Goal: Information Seeking & Learning: Learn about a topic

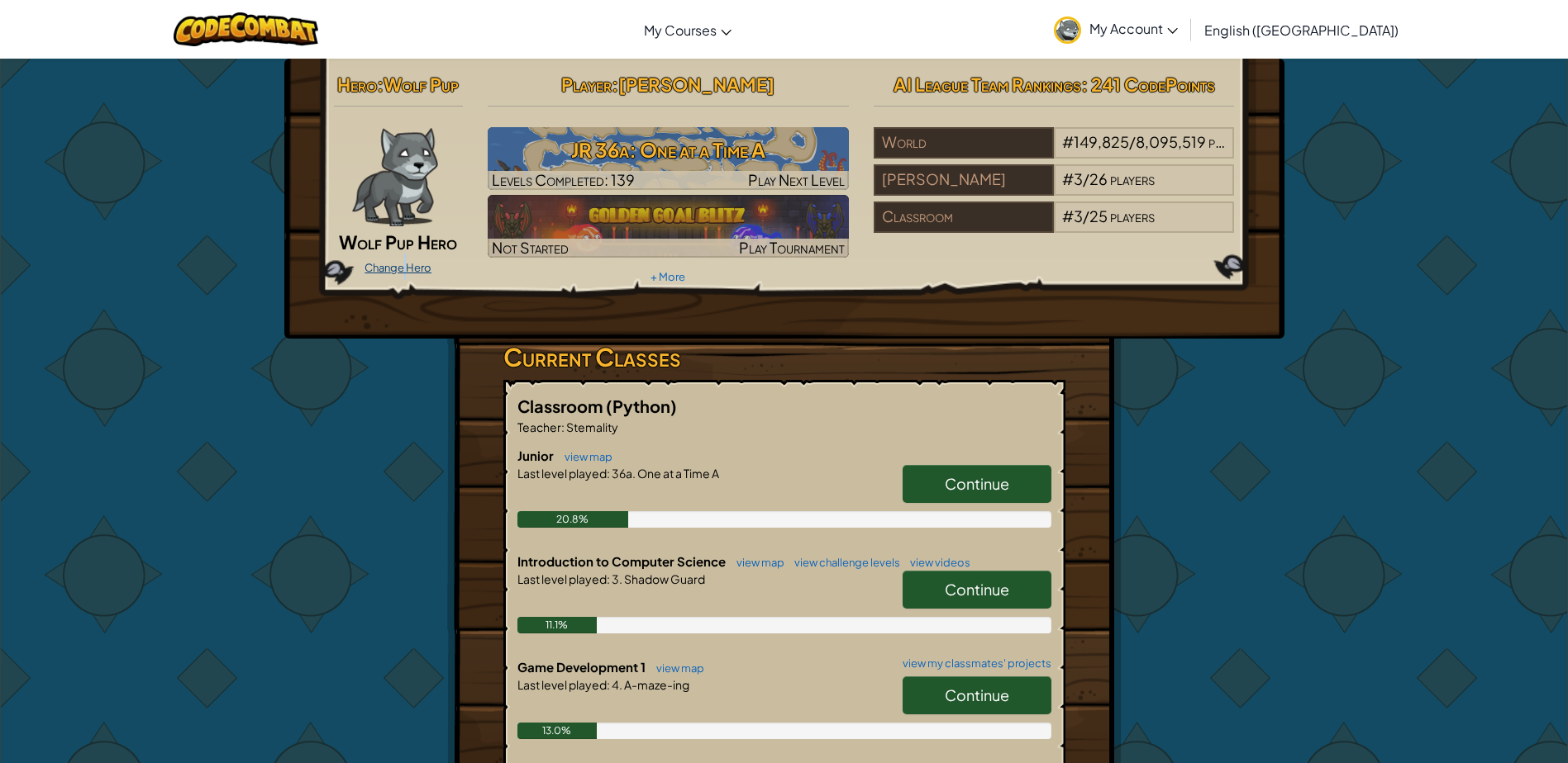
click at [405, 272] on link "Change Hero" at bounding box center [398, 268] width 67 height 13
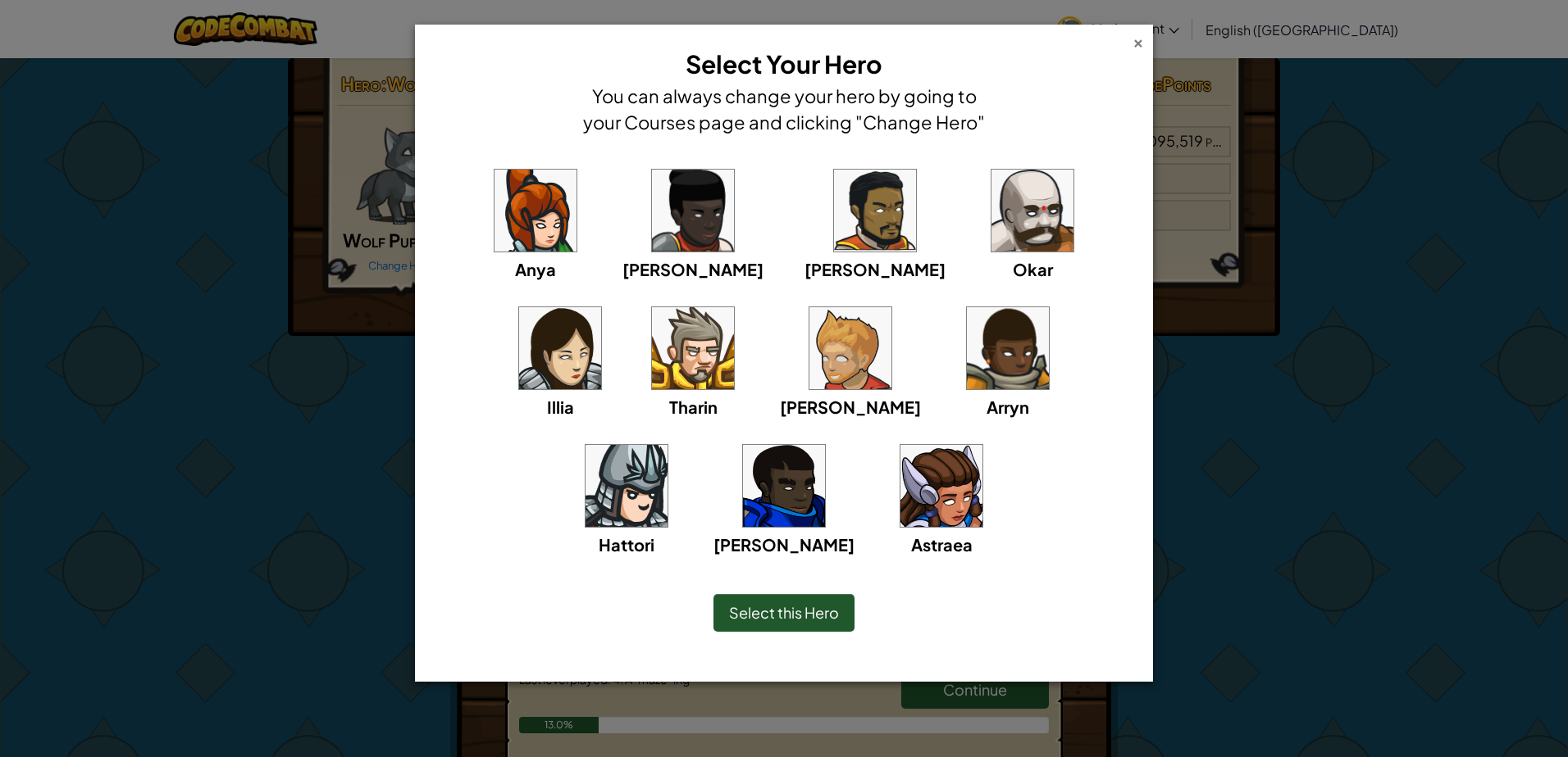
click at [1136, 46] on div "×" at bounding box center [1138, 41] width 11 height 17
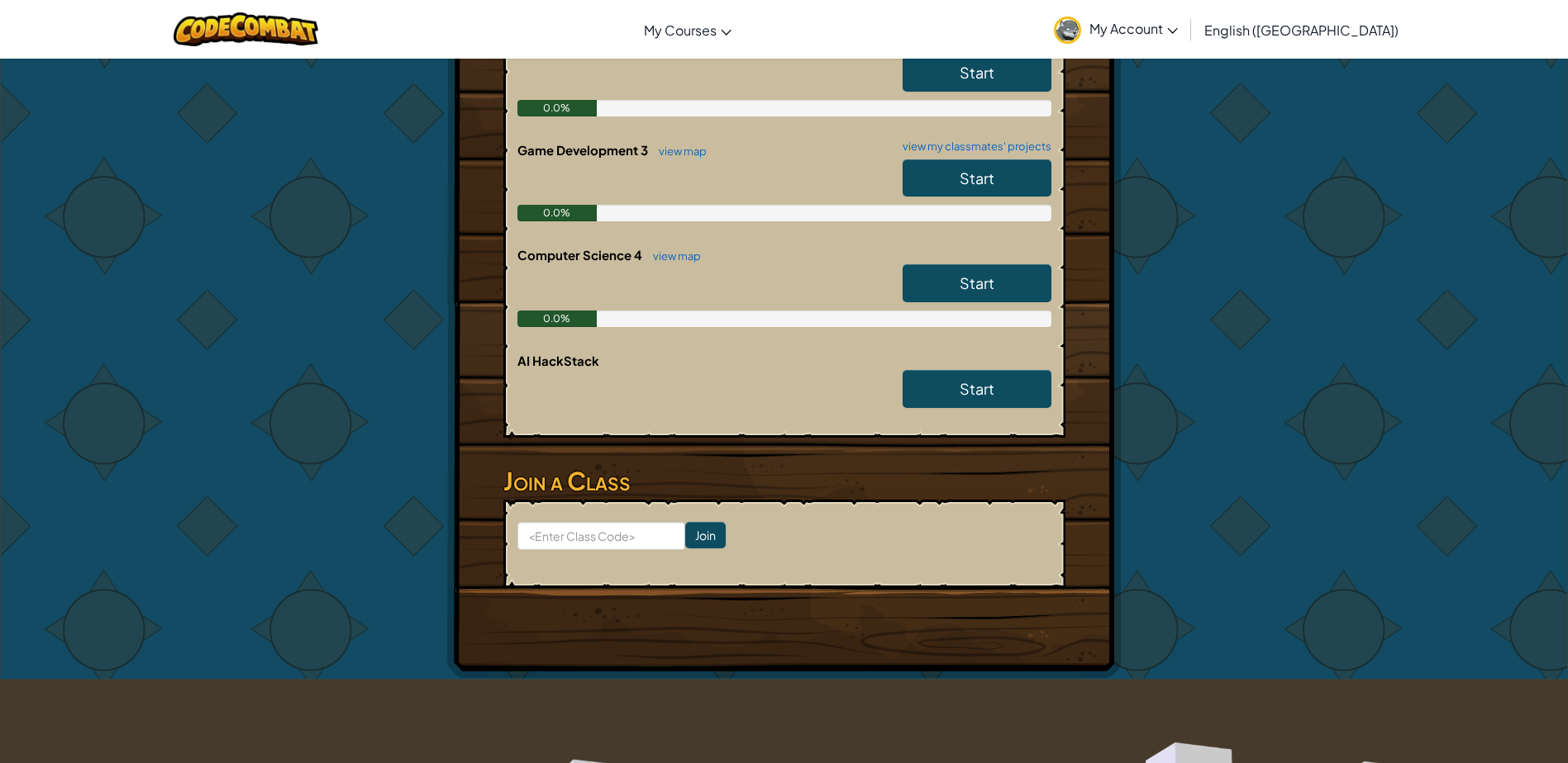
scroll to position [1170, 0]
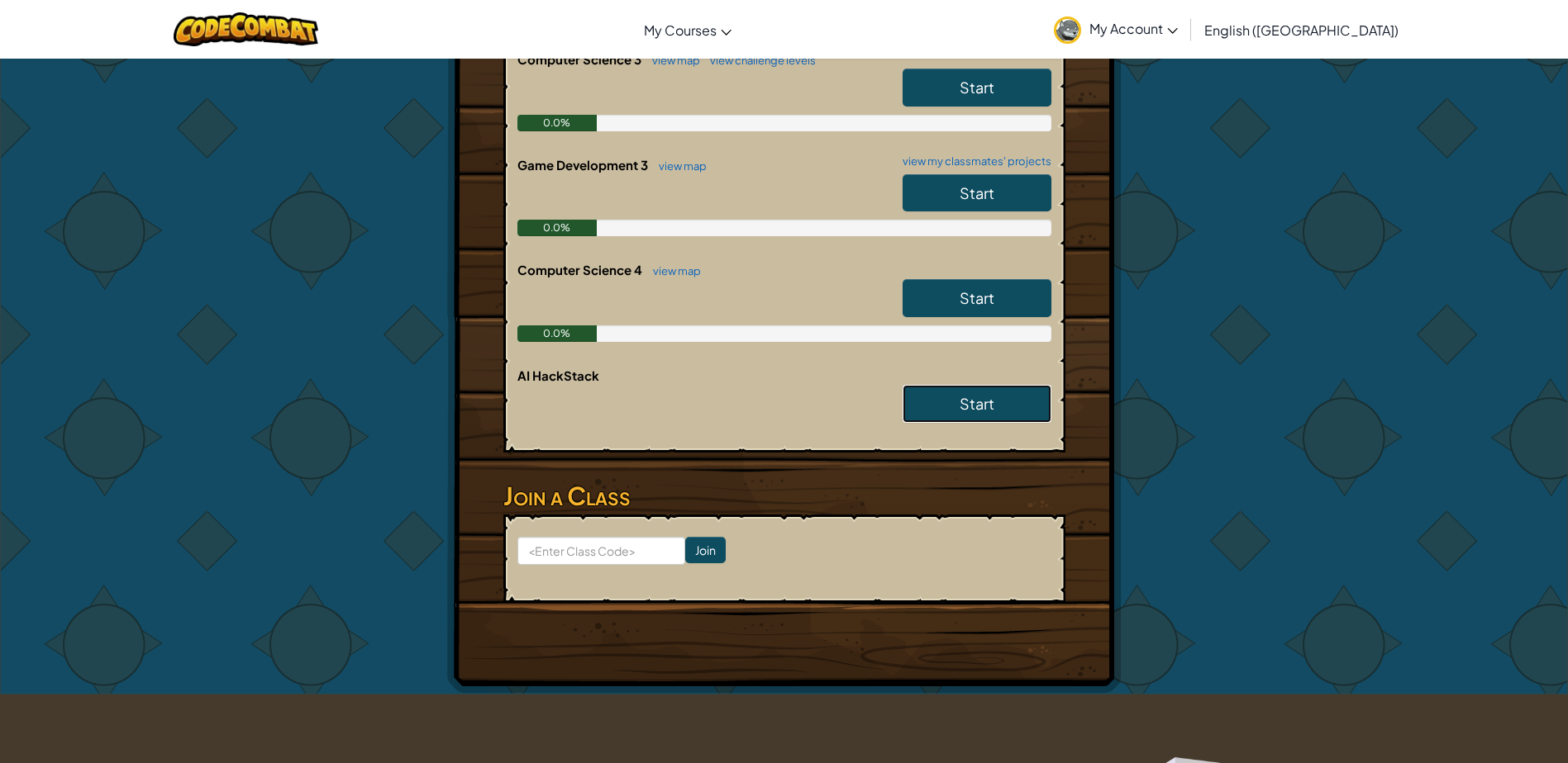
click at [958, 413] on link "Start" at bounding box center [978, 404] width 149 height 38
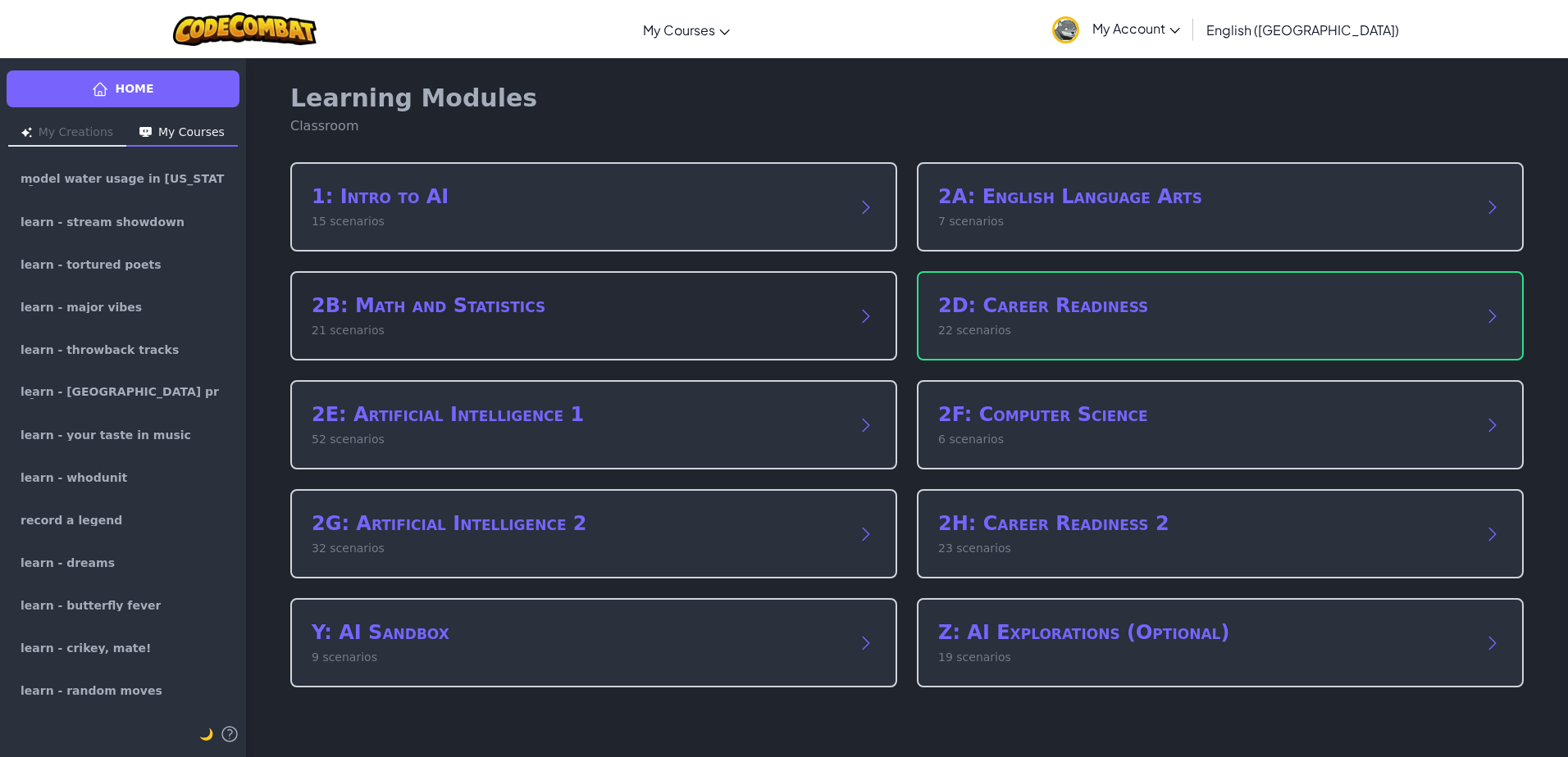
click at [454, 317] on h2 "2B: Math and Statistics" at bounding box center [577, 305] width 532 height 27
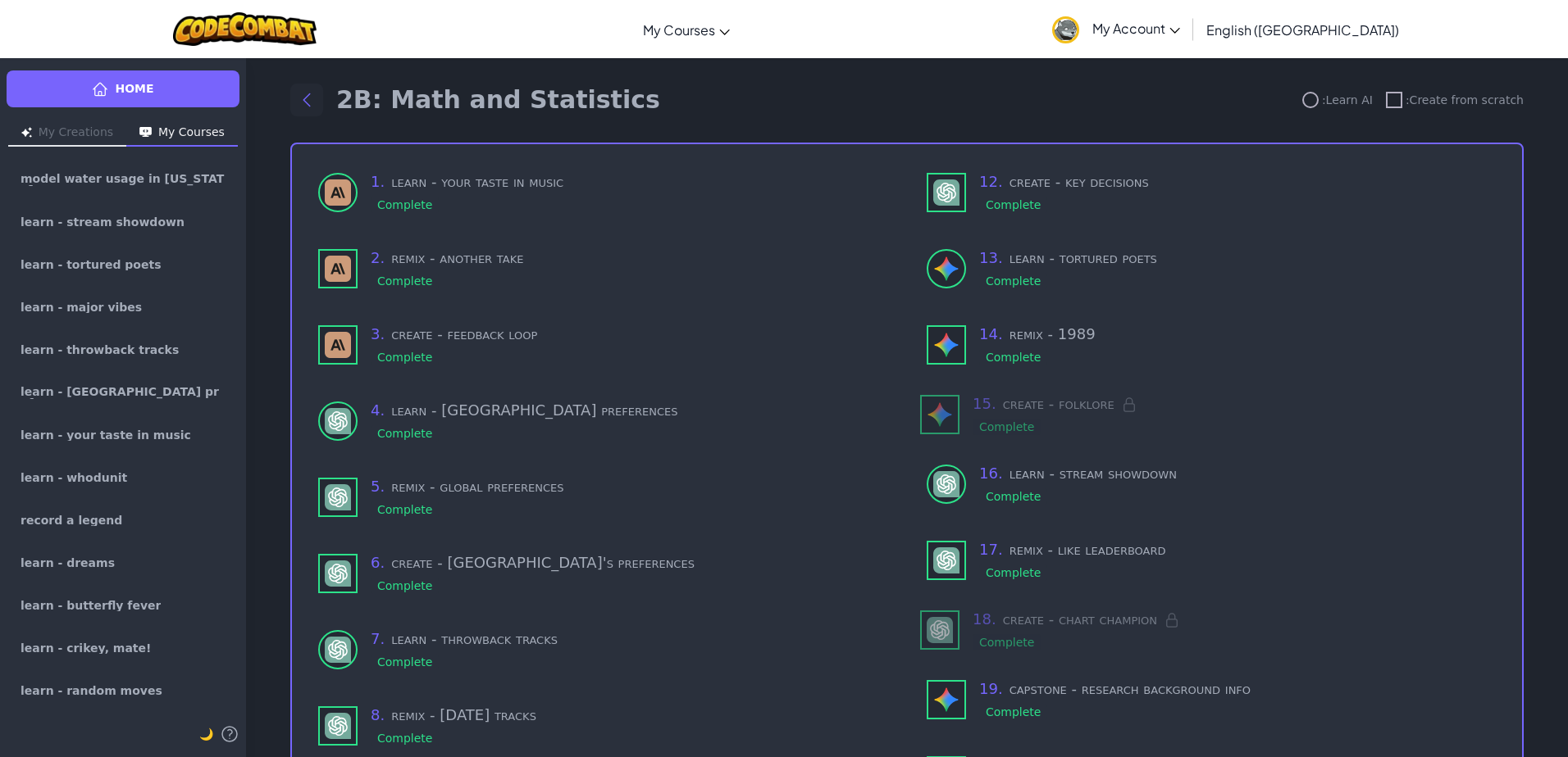
click at [305, 96] on icon "Back to modules" at bounding box center [307, 100] width 20 height 20
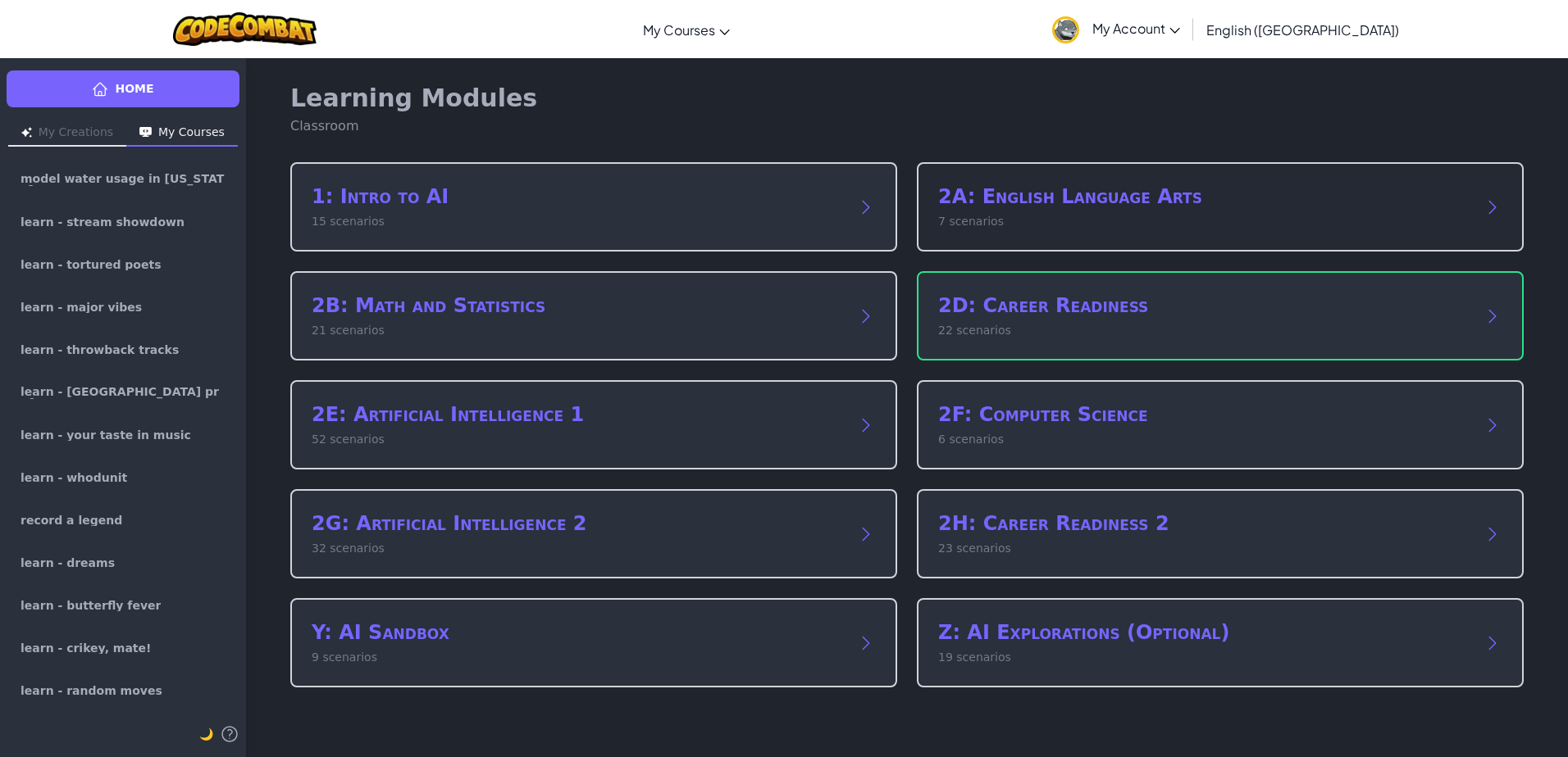
click at [1126, 228] on p "7 scenarios" at bounding box center [1204, 222] width 532 height 17
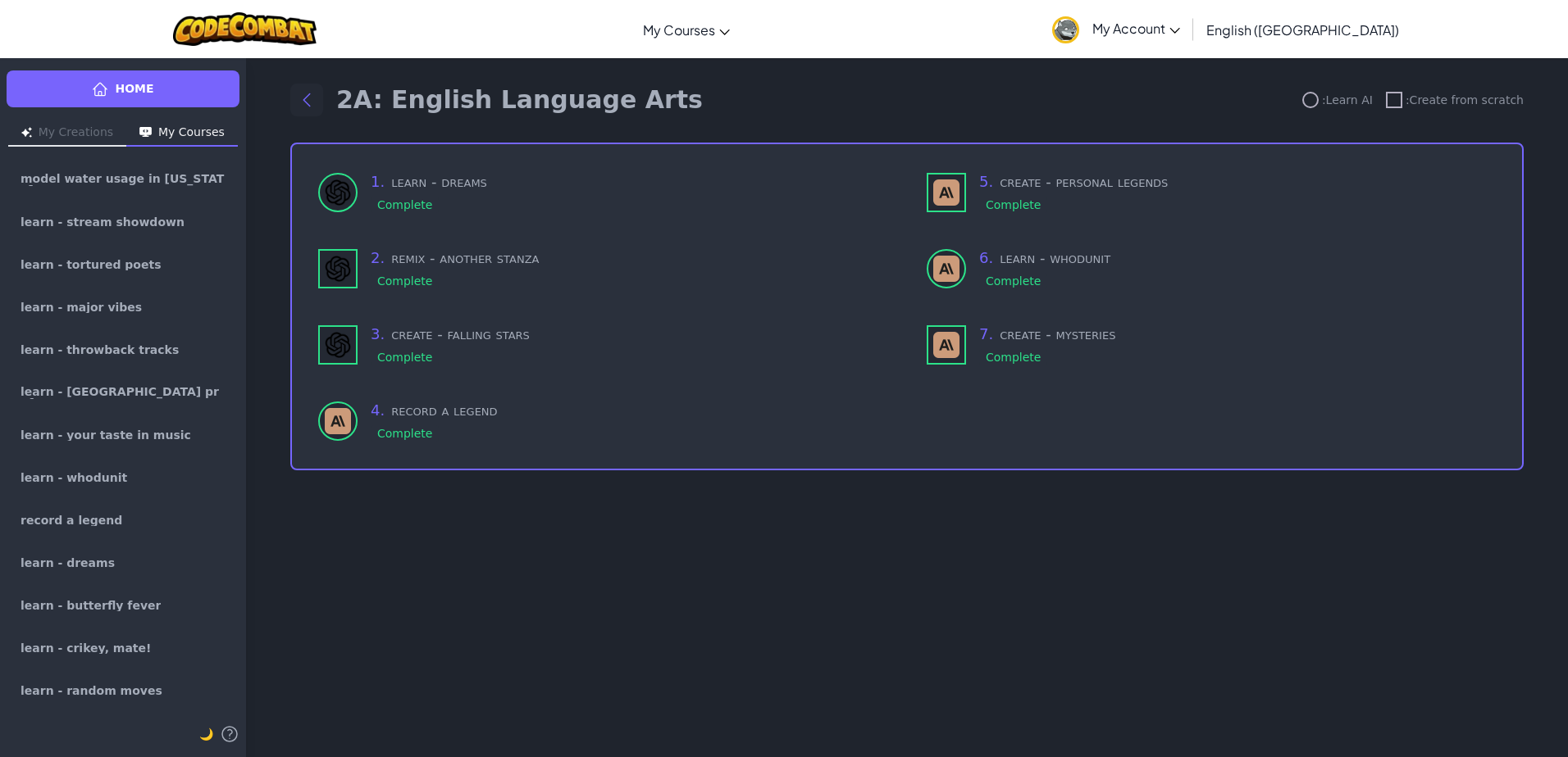
click at [311, 92] on icon "Back to modules" at bounding box center [307, 100] width 20 height 20
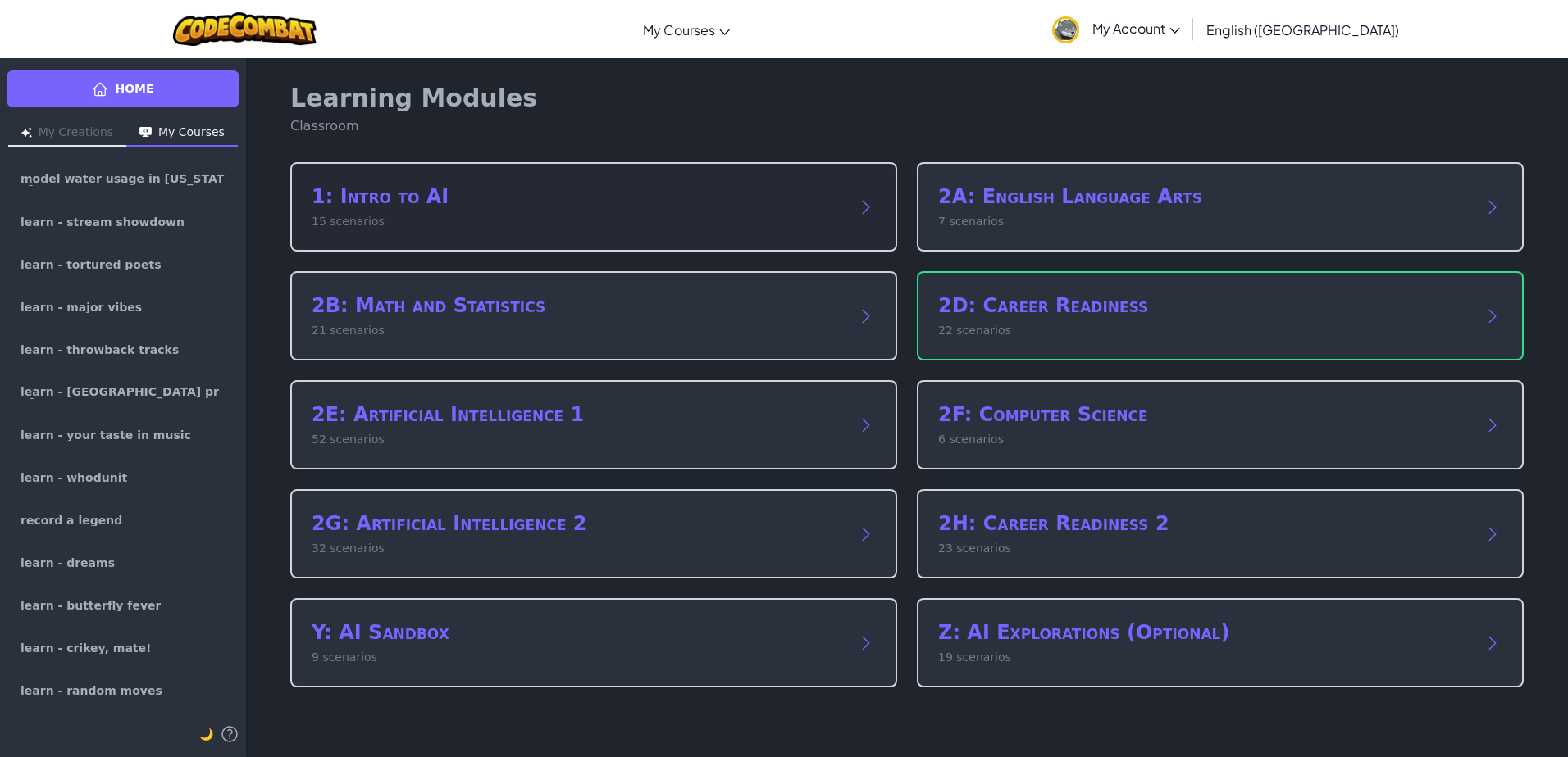
click at [401, 212] on div "1: Intro to AI 15 scenarios" at bounding box center [577, 207] width 532 height 46
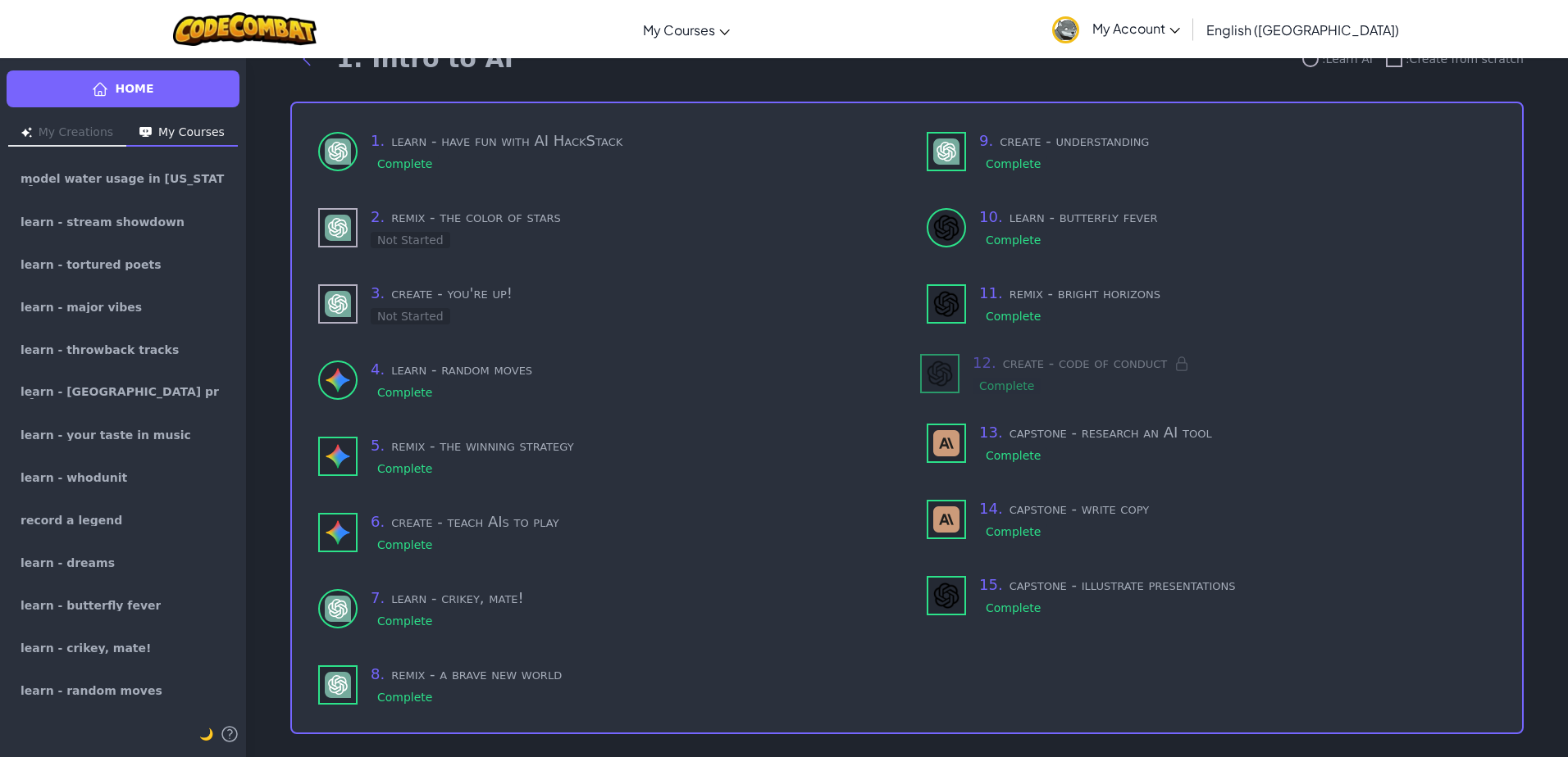
scroll to position [64, 0]
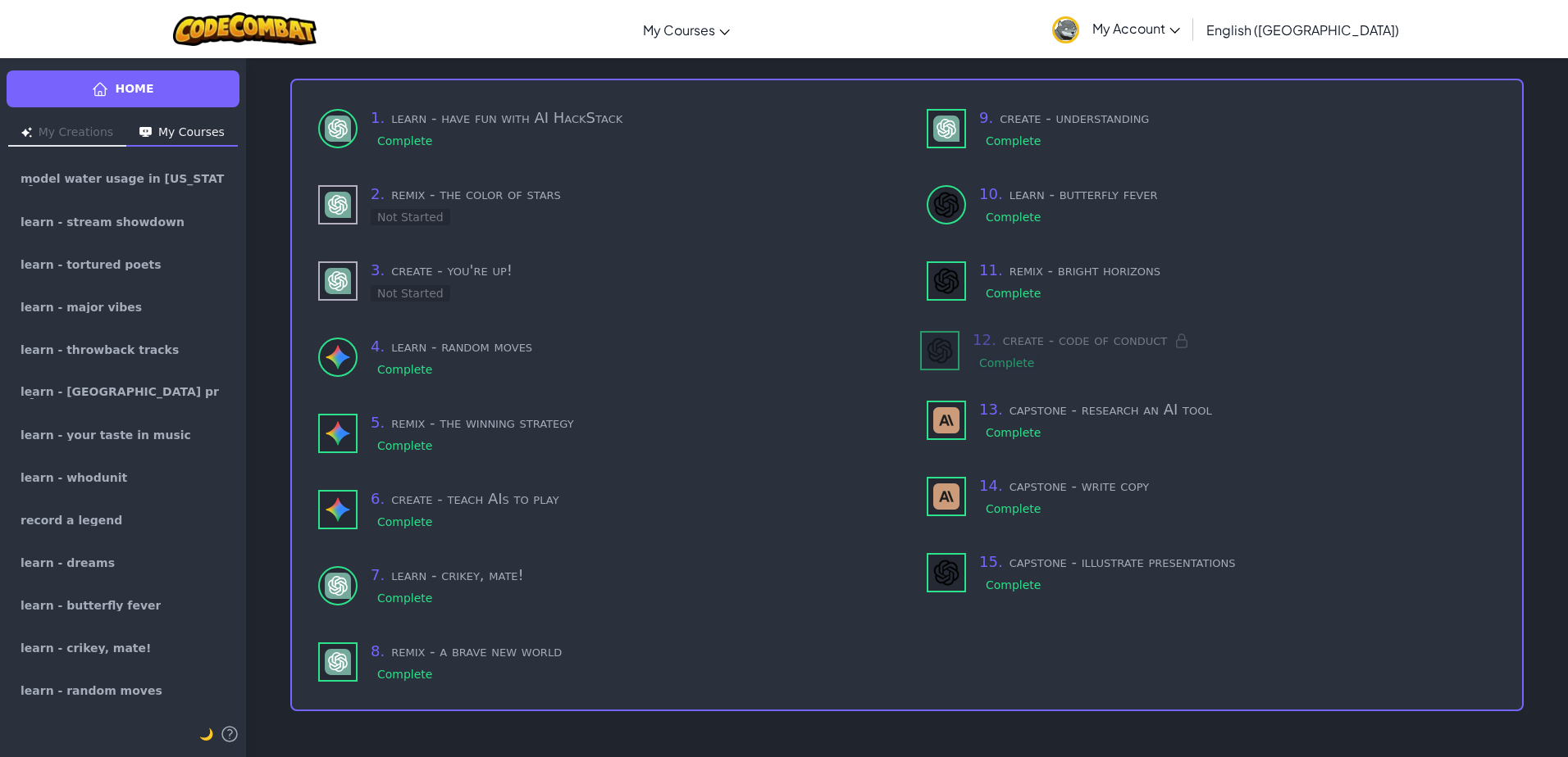
click at [290, 136] on div "1 . learn - have fun with AI HackStack Complete 2 . remix - the color of stars …" at bounding box center [907, 395] width 1234 height 633
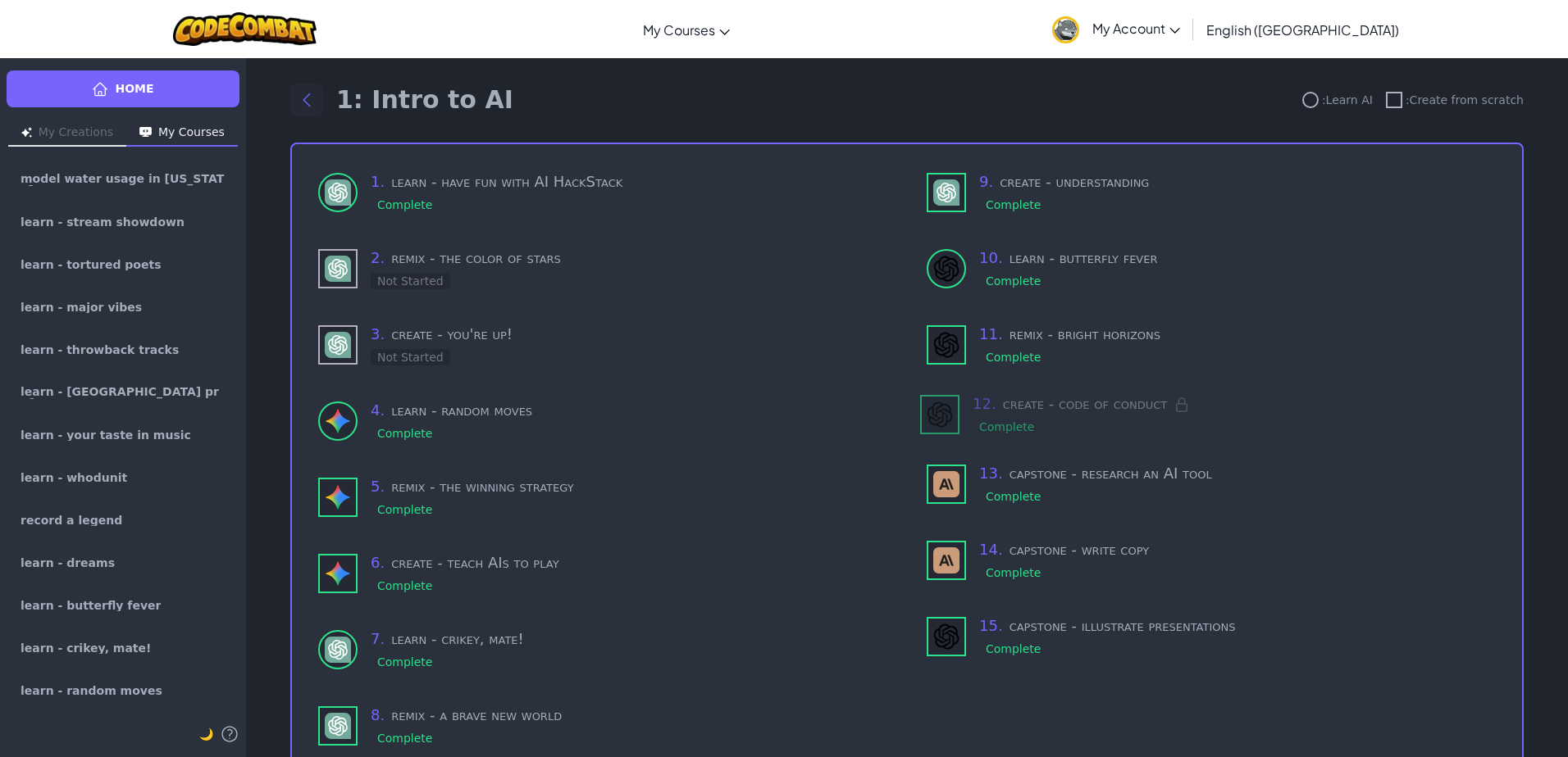
click at [310, 94] on button "Back to modules" at bounding box center [307, 100] width 33 height 33
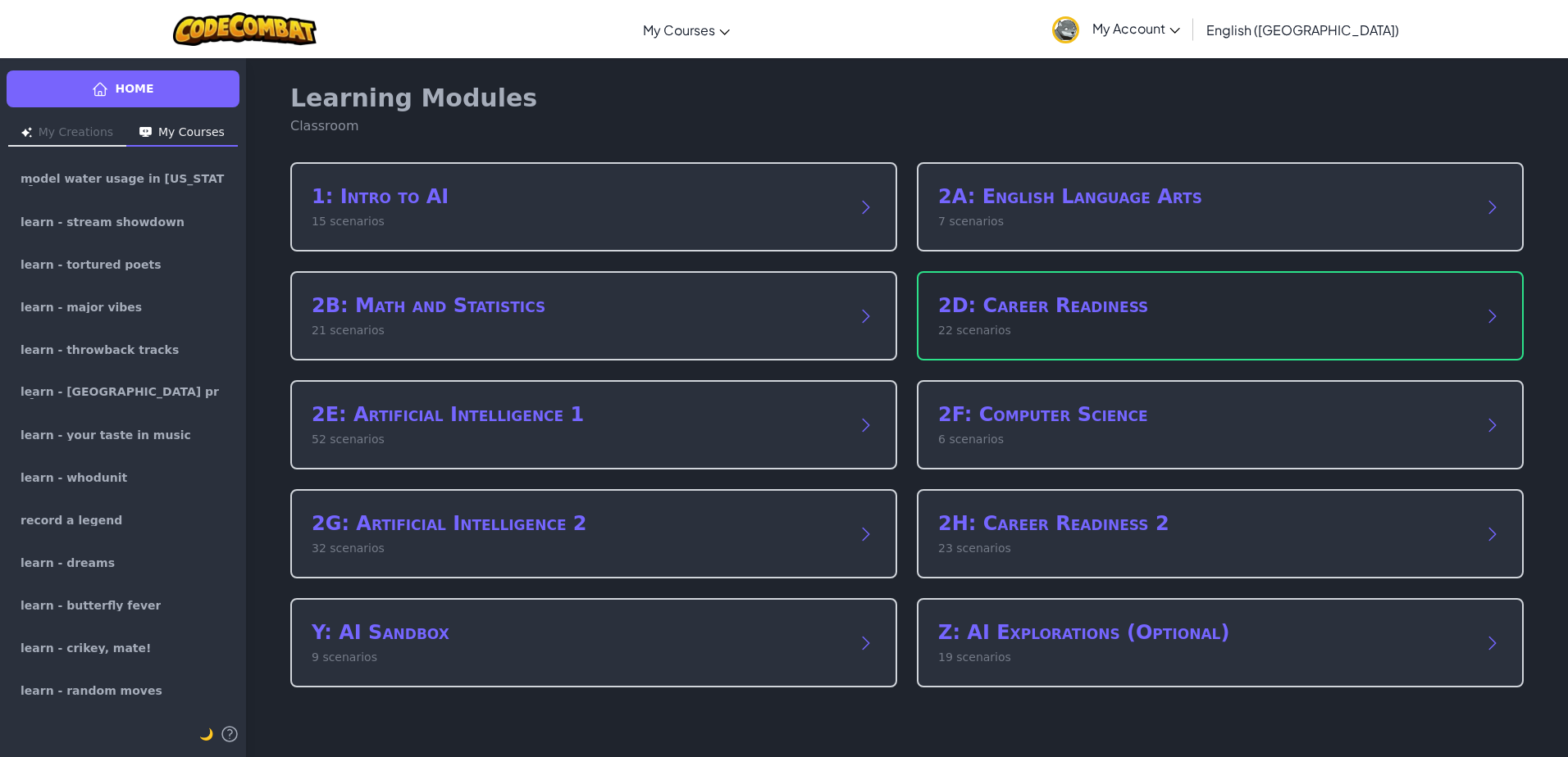
click at [1024, 316] on h2 "2D: Career Readiness" at bounding box center [1204, 305] width 532 height 27
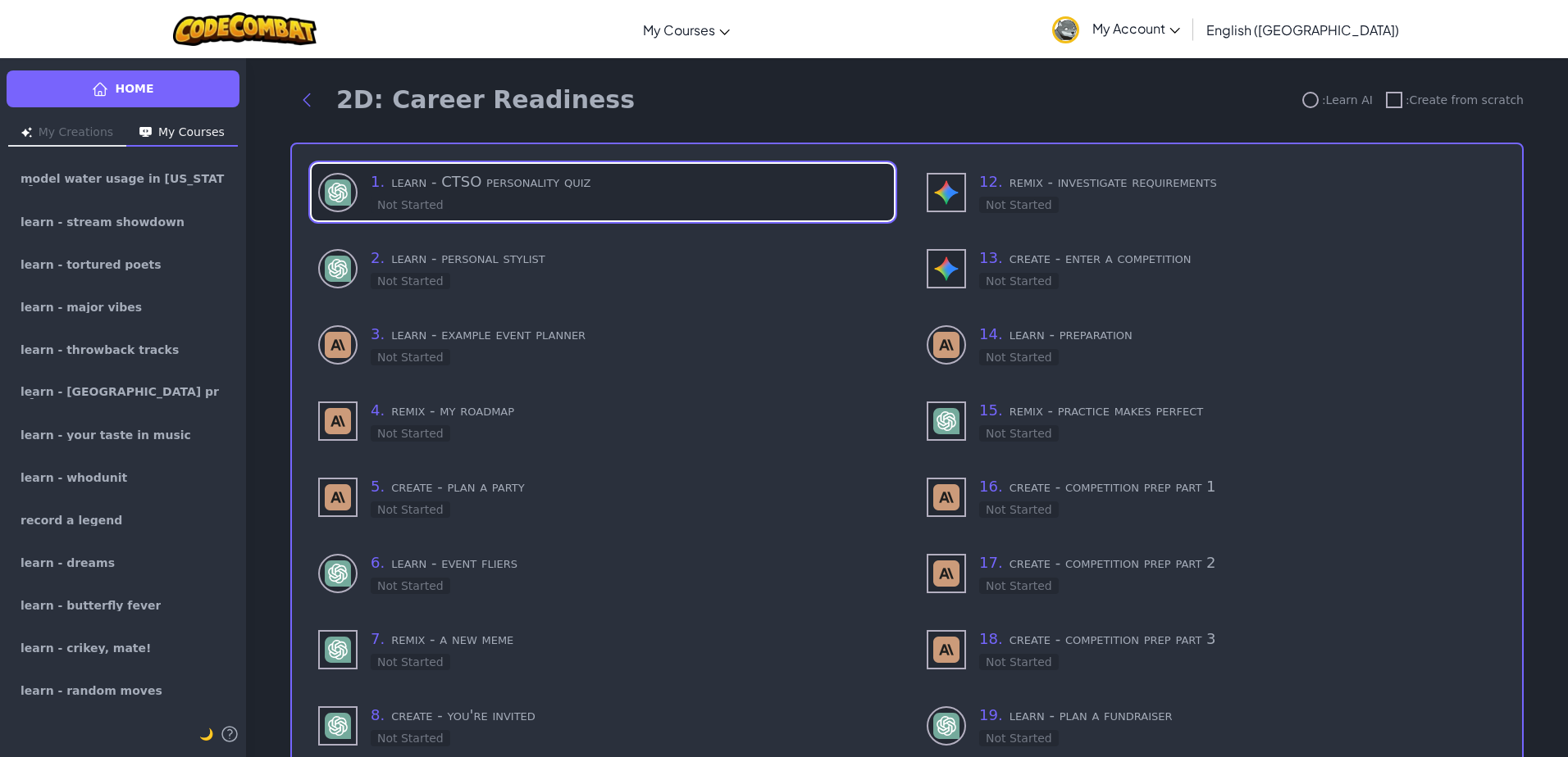
click at [577, 174] on h3 "1 . learn - CTSO personality quiz" at bounding box center [629, 182] width 516 height 23
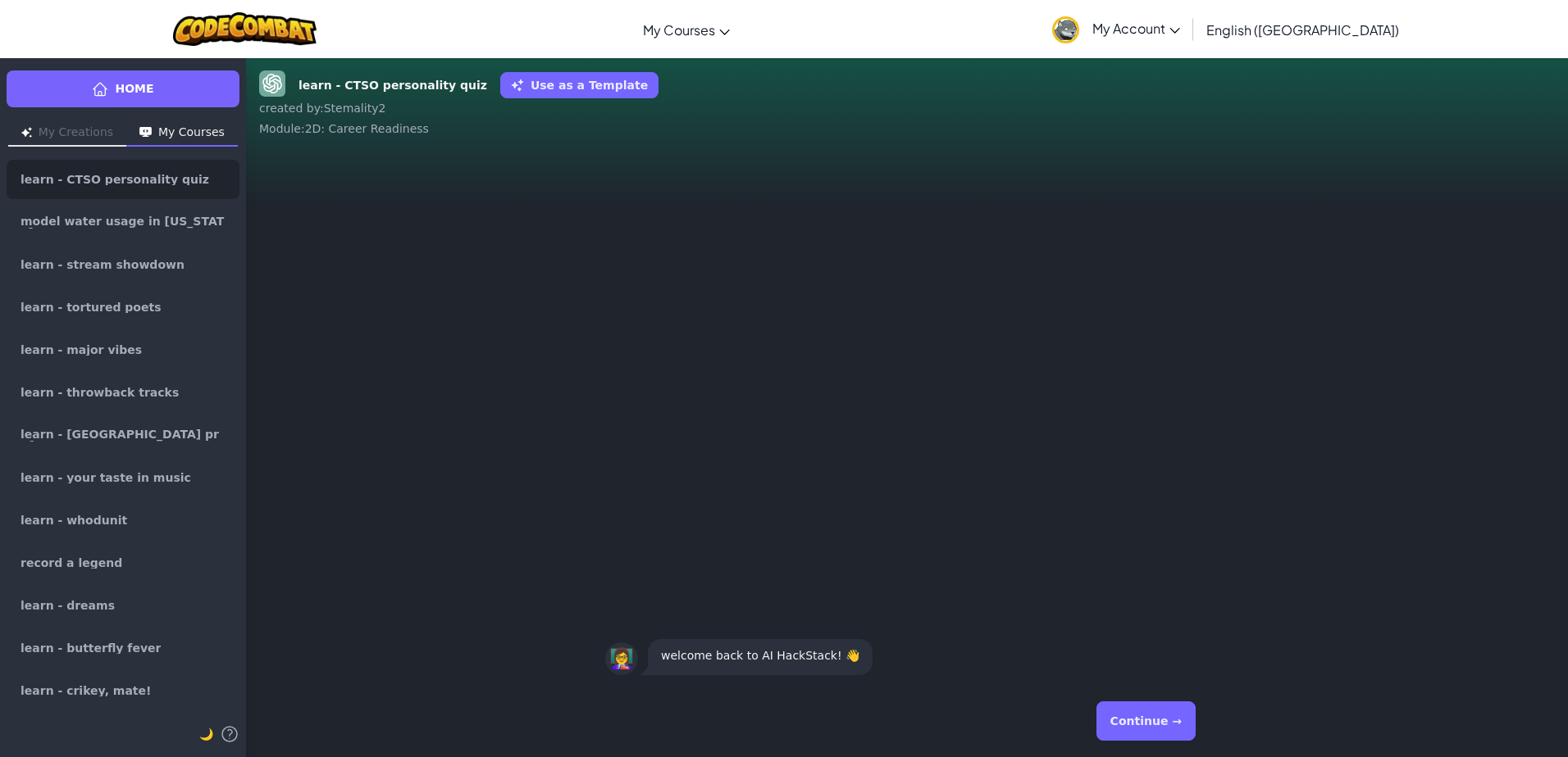
click at [1128, 720] on button "Continue →" at bounding box center [1146, 721] width 100 height 39
click at [1159, 735] on button "Continue →" at bounding box center [1146, 721] width 100 height 39
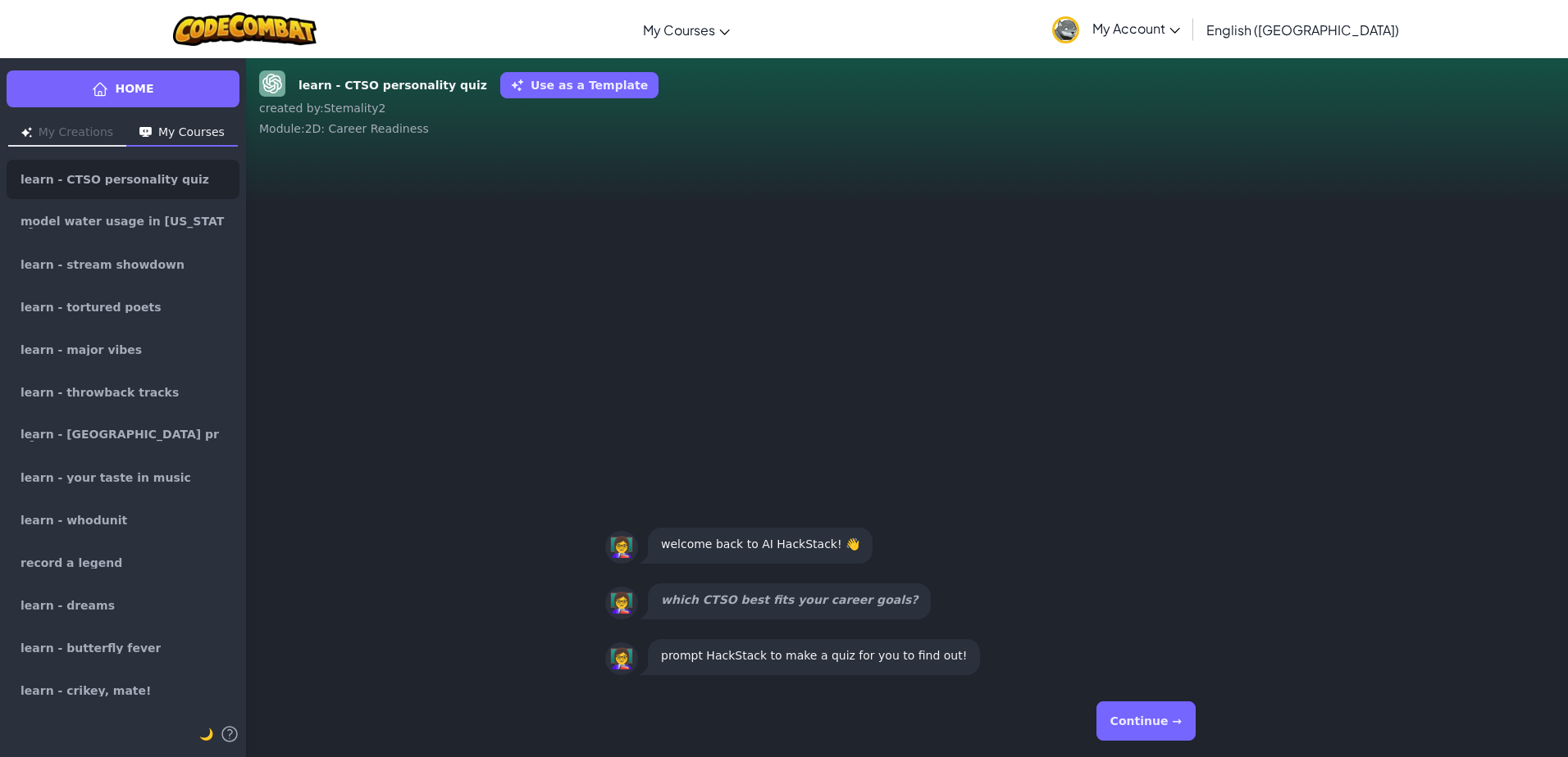
click at [1144, 735] on button "Continue →" at bounding box center [1146, 721] width 100 height 39
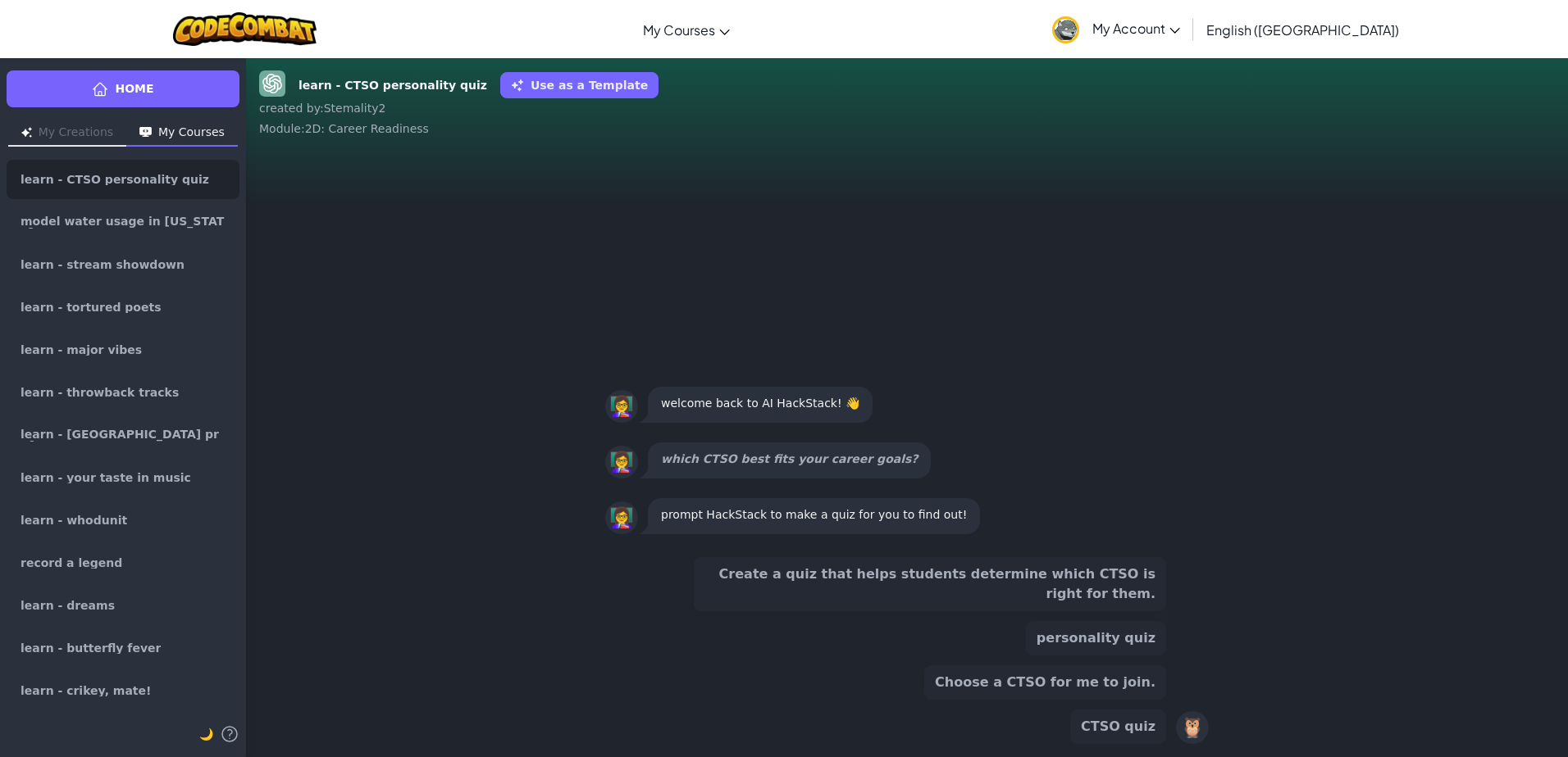
click at [1045, 605] on button "Create a quiz that helps students determine which CTSO is right for them." at bounding box center [930, 584] width 473 height 54
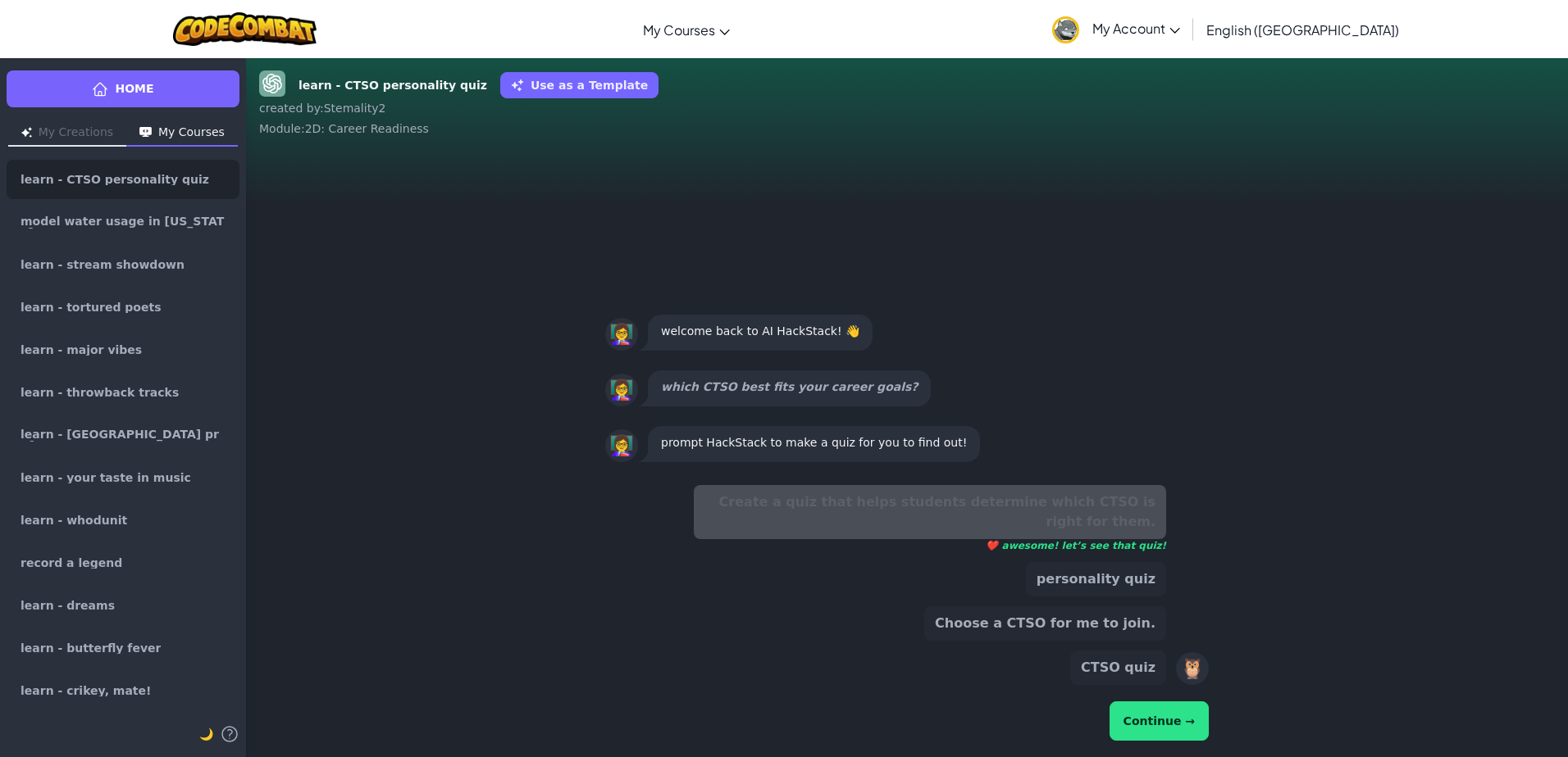
click at [1172, 719] on button "Continue →" at bounding box center [1159, 721] width 100 height 39
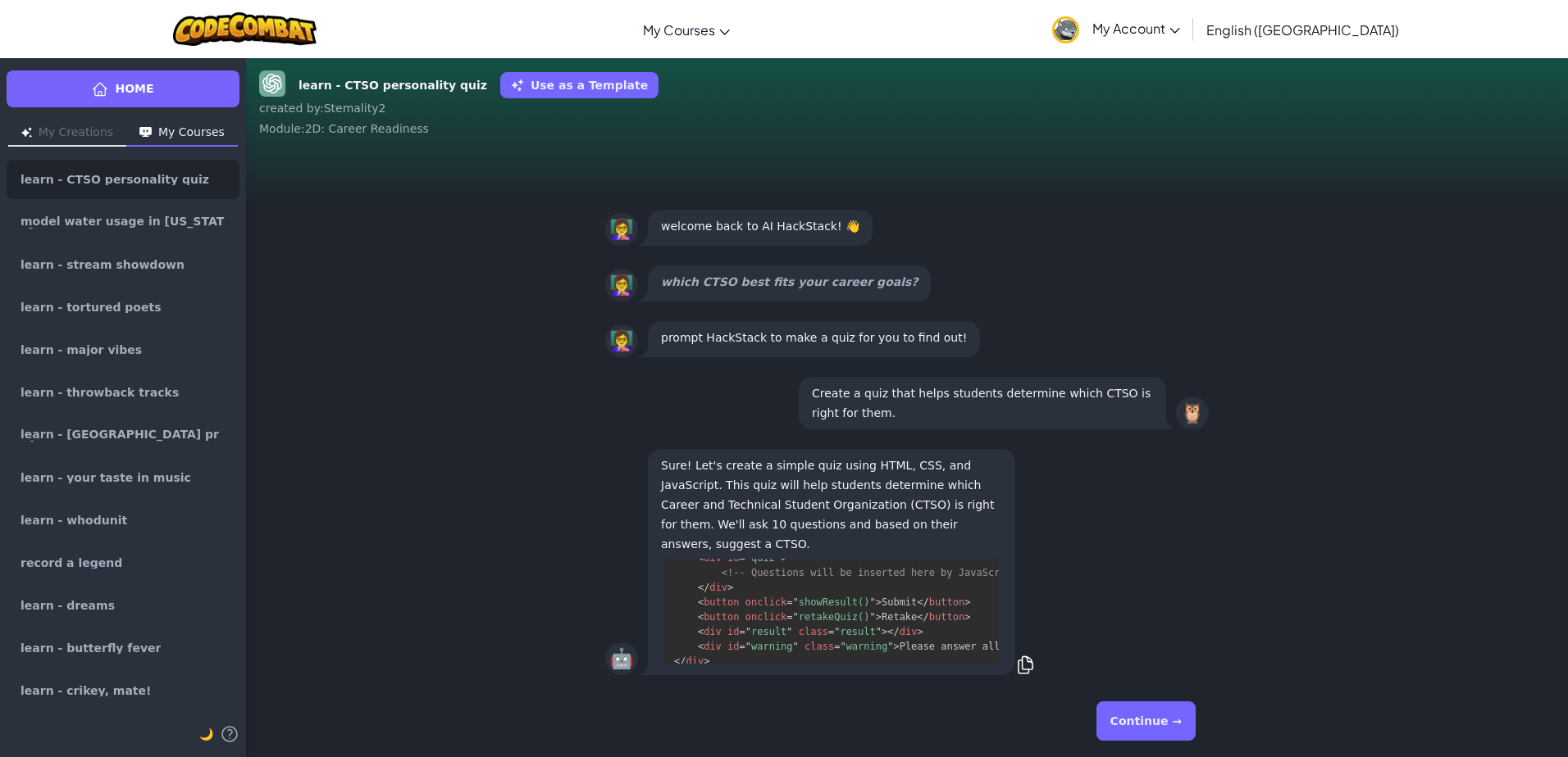
scroll to position [1086, 0]
click at [1165, 739] on button "Continue →" at bounding box center [1146, 721] width 100 height 39
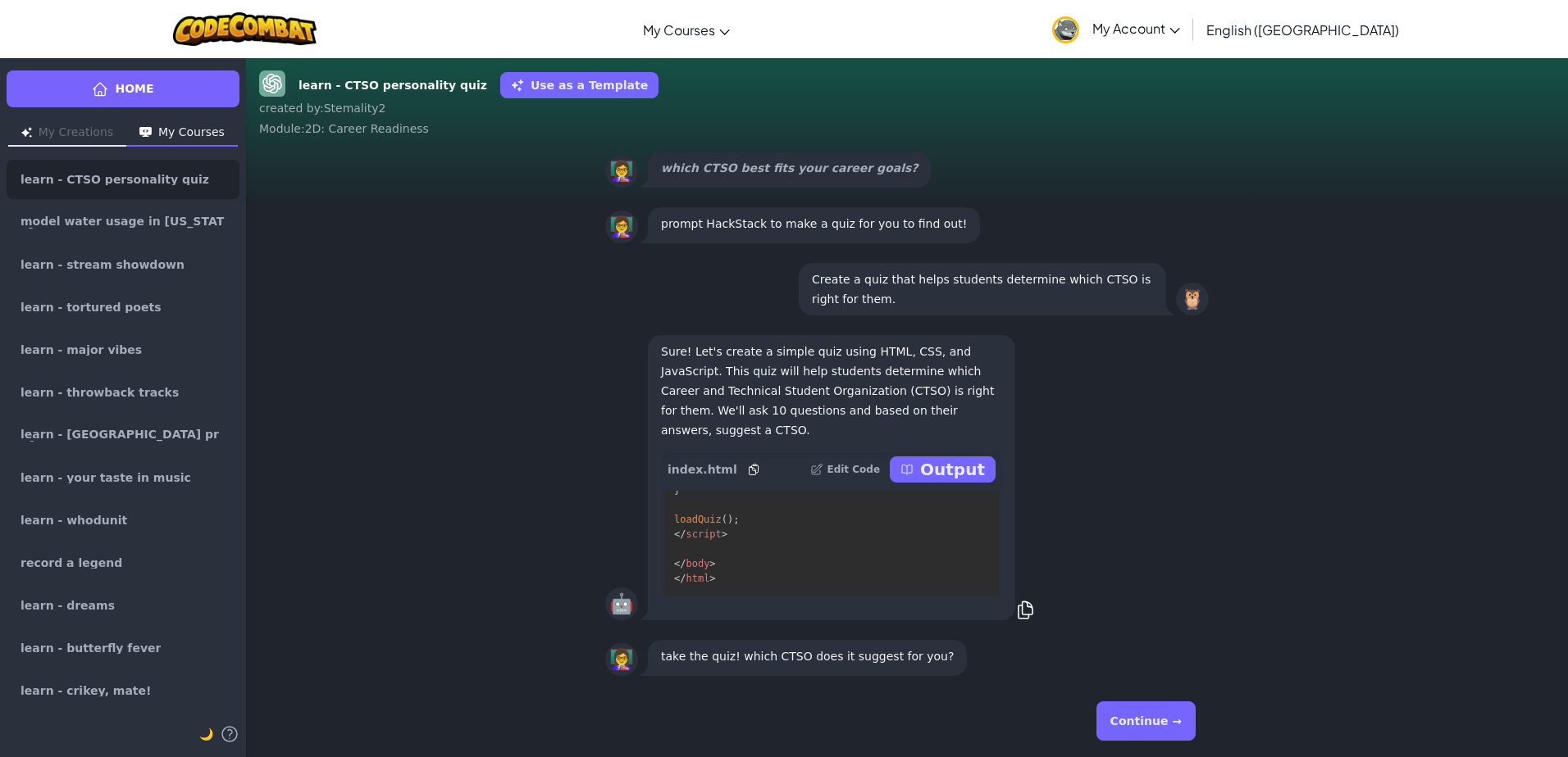
scroll to position [0, 0]
click at [1162, 713] on button "Continue →" at bounding box center [1146, 721] width 100 height 39
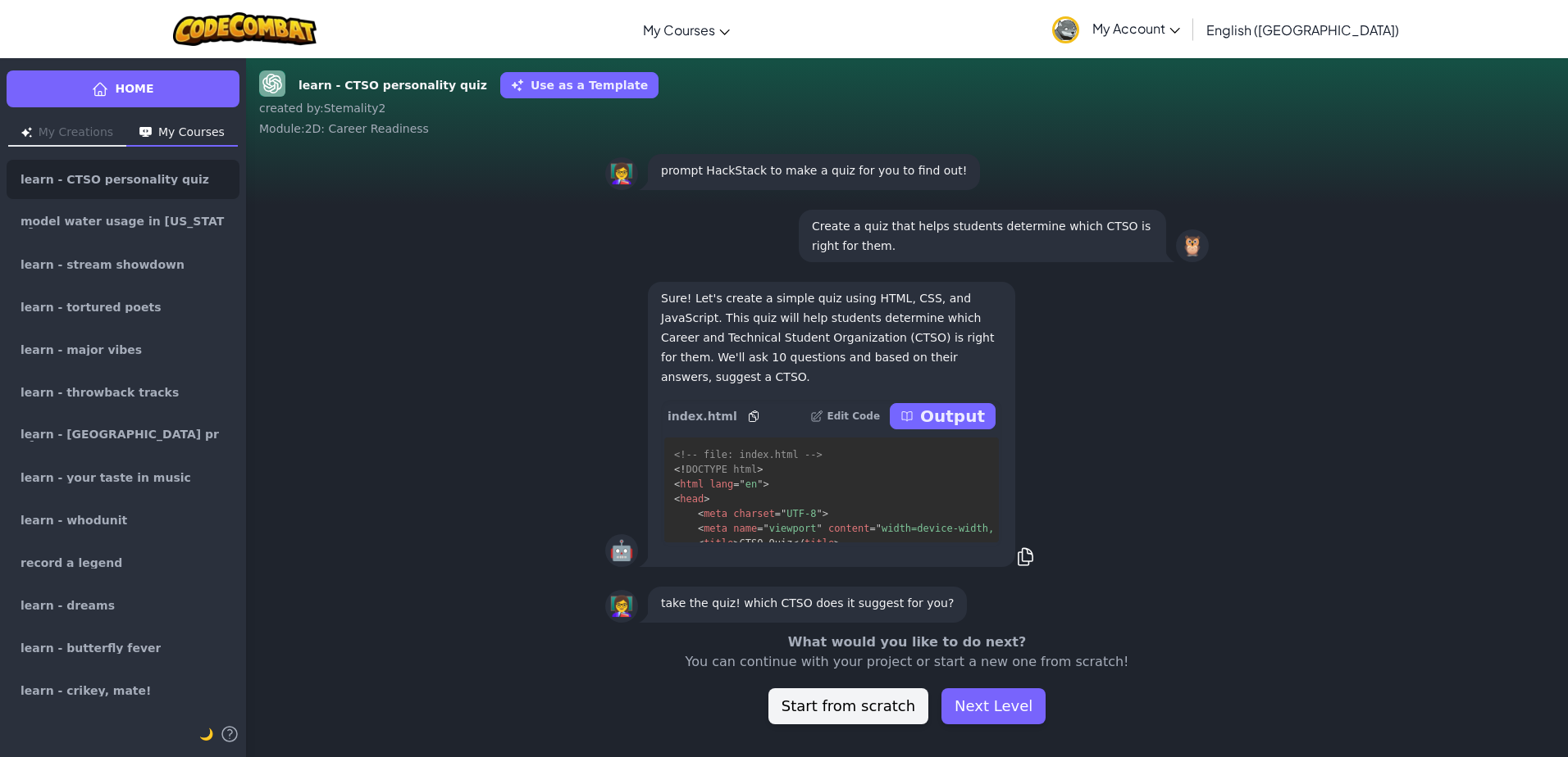
click at [834, 478] on pre "<!-- file: index.html --> <! DOCTYPE html > < html lang = " en " > < head > < m…" at bounding box center [831, 489] width 335 height 105
click at [993, 714] on button "Next Level" at bounding box center [994, 707] width 104 height 36
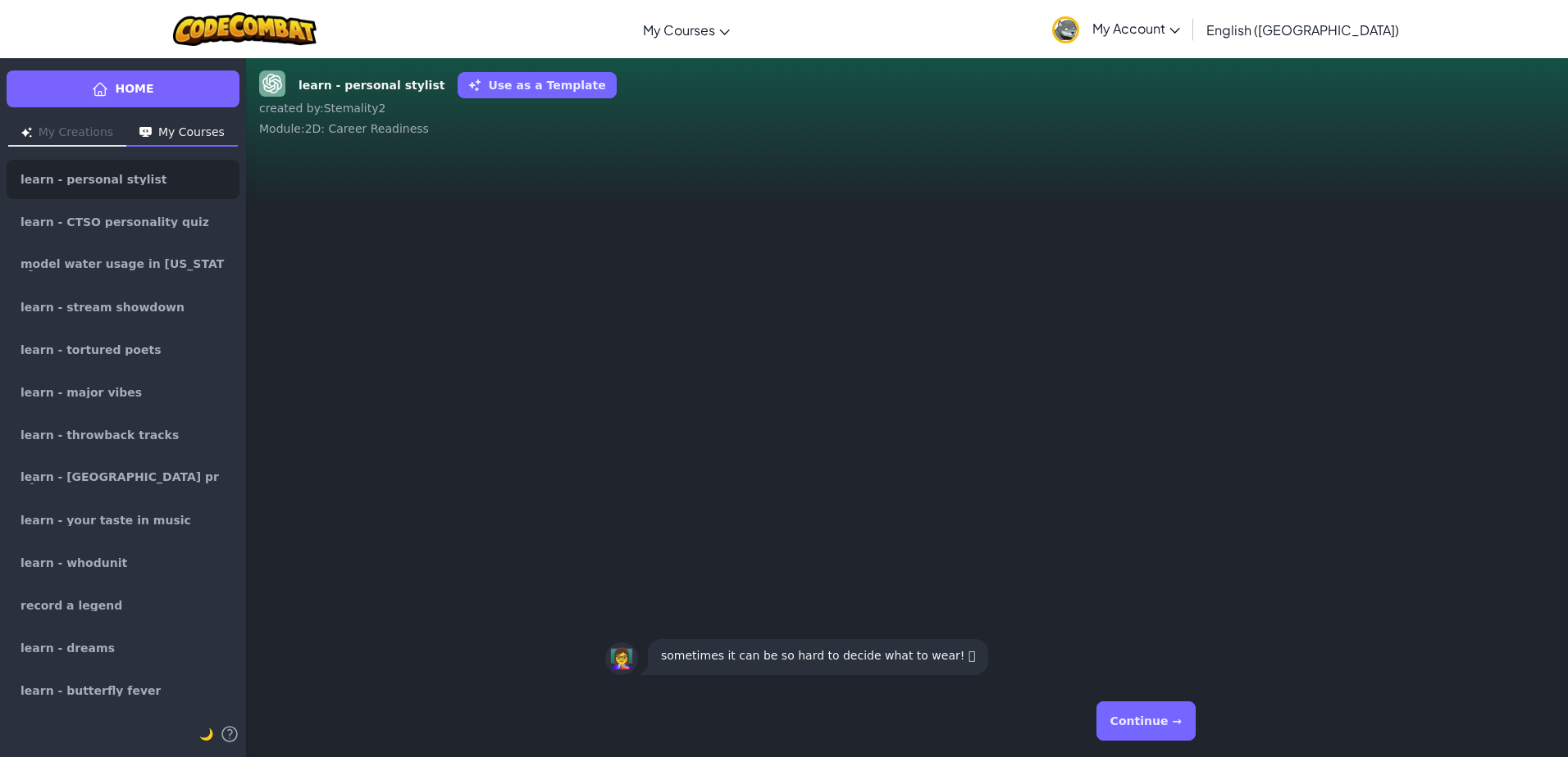
click at [1155, 738] on button "Continue →" at bounding box center [1146, 721] width 100 height 39
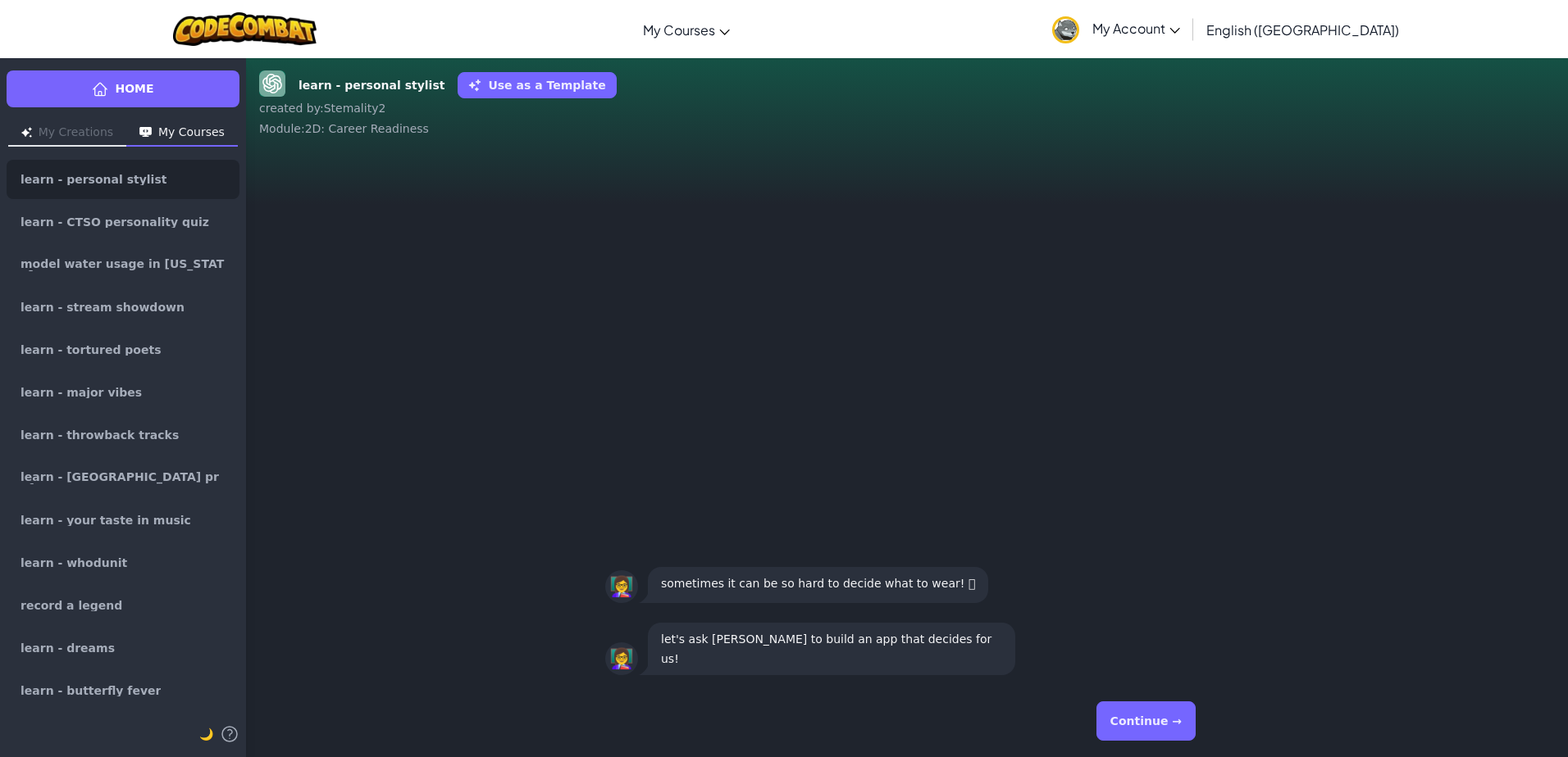
click at [1160, 732] on button "Continue →" at bounding box center [1146, 721] width 100 height 39
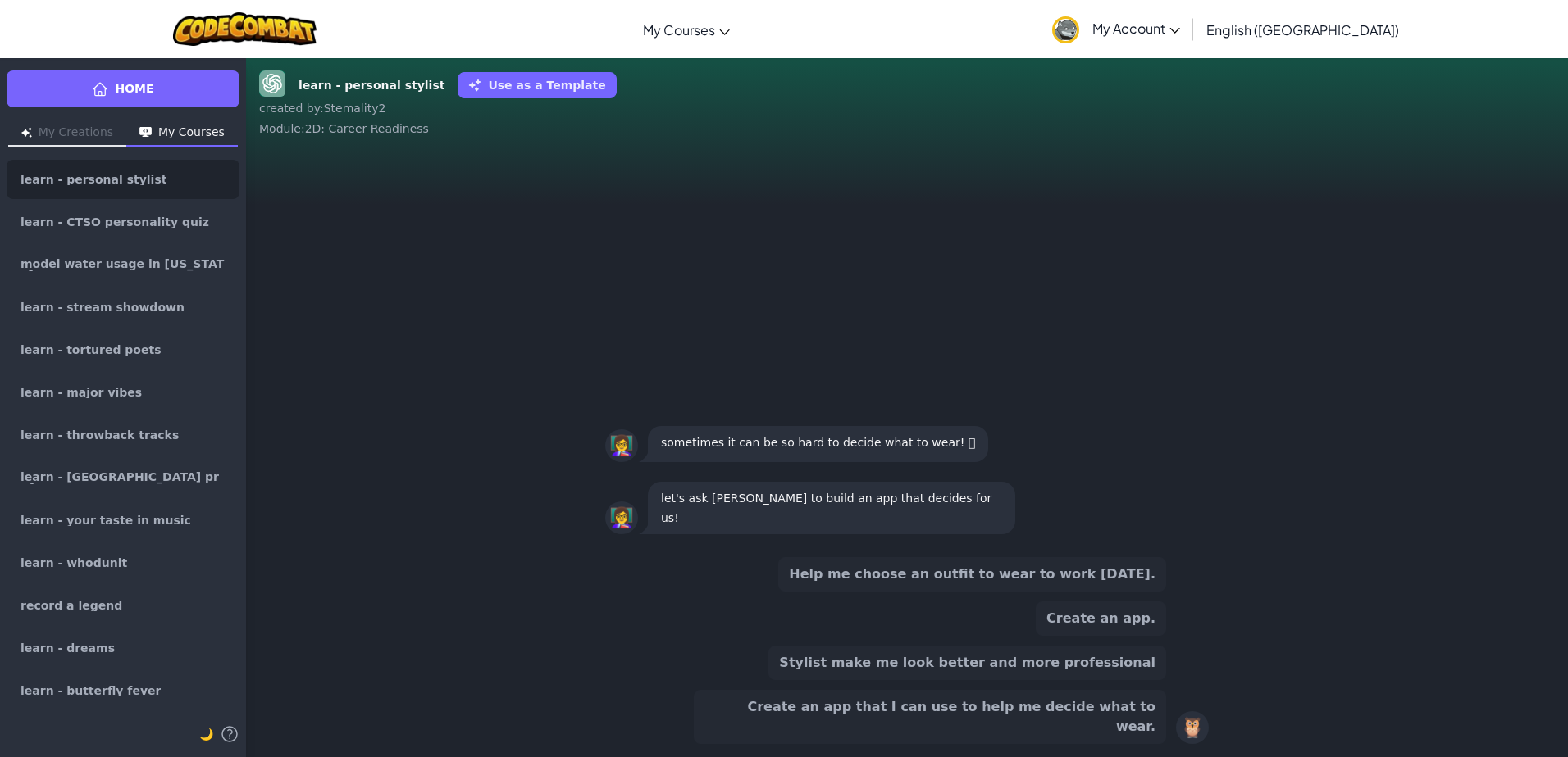
click at [993, 721] on button "Create an app that I can use to help me decide what to wear." at bounding box center [930, 717] width 473 height 54
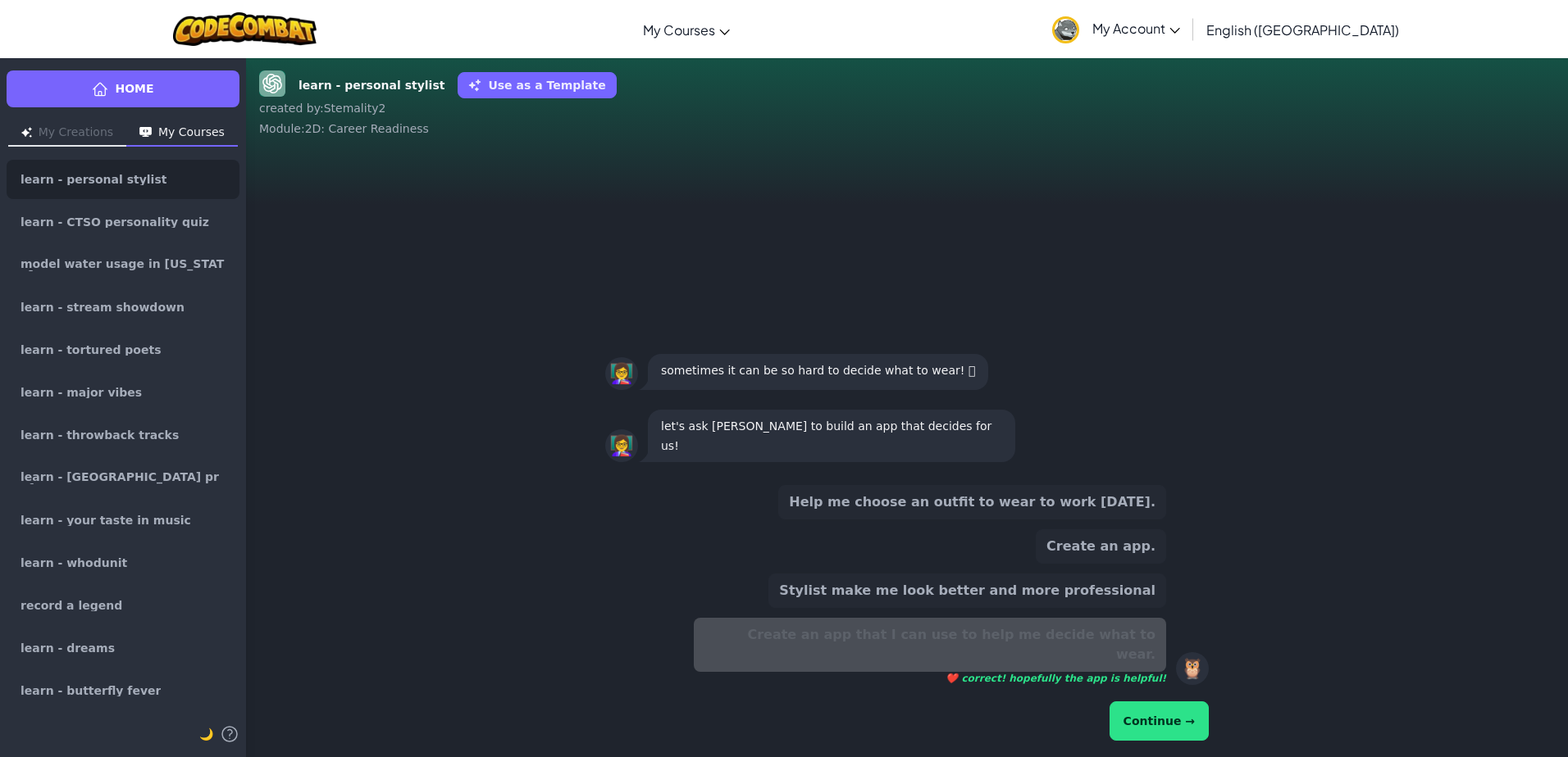
click at [1185, 705] on button "Continue →" at bounding box center [1159, 721] width 100 height 39
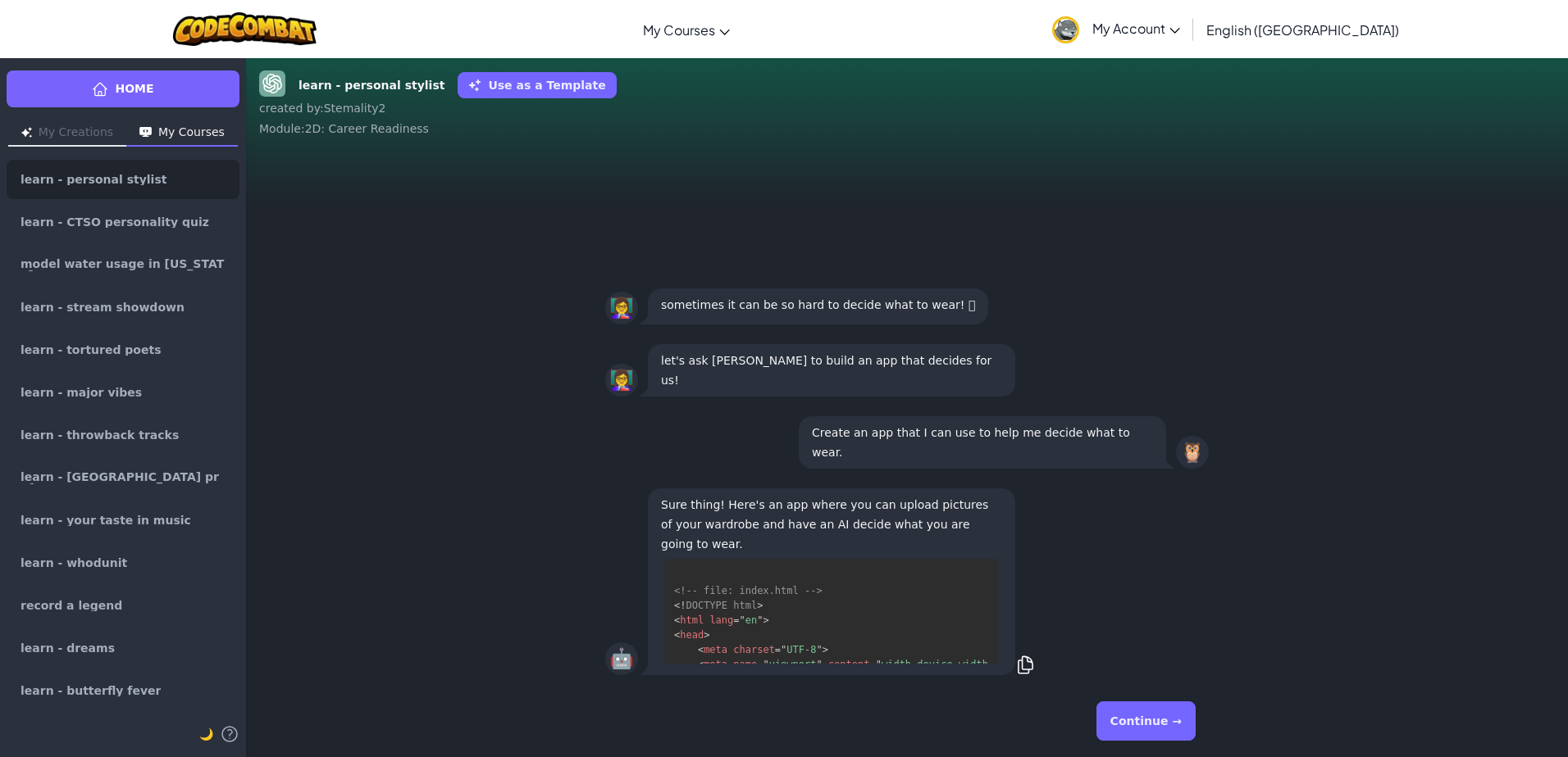
drag, startPoint x: 1178, startPoint y: 718, endPoint x: 1158, endPoint y: 704, distance: 24.4
click at [1167, 711] on button "Continue →" at bounding box center [1146, 721] width 100 height 39
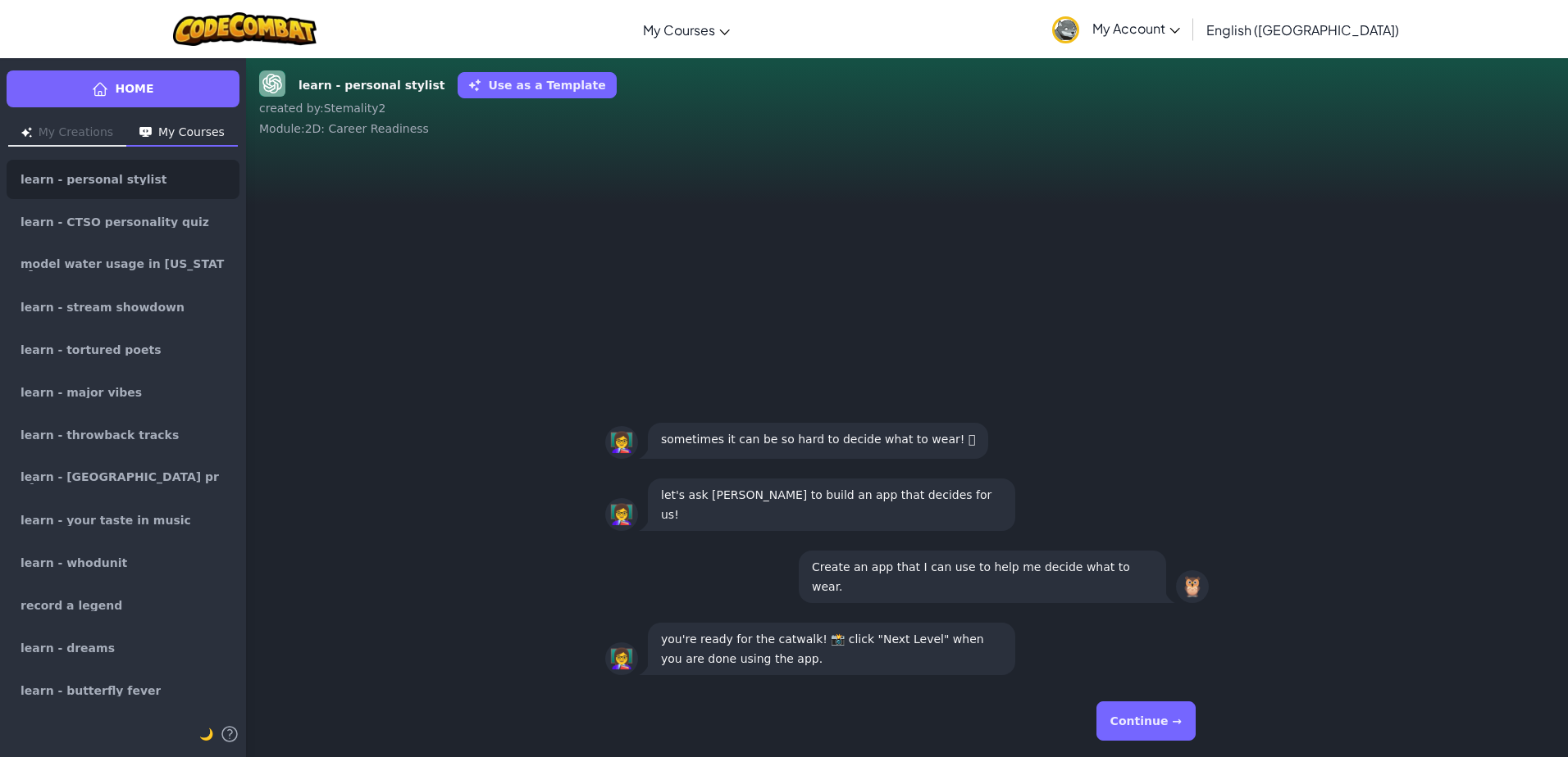
click at [1123, 727] on button "Continue →" at bounding box center [1146, 721] width 100 height 39
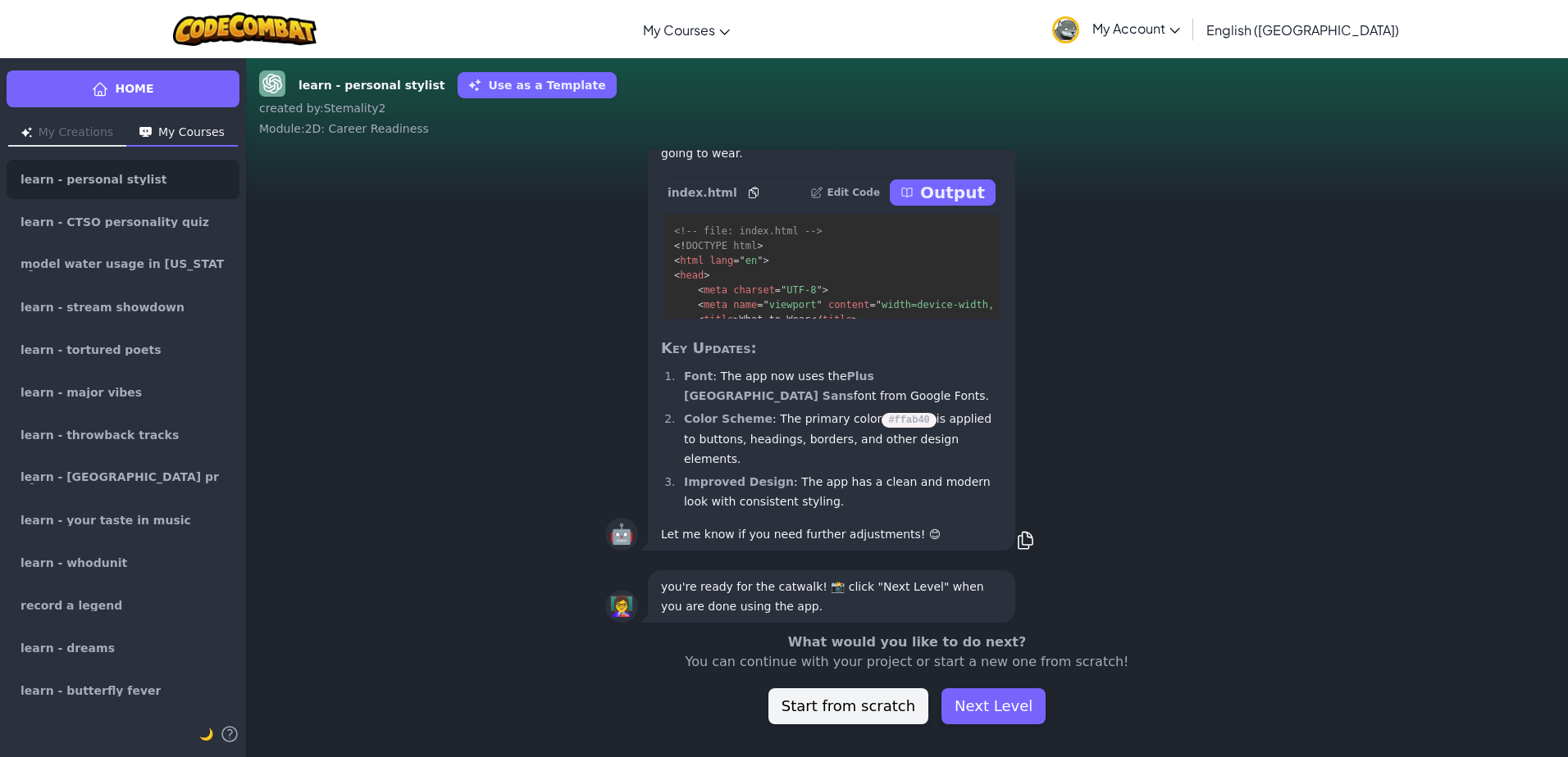
scroll to position [1, 0]
click at [999, 709] on button "Next Level" at bounding box center [994, 707] width 104 height 36
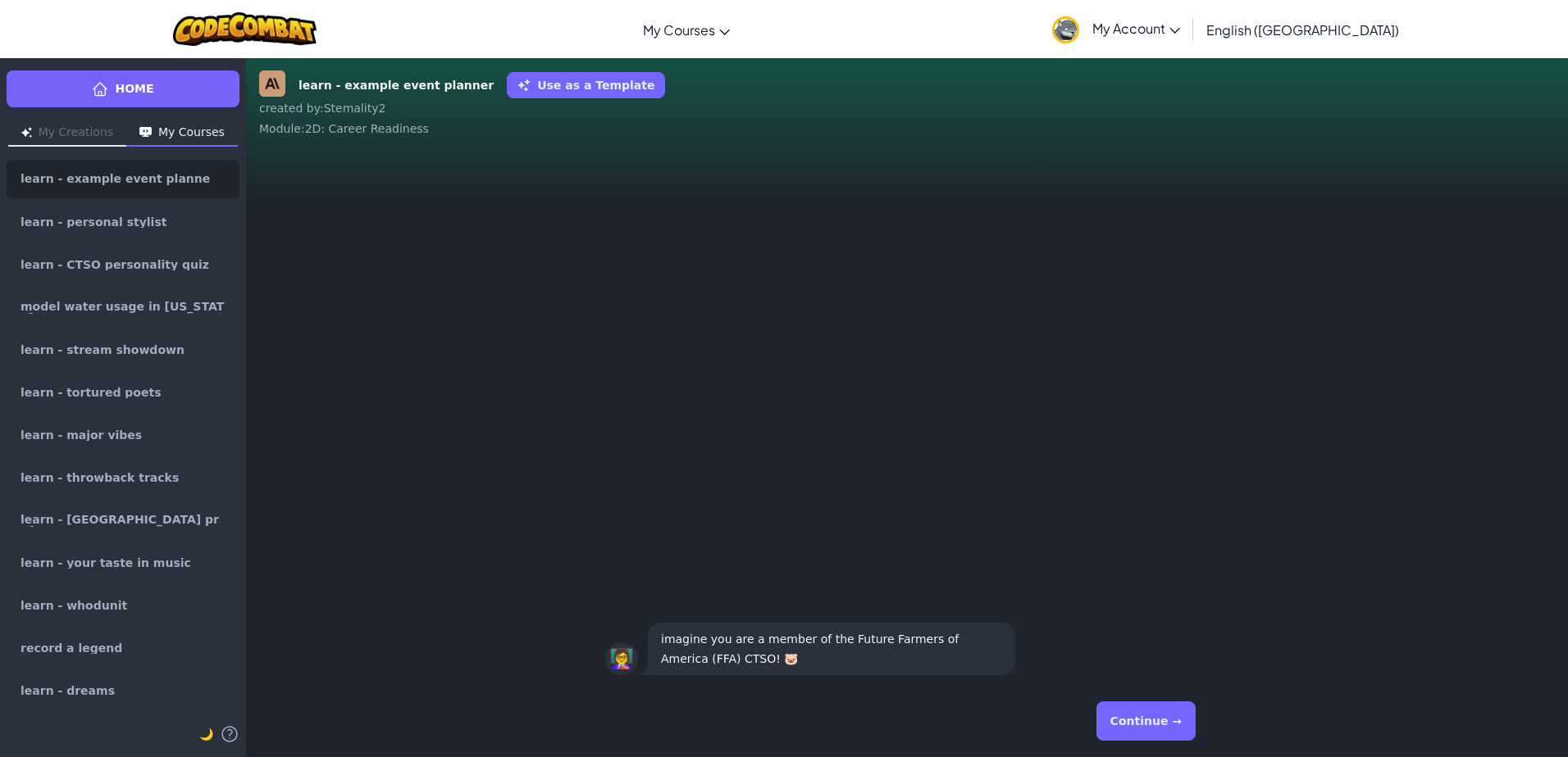
click at [1159, 717] on button "Continue →" at bounding box center [1146, 721] width 100 height 39
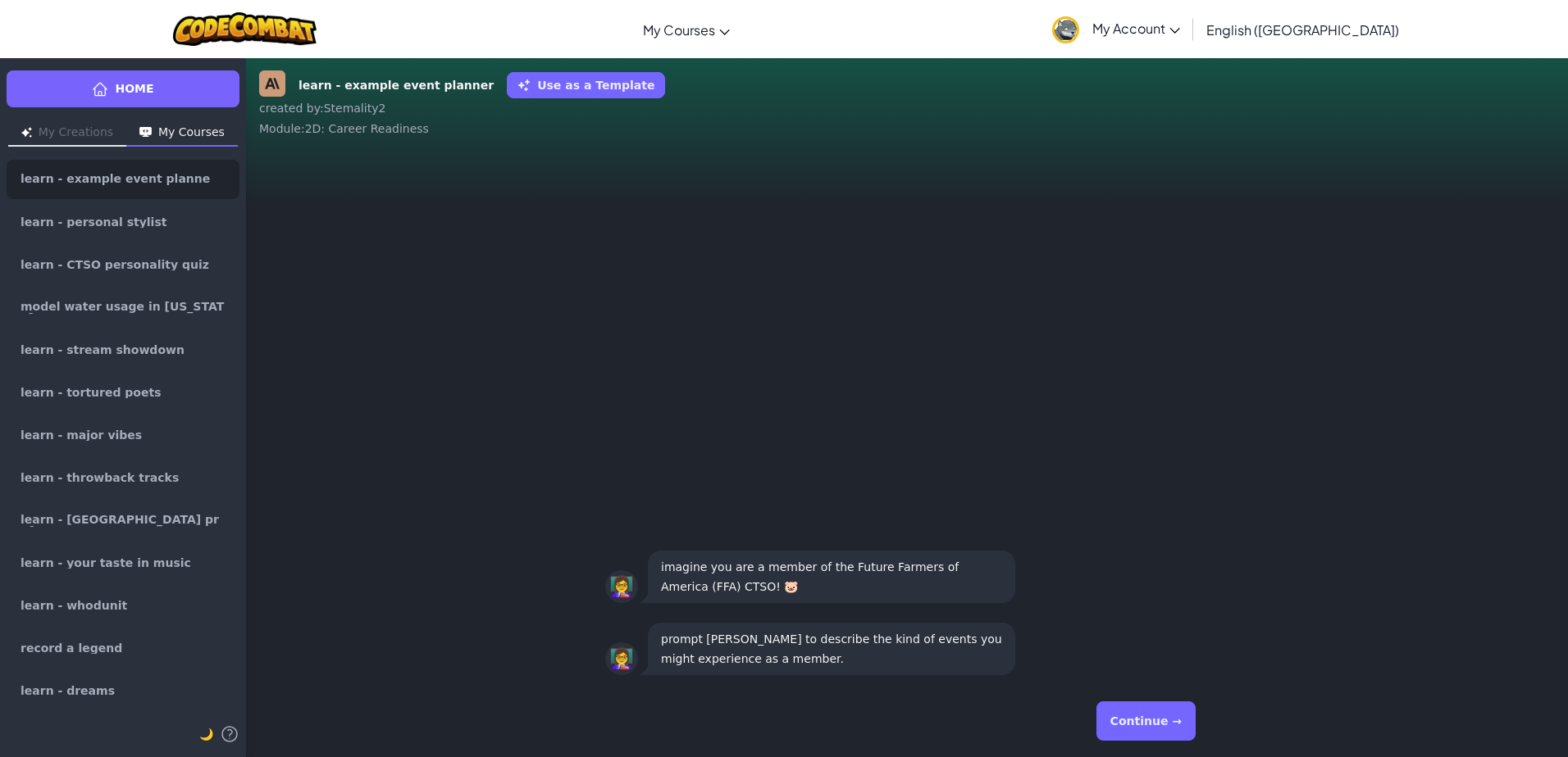
click at [1149, 709] on button "Continue →" at bounding box center [1146, 721] width 100 height 39
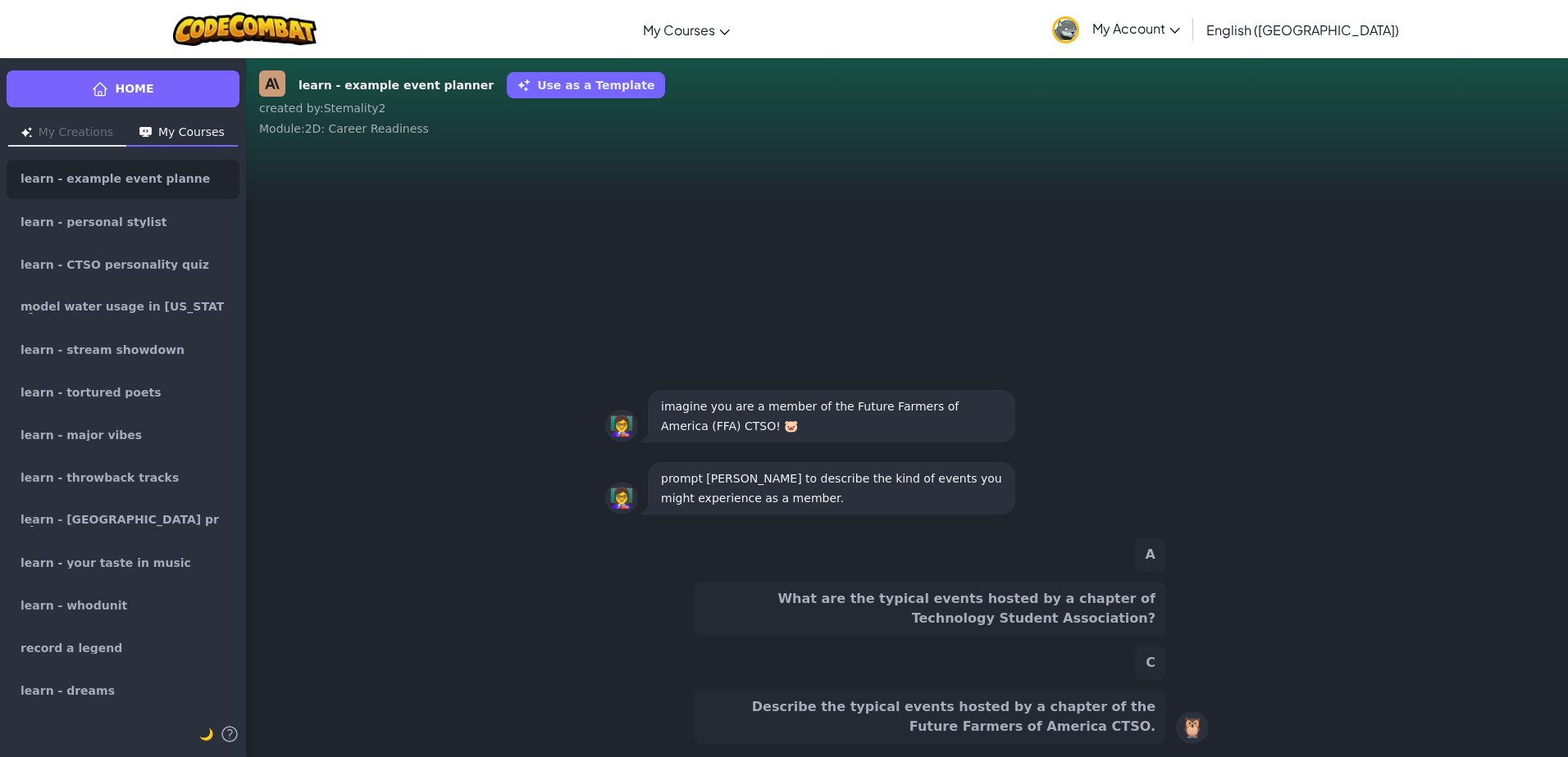
click at [919, 713] on button "Describe the typical events hosted by a chapter of the Future Farmers of Americ…" at bounding box center [930, 717] width 473 height 54
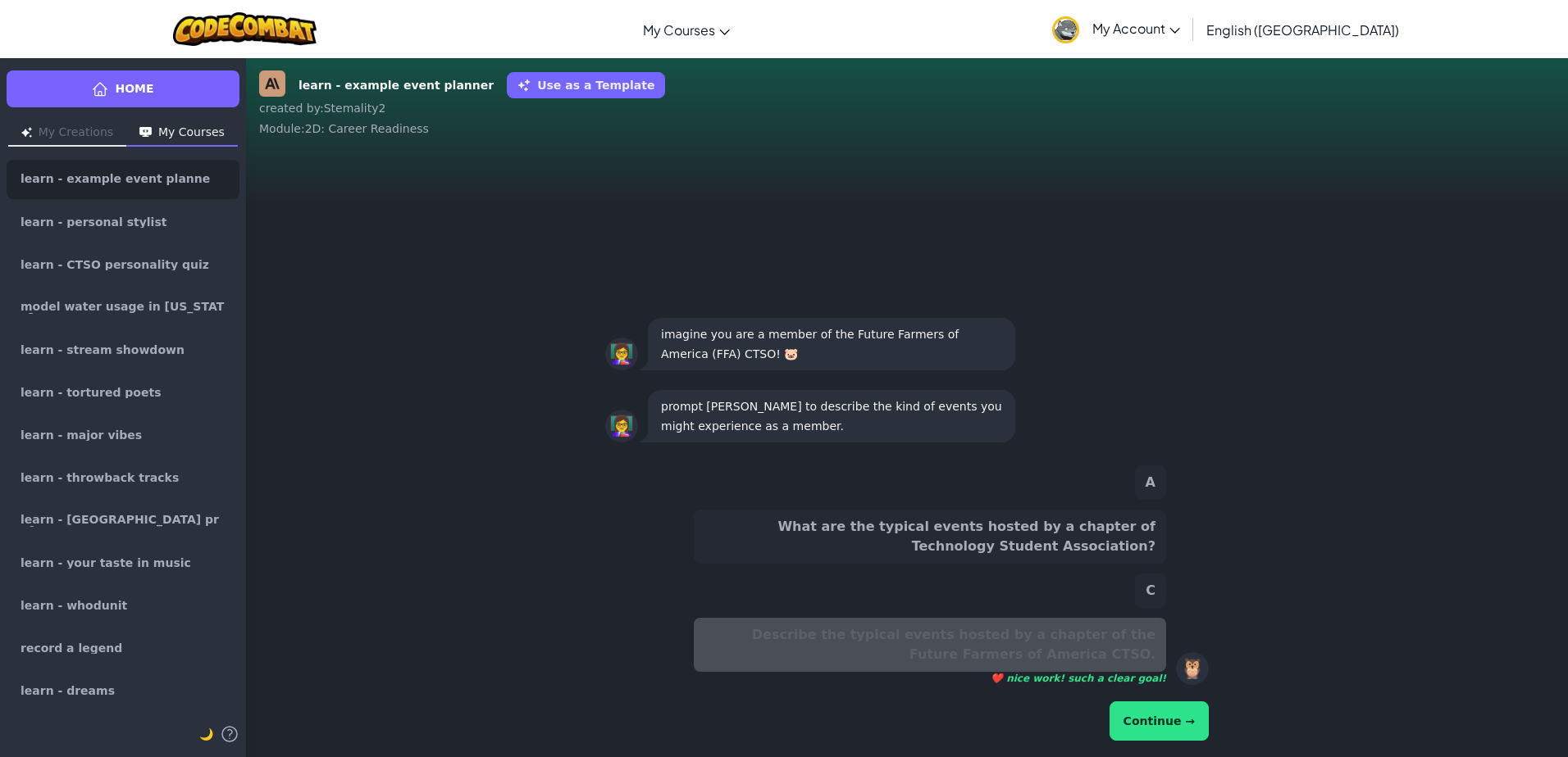
click at [1147, 730] on button "Continue →" at bounding box center [1159, 721] width 100 height 39
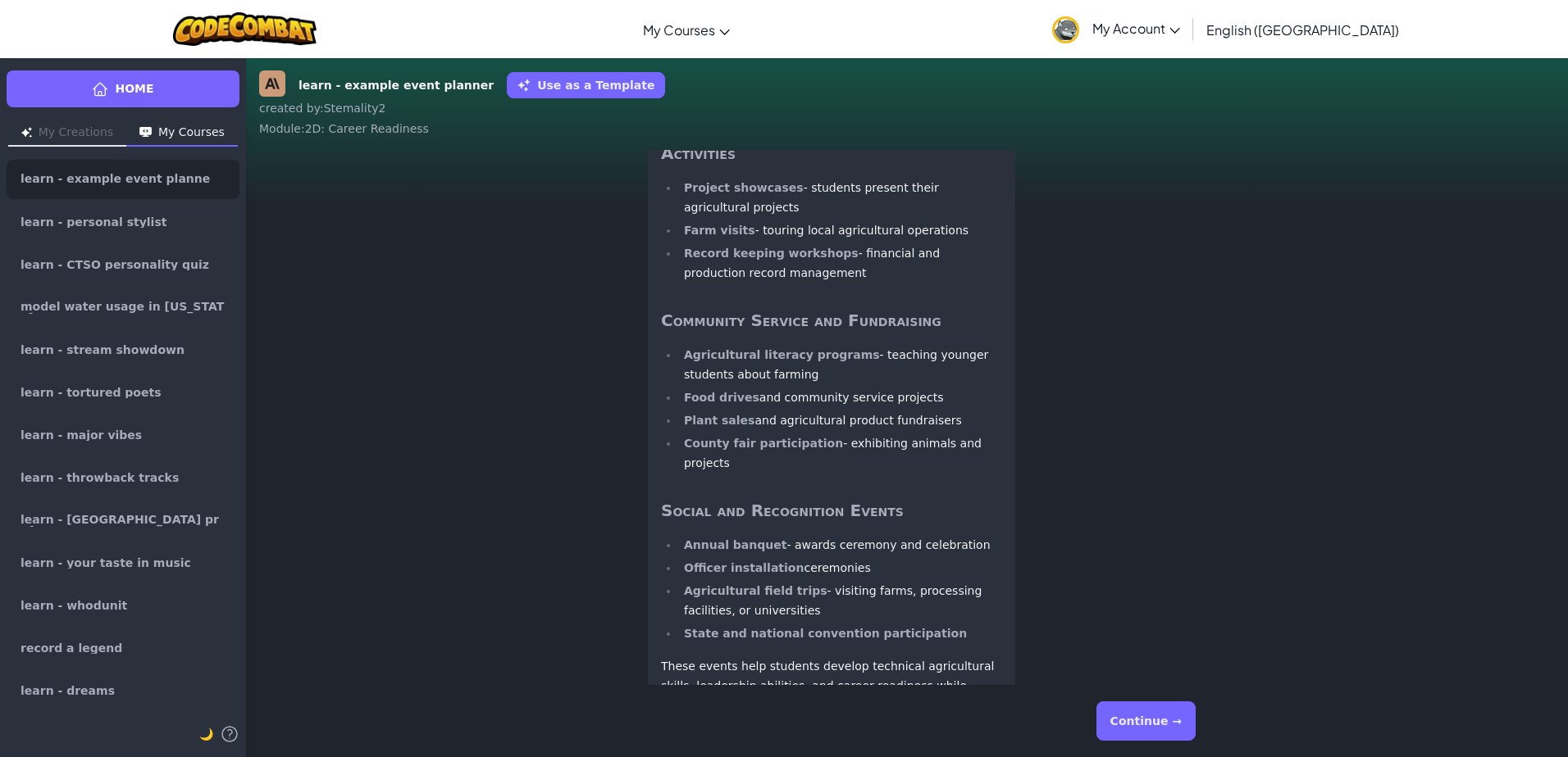
scroll to position [1, 0]
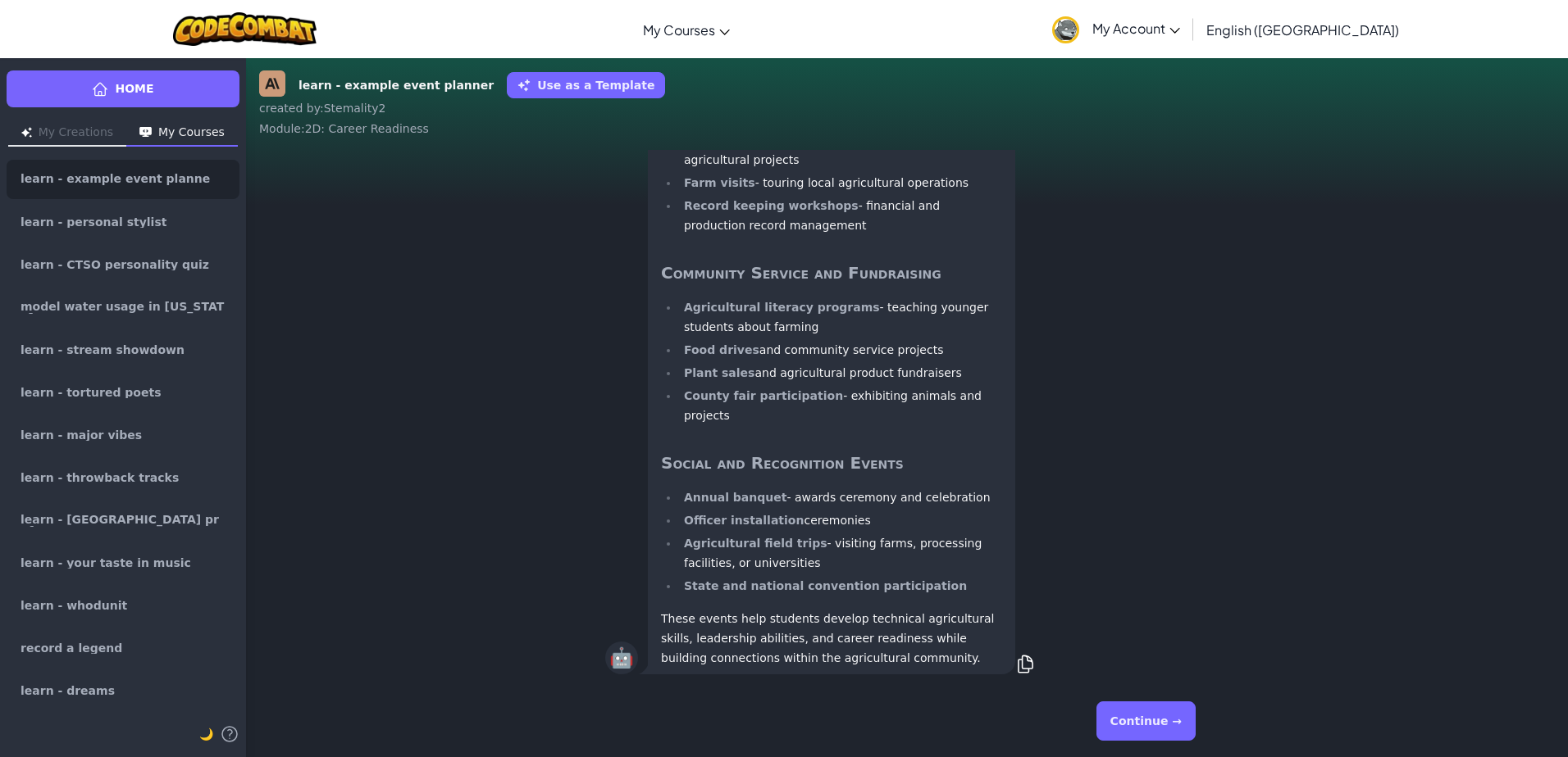
click at [1155, 720] on button "Continue →" at bounding box center [1146, 721] width 100 height 39
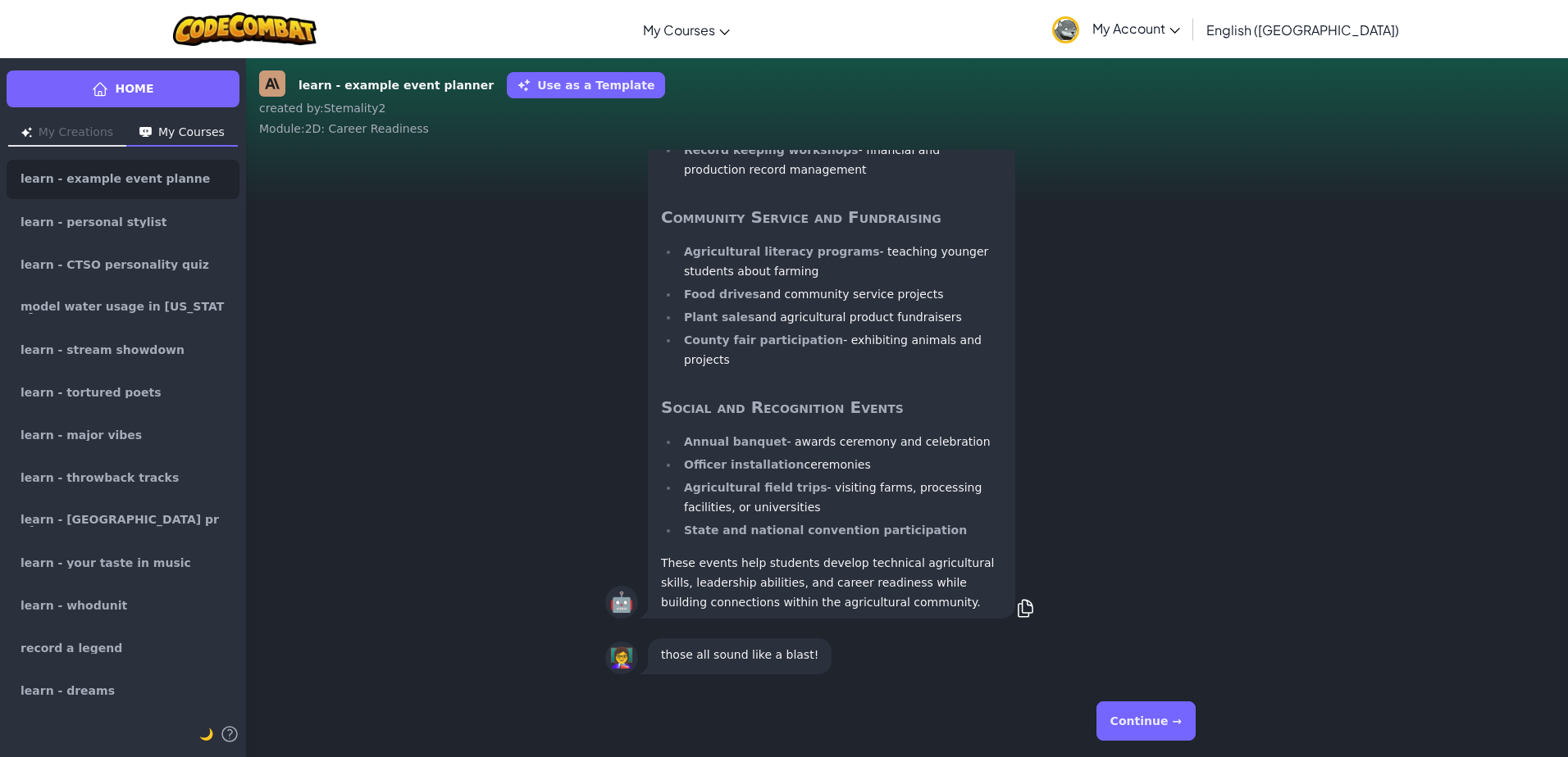
click at [1155, 720] on button "Continue →" at bounding box center [1146, 721] width 100 height 39
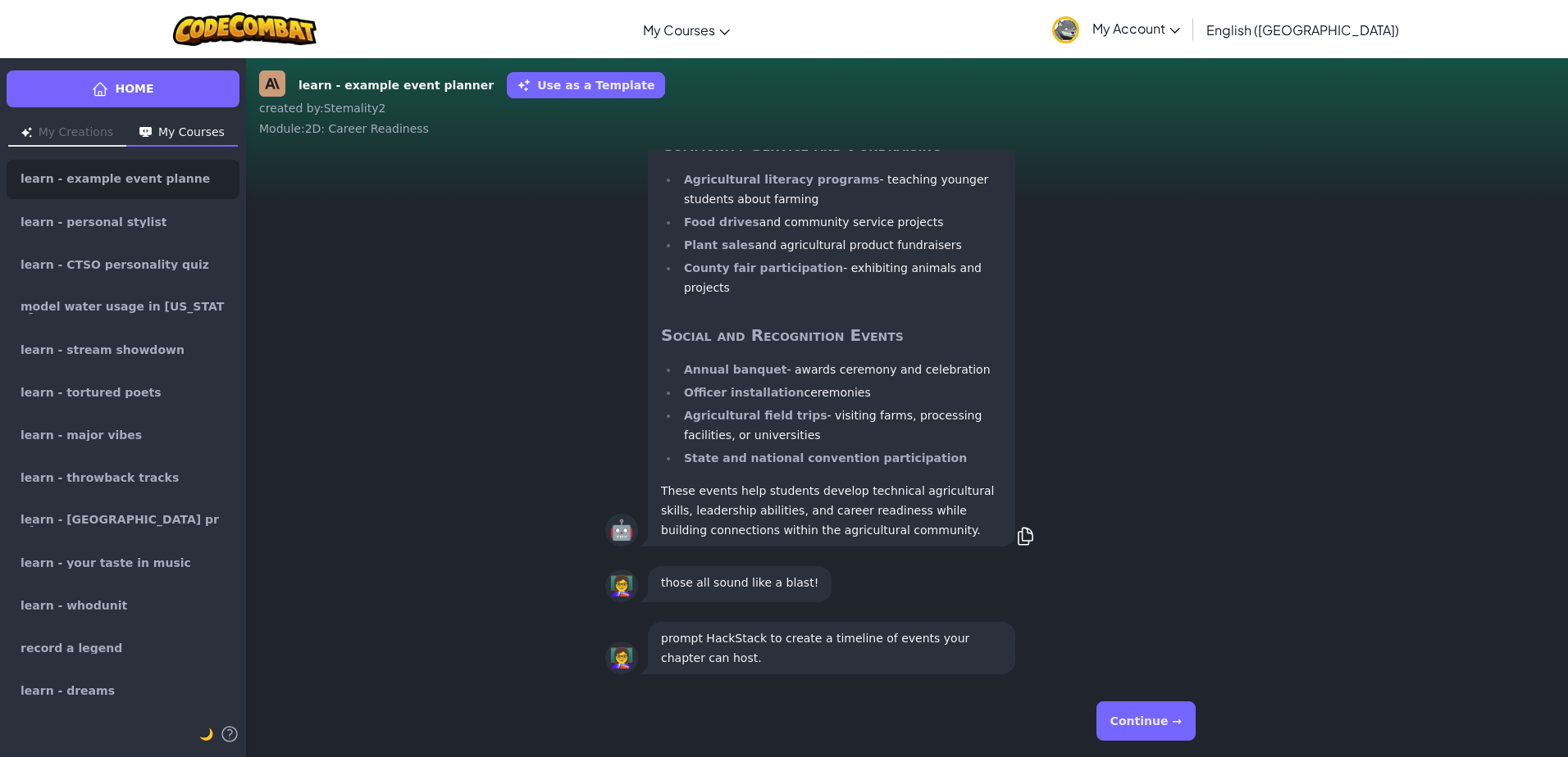
scroll to position [-15, 0]
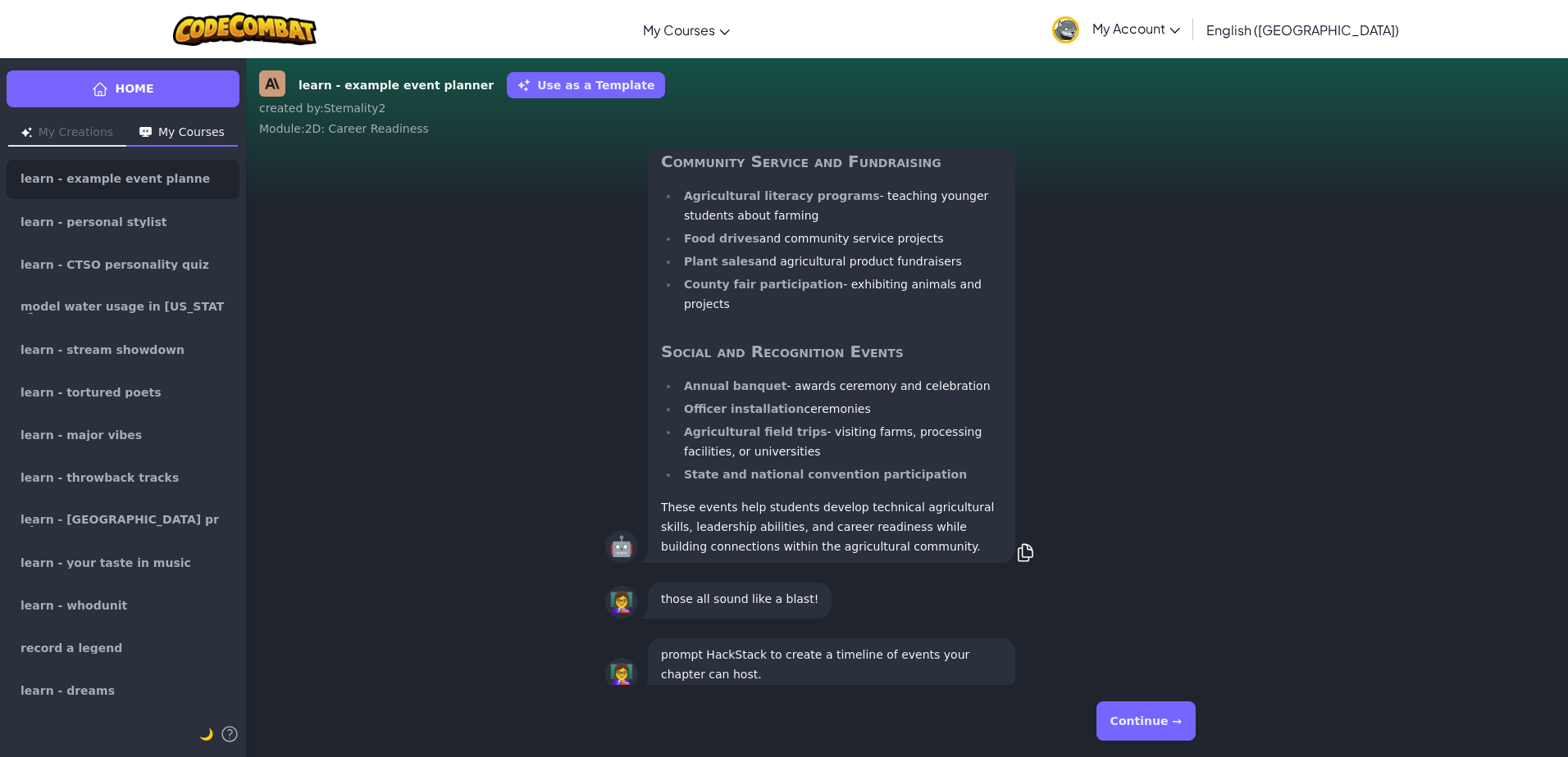
click at [1153, 732] on button "Continue →" at bounding box center [1146, 721] width 100 height 39
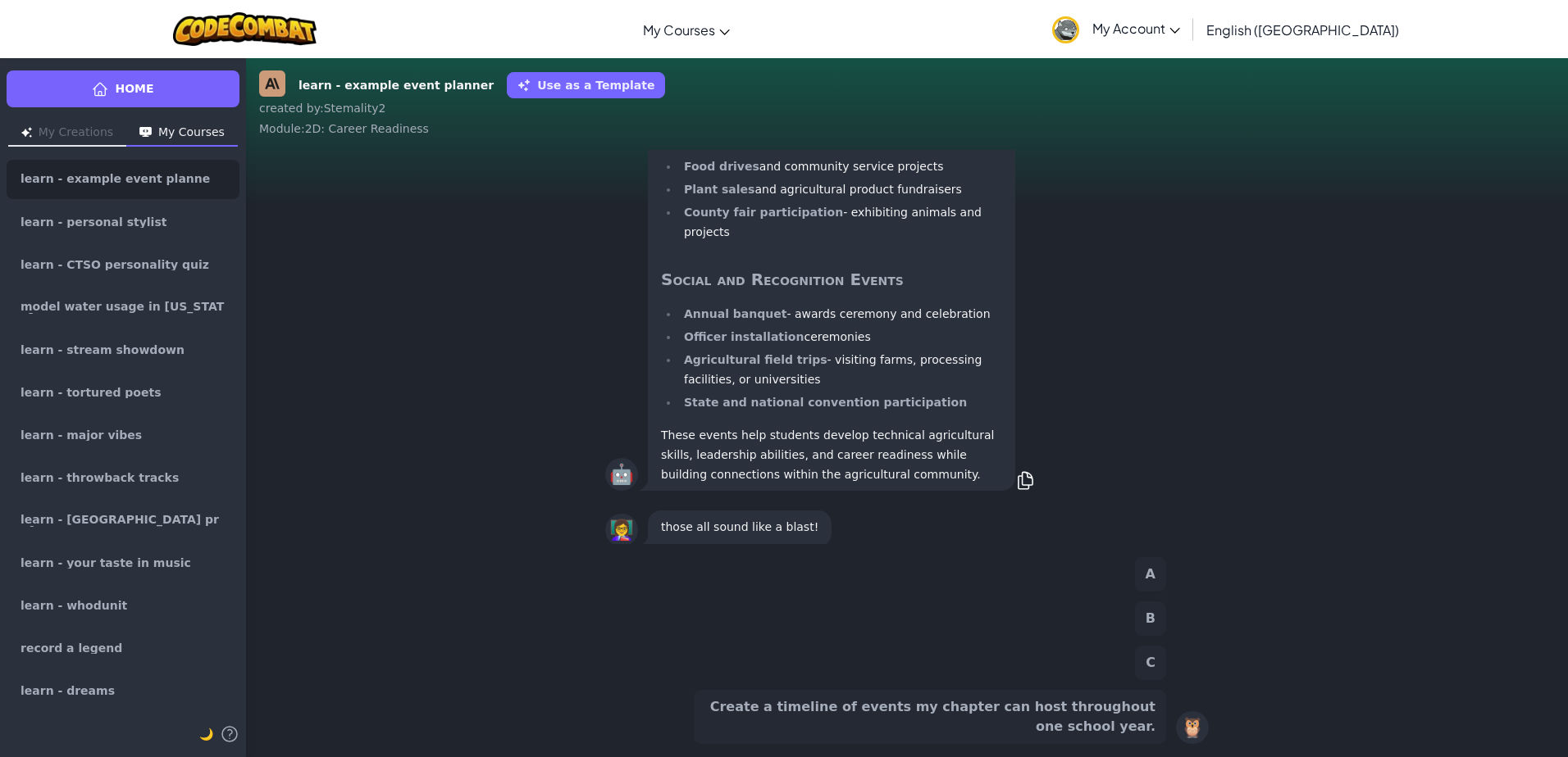
scroll to position [1, 0]
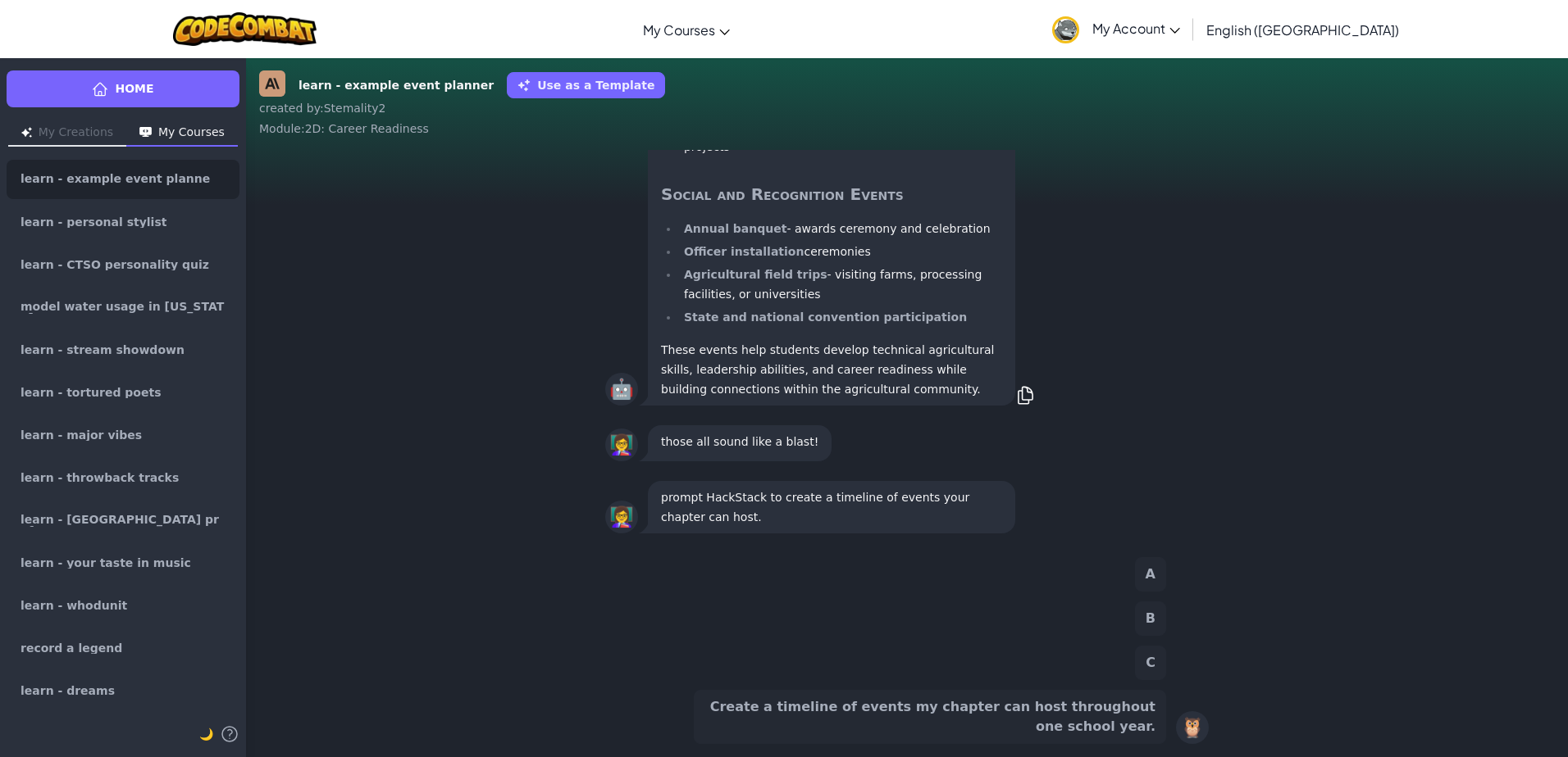
click at [981, 725] on button "Create a timeline of events my chapter can host throughout one school year." at bounding box center [930, 717] width 473 height 54
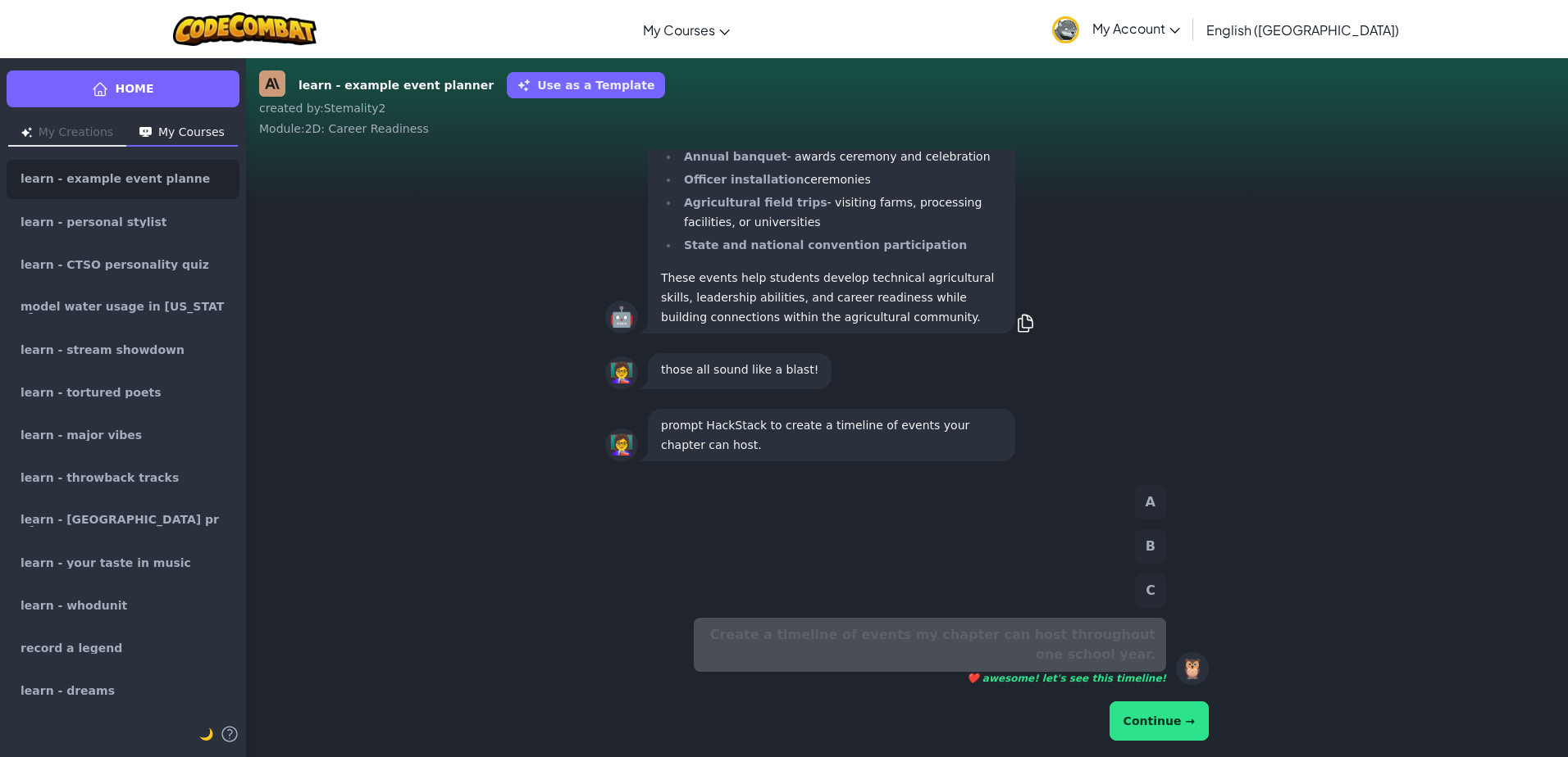
scroll to position [-71, 0]
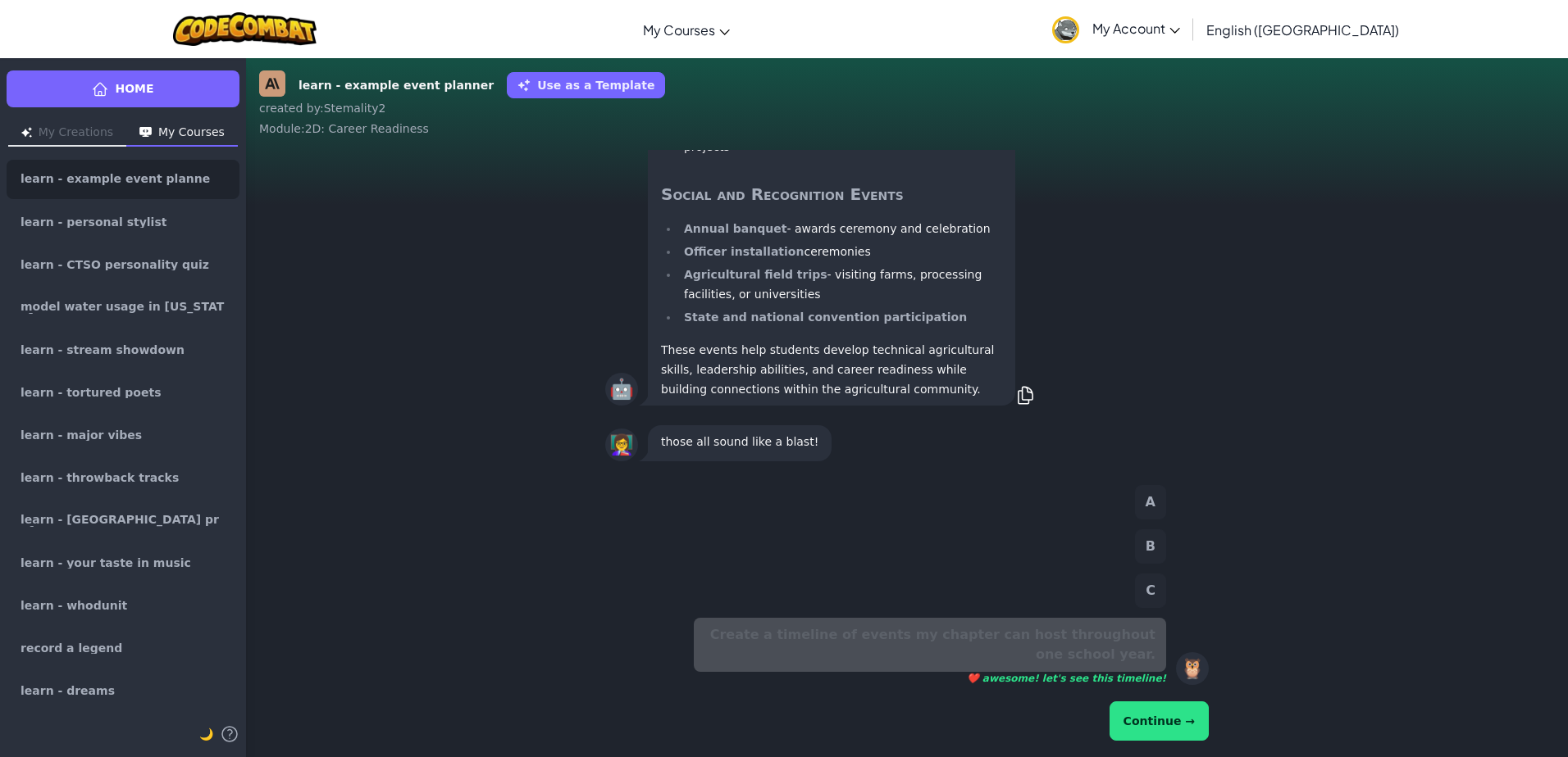
click at [1131, 720] on button "Continue →" at bounding box center [1159, 721] width 100 height 39
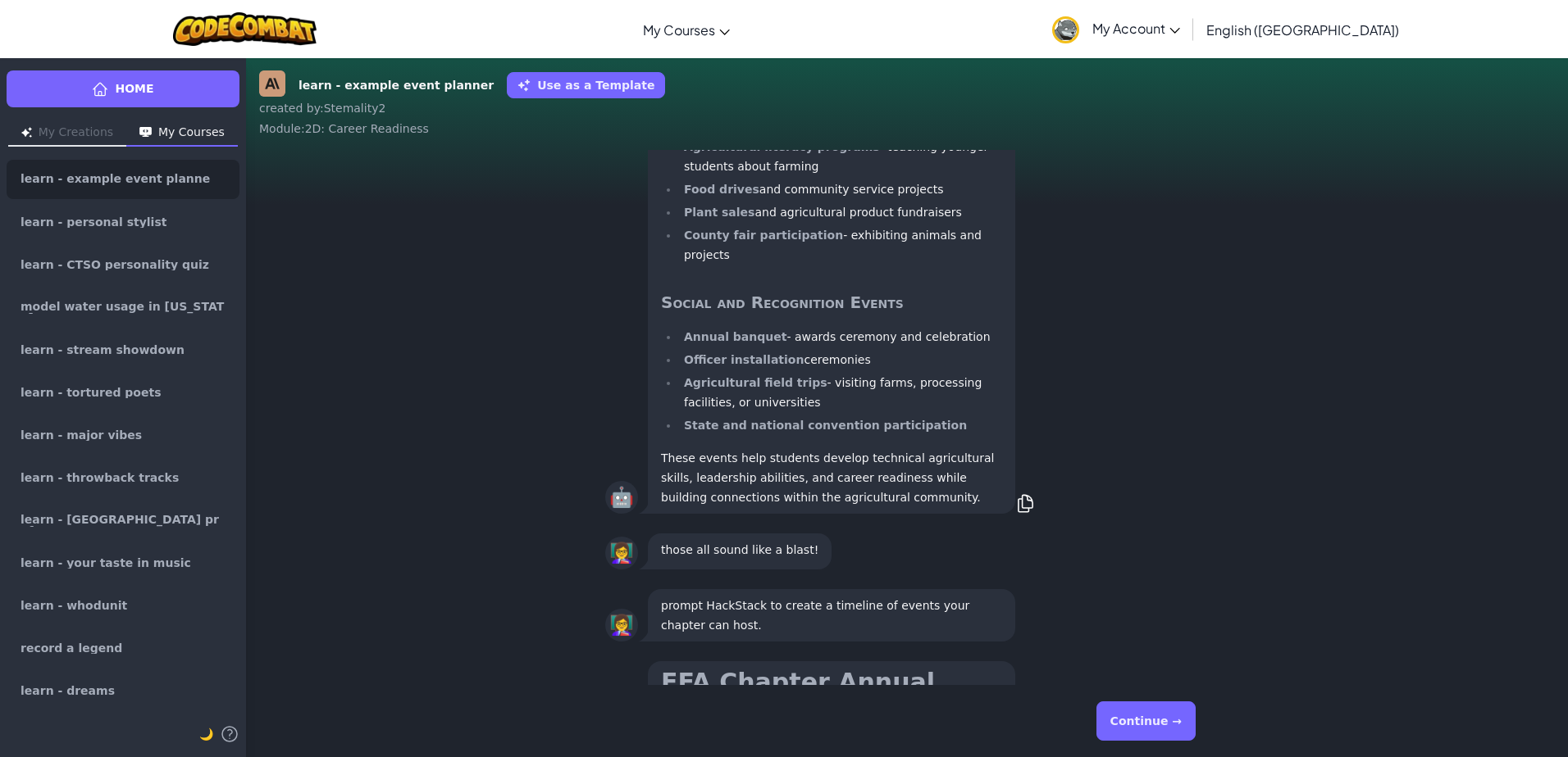
click at [1168, 730] on button "Continue →" at bounding box center [1146, 721] width 100 height 39
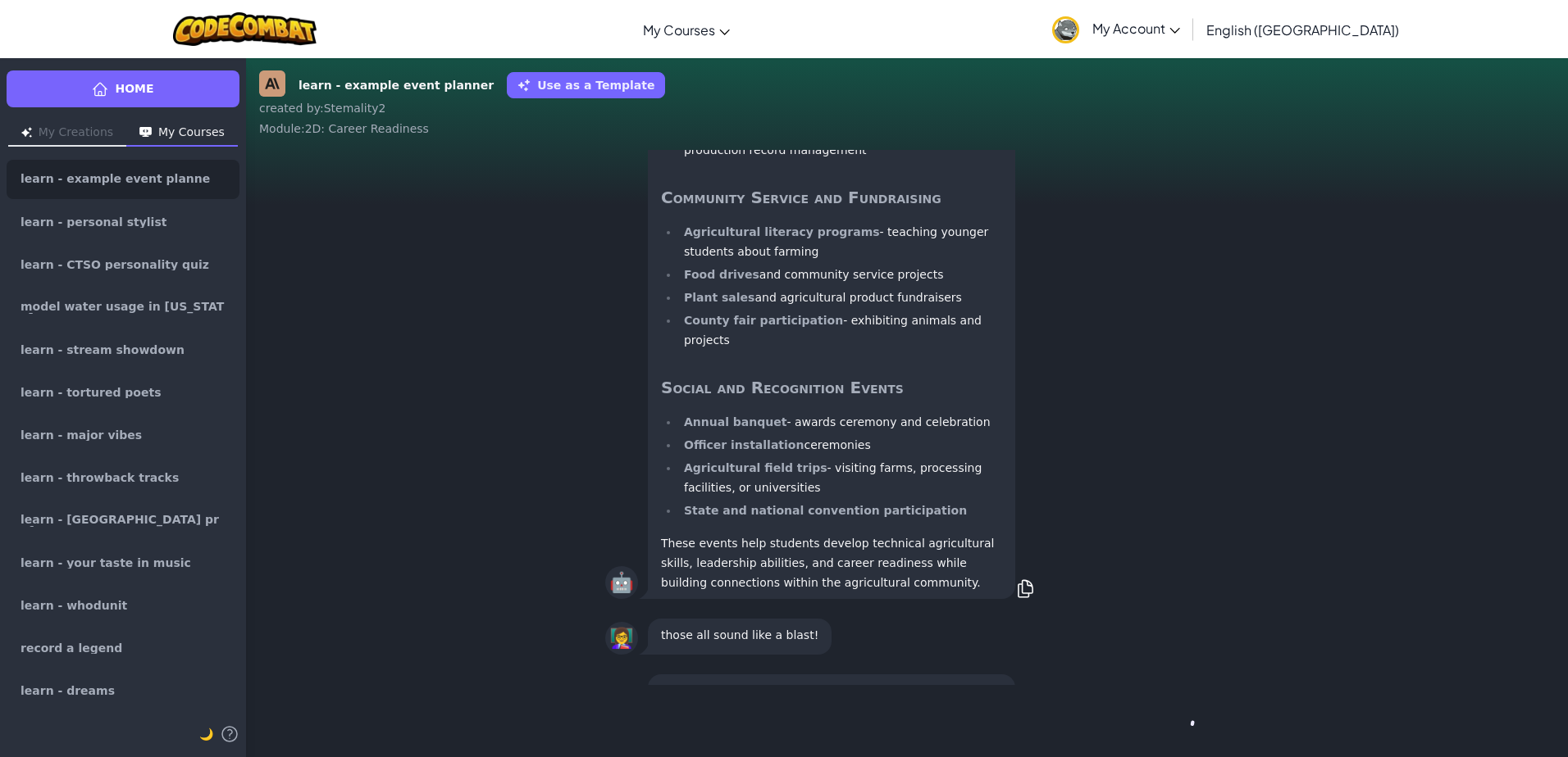
scroll to position [1, 0]
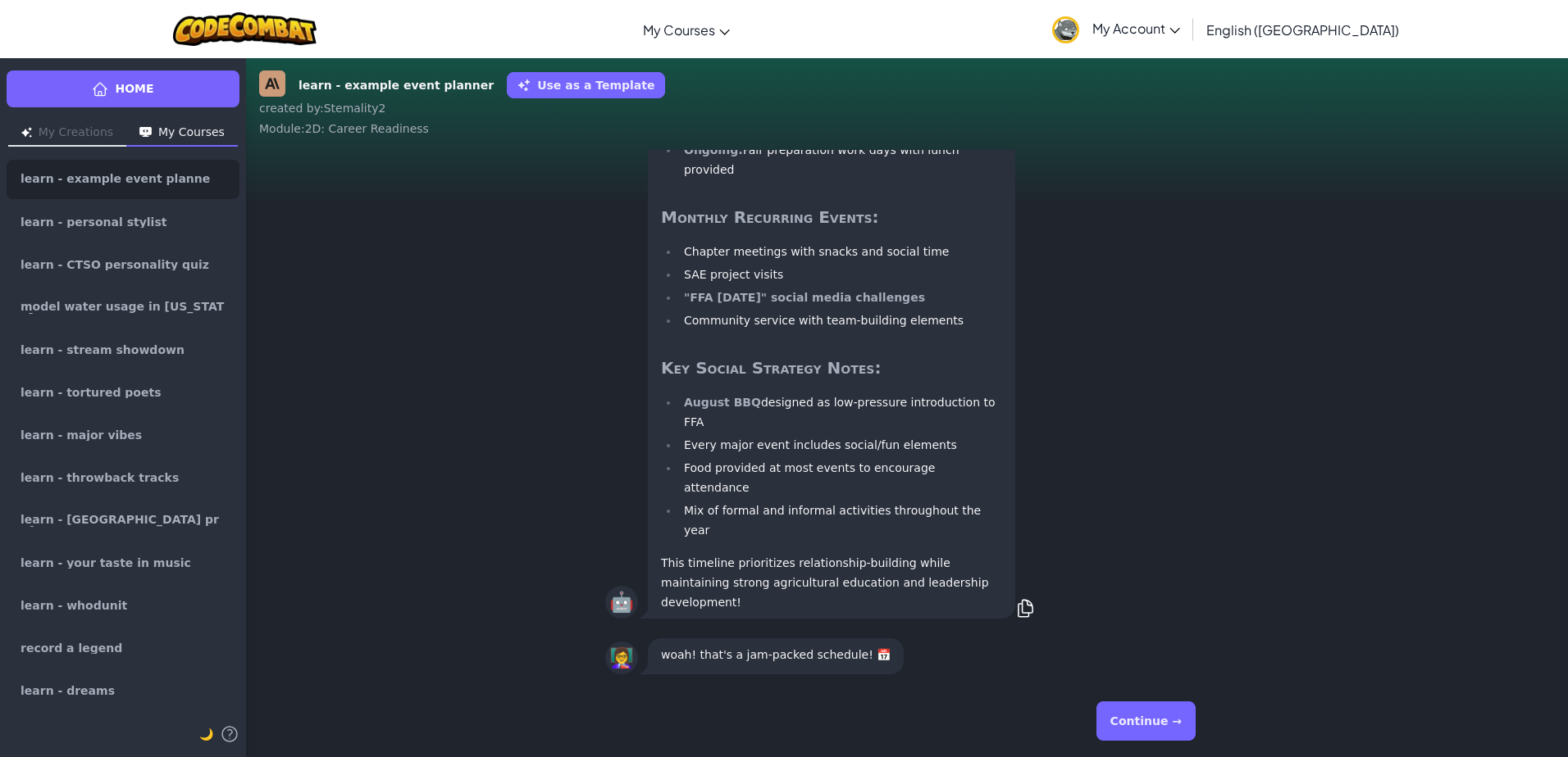
click at [1165, 722] on button "Continue →" at bounding box center [1146, 721] width 100 height 39
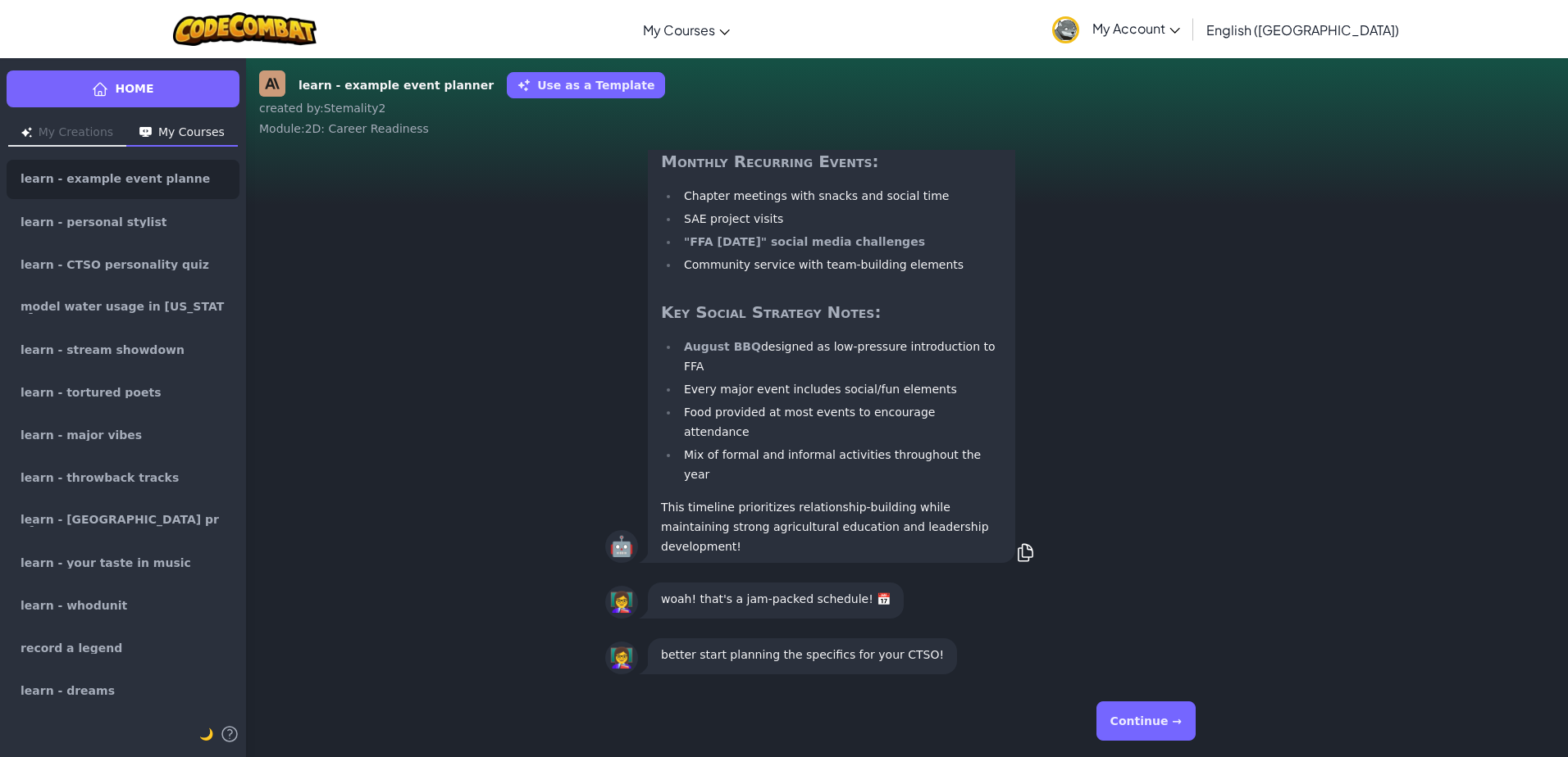
click at [1165, 722] on button "Continue →" at bounding box center [1146, 721] width 100 height 39
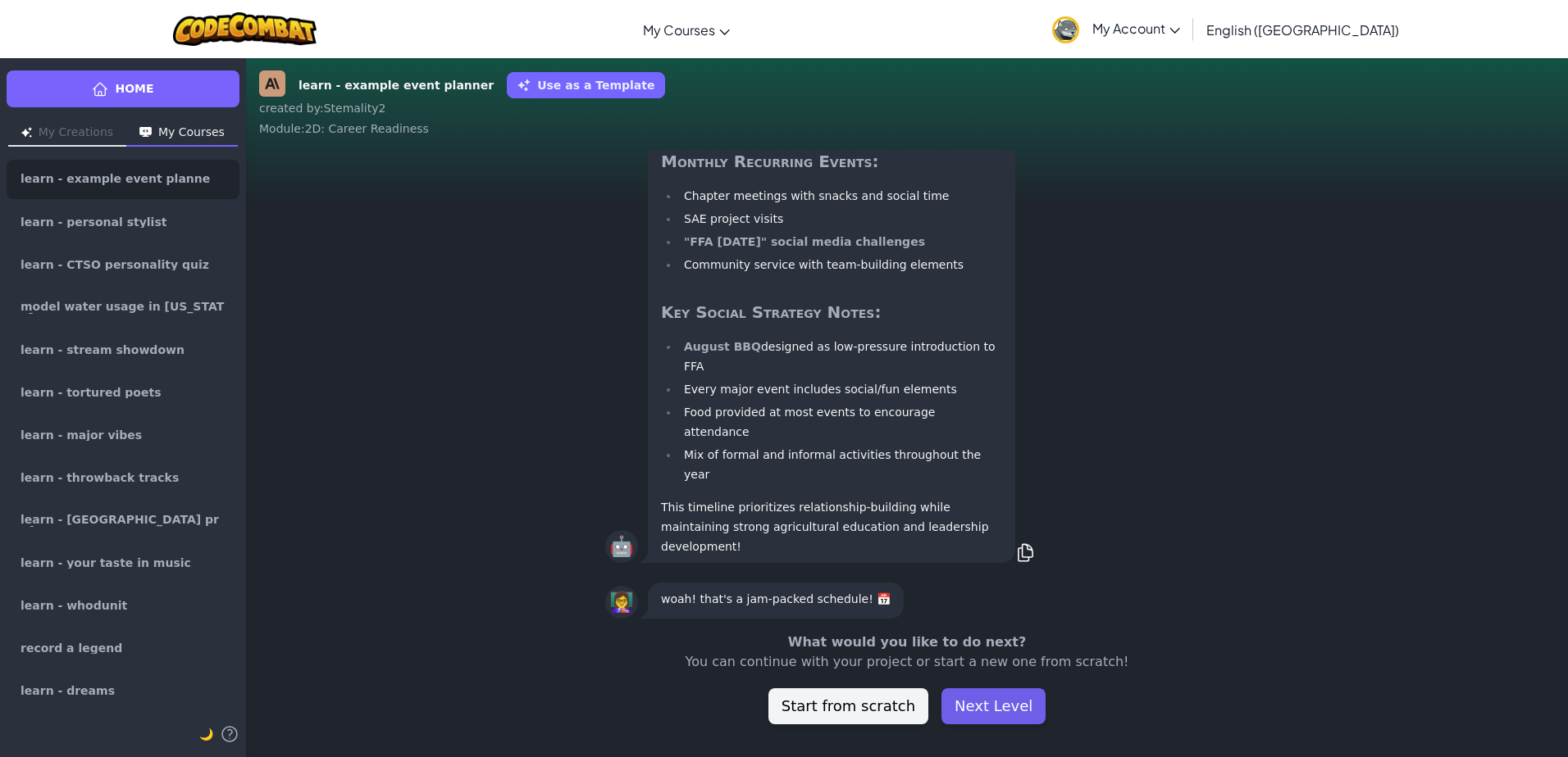
click at [1005, 714] on button "Next Level" at bounding box center [994, 707] width 104 height 36
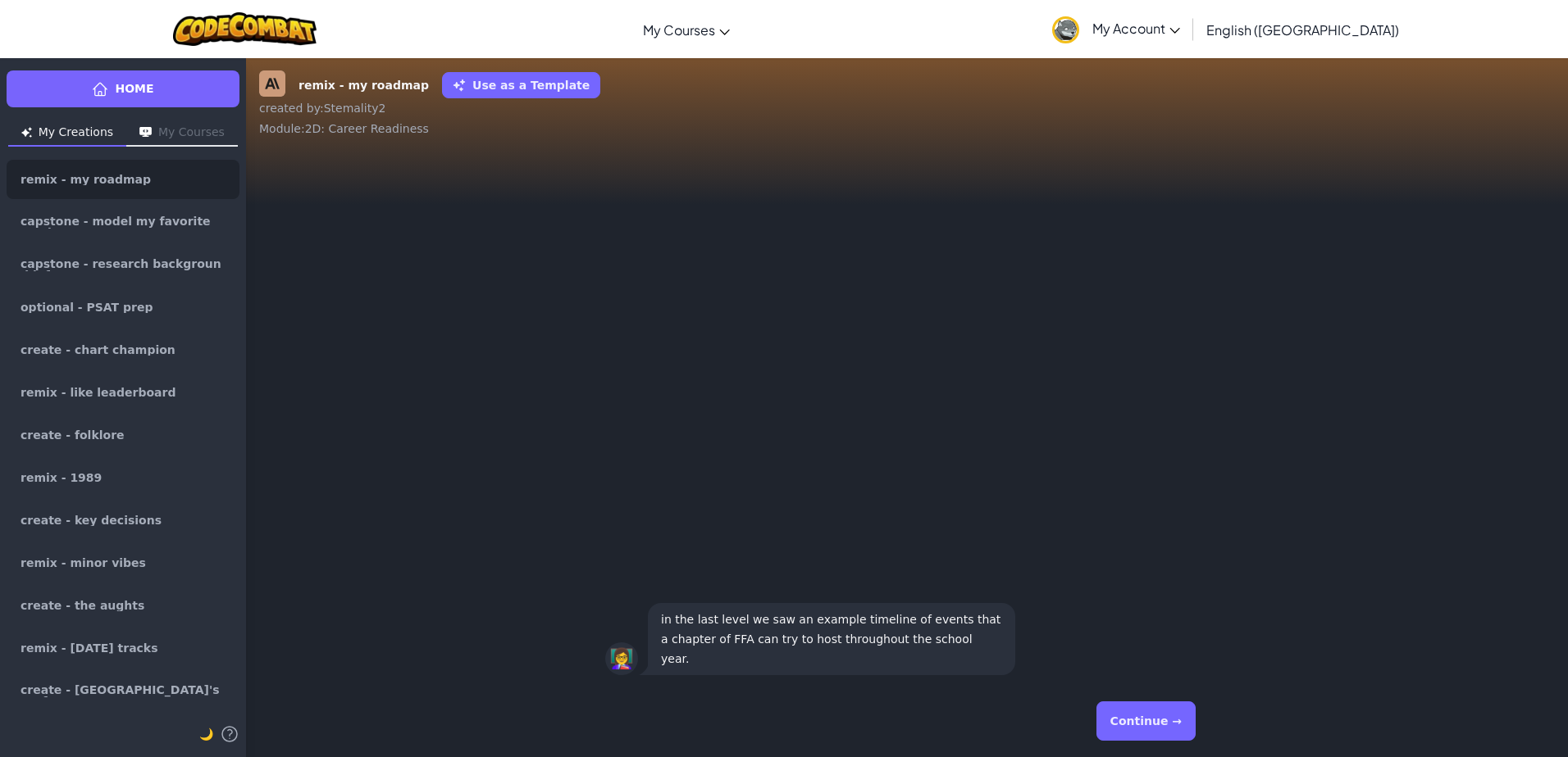
click at [1168, 709] on button "Continue →" at bounding box center [1146, 721] width 100 height 39
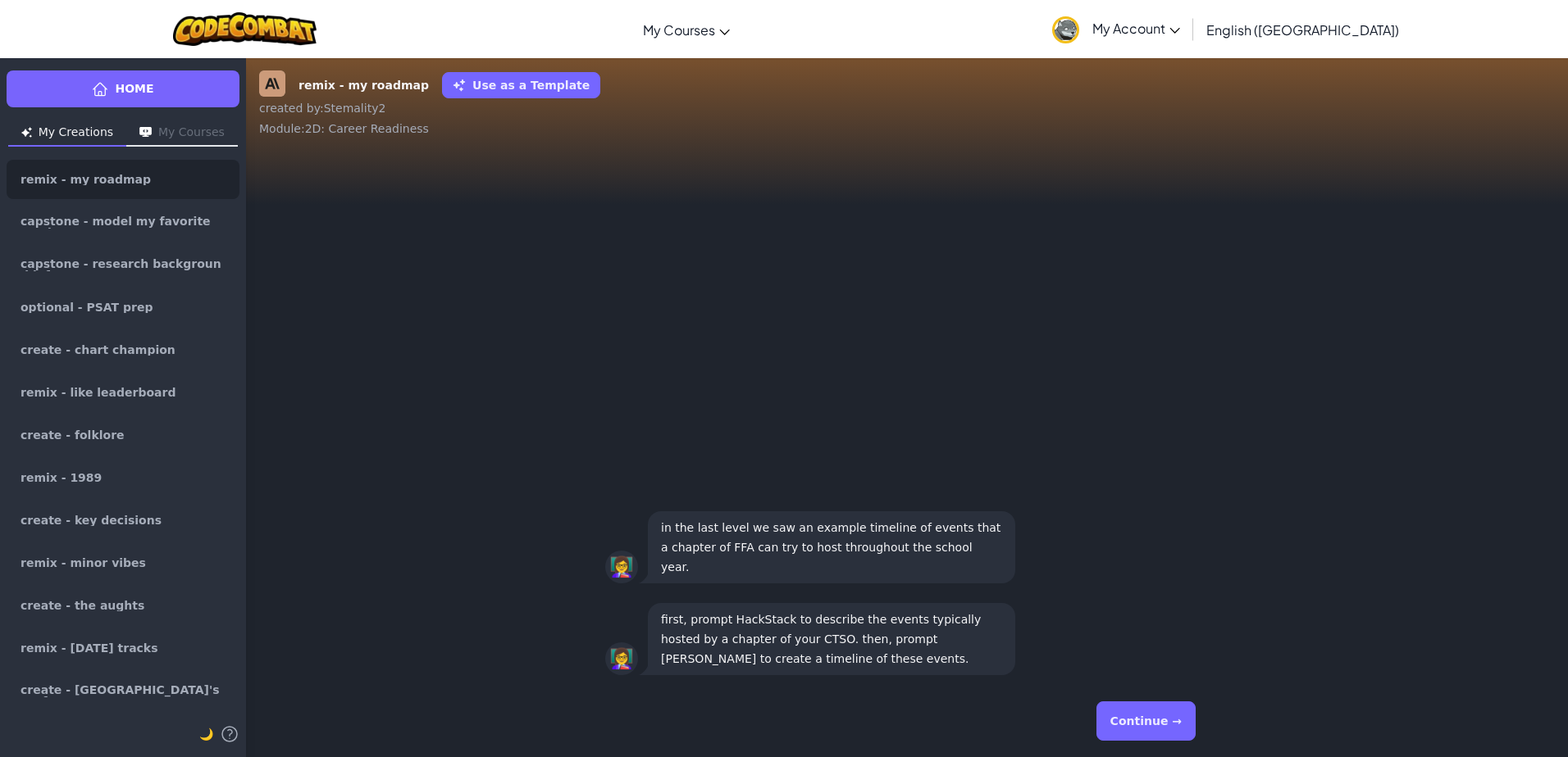
click at [1167, 726] on button "Continue →" at bounding box center [1146, 721] width 100 height 39
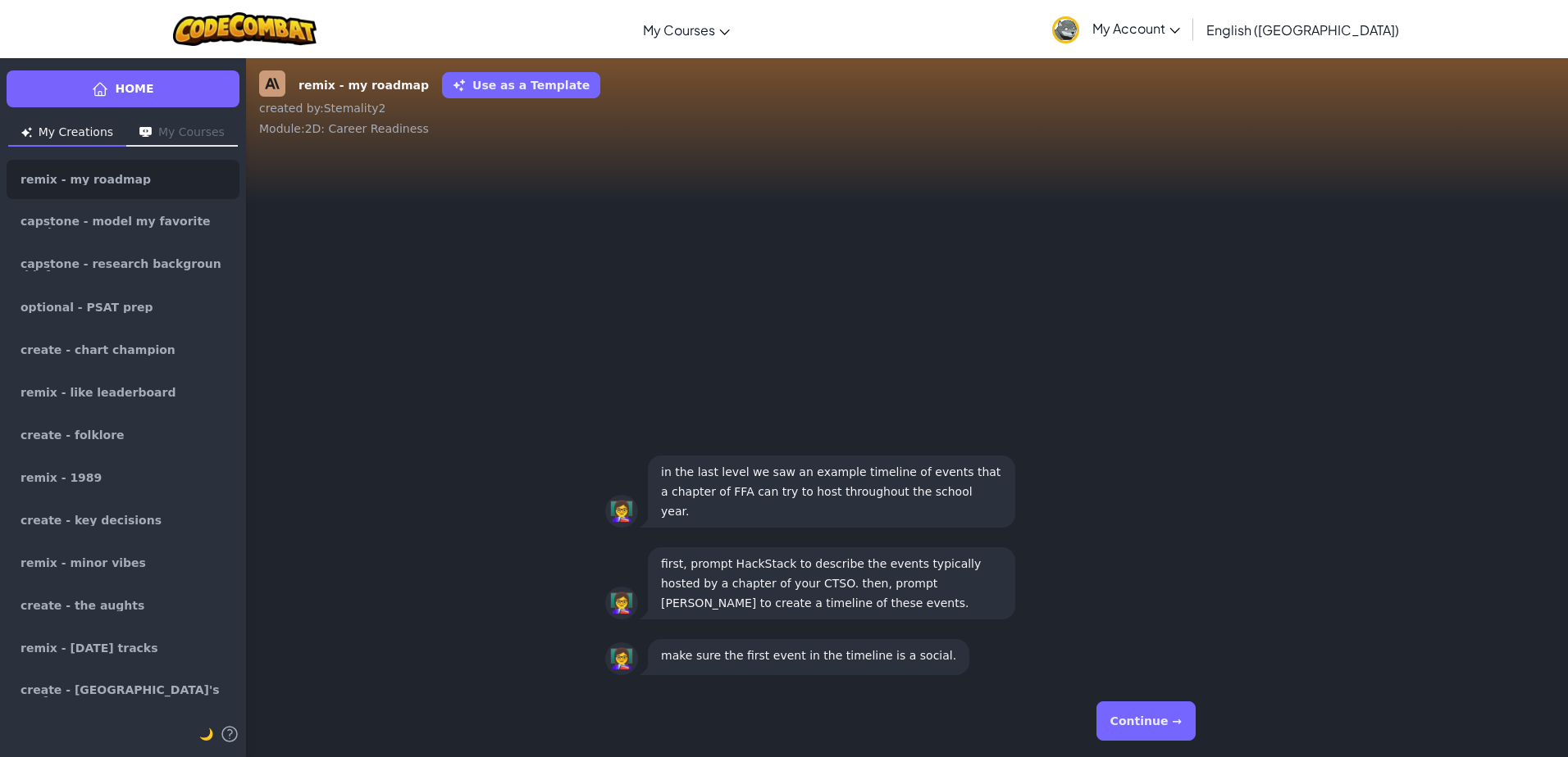
click at [1174, 726] on button "Continue →" at bounding box center [1146, 721] width 100 height 39
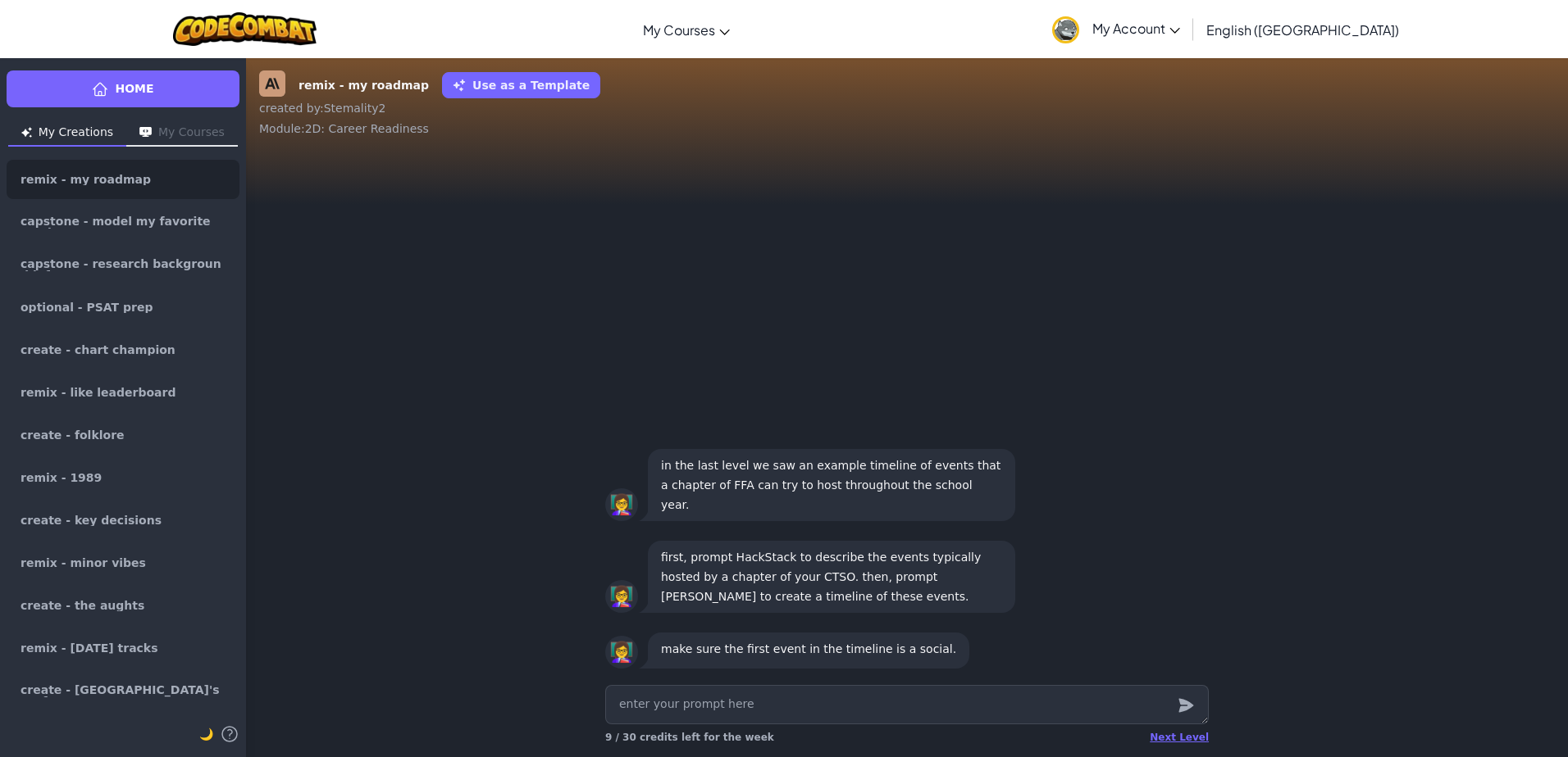
click at [164, 132] on button "My Courses" at bounding box center [182, 134] width 112 height 27
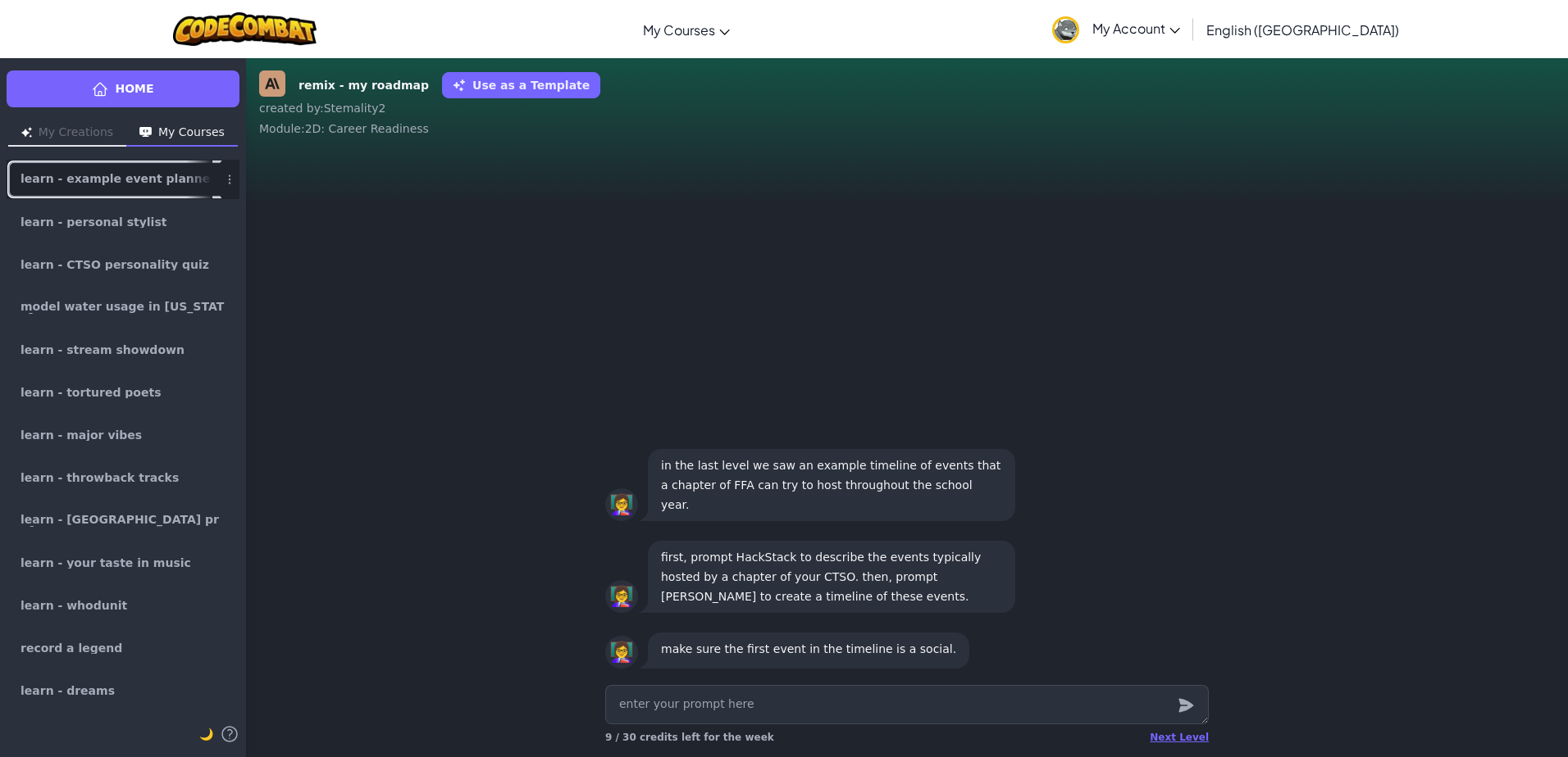
click at [95, 184] on span "learn - example event planner" at bounding box center [117, 179] width 192 height 13
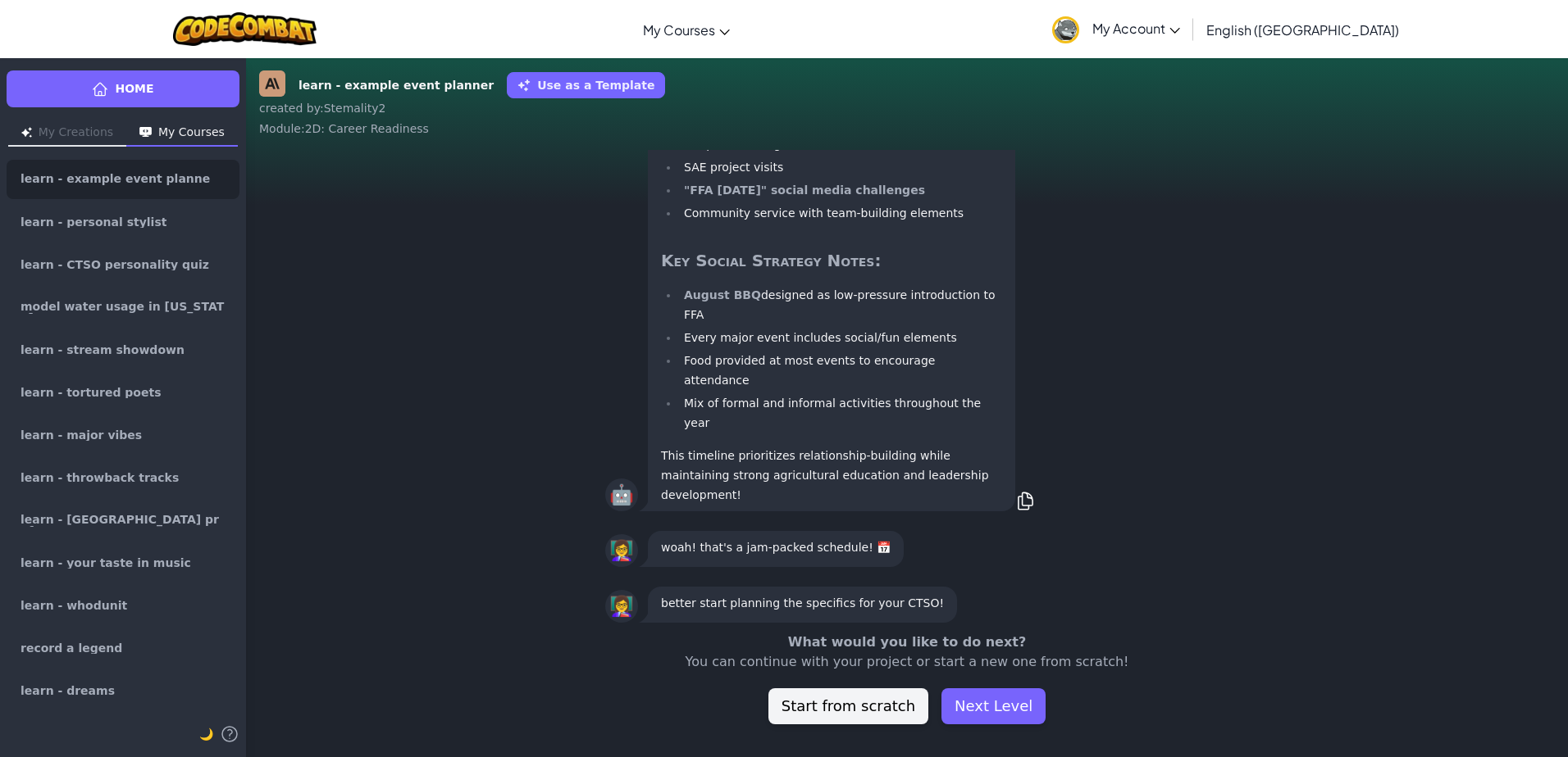
scroll to position [1, 0]
click at [114, 228] on link "learn - personal stylist" at bounding box center [122, 221] width 233 height 39
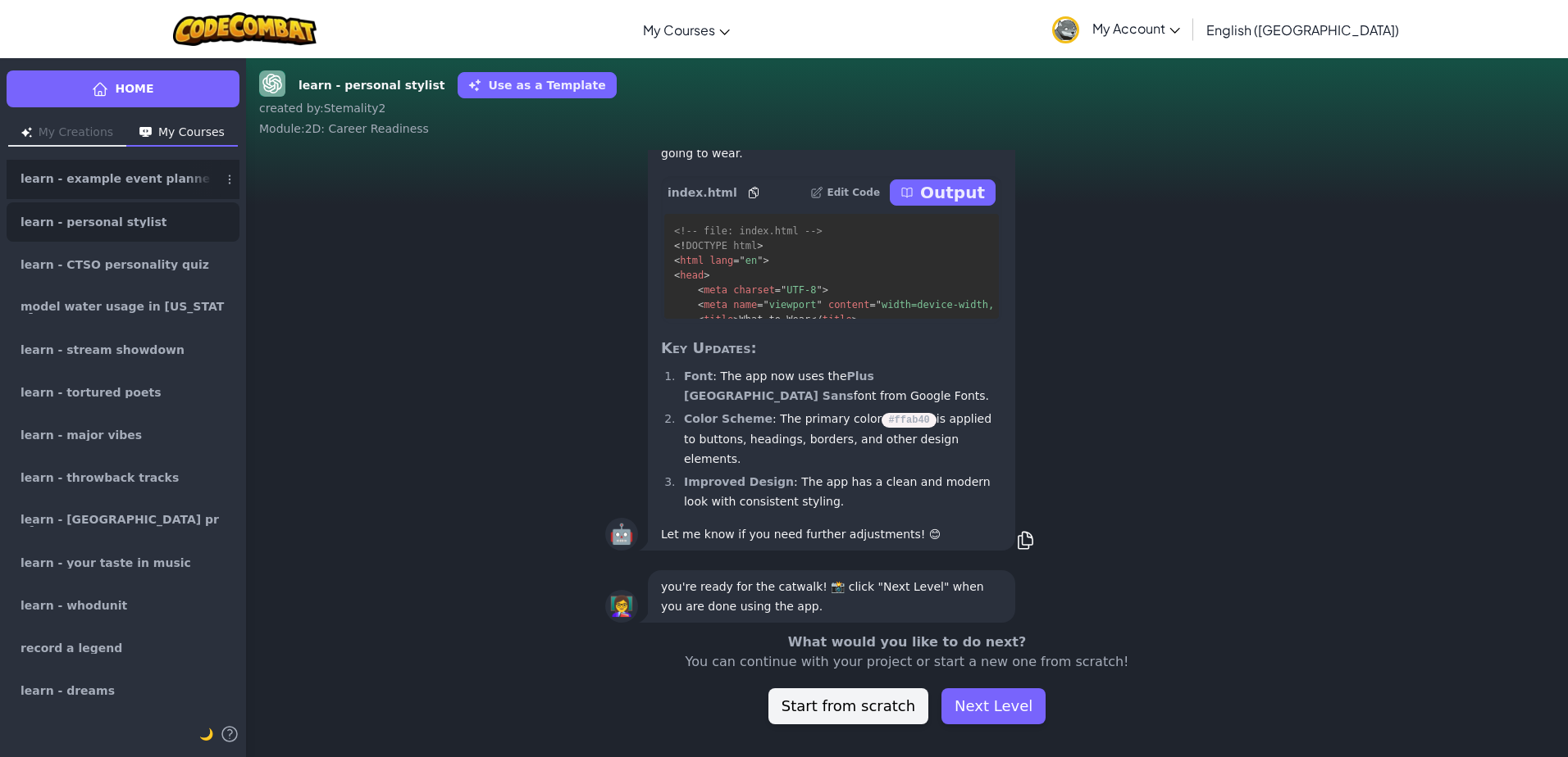
scroll to position [1, 0]
click at [162, 188] on link "learn - example event planner" at bounding box center [122, 178] width 233 height 39
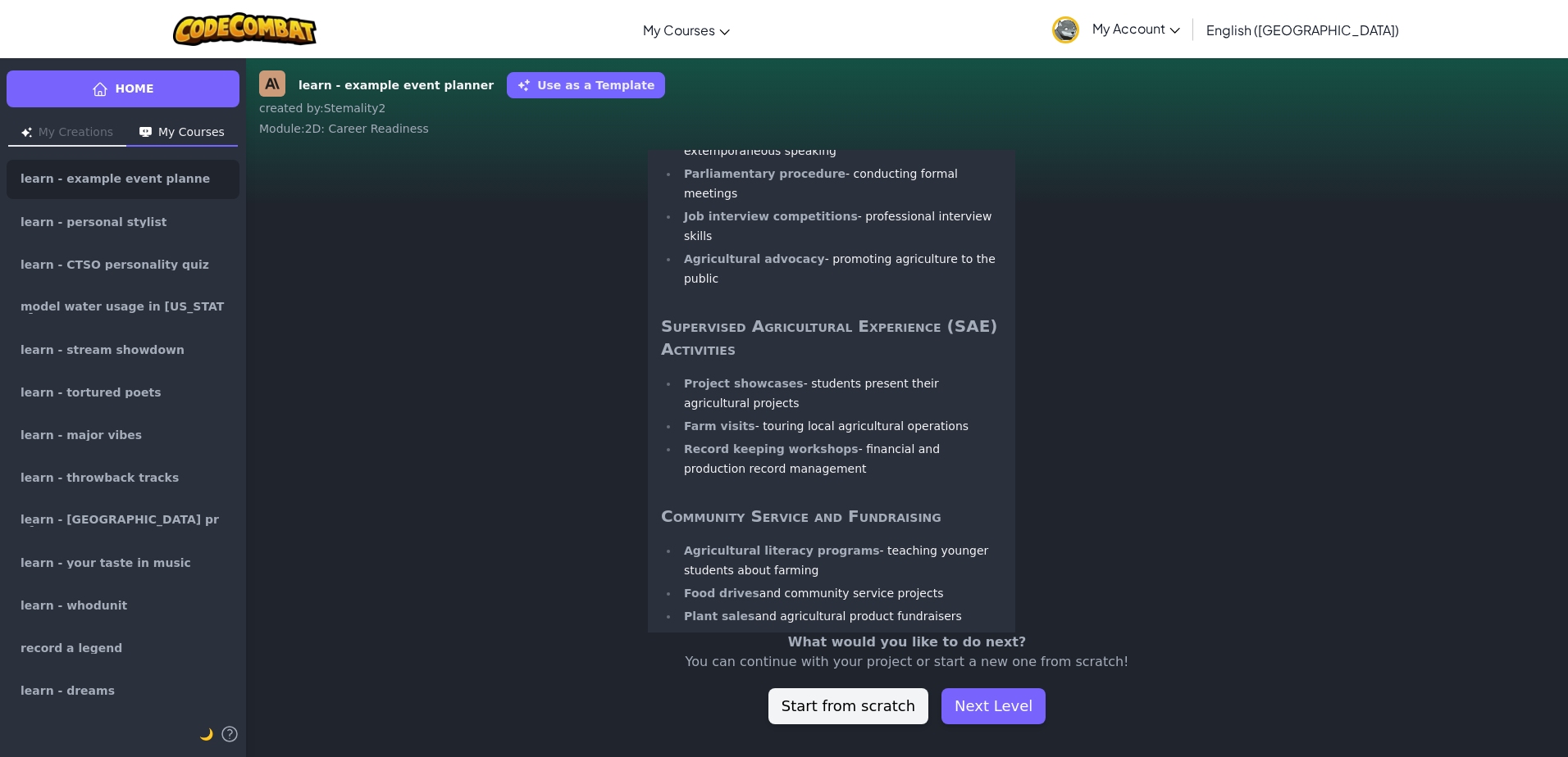
scroll to position [-3258, 0]
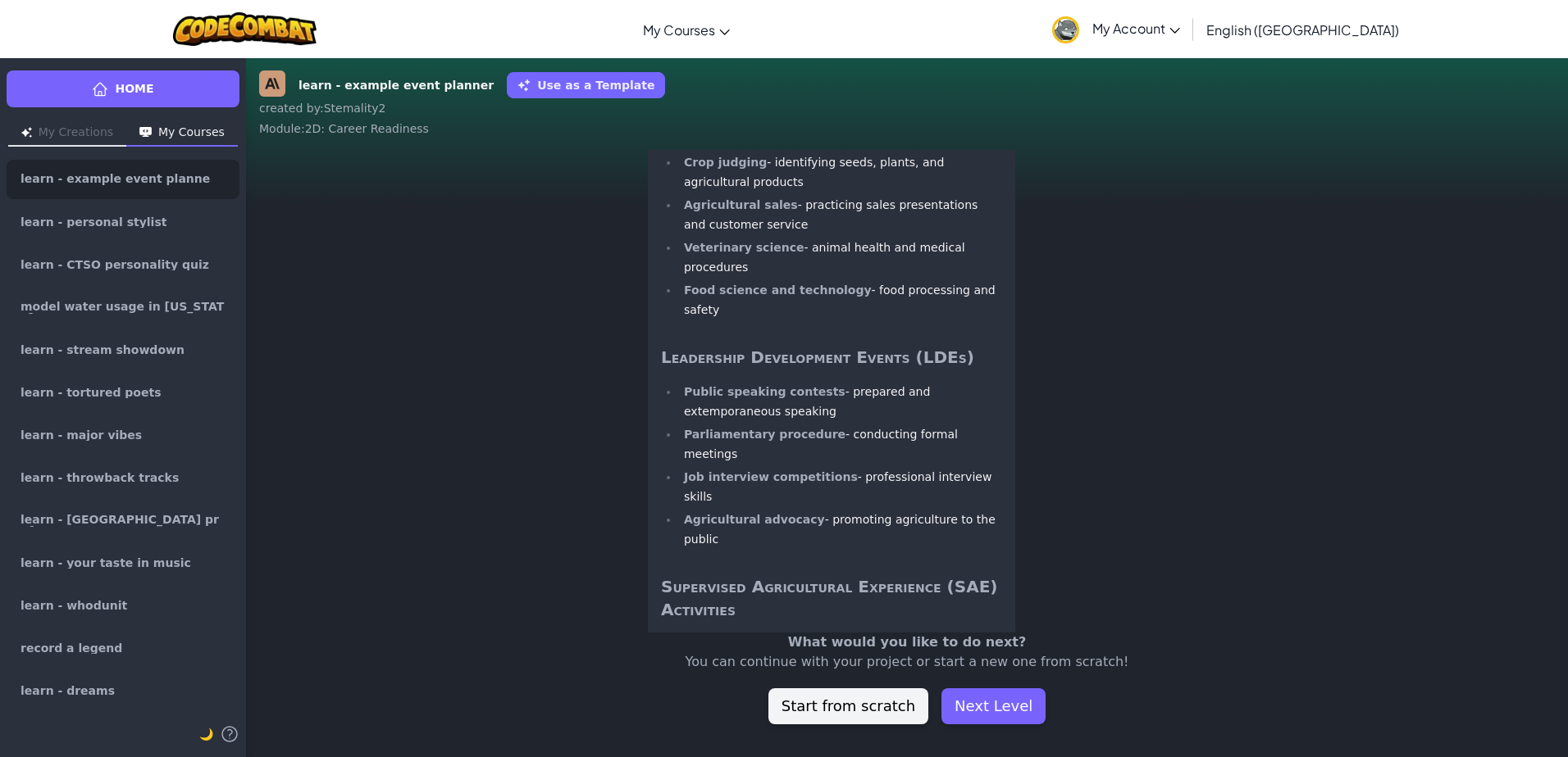
drag, startPoint x: 806, startPoint y: 316, endPoint x: 1077, endPoint y: 359, distance: 274.4
copy p "Describe the typical events hosted by a chapter of the Future Farmers of Americ…"
click at [69, 130] on button "My Creations" at bounding box center [67, 134] width 118 height 27
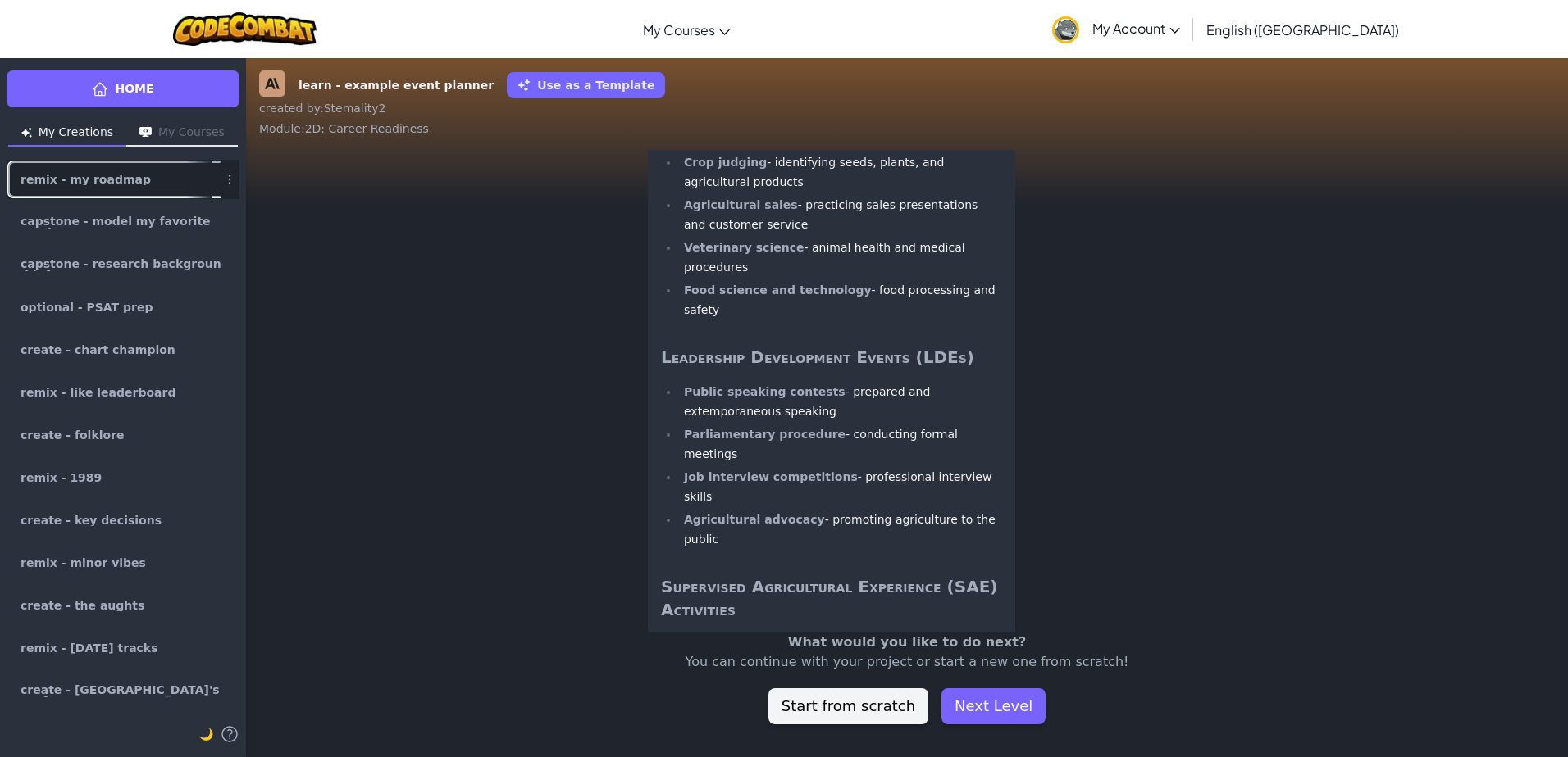
click at [186, 192] on div at bounding box center [199, 179] width 27 height 38
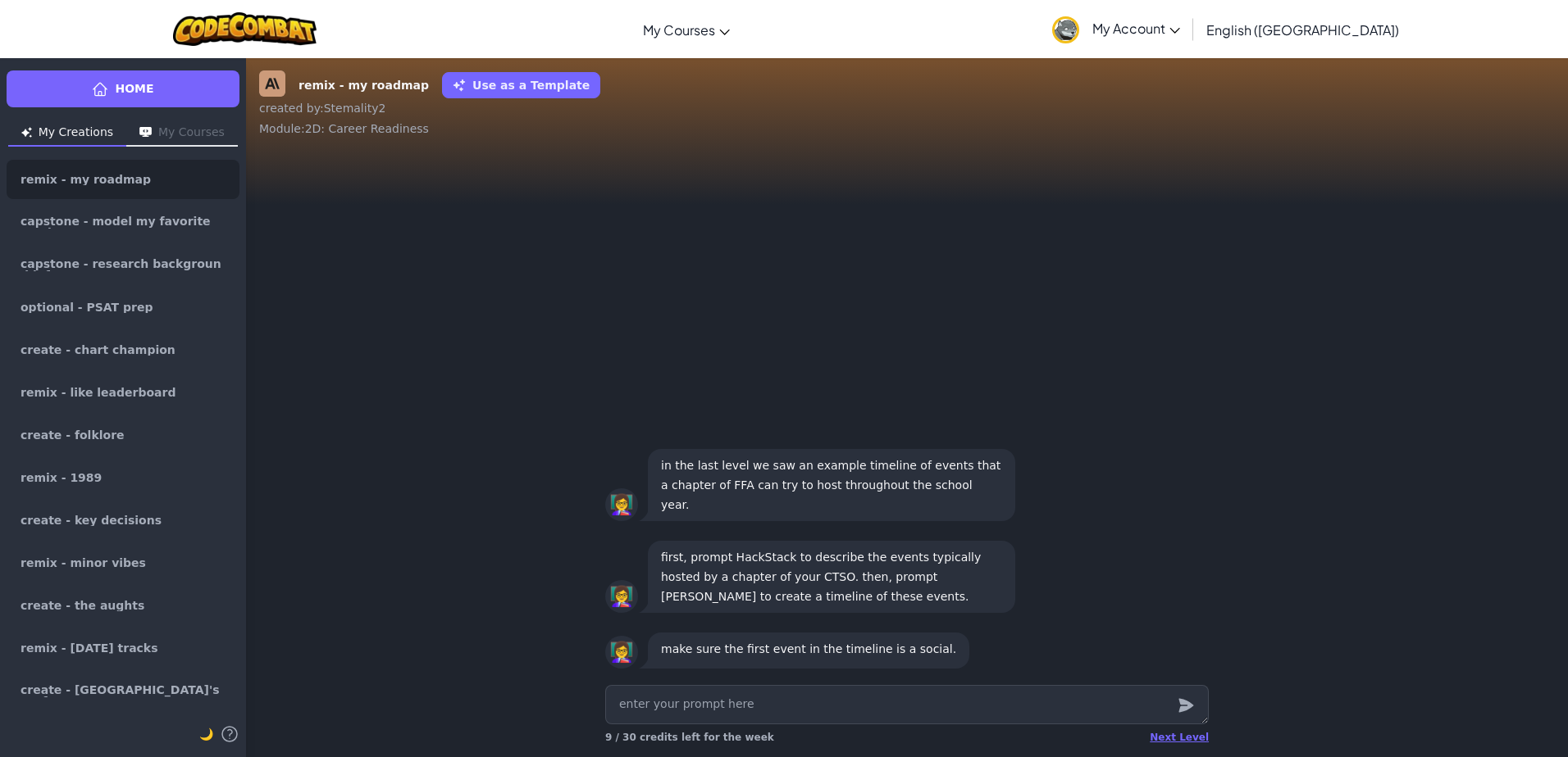
type textarea "x"
type textarea "Describe the typical events hosted by a chapter of the Future Farmers of Americ…"
drag, startPoint x: 1027, startPoint y: 709, endPoint x: 880, endPoint y: 734, distance: 149.1
click at [880, 734] on div "Describe the typical events hosted by a chapter of the Future Farmers of Americ…" at bounding box center [907, 717] width 604 height 65
type textarea "x"
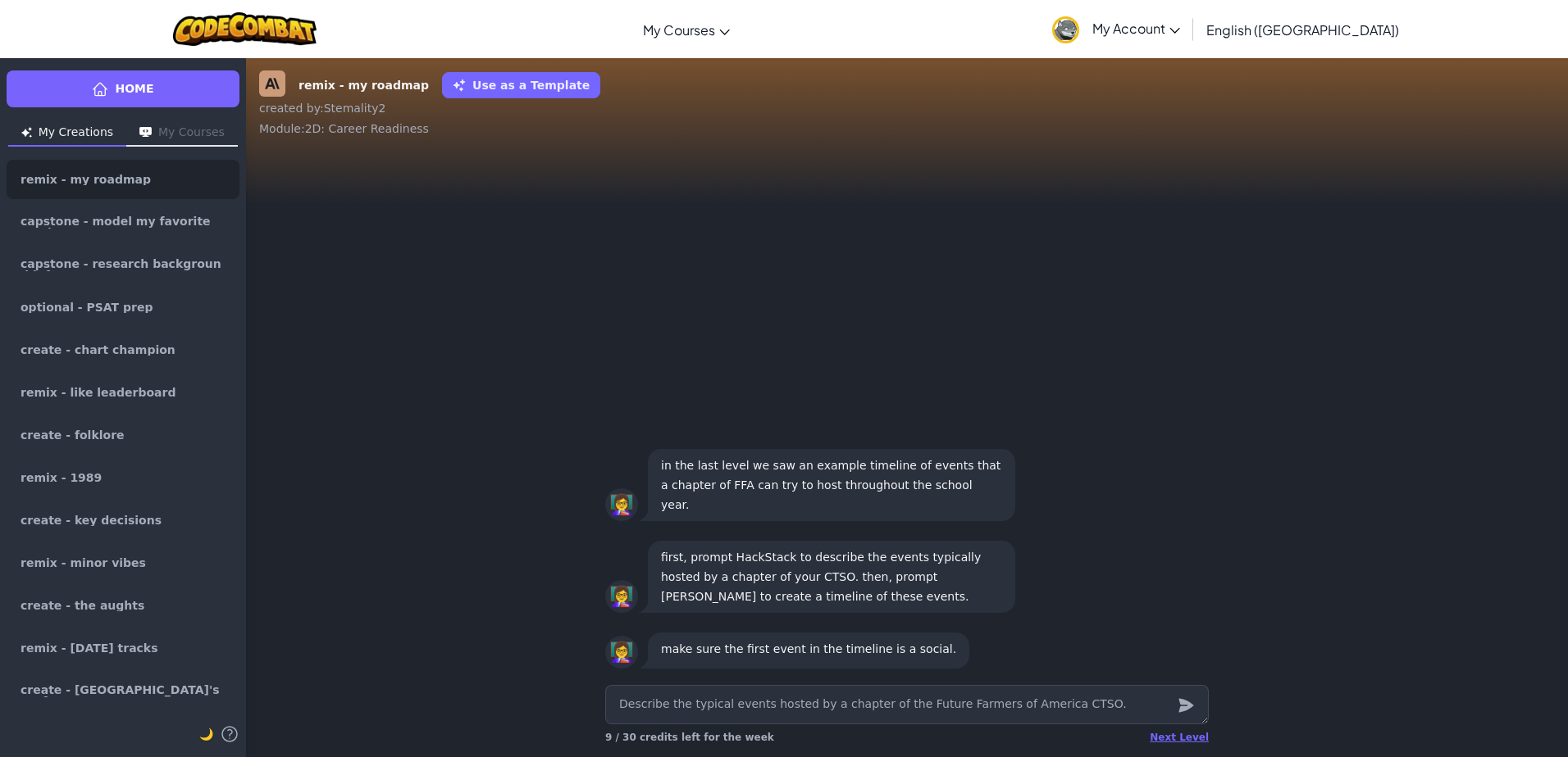
type textarea "Describe the typical events hosted by a chapter of t CTSO."
type textarea "x"
type textarea "Describe the typical events hosted by a chapter of CTSO."
type textarea "x"
type textarea "Describe the typical events hosted by a chapter of f CTSO."
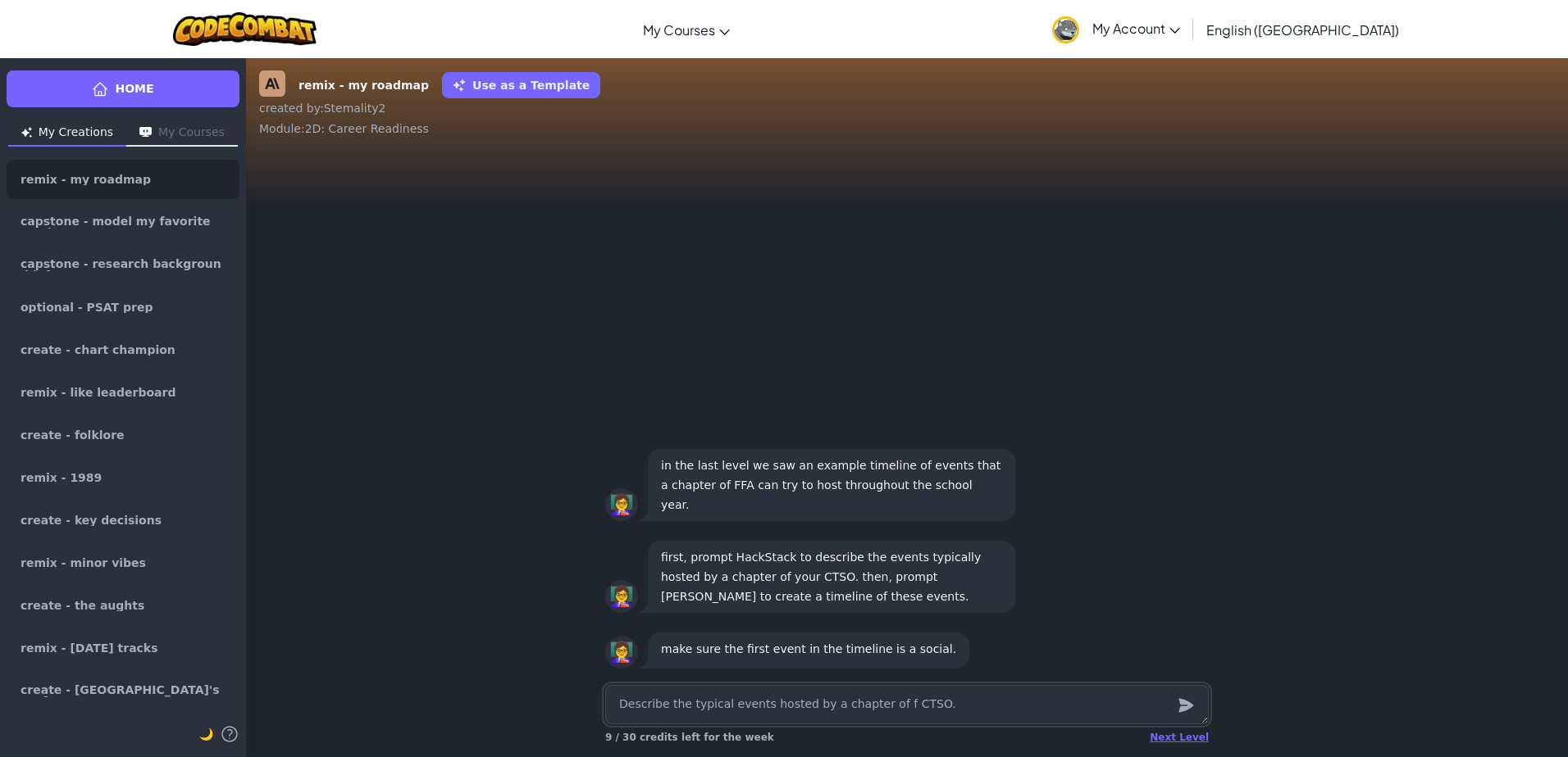
type textarea "x"
type textarea "Describe the typical events hosted by a chapter of fu CTSO."
type textarea "x"
type textarea "Describe the typical events hosted by a chapter of f CTSO."
type textarea "x"
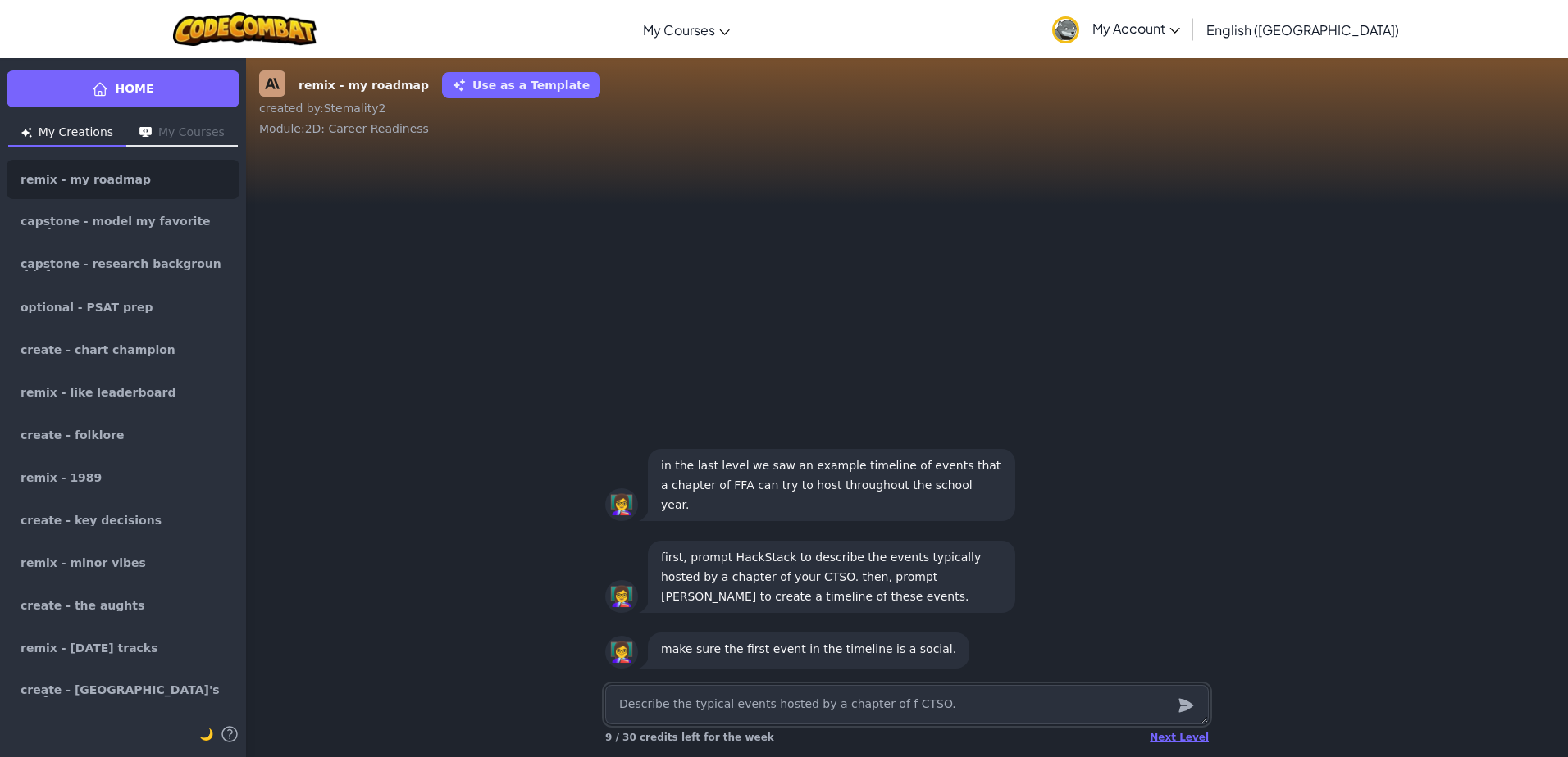
type textarea "Describe the typical events hosted by a chapter of CTSO."
type textarea "x"
type textarea "Describe the typical events hosted by a chapter of F CTSO."
type textarea "x"
type textarea "Describe the typical events hosted by a chapter of Fu CTSO."
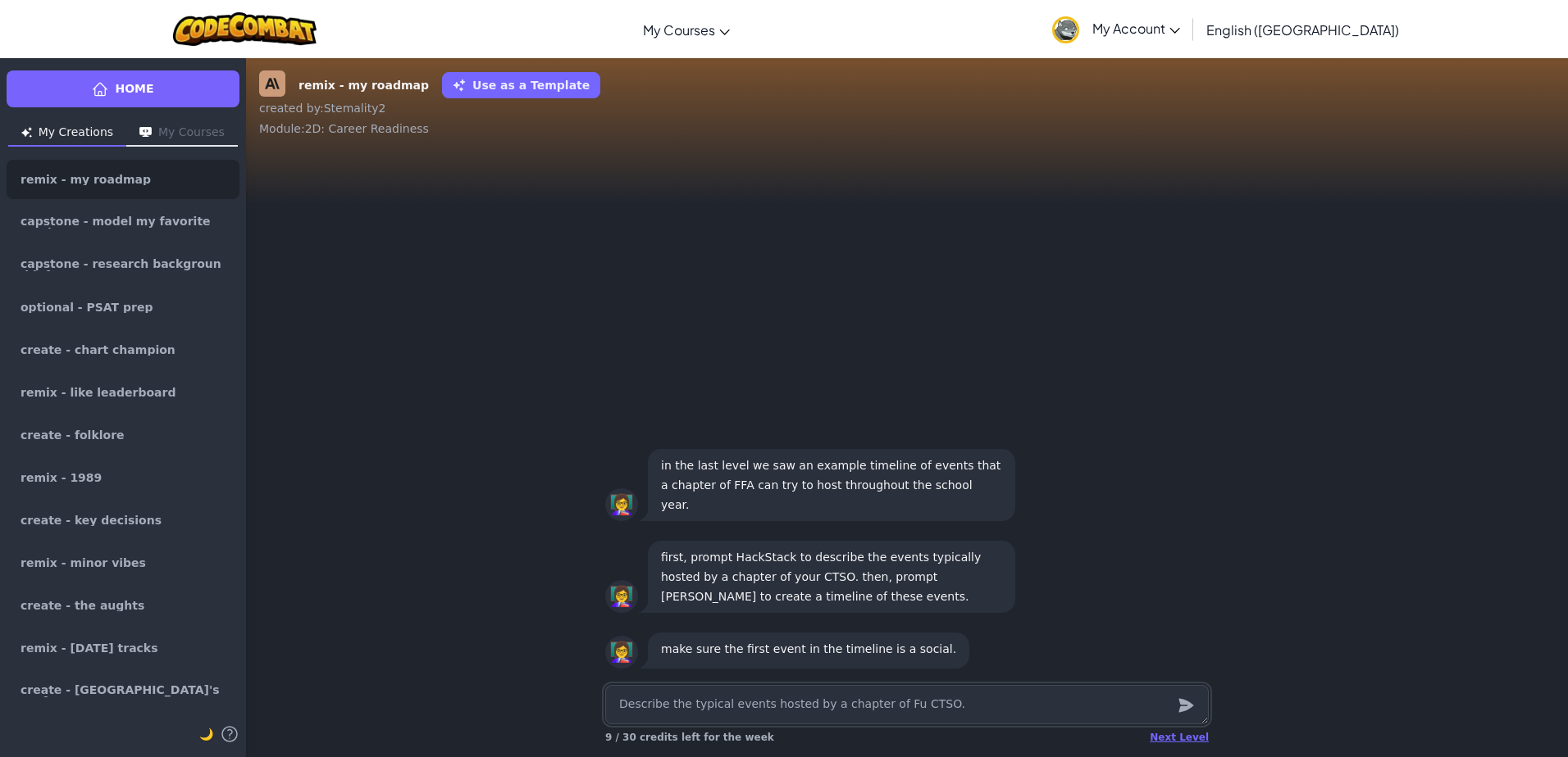
type textarea "x"
type textarea "Describe the typical events hosted by a chapter of Fut CTSO."
type textarea "x"
type textarea "Describe the typical events hosted by a chapter of Futu CTSO."
type textarea "x"
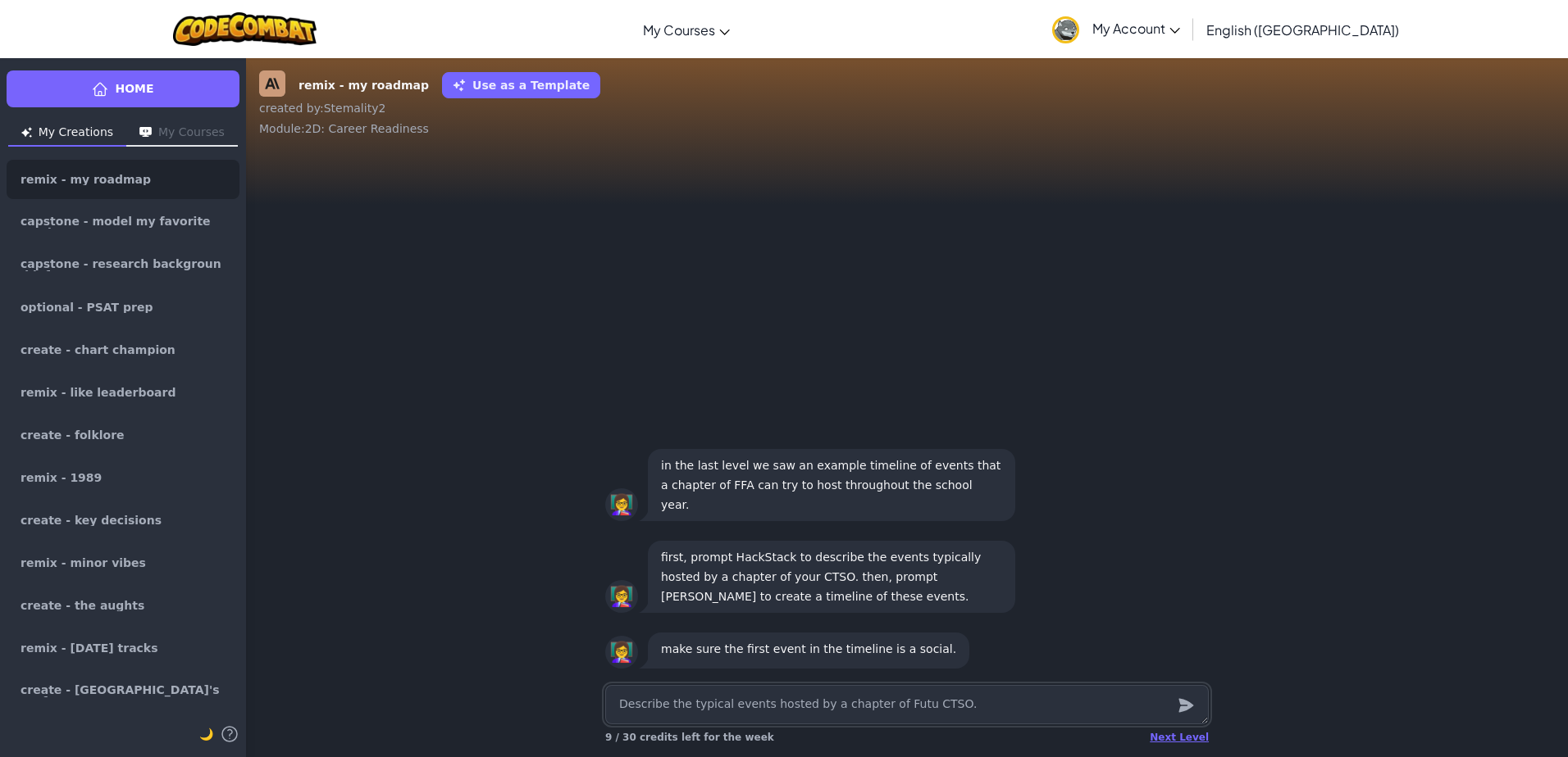
type textarea "Describe the typical events hosted by a chapter of Futur CTSO."
type textarea "x"
type textarea "Describe the typical events hosted by a chapter of Future CTSO."
type textarea "x"
type textarea "Describe the typical events hosted by a chapter of Future CTSO."
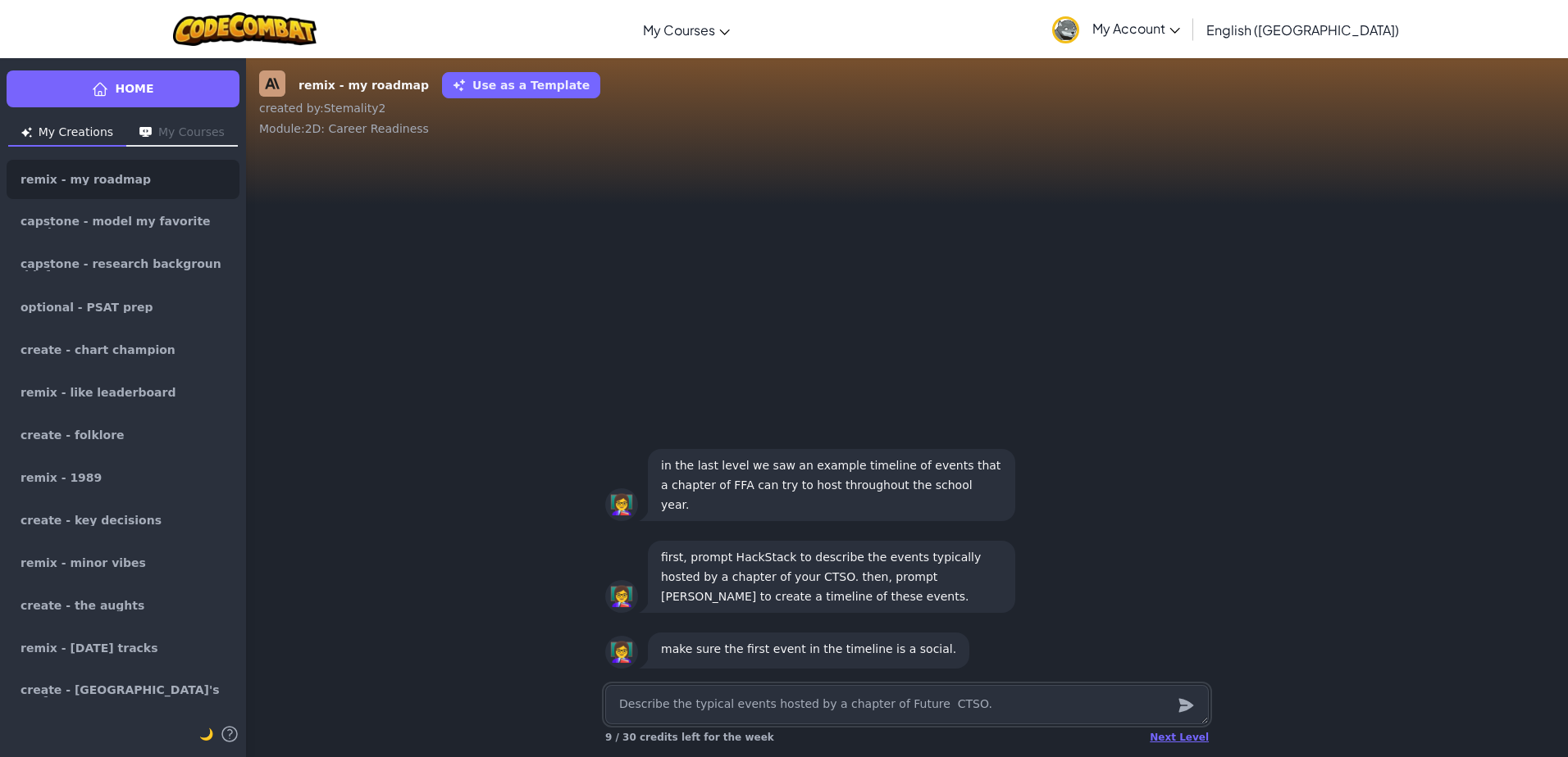
type textarea "x"
type textarea "Describe the typical events hosted by a chapter of Future B CTSO."
type textarea "x"
type textarea "Describe the typical events hosted by a chapter of Future Bu CTSO."
type textarea "x"
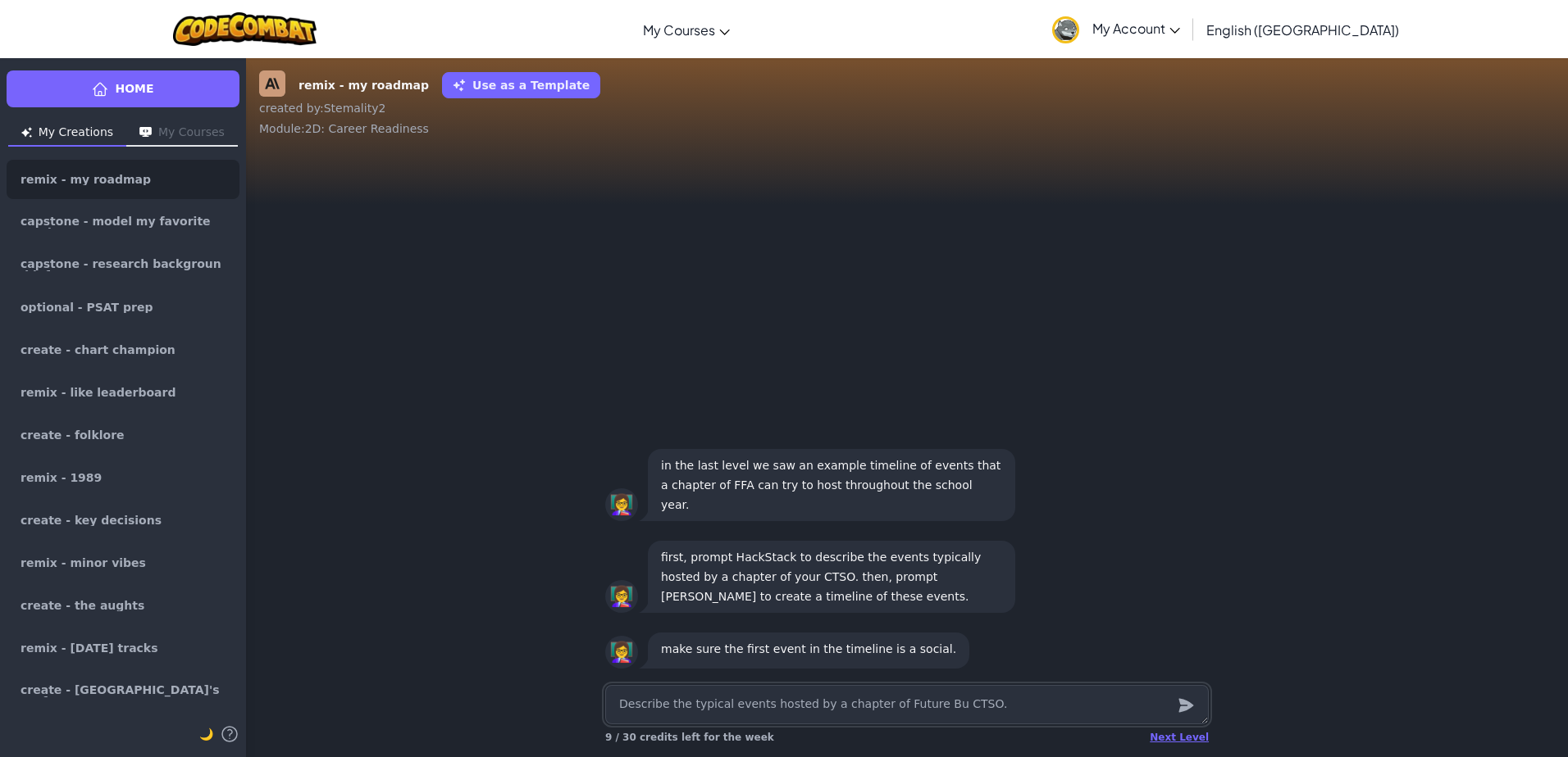
type textarea "Describe the typical events hosted by a chapter of Future [PERSON_NAME] CTSO."
type textarea "x"
type textarea "Describe the typical events hosted by a chapter of Future [PERSON_NAME] CTSO."
type textarea "x"
type textarea "Describe the typical events hosted by a chapter of Future Buiss CTSO."
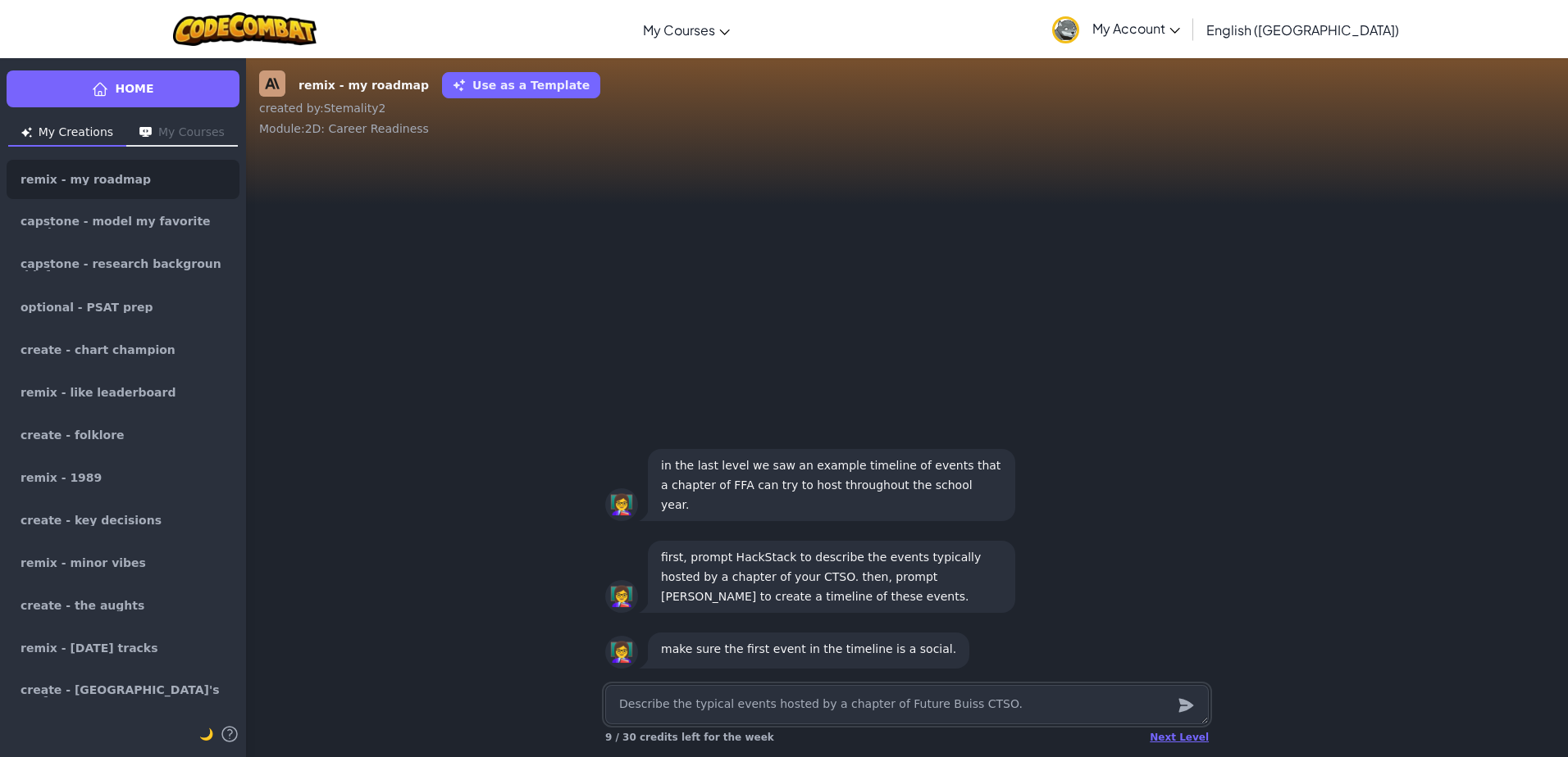
type textarea "x"
type textarea "Describe the typical events hosted by a chapter of Future Buissi CTSO."
type textarea "x"
type textarea "Describe the typical events hosted by a chapter of Future Buissin CTSO."
type textarea "x"
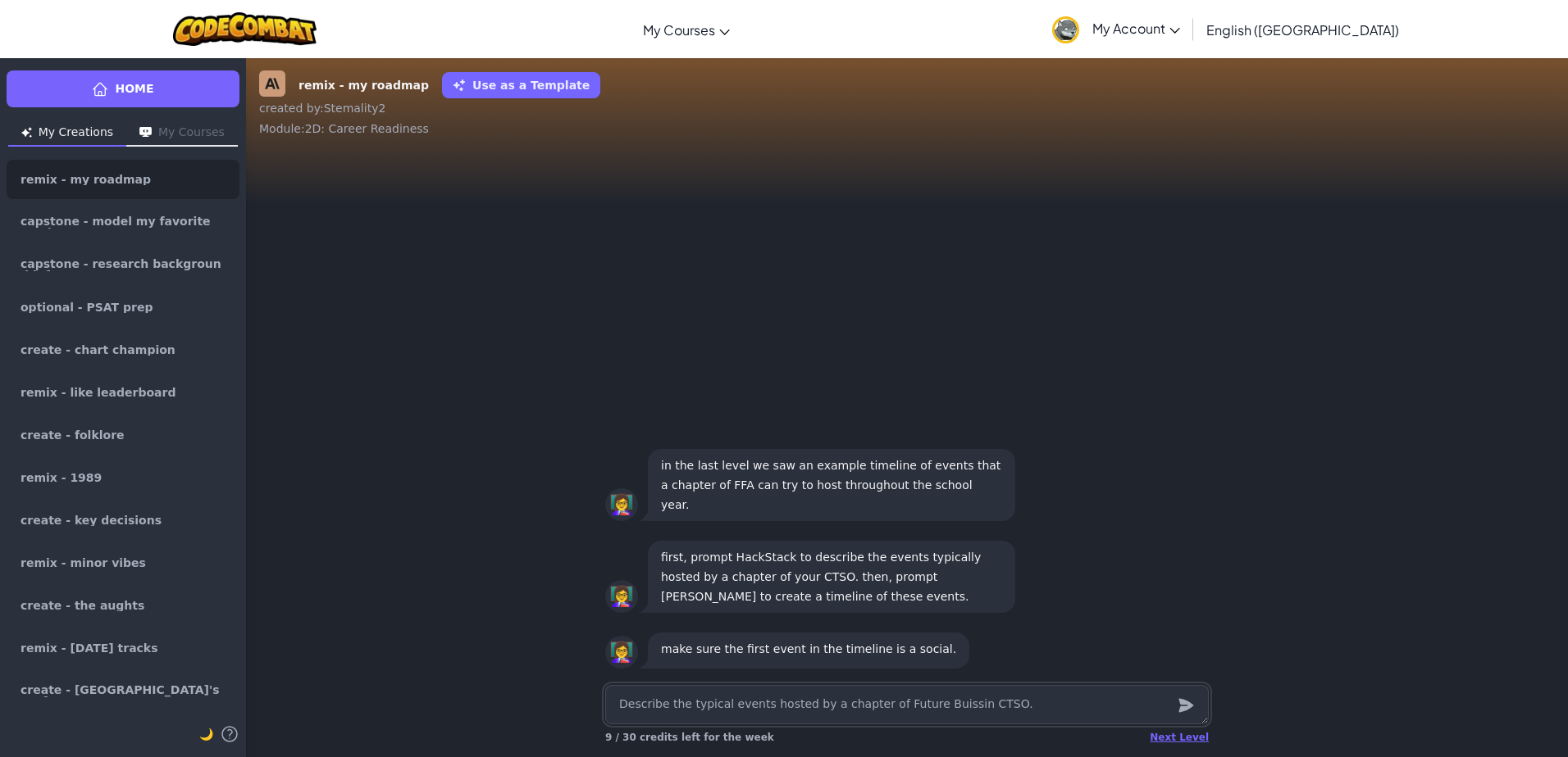
type textarea "Describe the typical events hosted by a chapter of Future Buissine CTSO."
type textarea "x"
type textarea "Describe the typical events hosted by a chapter of Future Buissines CTSO."
type textarea "x"
type textarea "Describe the typical events hosted by a chapter of Future Buissiness CTSO."
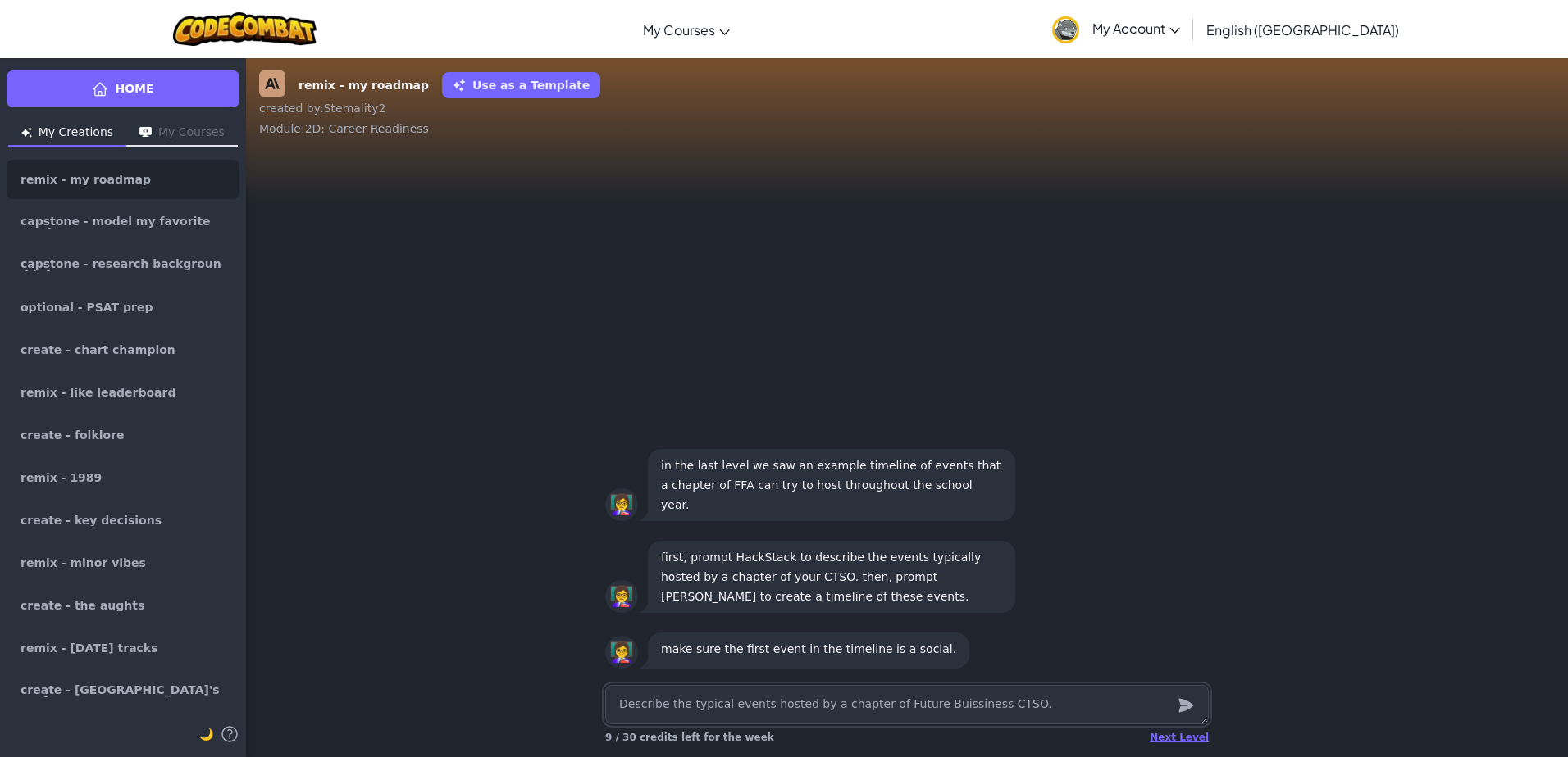
type textarea "x"
type textarea "Describe the typical events hosted by a chapter of Future Buissiness CTSO."
type textarea "x"
type textarea "Describe the typical events hosted by a chapter of Future Buissiness L CTSO."
type textarea "x"
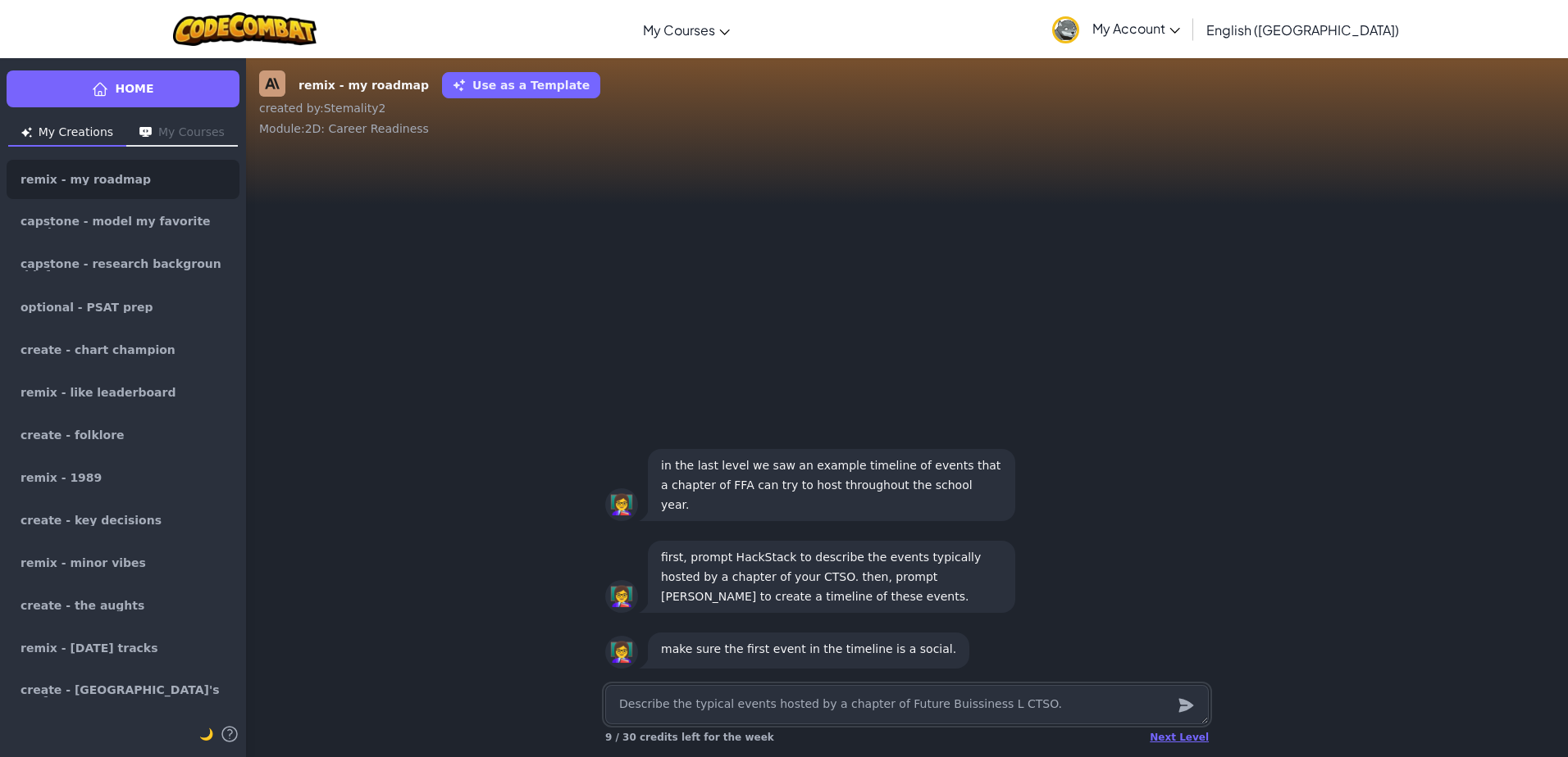
type textarea "Describe the typical events hosted by a chapter of Future Buissiness Le CTSO."
type textarea "x"
type textarea "Describe the typical events hosted by a chapter of Future Buissiness [PERSON_NA…"
type textarea "x"
type textarea "Describe the typical events hosted by a chapter of Future Buissiness Lead CTSO."
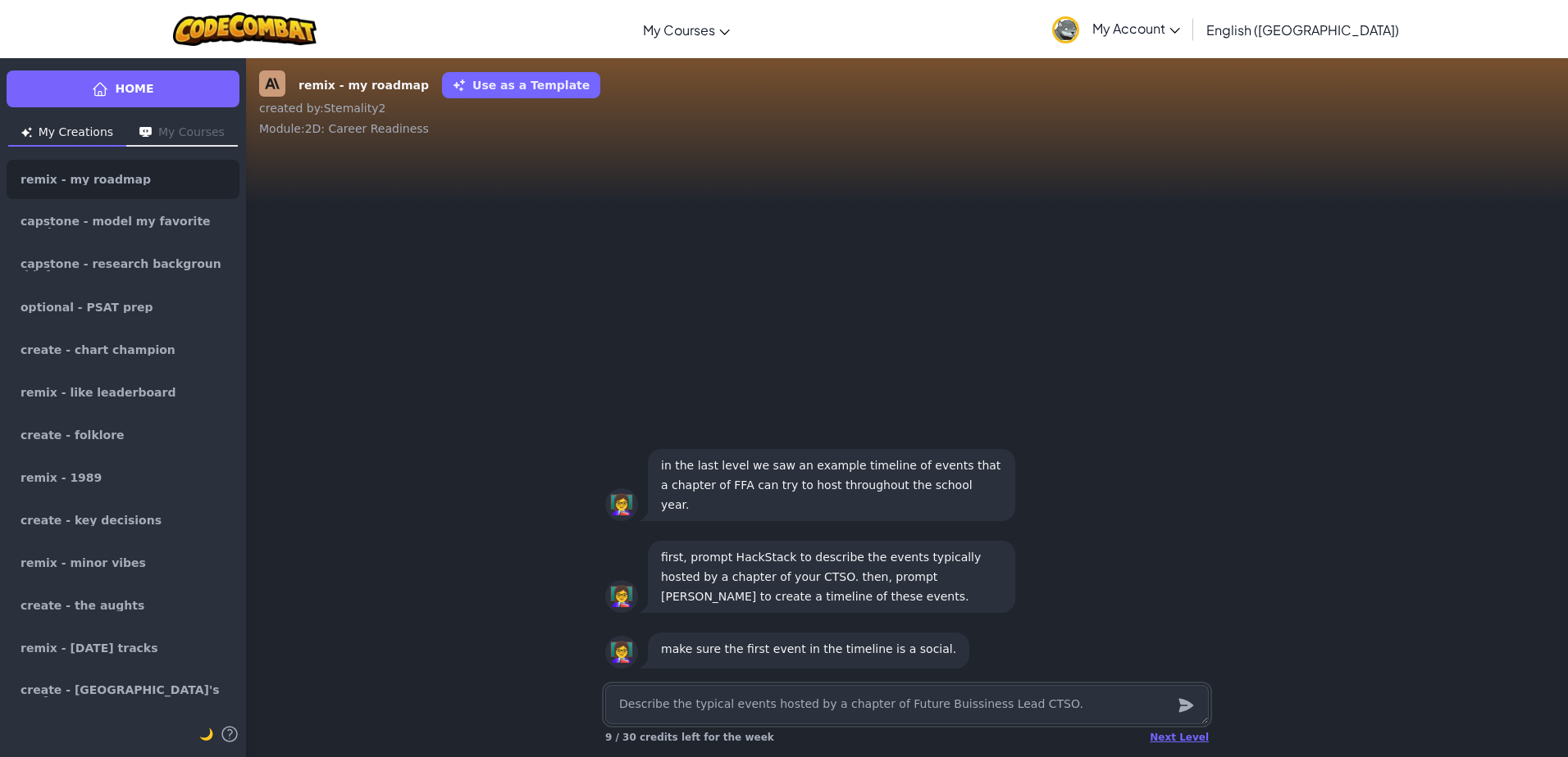
type textarea "x"
type textarea "Describe the typical events hosted by a chapter of Future Buissiness Leade CTSO."
type textarea "x"
type textarea "Describe the typical events hosted by a chapter of Future Buissiness Leader CTS…"
type textarea "x"
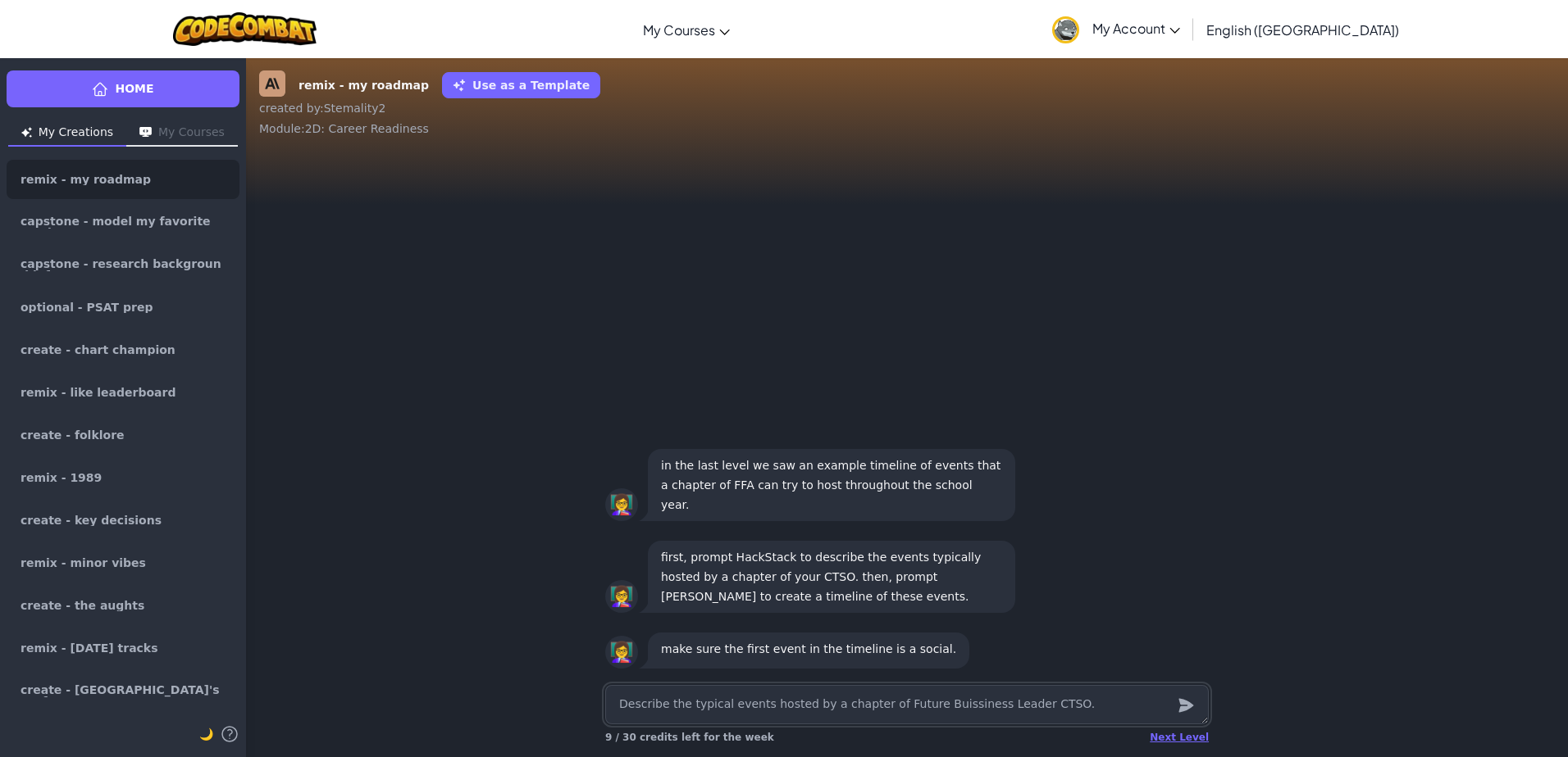
type textarea "Describe the typical events hosted by a chapter of Future Buissiness Leaders CT…"
type textarea "x"
type textarea "Describe the typical events hosted by a chapter of Future Buissiness Leaders CT…"
type textarea "x"
type textarea "Describe the typical events hosted by a chapter of Future Buissiness Leaders o …"
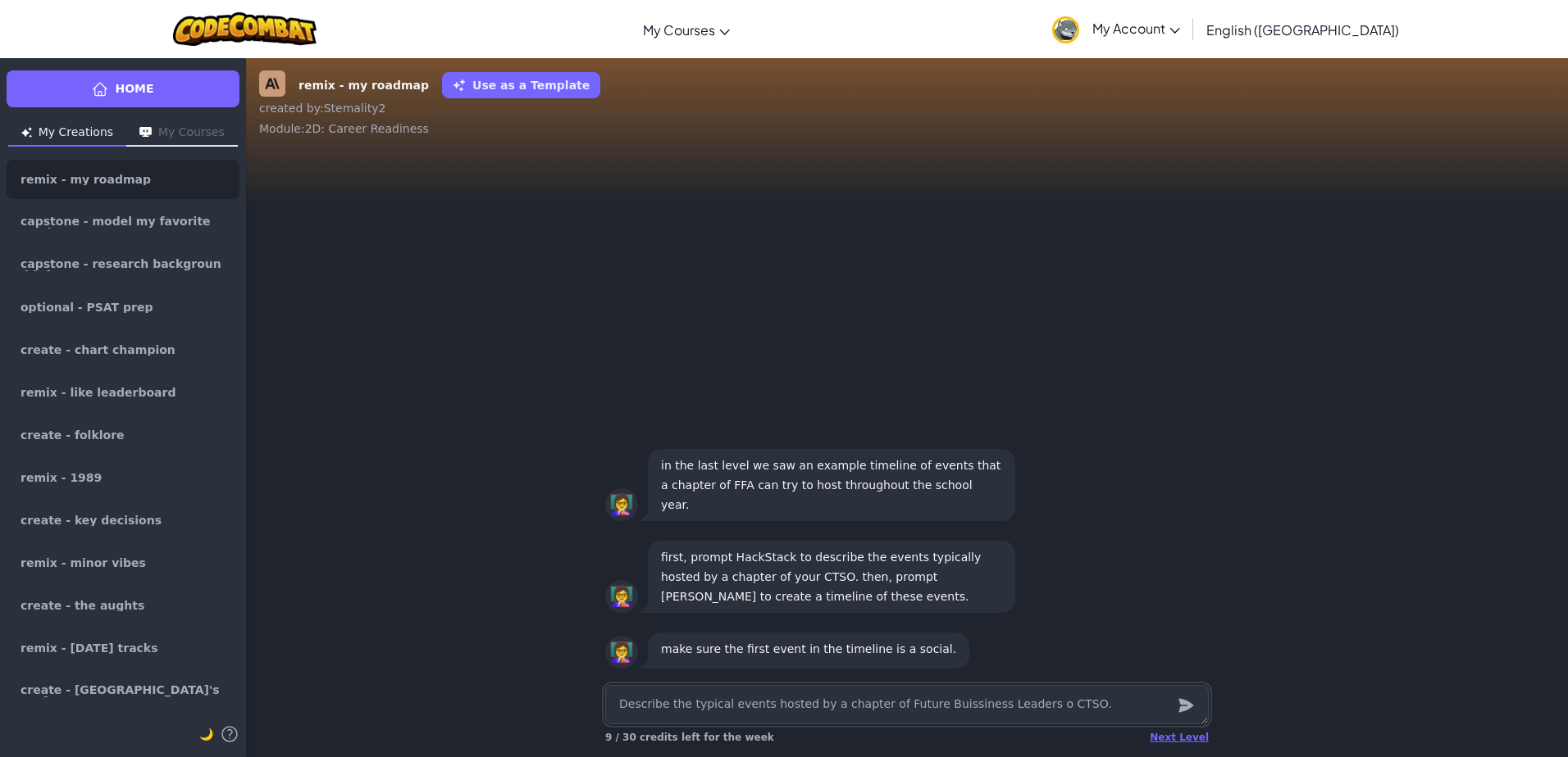
type textarea "x"
type textarea "Describe the typical events hosted by a chapter of Future Buissiness Leaders of…"
type textarea "x"
type textarea "Describe the typical events hosted by a chapter of Future Buissiness Leaders of…"
type textarea "x"
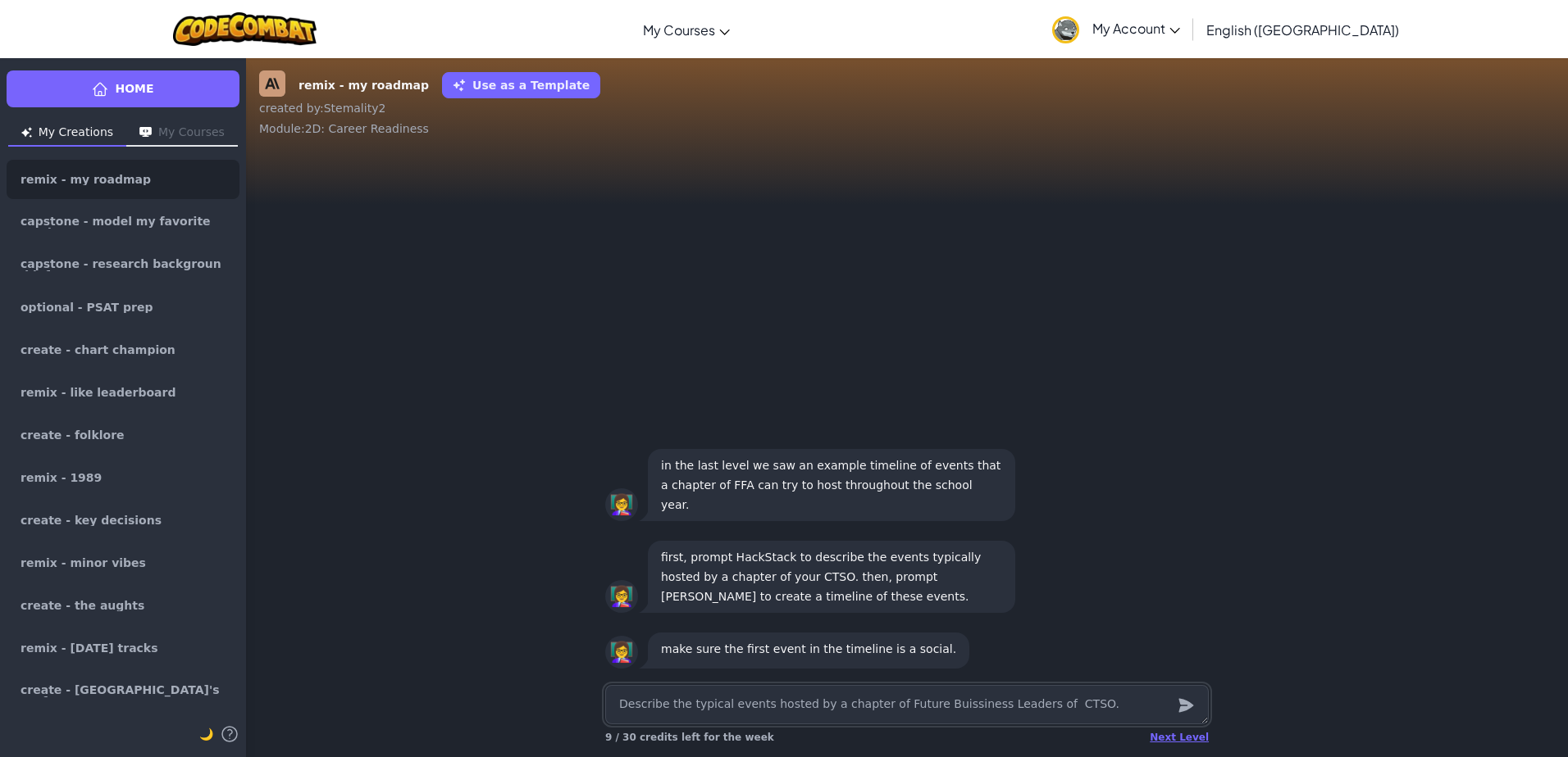
type textarea "Describe the typical events hosted by a chapter of Future Buissiness Leaders of…"
type textarea "x"
type textarea "Describe the typical events hosted by a chapter of Future Buissiness Leaders of…"
type textarea "x"
type textarea "Describe the typical events hosted by a chapter of Future Buissiness Leaders of…"
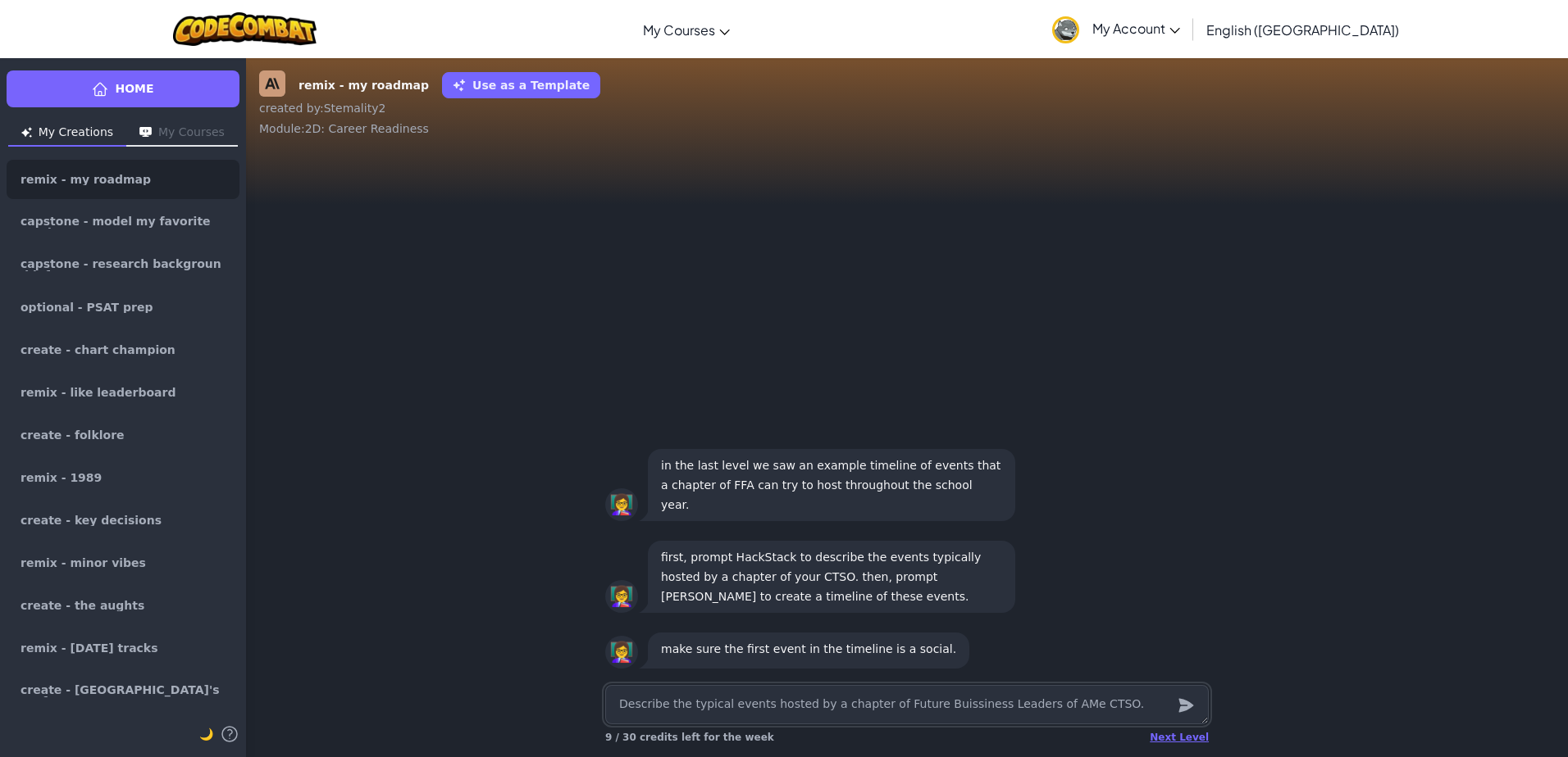
type textarea "x"
type textarea "Describe the typical events hosted by a chapter of Future Buissiness Leaders of…"
type textarea "x"
type textarea "Describe the typical events hosted by a chapter of Future Buissiness Leaders of…"
type textarea "x"
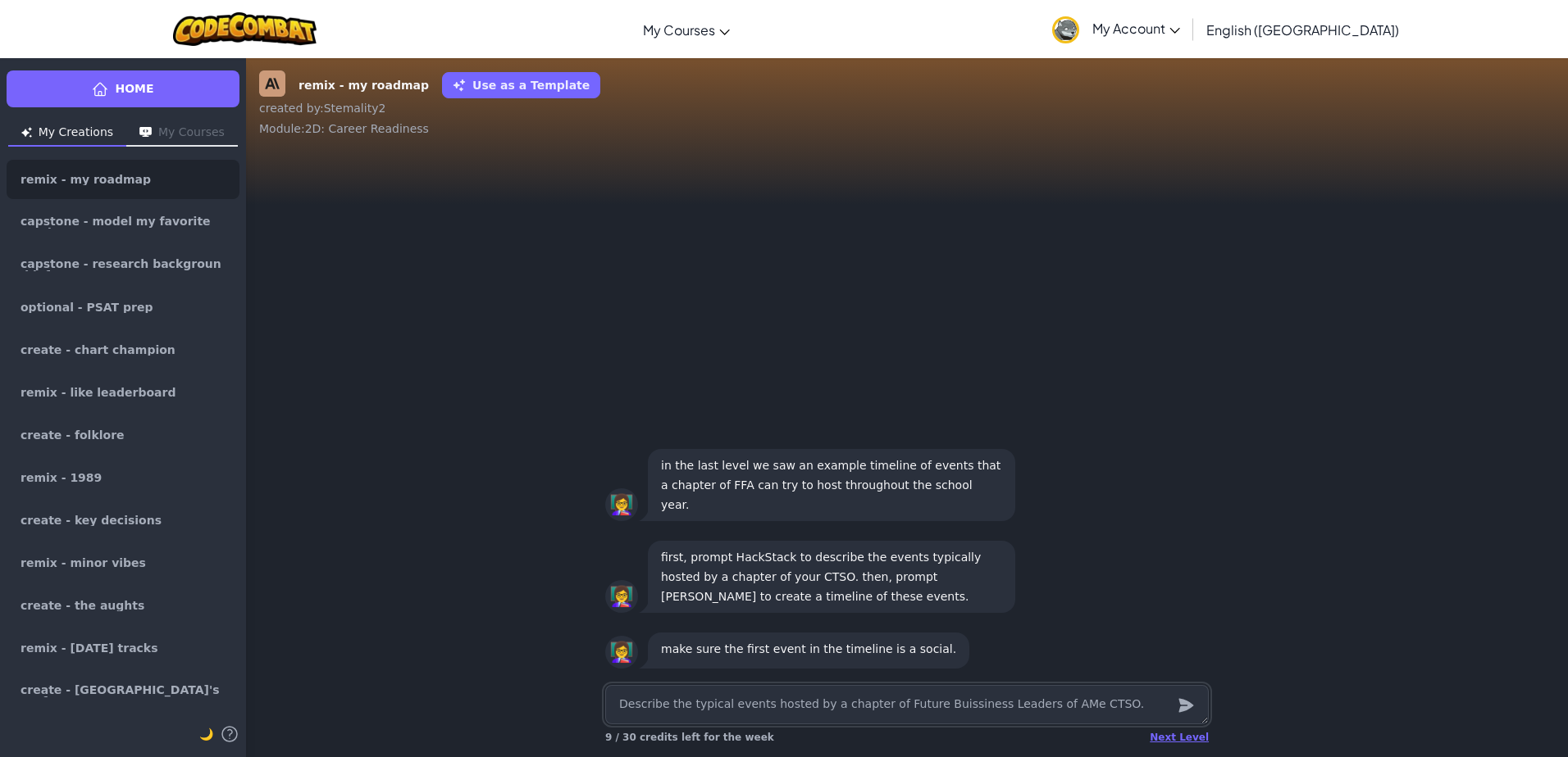
type textarea "Describe the typical events hosted by a chapter of Future Buissiness Leaders of…"
type textarea "x"
type textarea "Describe the typical events hosted by a chapter of Future Buissiness Leaders of…"
type textarea "x"
type textarea "Describe the typical events hosted by a chapter of Future Business Leaders of A…"
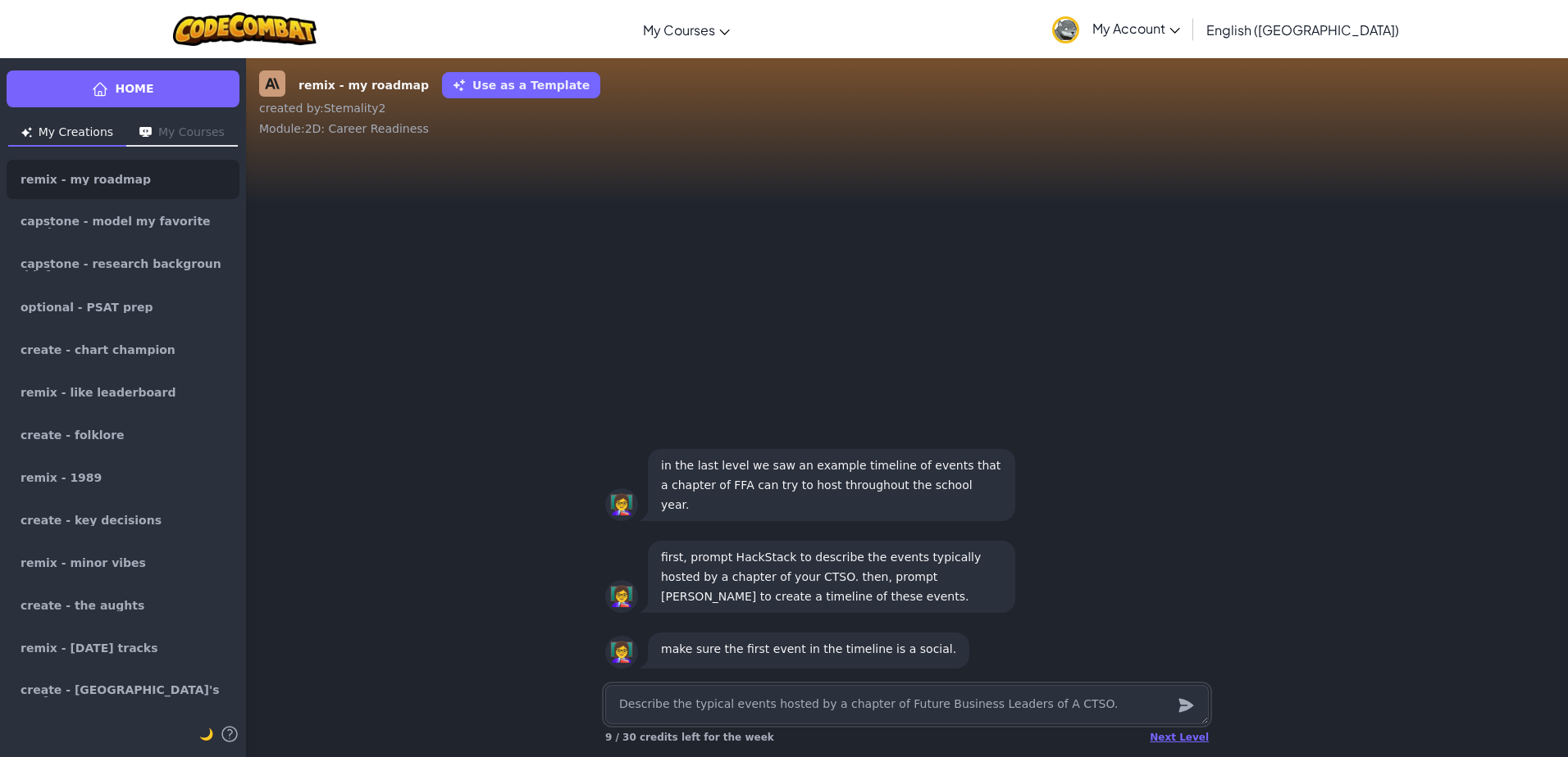
click at [1021, 707] on textarea "Describe the typical events hosted by a chapter of Future Business Leaders of A…" at bounding box center [907, 704] width 604 height 39
type textarea "x"
type textarea "Describe the typical events hosted by a chapter of Future Business Leaders of A…"
type textarea "x"
type textarea "Describe the typical events hosted by a chapter of Future Business Leaders of A…"
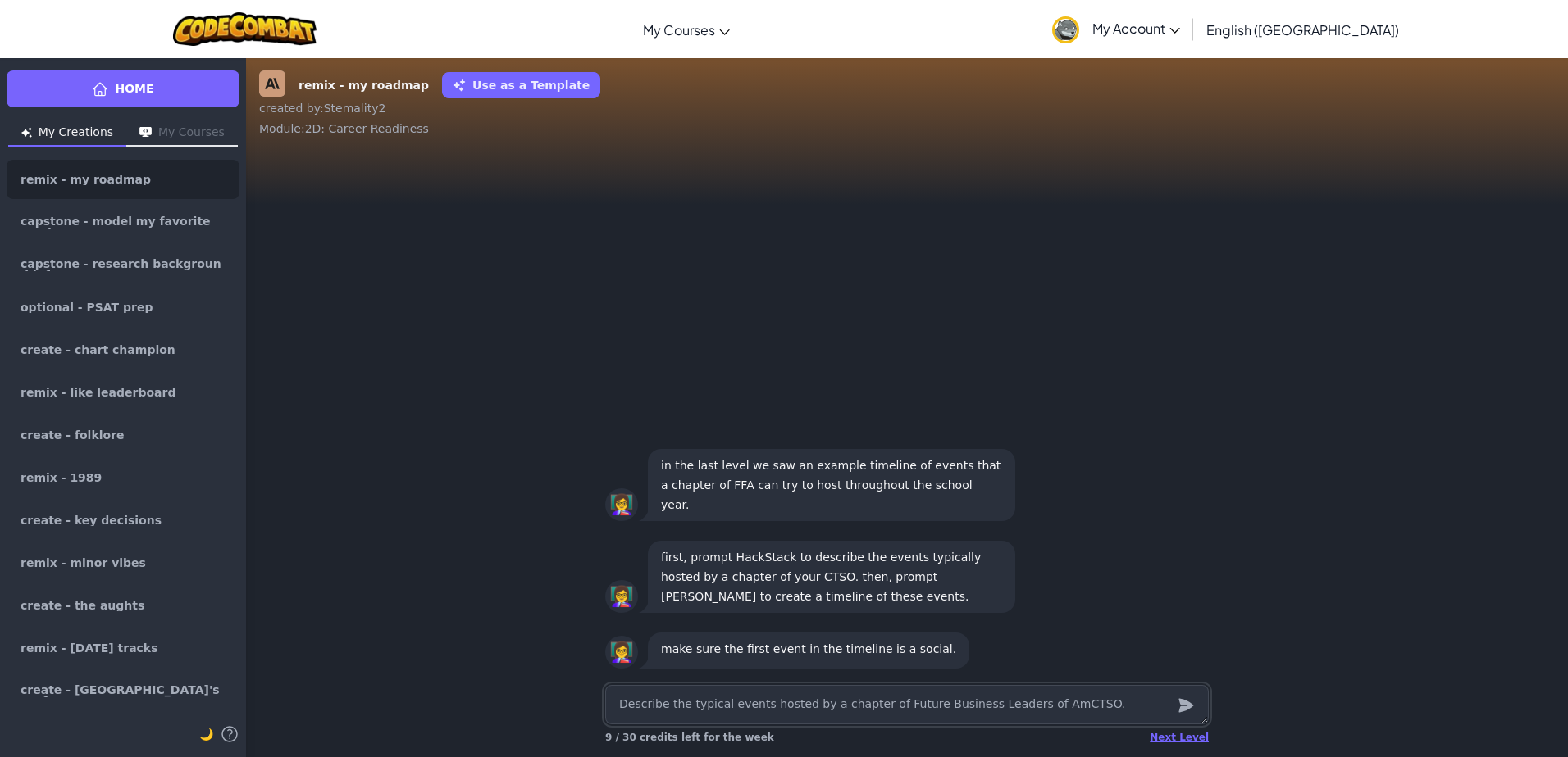
type textarea "x"
type textarea "Describe the typical events hosted by a chapter of Future Business Leaders of A…"
type textarea "x"
type textarea "Describe the typical events hosted by a chapter of Future Business Leaders of A…"
type textarea "x"
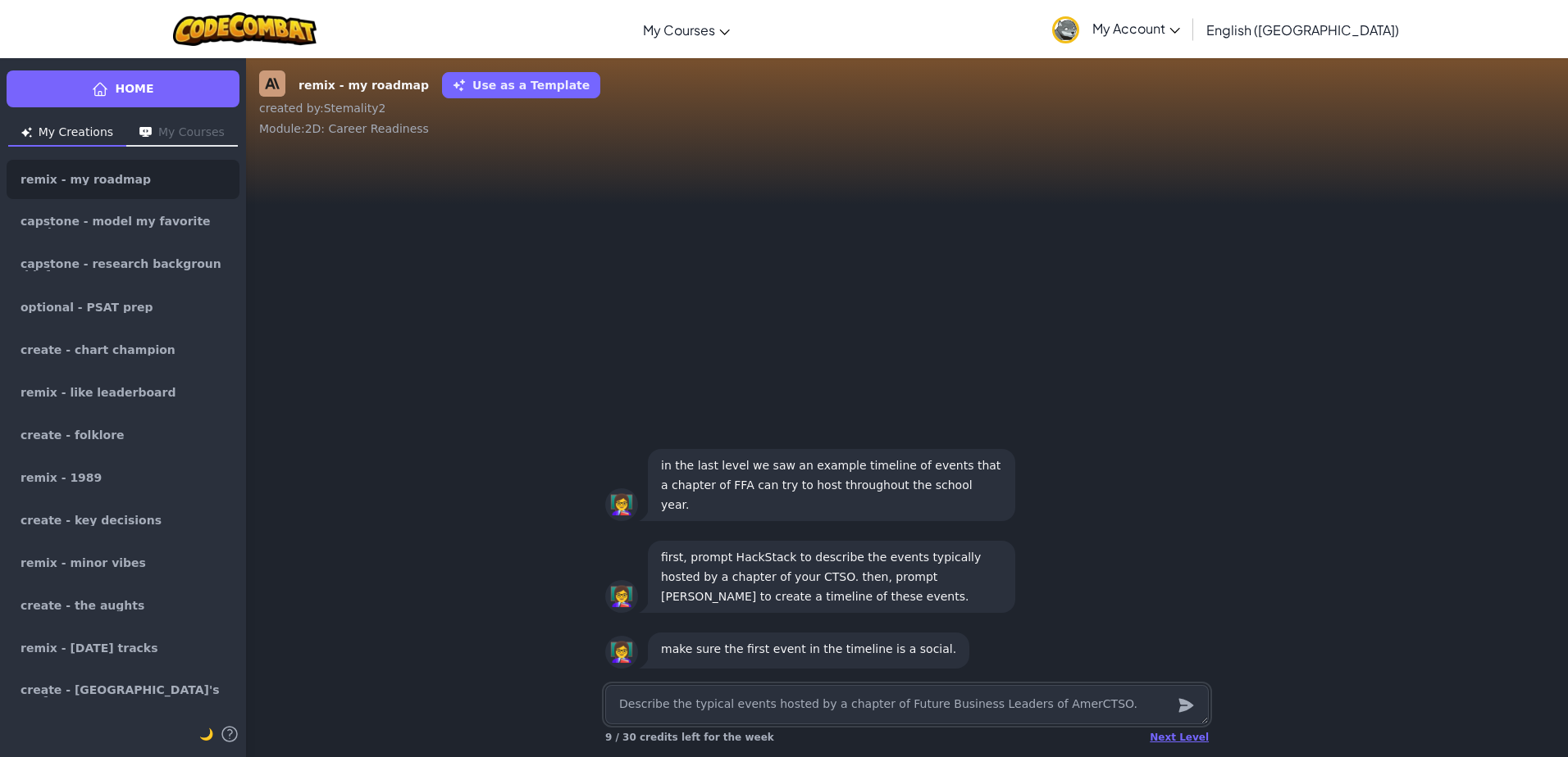
type textarea "Describe the typical events hosted by a chapter of Future Business Leaders of A…"
type textarea "x"
type textarea "Describe the typical events hosted by a chapter of Future Business Leaders of A…"
type textarea "x"
type textarea "Describe the typical events hosted by a chapter of Future Business Leaders of A…"
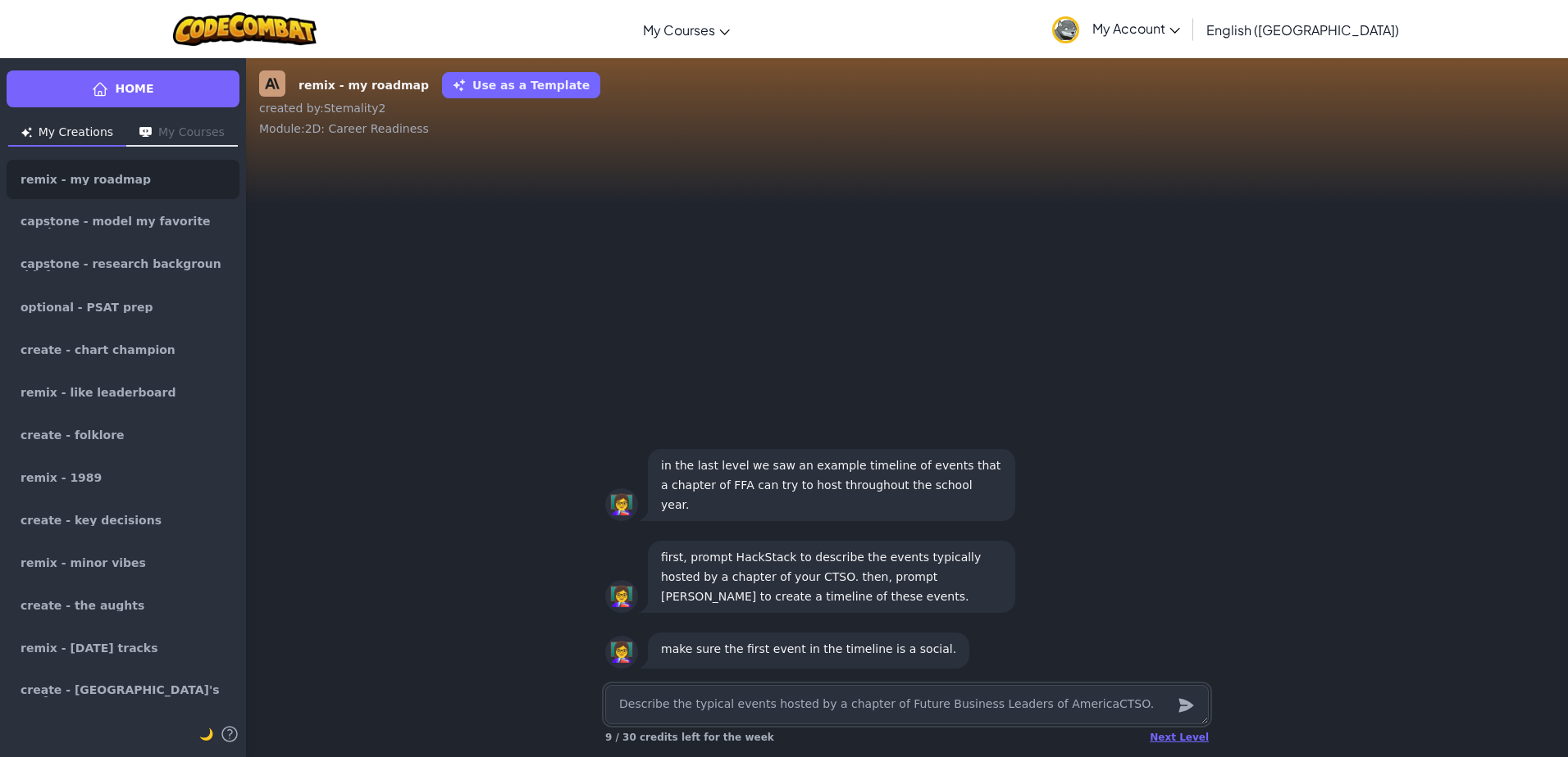
type textarea "x"
type textarea "Describe the typical events hosted by a chapter of Future Business Leaders of A…"
click at [1186, 707] on icon "submit" at bounding box center [1186, 706] width 15 height 14
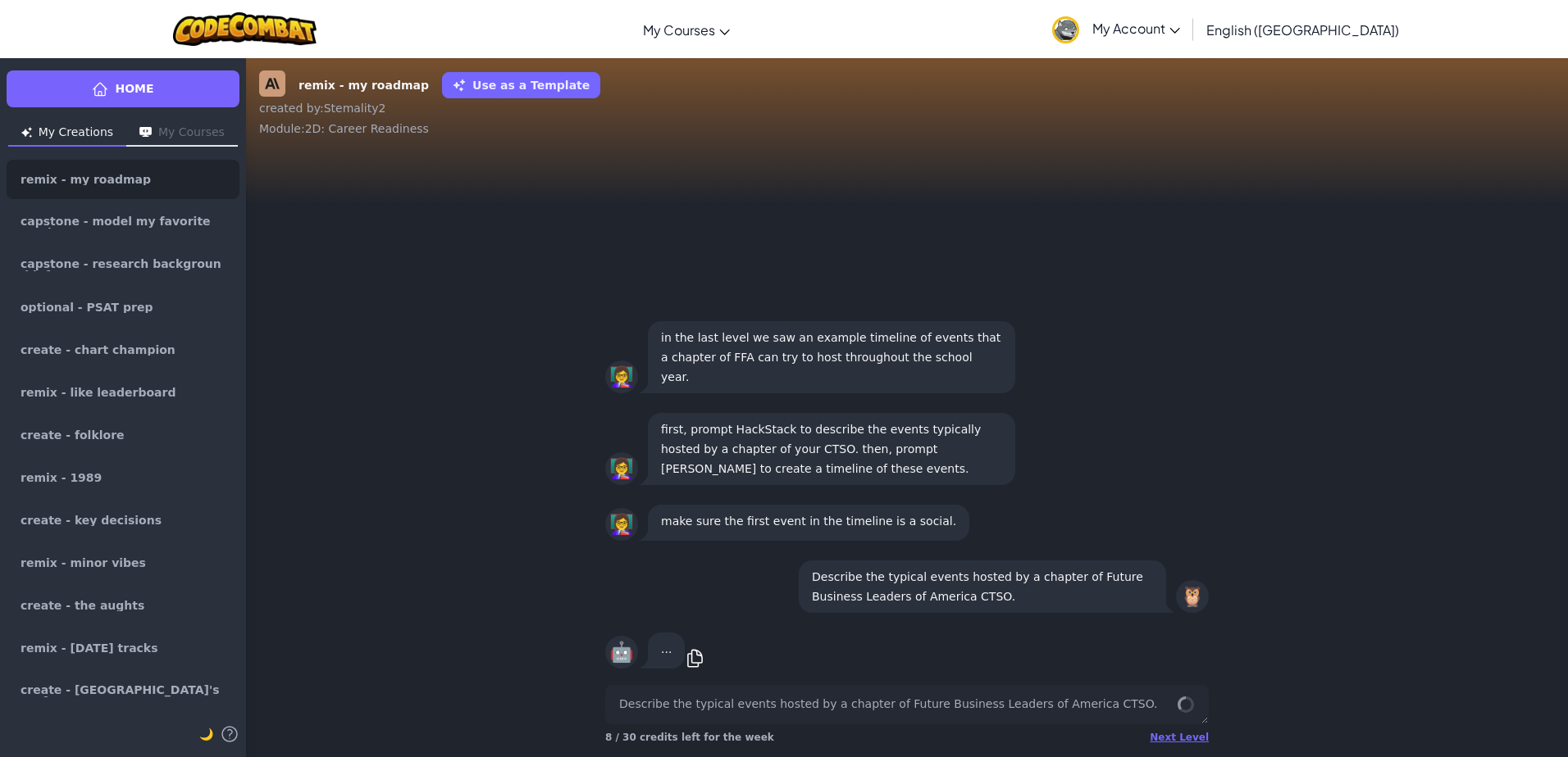
click at [160, 120] on button "My Courses" at bounding box center [182, 134] width 112 height 27
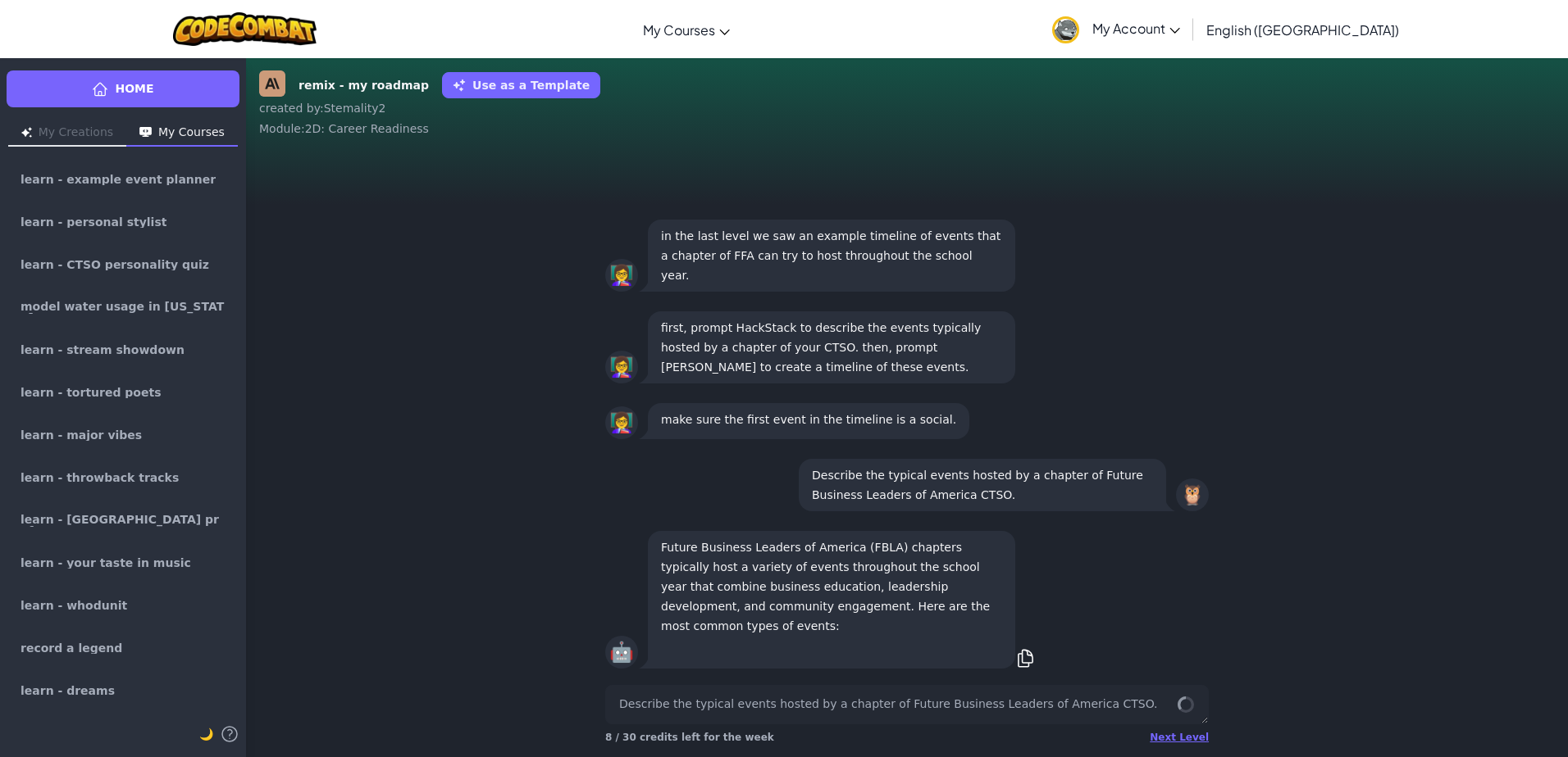
click at [27, 129] on button "My Creations" at bounding box center [67, 134] width 118 height 27
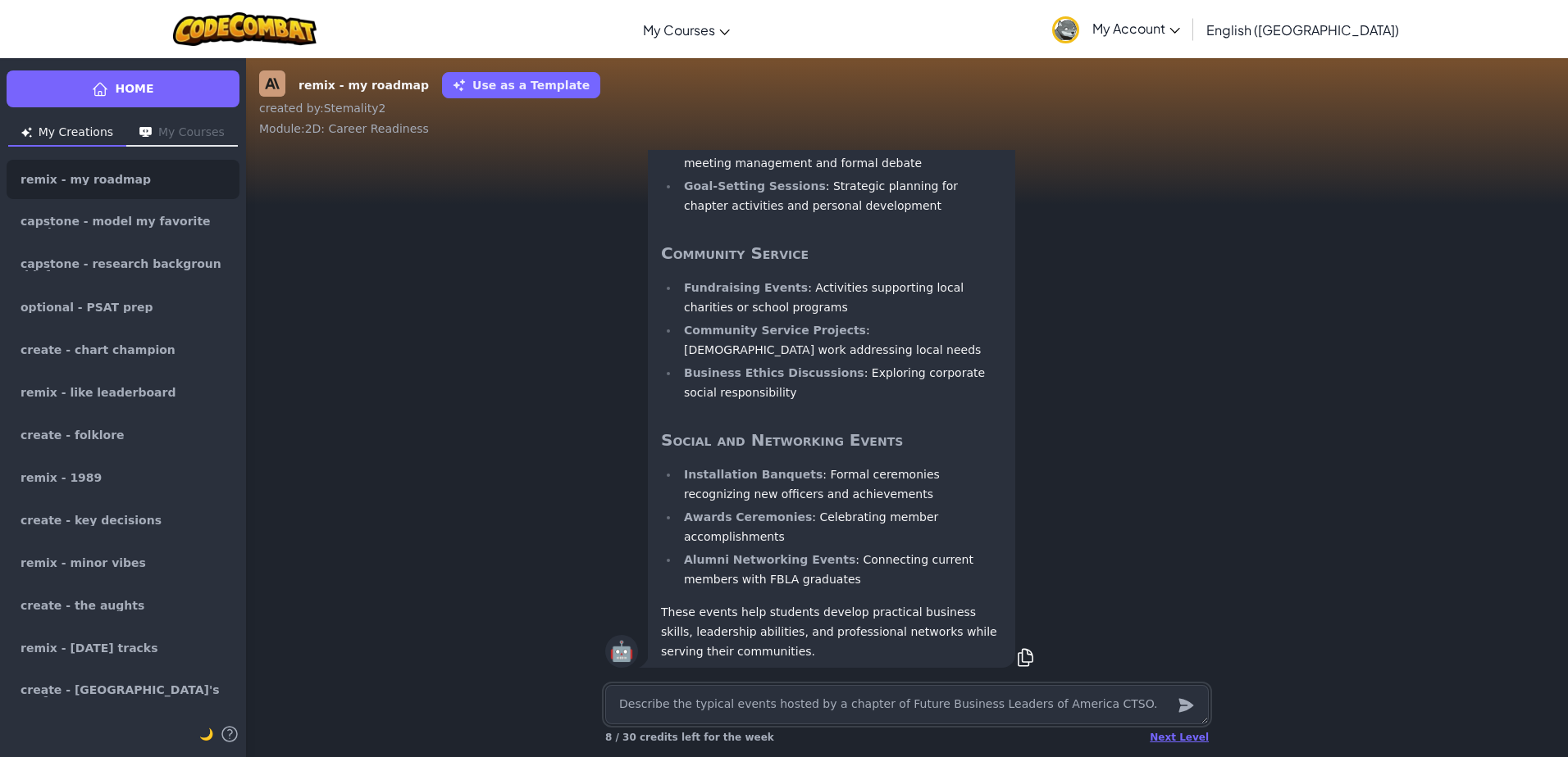
scroll to position [-272, 0]
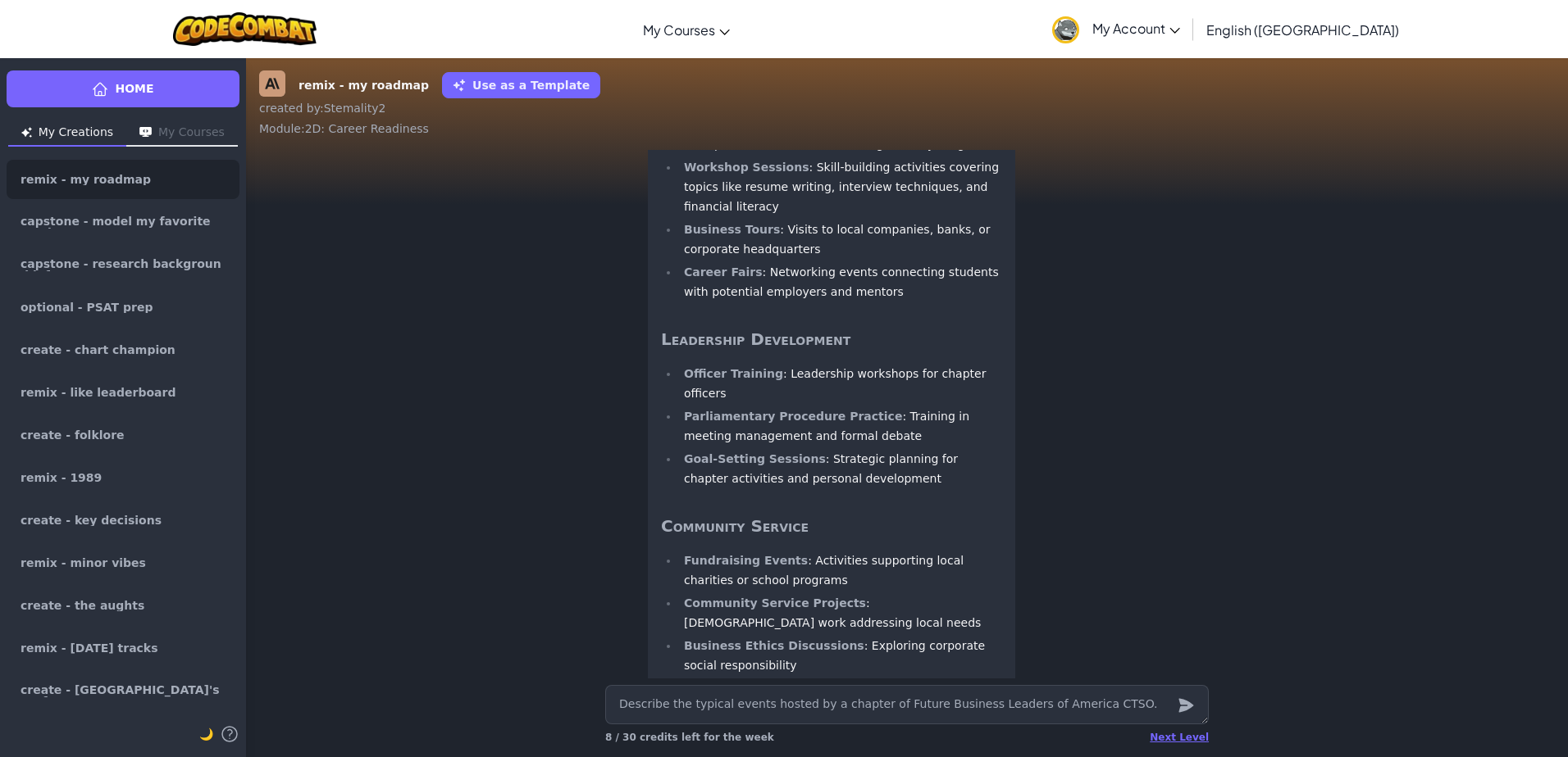
click at [154, 138] on button "My Courses" at bounding box center [182, 134] width 112 height 27
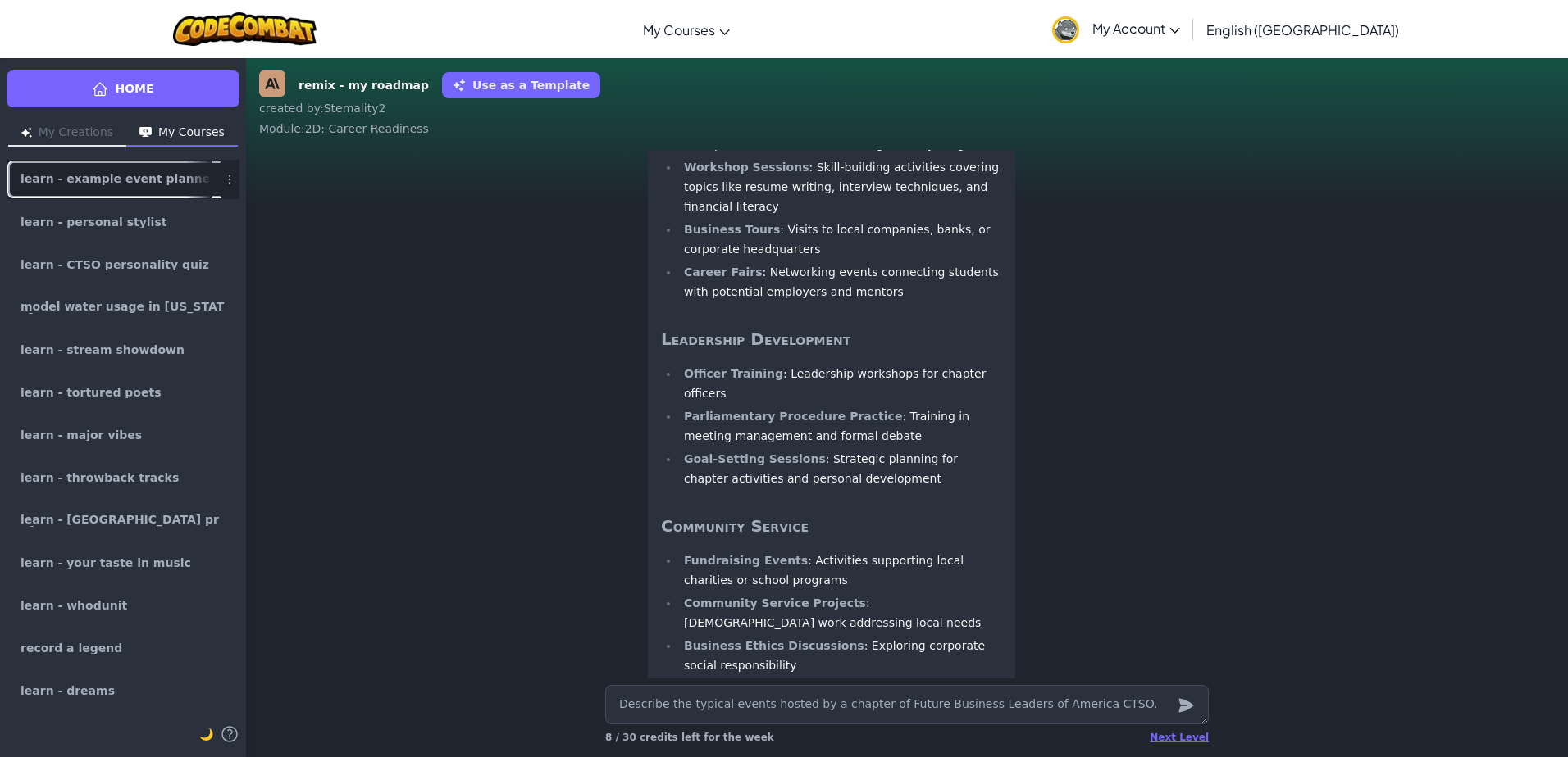
click at [116, 185] on link "learn - example event planner" at bounding box center [122, 178] width 233 height 39
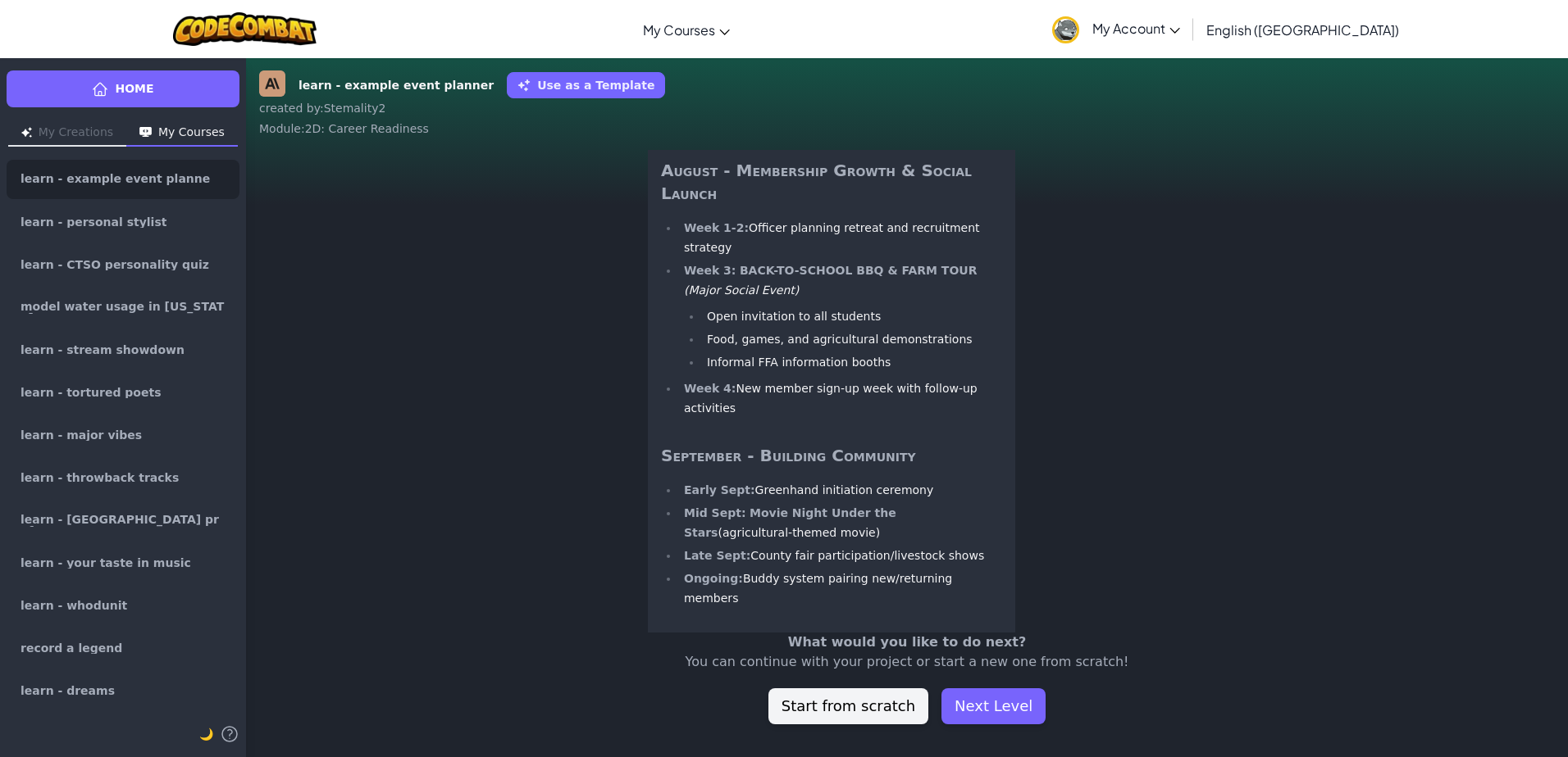
scroll to position [-1911, 0]
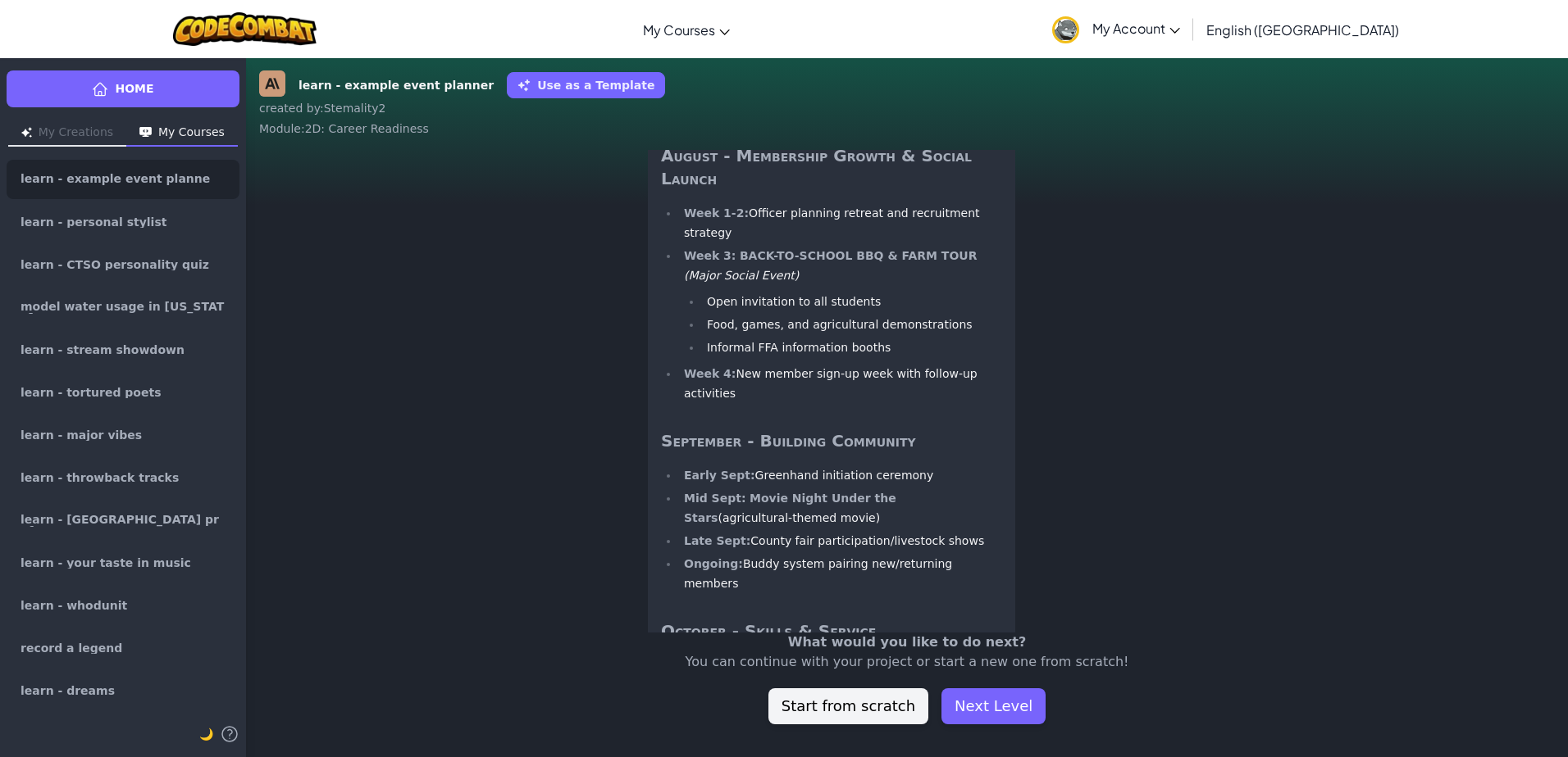
drag, startPoint x: 795, startPoint y: 322, endPoint x: 1111, endPoint y: 372, distance: 319.9
click at [1111, 36] on div "🦉 Create a timeline of events my chapter can host throughout one school year." at bounding box center [907, 7] width 604 height 59
copy p "Create a timeline of events my chapter can host throughout one school year."
click at [78, 139] on button "My Creations" at bounding box center [67, 134] width 118 height 27
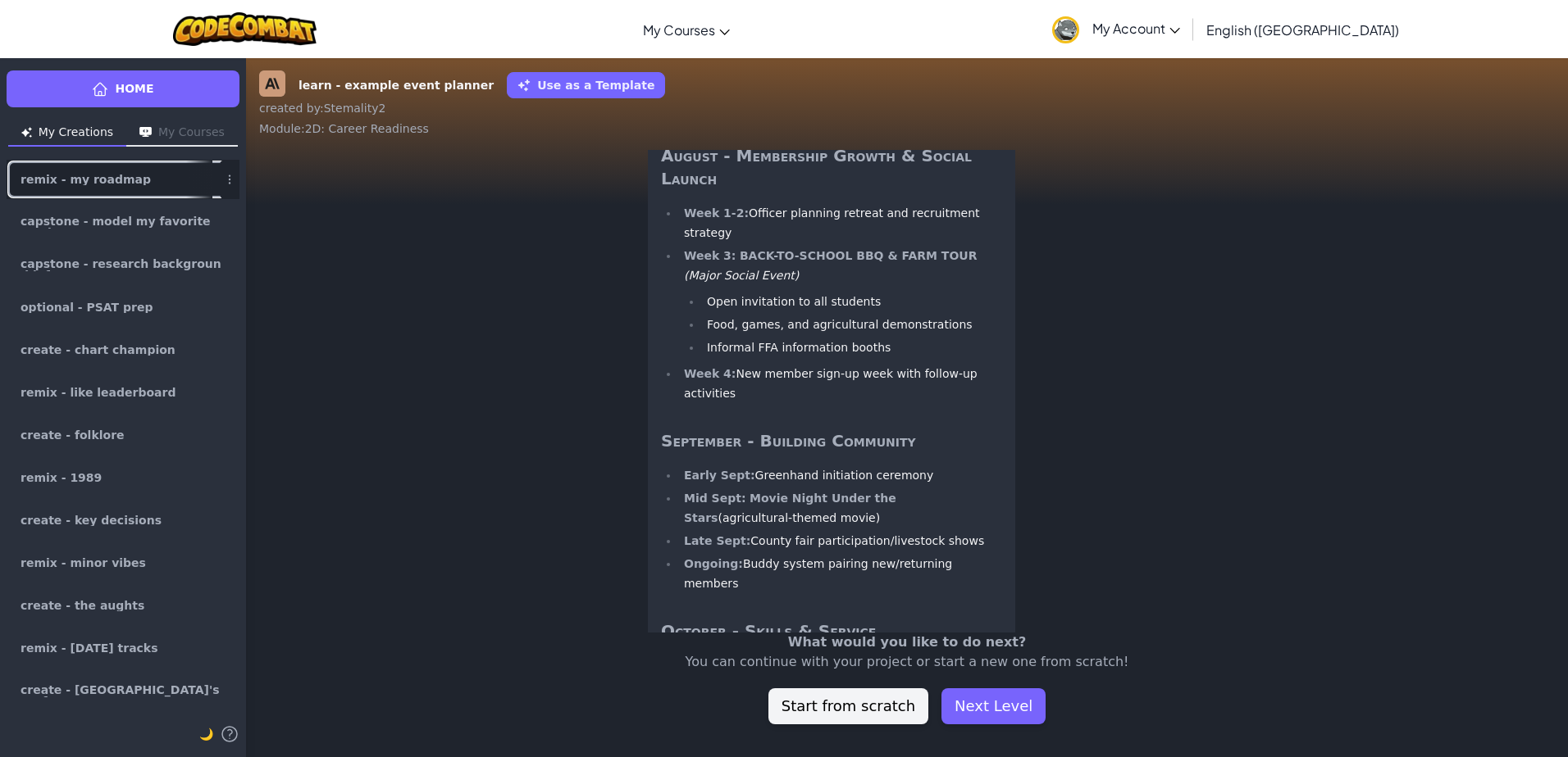
click at [186, 188] on div at bounding box center [199, 179] width 27 height 38
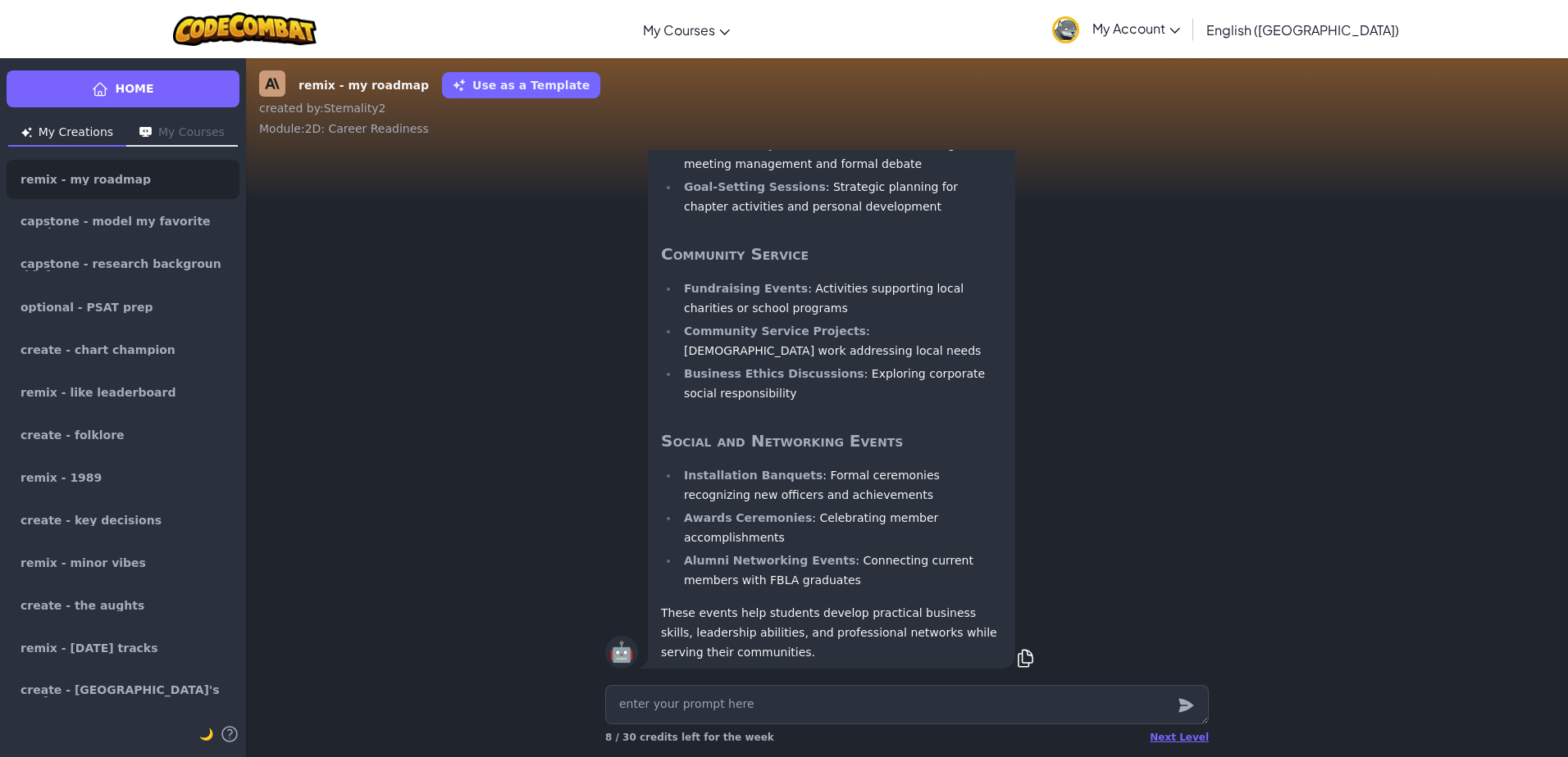
scroll to position [1, 0]
type textarea "x"
type textarea "Create a timeline of events my chapter can host throughout one school year."
type textarea "x"
type textarea "Create a timeline of events my chapter can host throughout one school year."
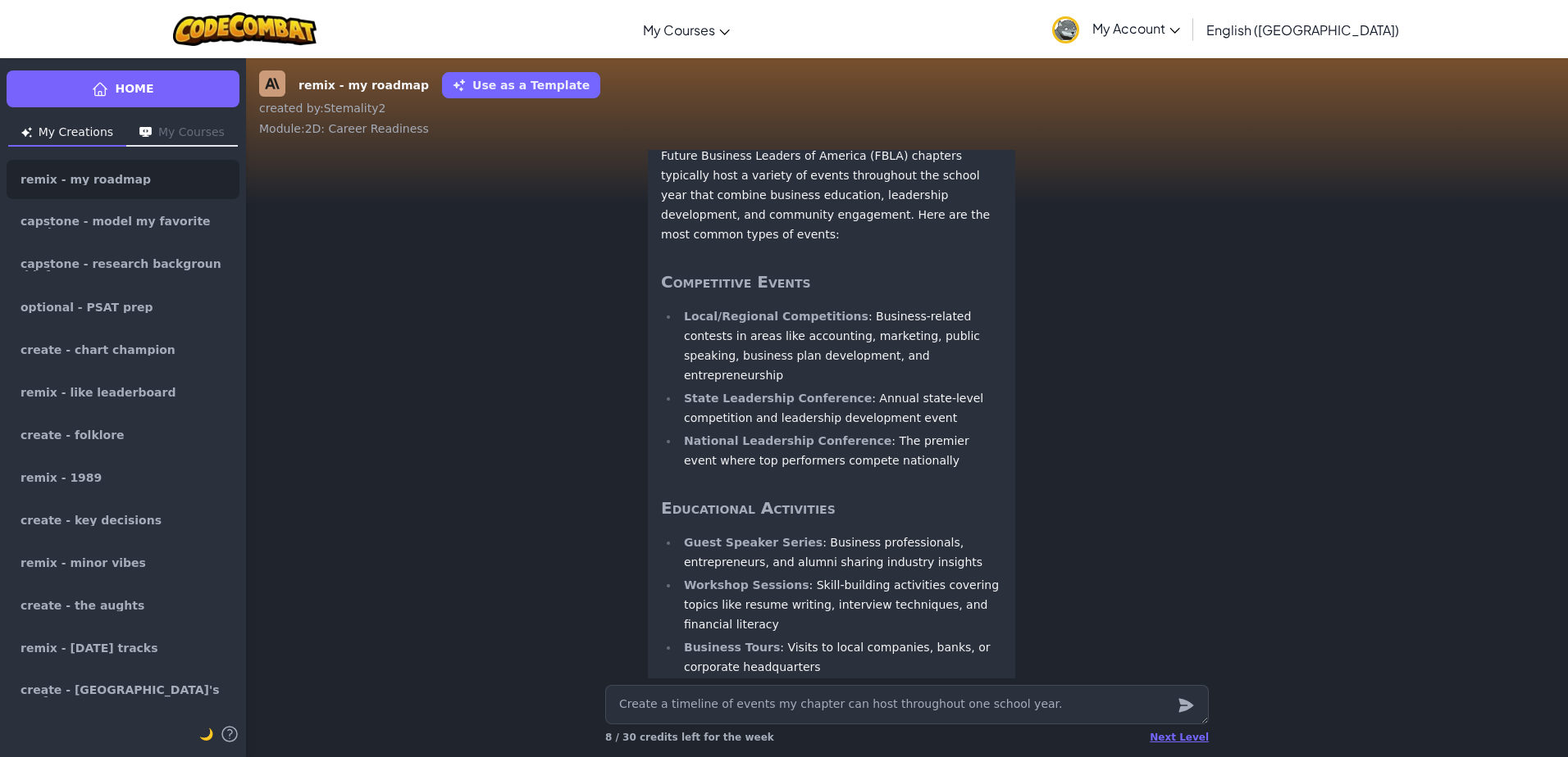
scroll to position [-819, 0]
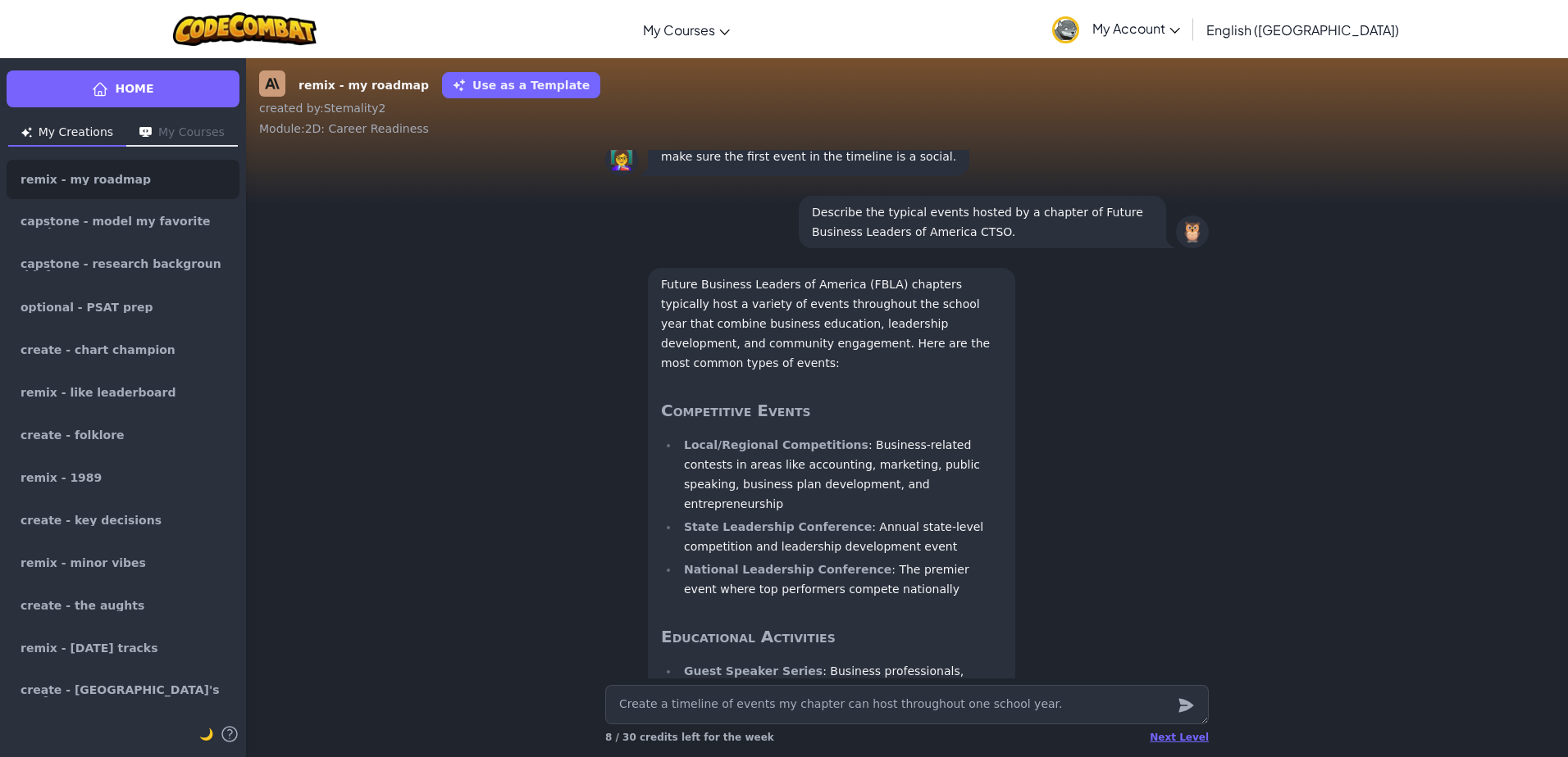
type textarea "x"
type textarea "Create a timeline of events my chapter can host throughout one school year. M"
type textarea "x"
type textarea "Create a timeline of events my chapter can host throughout one school year. Ma"
type textarea "x"
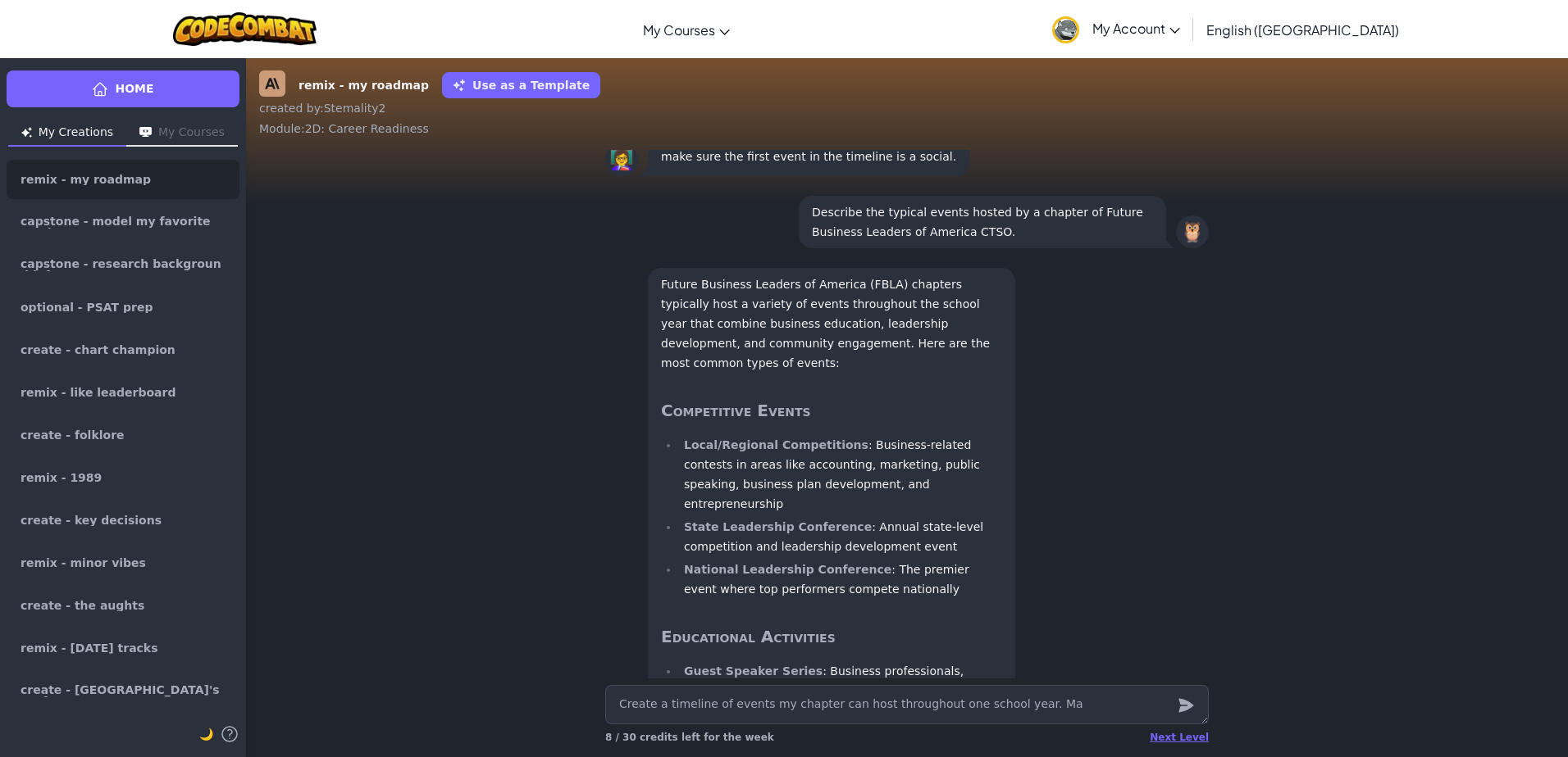
type textarea "Create a timeline of events my chapter can host throughout one school year. Mak"
type textarea "x"
type textarea "Create a timeline of events my chapter can host throughout one school year. Make"
type textarea "x"
type textarea "Create a timeline of events my chapter can host throughout one school year. Make"
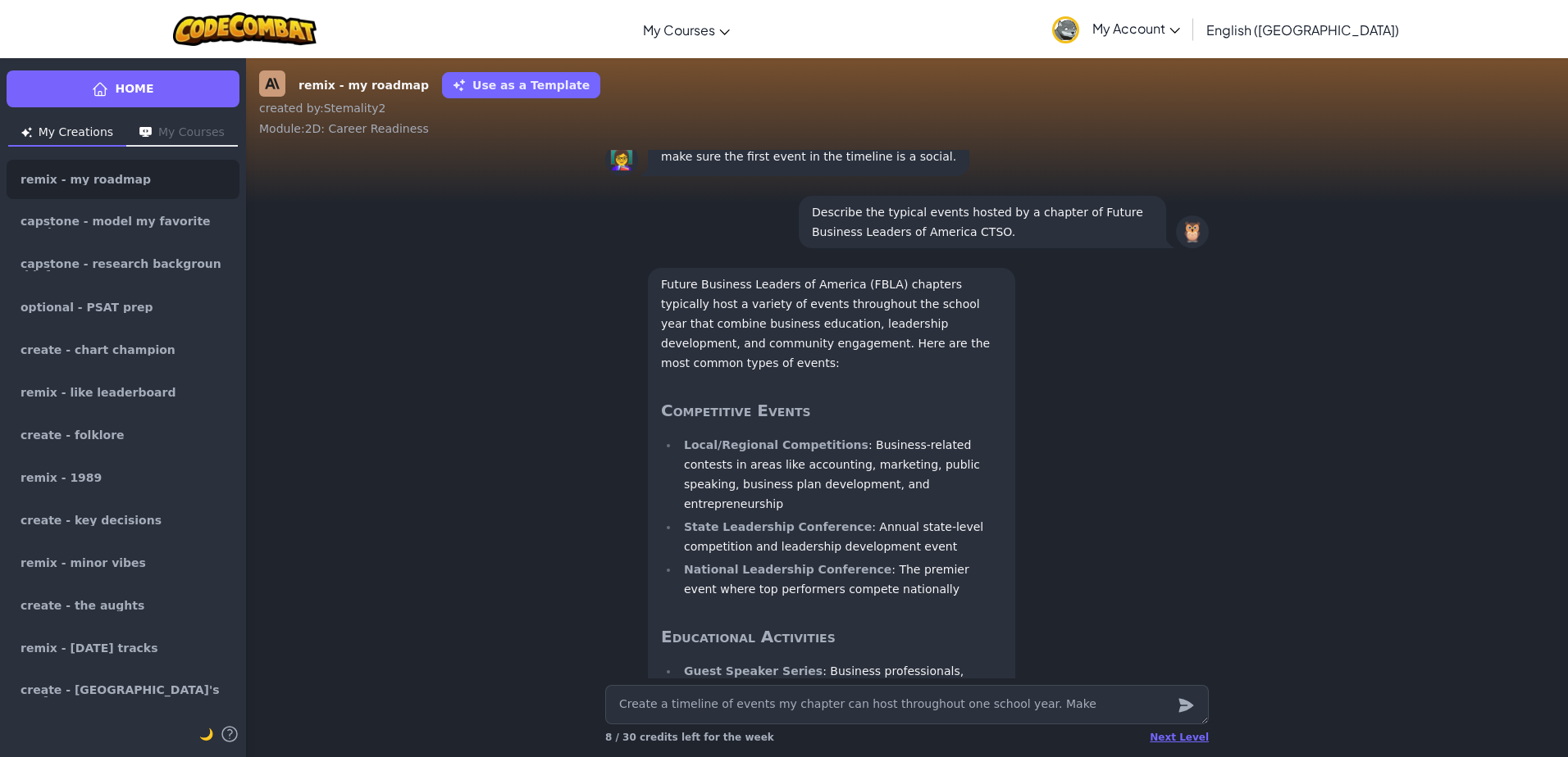
type textarea "x"
type textarea "Create a timeline of events my chapter can host throughout one school year. Mak…"
type textarea "x"
type textarea "Create a timeline of events my chapter can host throughout one school year. Mak…"
type textarea "x"
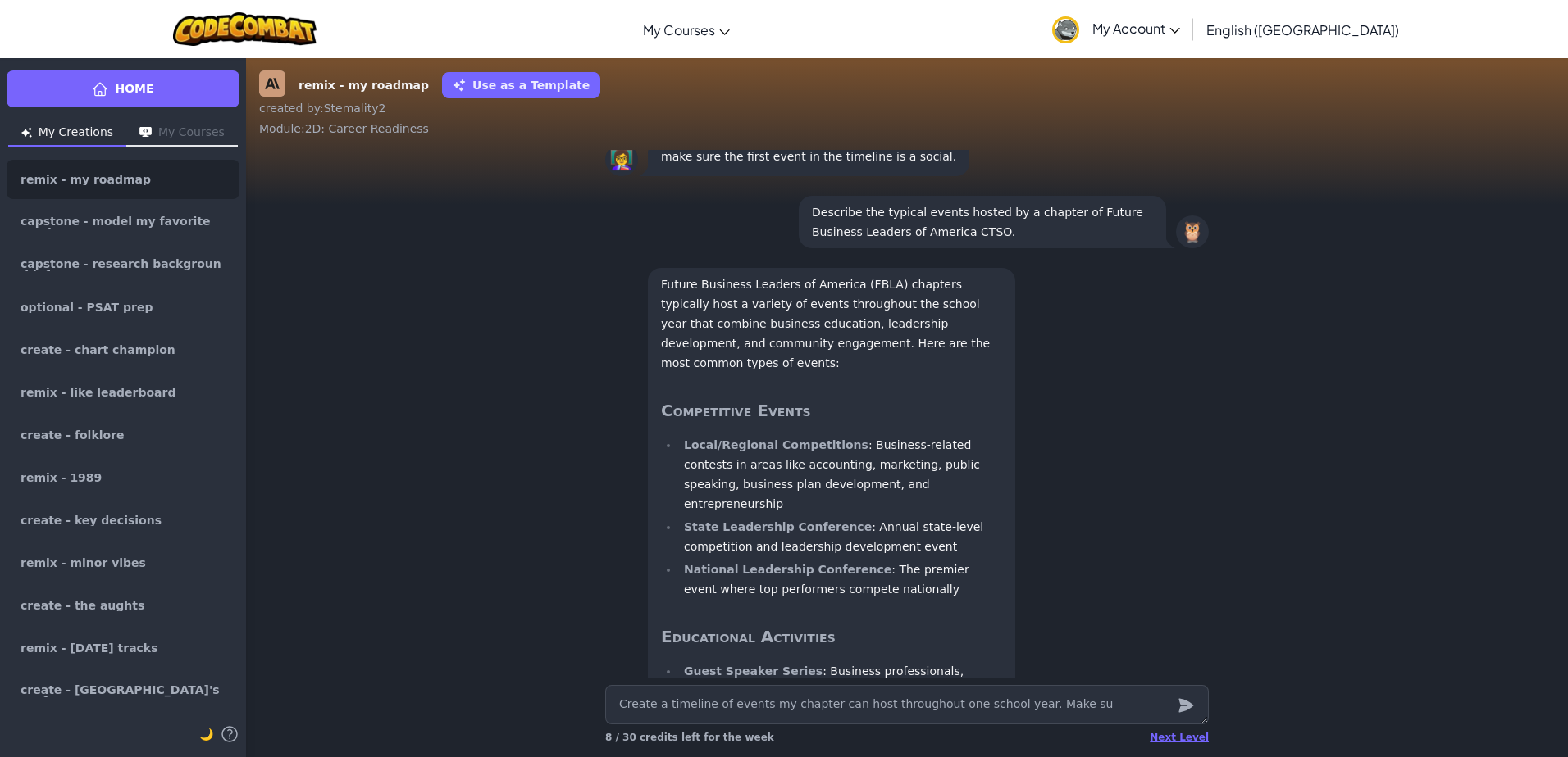
type textarea "Create a timeline of events my chapter can host throughout one school year. Mak…"
type textarea "x"
type textarea "Create a timeline of events my chapter can host throughout one school year. Mak…"
type textarea "x"
type textarea "Create a timeline of events my chapter can host throughout one school year. Mak…"
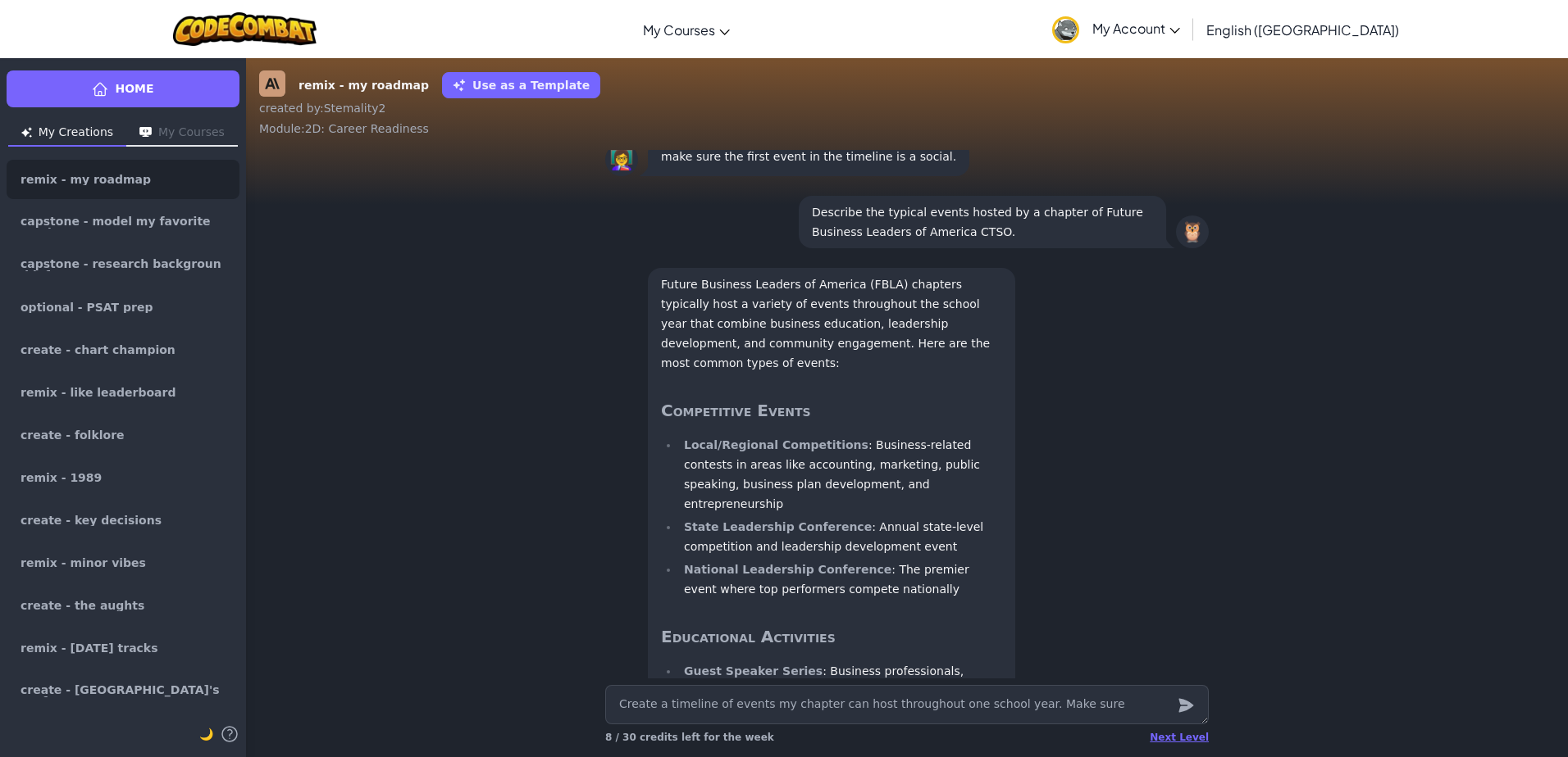
type textarea "x"
type textarea "Create a timeline of events my chapter can host throughout one school year. Mak…"
type textarea "x"
type textarea "Create a timeline of events my chapter can host throughout one school year. Mak…"
type textarea "x"
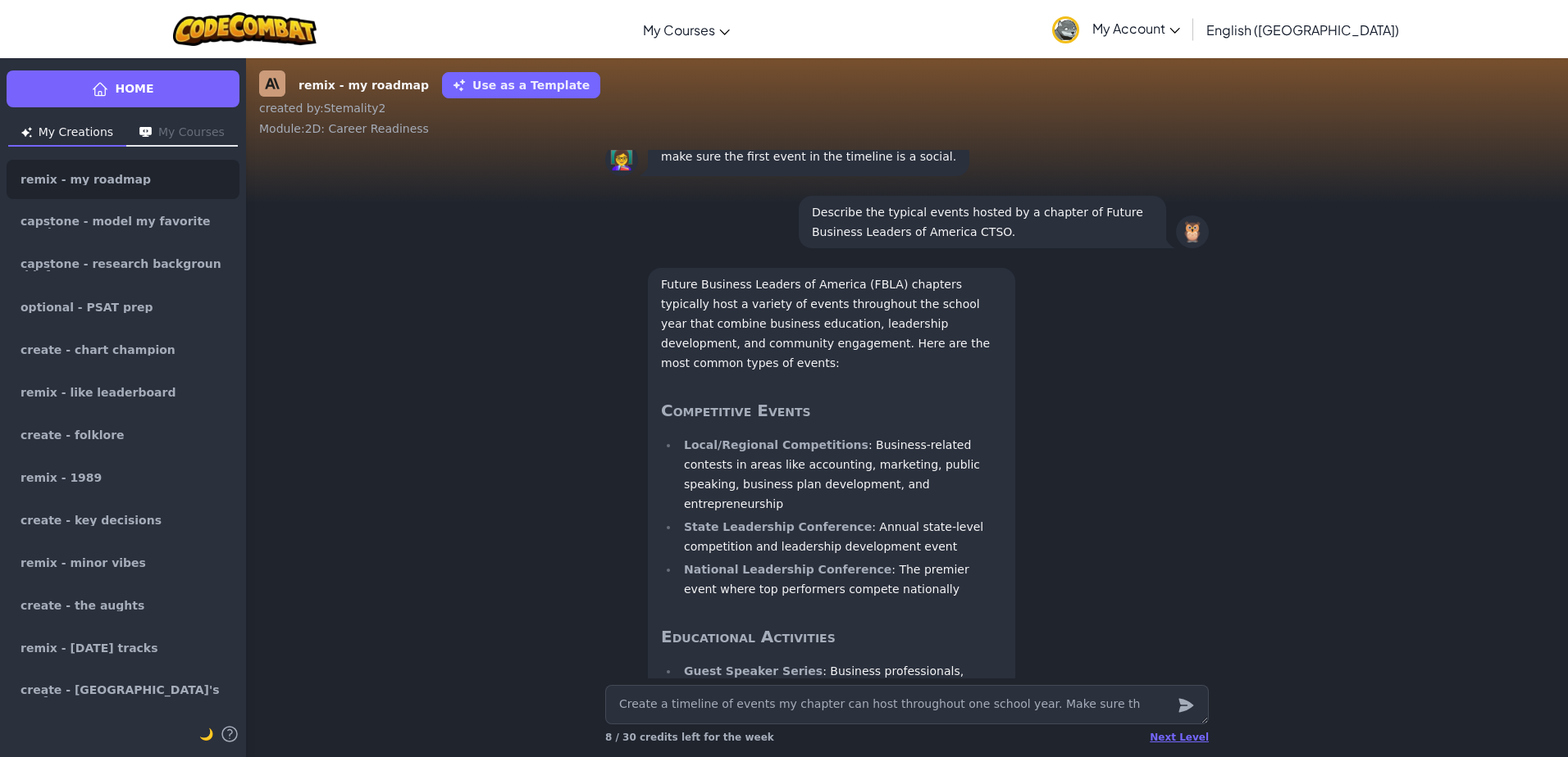
type textarea "Create a timeline of events my chapter can host throughout one school year. Mak…"
type textarea "x"
type textarea "Create a timeline of events my chapter can host throughout one school year. Mak…"
type textarea "x"
type textarea "Create a timeline of events my chapter can host throughout one school year. Mak…"
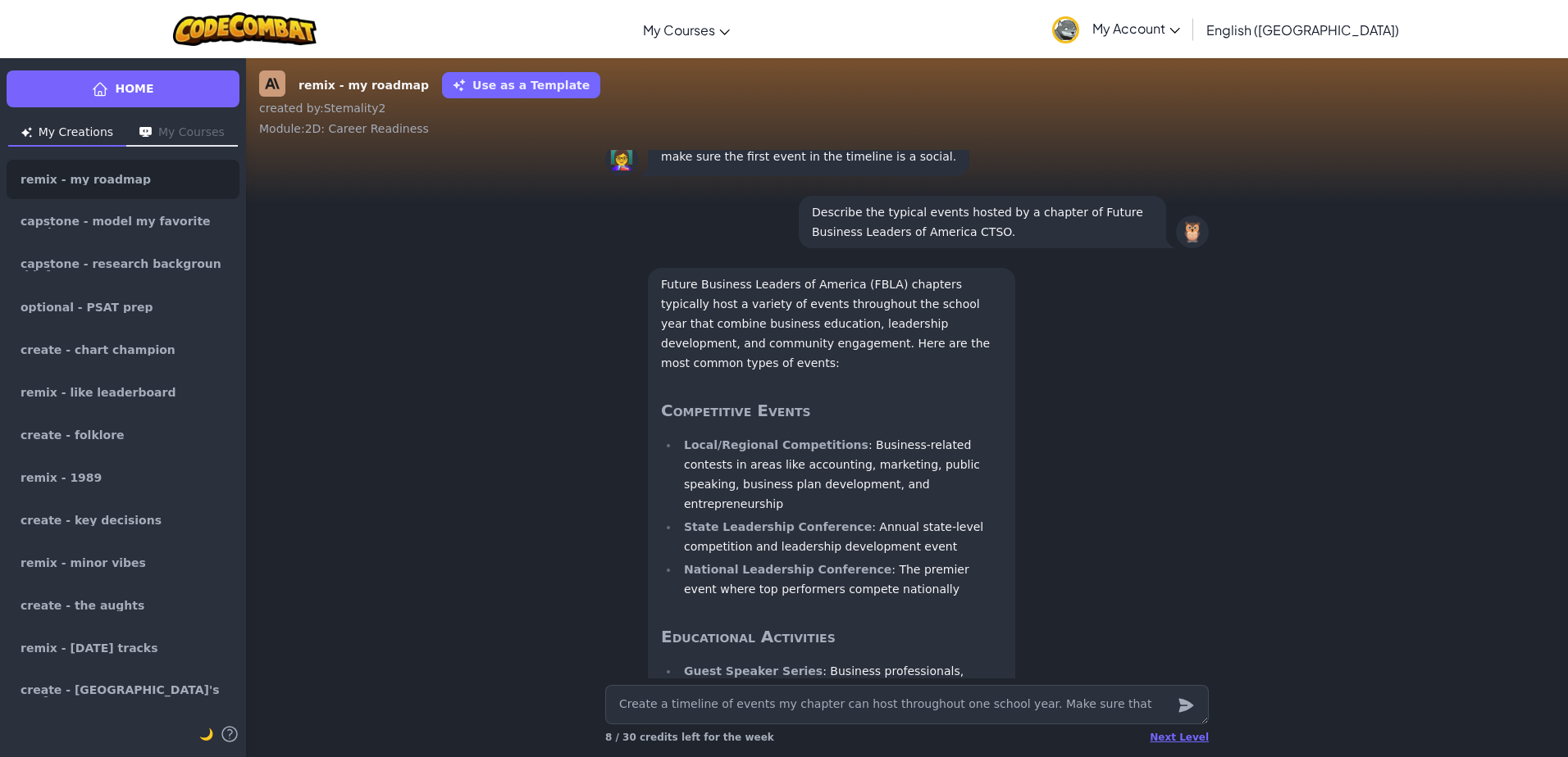
type textarea "x"
type textarea "Create a timeline of events my chapter can host throughout one school year. Mak…"
type textarea "x"
type textarea "Create a timeline of events my chapter can host throughout one school year. Mak…"
type textarea "x"
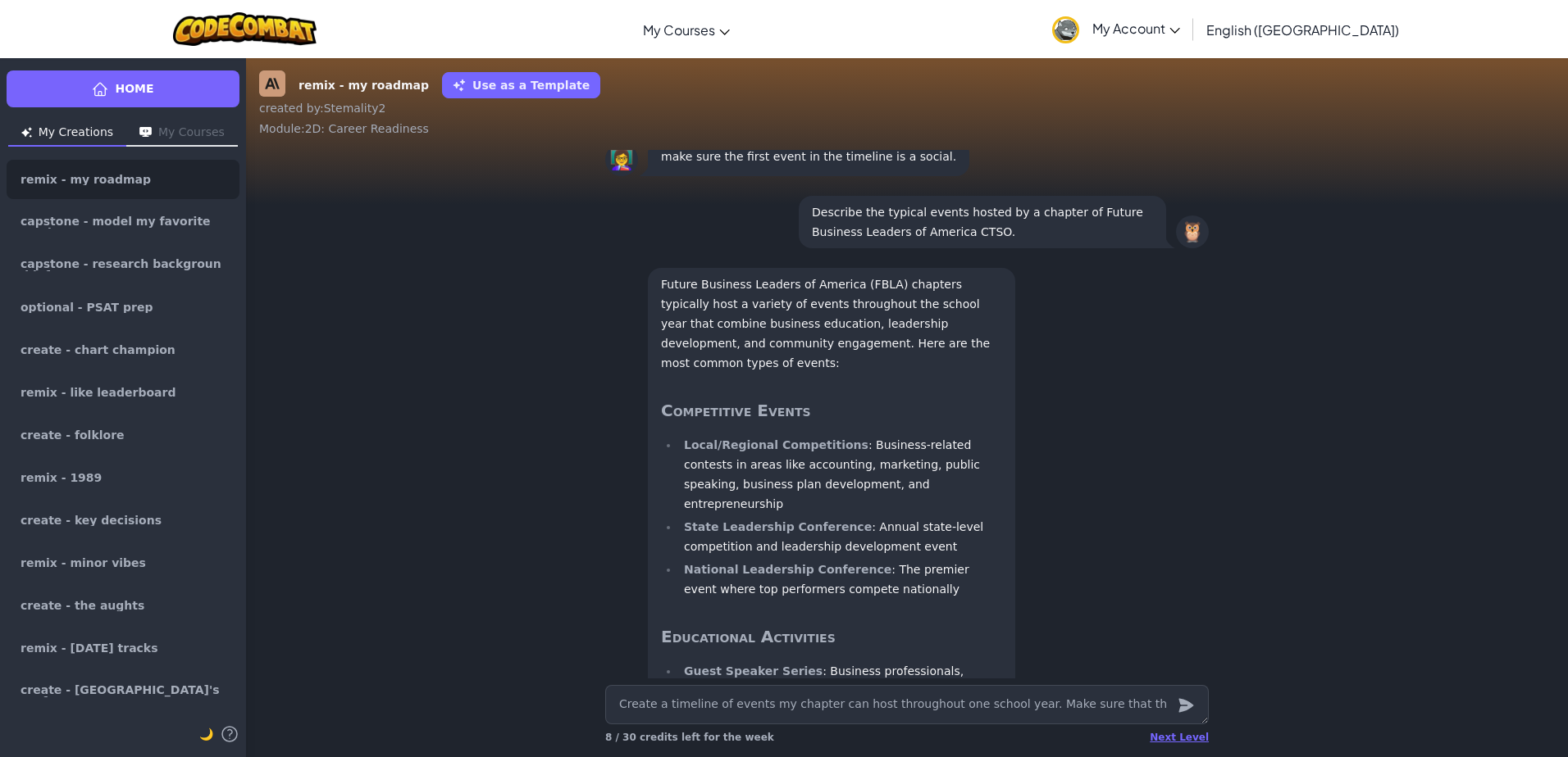
type textarea "Create a timeline of events my chapter can host throughout one school year. Mak…"
type textarea "x"
type textarea "Create a timeline of events my chapter can host throughout one school year. Mak…"
type textarea "x"
type textarea "Create a timeline of events my chapter can host throughout one school year. Mak…"
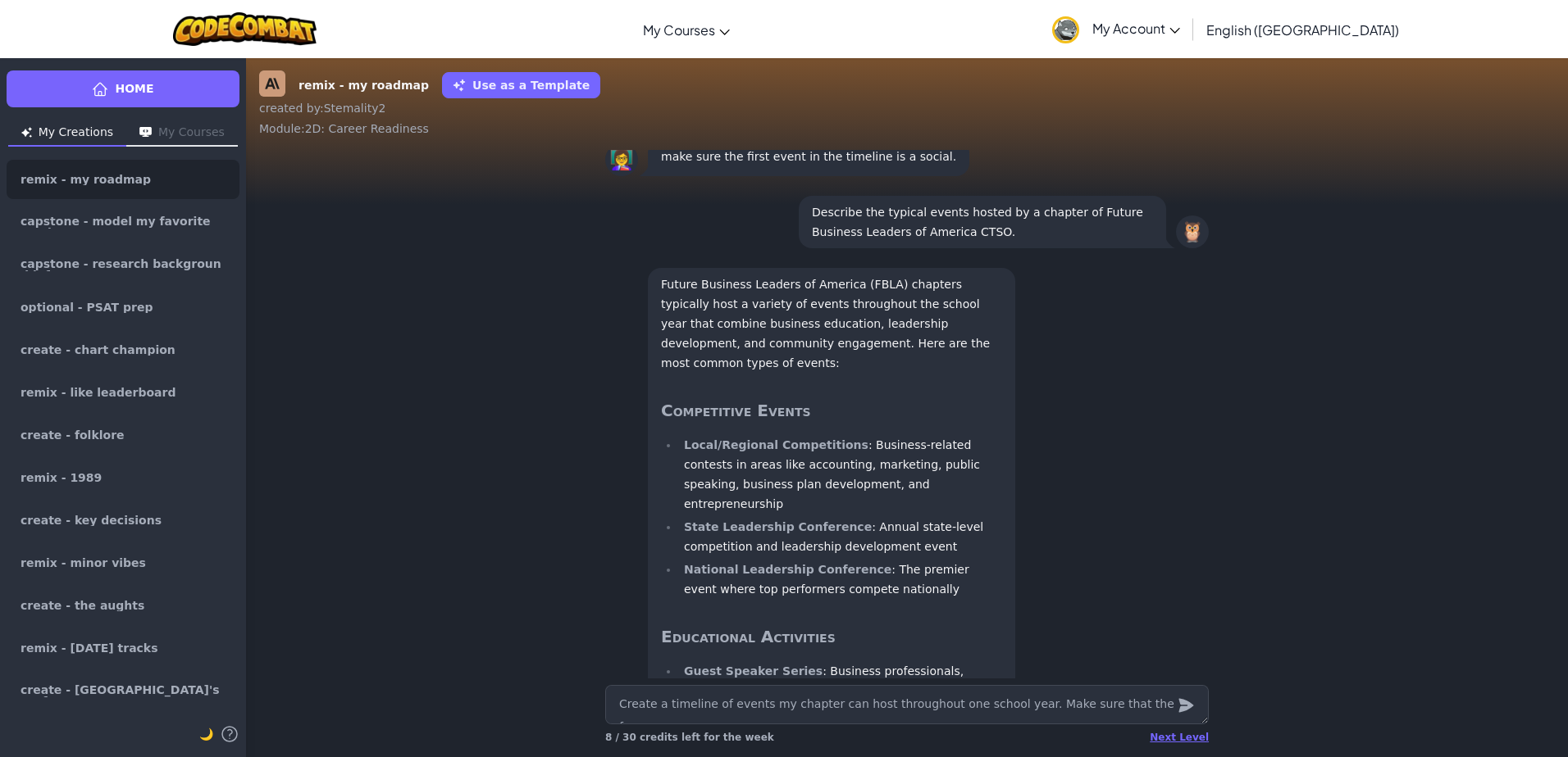
type textarea "x"
type textarea "Create a timeline of events my chapter can host throughout one school year. Mak…"
type textarea "x"
type textarea "Create a timeline of events my chapter can host throughout one school year. Mak…"
type textarea "x"
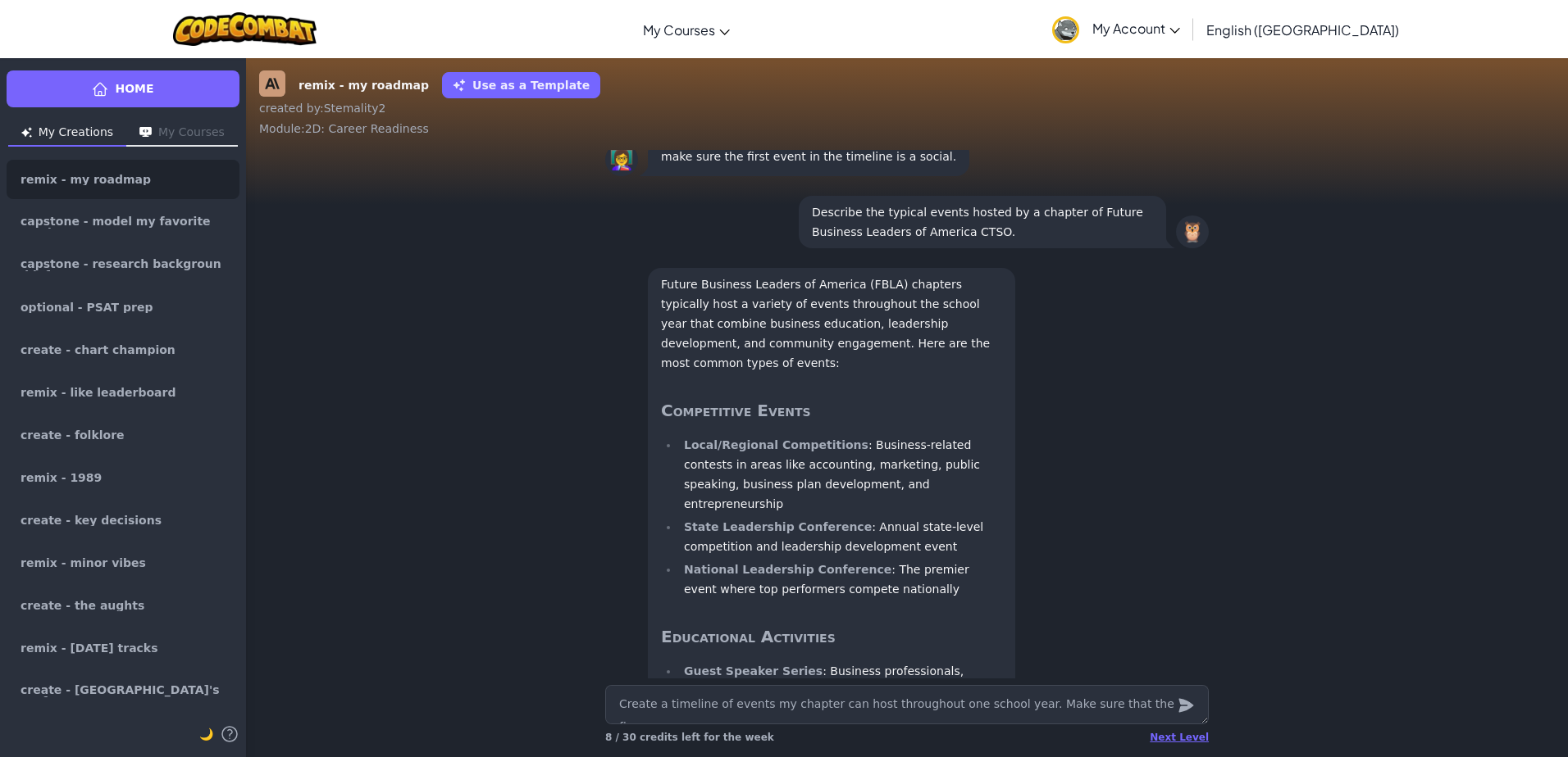
type textarea "Create a timeline of events my chapter can host throughout one school year. Mak…"
type textarea "x"
type textarea "Create a timeline of events my chapter can host throughout one school year. Mak…"
type textarea "x"
type textarea "Create a timeline of events my chapter can host throughout one school year. Mak…"
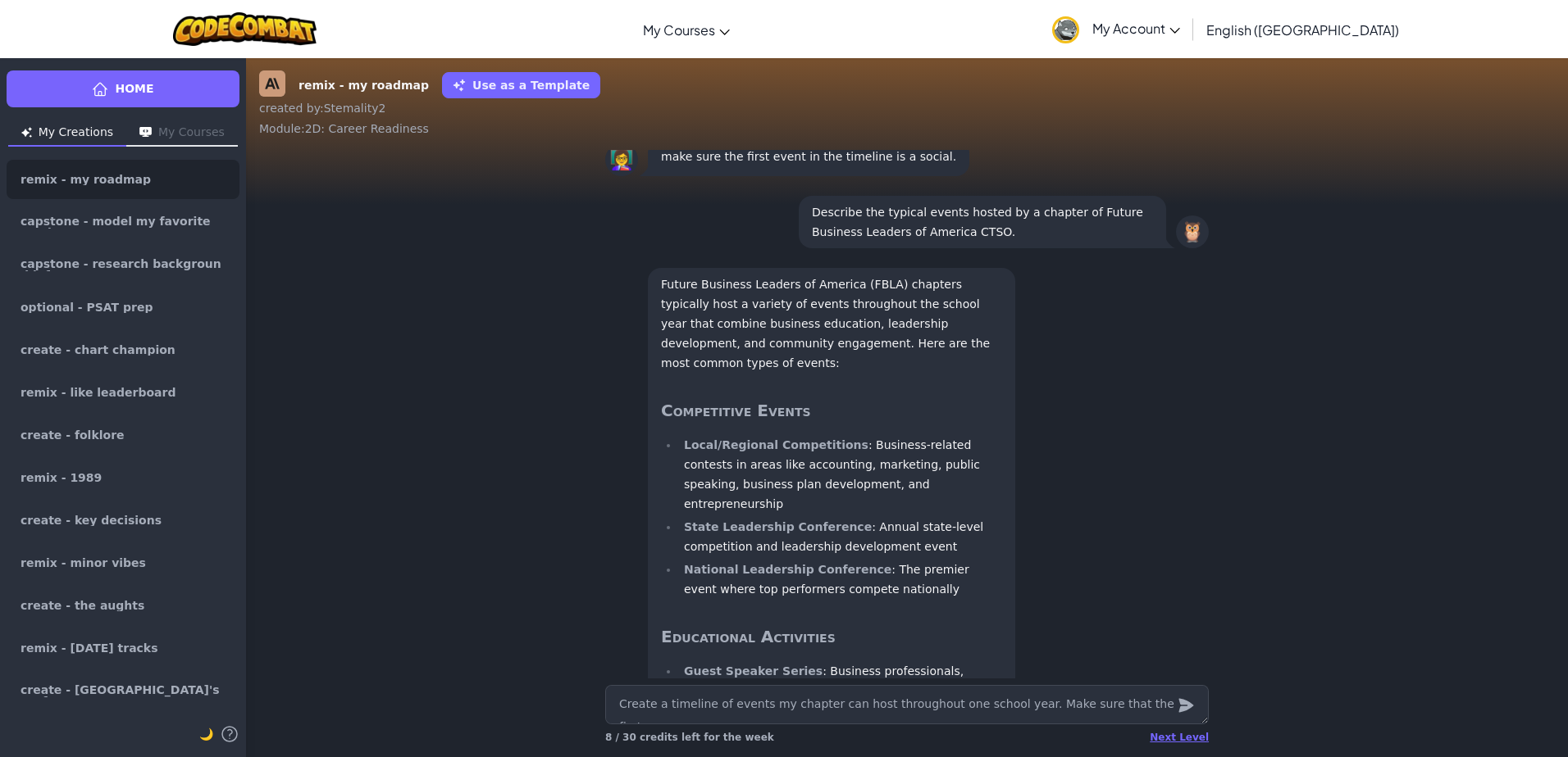
type textarea "x"
type textarea "Create a timeline of events my chapter can host throughout one school year. Mak…"
type textarea "x"
type textarea "Create a timeline of events my chapter can host throughout one school year. Mak…"
type textarea "x"
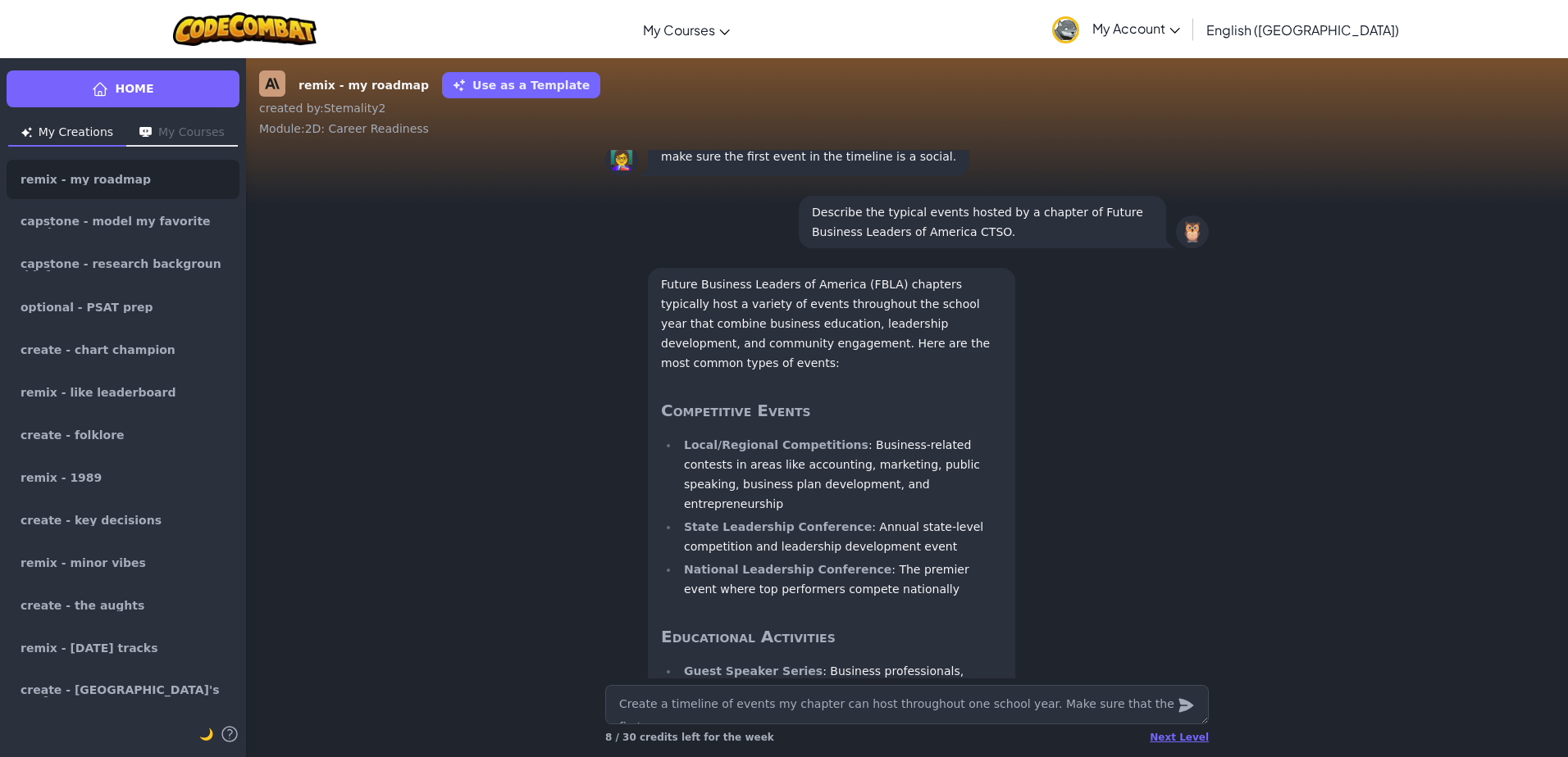
type textarea "Create a timeline of events my chapter can host throughout one school year. Mak…"
type textarea "x"
type textarea "Create a timeline of events my chapter can host throughout one school year. Mak…"
type textarea "x"
type textarea "Create a timeline of events my chapter can host throughout one school year. Mak…"
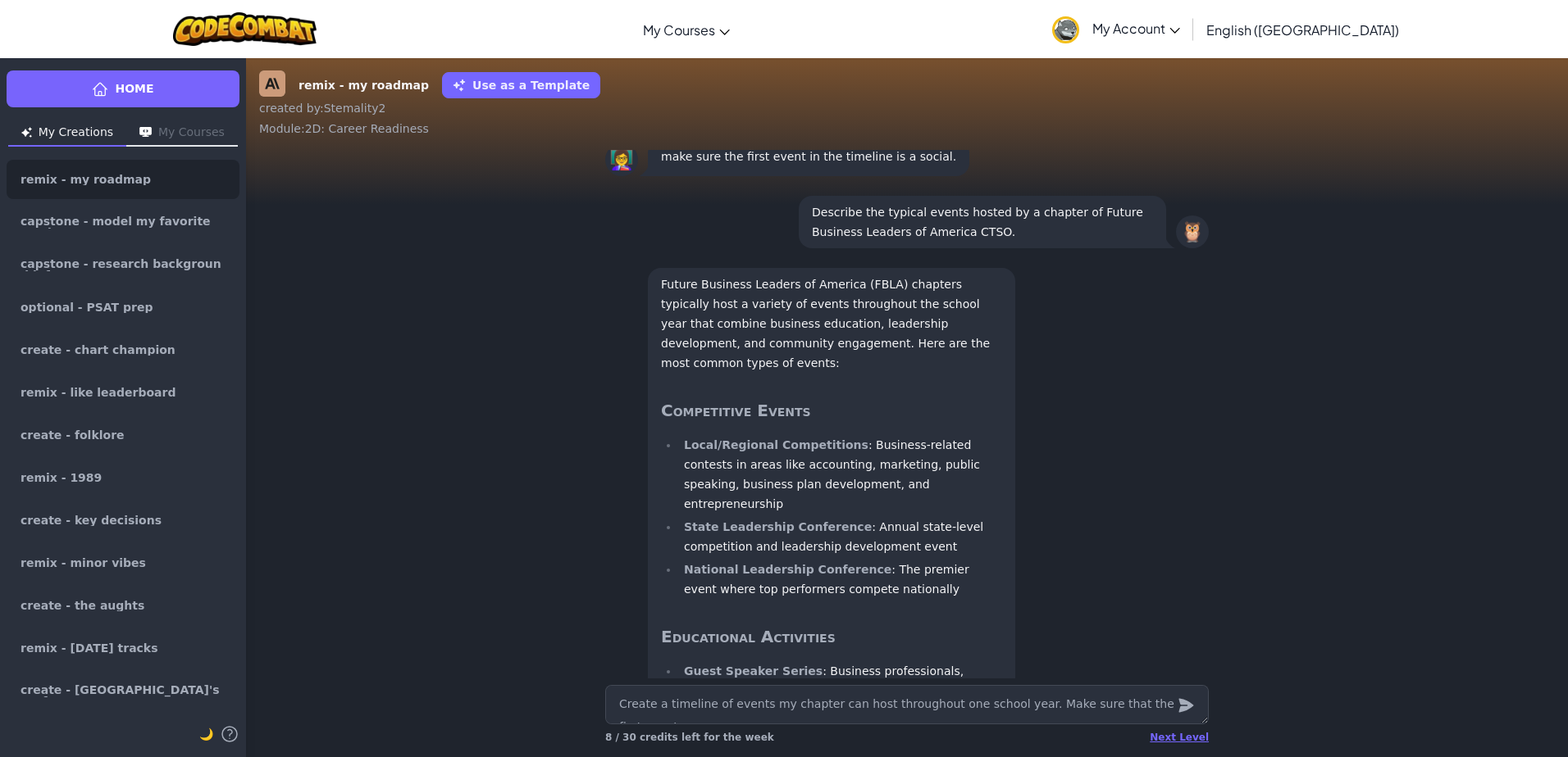
type textarea "x"
type textarea "Create a timeline of events my chapter can host throughout one school year. Mak…"
type textarea "x"
type textarea "Create a timeline of events my chapter can host throughout one school year. Mak…"
type textarea "x"
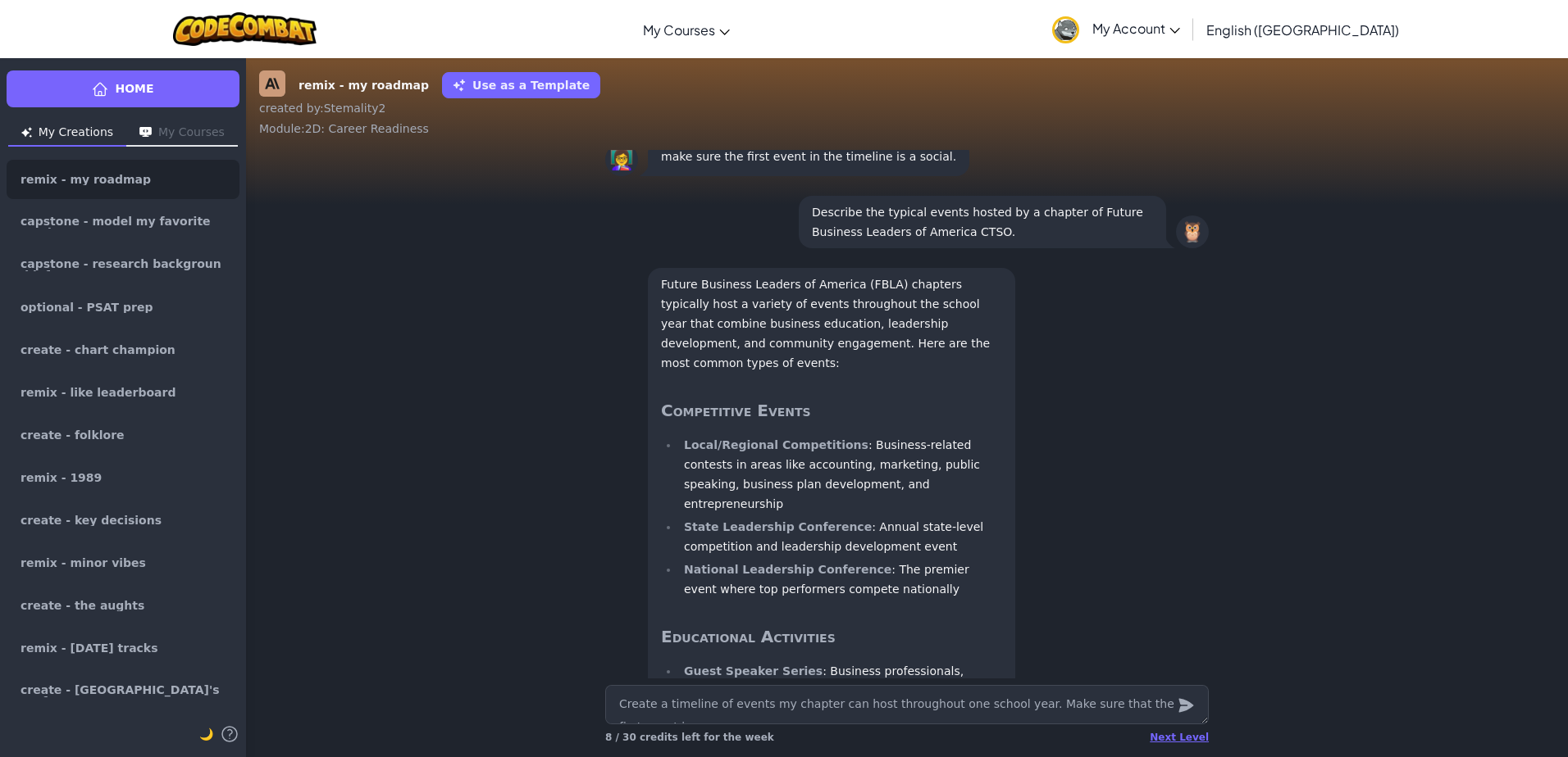
type textarea "Create a timeline of events my chapter can host throughout one school year. Mak…"
type textarea "x"
type textarea "Create a timeline of events my chapter can host throughout one school year. Mak…"
type textarea "x"
type textarea "Create a timeline of events my chapter can host throughout one school year. Mak…"
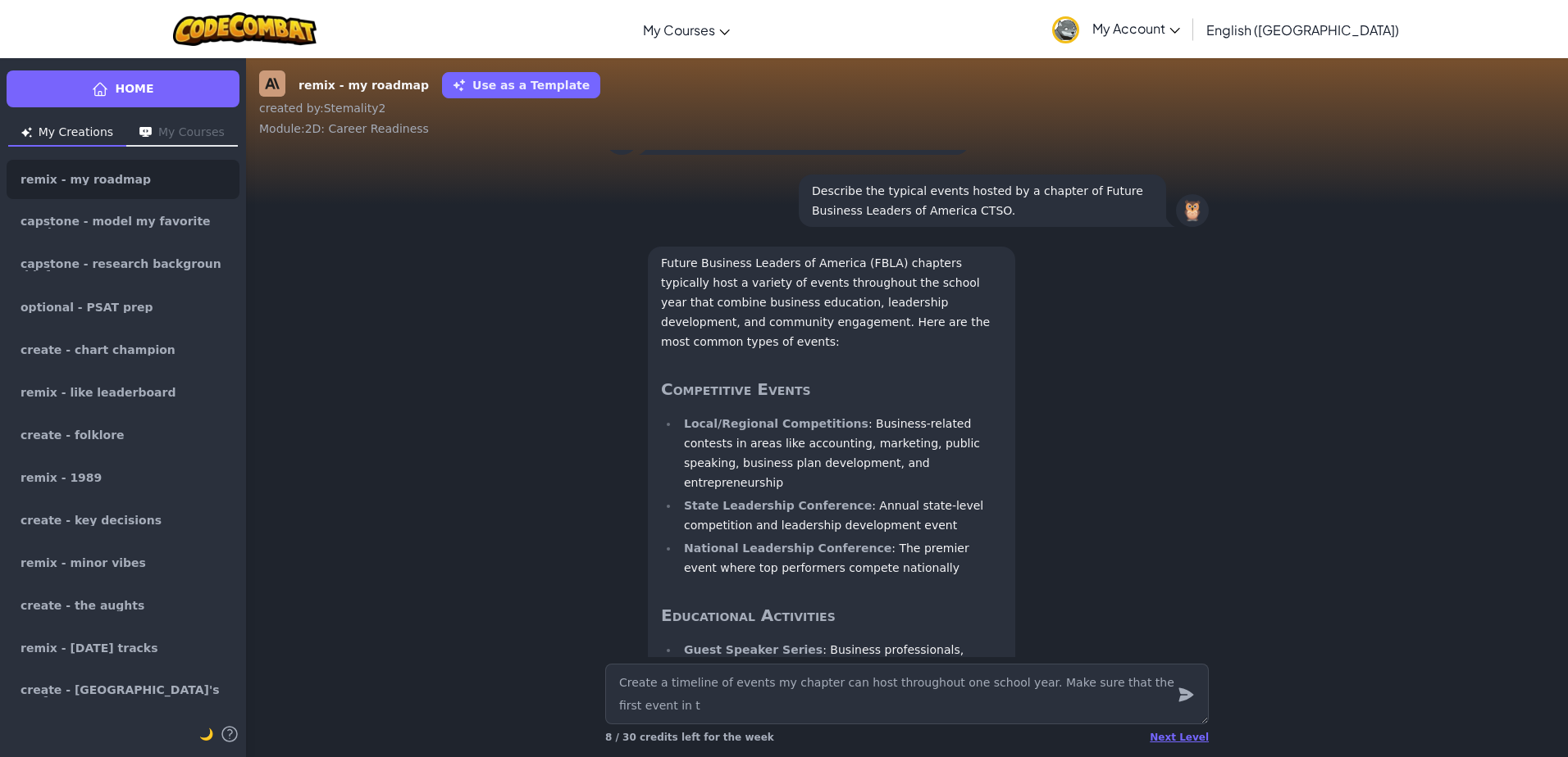
scroll to position [-840, 0]
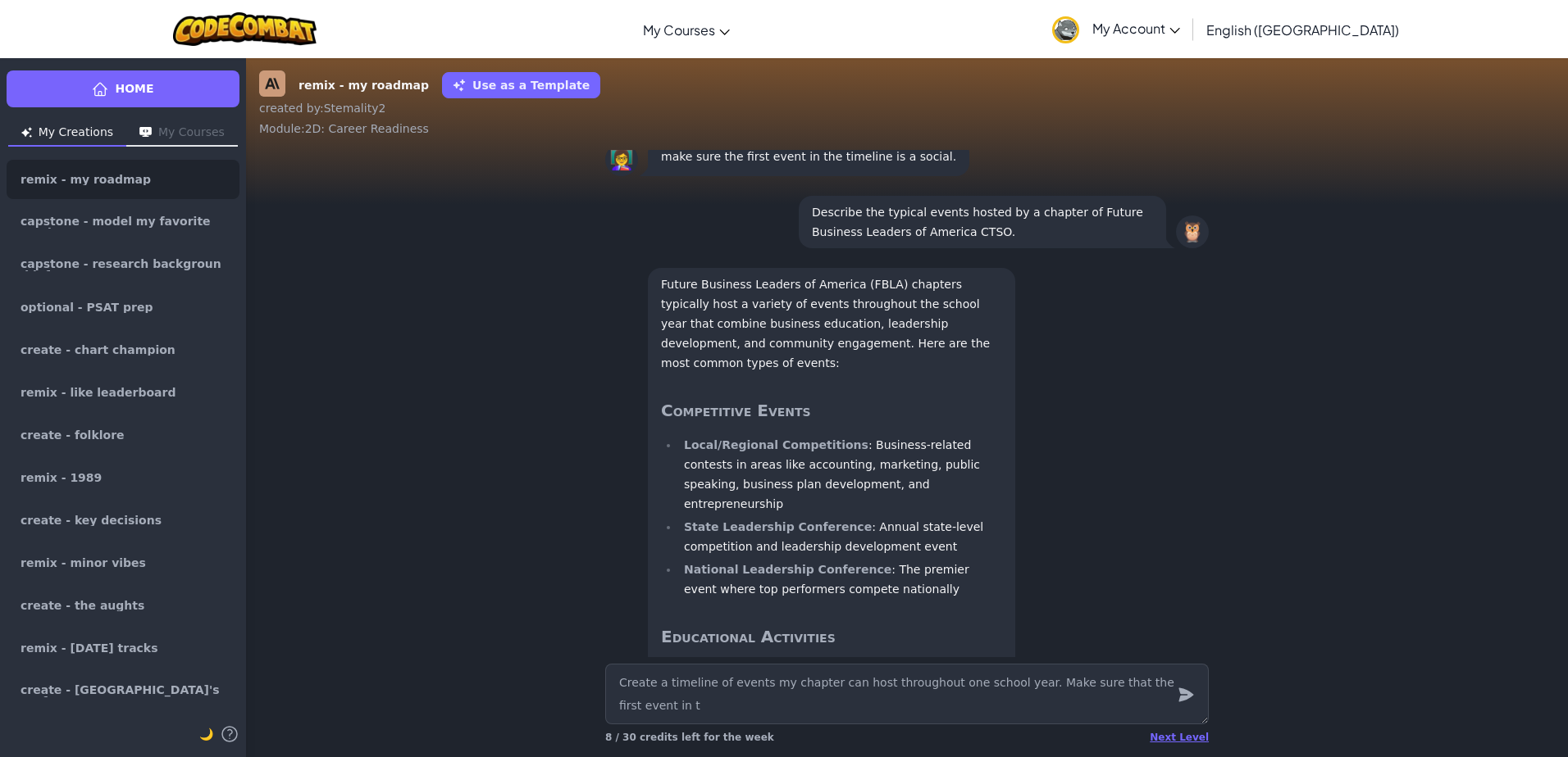
type textarea "x"
type textarea "Create a timeline of events my chapter can host throughout one school year. Mak…"
type textarea "x"
type textarea "Create a timeline of events my chapter can host throughout one school year. Mak…"
type textarea "x"
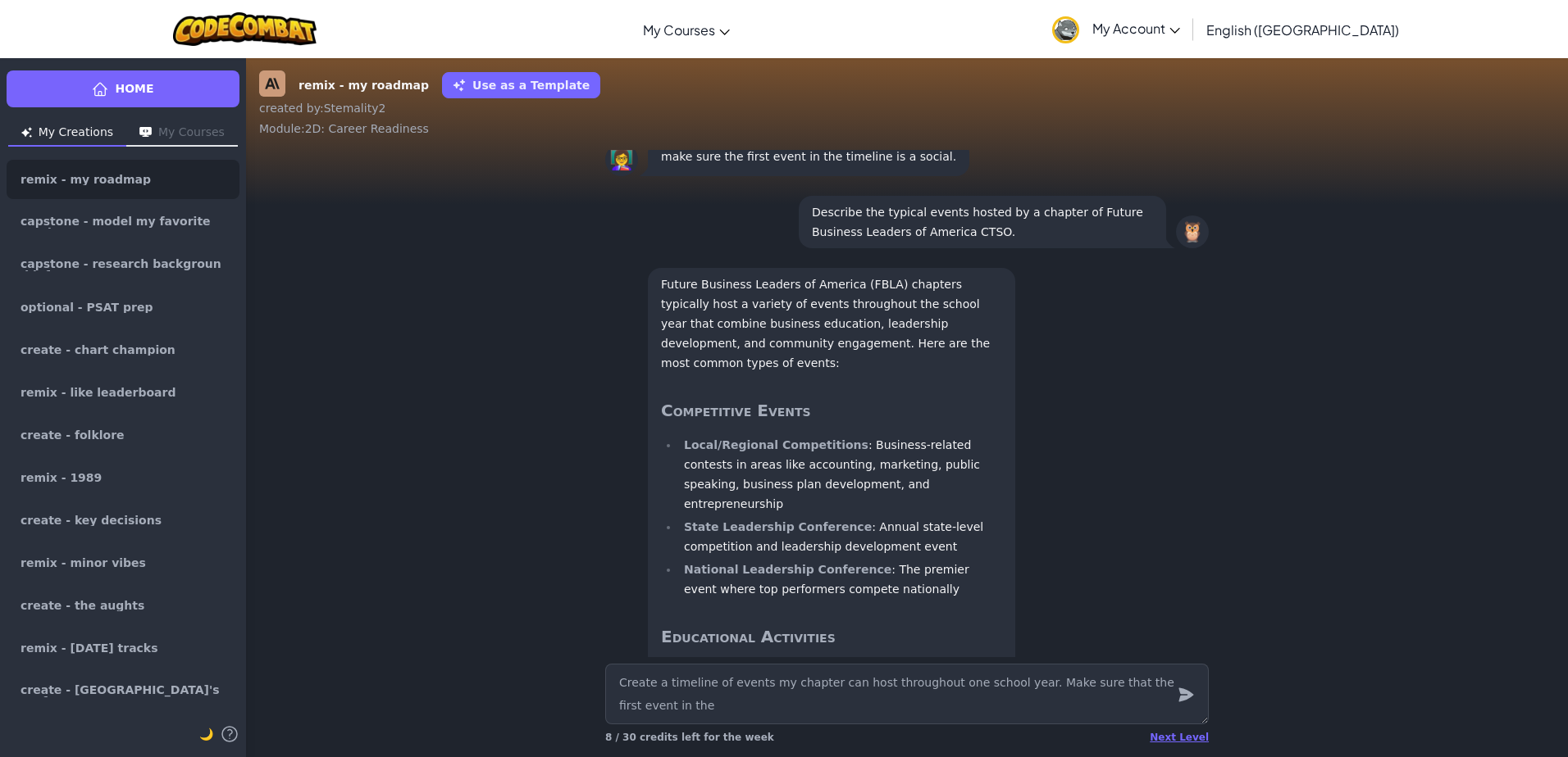
type textarea "Create a timeline of events my chapter can host throughout one school year. Mak…"
type textarea "x"
type textarea "Create a timeline of events my chapter can host throughout one school year. Mak…"
type textarea "x"
type textarea "Create a timeline of events my chapter can host throughout one school year. Mak…"
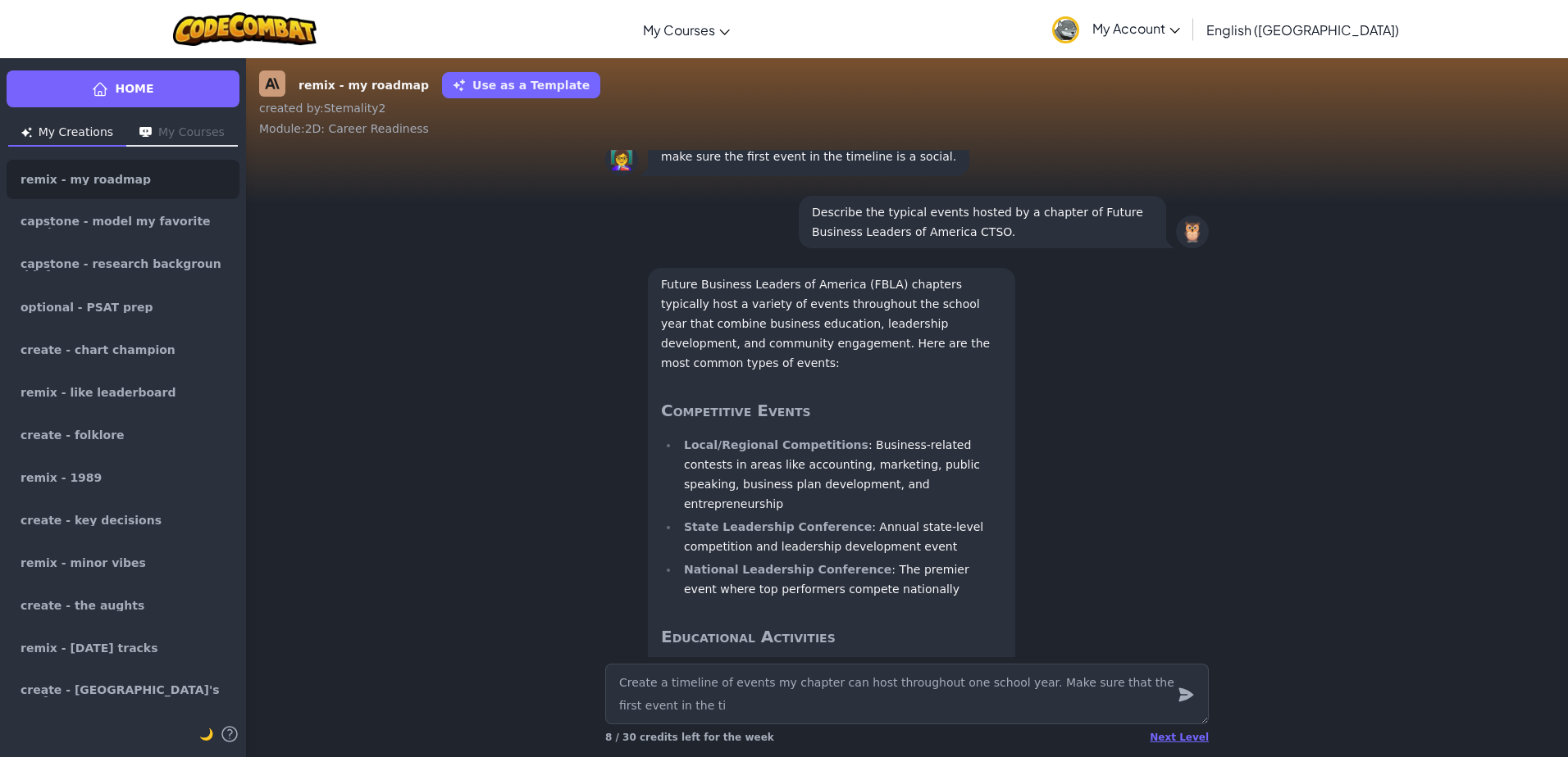
type textarea "x"
type textarea "Create a timeline of events my chapter can host throughout one school year. Mak…"
type textarea "x"
type textarea "Create a timeline of events my chapter can host throughout one school year. Mak…"
type textarea "x"
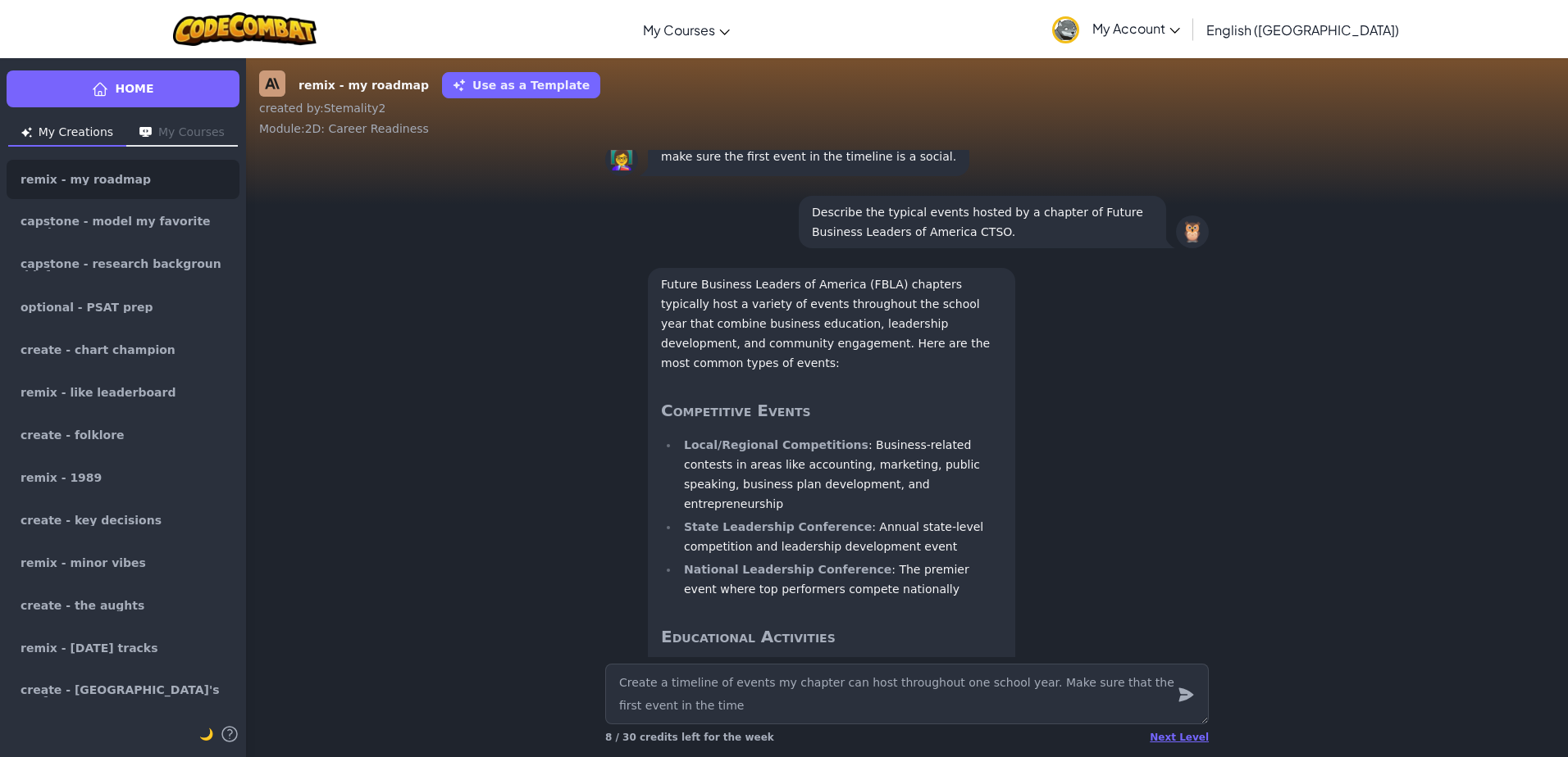
type textarea "Create a timeline of events my chapter can host throughout one school year. Mak…"
type textarea "x"
type textarea "Create a timeline of events my chapter can host throughout one school year. Mak…"
type textarea "x"
type textarea "Create a timeline of events my chapter can host throughout one school year. Mak…"
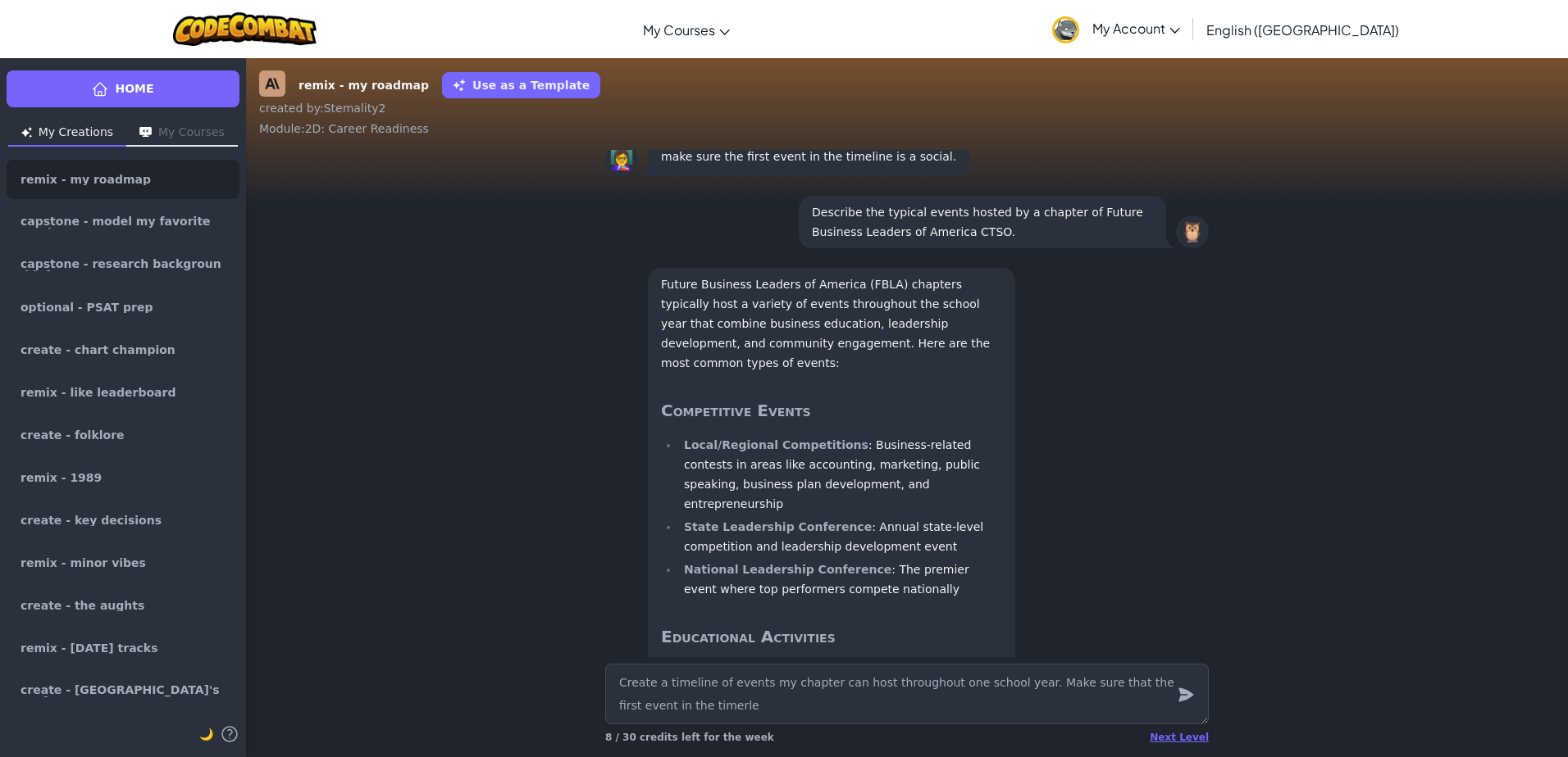
type textarea "x"
type textarea "Create a timeline of events my chapter can host throughout one school year. Mak…"
click at [1185, 698] on icon "submit" at bounding box center [1186, 695] width 15 height 14
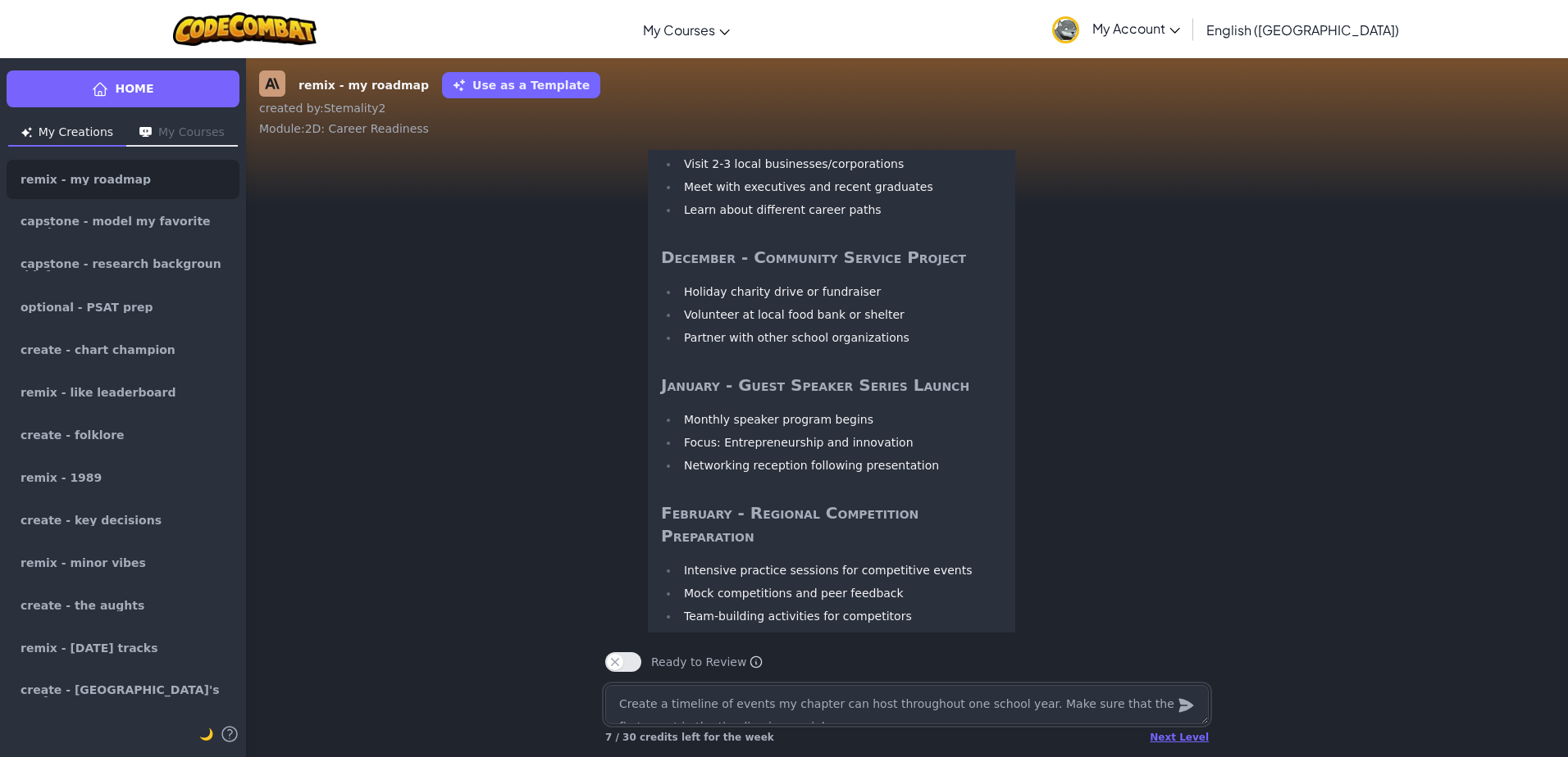
scroll to position [1, 0]
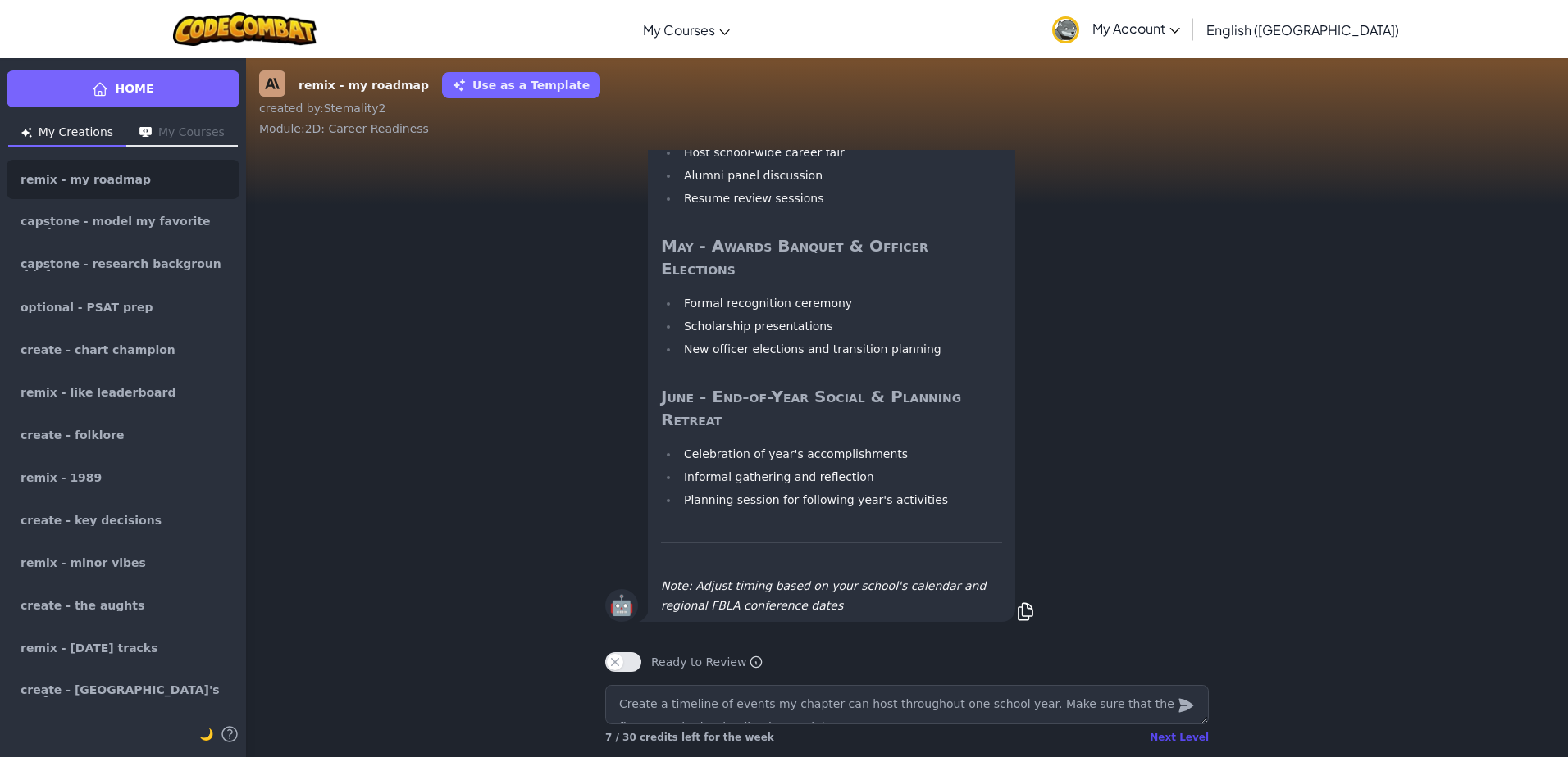
click at [1174, 744] on div "Next Level" at bounding box center [1179, 738] width 59 height 13
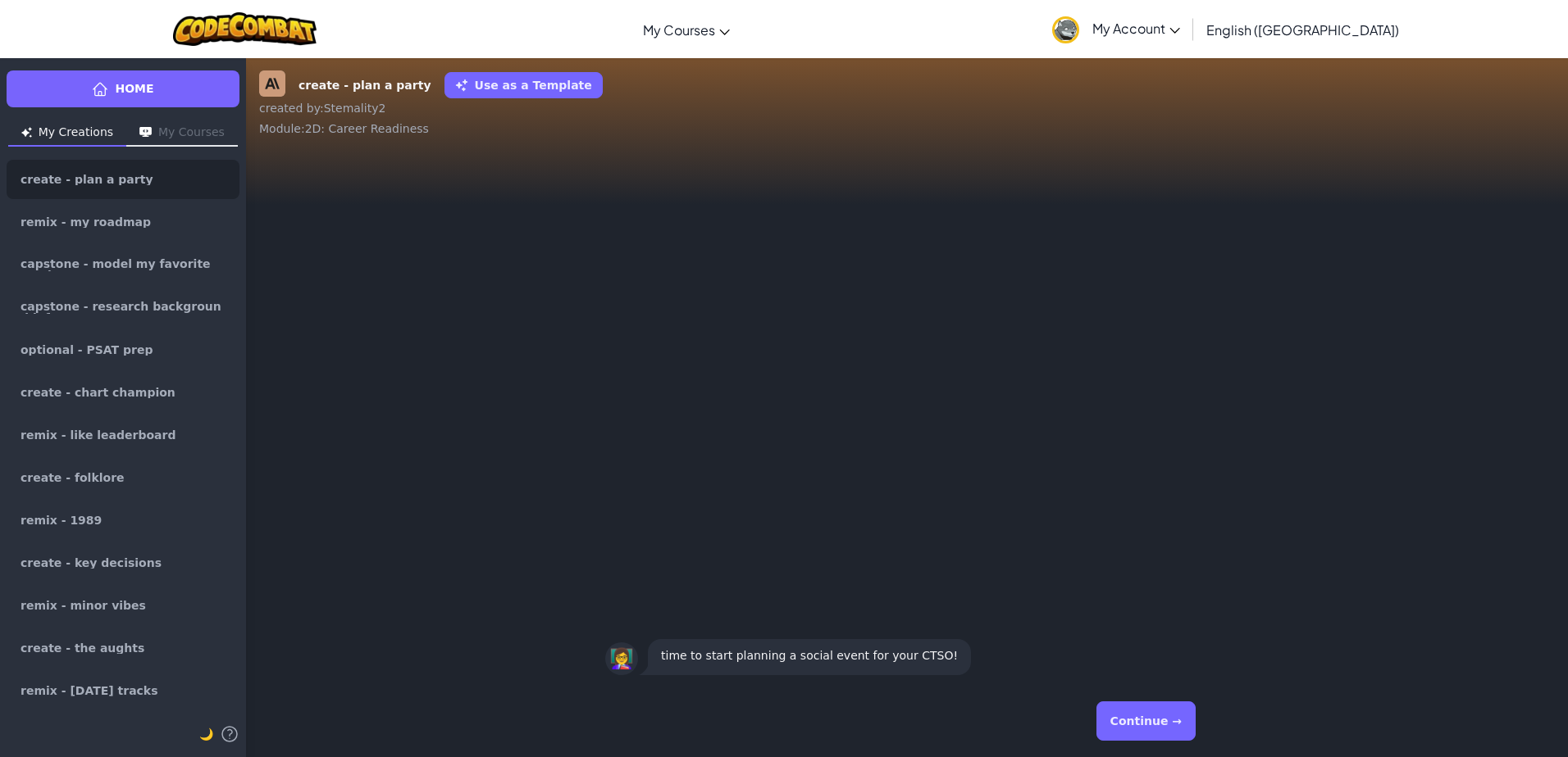
click at [1146, 725] on button "Continue →" at bounding box center [1146, 721] width 100 height 39
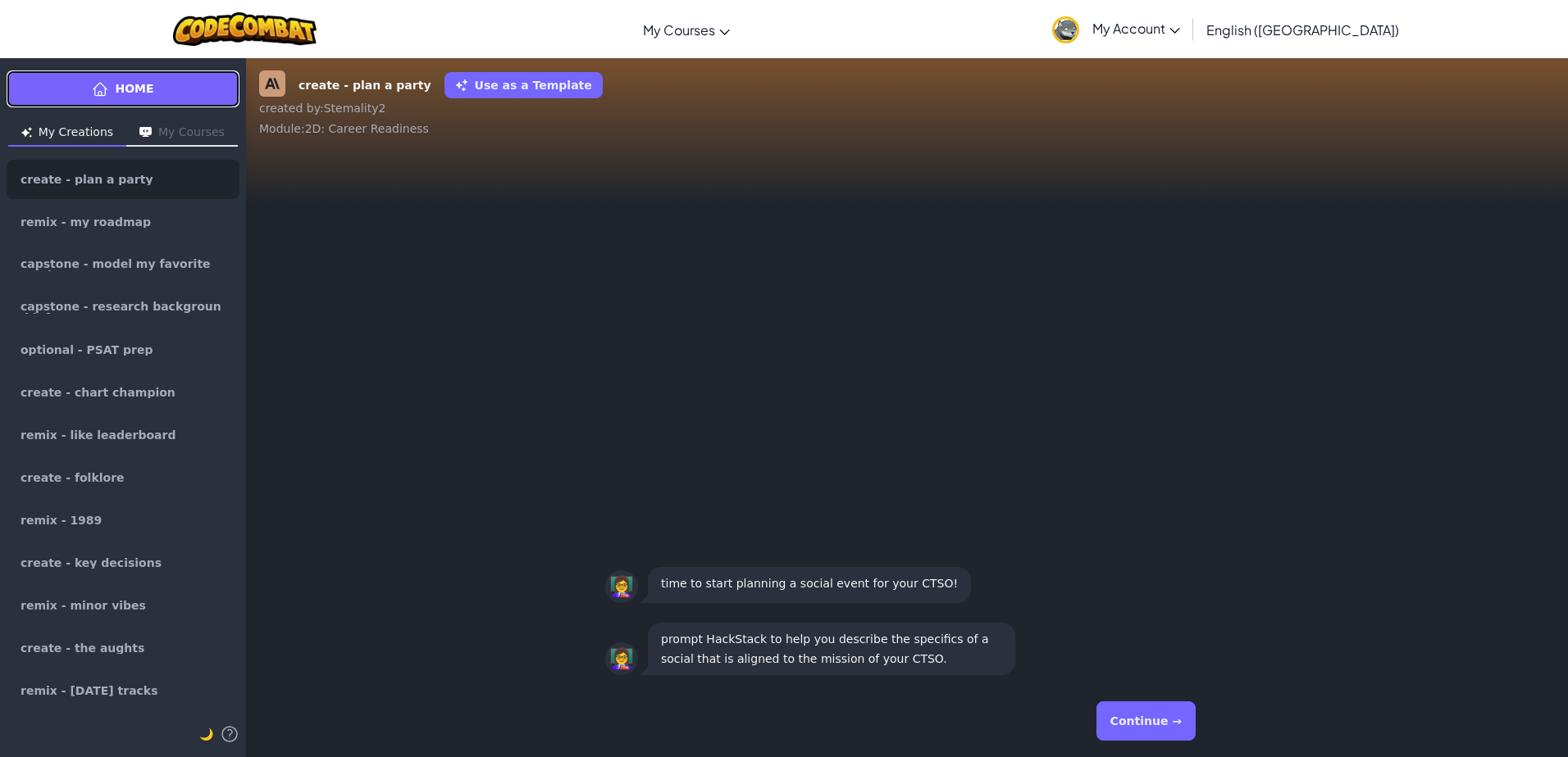
click at [170, 82] on link "Home" at bounding box center [122, 88] width 233 height 37
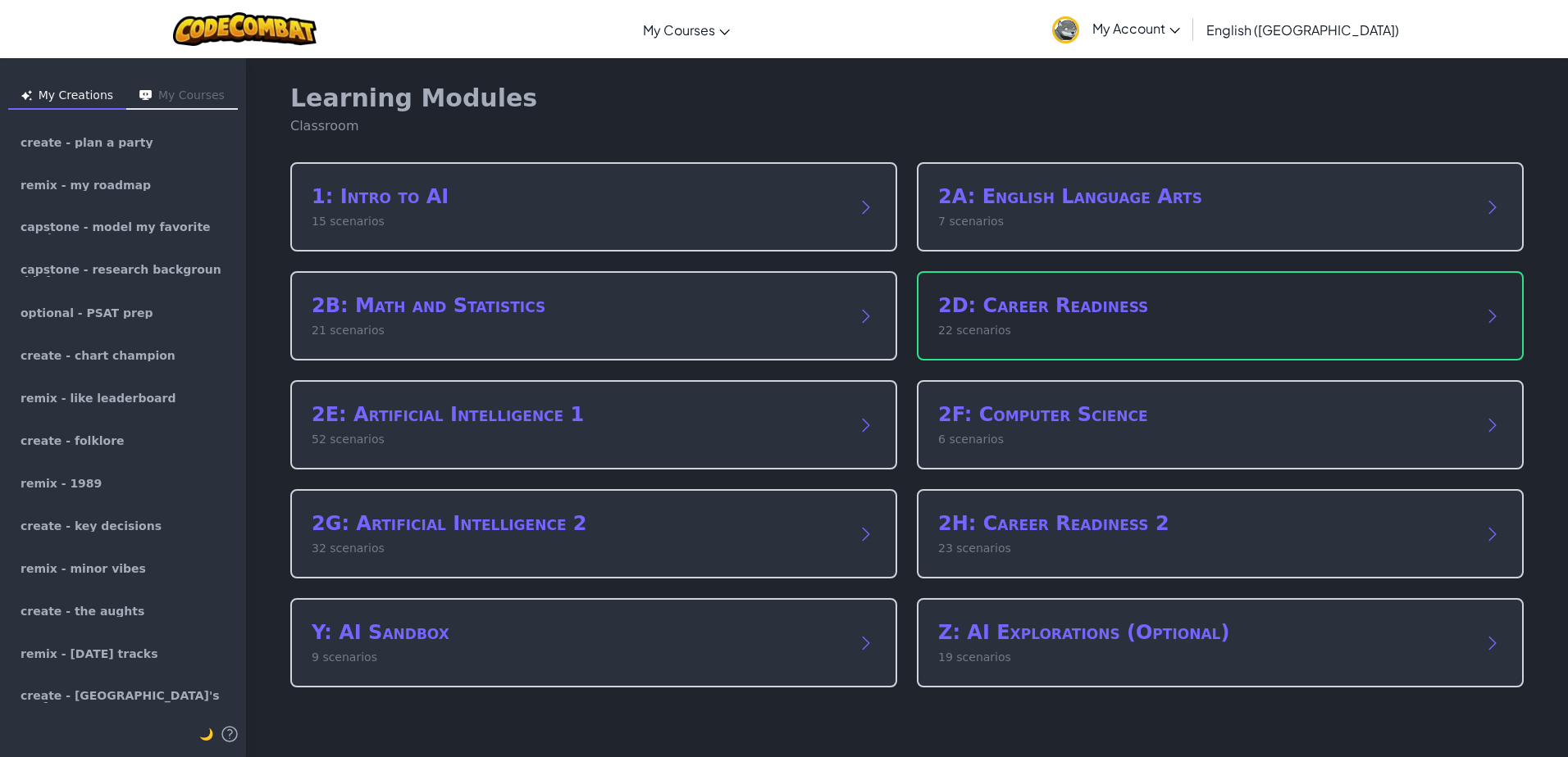
click at [1113, 329] on p "22 scenarios" at bounding box center [1204, 331] width 532 height 17
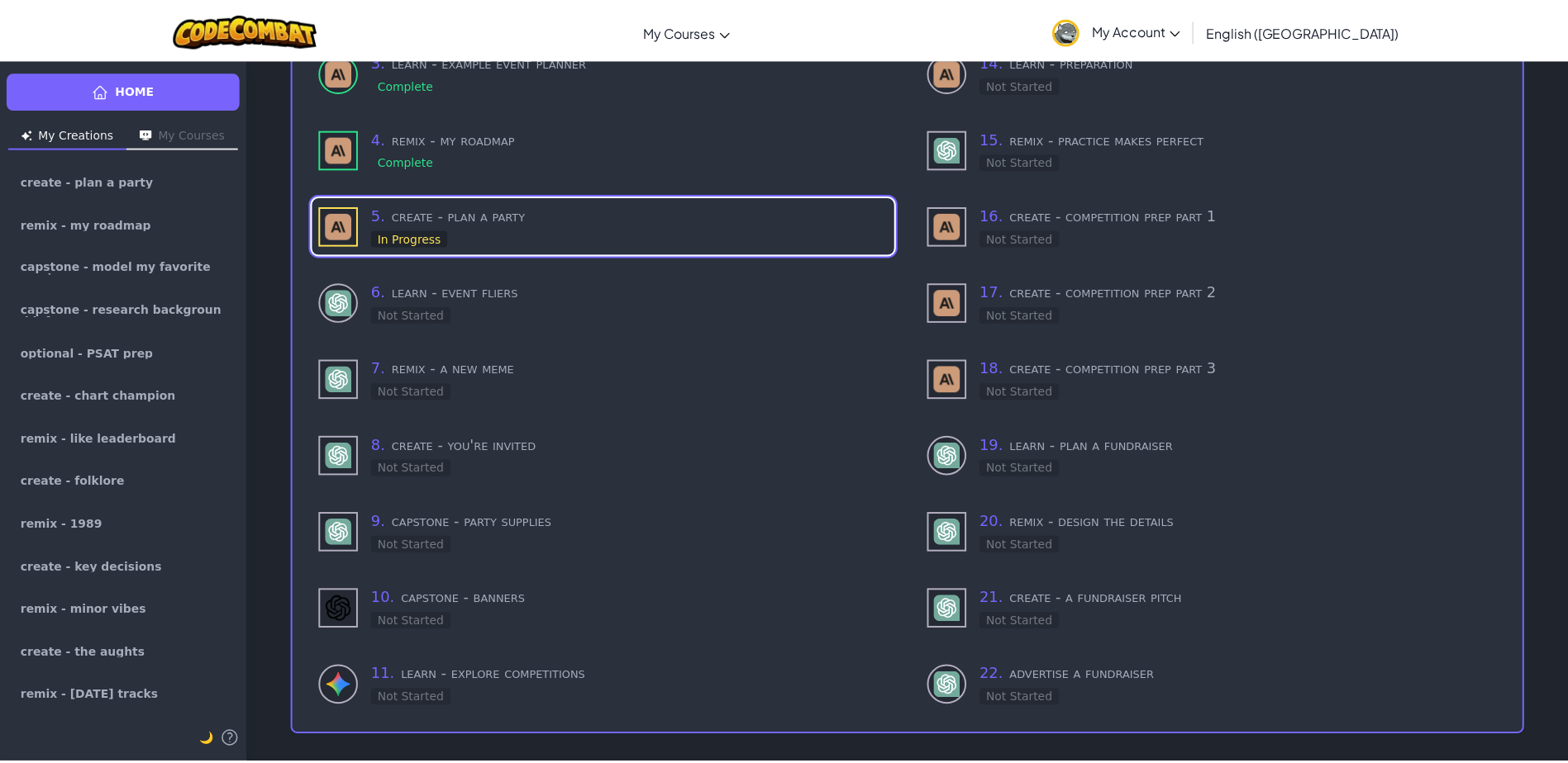
scroll to position [293, 0]
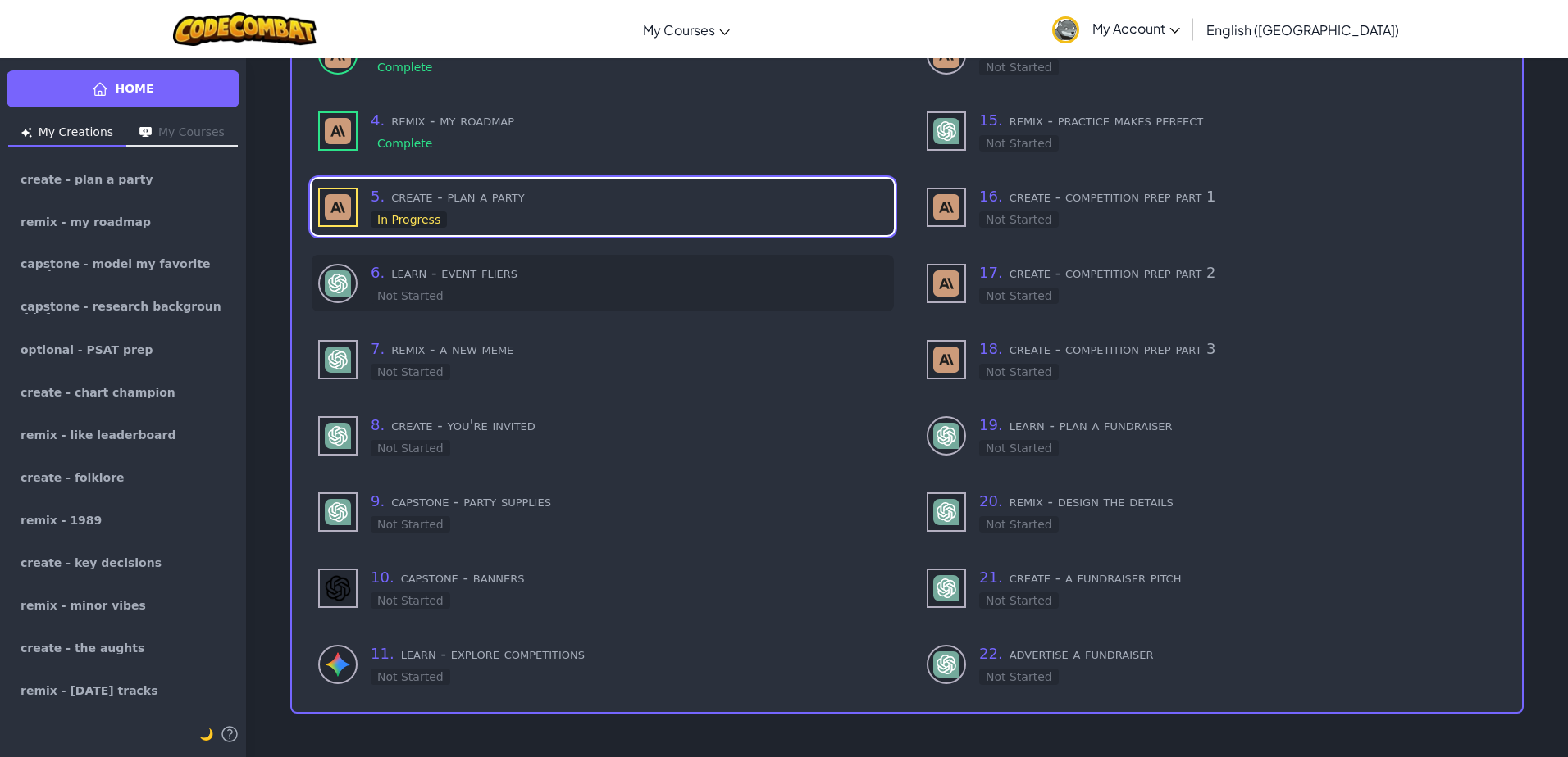
click at [660, 289] on div "6 . learn - event fliers Not Started" at bounding box center [629, 284] width 516 height 44
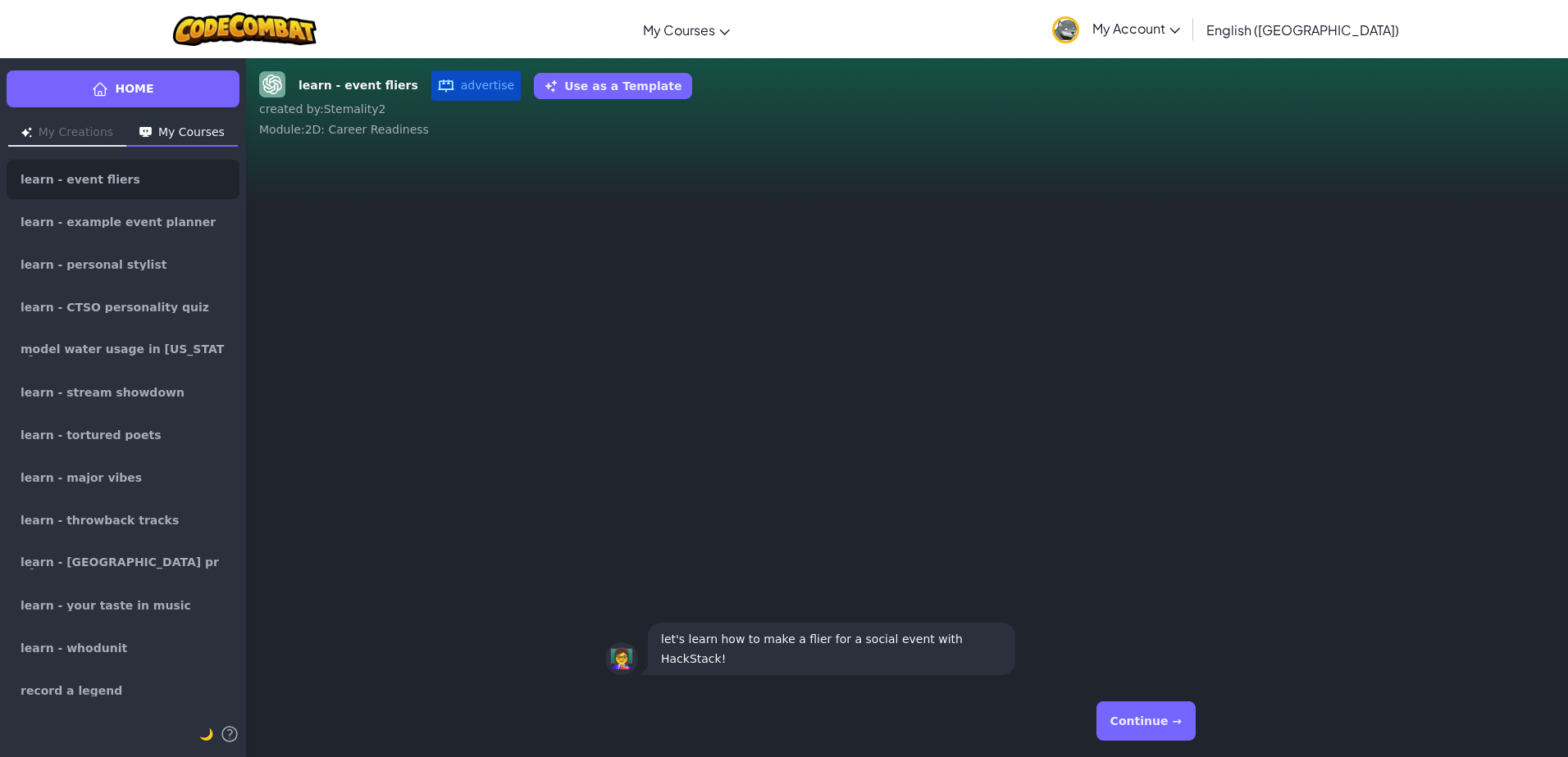
click at [91, 133] on button "My Creations" at bounding box center [67, 134] width 118 height 27
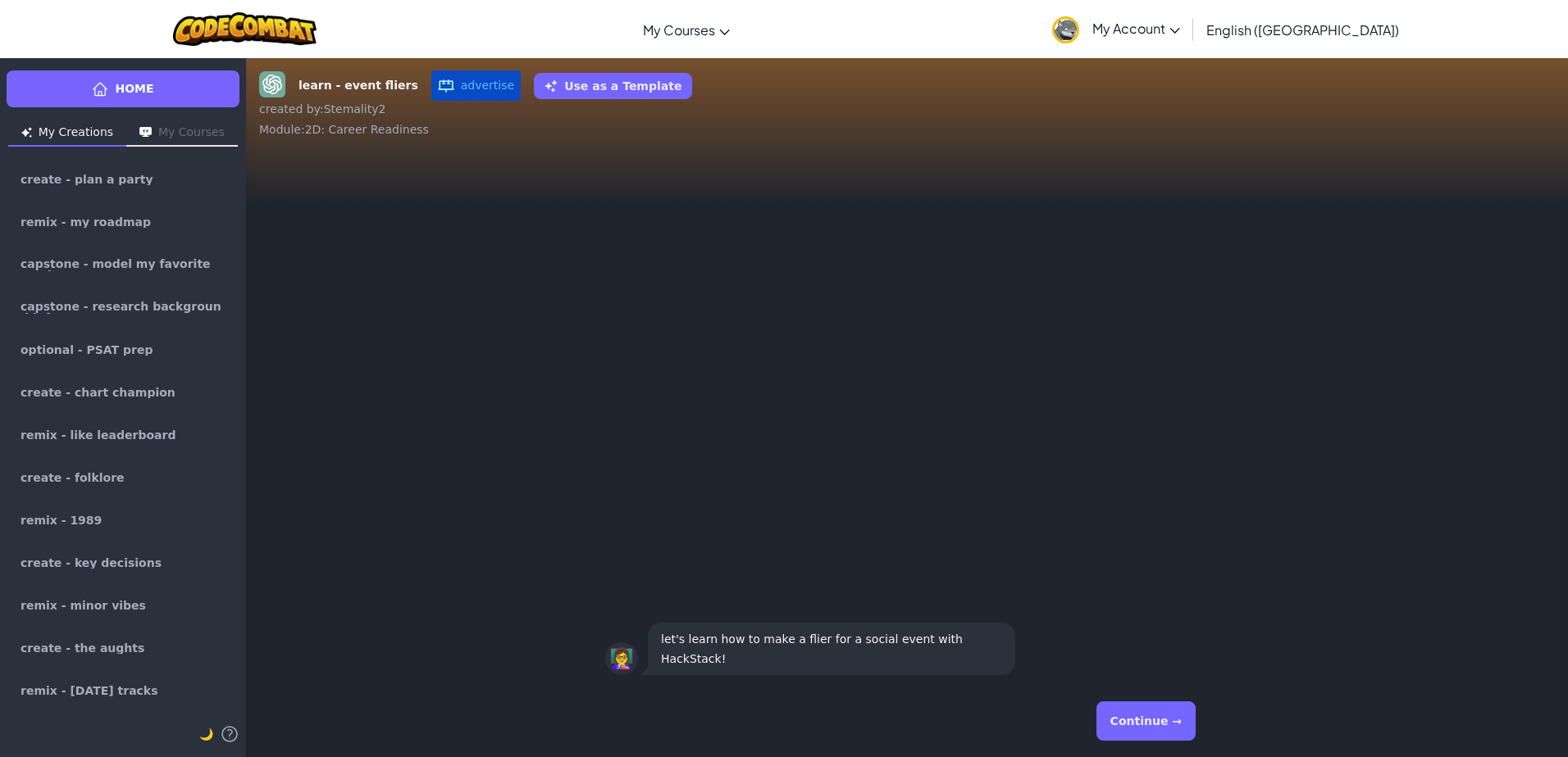
click at [185, 128] on button "My Courses" at bounding box center [182, 134] width 112 height 27
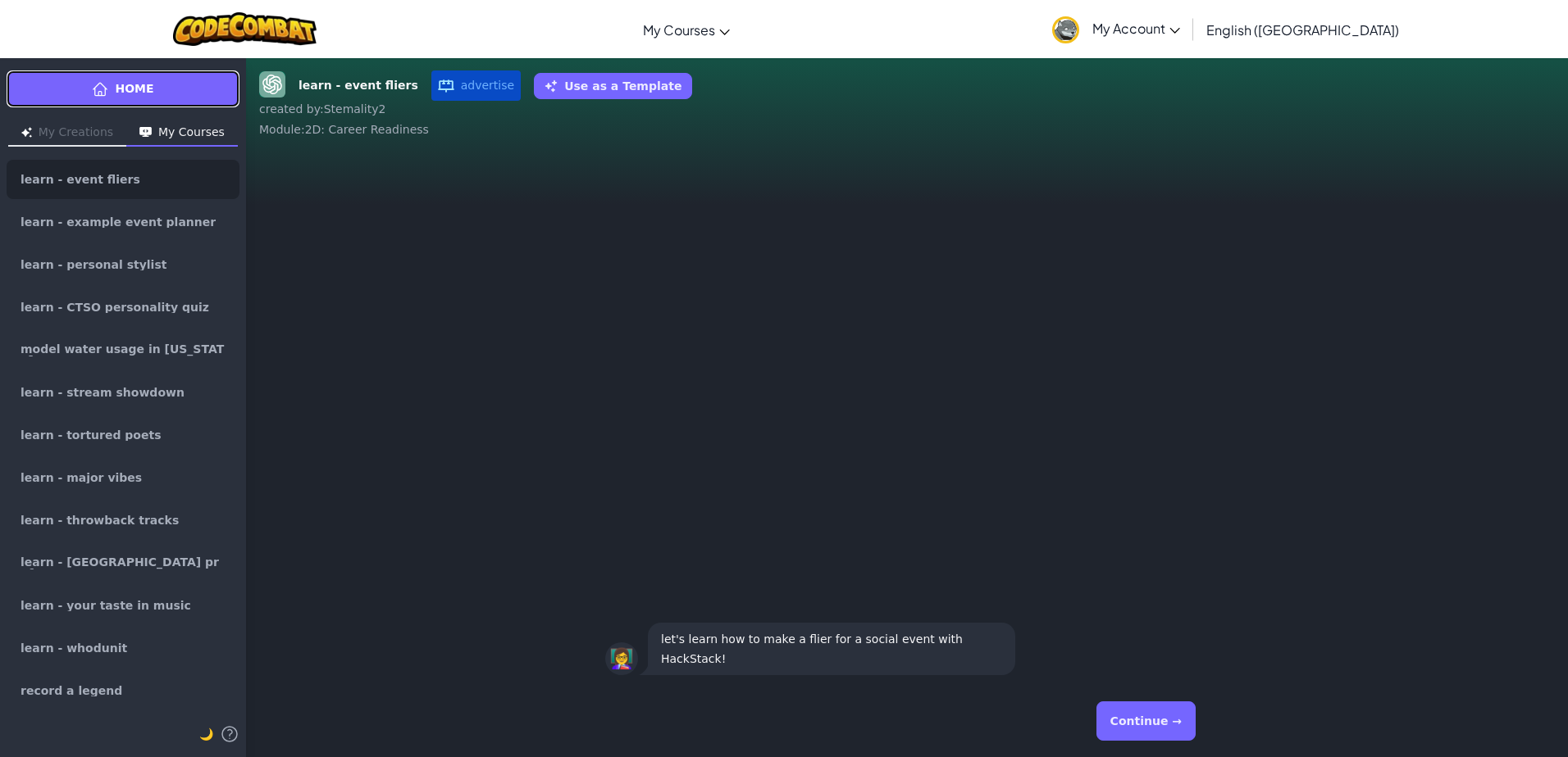
click at [185, 91] on link "Home" at bounding box center [122, 88] width 233 height 37
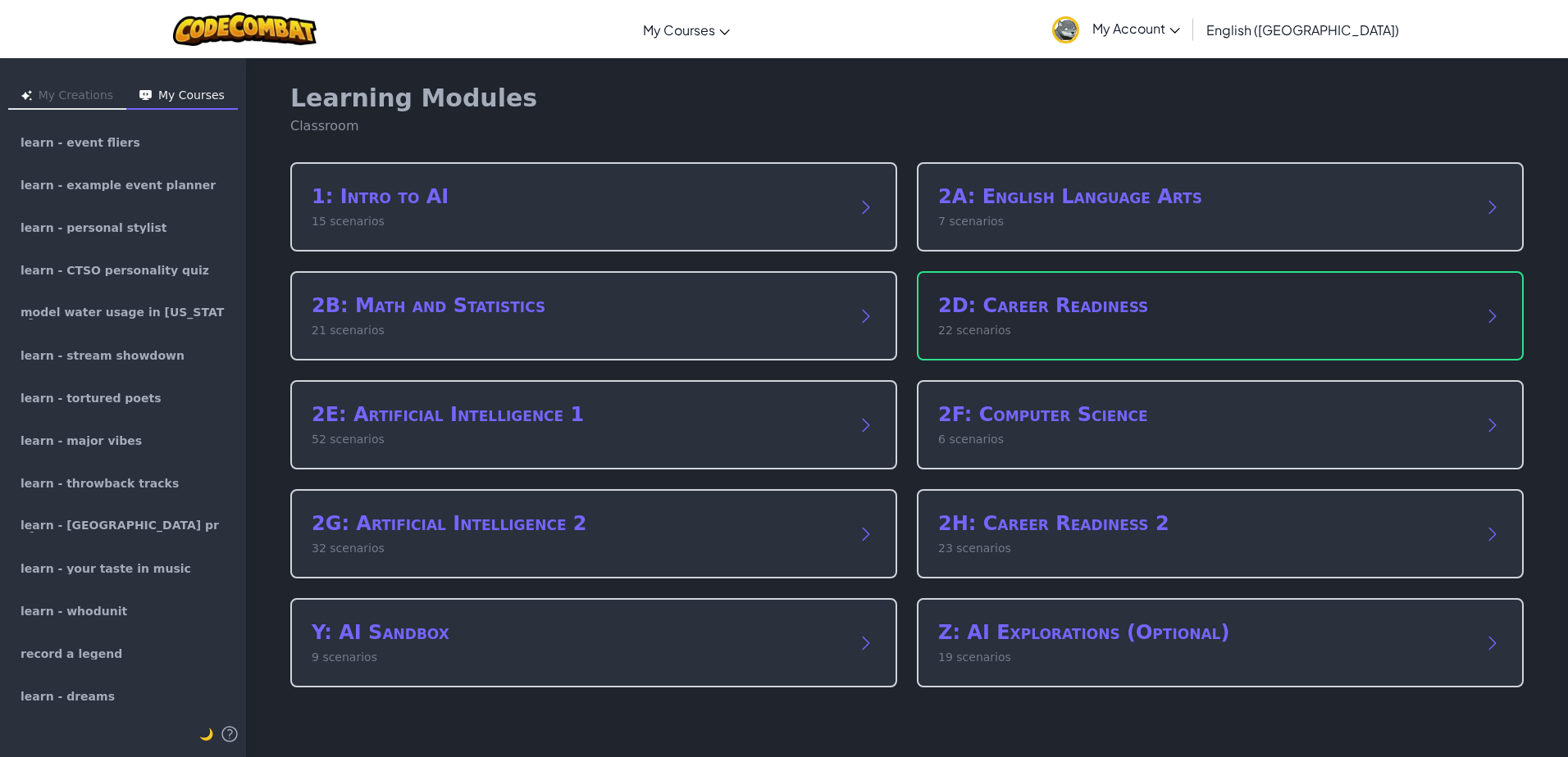
click at [1041, 315] on h2 "2D: Career Readiness" at bounding box center [1204, 305] width 532 height 27
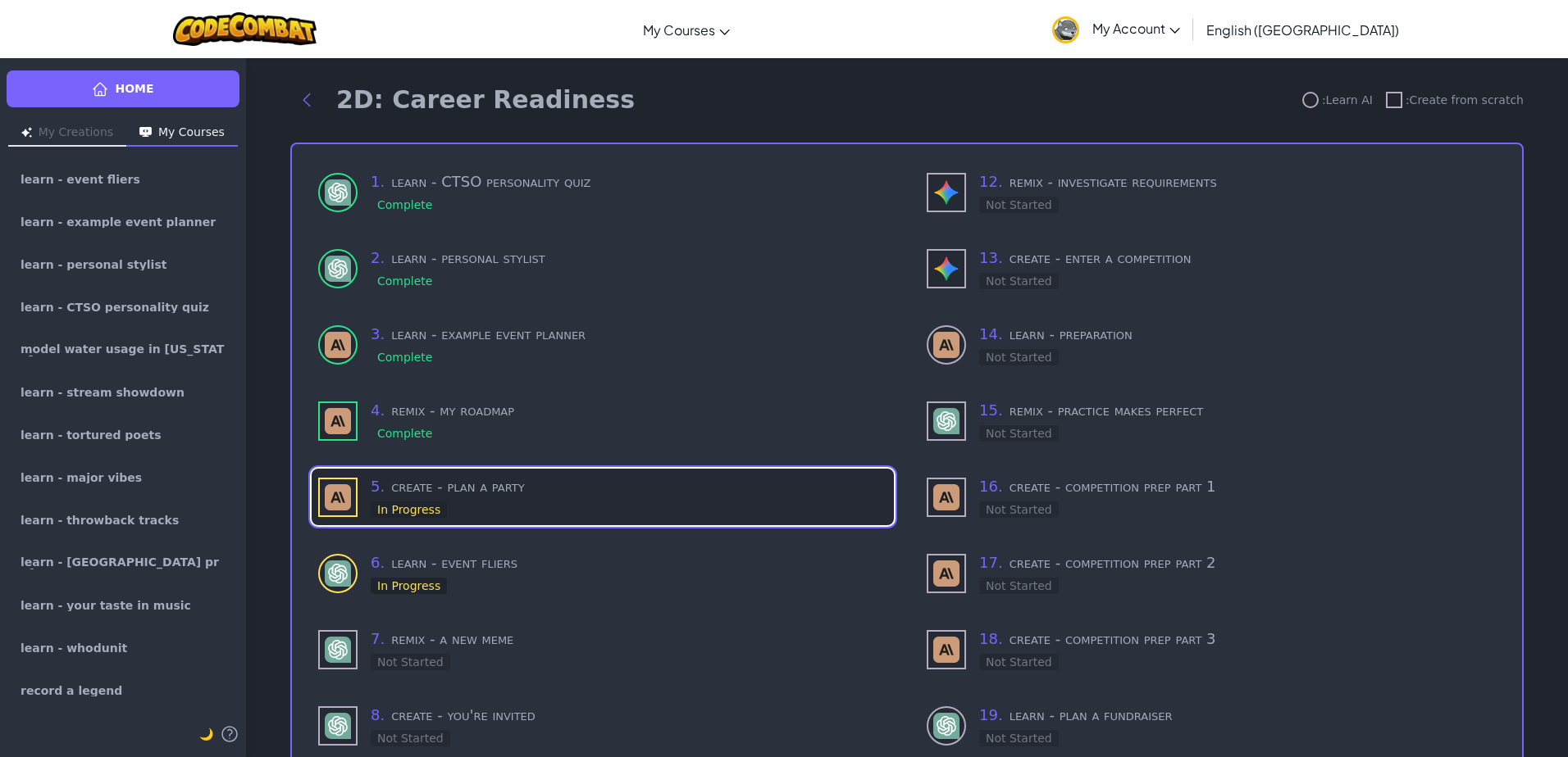
drag, startPoint x: 485, startPoint y: 496, endPoint x: 492, endPoint y: 507, distance: 13.0
click at [492, 507] on div "5 . create - plan a party In Progress" at bounding box center [629, 497] width 516 height 44
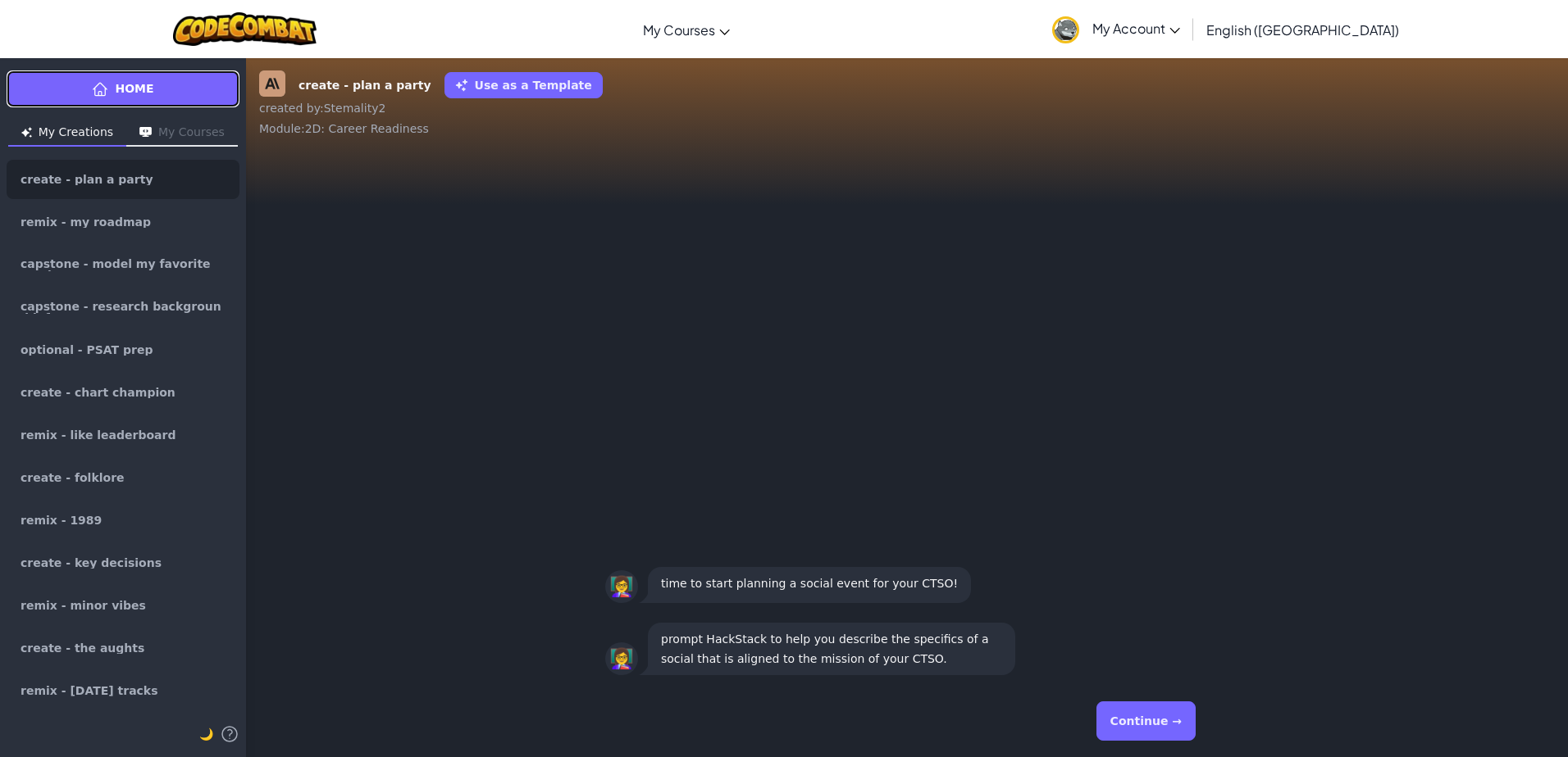
click at [164, 102] on link "Home" at bounding box center [122, 88] width 233 height 37
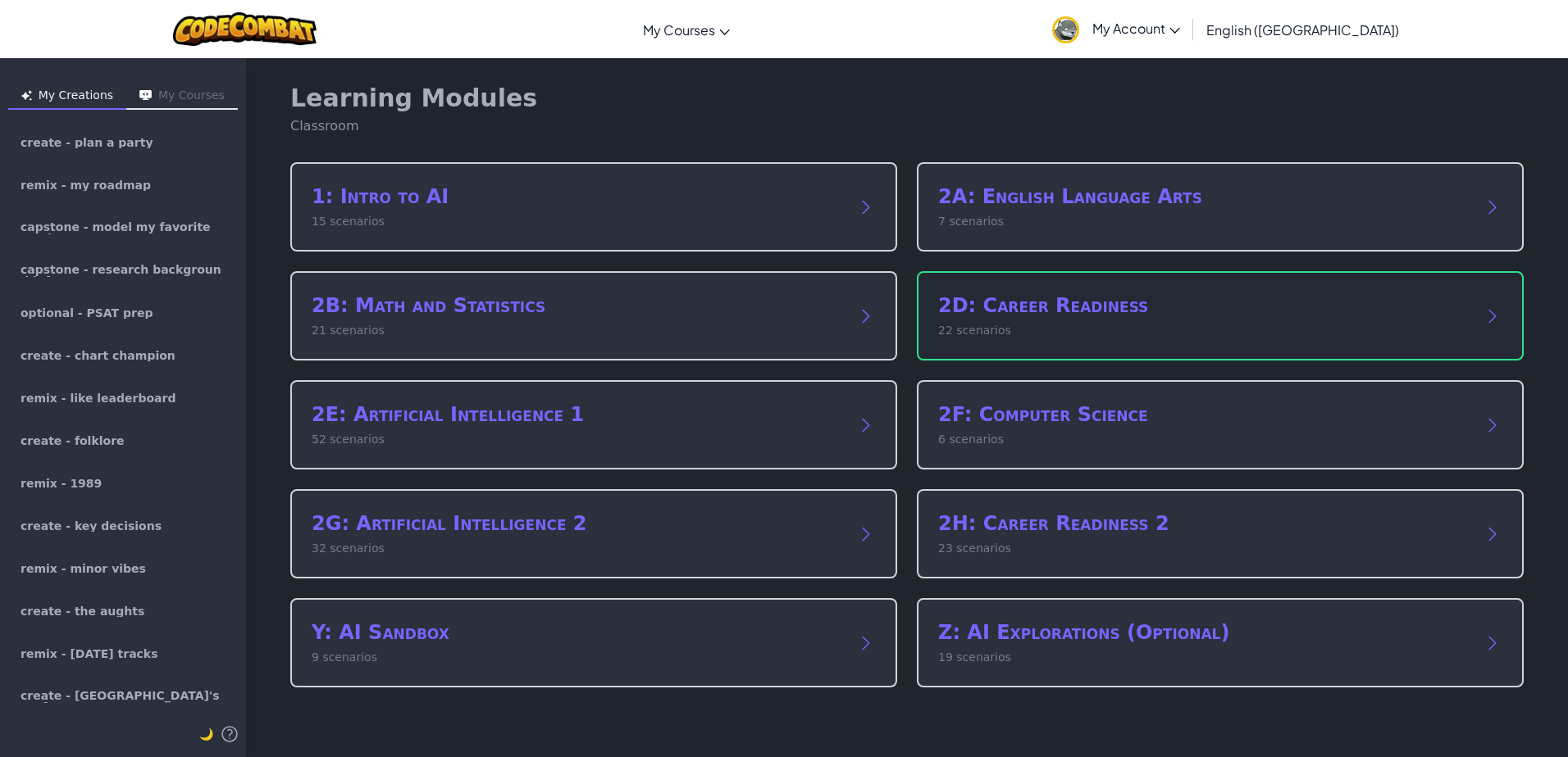
click at [1047, 331] on p "22 scenarios" at bounding box center [1204, 331] width 532 height 17
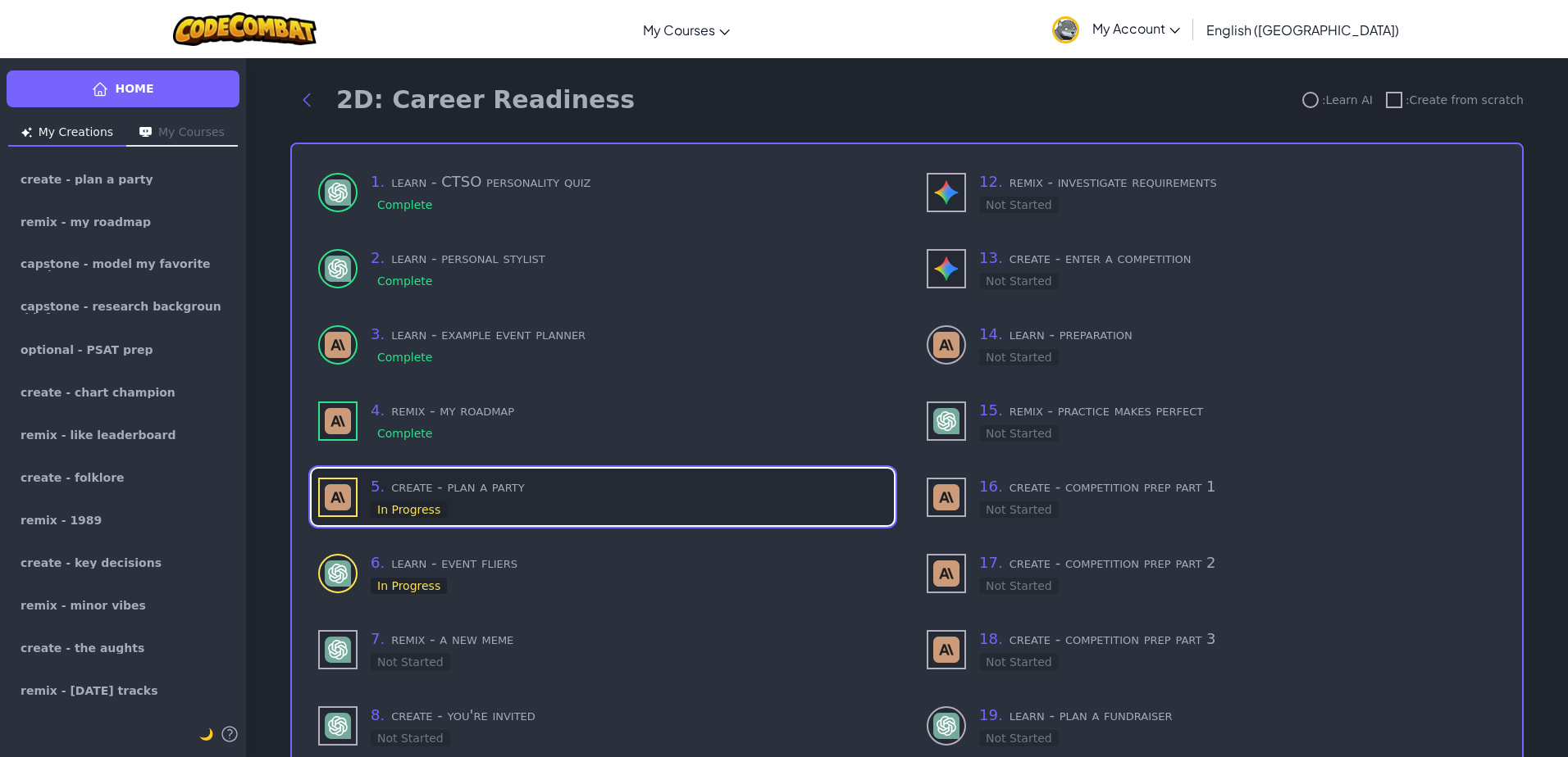
click at [439, 520] on div "5 . create - plan a party In Progress" at bounding box center [602, 497] width 582 height 57
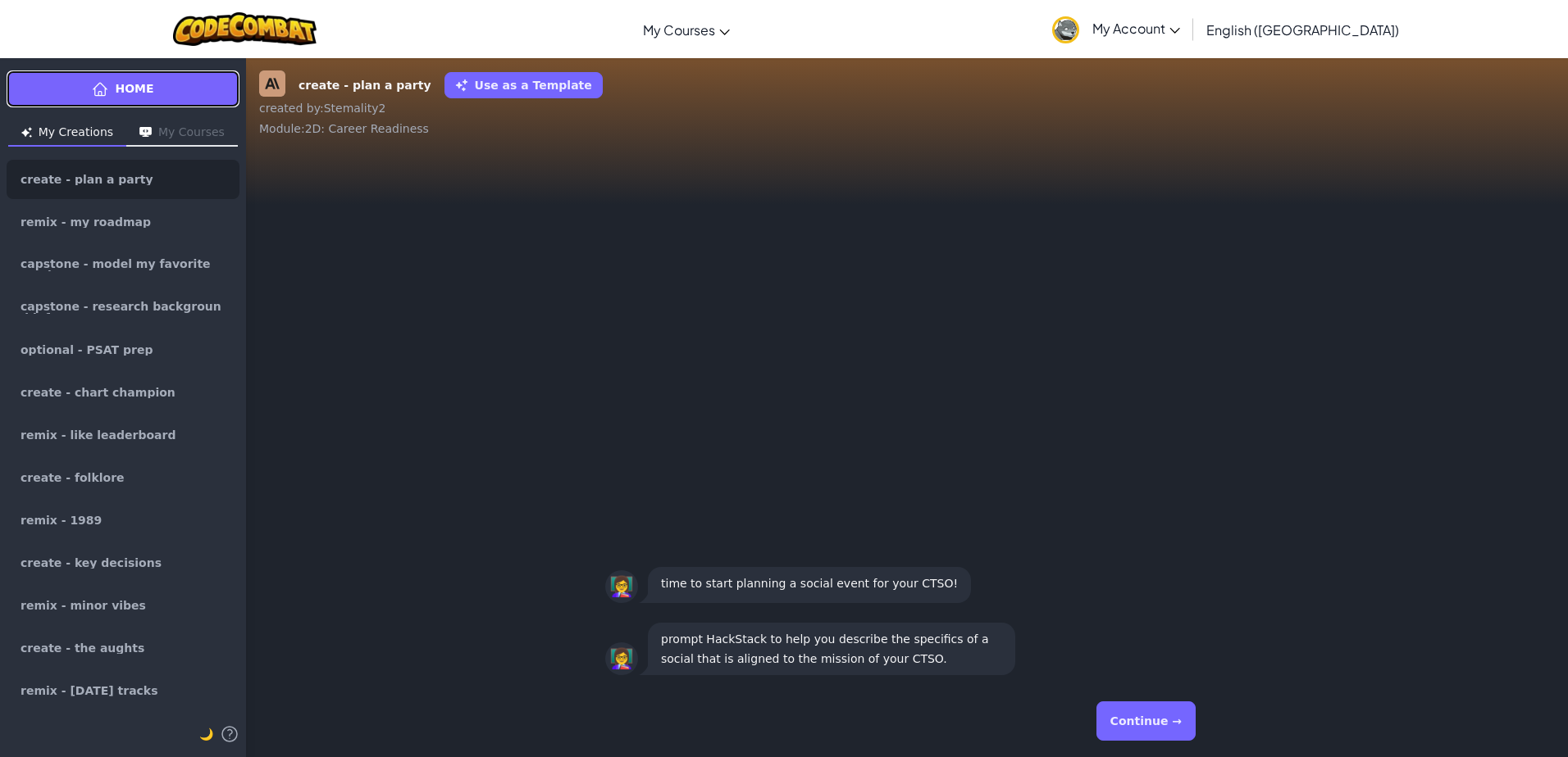
click at [141, 81] on span "Home" at bounding box center [134, 89] width 39 height 17
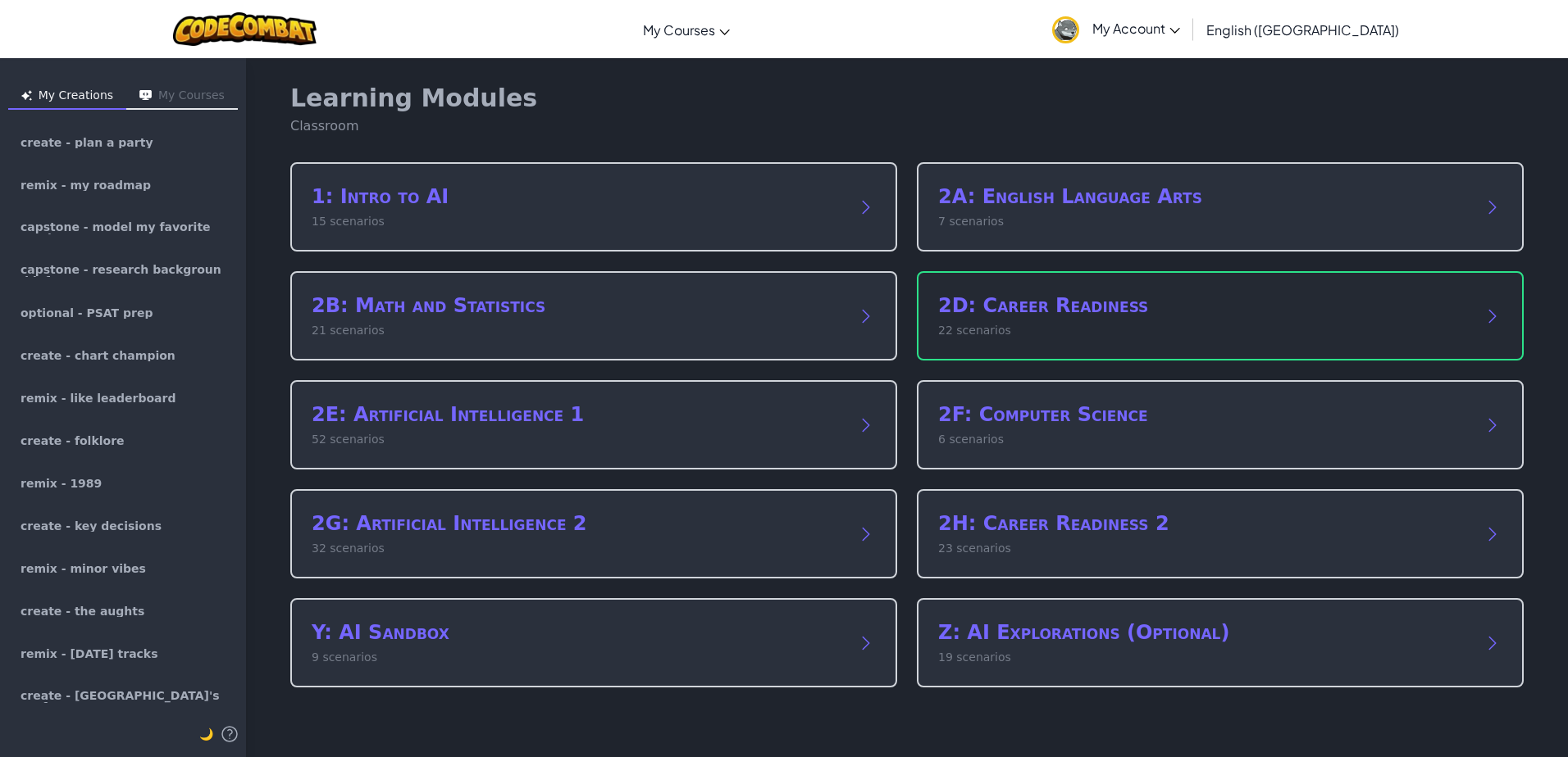
click at [1086, 351] on div "2D: Career Readiness 22 scenarios" at bounding box center [1220, 316] width 607 height 89
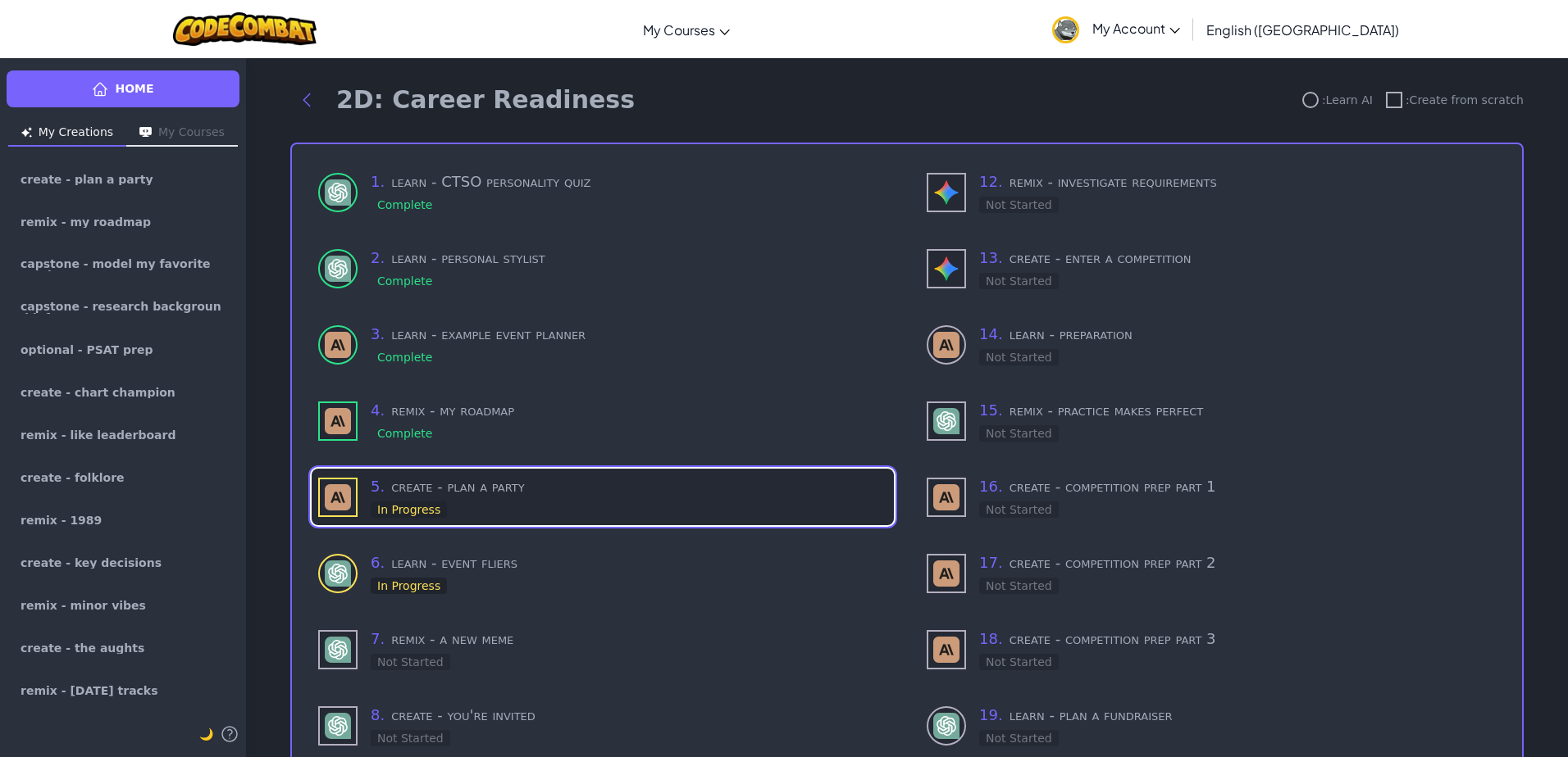
click at [423, 502] on div "In Progress" at bounding box center [409, 509] width 76 height 16
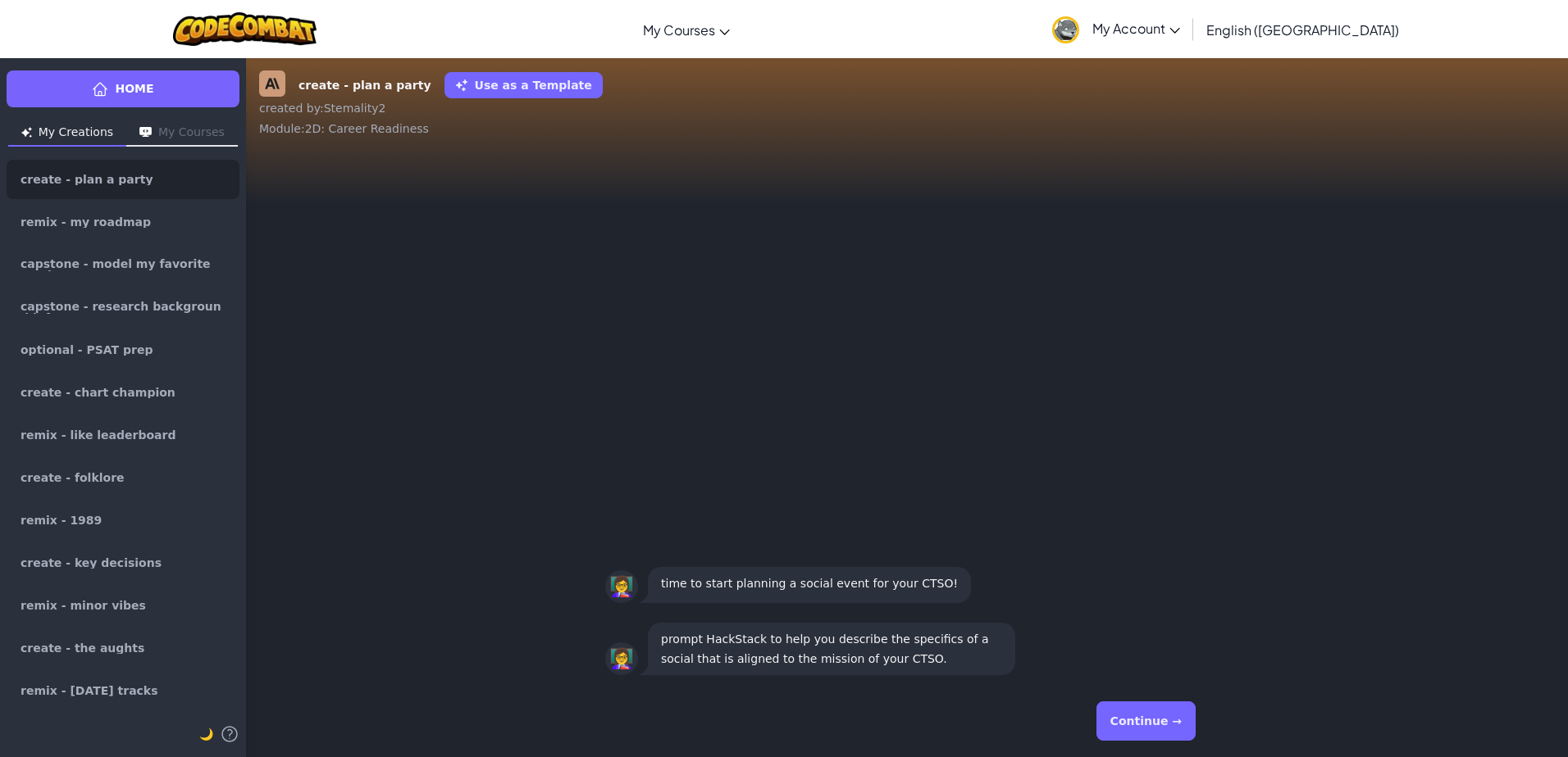
click at [1177, 714] on button "Continue →" at bounding box center [1146, 721] width 100 height 39
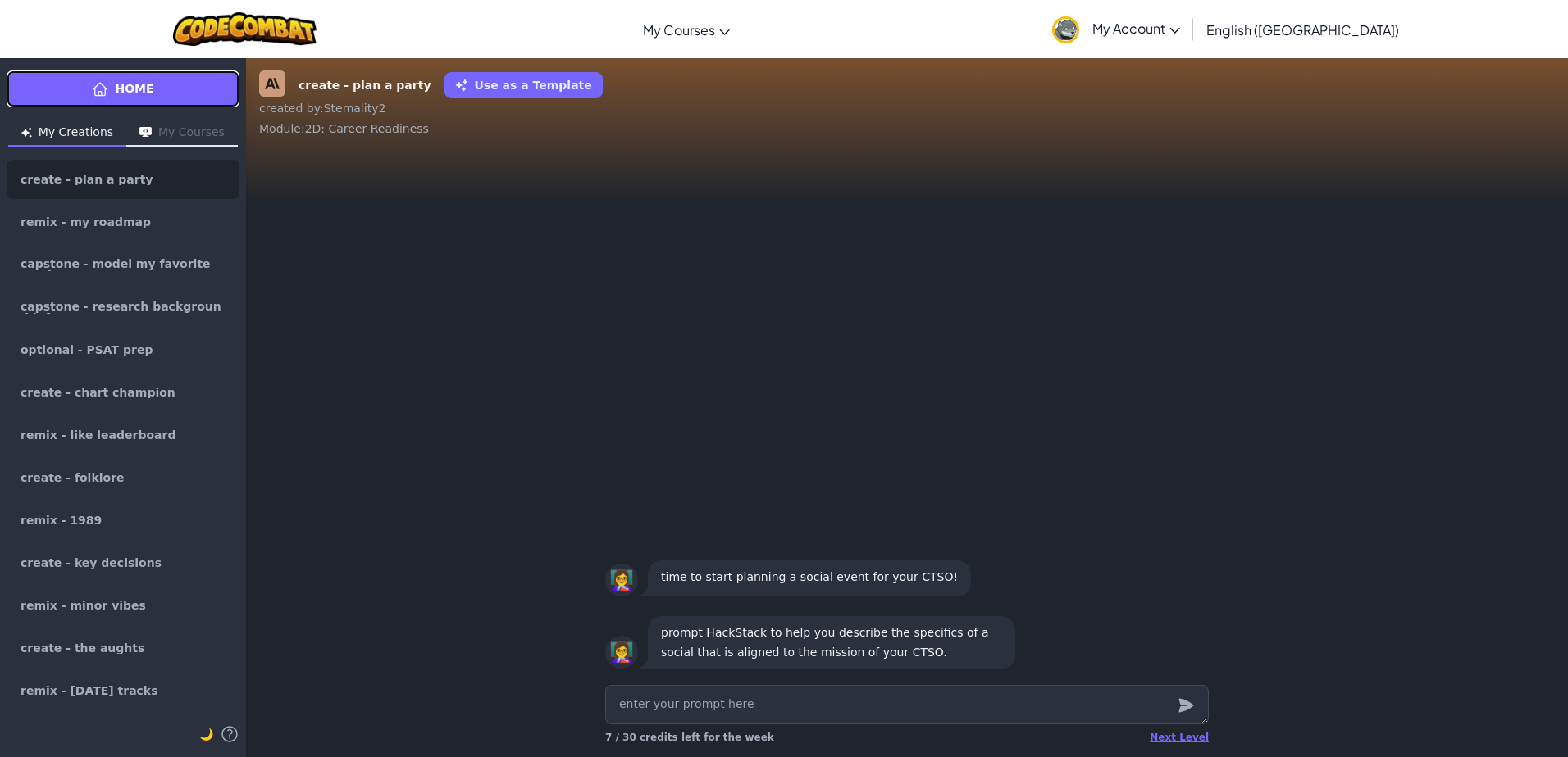
click at [163, 86] on link "Home" at bounding box center [122, 88] width 233 height 37
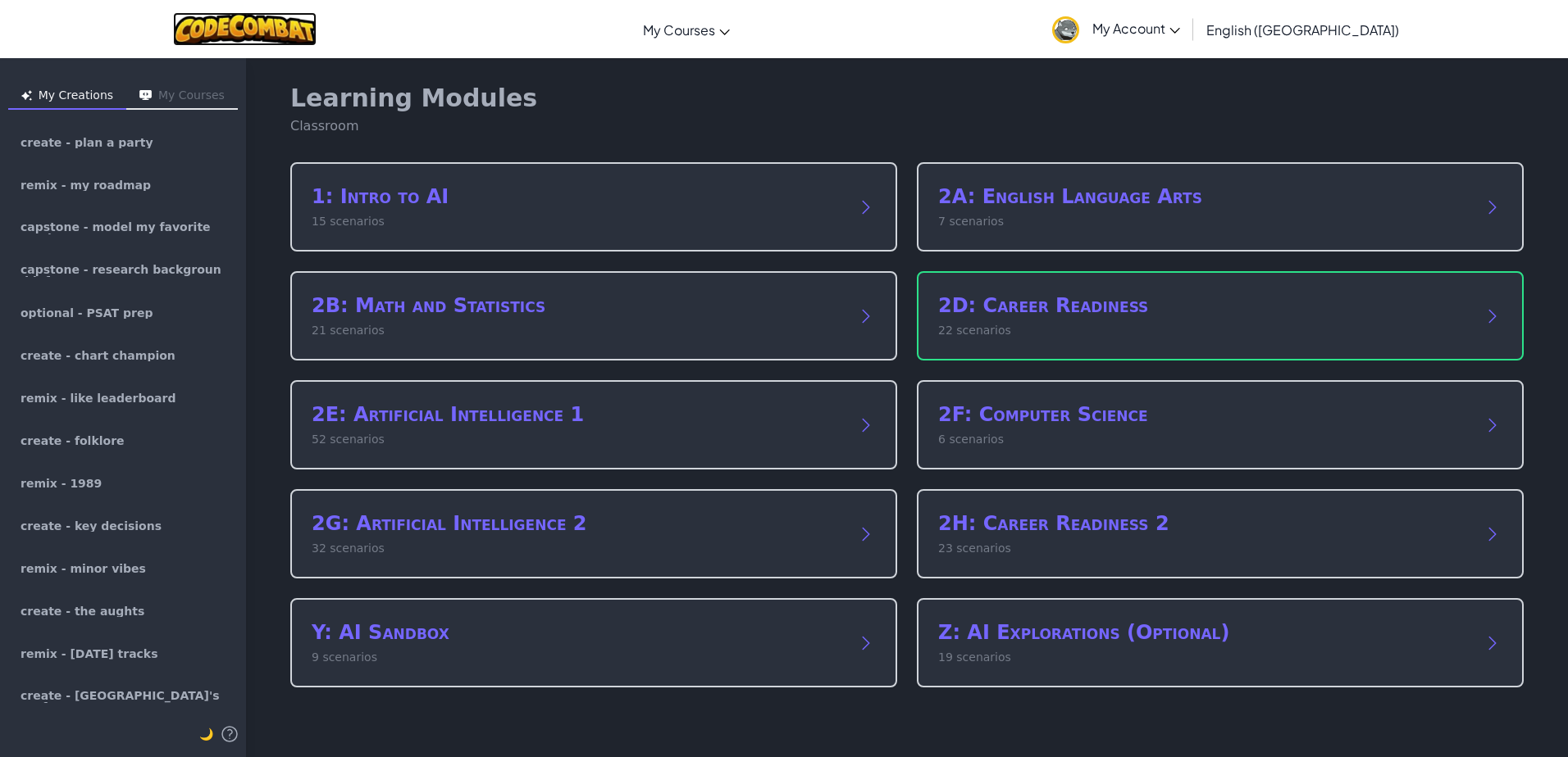
click at [289, 39] on img at bounding box center [244, 28] width 143 height 33
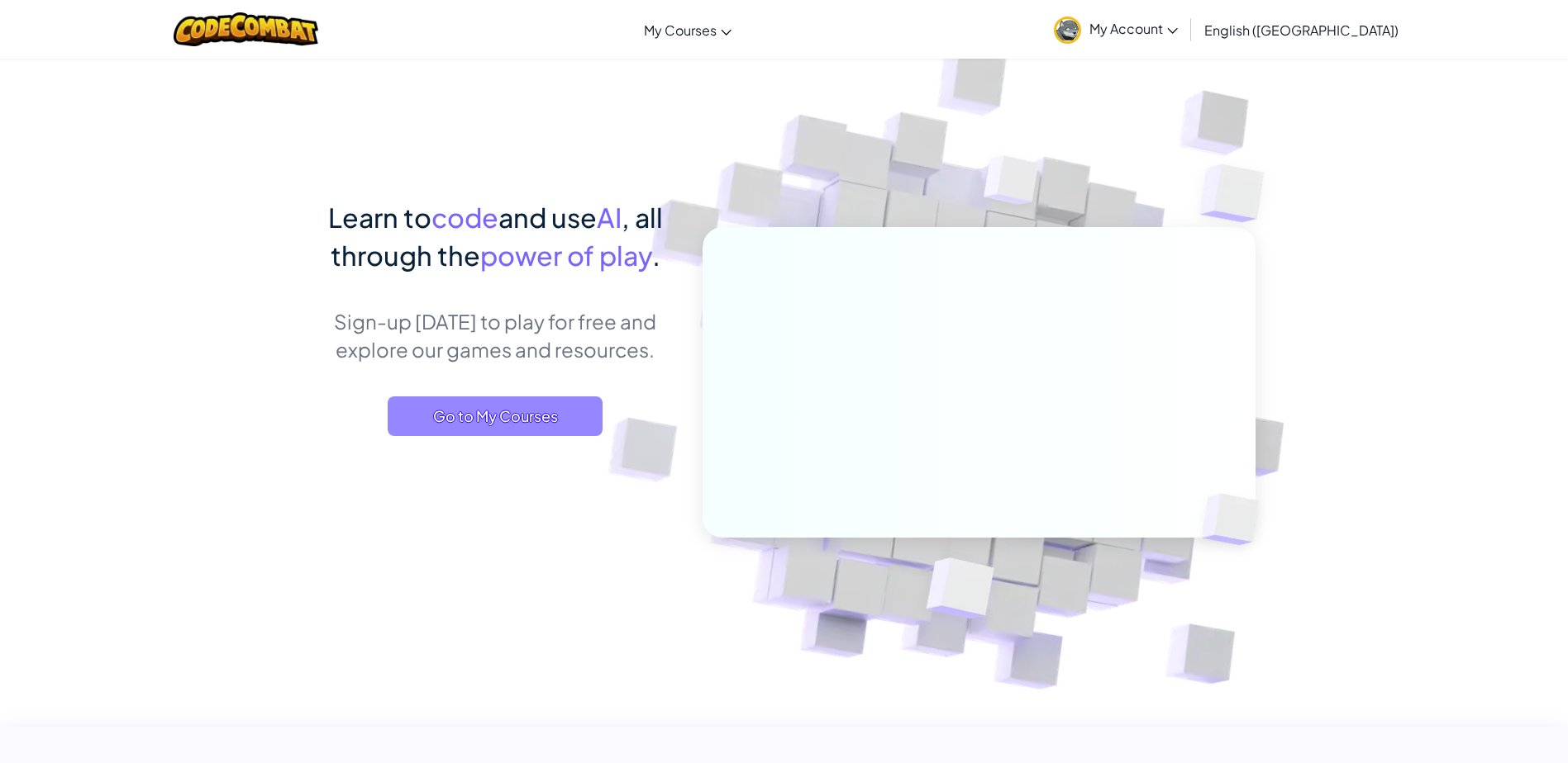
click at [496, 434] on span "Go to My Courses" at bounding box center [495, 416] width 215 height 39
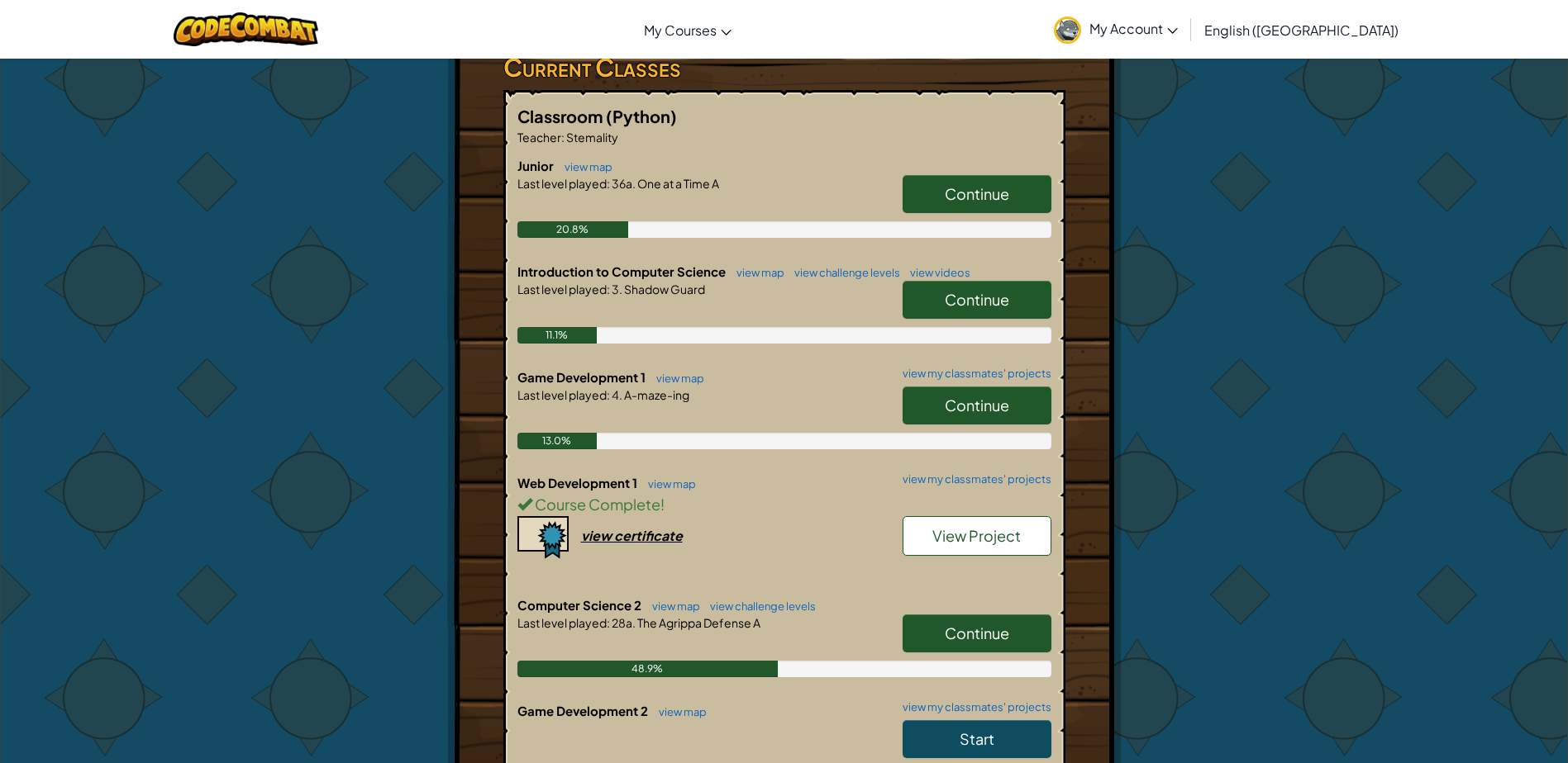
scroll to position [275, 0]
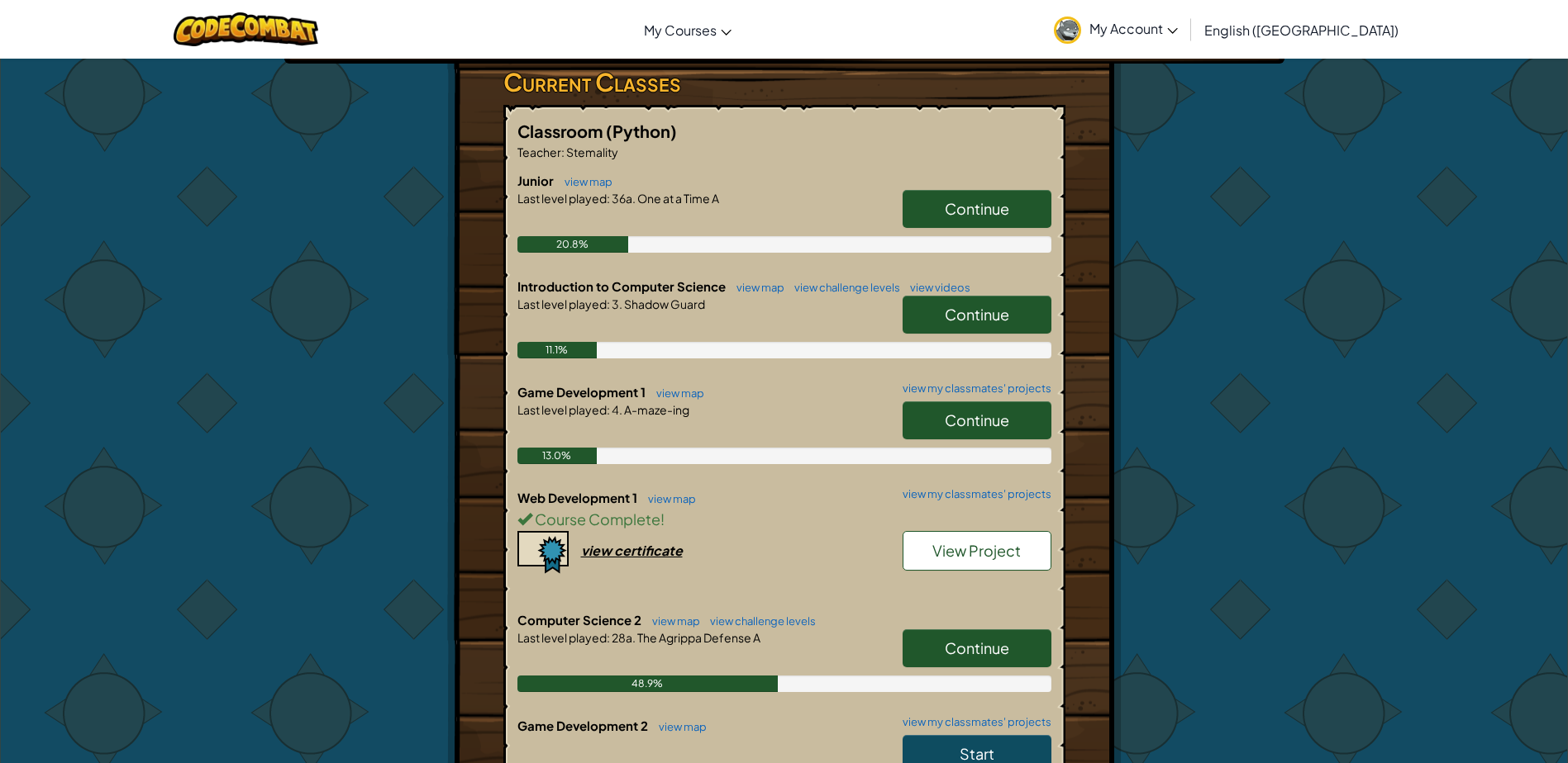
click at [970, 204] on span "Continue" at bounding box center [977, 208] width 64 height 19
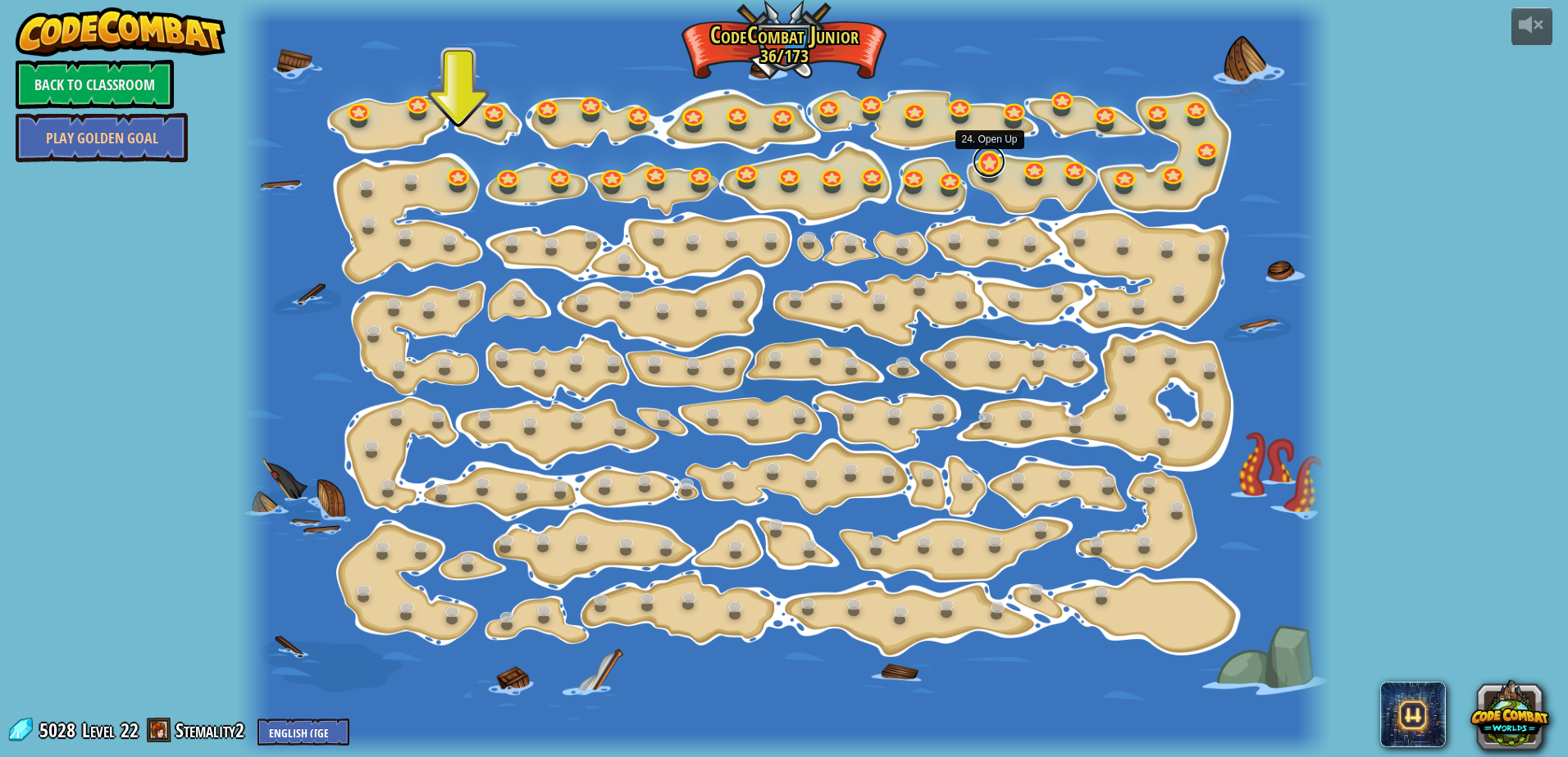
click at [980, 172] on link at bounding box center [989, 161] width 33 height 33
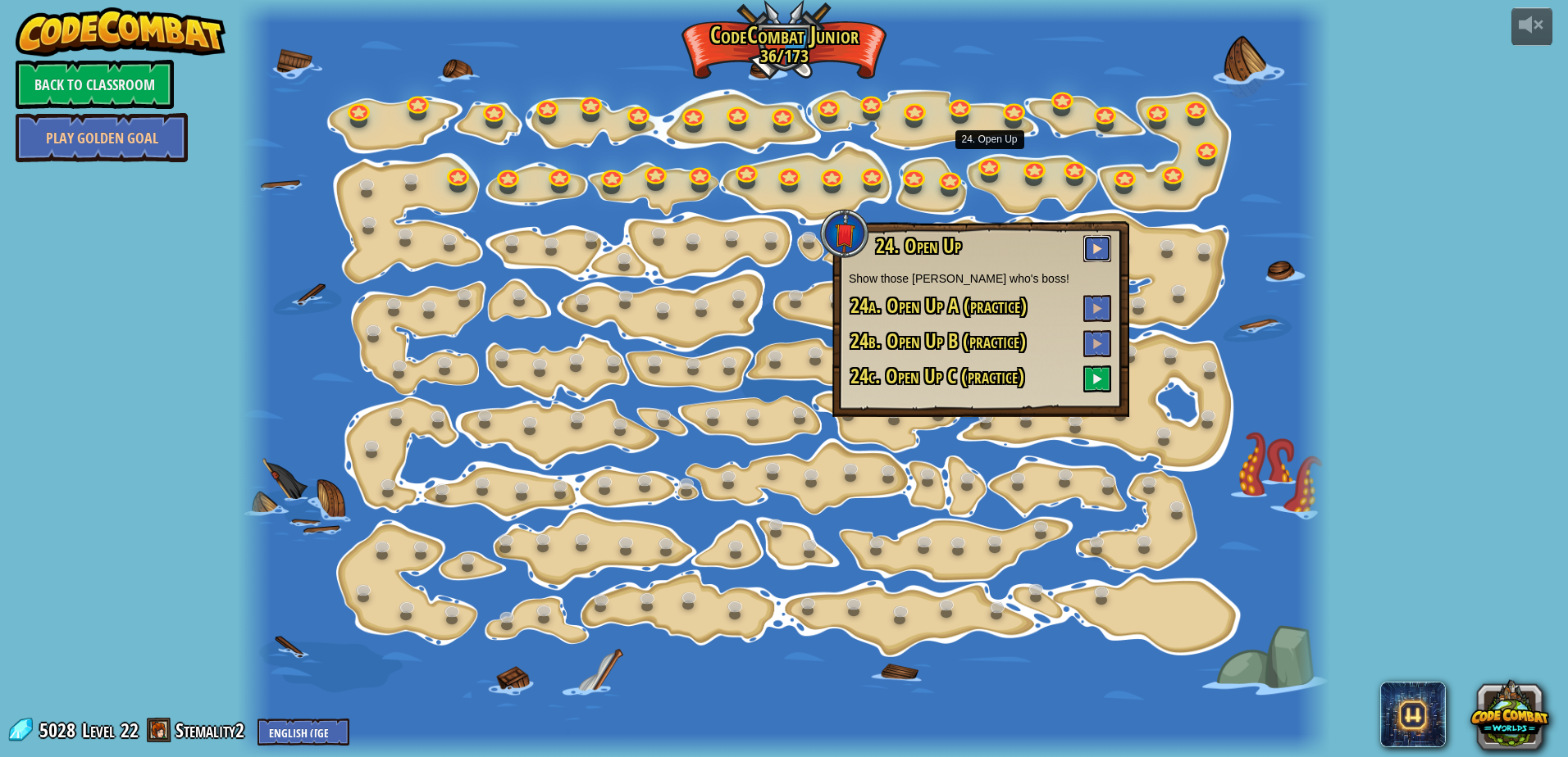
click at [1093, 253] on span at bounding box center [1097, 249] width 11 height 11
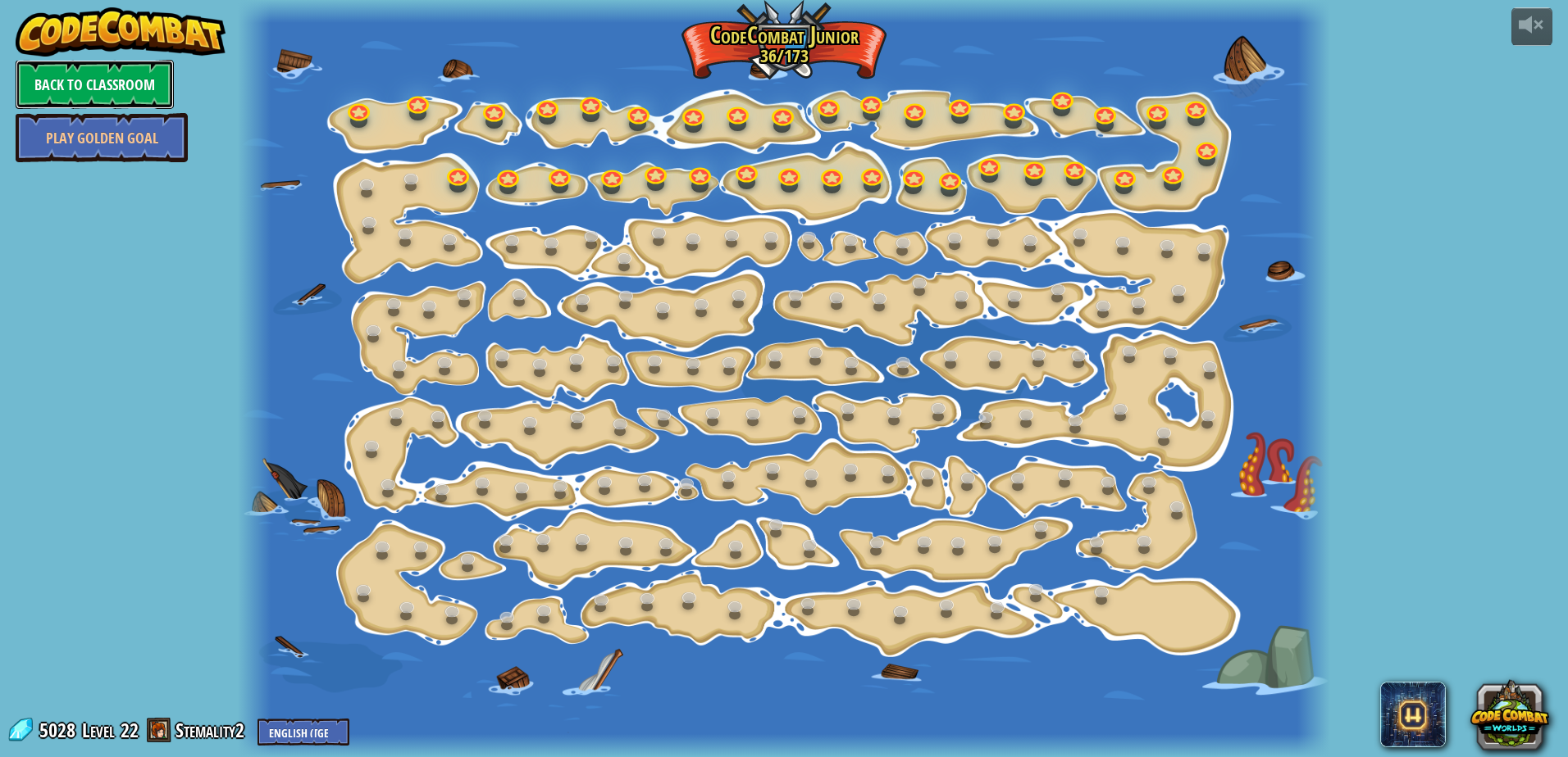
click at [102, 83] on link "Back to Classroom" at bounding box center [94, 84] width 159 height 49
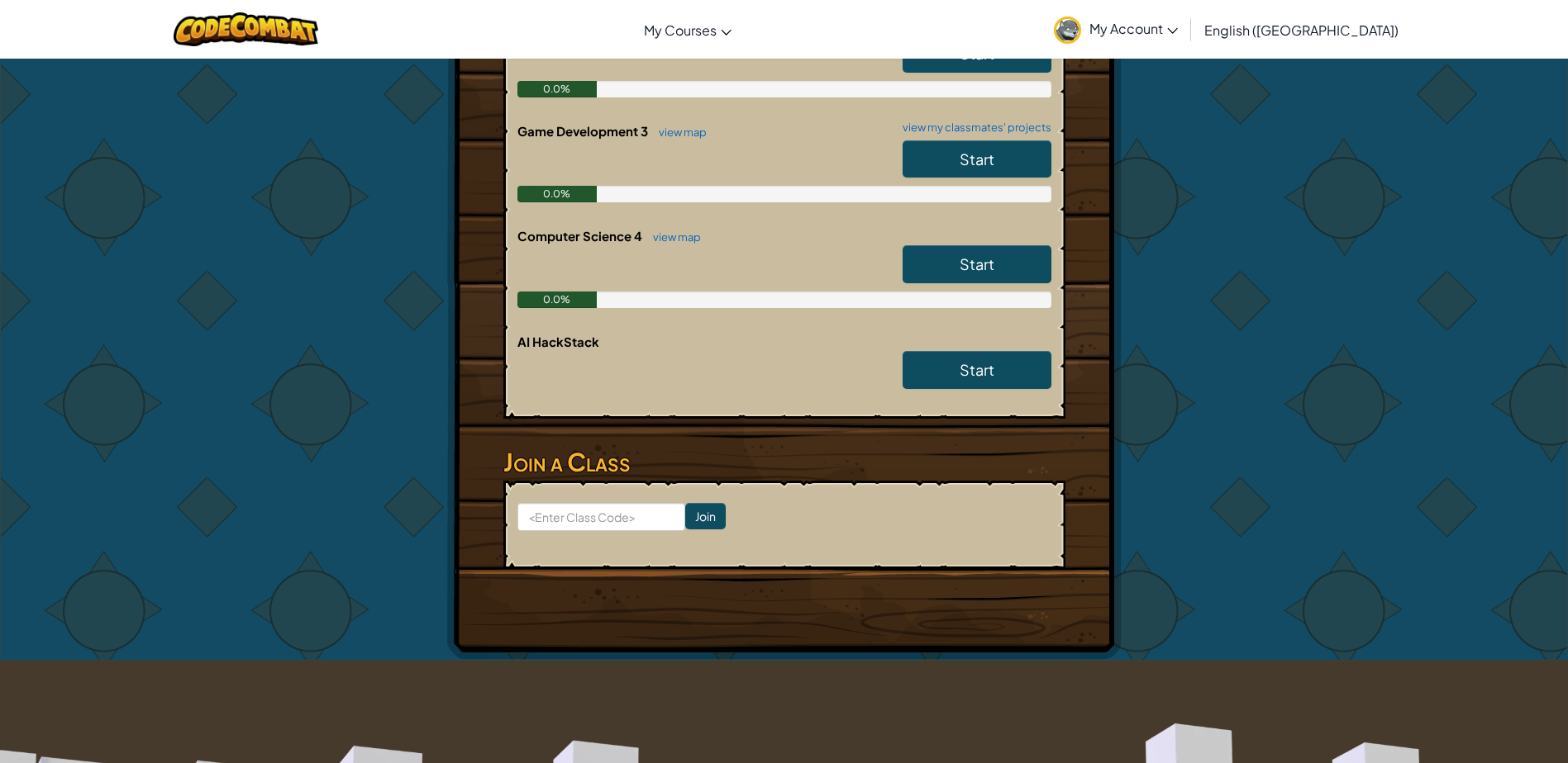
scroll to position [1170, 0]
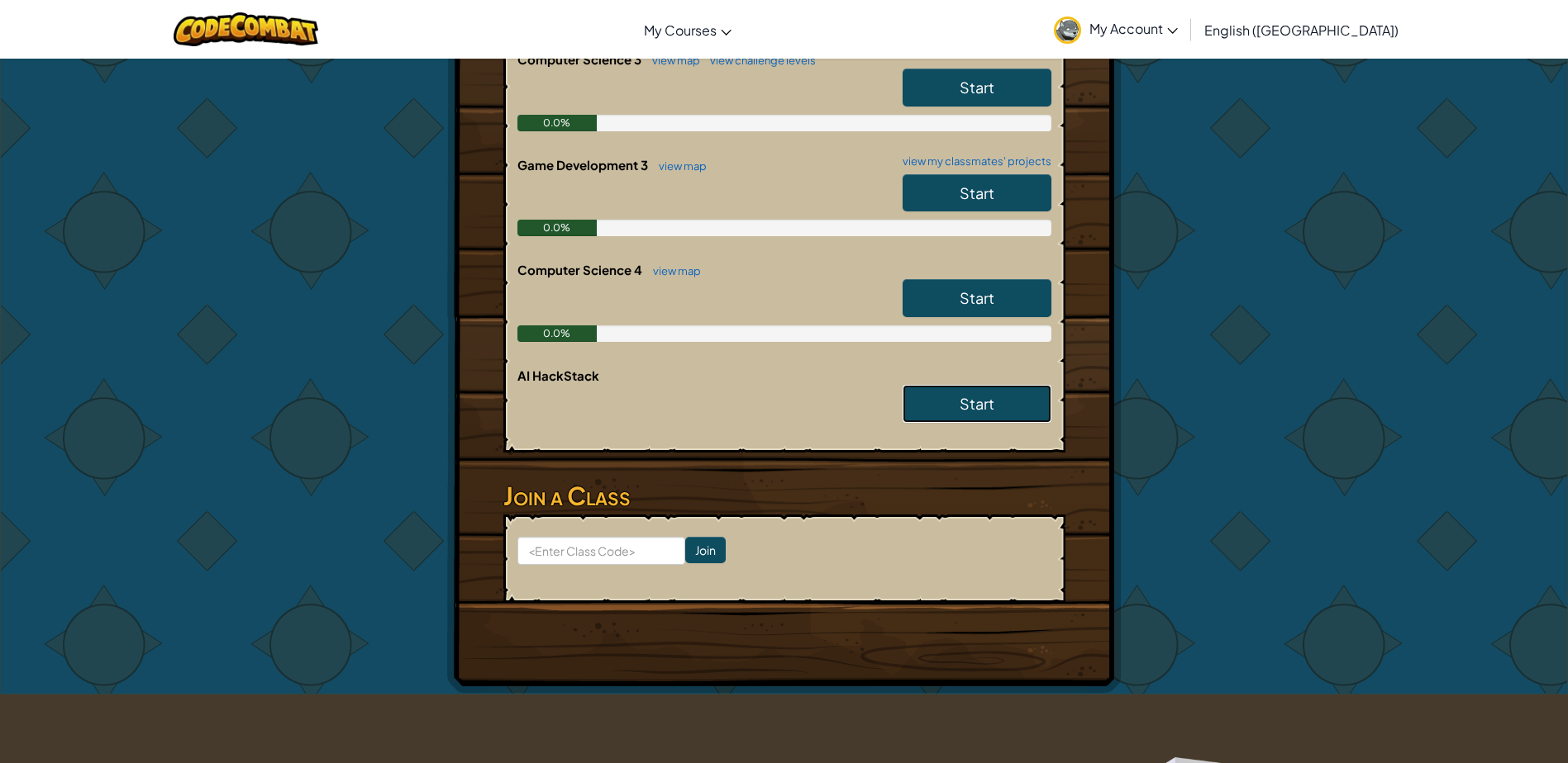
click at [995, 403] on link "Start" at bounding box center [978, 404] width 149 height 38
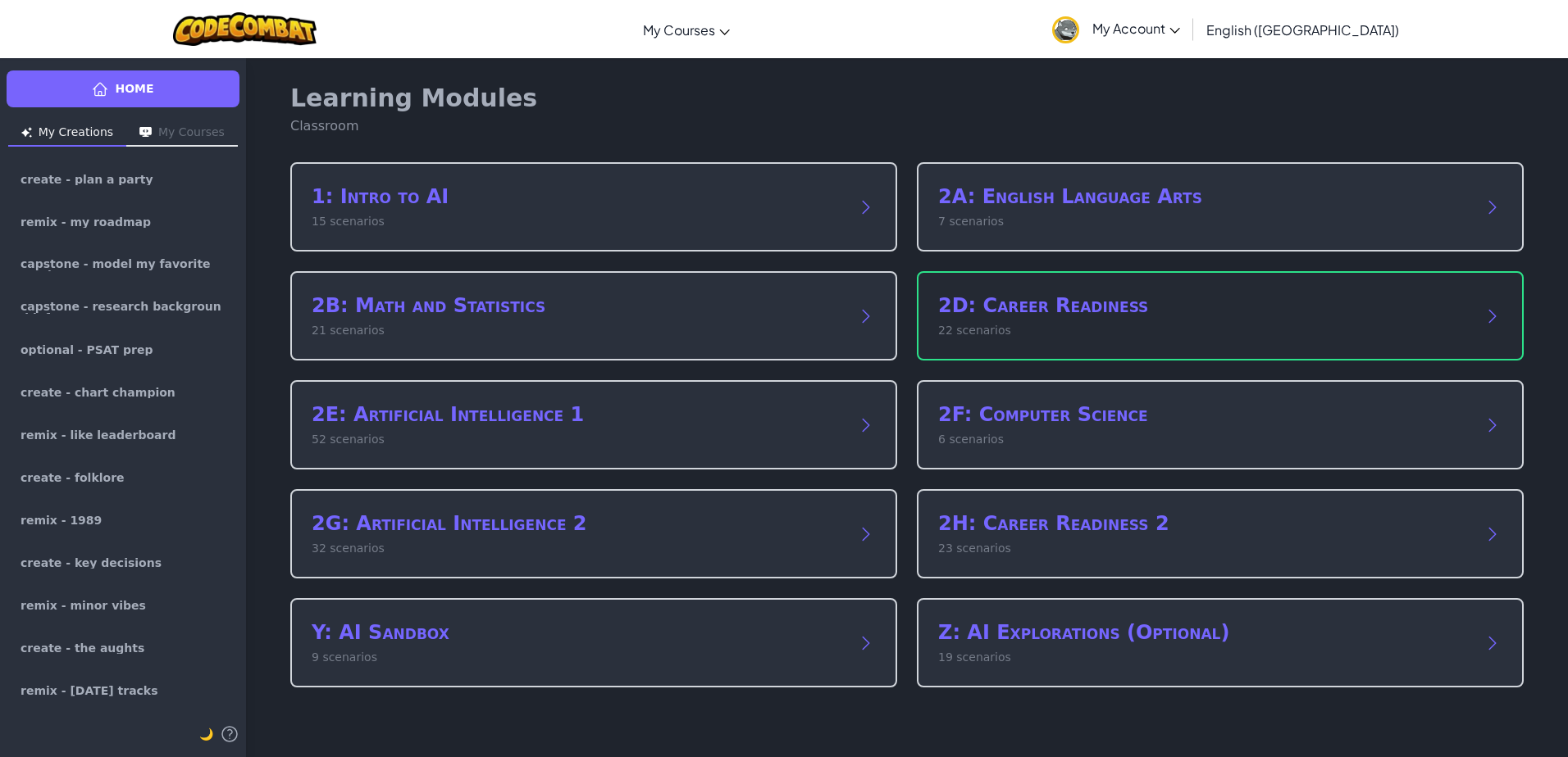
click at [1017, 349] on div "2D: Career Readiness 22 scenarios" at bounding box center [1220, 316] width 607 height 89
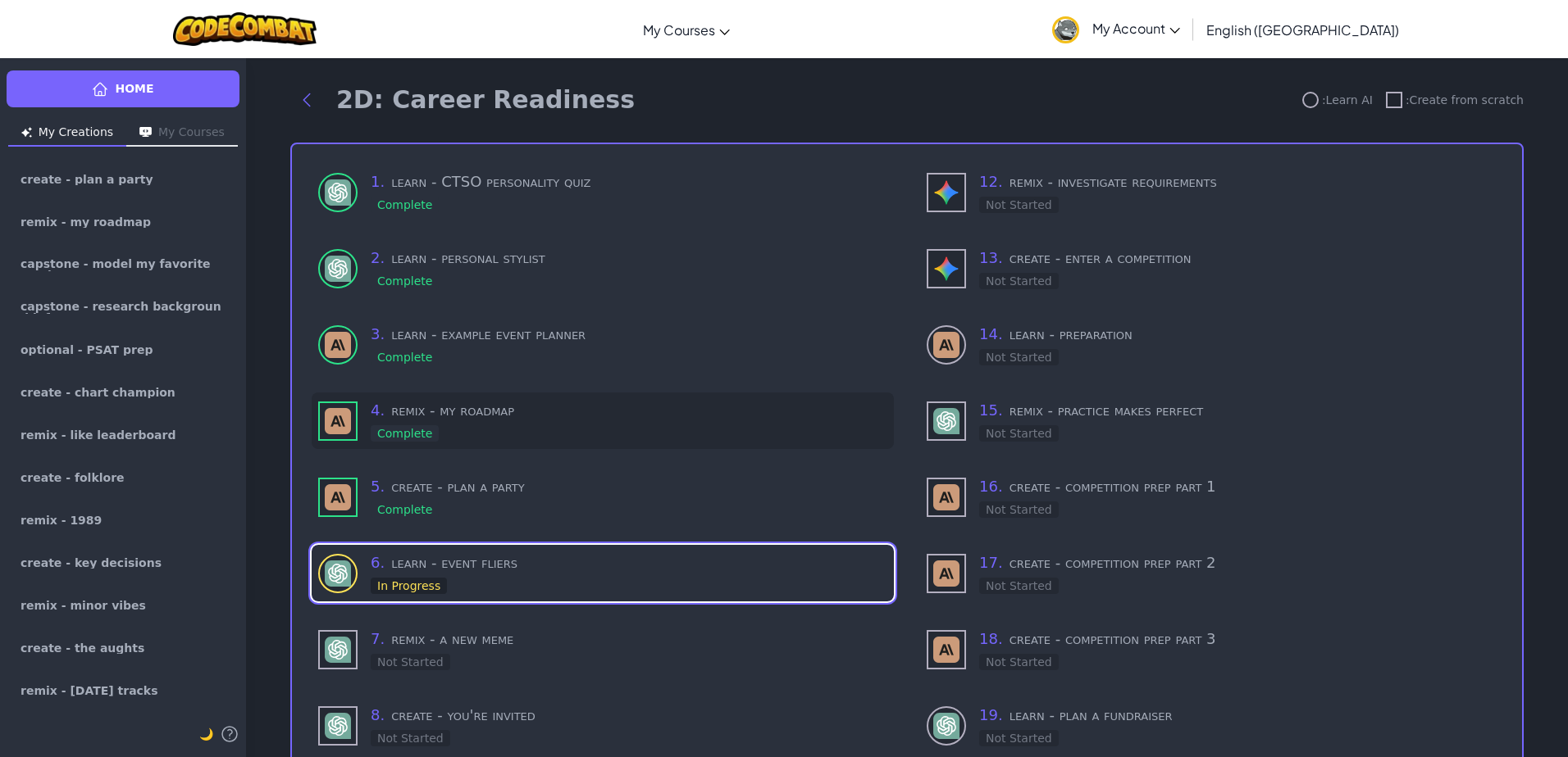
scroll to position [273, 0]
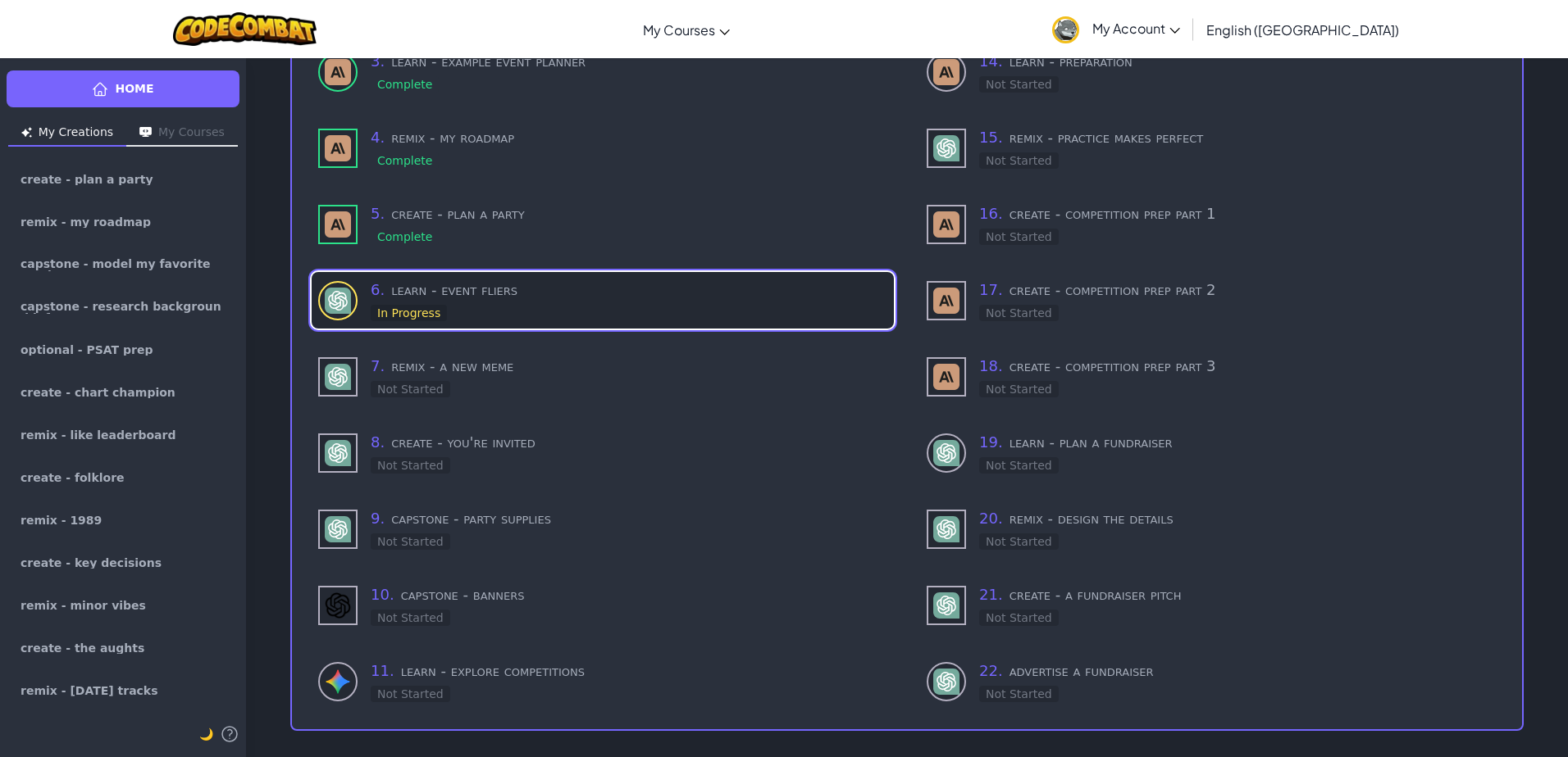
click at [606, 297] on h3 "6 . learn - event fliers" at bounding box center [629, 290] width 516 height 23
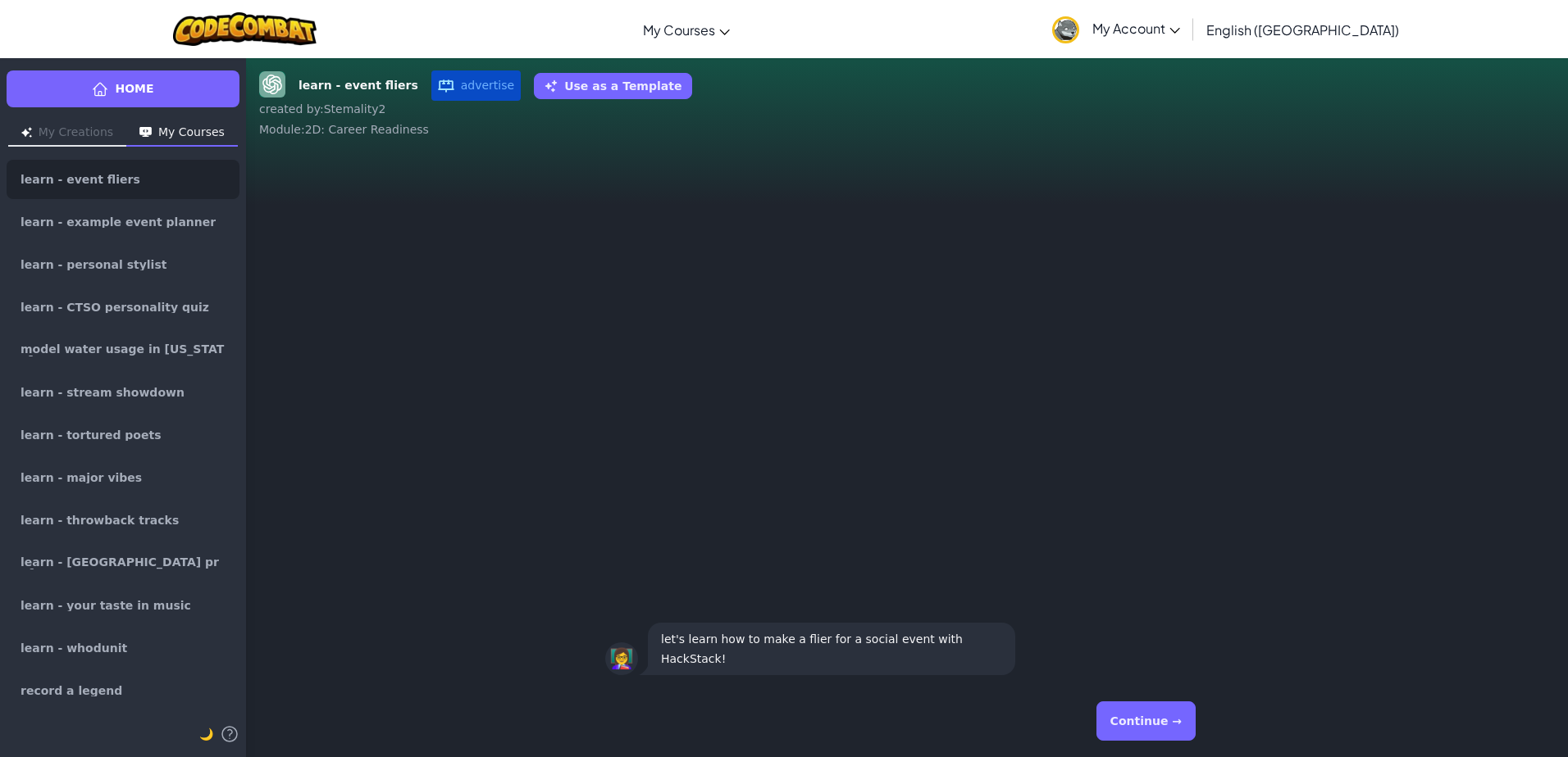
click at [1234, 717] on div "Continue →" at bounding box center [906, 721] width 1322 height 72
click at [1130, 727] on button "Continue →" at bounding box center [1146, 721] width 100 height 39
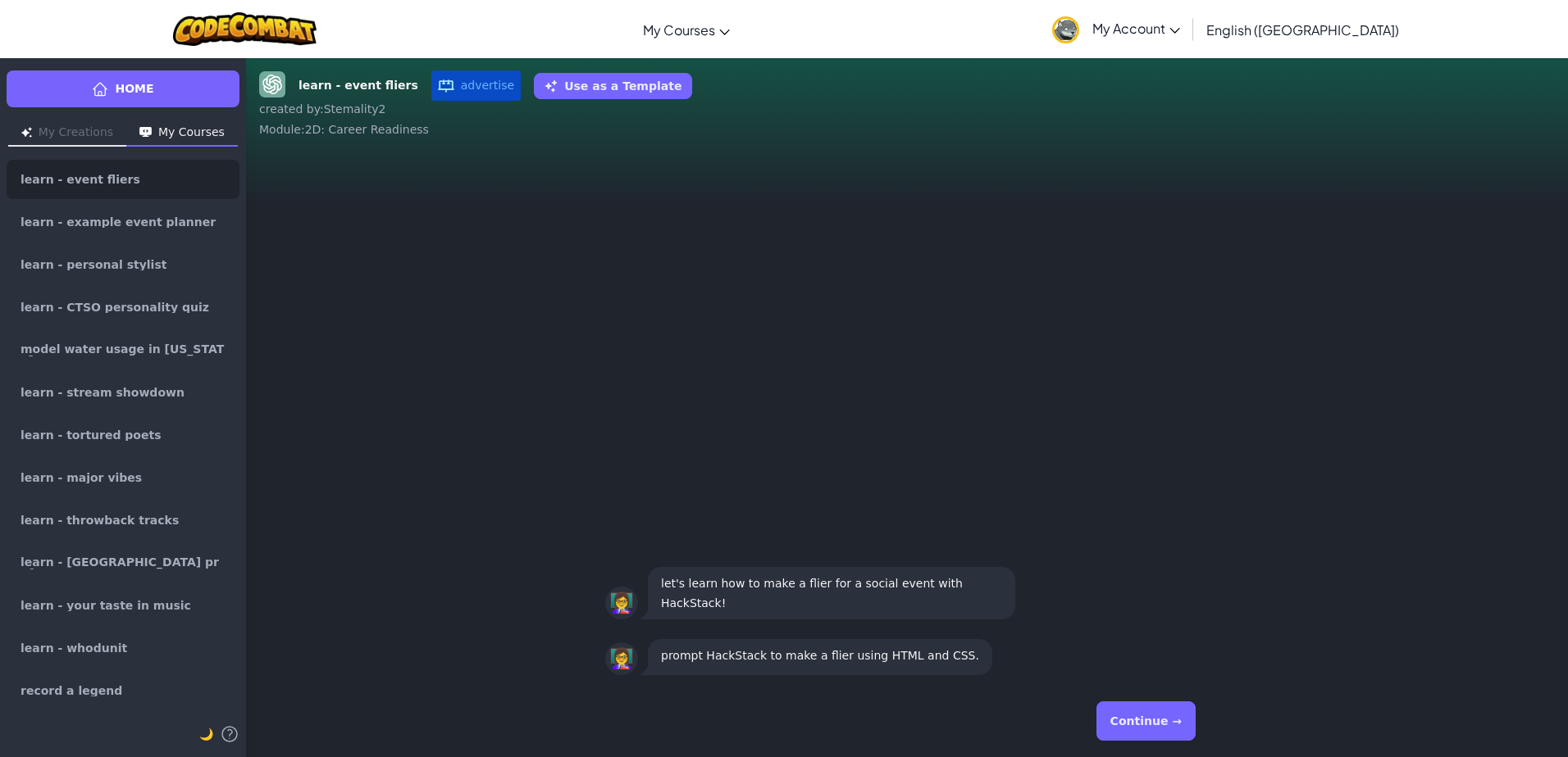
click at [1122, 729] on button "Continue →" at bounding box center [1146, 721] width 100 height 39
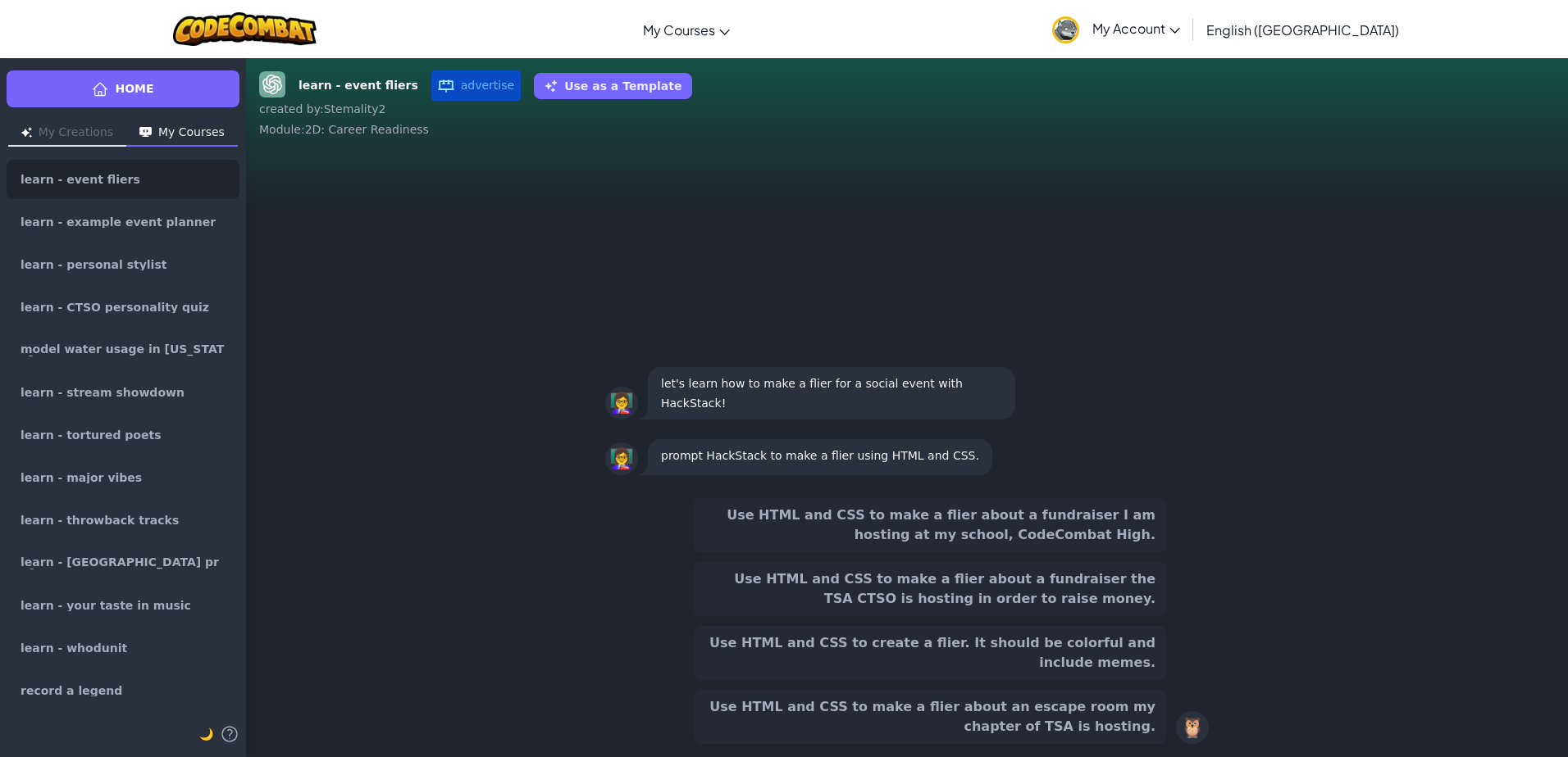
click at [1144, 600] on button "Use HTML and CSS to make a flier about a fundraiser the TSA CTSO is hosting in …" at bounding box center [930, 589] width 473 height 54
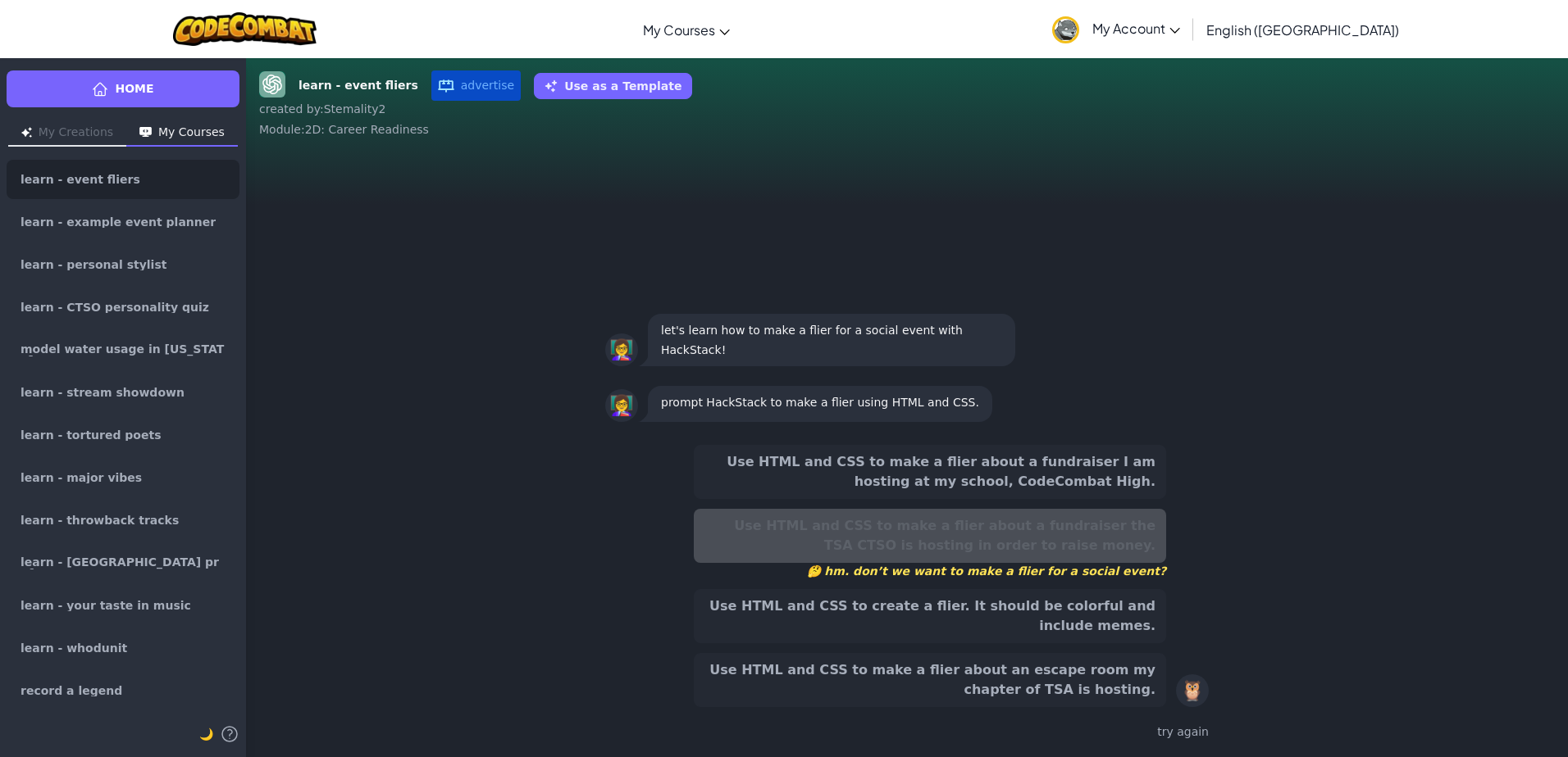
click at [1133, 676] on button "Use HTML and CSS to make a flier about an escape room my chapter of TSA is host…" at bounding box center [930, 680] width 473 height 54
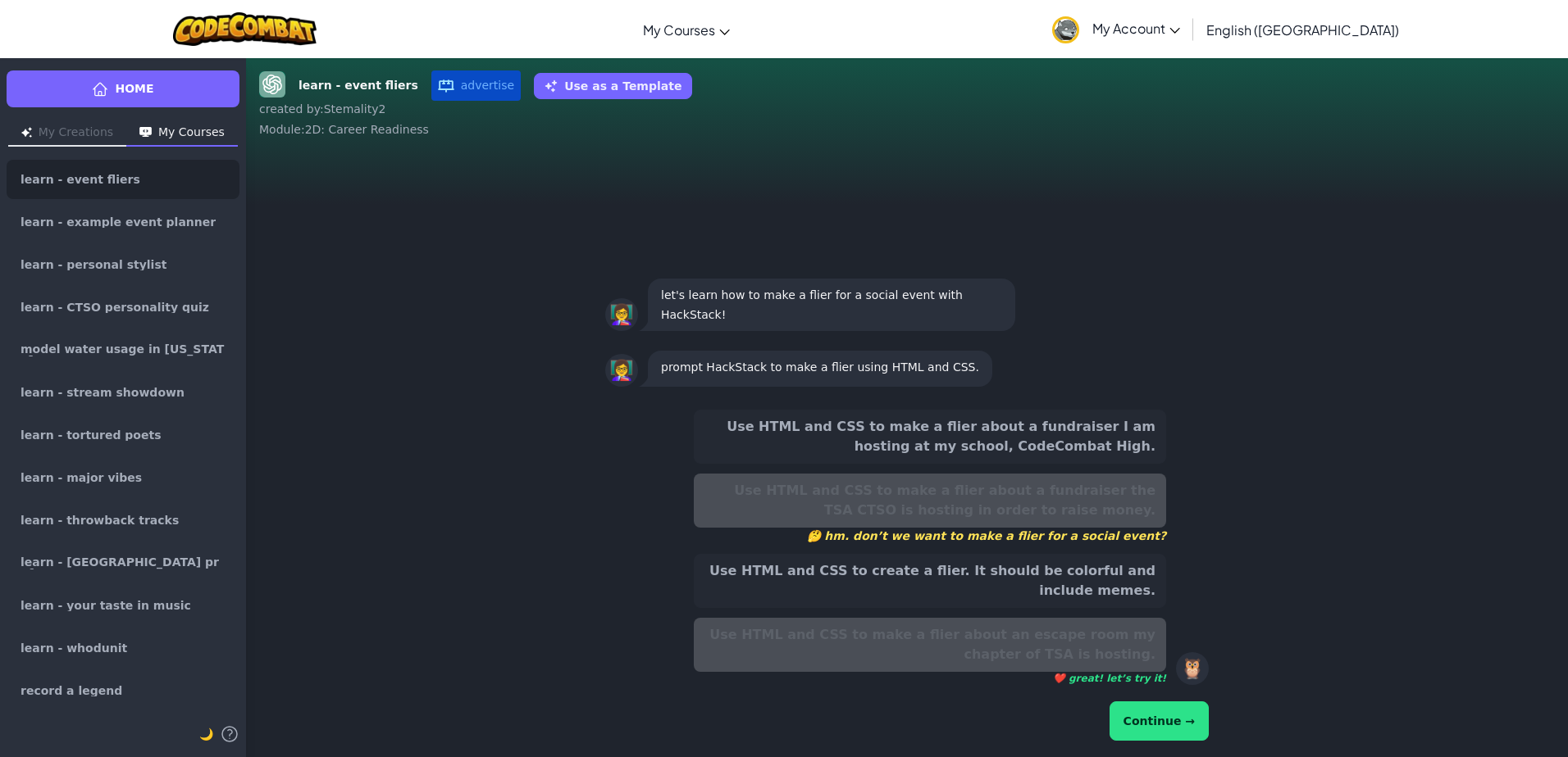
click at [1148, 727] on button "Continue →" at bounding box center [1159, 721] width 100 height 39
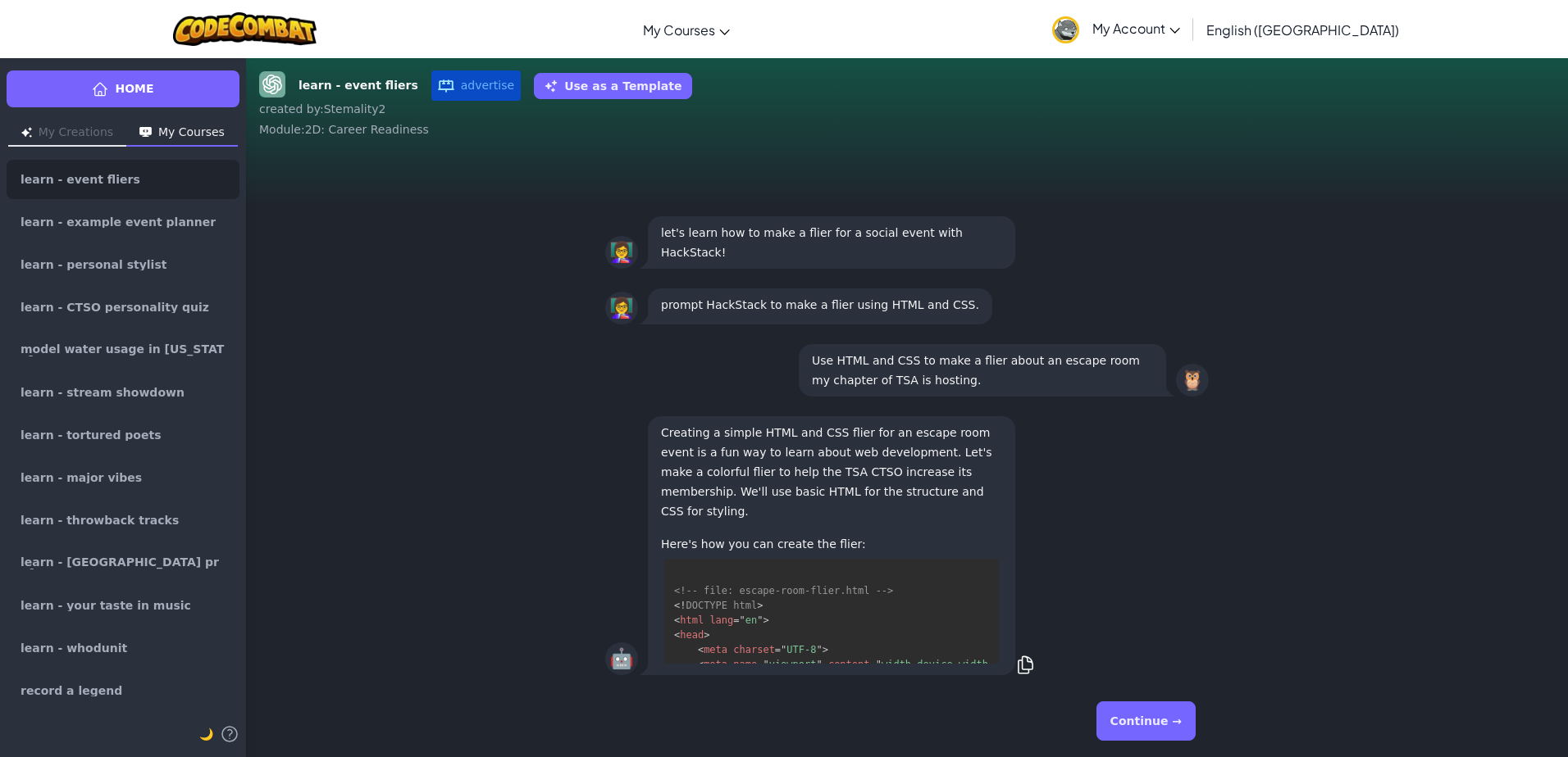
click at [1164, 727] on button "Continue →" at bounding box center [1146, 721] width 100 height 39
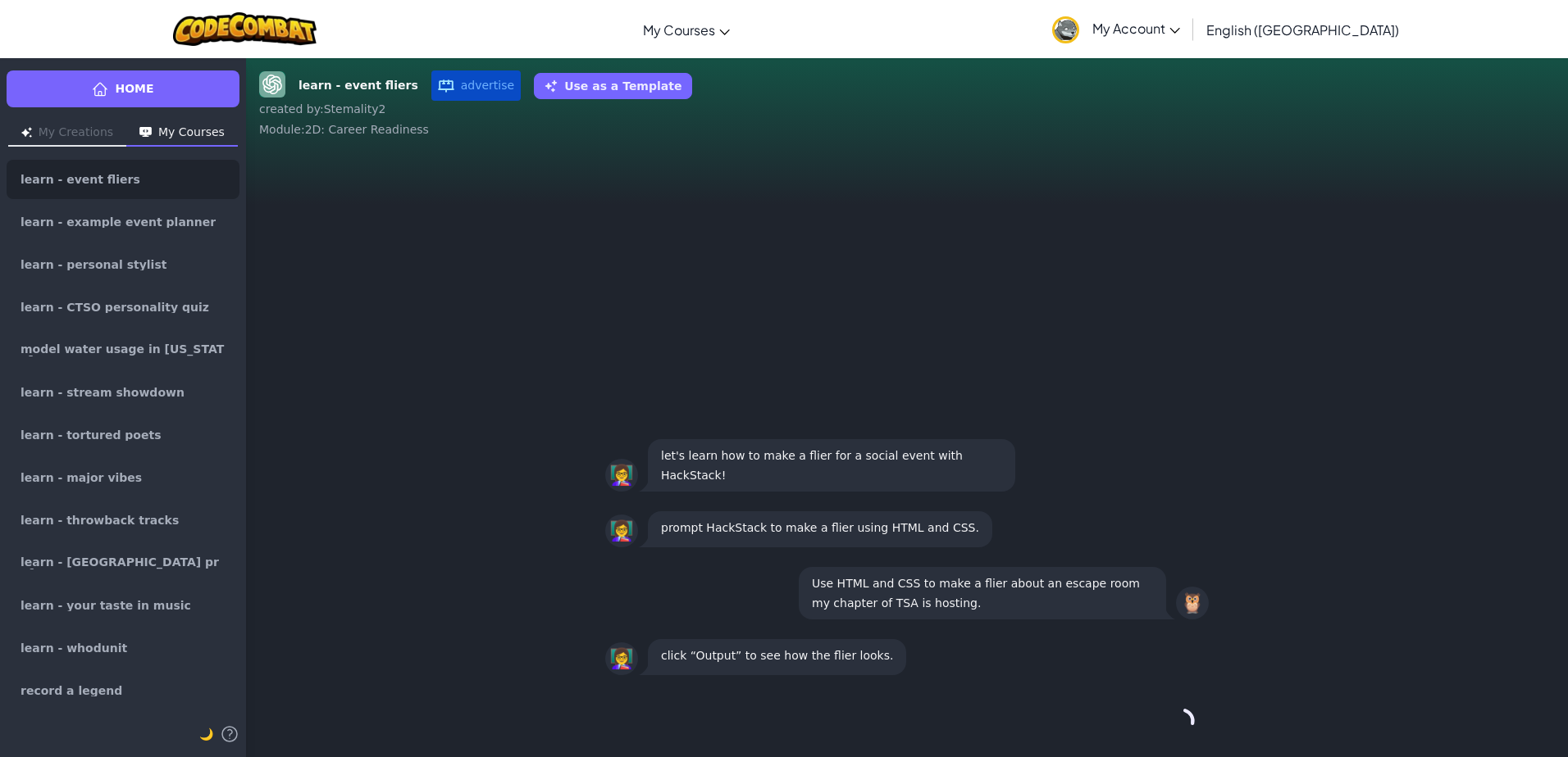
scroll to position [1, 0]
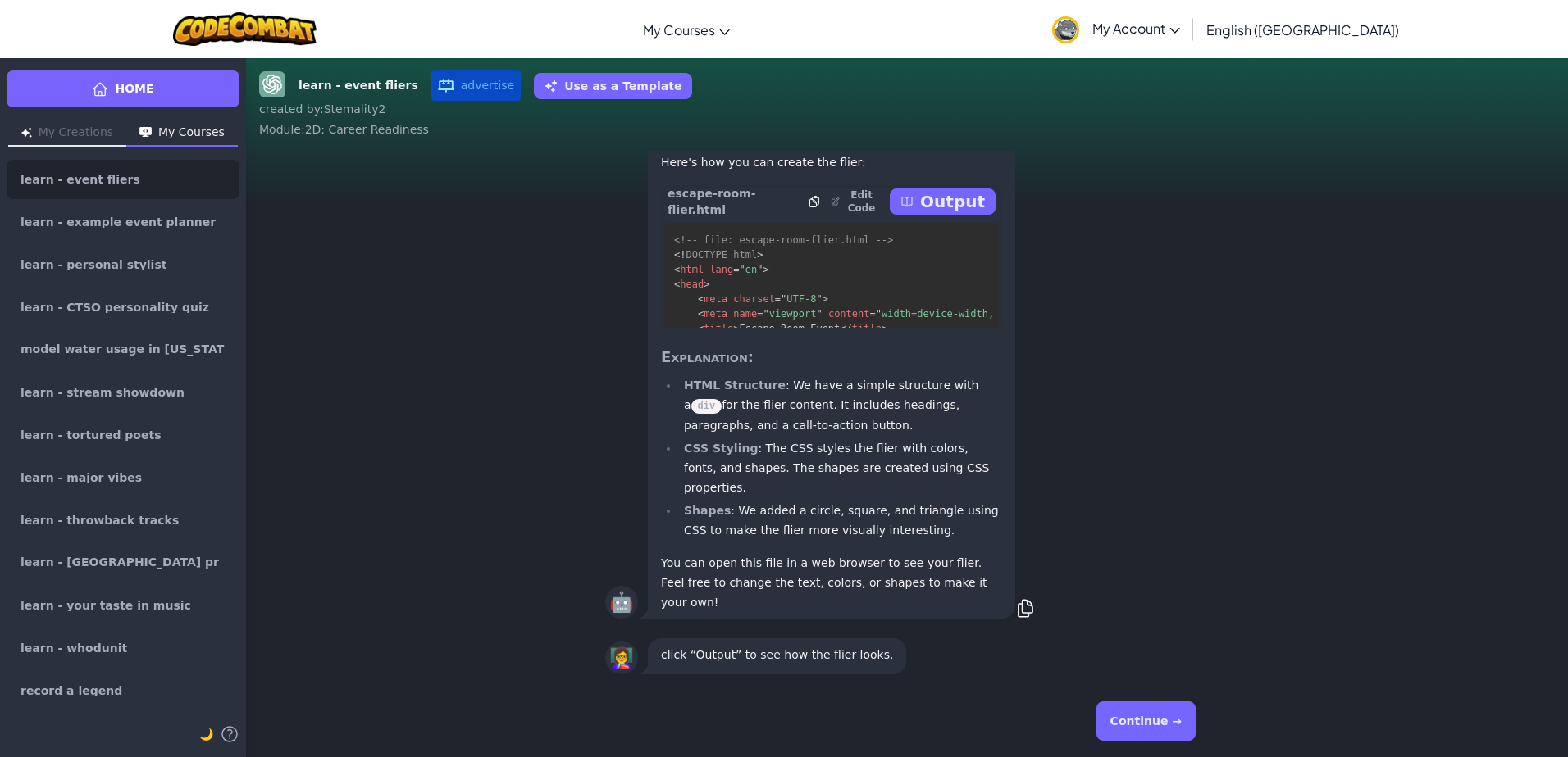
click at [1171, 714] on button "Continue →" at bounding box center [1146, 721] width 100 height 39
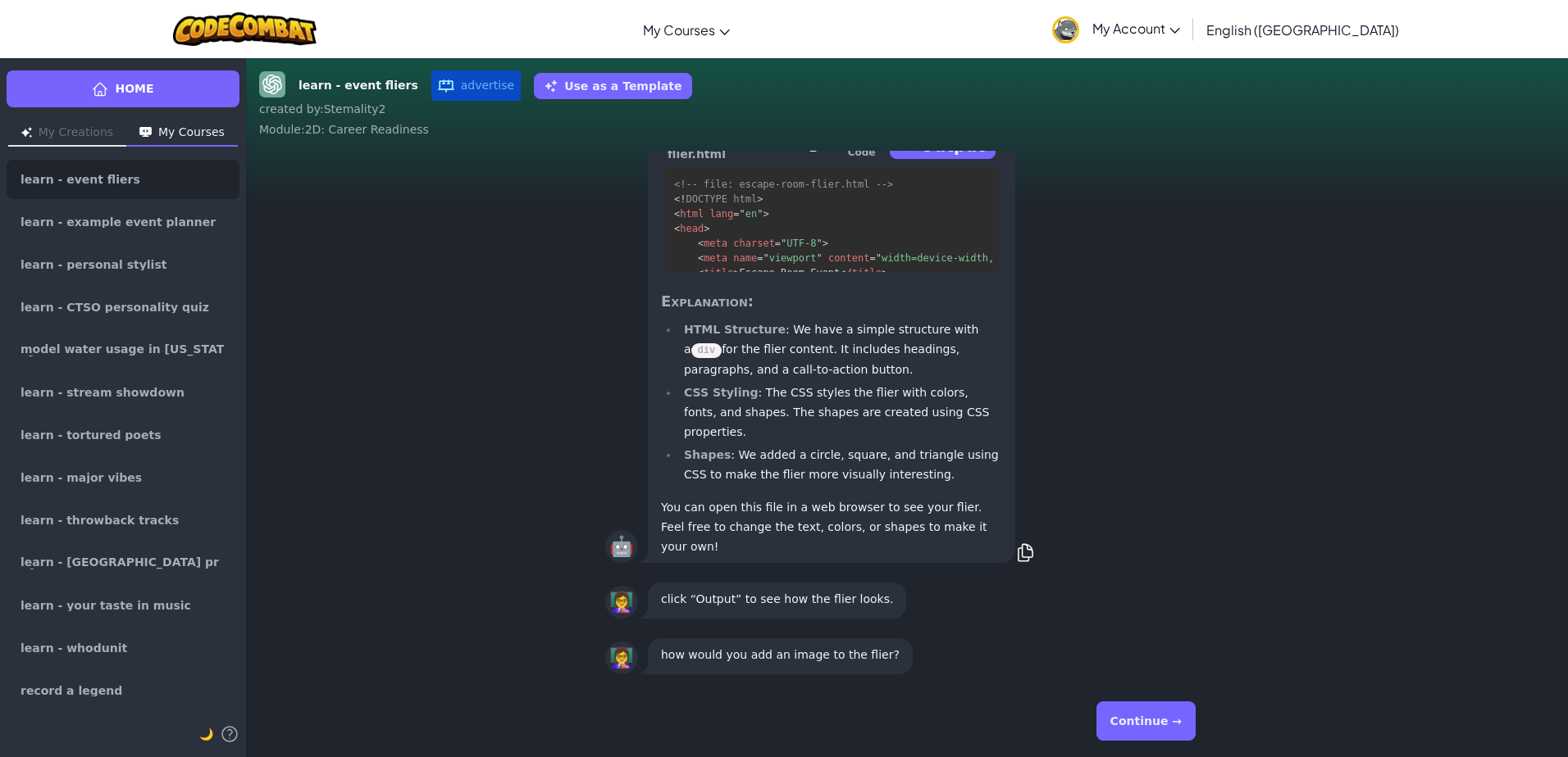
click at [1170, 714] on button "Continue →" at bounding box center [1146, 721] width 100 height 39
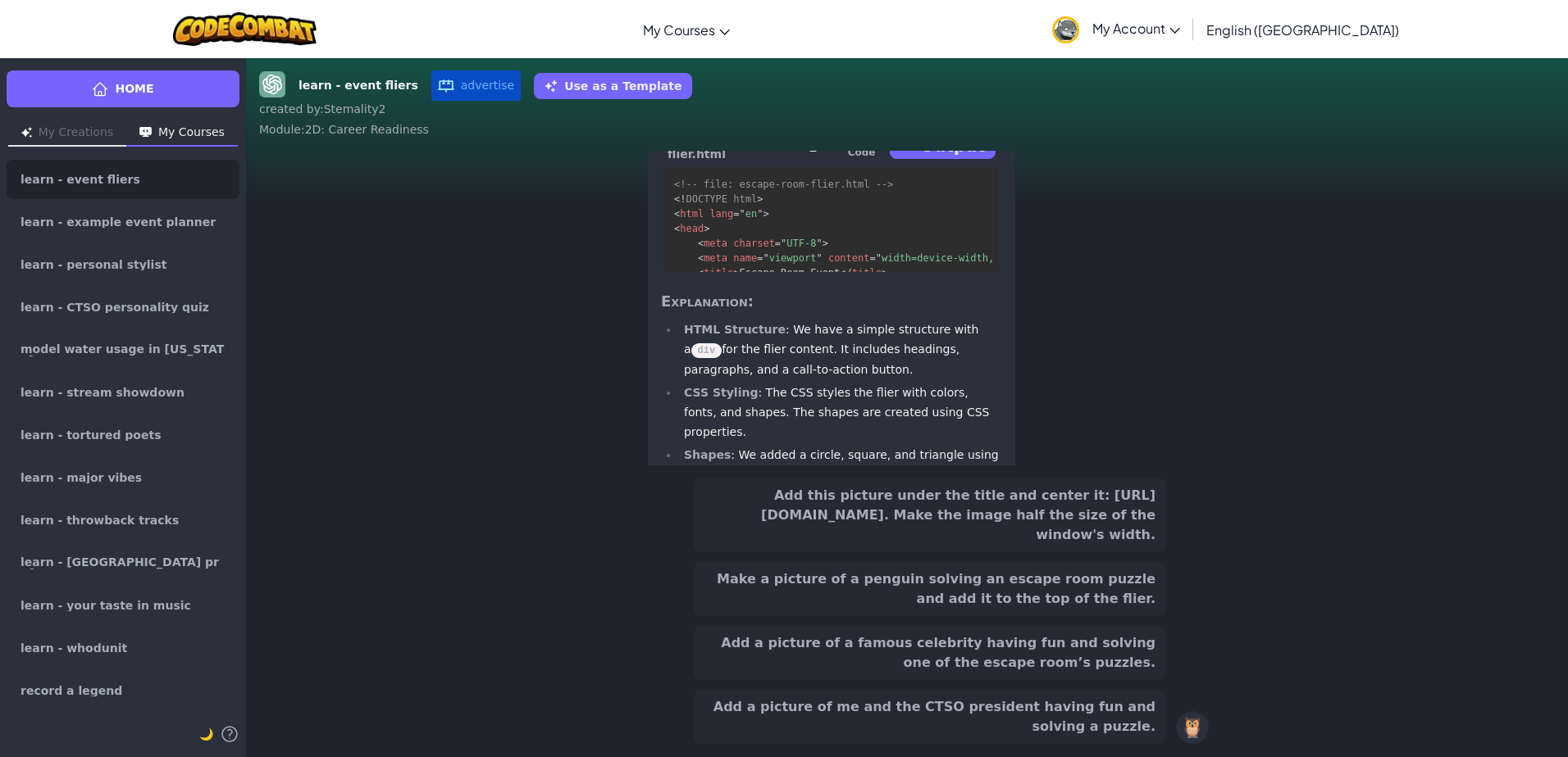
click at [908, 525] on button "Add this picture under the title and center it: [URL][DOMAIN_NAME]. Make the im…" at bounding box center [930, 516] width 473 height 74
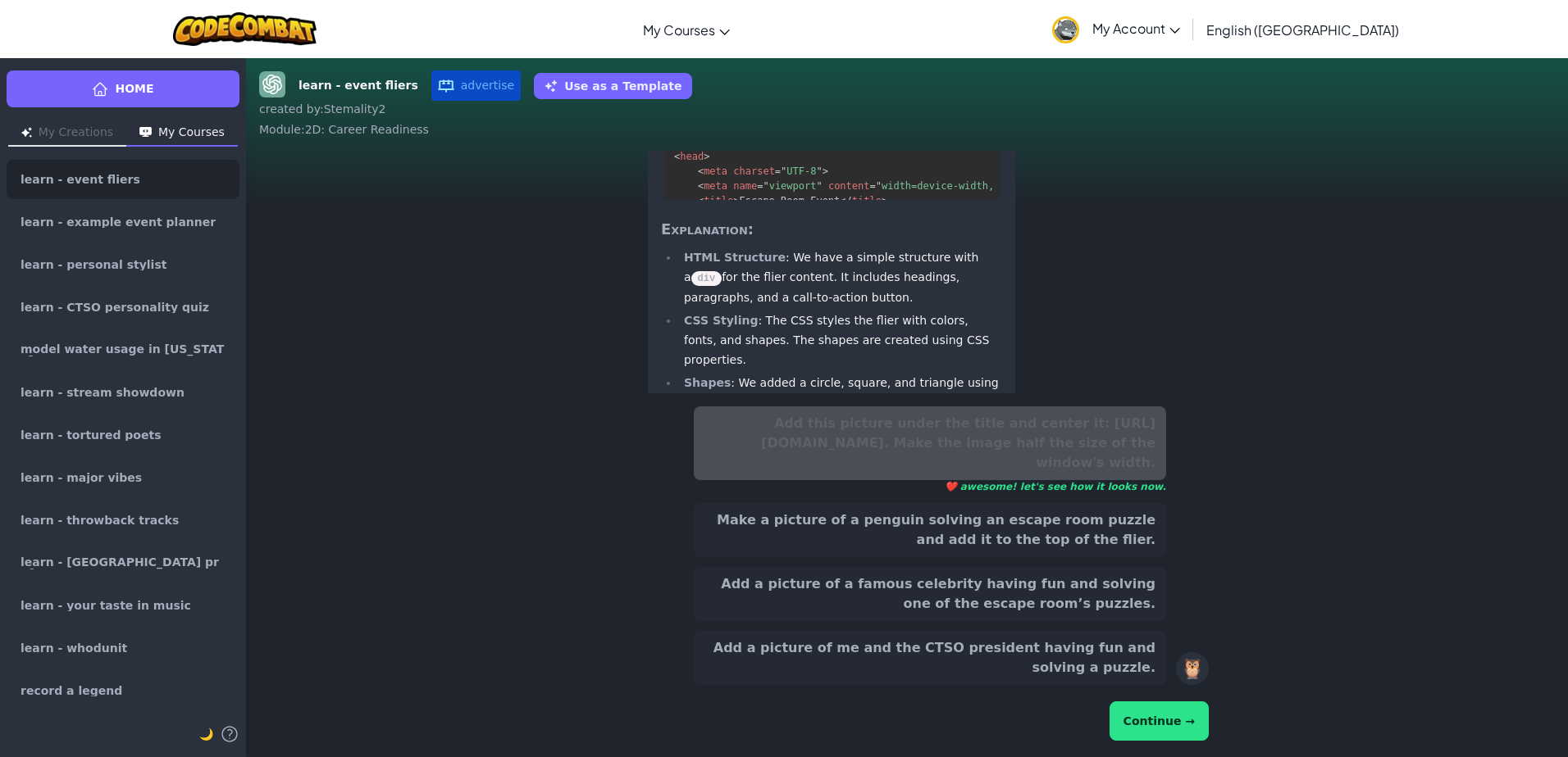
scroll to position [-291, 0]
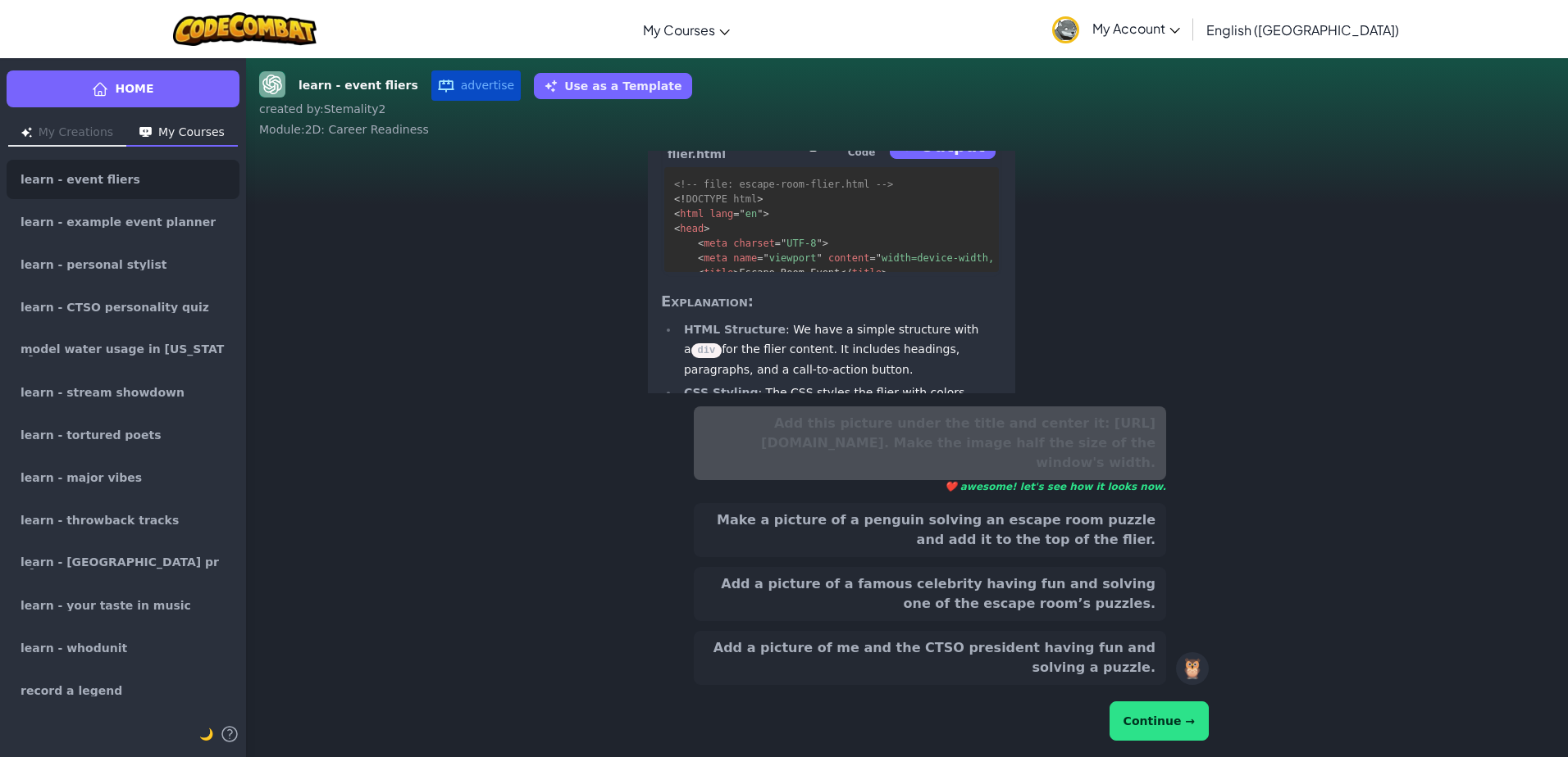
click at [1125, 720] on button "Continue →" at bounding box center [1159, 721] width 100 height 39
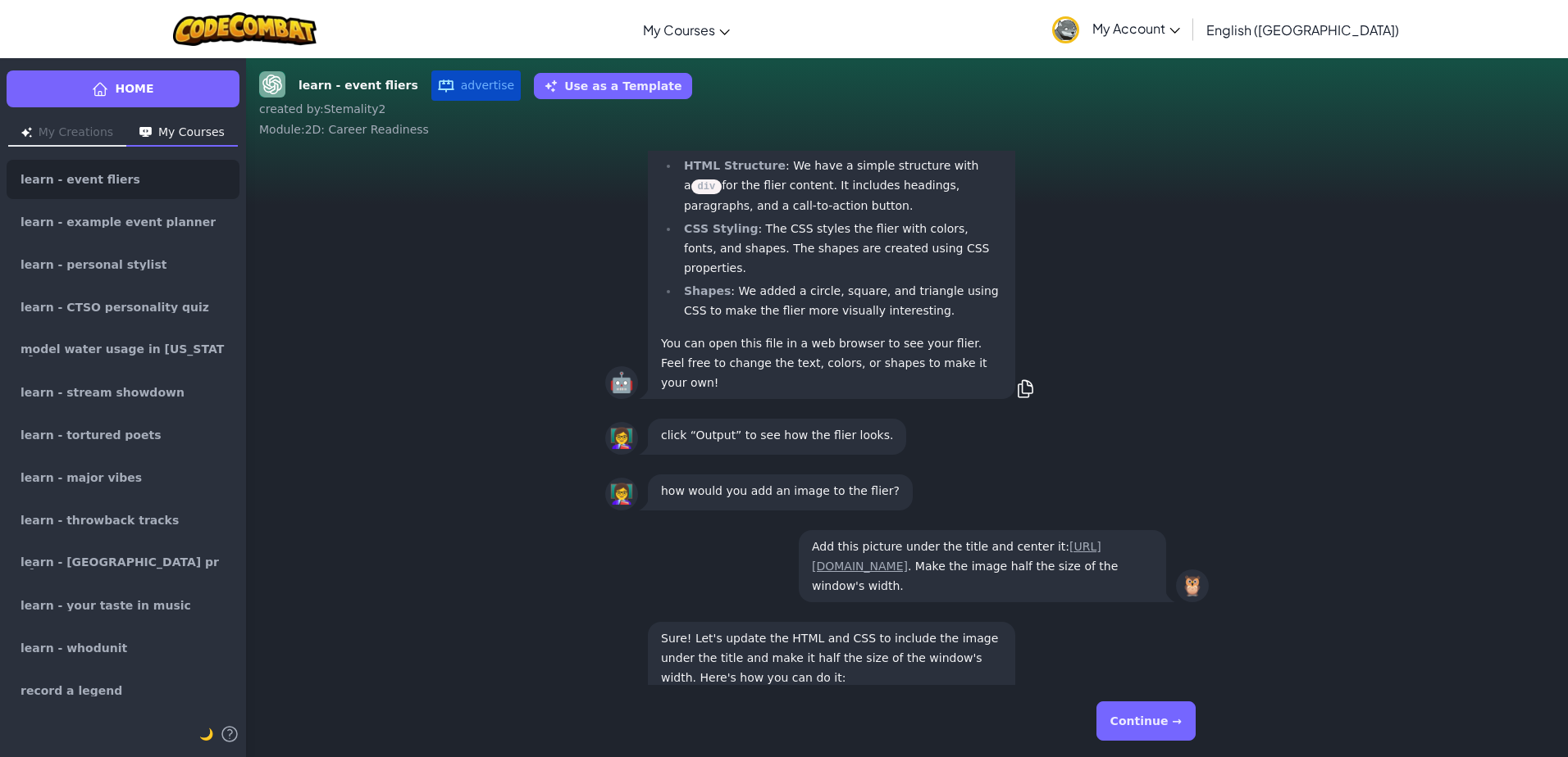
click at [1167, 721] on button "Continue →" at bounding box center [1146, 721] width 100 height 39
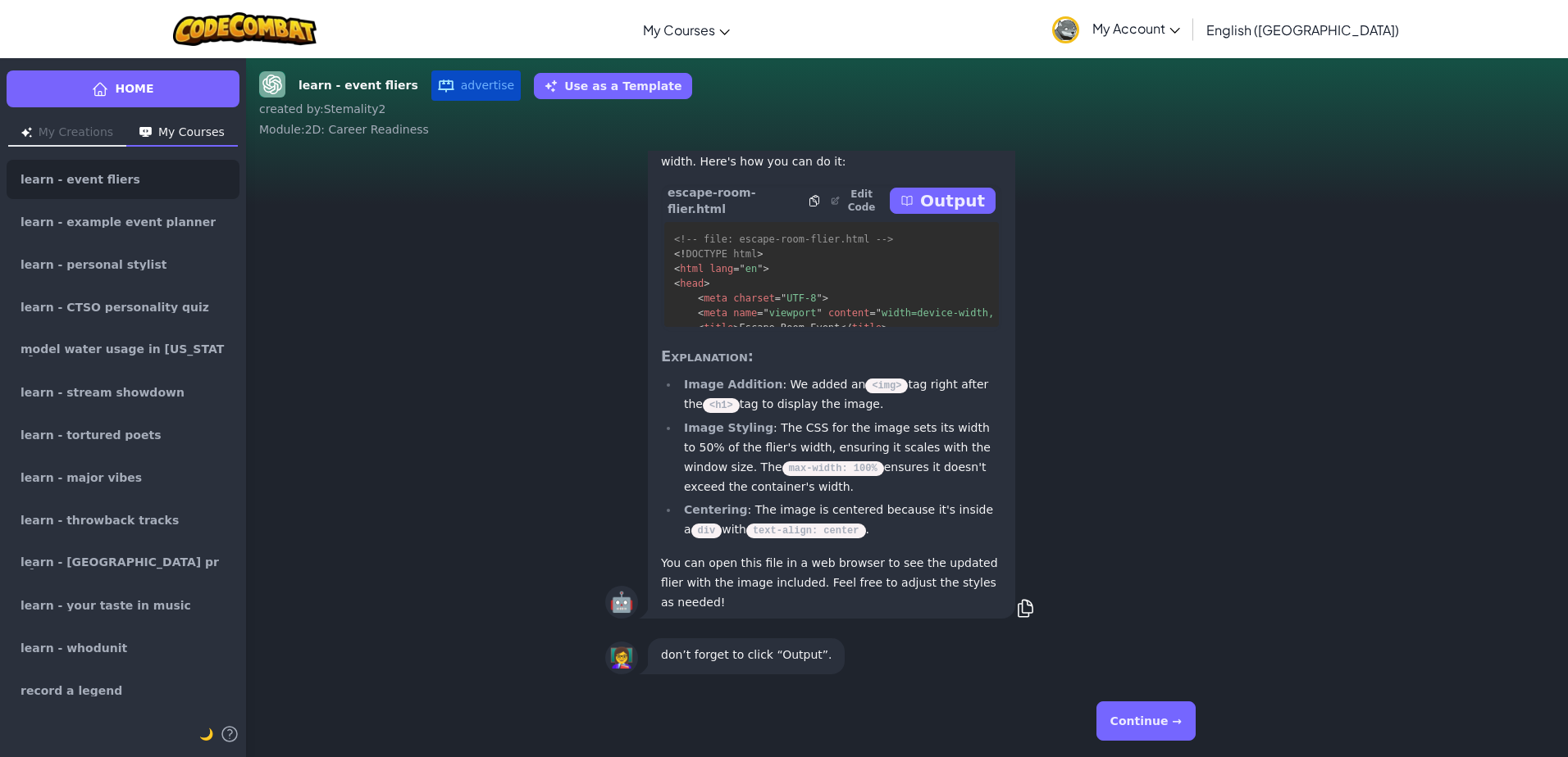
click at [1126, 700] on div "Continue →" at bounding box center [907, 721] width 604 height 59
click at [1129, 727] on button "Continue →" at bounding box center [1146, 721] width 100 height 39
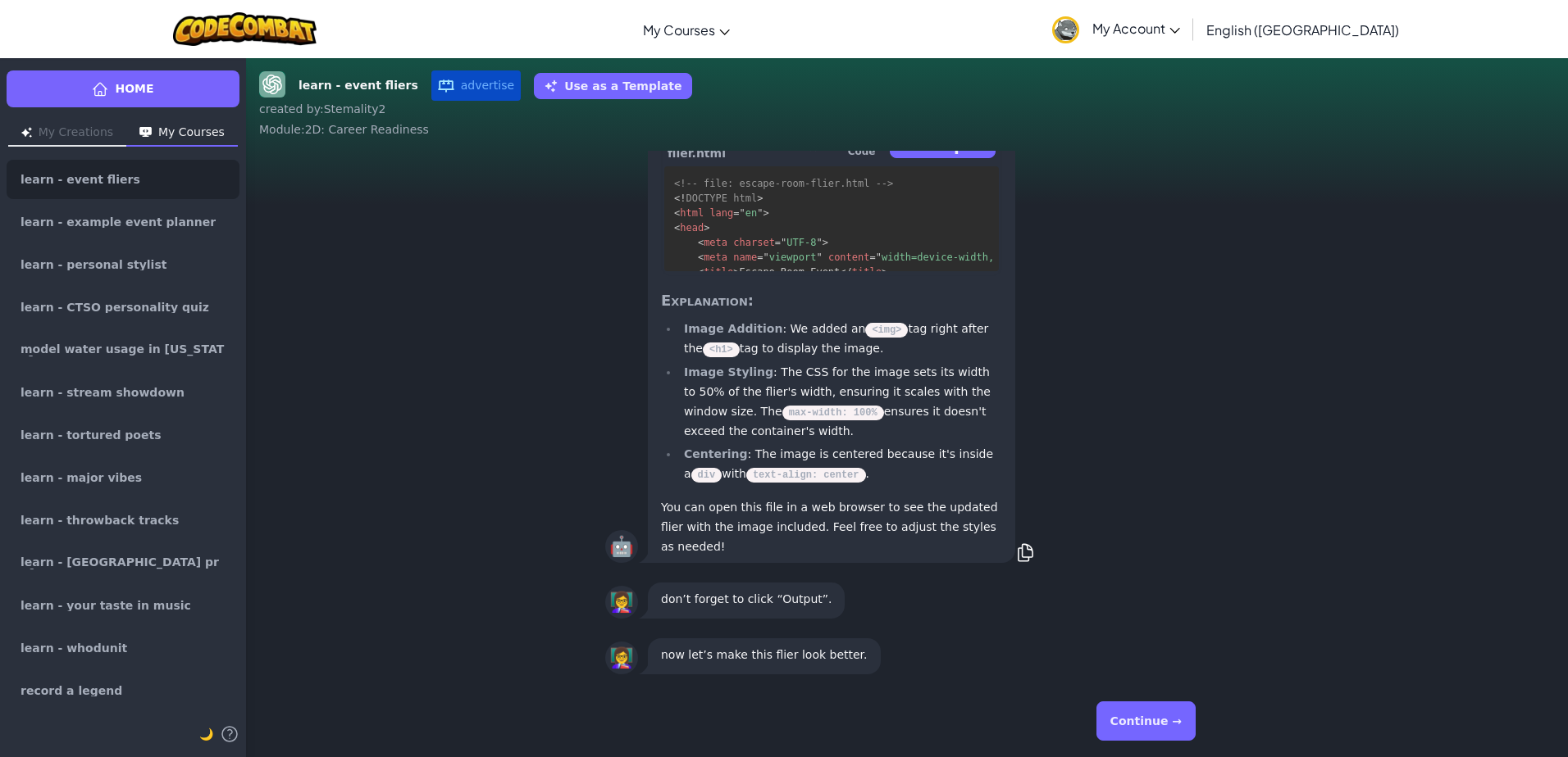
click at [934, 157] on p "Output" at bounding box center [952, 145] width 65 height 23
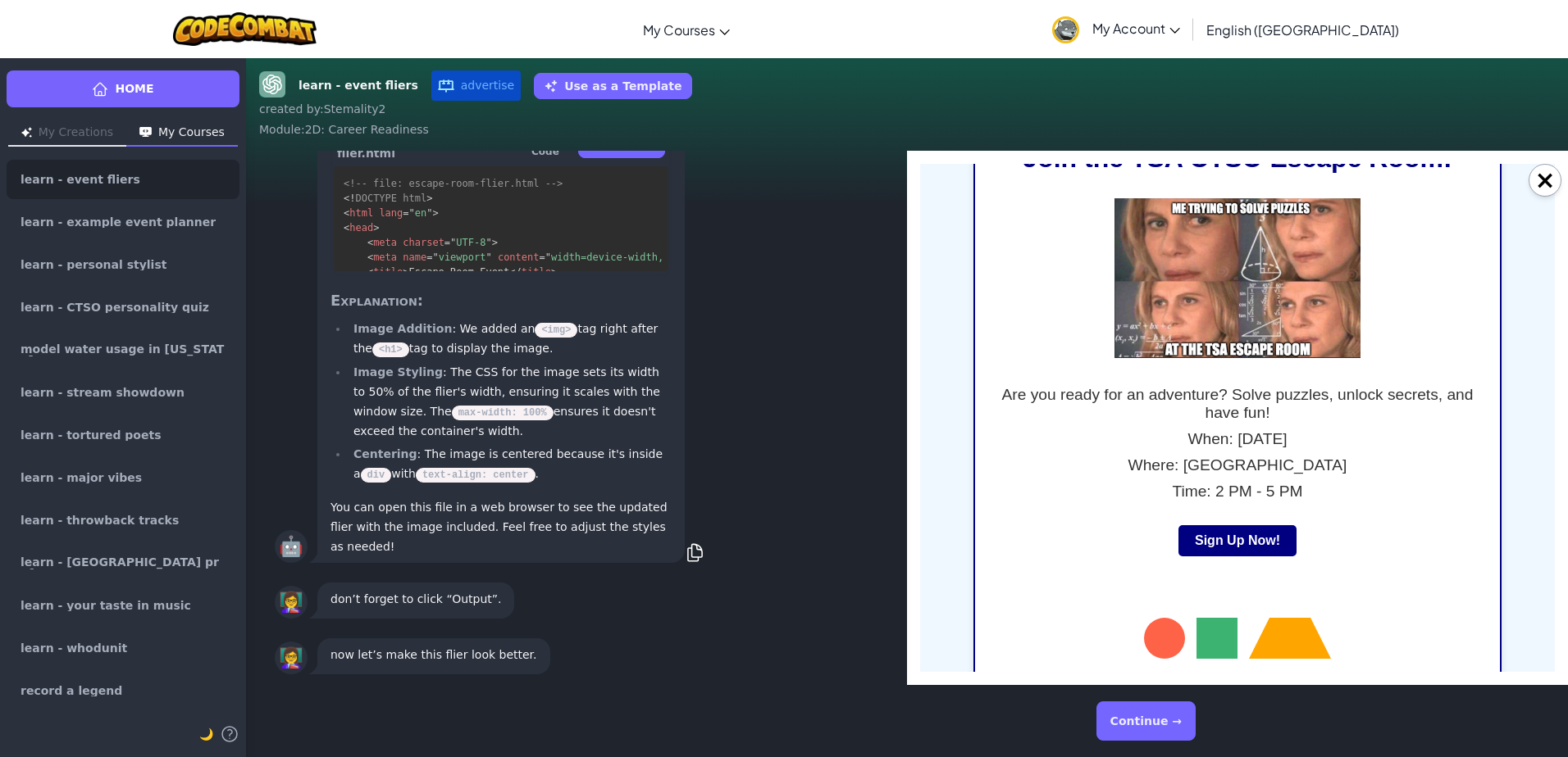
scroll to position [34, 0]
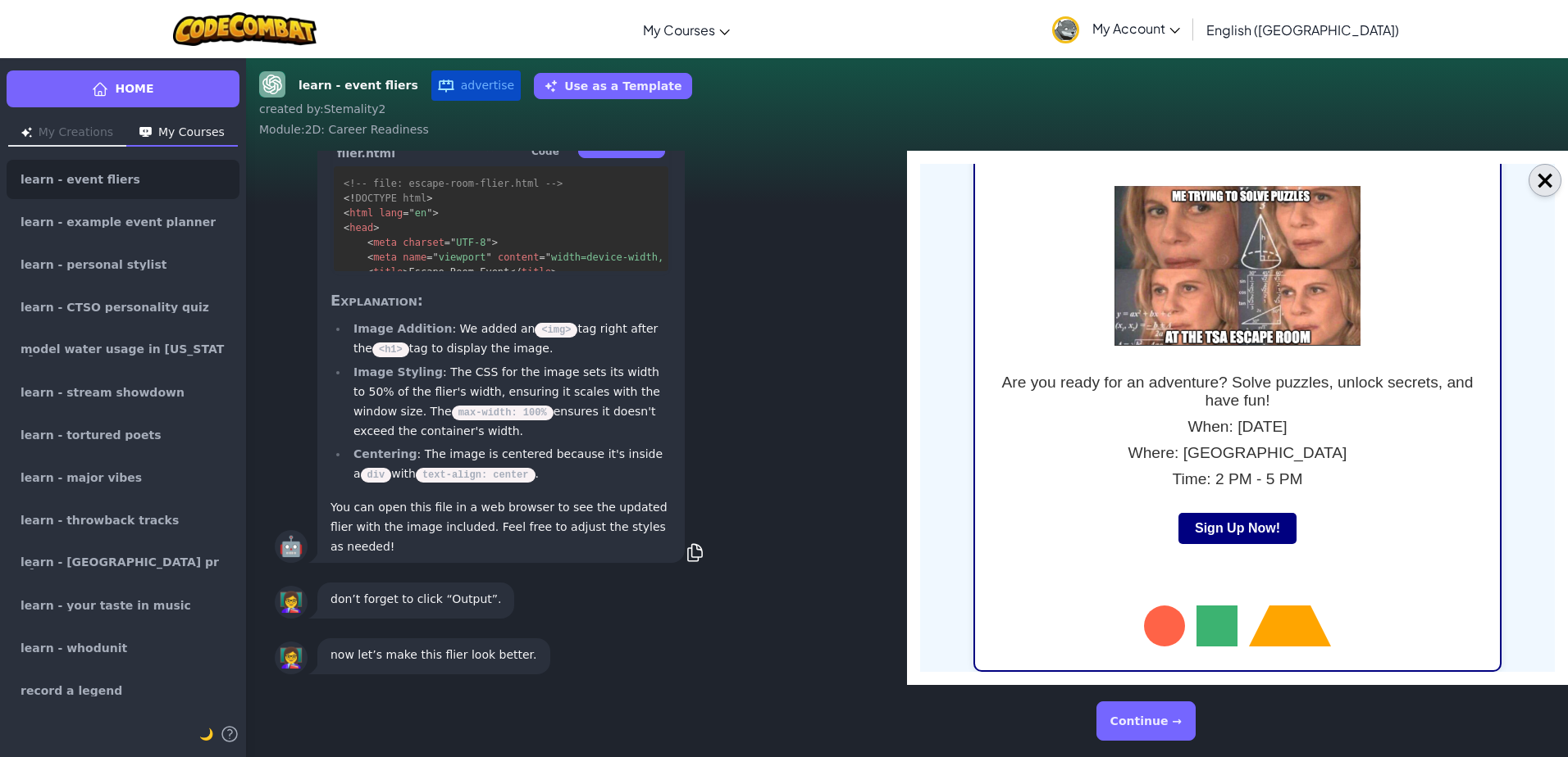
click at [1555, 191] on button "×" at bounding box center [1545, 180] width 33 height 33
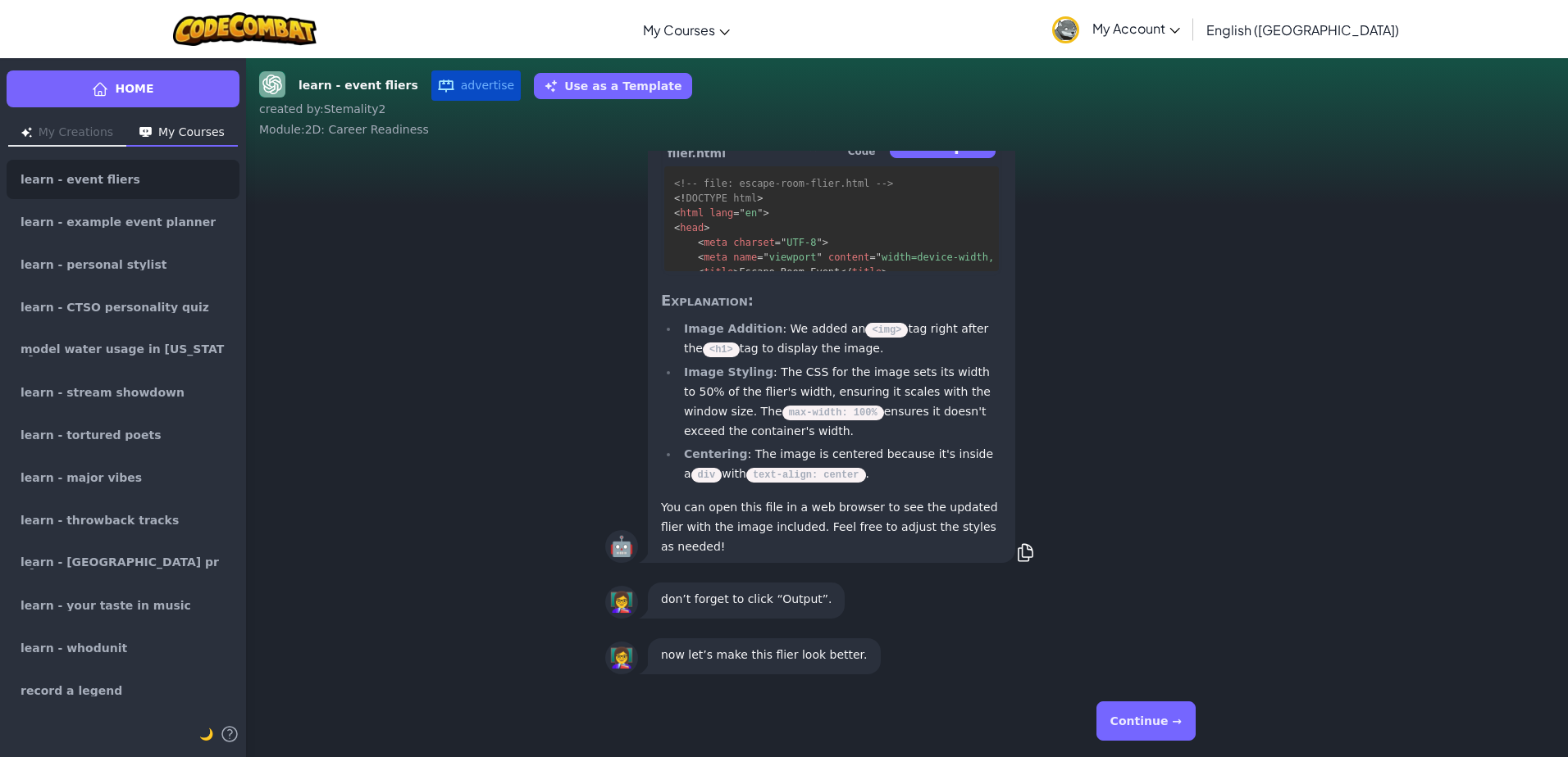
click at [1138, 717] on button "Continue →" at bounding box center [1146, 721] width 100 height 39
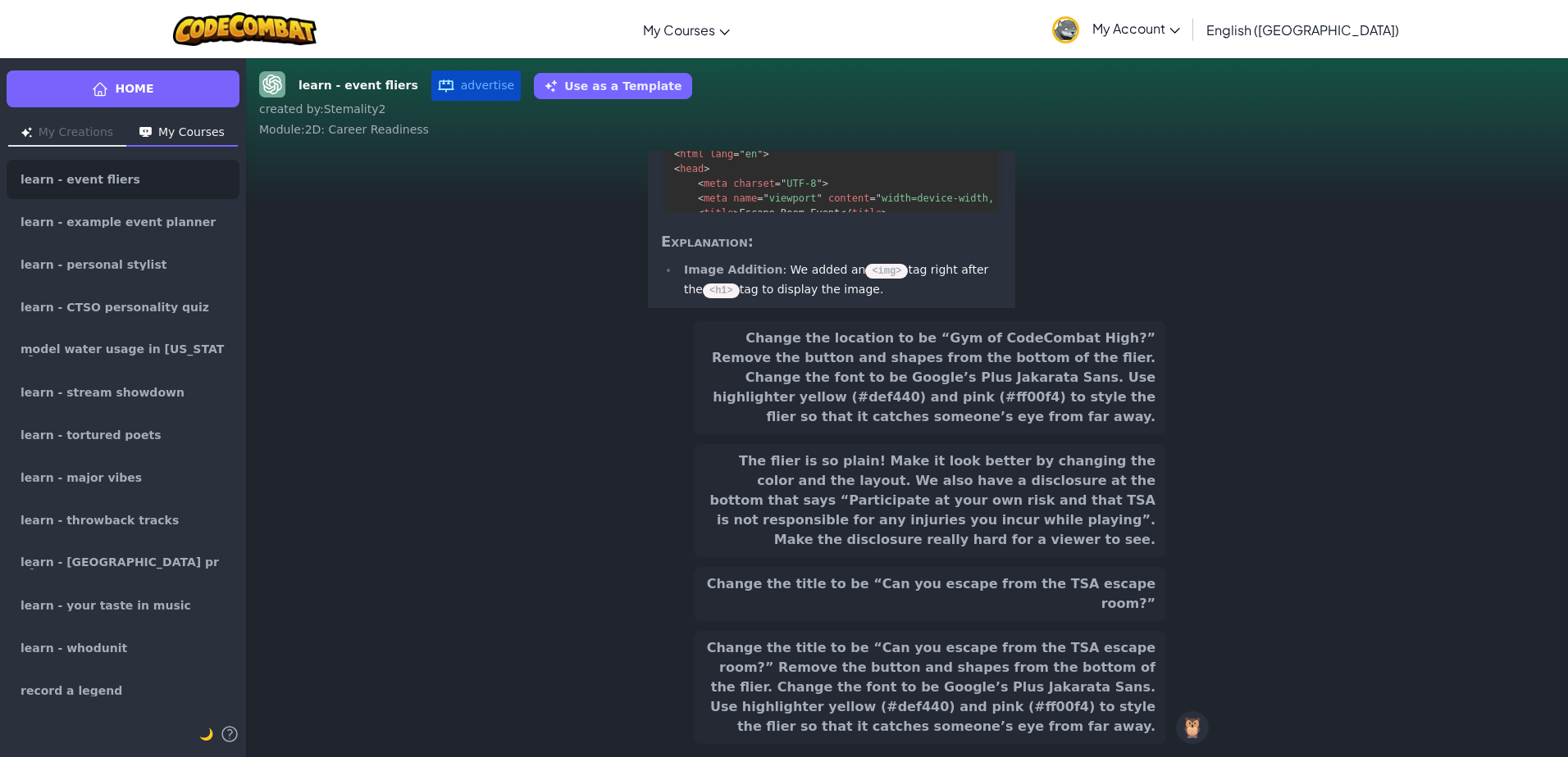
click at [890, 716] on button "Change the title to be “Can you escape from the TSA escape room?” Remove the bu…" at bounding box center [930, 687] width 473 height 113
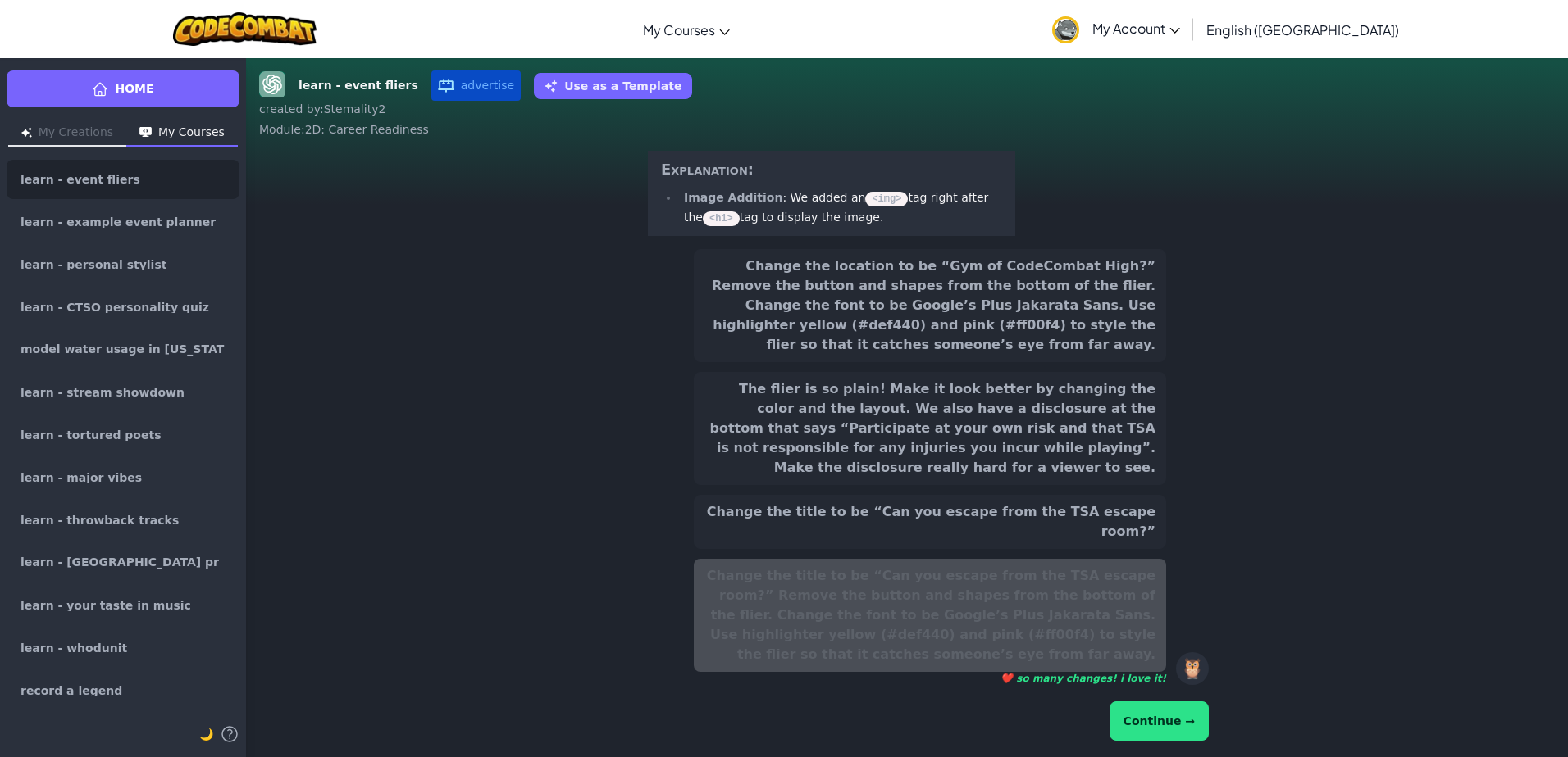
scroll to position [-389, 0]
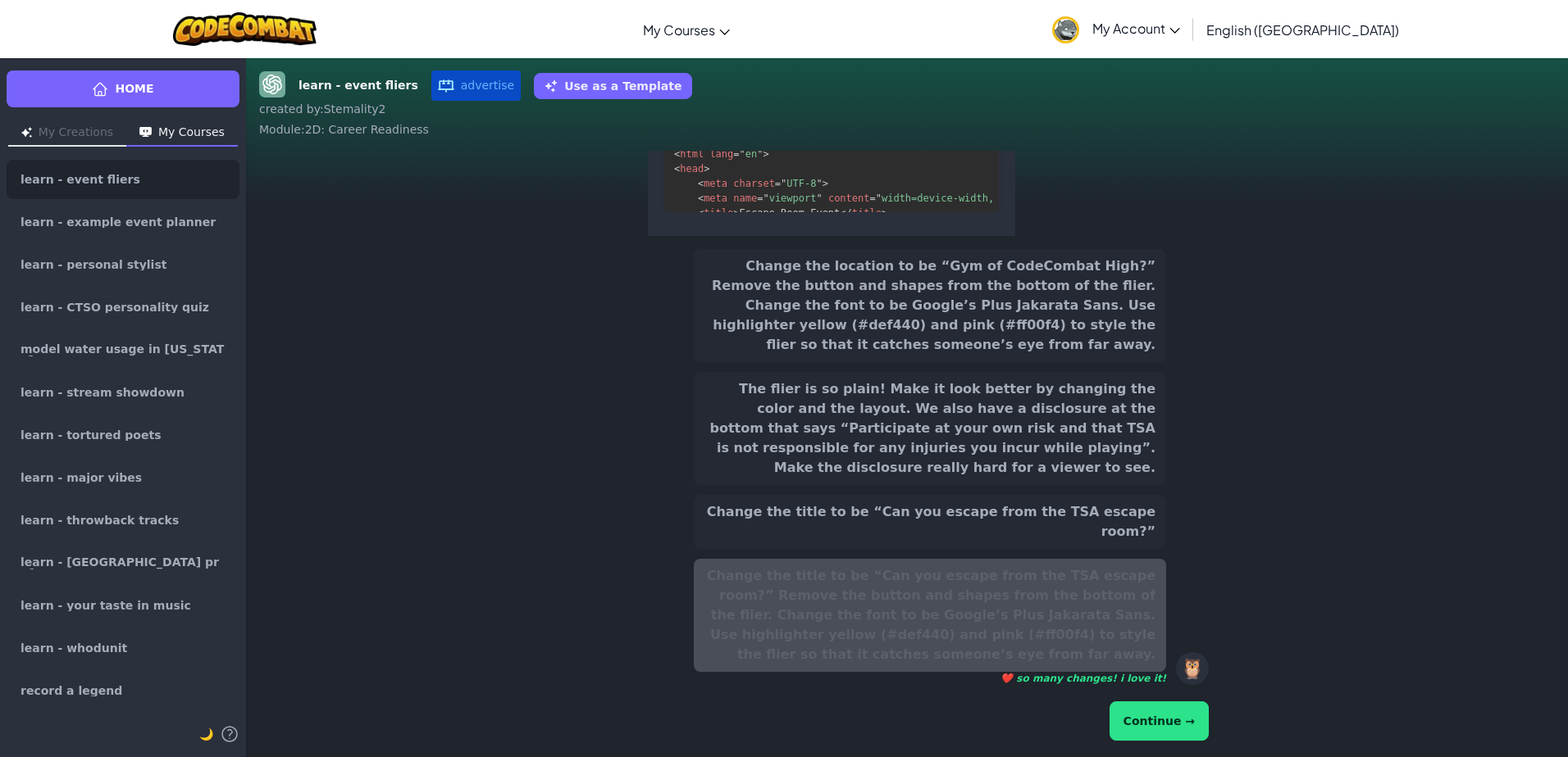
click at [1184, 725] on button "Continue →" at bounding box center [1159, 721] width 100 height 39
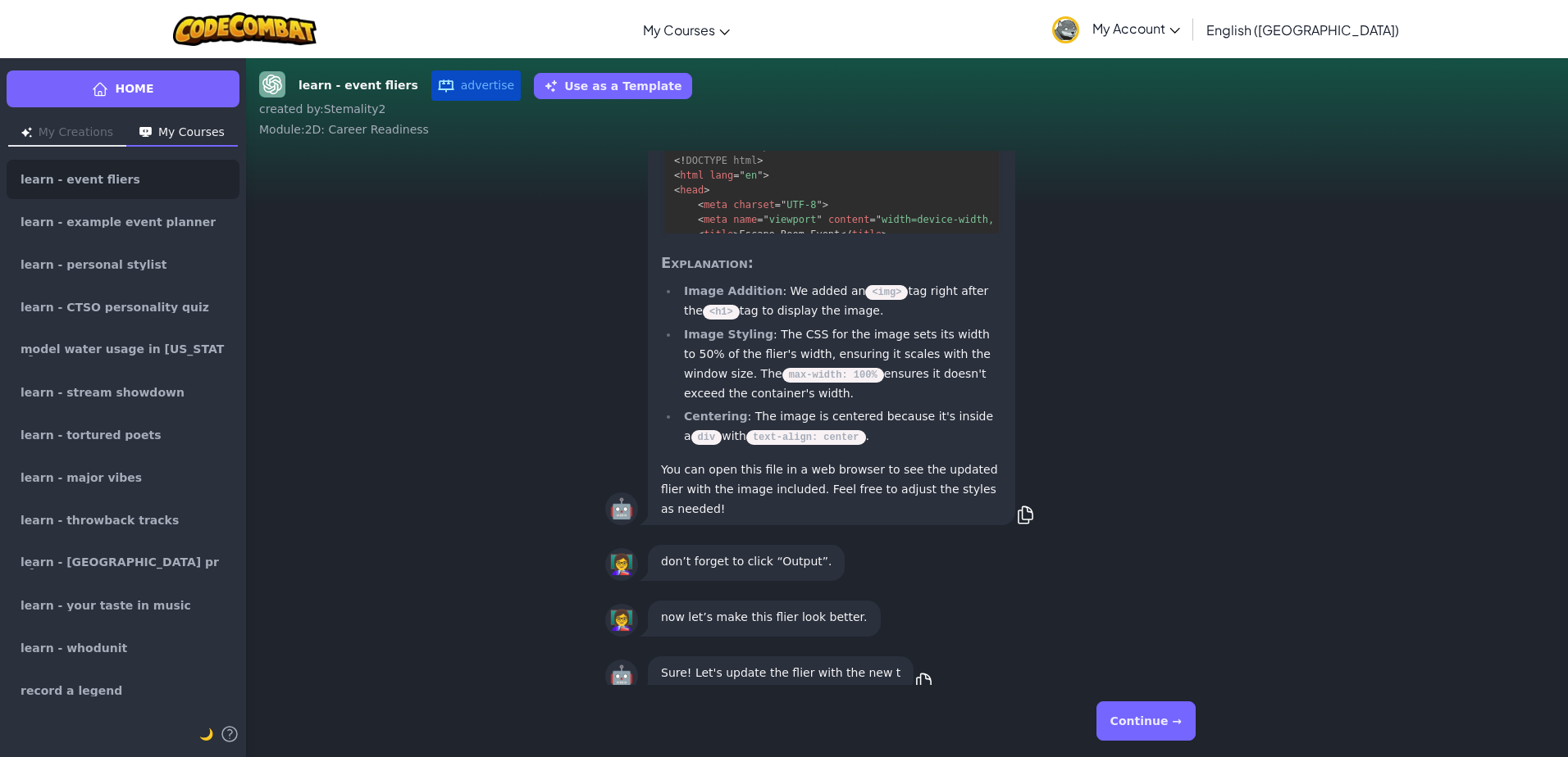
click at [1184, 725] on button "Continue →" at bounding box center [1146, 721] width 100 height 39
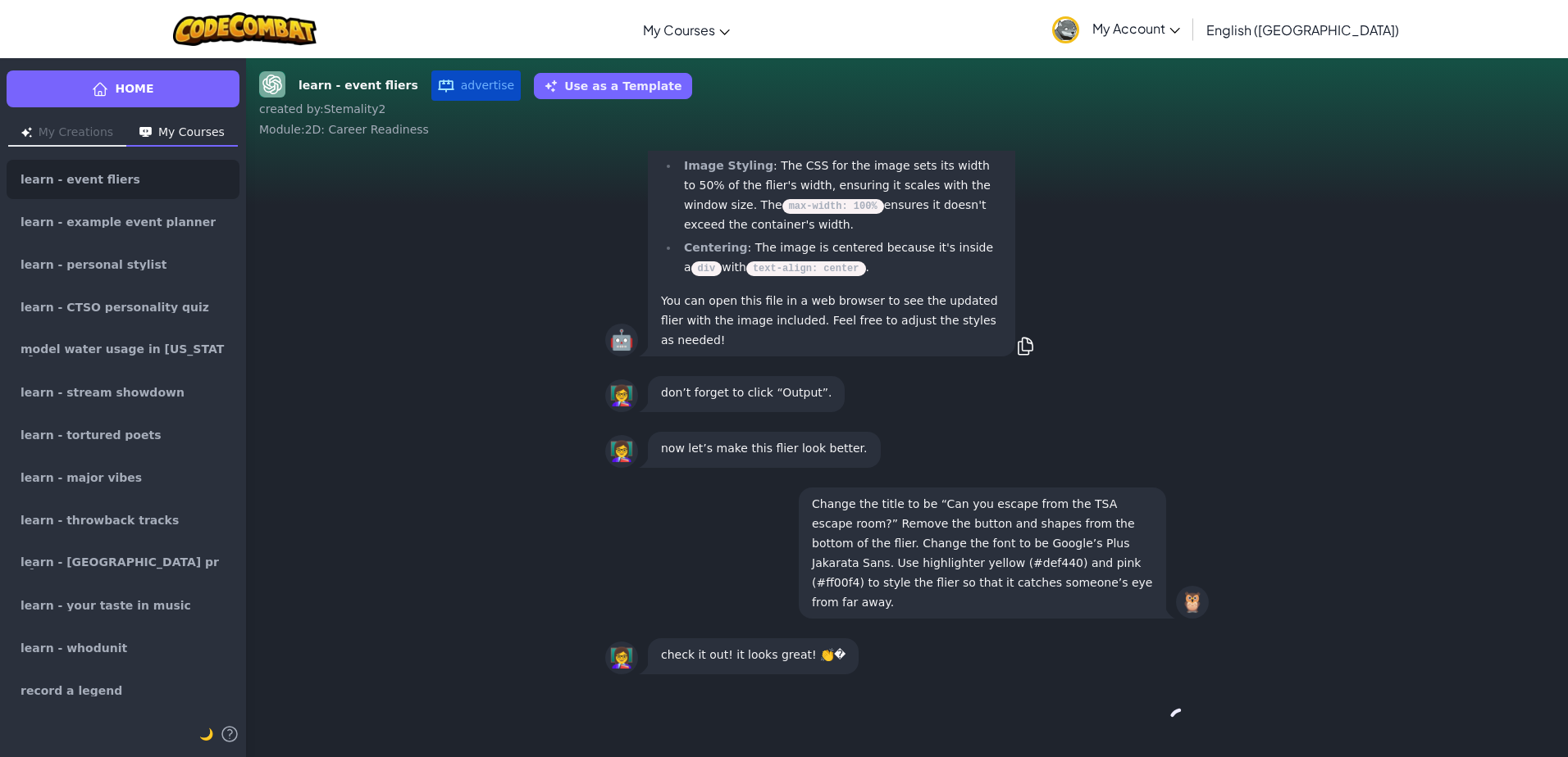
scroll to position [1, 0]
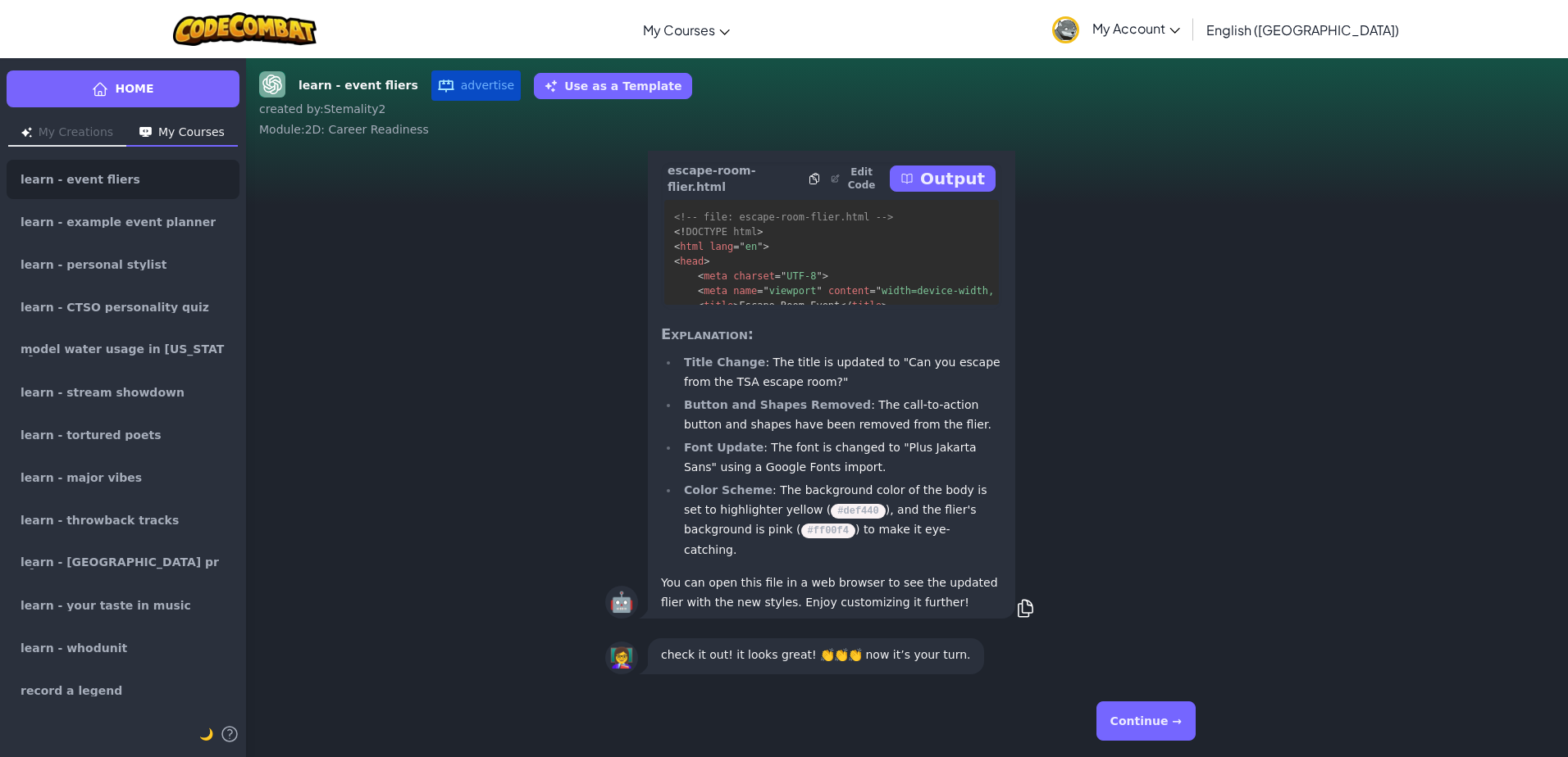
click at [1184, 725] on button "Continue →" at bounding box center [1146, 721] width 100 height 39
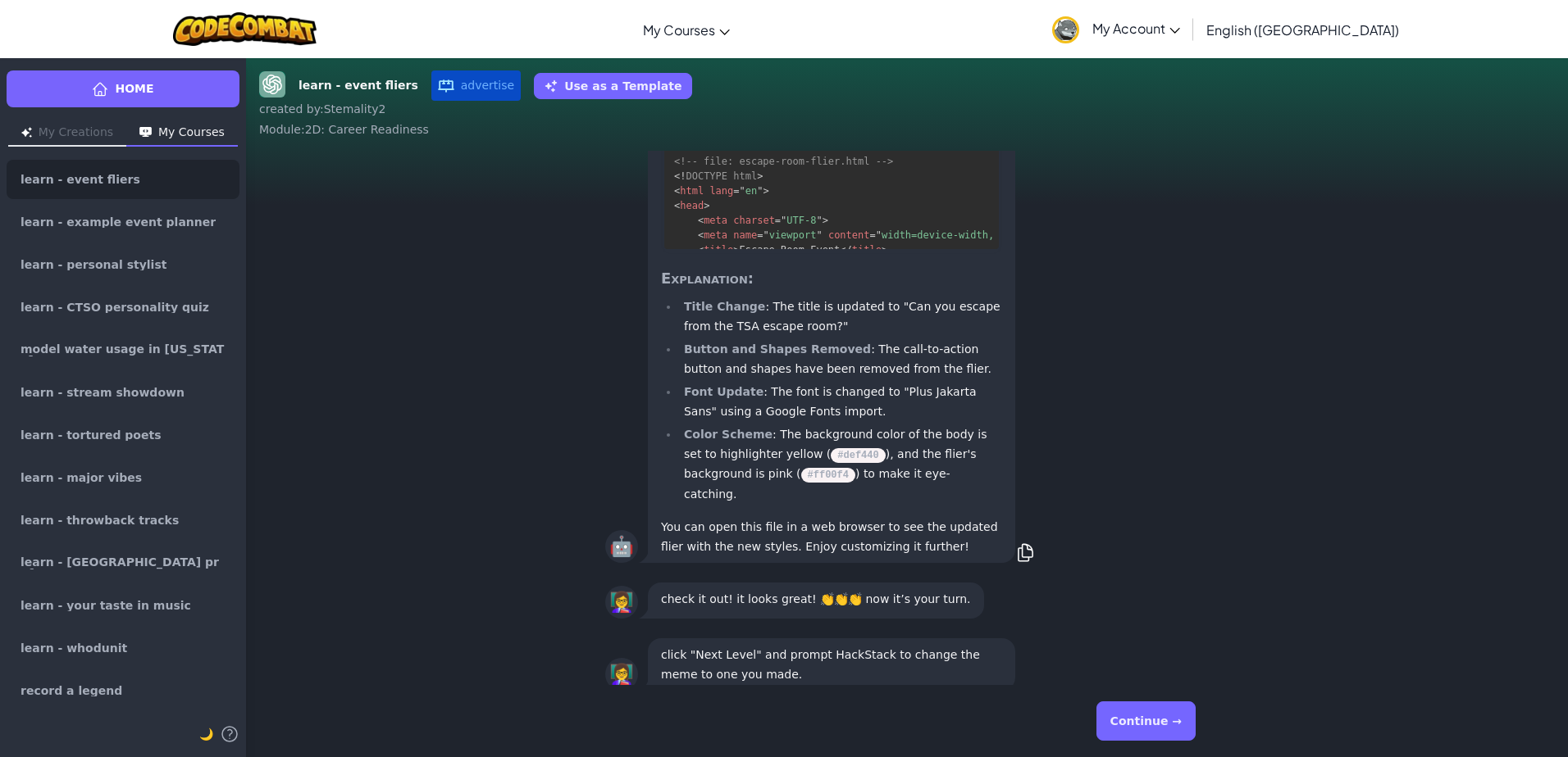
click at [1184, 725] on button "Continue →" at bounding box center [1146, 721] width 100 height 39
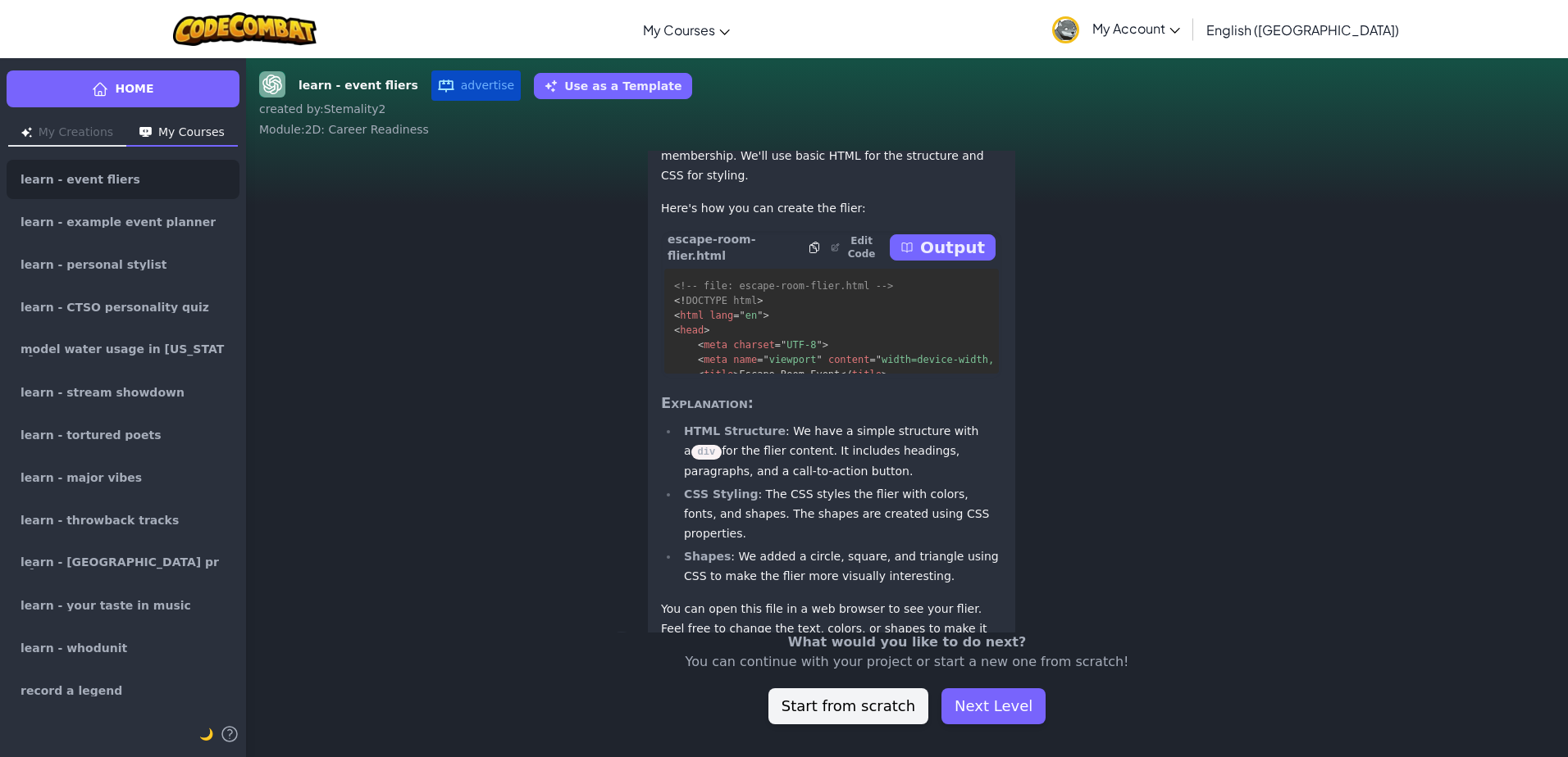
scroll to position [-1884, 0]
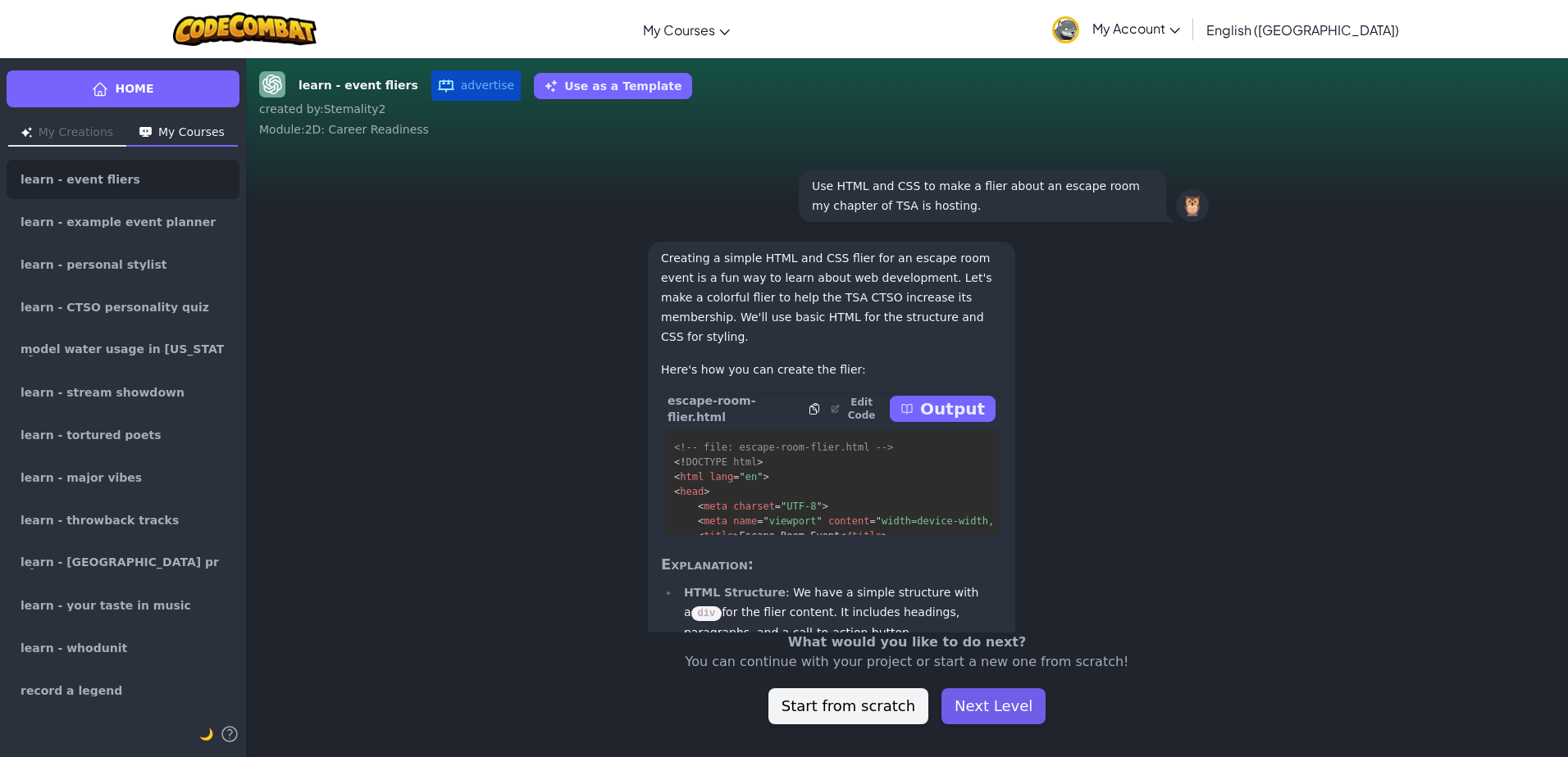
click at [989, 714] on button "Next Level" at bounding box center [994, 707] width 104 height 36
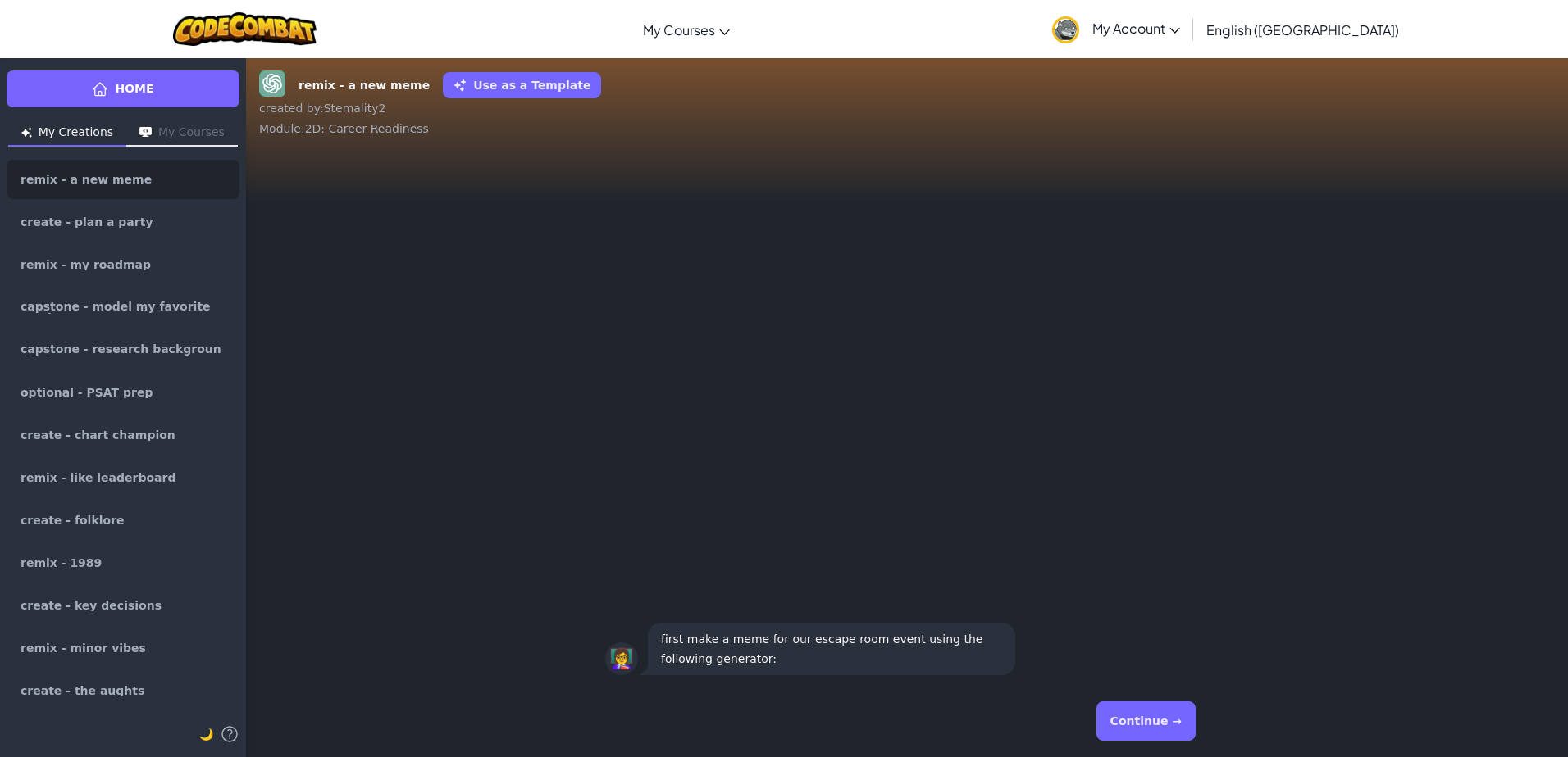
click at [1129, 731] on button "Continue →" at bounding box center [1146, 721] width 100 height 39
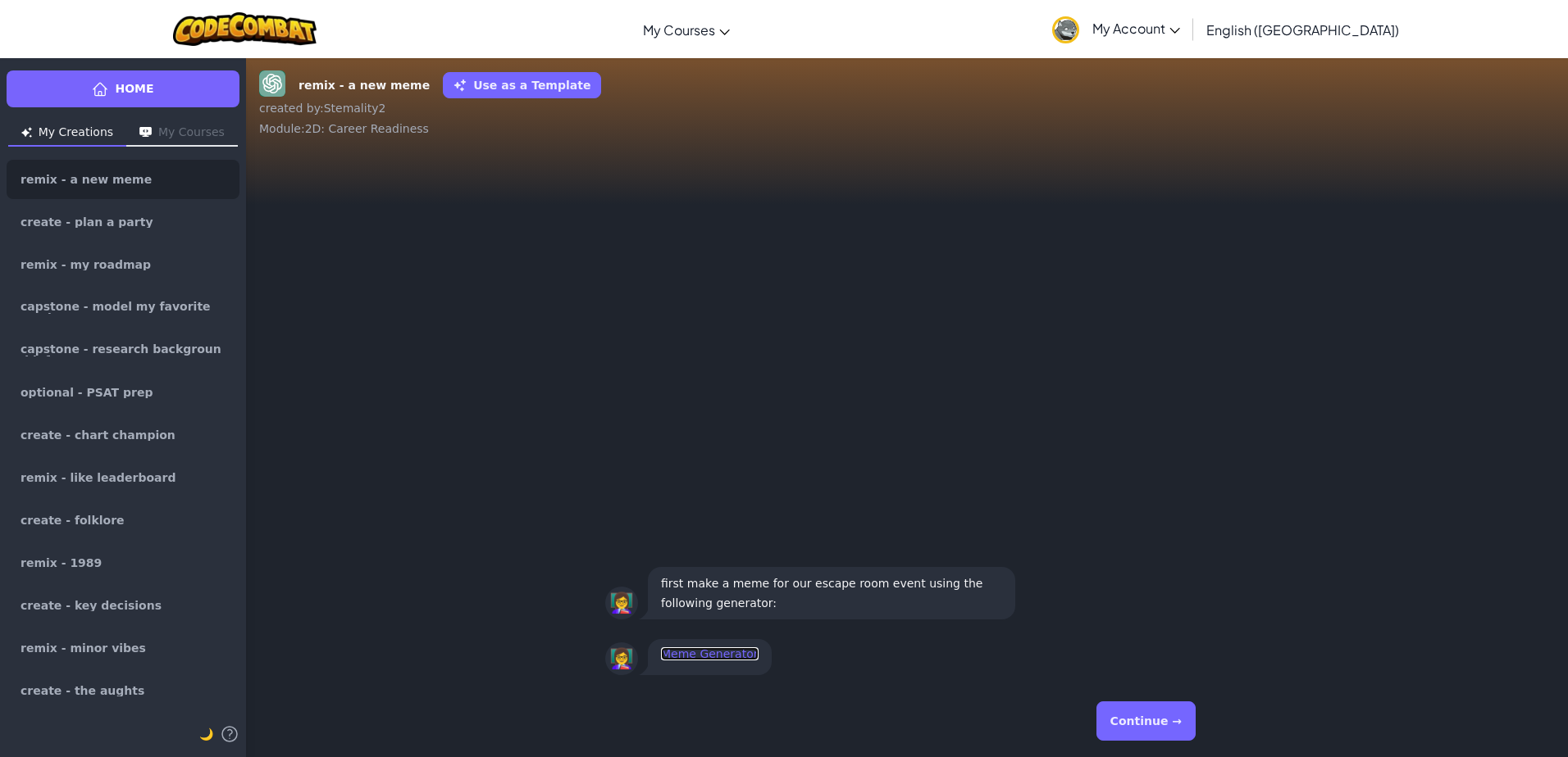
click at [692, 648] on link "Meme Generator" at bounding box center [709, 655] width 98 height 13
click at [1123, 719] on button "Continue →" at bounding box center [1146, 721] width 100 height 39
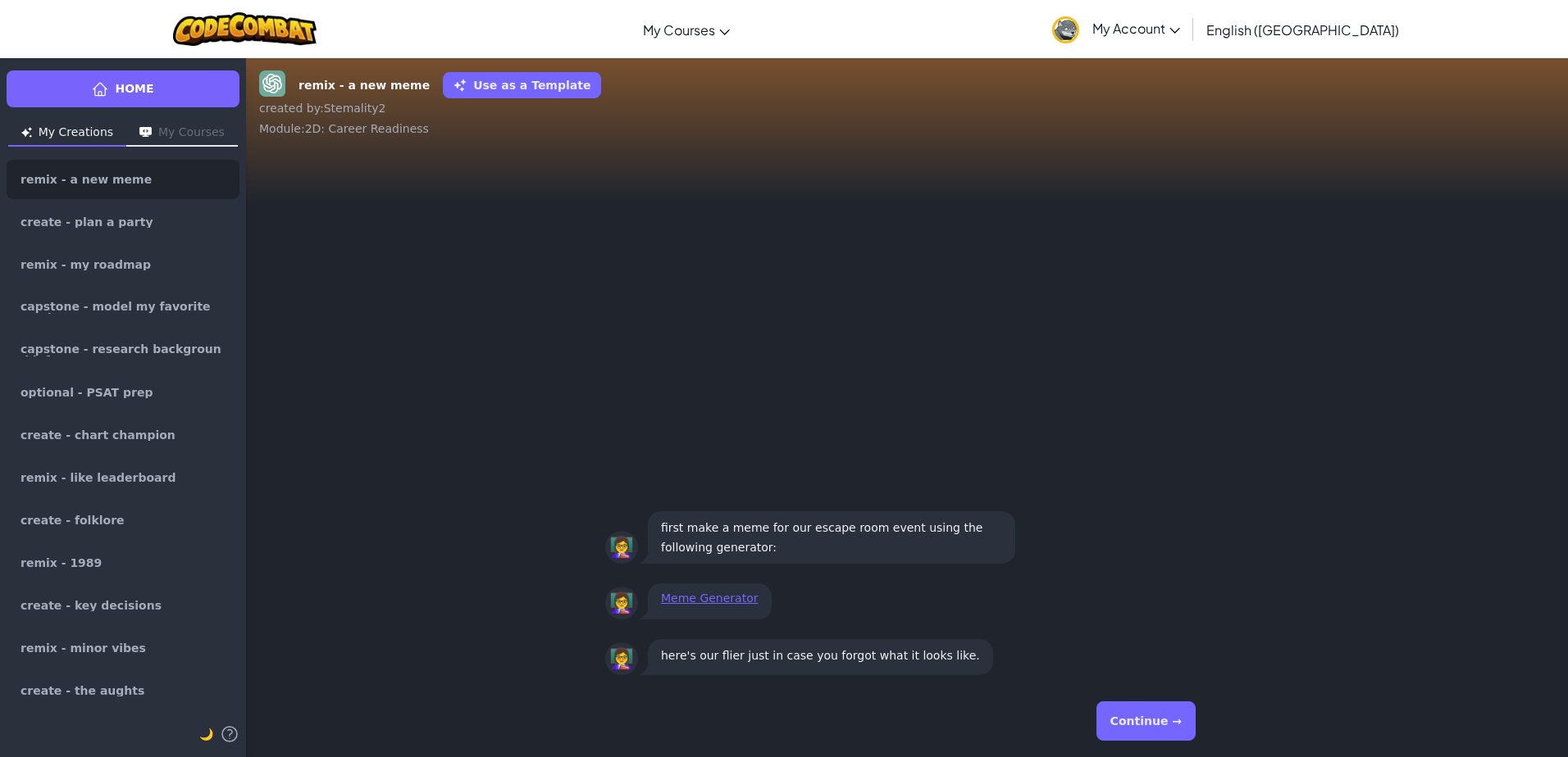
click at [1123, 719] on button "Continue →" at bounding box center [1146, 721] width 100 height 39
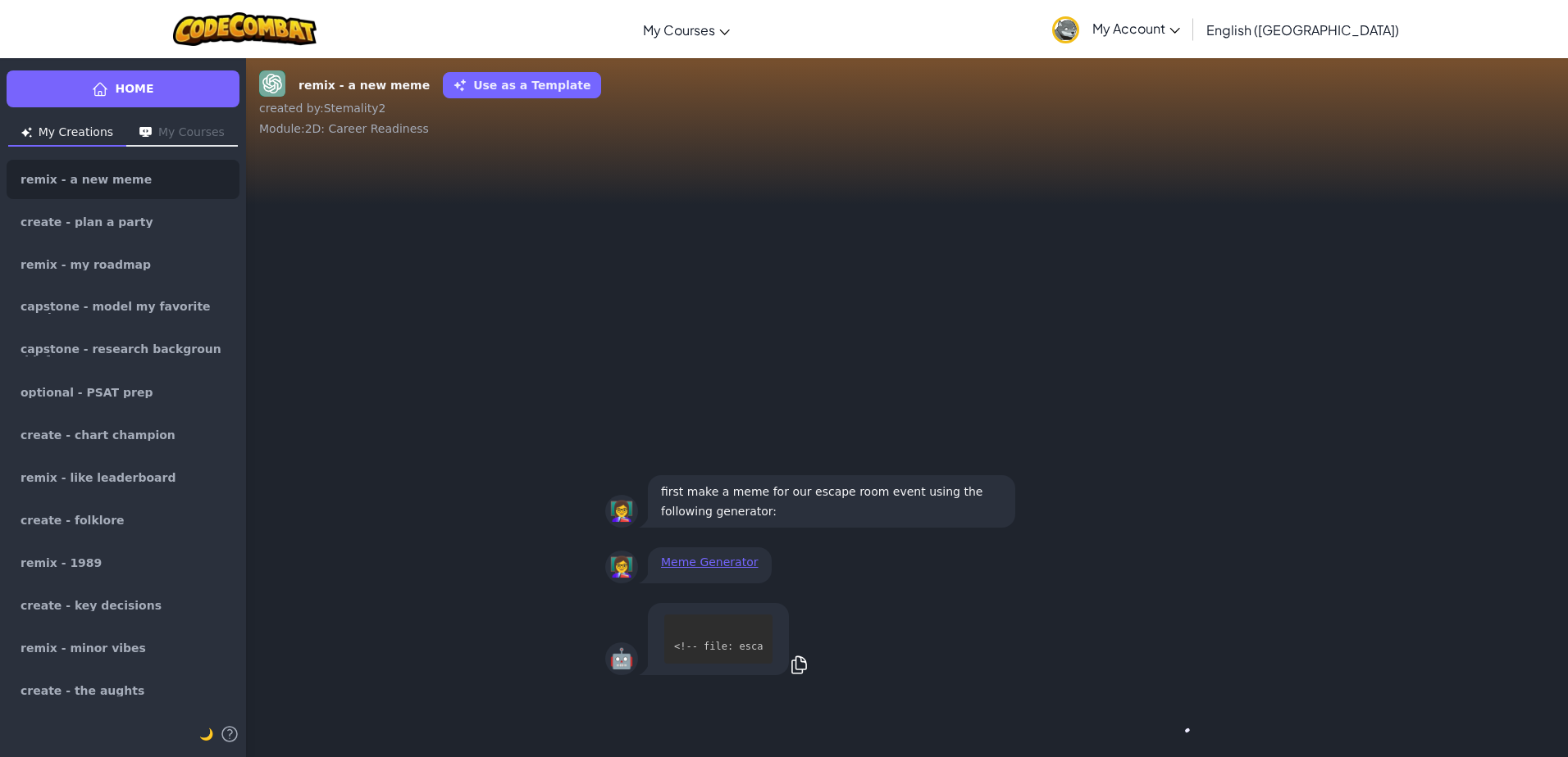
scroll to position [1, 0]
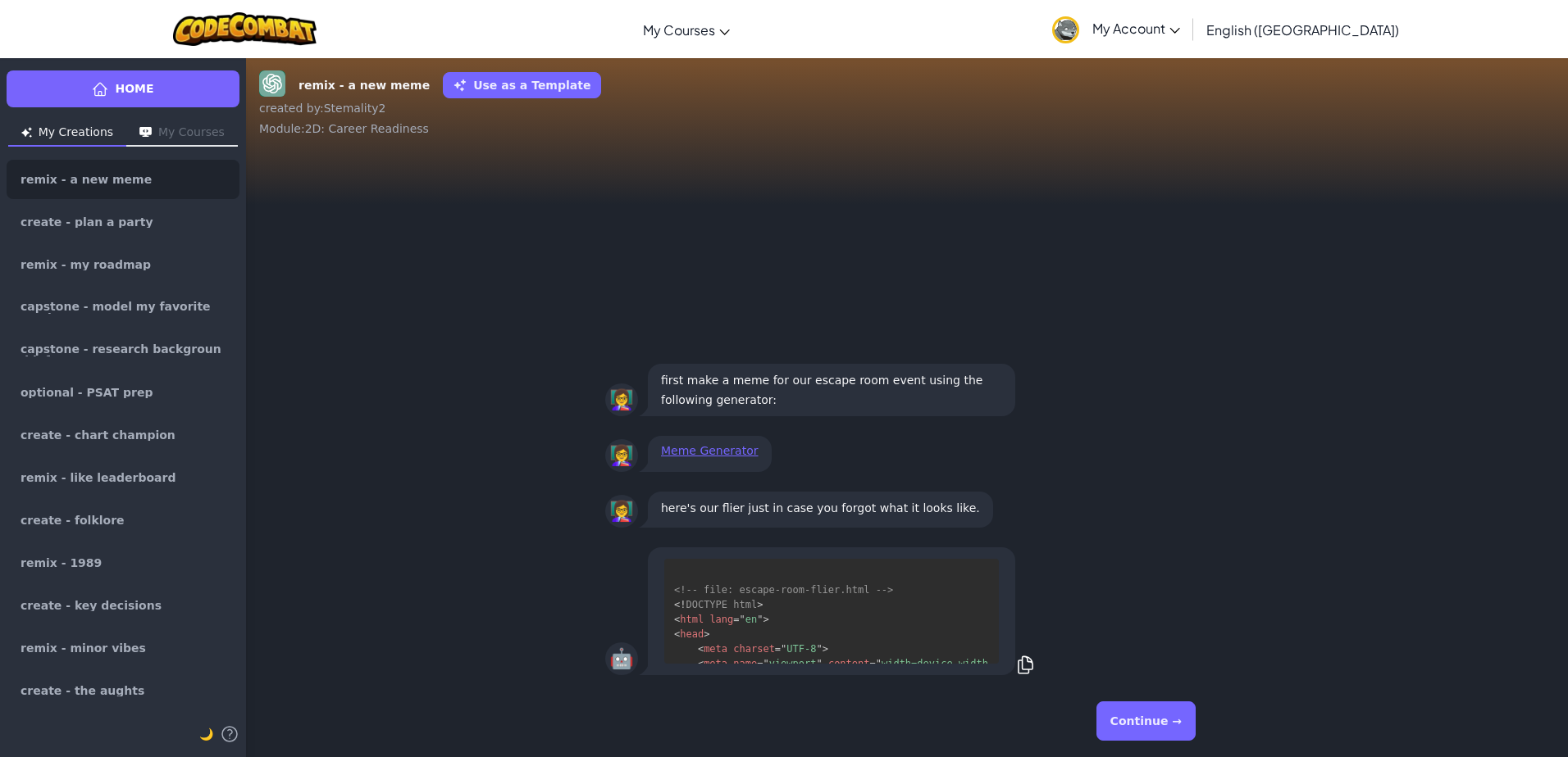
click at [1123, 719] on button "Continue →" at bounding box center [1146, 721] width 100 height 39
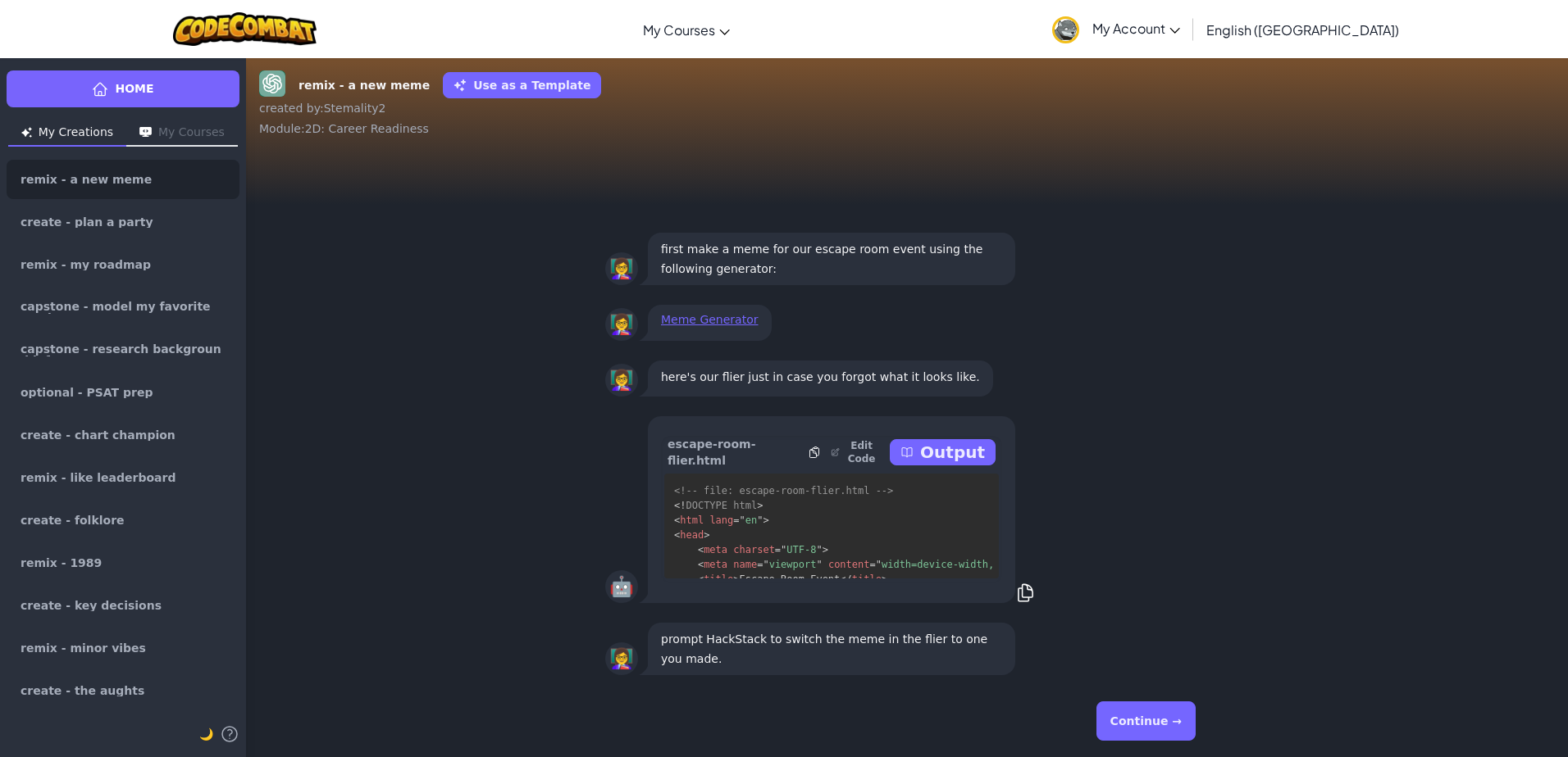
click at [1135, 724] on button "Continue →" at bounding box center [1146, 721] width 100 height 39
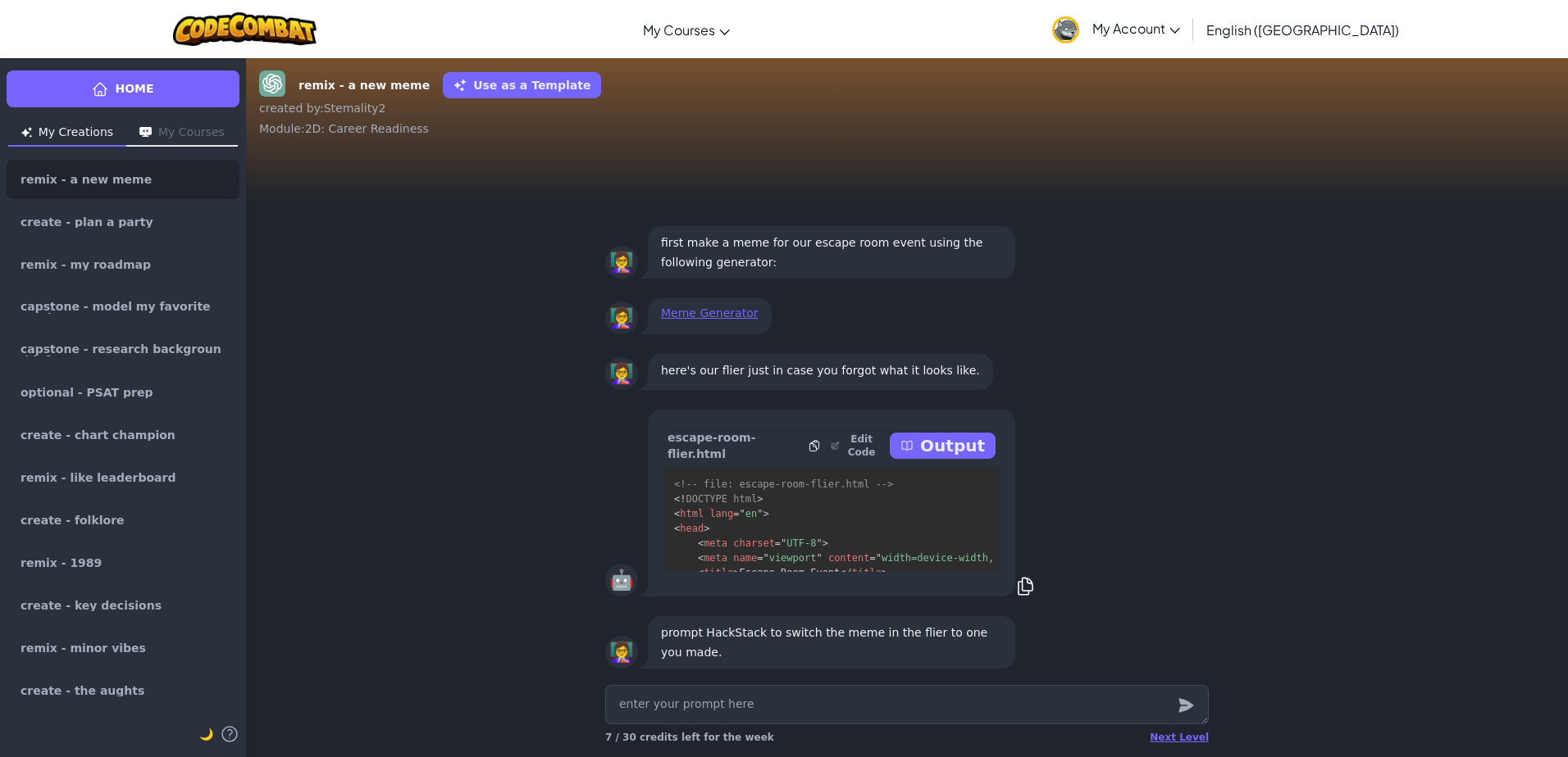
click at [161, 131] on button "My Courses" at bounding box center [182, 134] width 112 height 27
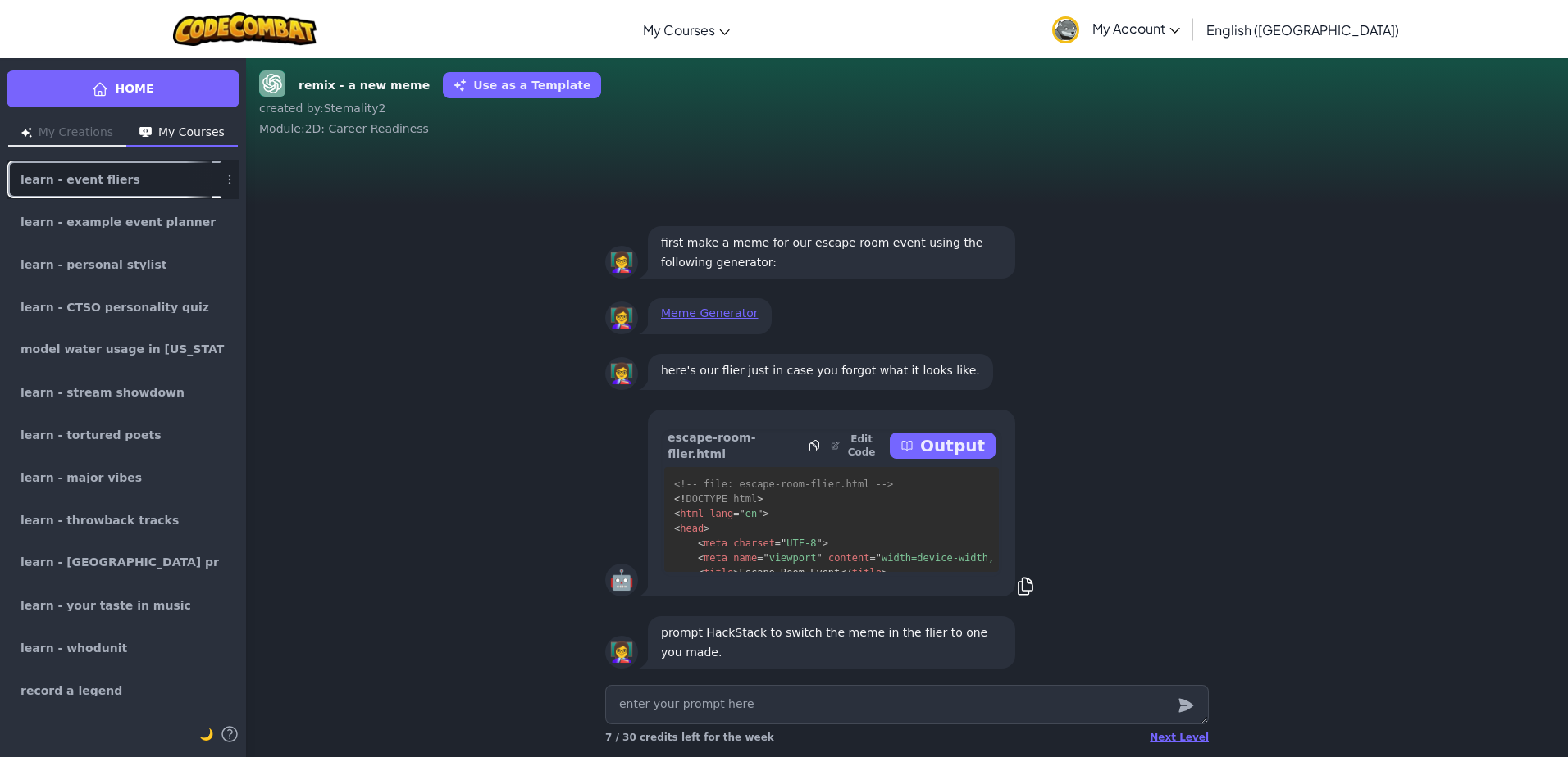
click at [140, 172] on link "learn - event fliers" at bounding box center [122, 178] width 233 height 39
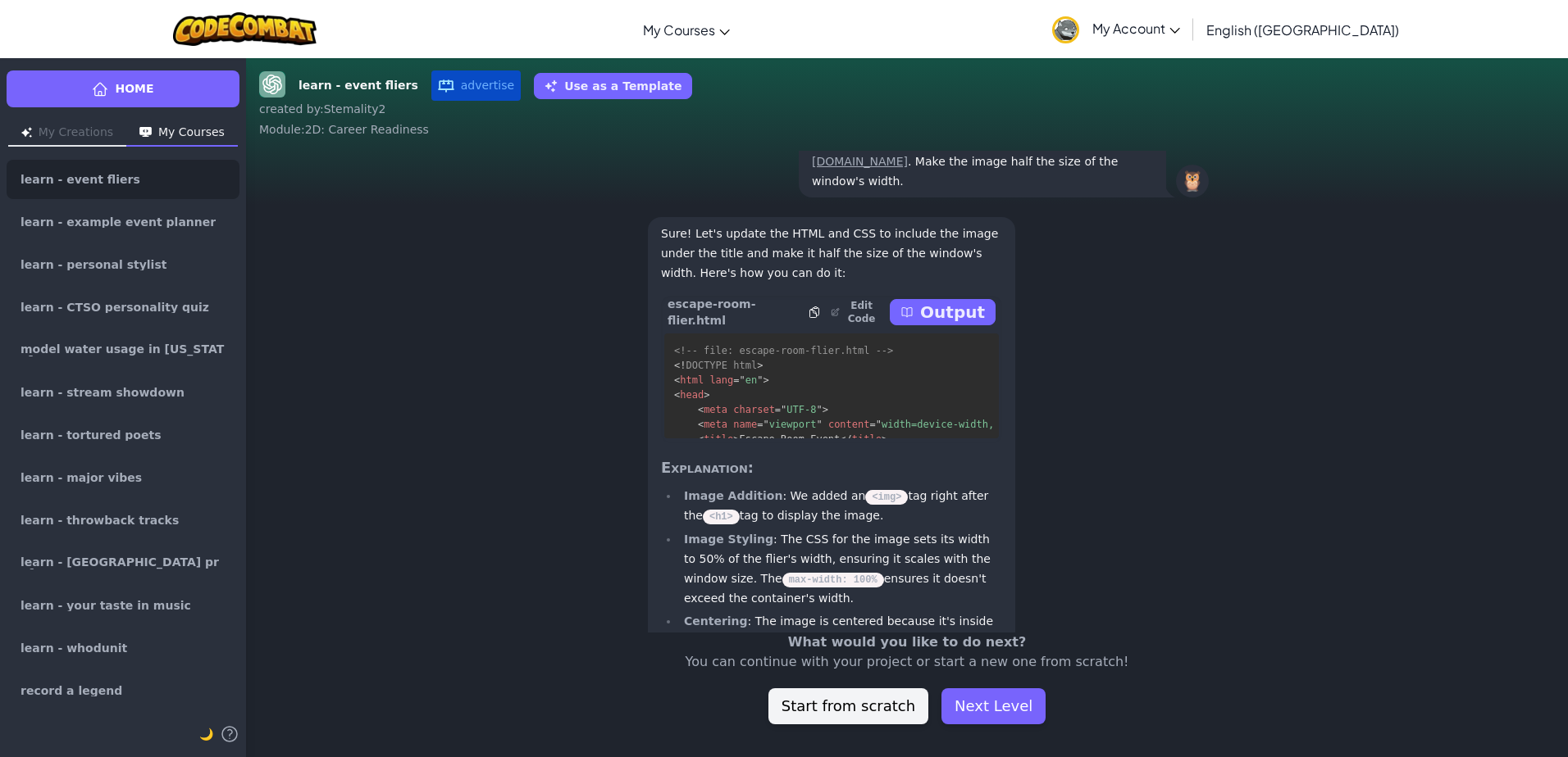
scroll to position [-1092, 0]
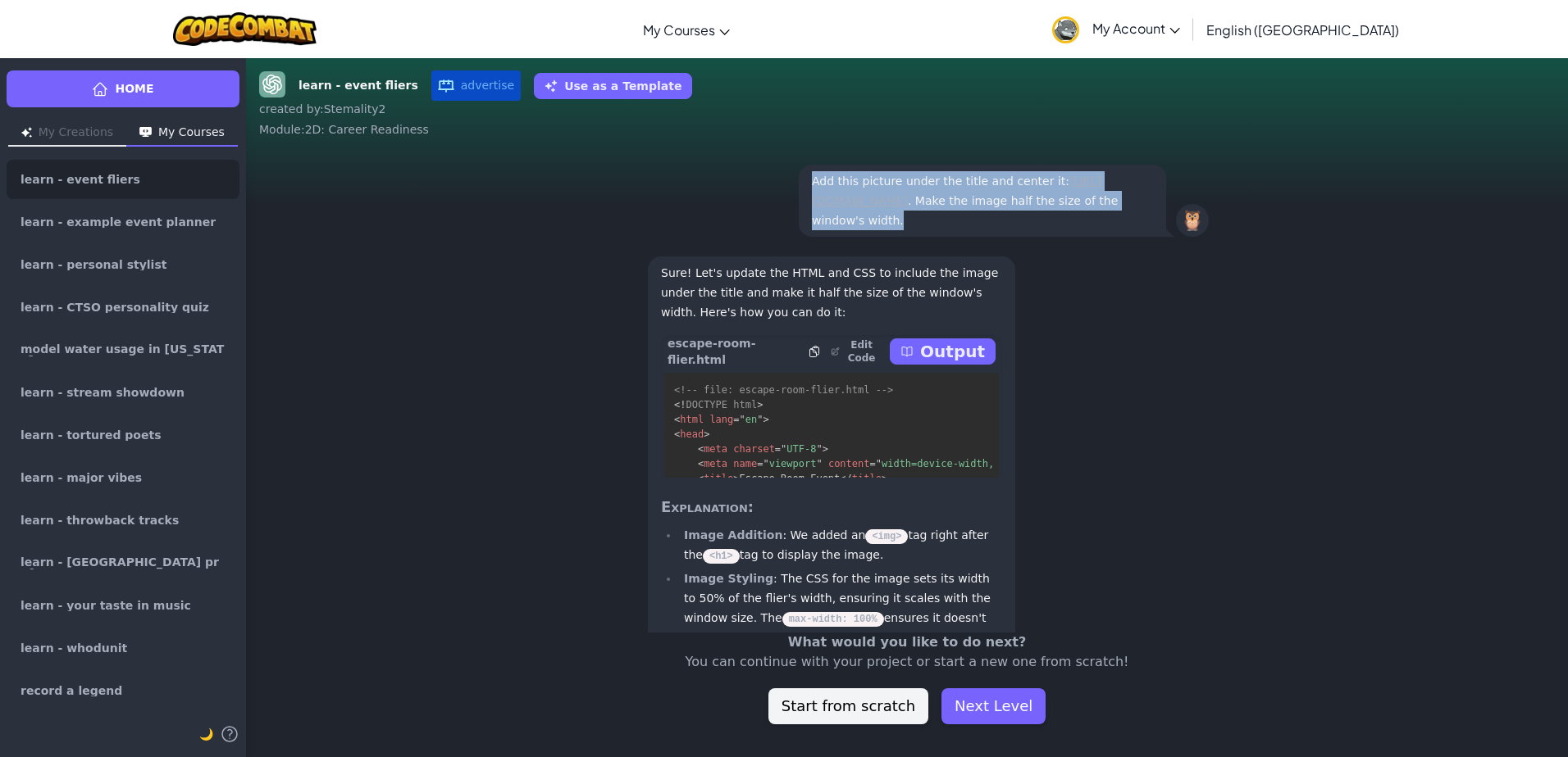
drag, startPoint x: 807, startPoint y: 221, endPoint x: 1138, endPoint y: 298, distance: 339.8
click at [1138, 237] on div "Add this picture under the title and center it: [URL][DOMAIN_NAME] . Make the i…" at bounding box center [982, 201] width 367 height 72
copy p "Add this picture under the title and center it: [URL][DOMAIN_NAME] . Make the i…"
click at [77, 141] on button "My Creations" at bounding box center [67, 134] width 118 height 27
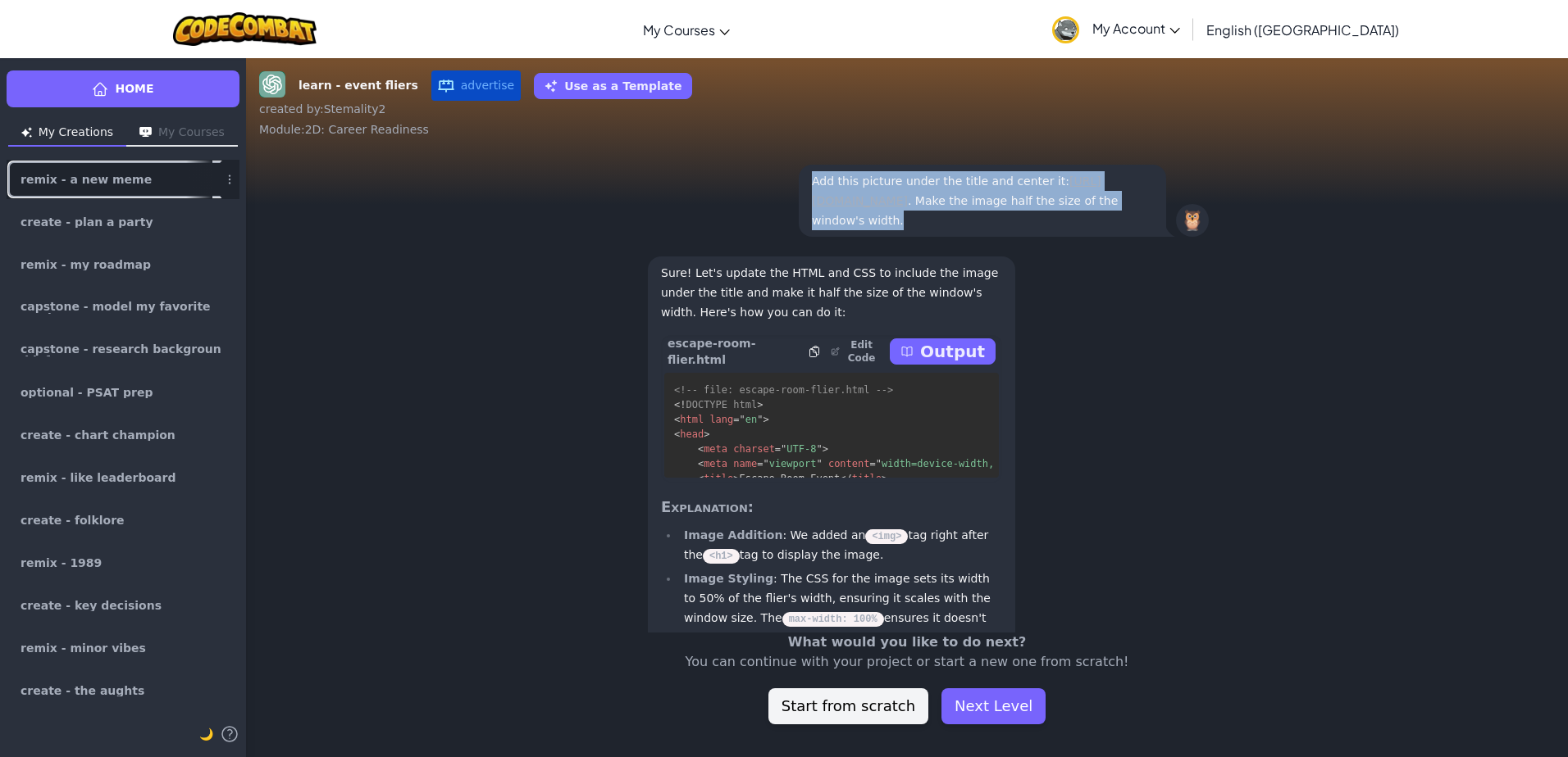
click at [112, 183] on span "remix - a new meme" at bounding box center [86, 179] width 131 height 11
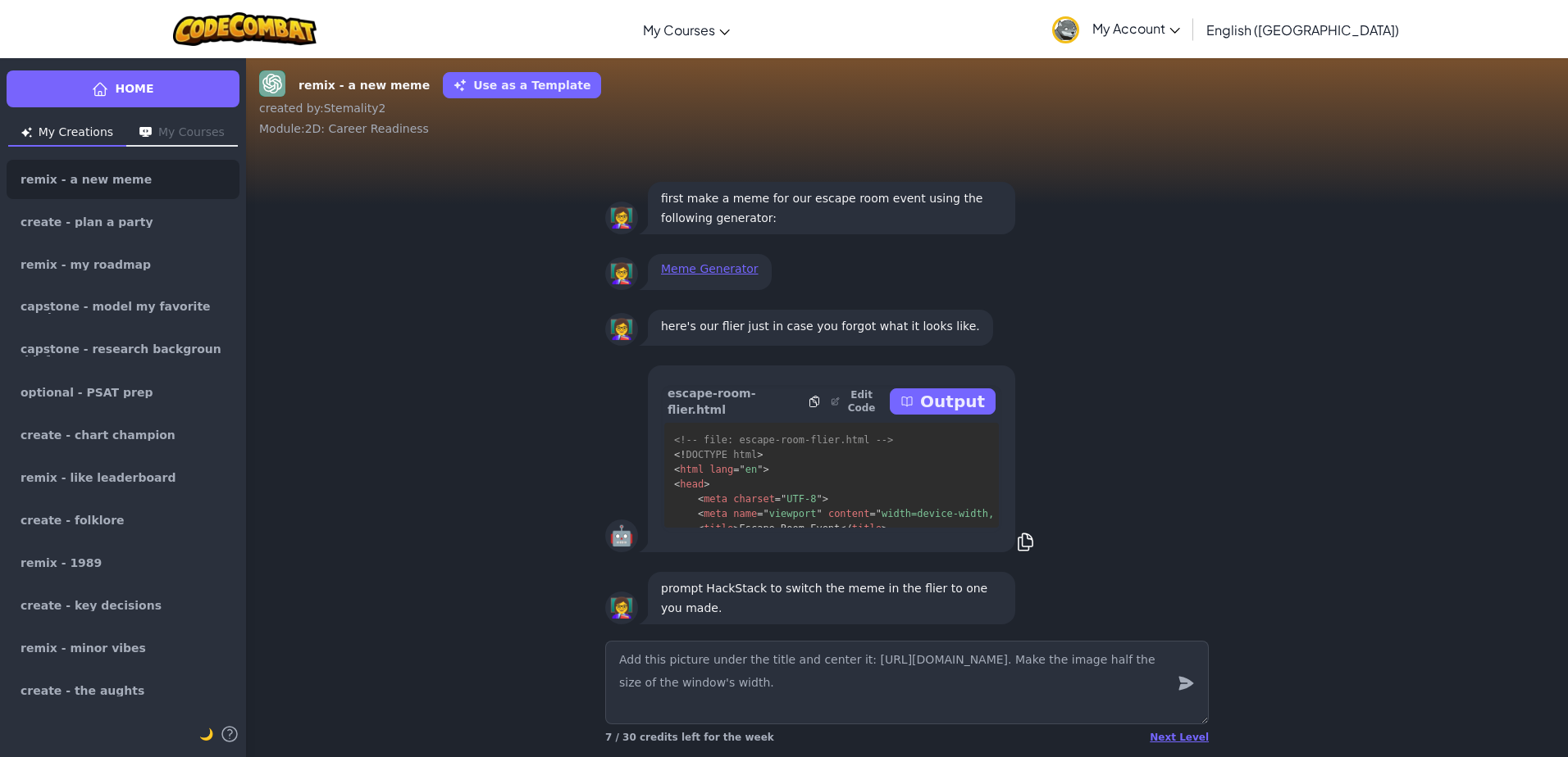
drag, startPoint x: 643, startPoint y: 659, endPoint x: 573, endPoint y: 649, distance: 70.7
click at [573, 649] on div "Add this picture under the title and center it: [URL][DOMAIN_NAME]. Make the im…" at bounding box center [906, 696] width 1322 height 123
click at [703, 268] on link "Meme Generator" at bounding box center [709, 269] width 98 height 13
drag, startPoint x: 1142, startPoint y: 687, endPoint x: 598, endPoint y: 678, distance: 544.1
click at [598, 678] on div "Change the picture to this picture under the title and center it: [URL][DOMAIN_…" at bounding box center [907, 696] width 630 height 123
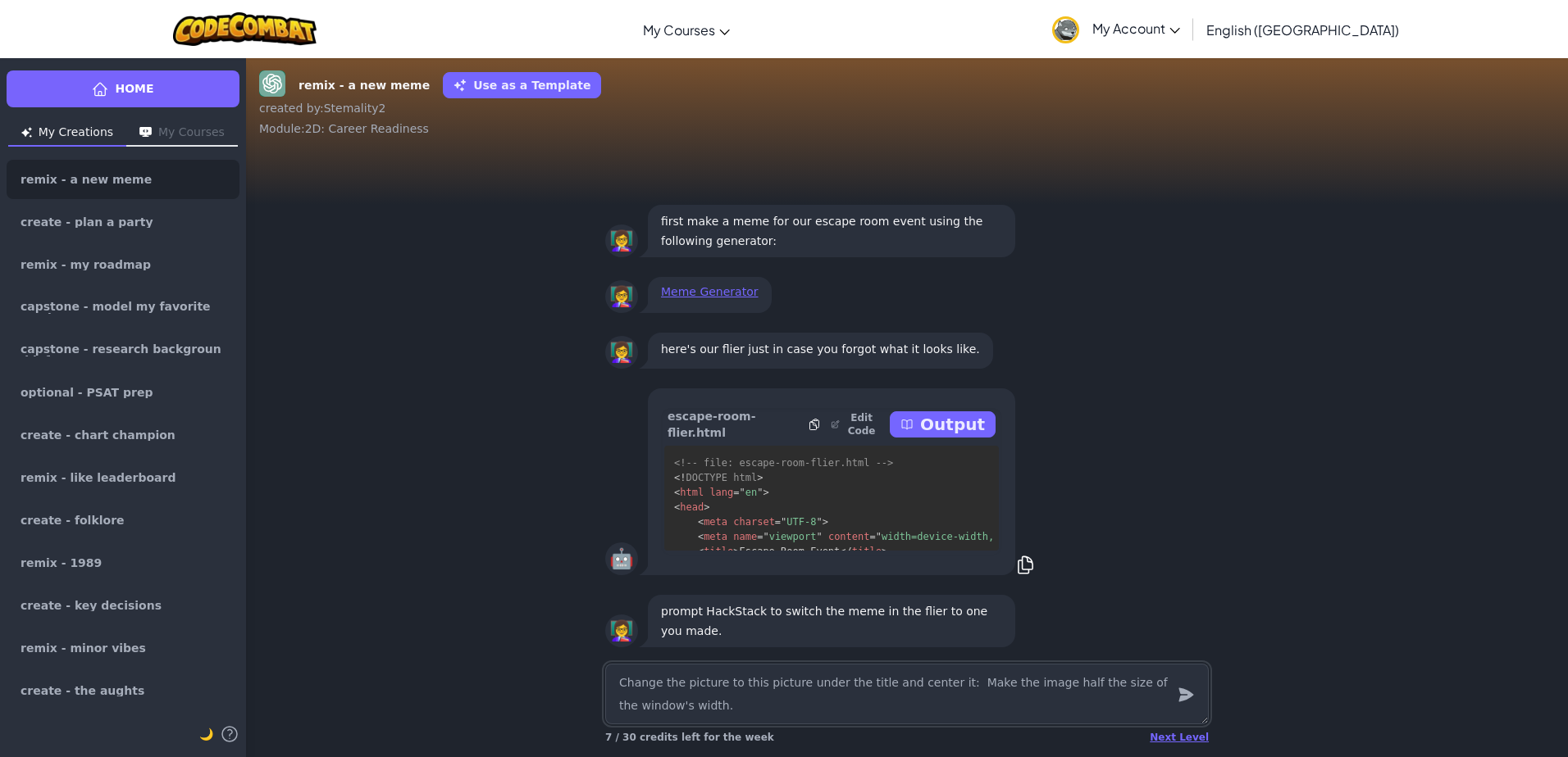
paste textarea "[URL][DOMAIN_NAME]"
click at [1185, 700] on icon "submit" at bounding box center [1186, 695] width 15 height 14
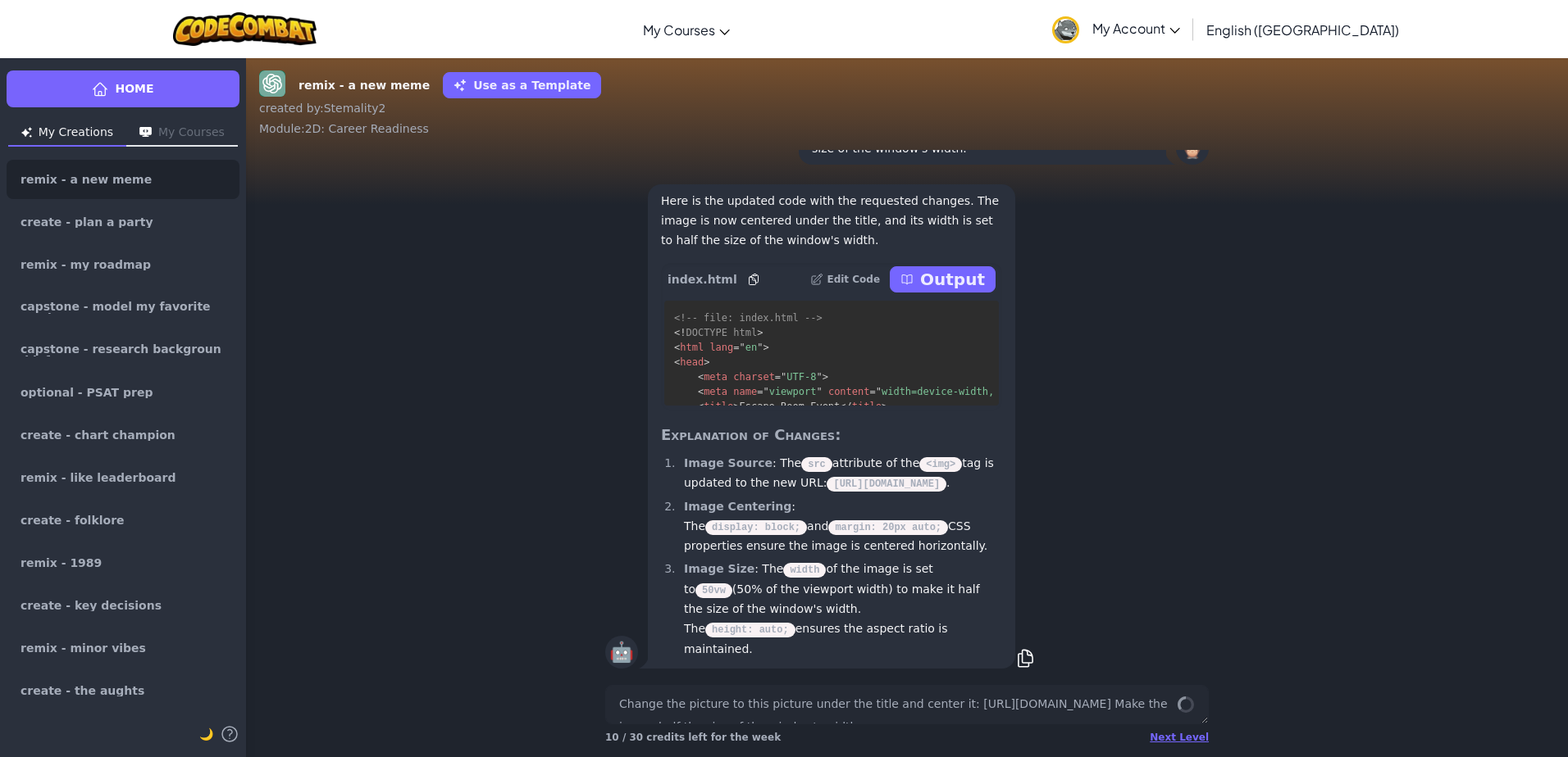
scroll to position [1, 0]
click at [920, 275] on button "Output" at bounding box center [943, 280] width 105 height 27
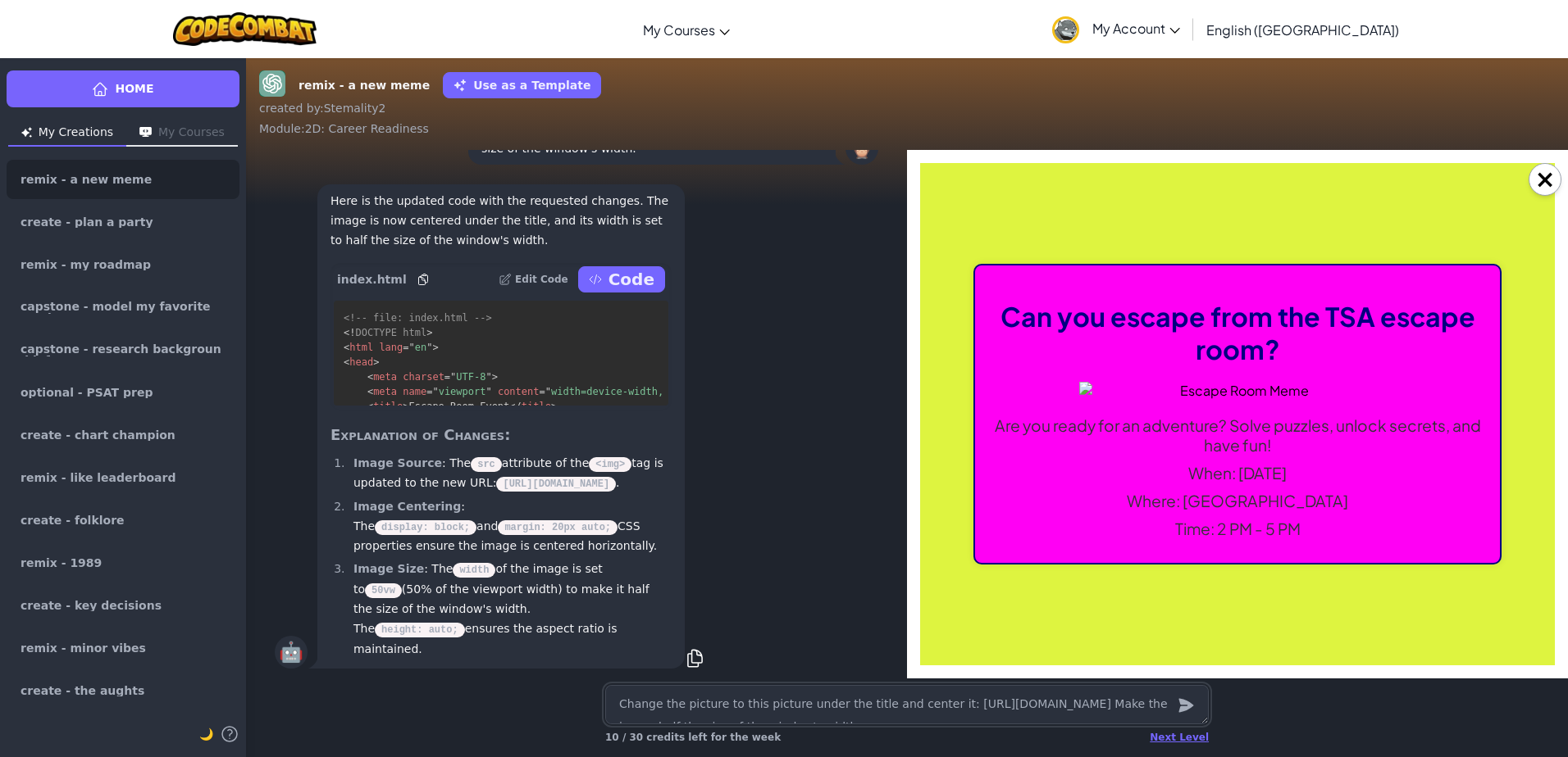
scroll to position [0, 0]
click at [1085, 390] on img at bounding box center [1238, 391] width 317 height 17
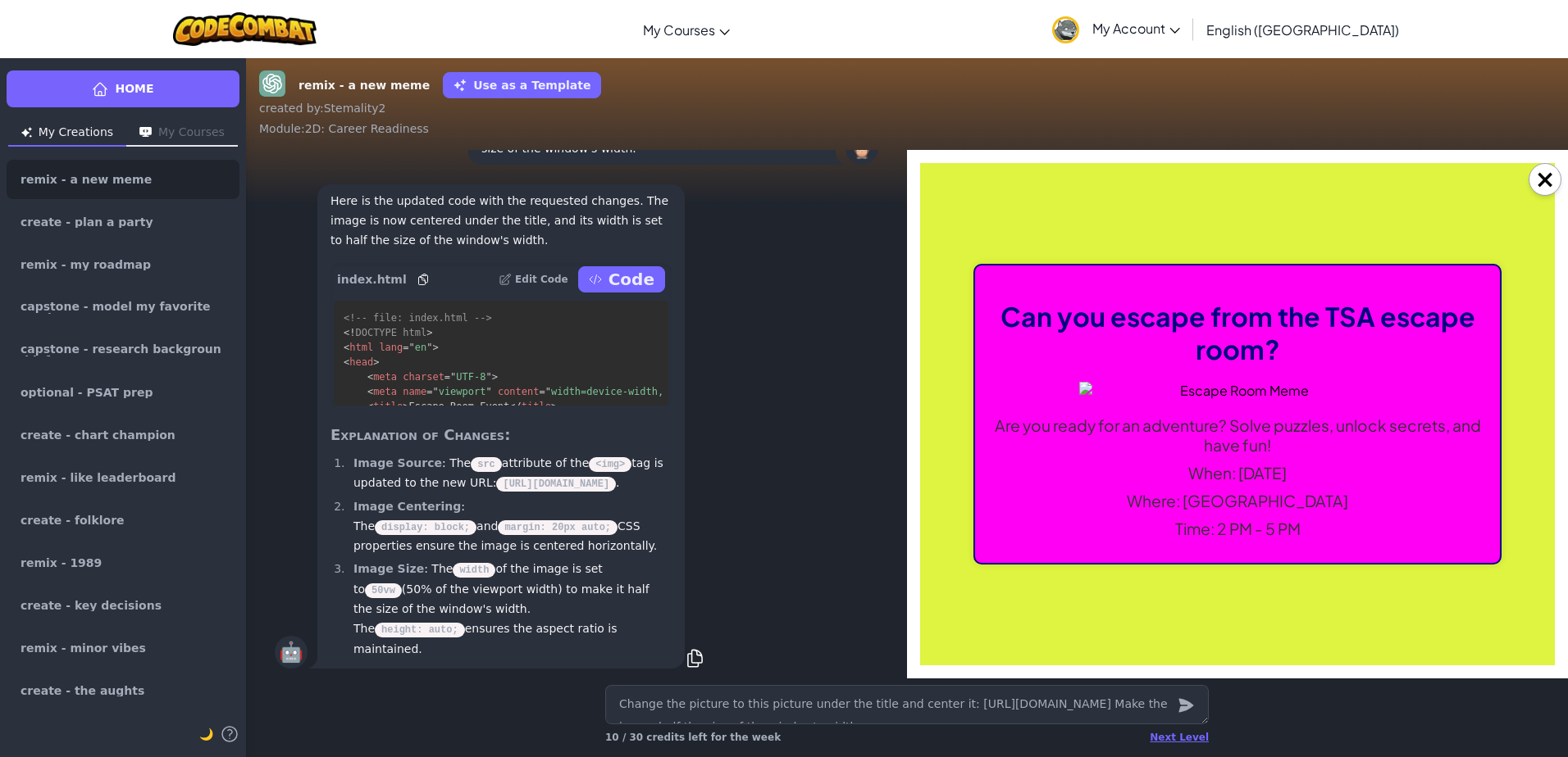
click at [1085, 390] on img at bounding box center [1238, 391] width 317 height 17
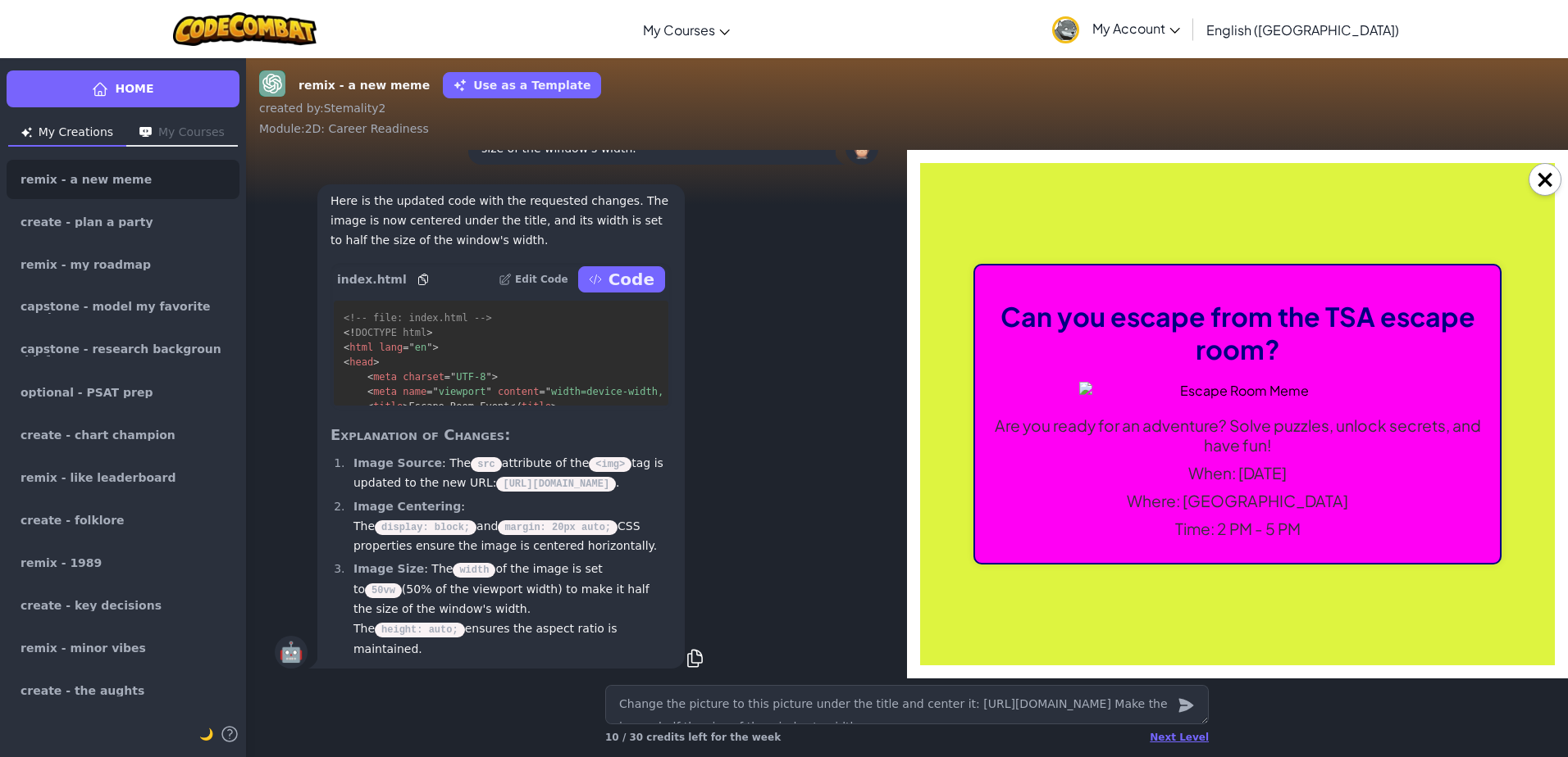
click at [1085, 390] on img at bounding box center [1238, 391] width 317 height 17
click at [1554, 182] on button "×" at bounding box center [1545, 179] width 33 height 33
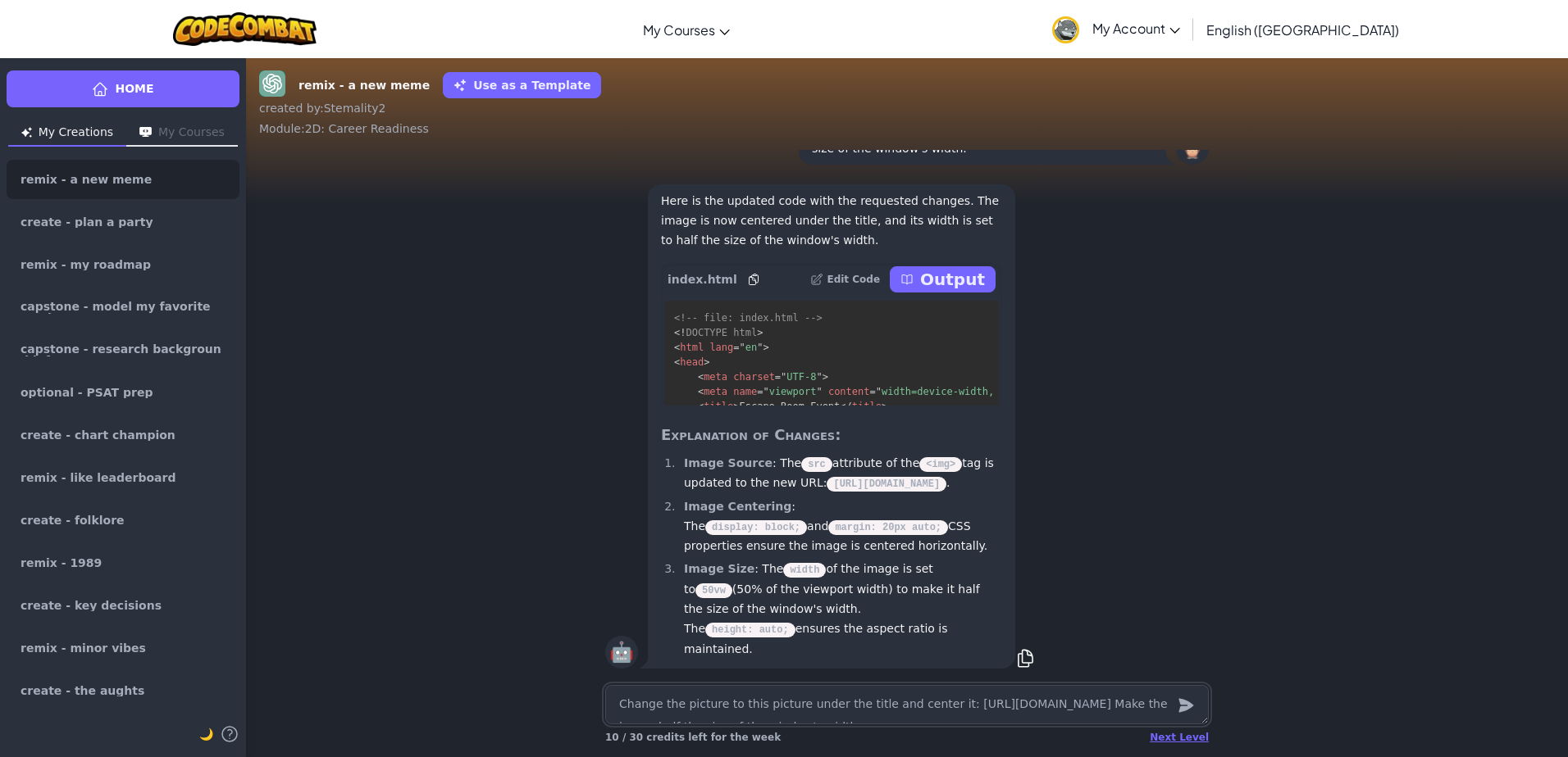
scroll to position [-526, 0]
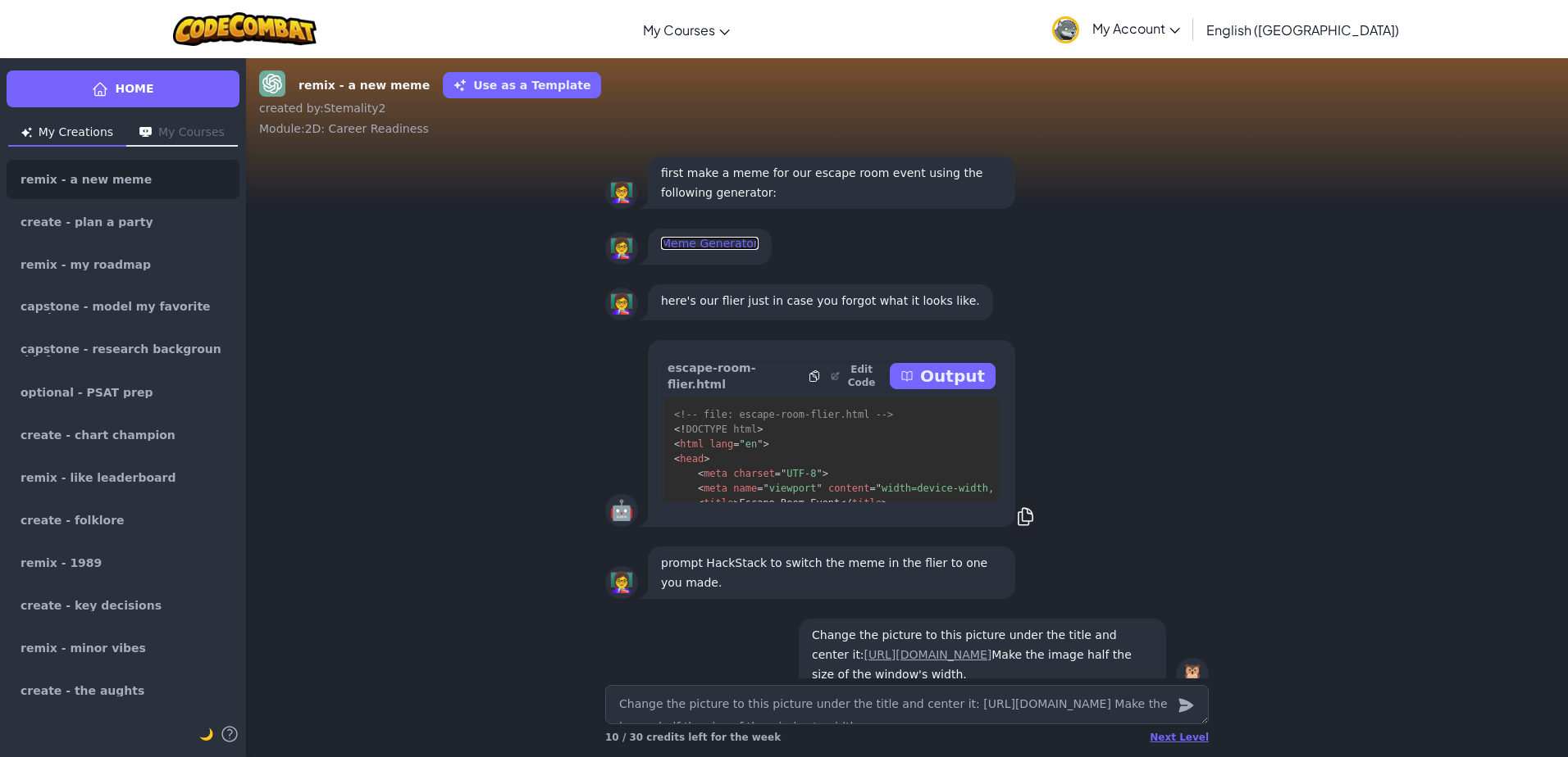
click at [691, 250] on link "Meme Generator" at bounding box center [709, 244] width 98 height 13
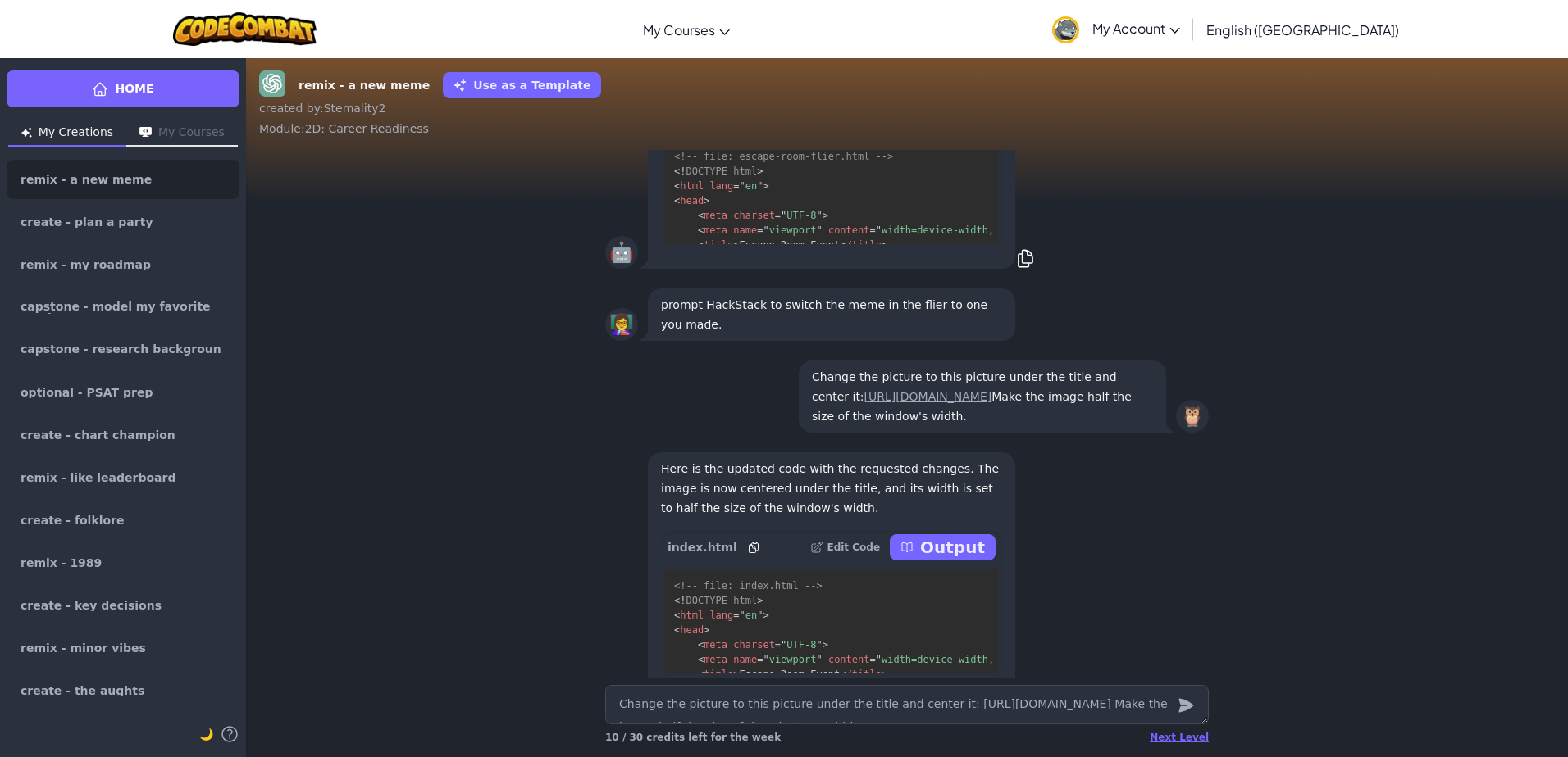
scroll to position [-253, 0]
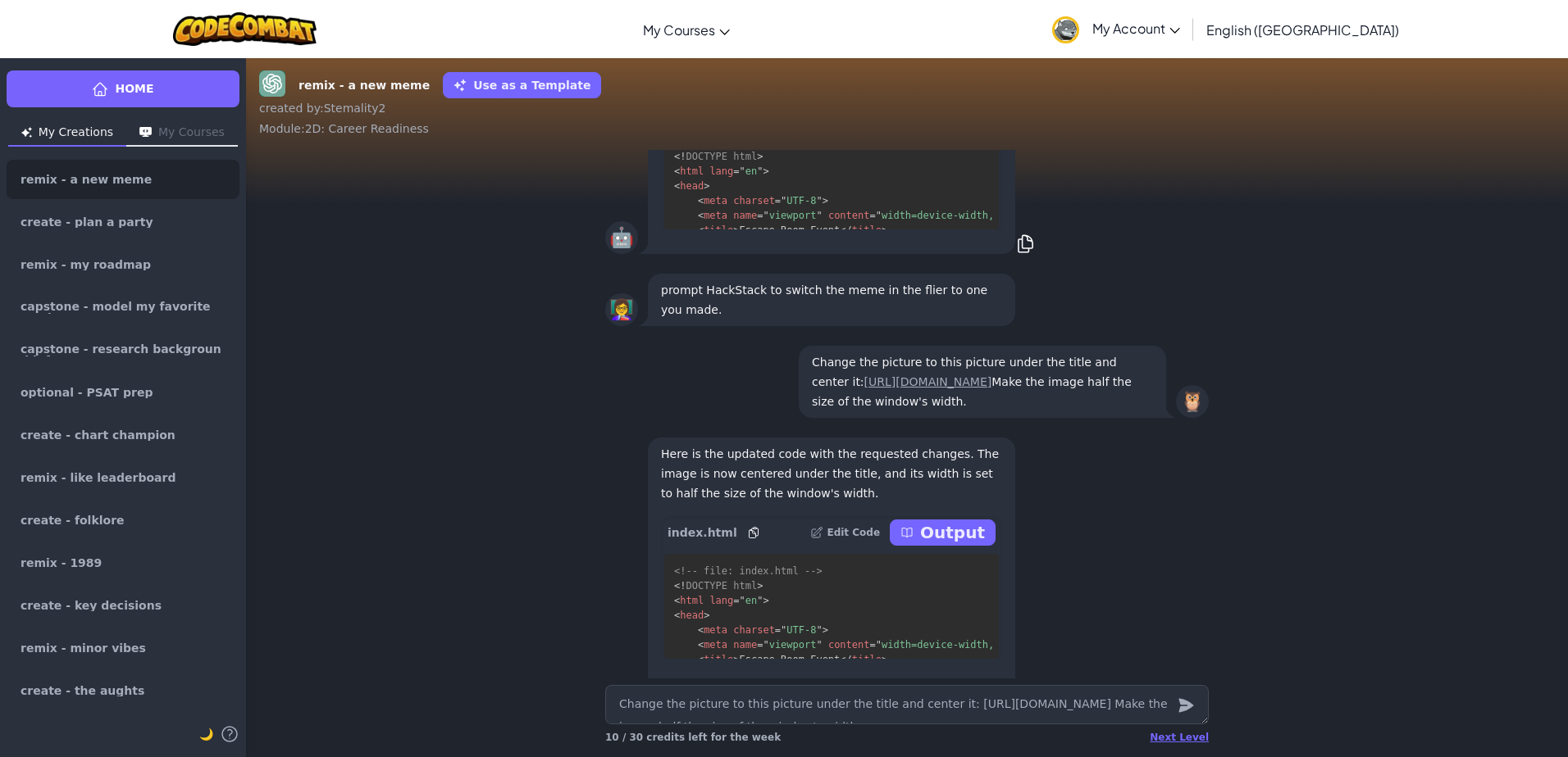
drag, startPoint x: 804, startPoint y: 360, endPoint x: 1100, endPoint y: 407, distance: 299.7
click at [1100, 407] on div "Change the picture to this picture under the title and center it: [URL][DOMAIN_…" at bounding box center [982, 382] width 367 height 72
copy p "Change the picture to this picture under the title and center it: [URL][DOMAIN_…"
click at [809, 706] on textarea "Change the picture to this picture under the title and center it: [URL][DOMAIN_…" at bounding box center [907, 704] width 604 height 39
paste textarea "Change the picture to this picture under the title and center it: [URL][DOMAIN_…"
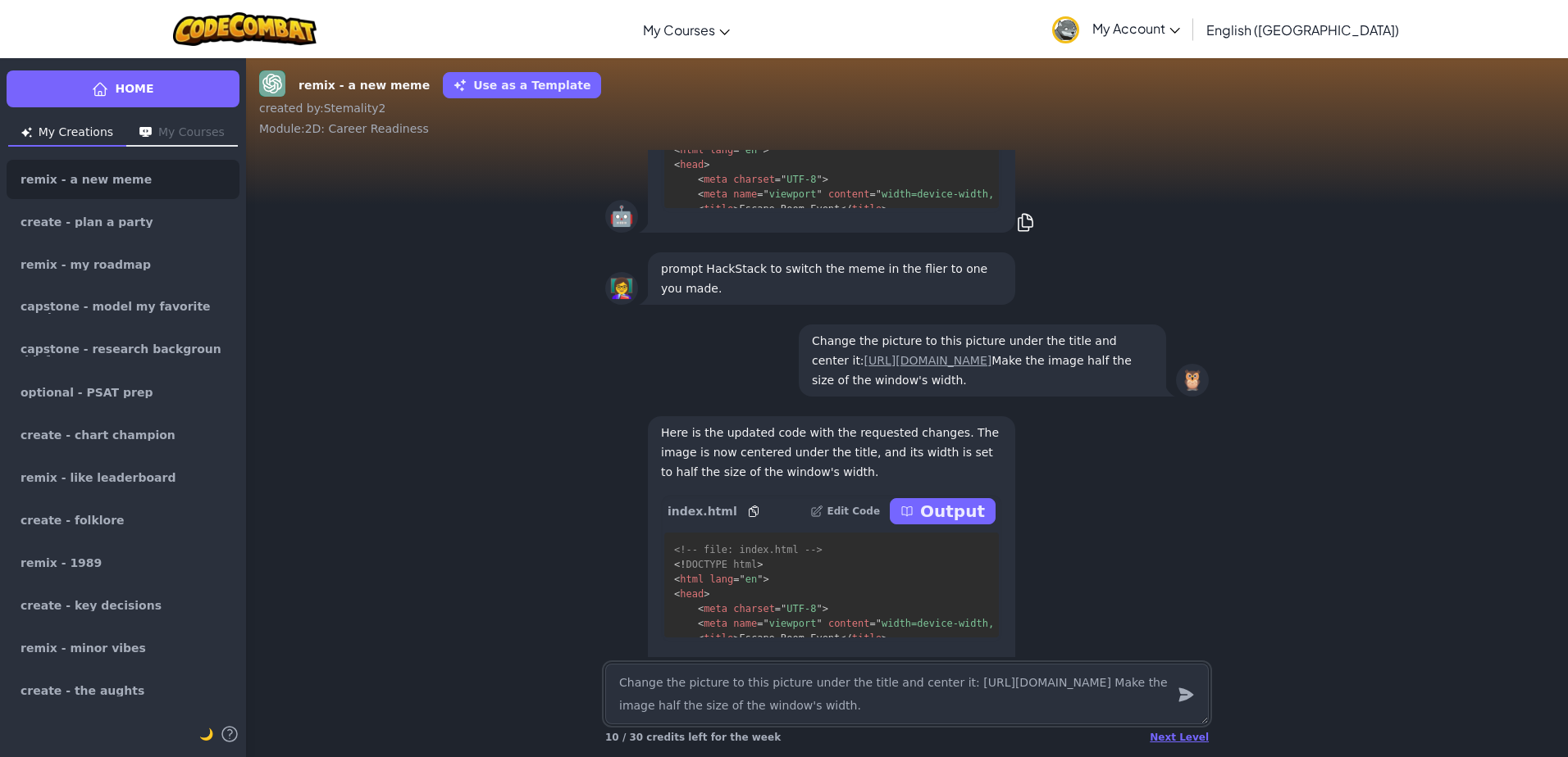
scroll to position [-274, 0]
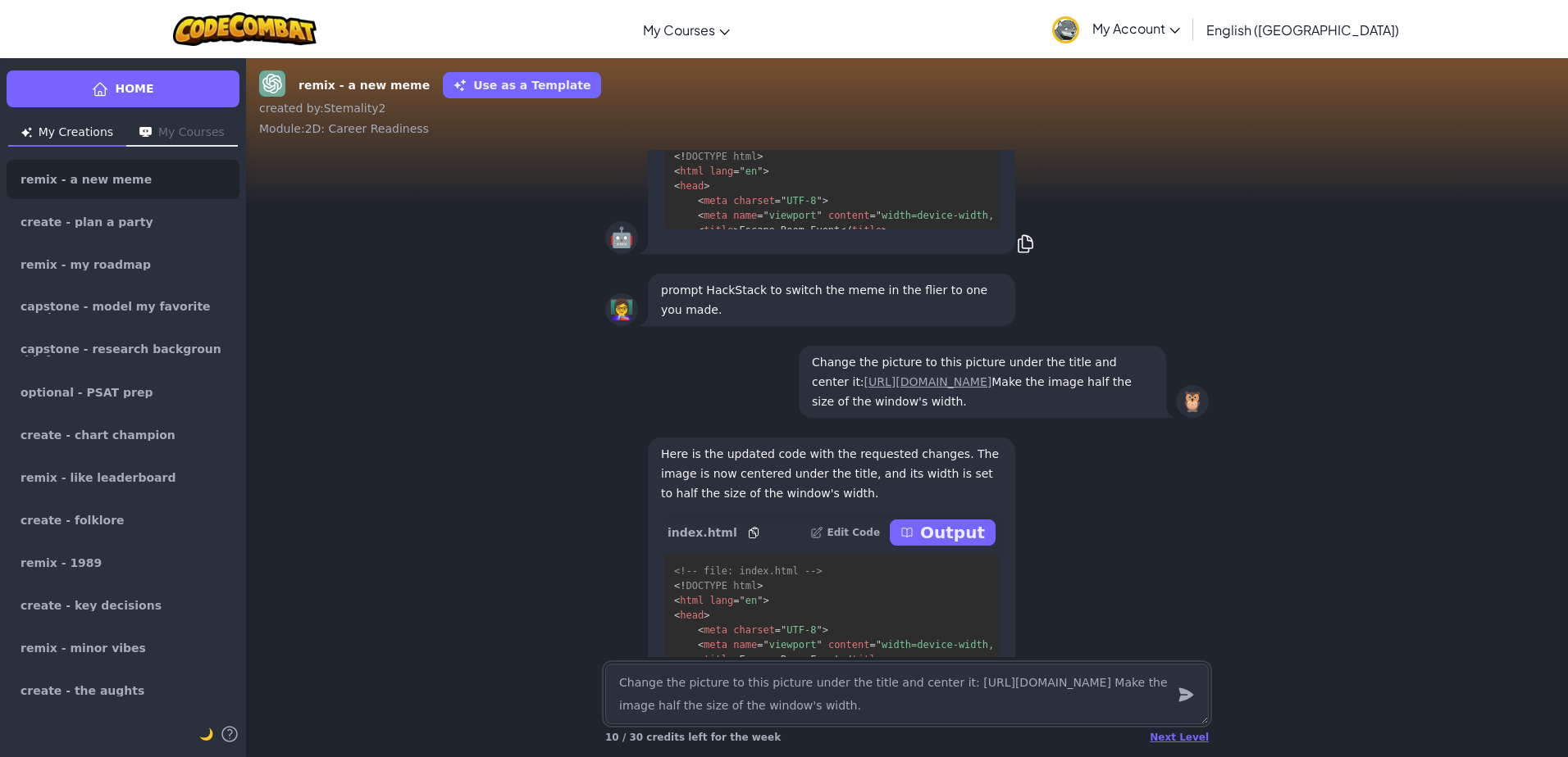
drag, startPoint x: 1118, startPoint y: 682, endPoint x: 938, endPoint y: 692, distance: 180.3
click at [938, 692] on textarea "Change the picture to this picture under the title and center it: [URL][DOMAIN_…" at bounding box center [907, 694] width 604 height 61
paste textarea "Change the picture to this picture under the title and center it: [URL][DOMAIN_…"
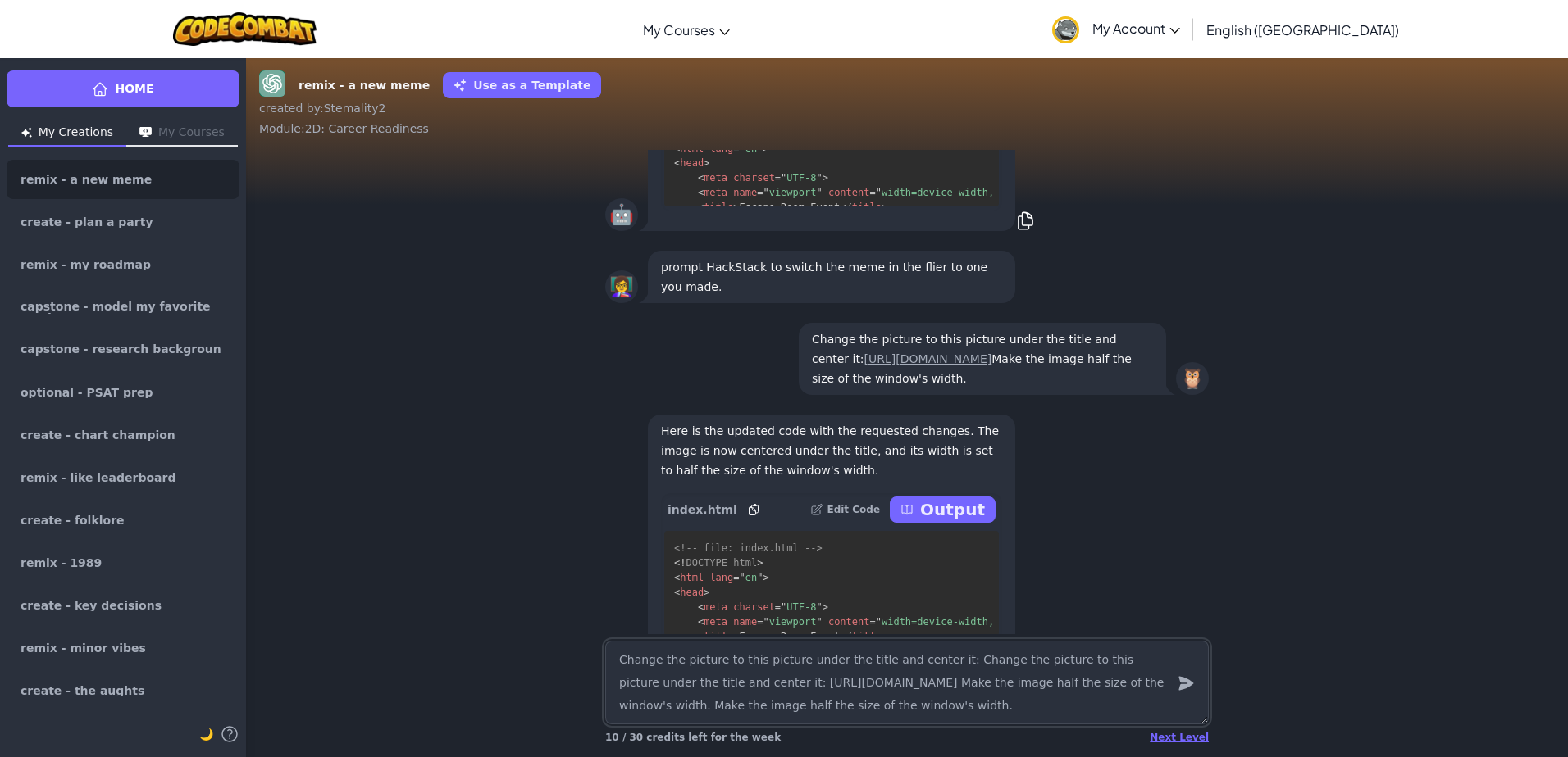
scroll to position [-298, 0]
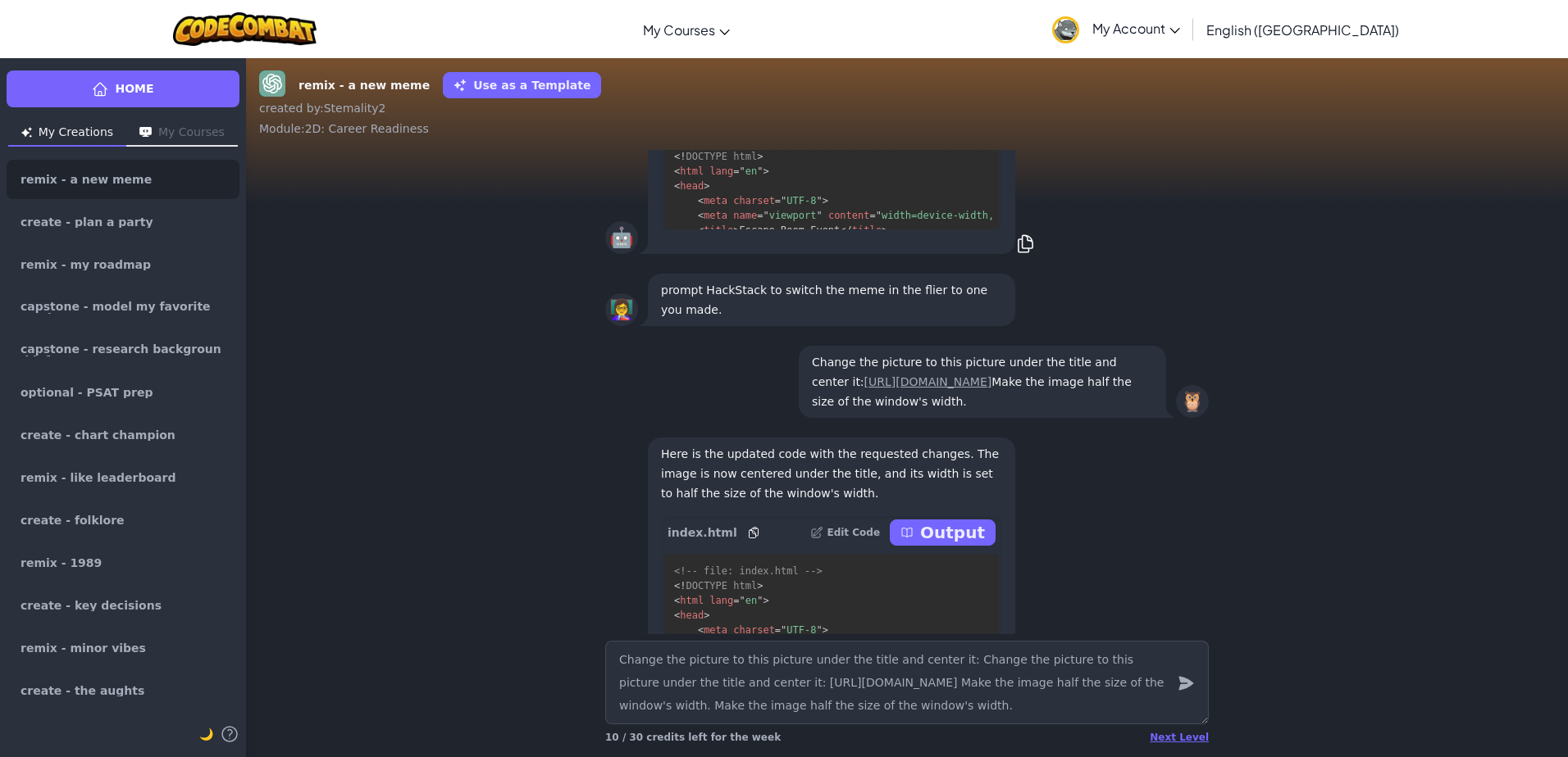
click at [1185, 684] on icon "submit" at bounding box center [1186, 684] width 15 height 14
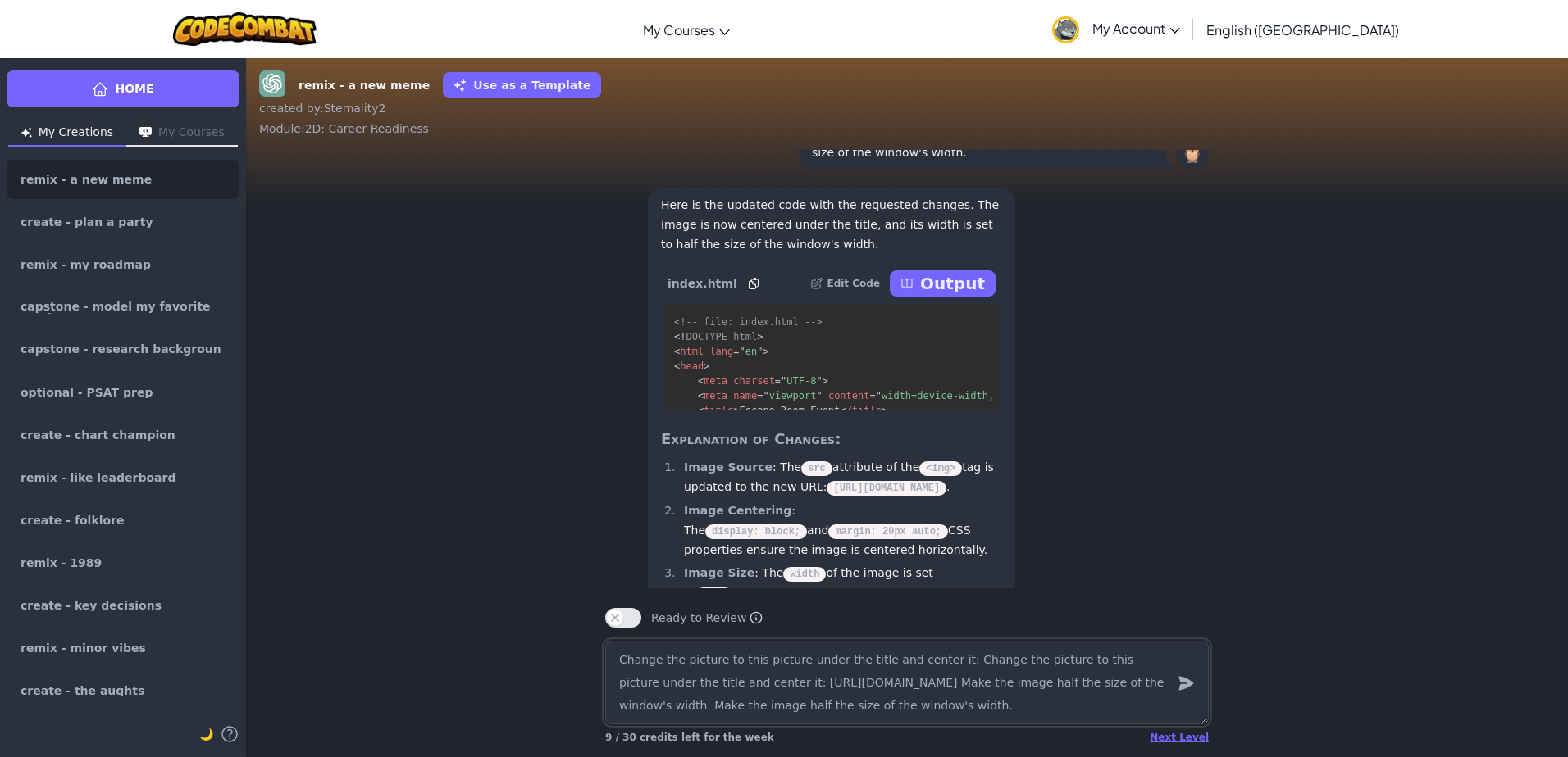
scroll to position [1, 0]
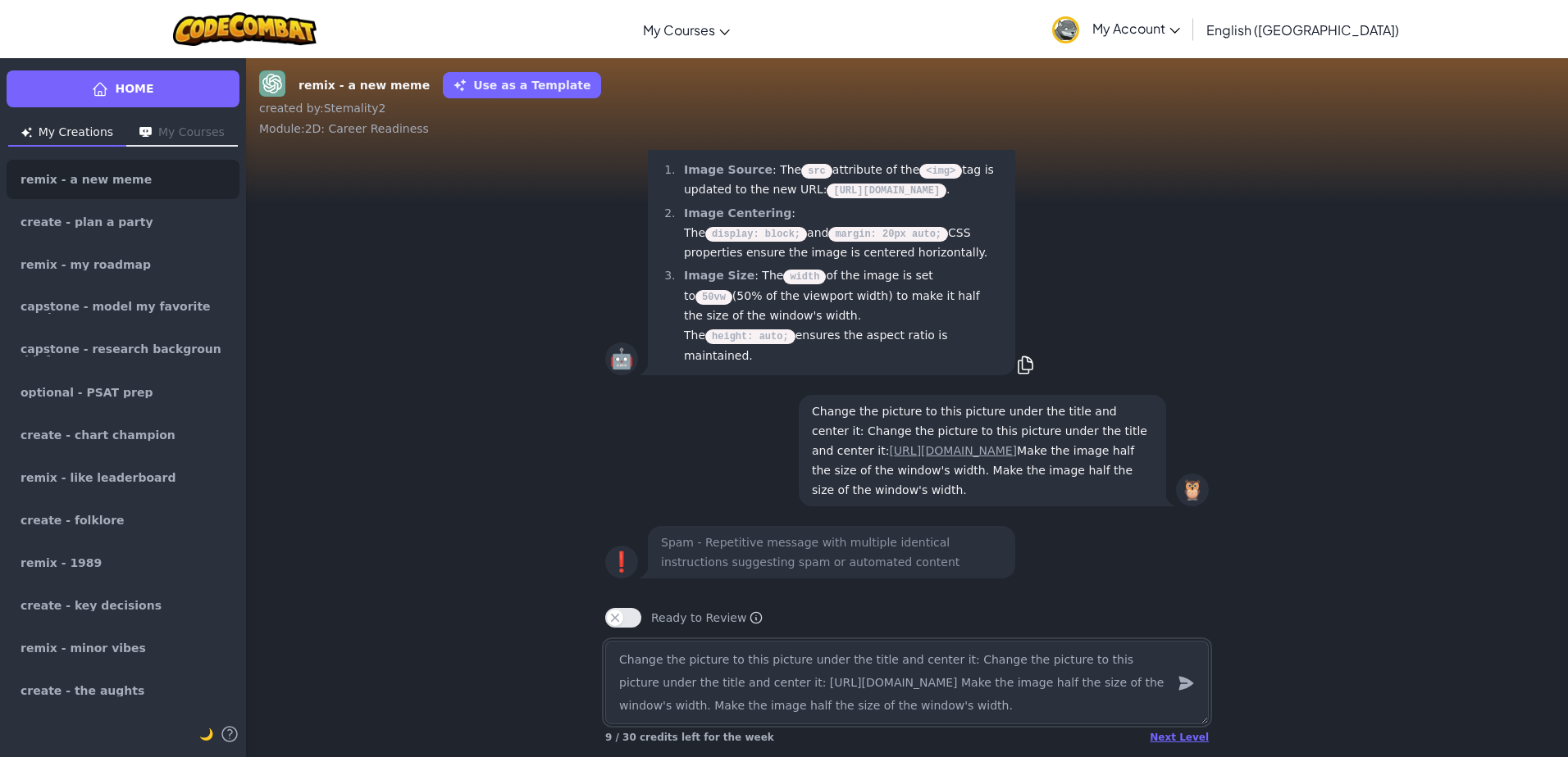
drag, startPoint x: 896, startPoint y: 685, endPoint x: 712, endPoint y: 688, distance: 184.0
click at [712, 688] on textarea "Change the picture to this picture under the title and center it: Change the pi…" at bounding box center [907, 683] width 604 height 83
paste textarea "[URL][DOMAIN_NAME]"
click at [1191, 692] on icon "submit" at bounding box center [1185, 683] width 18 height 20
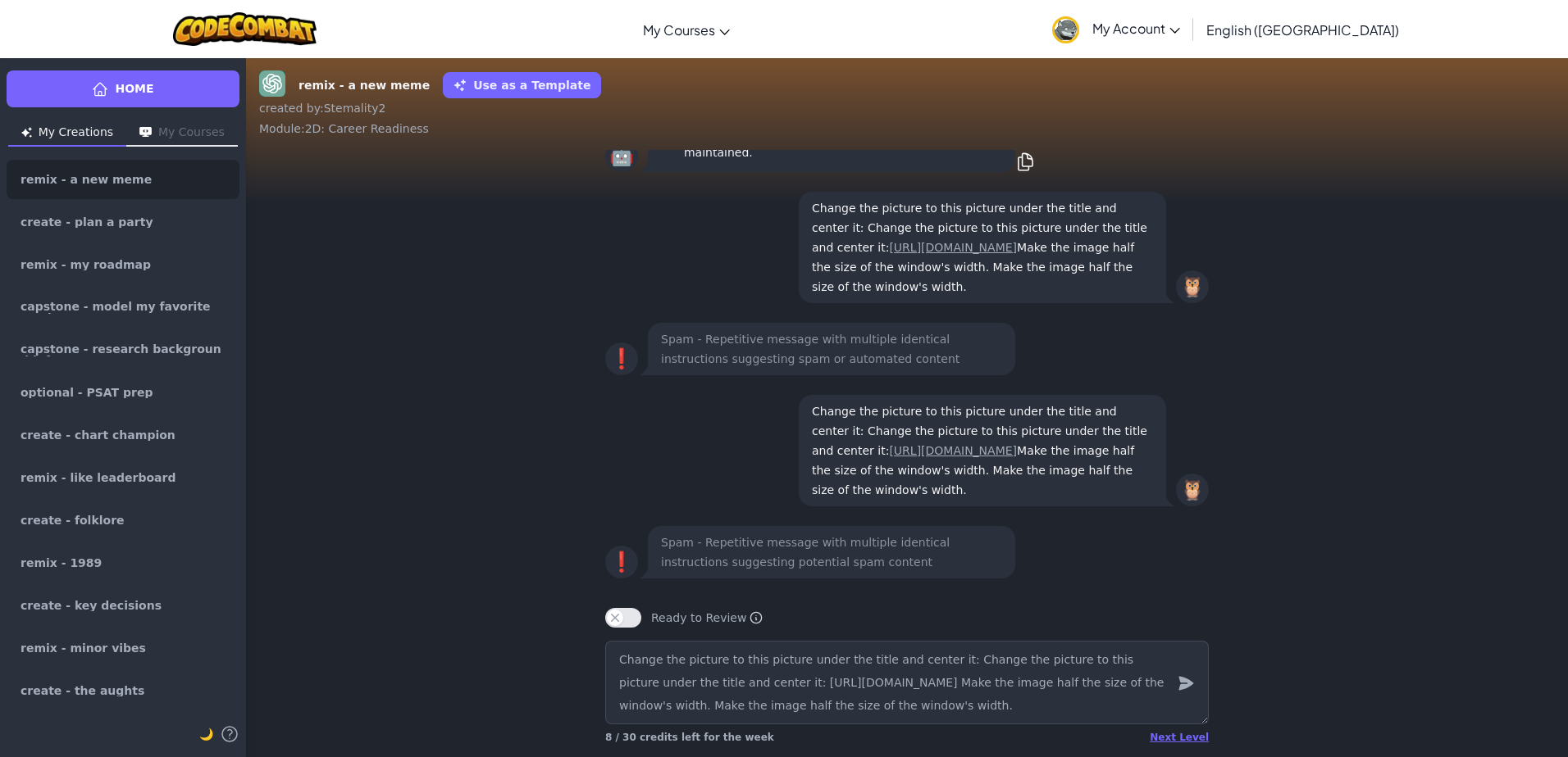
click at [1146, 617] on div "Ready to Review Ready to Review Mark this when your project is complete. Your t…" at bounding box center [907, 618] width 604 height 20
click at [755, 585] on div "❗ Spam - Repetitive message with multiple identical instructions suggesting pot…" at bounding box center [907, 552] width 630 height 72
drag, startPoint x: 848, startPoint y: 712, endPoint x: 346, endPoint y: 624, distance: 509.7
click at [346, 624] on div "remix - a new meme Use as a Template created by : Stemality2 Module : 2D: Caree…" at bounding box center [906, 407] width 1322 height 700
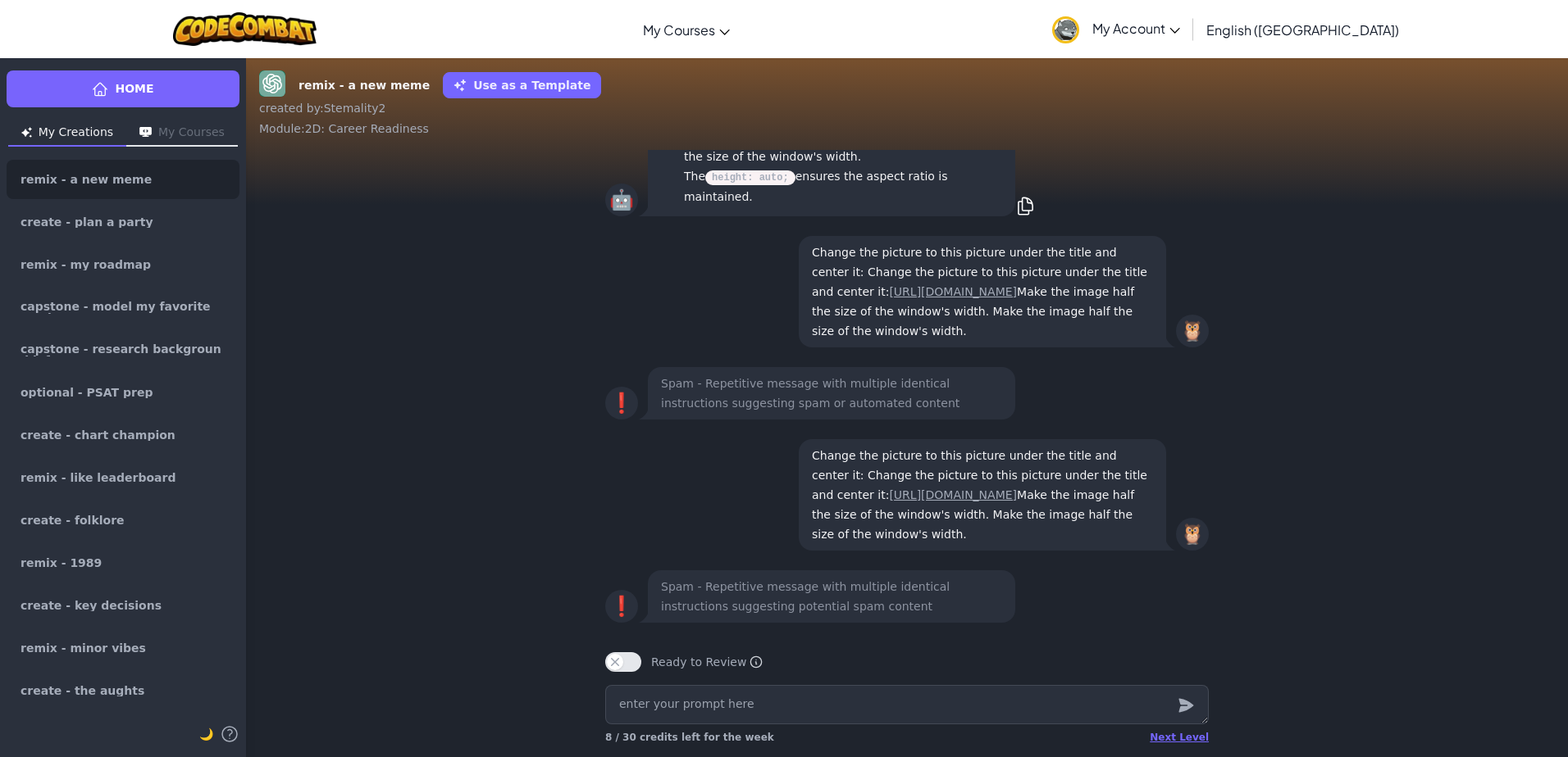
scroll to position [-3, 0]
click at [136, 96] on span "Home" at bounding box center [134, 89] width 39 height 17
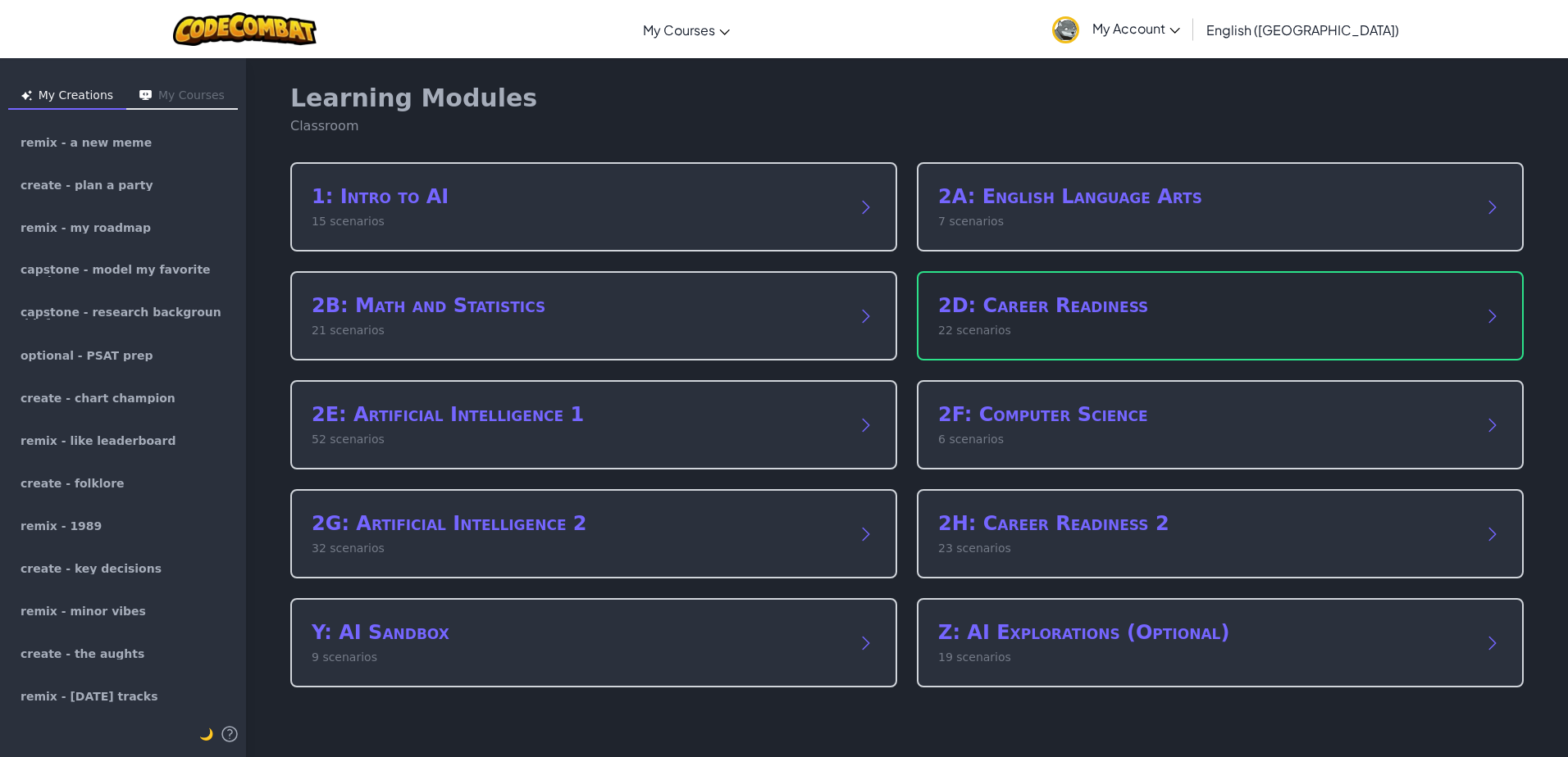
click at [1019, 310] on h2 "2D: Career Readiness" at bounding box center [1204, 305] width 532 height 27
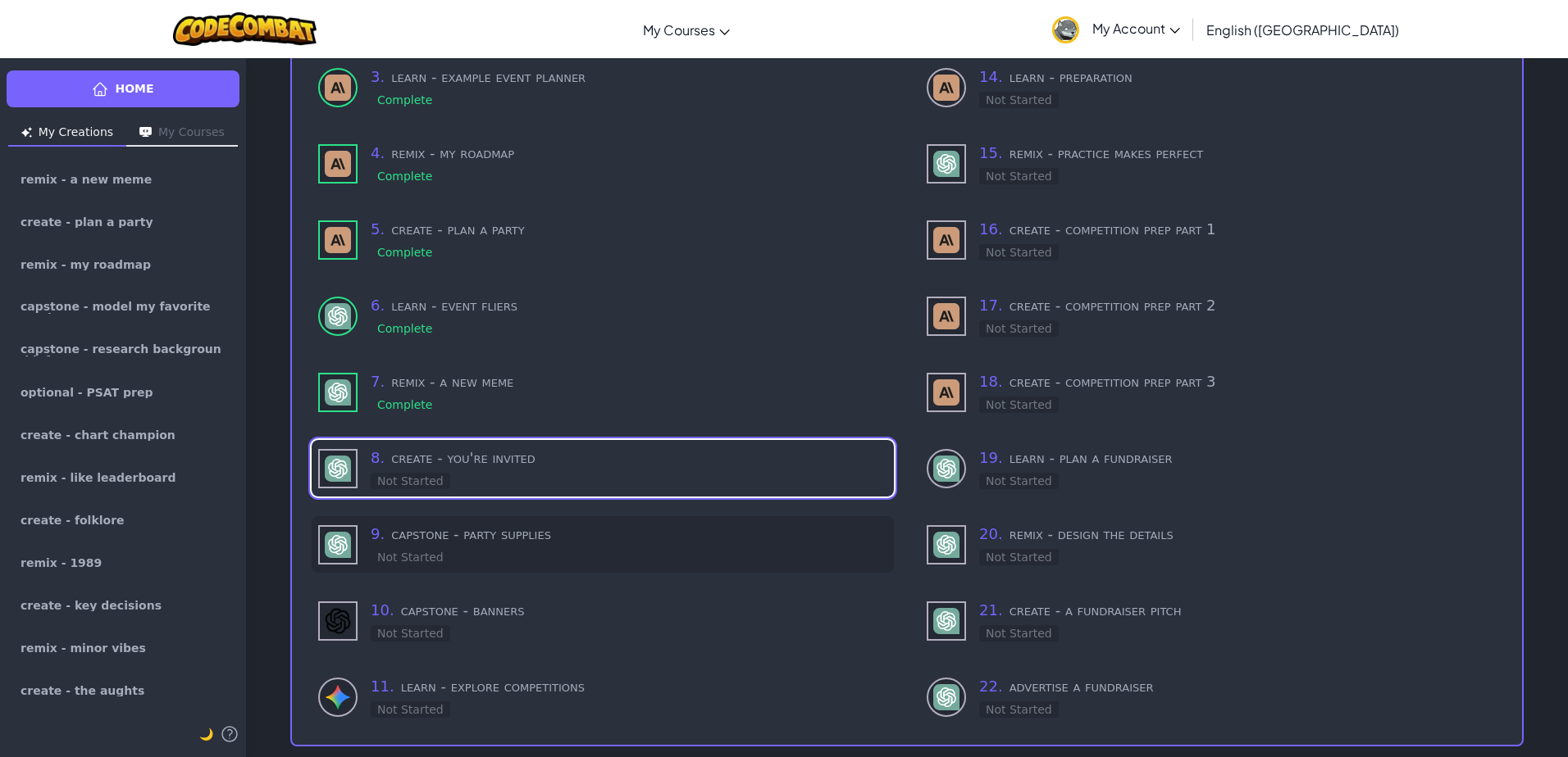
scroll to position [273, 0]
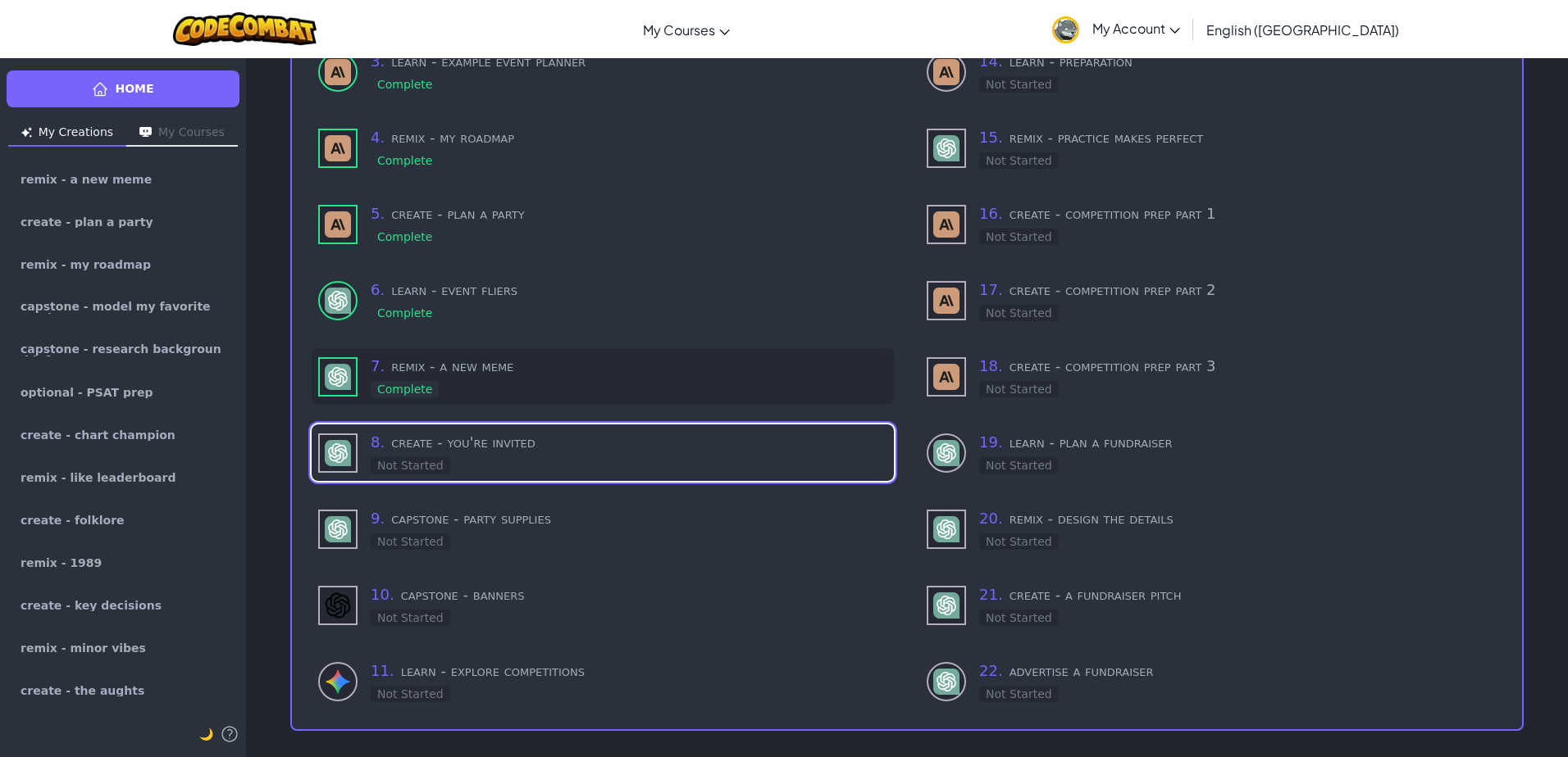
click at [435, 374] on div "7 . remix - a new meme Complete" at bounding box center [629, 377] width 516 height 44
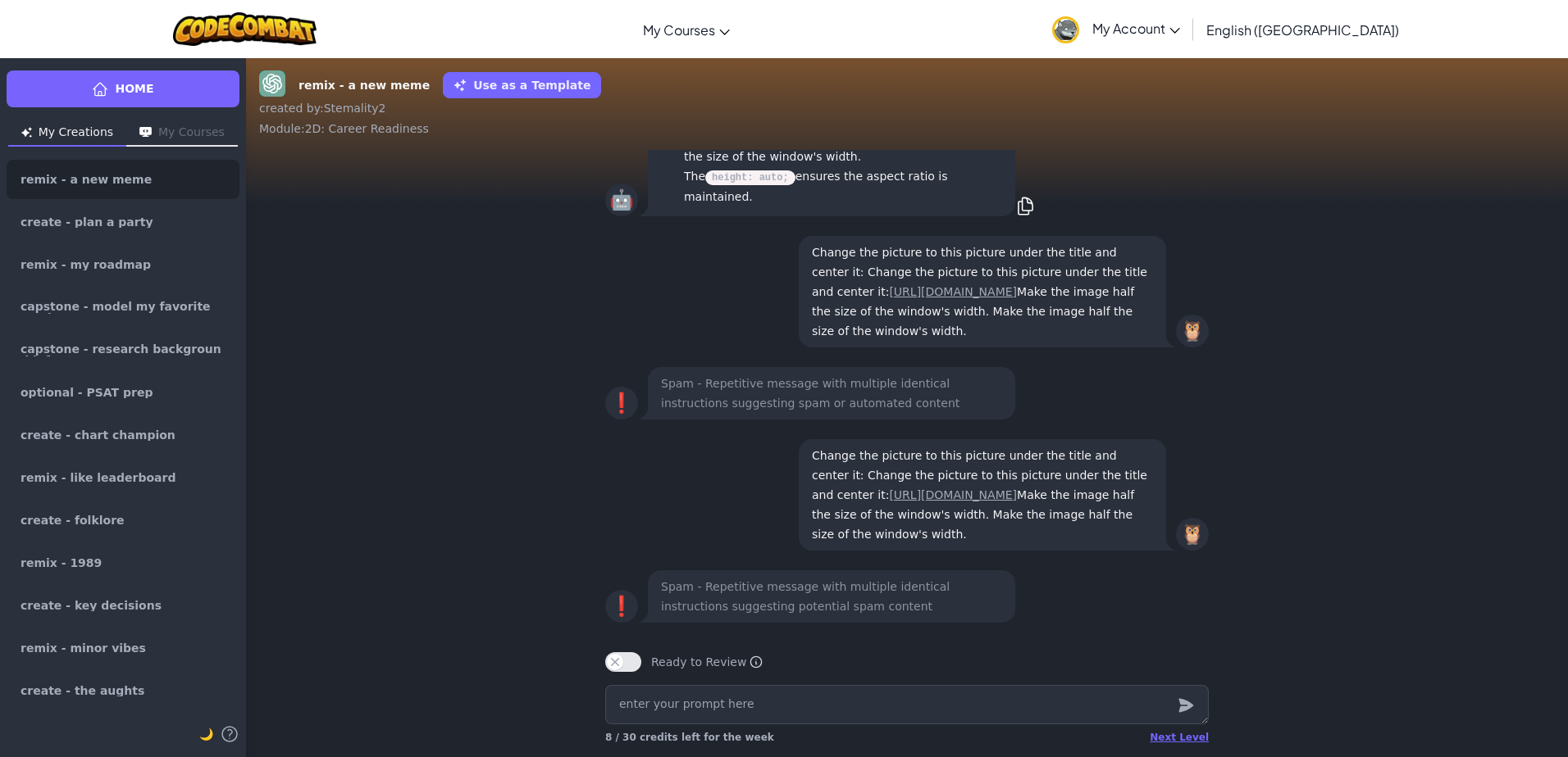
scroll to position [1, 0]
click at [784, 696] on textarea at bounding box center [907, 704] width 604 height 39
type textarea "x"
type textarea "i"
type textarea "x"
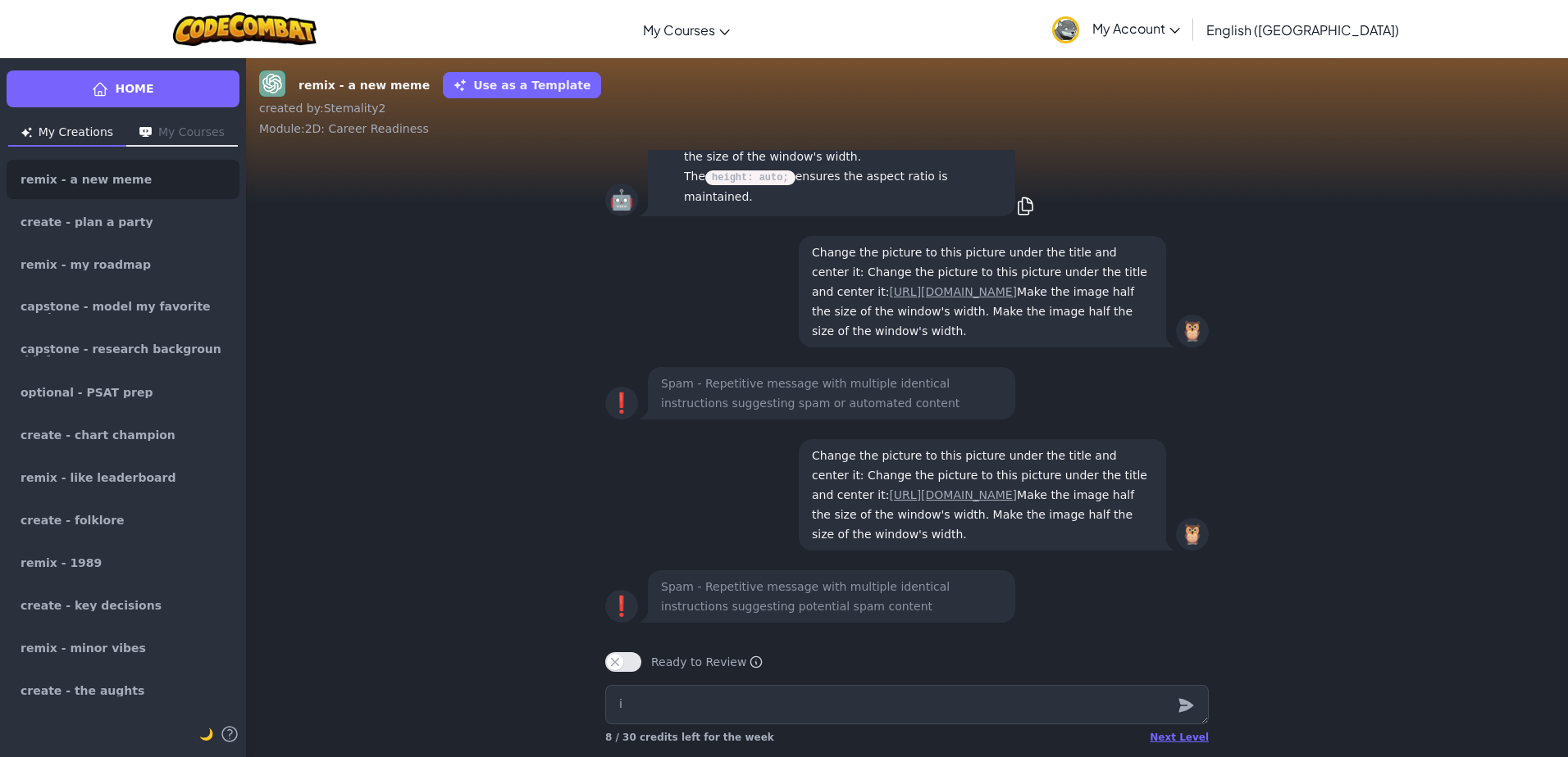
type textarea "i"
type textarea "x"
type textarea "i"
type textarea "x"
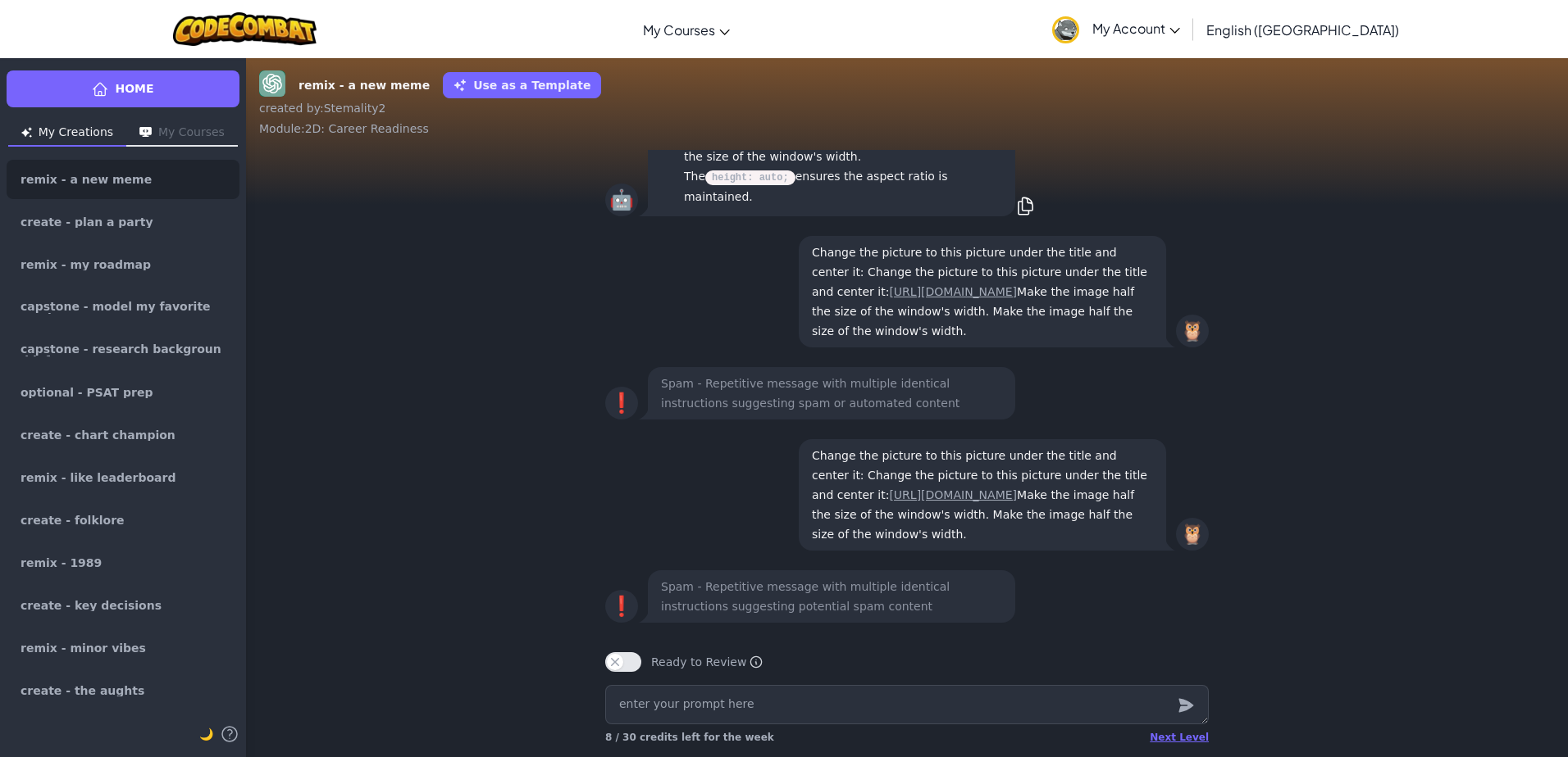
type textarea "I"
type textarea "x"
type textarea "I"
type textarea "x"
type textarea "I P"
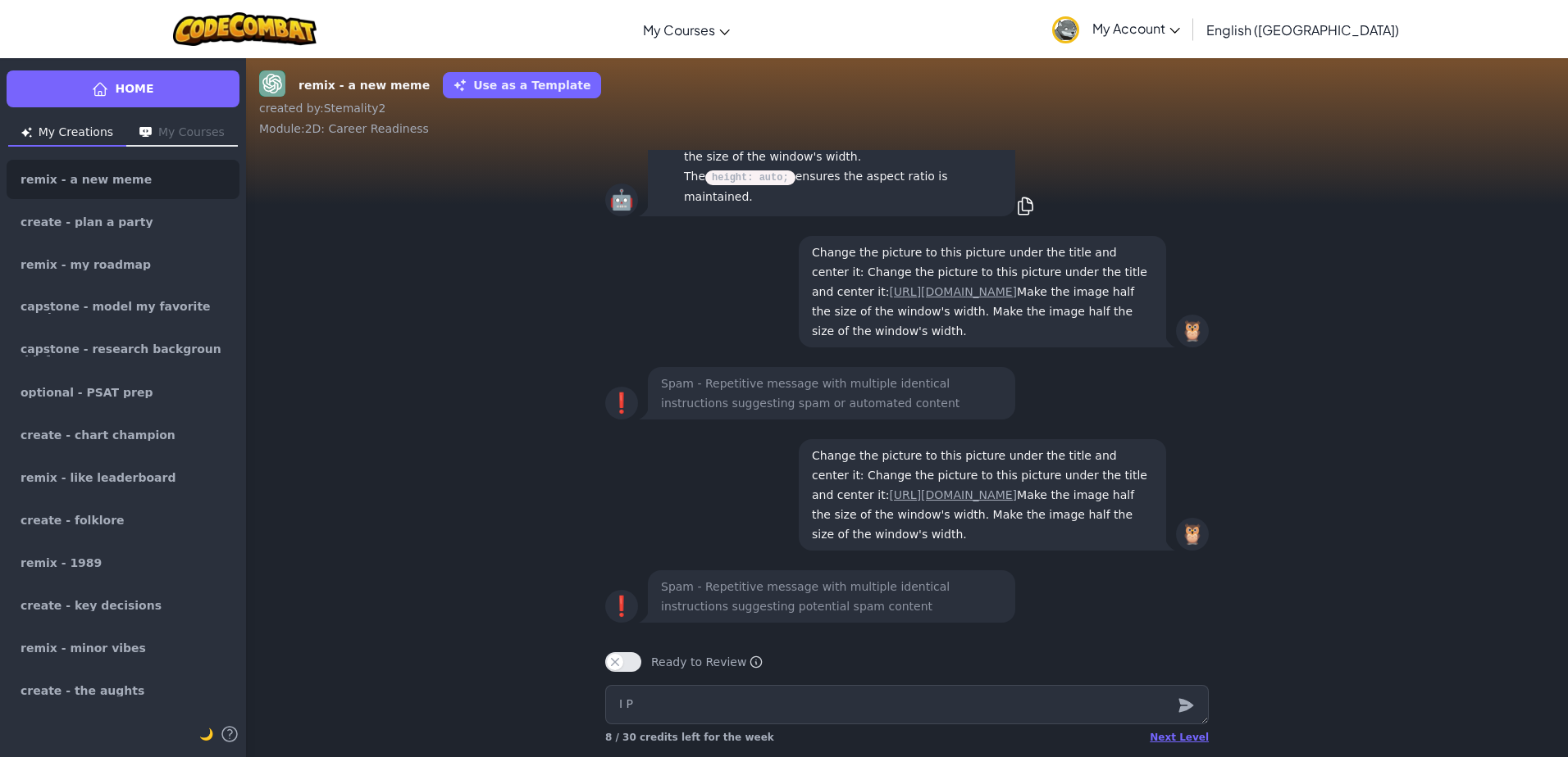
type textarea "x"
type textarea "I PA"
type textarea "x"
type textarea "I PAS"
type textarea "x"
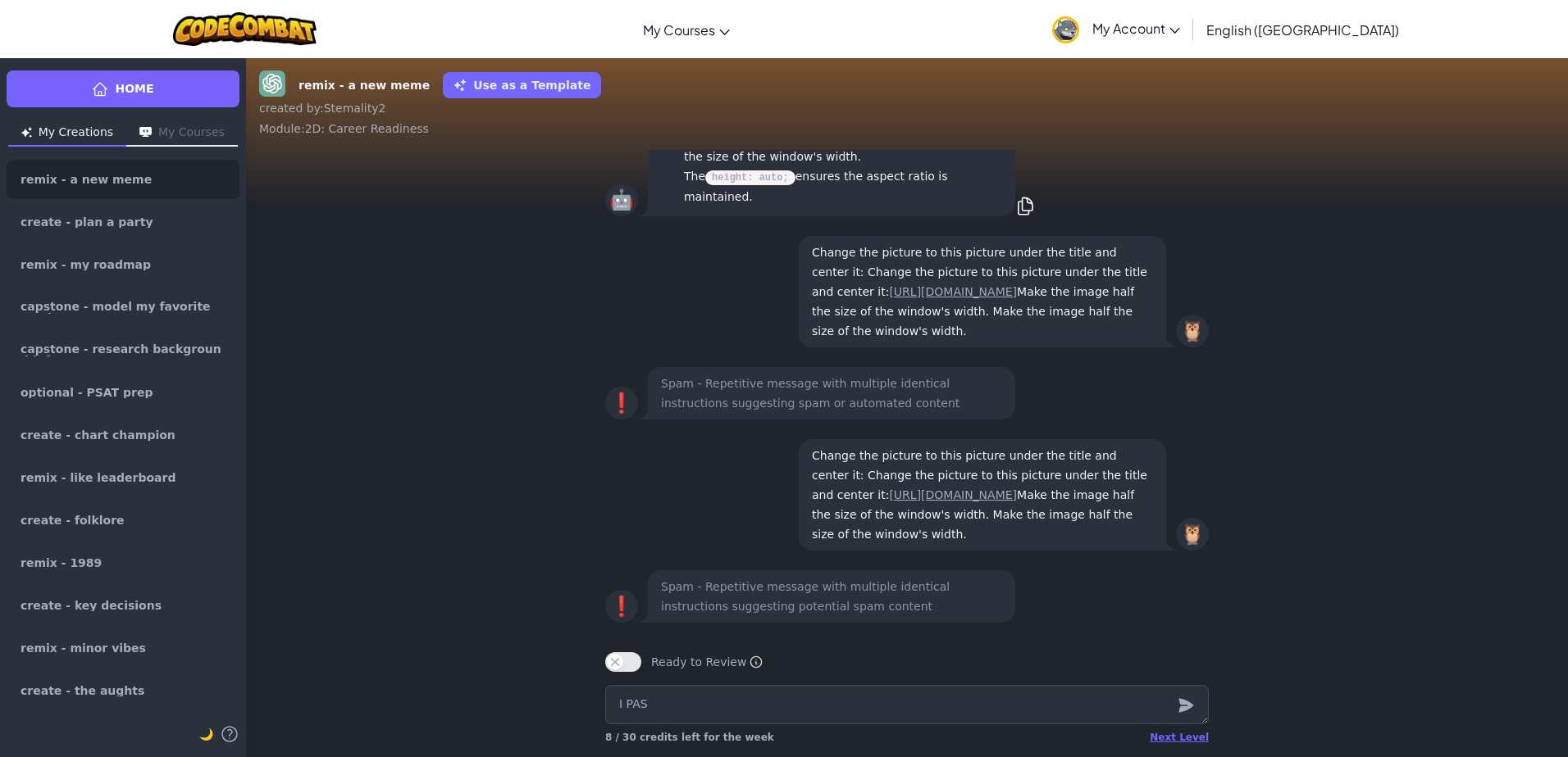
type textarea "I PAST"
type textarea "x"
type textarea "I PASTE"
type textarea "x"
type textarea "I PASTED"
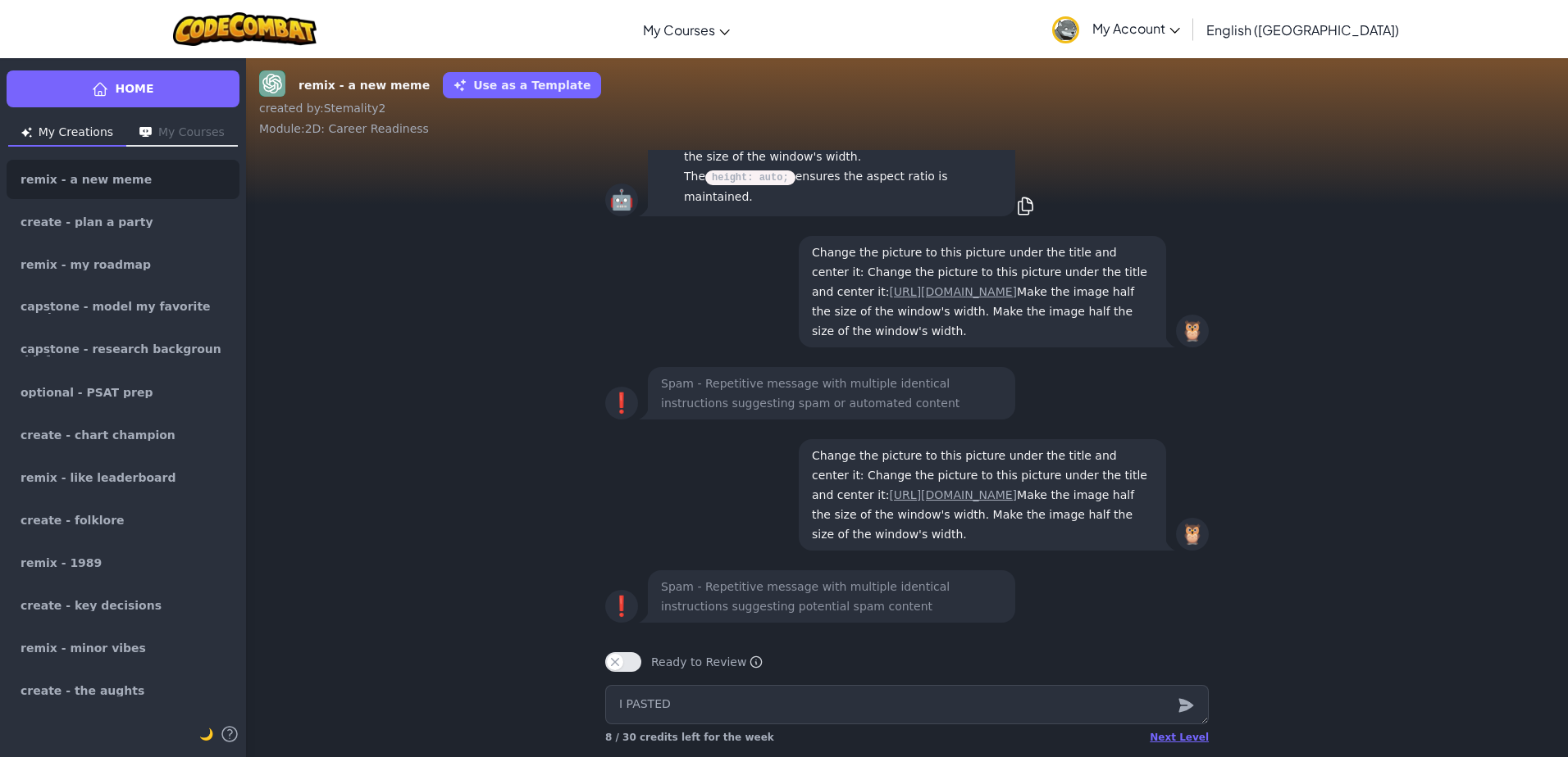
type textarea "x"
type textarea "I PASTED"
type textarea "x"
type textarea "I PASTED T"
type textarea "x"
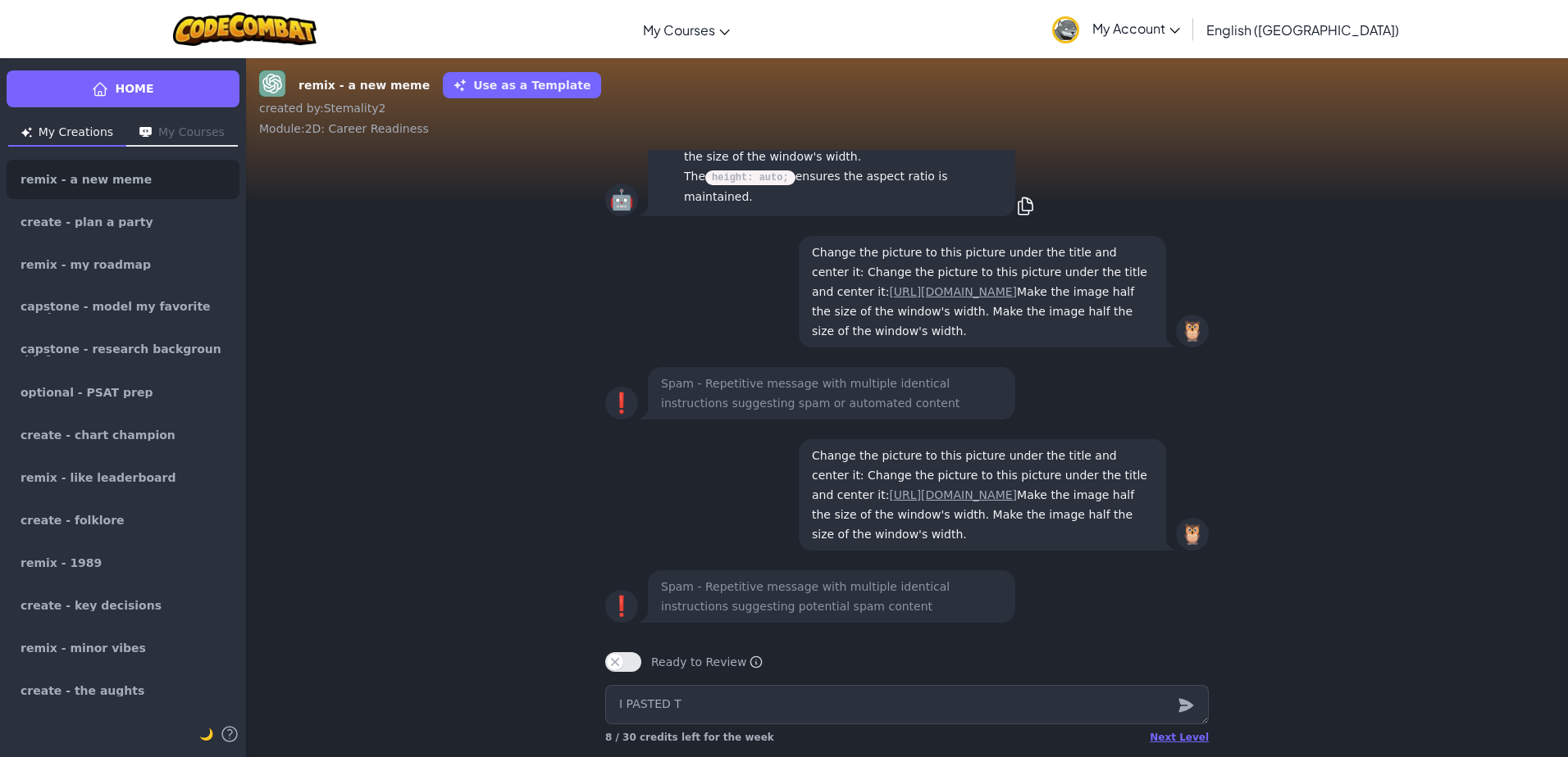
type textarea "I PASTED TH"
type textarea "x"
type textarea "I PASTED THE"
type textarea "x"
type textarea "I PASTED THE"
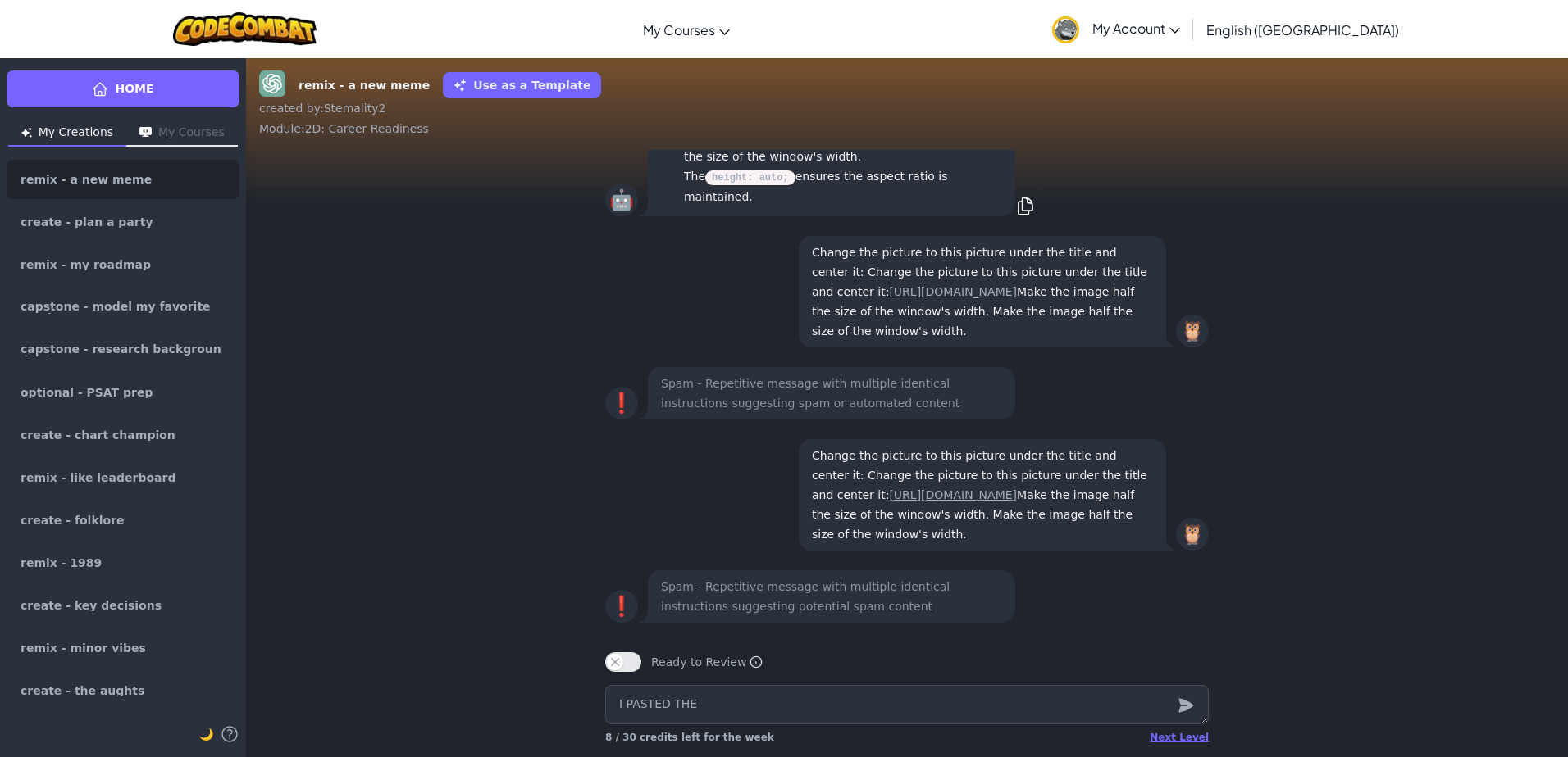
type textarea "x"
type textarea "I PASTED THE W"
type textarea "x"
type textarea "I PASTED THE WR"
type textarea "x"
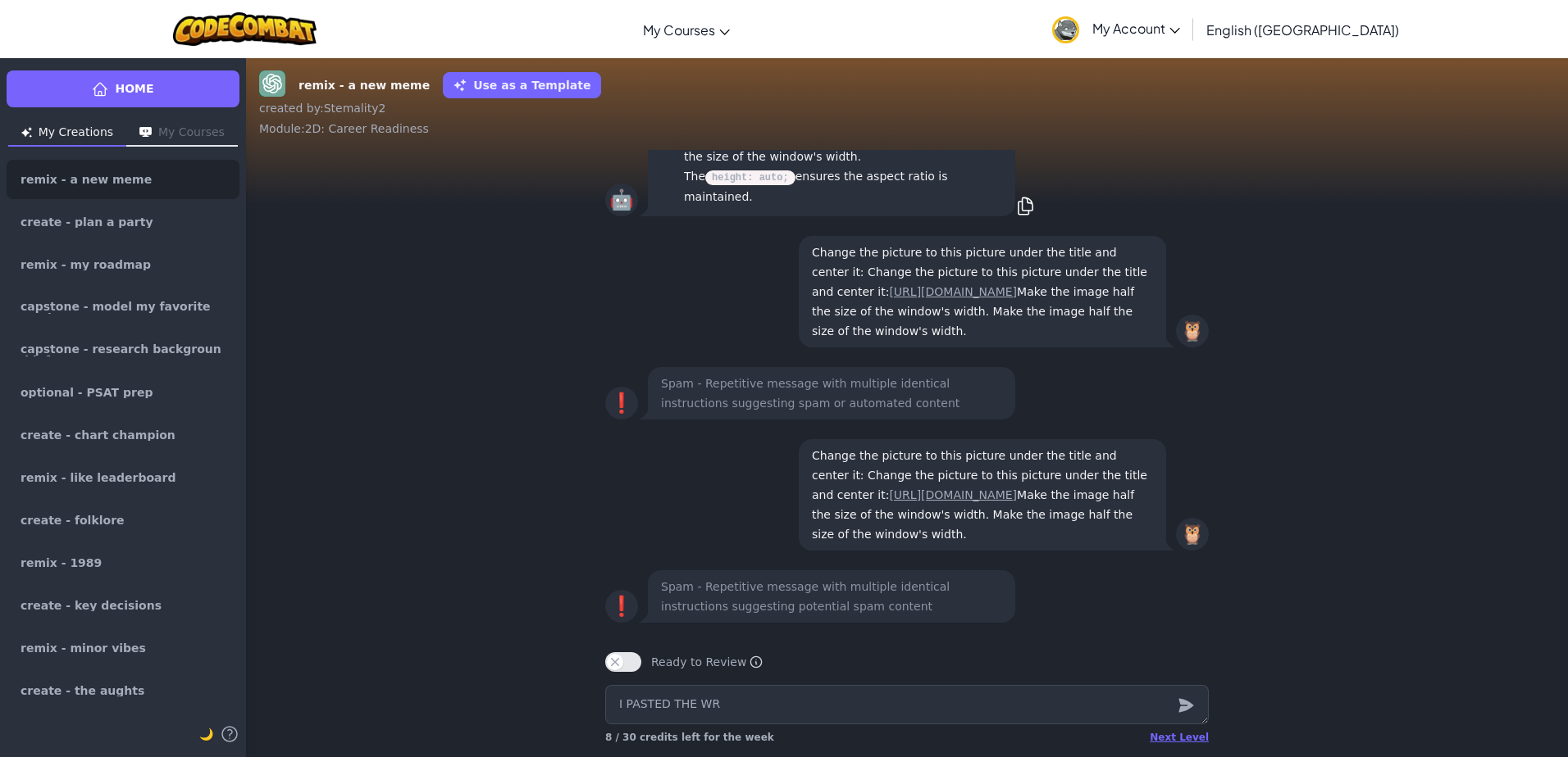
type textarea "I PASTED THE WRO"
type textarea "x"
type textarea "I PASTED THE WRON"
type textarea "x"
type textarea "I PASTED THE WRONG"
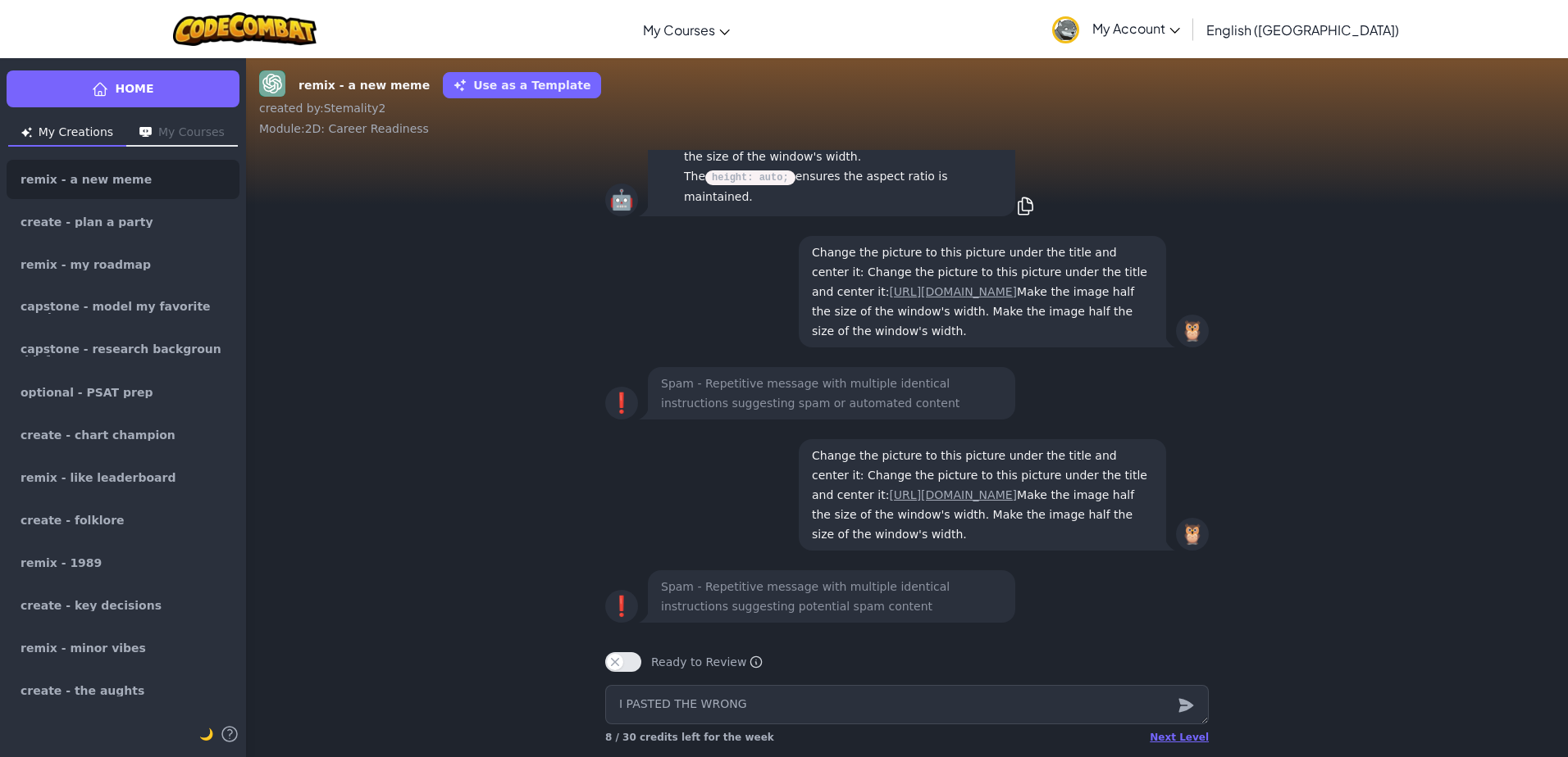
type textarea "x"
type textarea "I PASTED THE WRONG"
type textarea "x"
type textarea "I PASTED THE WRONG T"
type textarea "x"
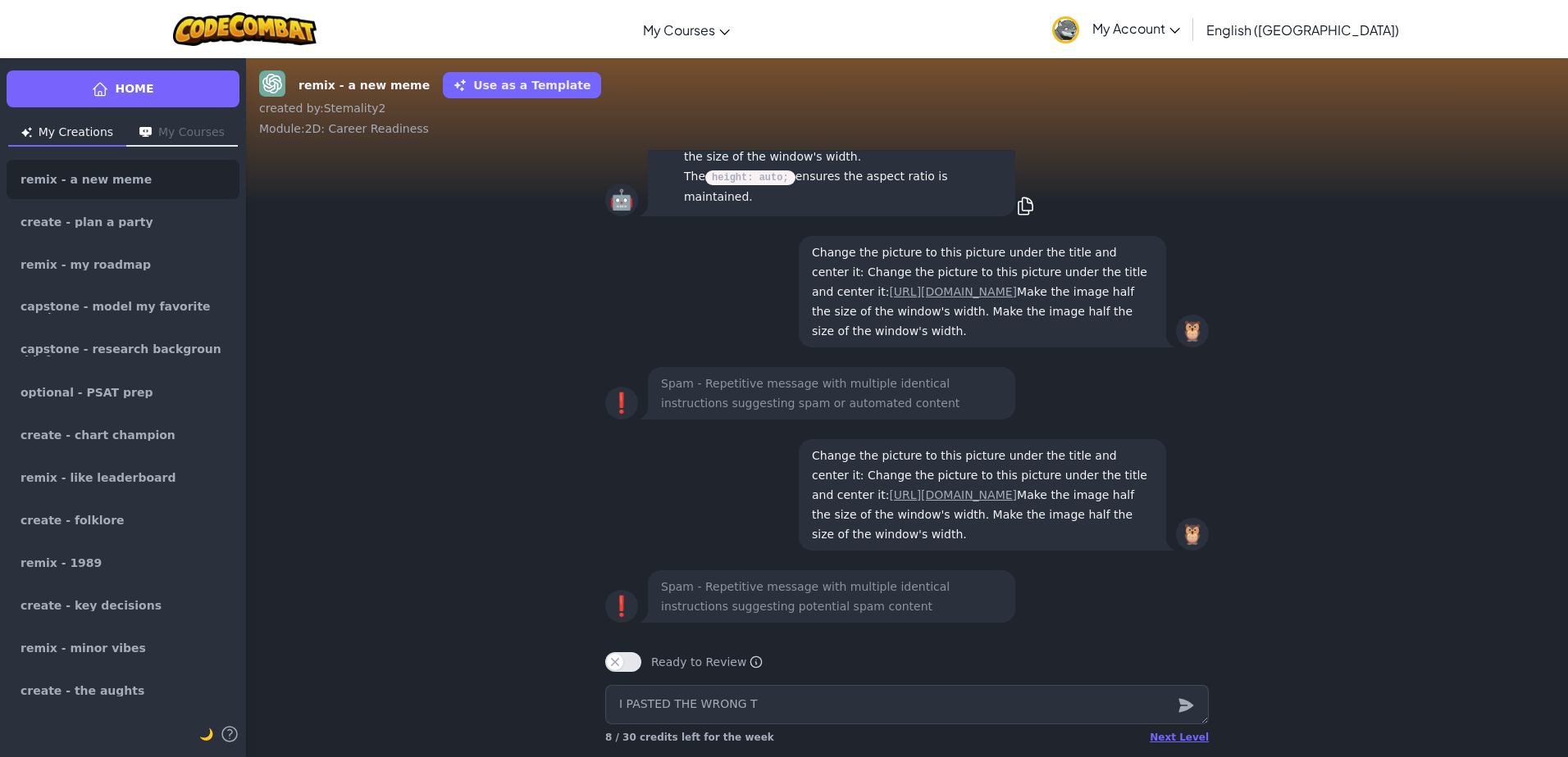
type textarea "I PASTED THE WRONG TH"
type textarea "x"
type textarea "I PASTED THE WRONG THI"
type textarea "x"
type textarea "I PASTED THE WRONG THIN"
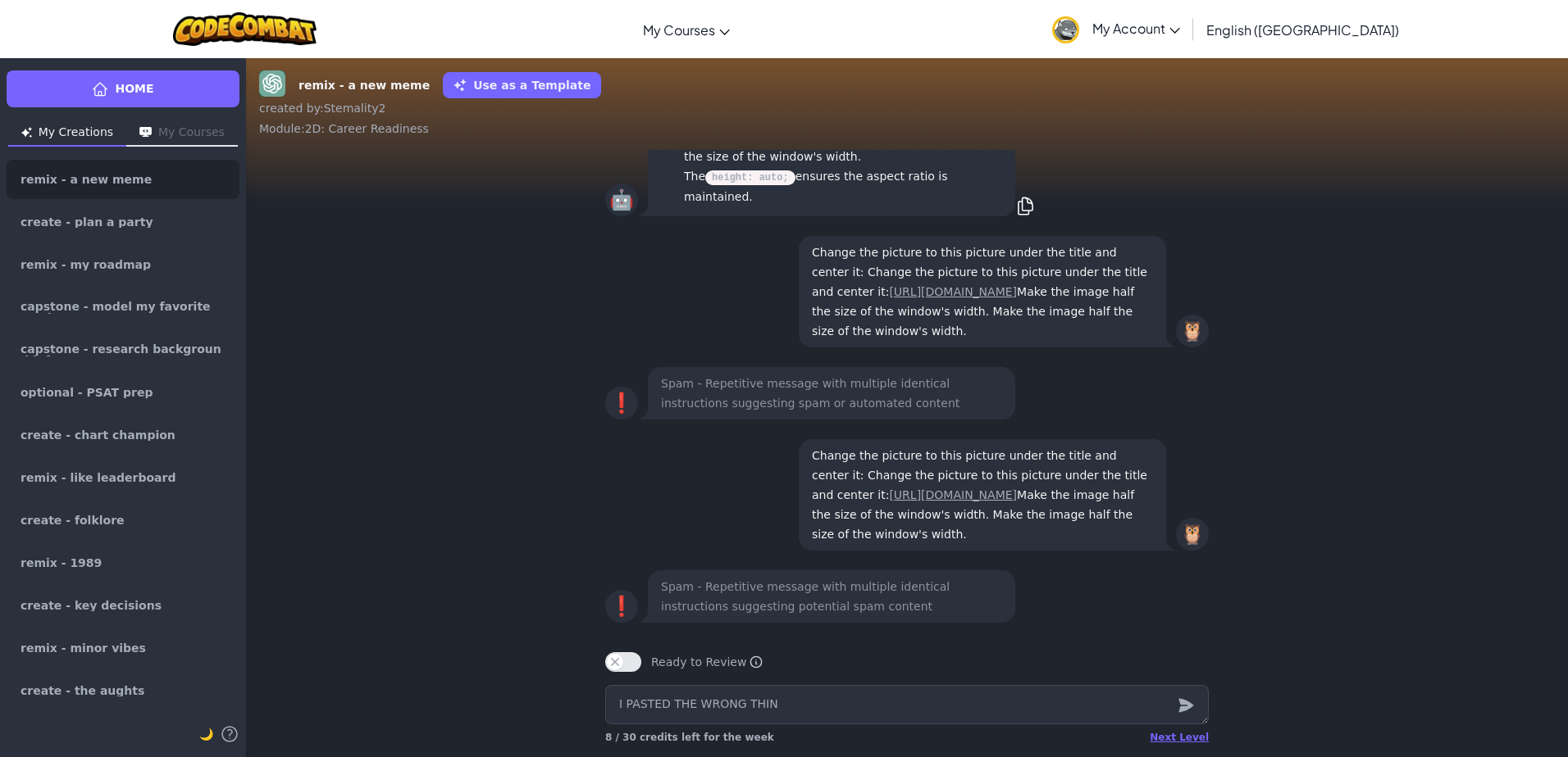
type textarea "x"
type textarea "I PASTED THE WRONG THING"
type textarea "x"
type textarea "I PASTED THE WRONG THINGS"
type textarea "x"
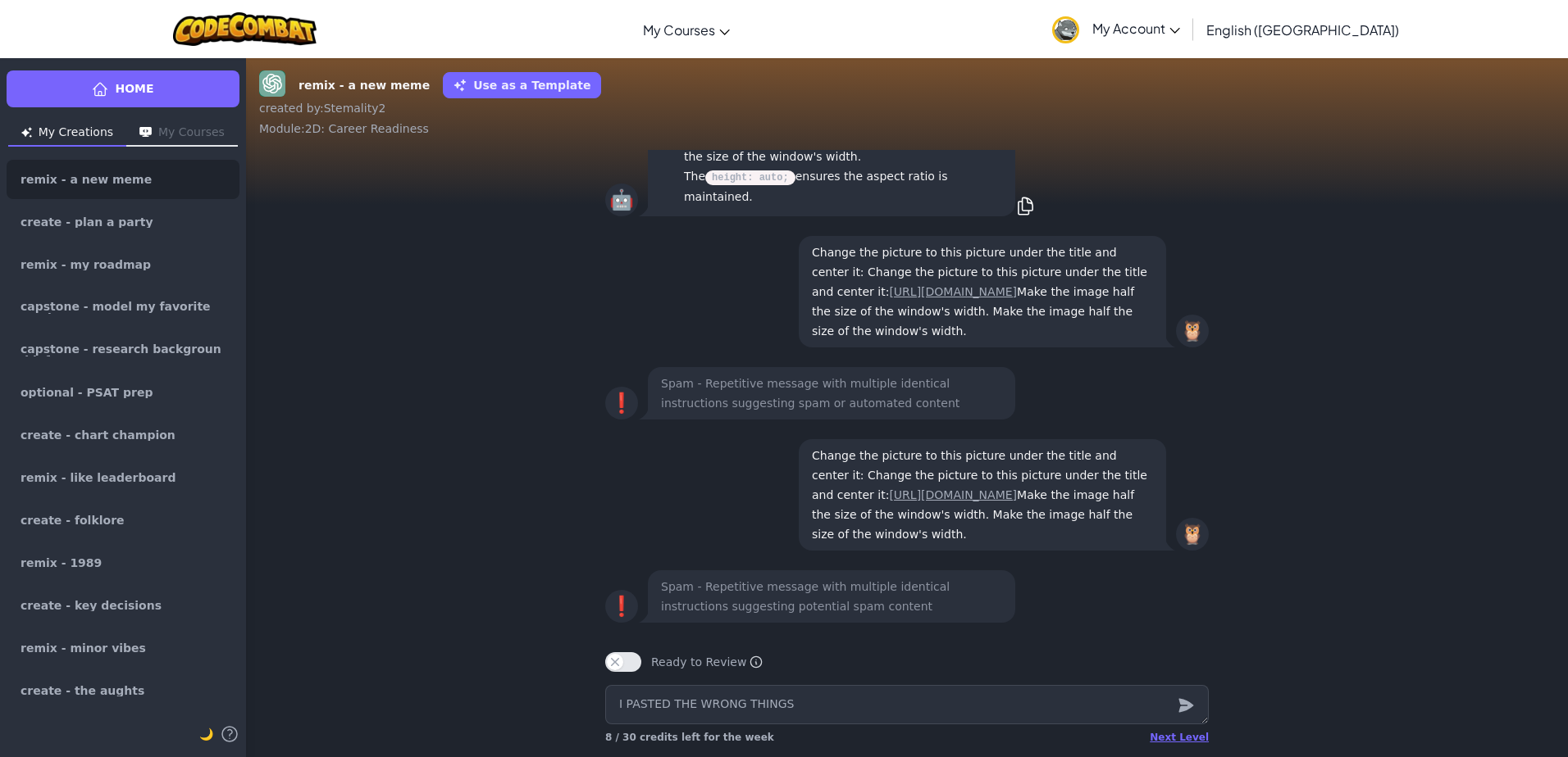
type textarea "I PASTED THE WRONG THING"
type textarea "x"
type textarea "I PASTED THE WRONG THING"
type textarea "x"
type textarea "I PASTED THE WRONG THING O"
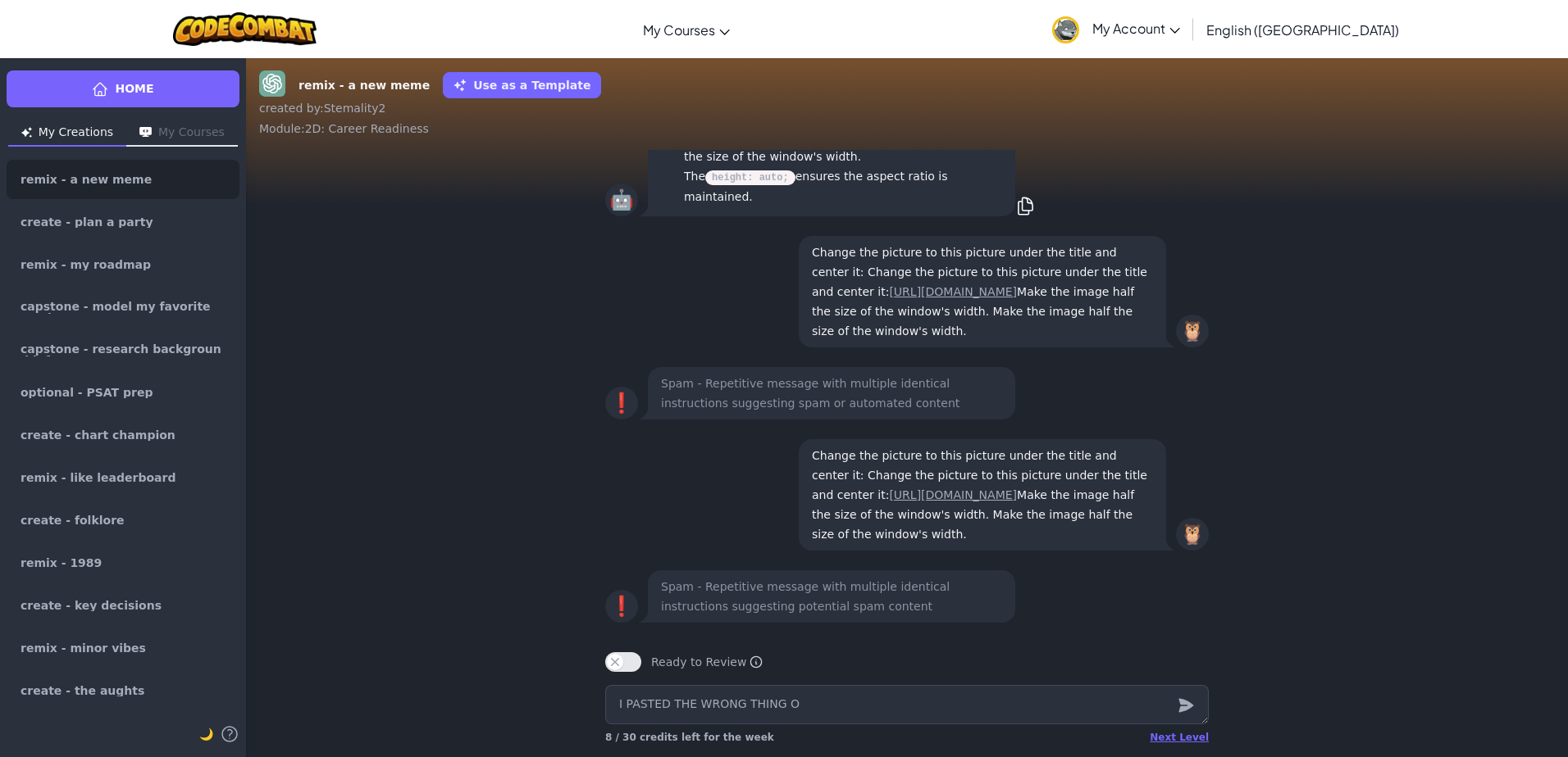
type textarea "x"
type textarea "I PASTED THE WRONG THING ON"
type textarea "x"
type textarea "I PASTED THE WRONG THING ON"
type textarea "x"
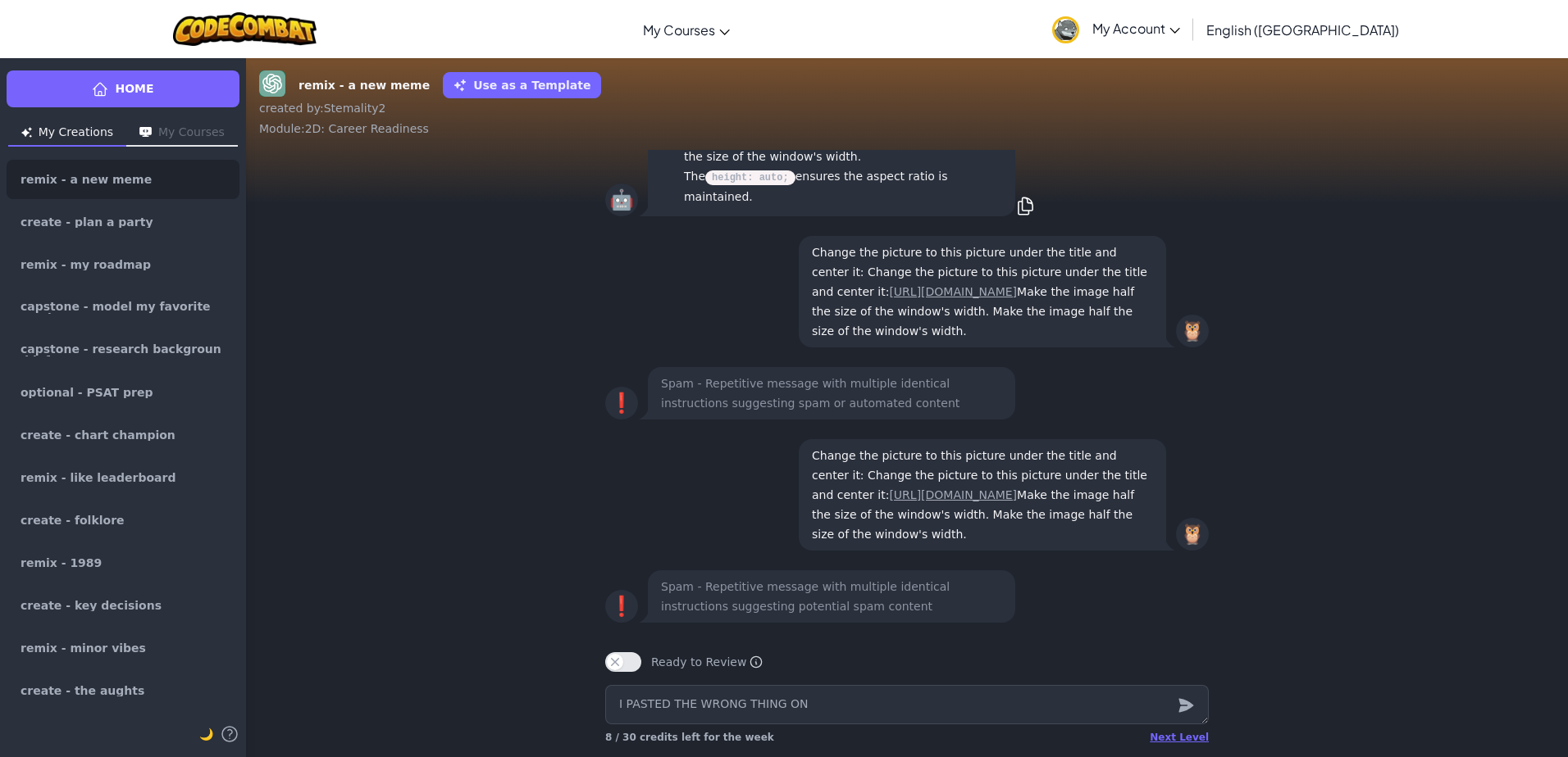
type textarea "I PASTED THE WRONG THING ON A"
type textarea "x"
type textarea "I PASTED THE WRONG THING ON AC"
type textarea "x"
type textarea "I PASTED THE WRONG THING ON ACC"
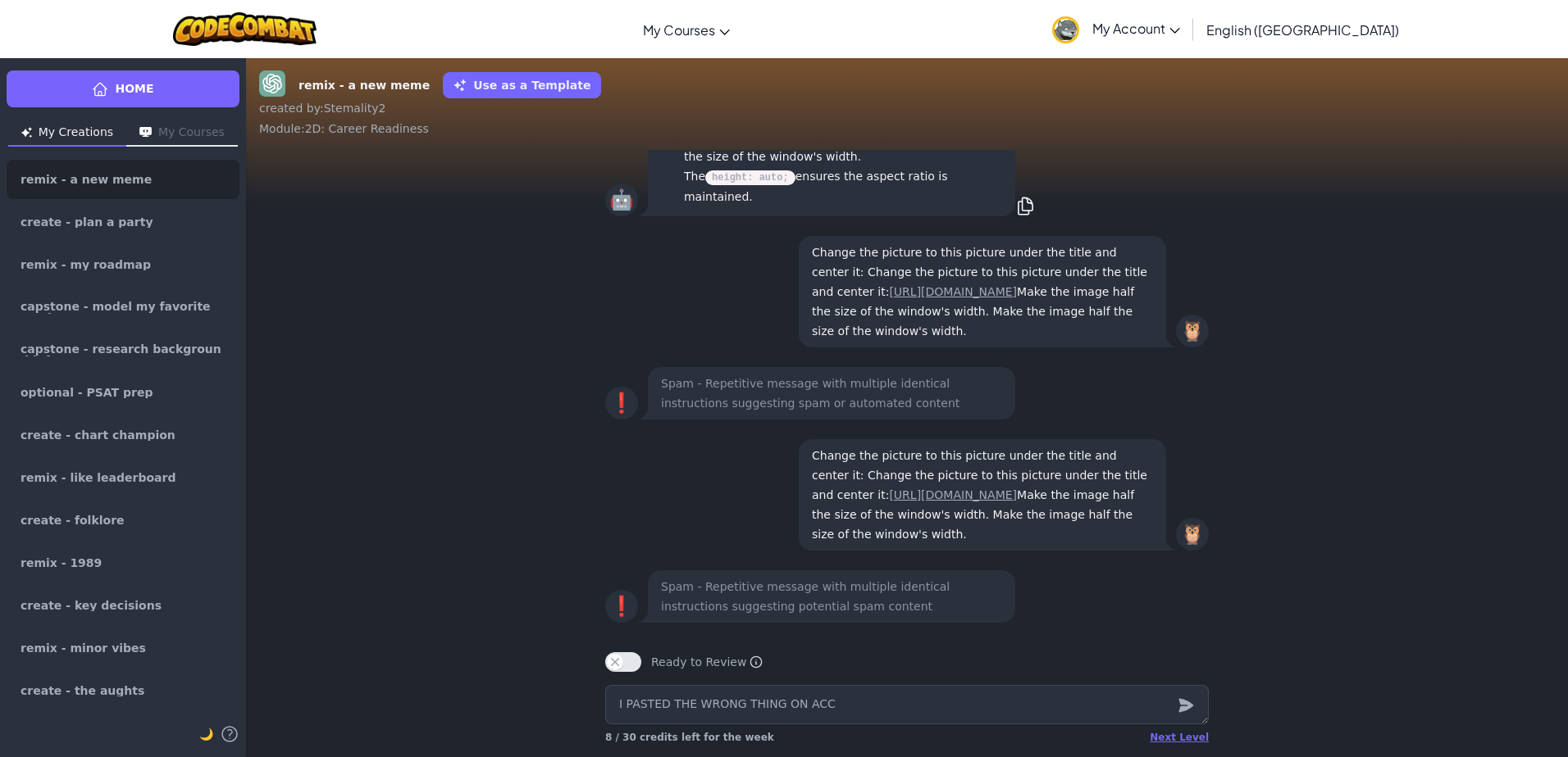
type textarea "x"
type textarea "I PASTED THE WRONG THING ON ACCI"
type textarea "x"
type textarea "I PASTED THE WRONG THING ON ACCIO"
type textarea "x"
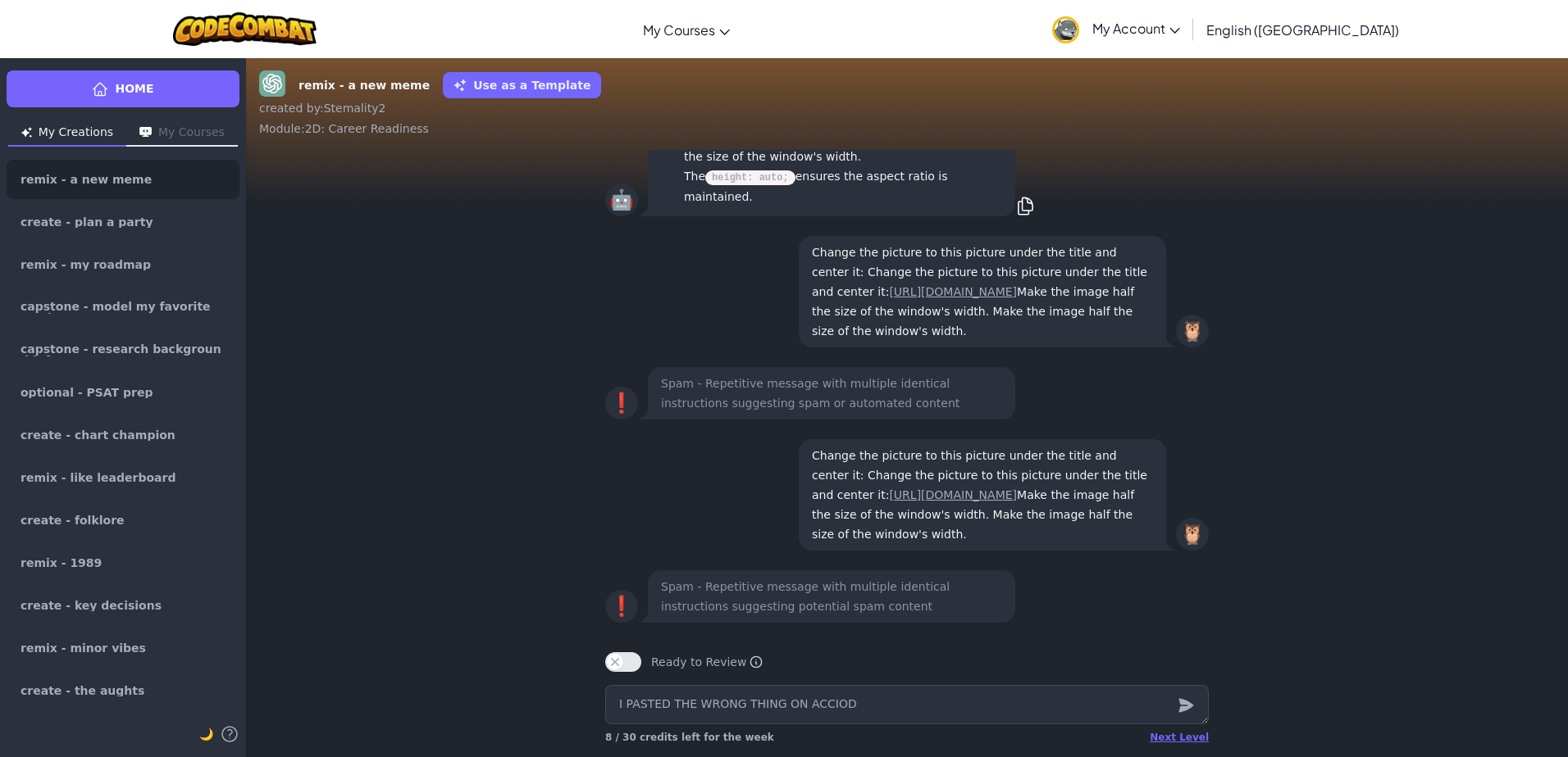
type textarea "I PASTED THE WRONG THING ON ACCIODE"
type textarea "x"
type textarea "I PASTED THE WRONG THING ON ACCIODEN"
type textarea "x"
type textarea "I PASTED THE WRONG THING ON ACCIODENT"
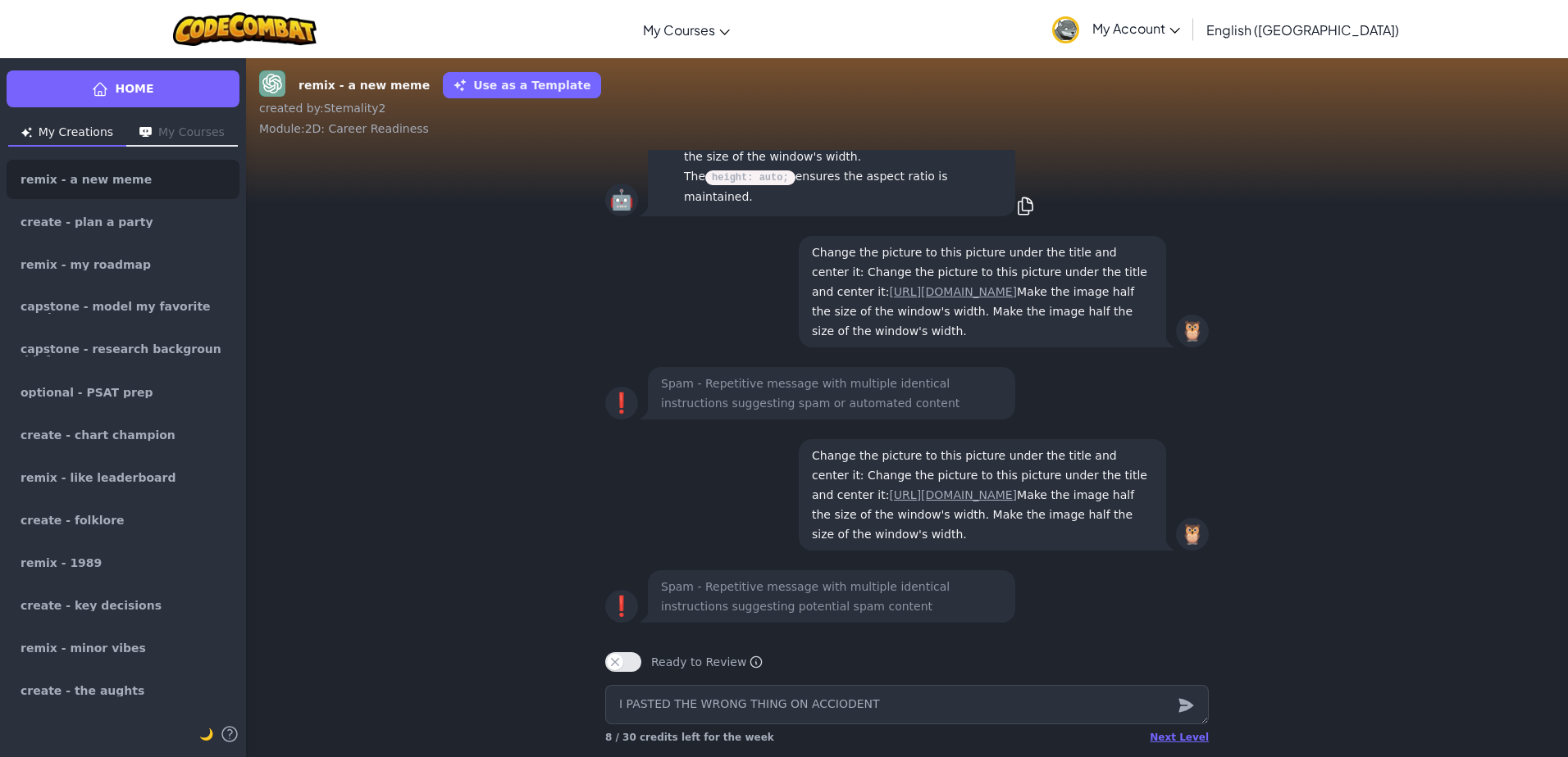
type textarea "x"
type textarea "I PASTED THE WRONG THING ON ACCIODENT"
type textarea "x"
type textarea "I PASTED THE WRONG THING ON ACCIODENT G"
type textarea "x"
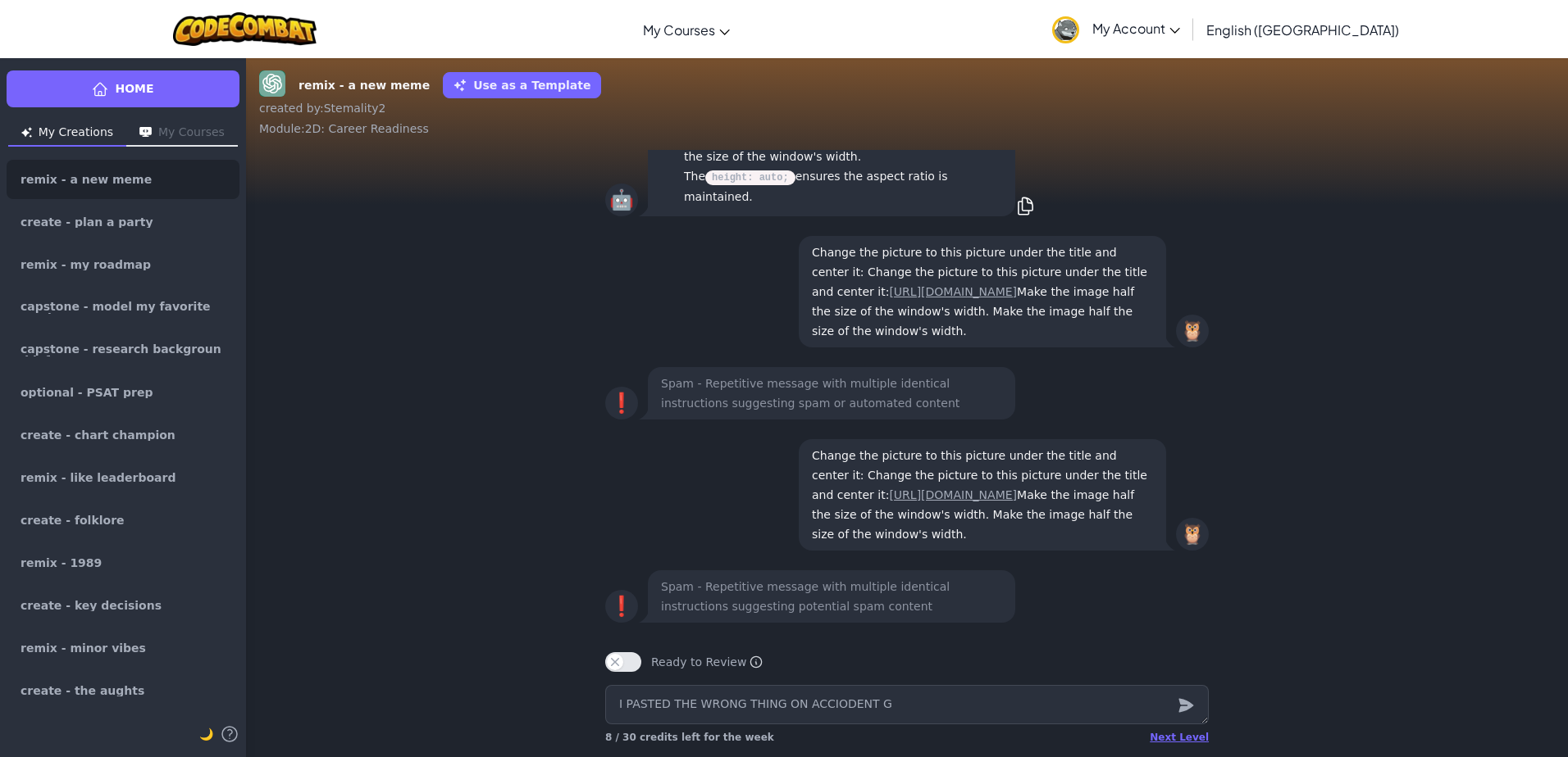
type textarea "I PASTED THE WRONG THING ON ACCIODENT GE"
type textarea "x"
type textarea "I PASTED THE WRONG THING ON ACCIODENT GEE"
type textarea "x"
type textarea "I PASTED THE WRONG THING ON ACCIODENT GEEZ"
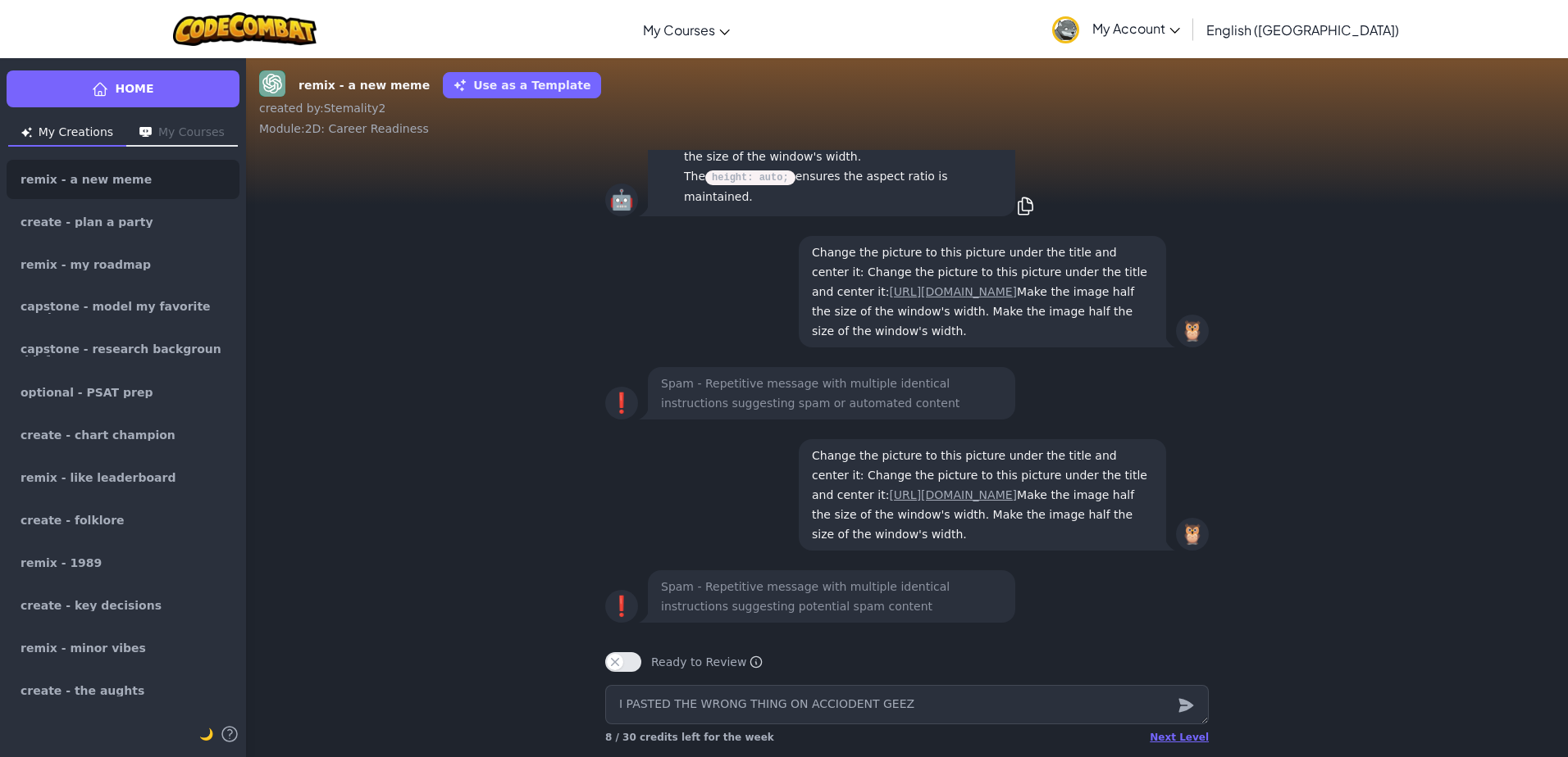
click at [824, 703] on textarea "I PASTED THE WRONG THING ON ACCIODENT GEEZ" at bounding box center [907, 704] width 604 height 39
type textarea "x"
type textarea "I PASTED THE WRONG THING ON ACCIDENT GEEZ"
type textarea "x"
type textarea "I PASTED THE WRONG THING ON ACCDENT GEEZ"
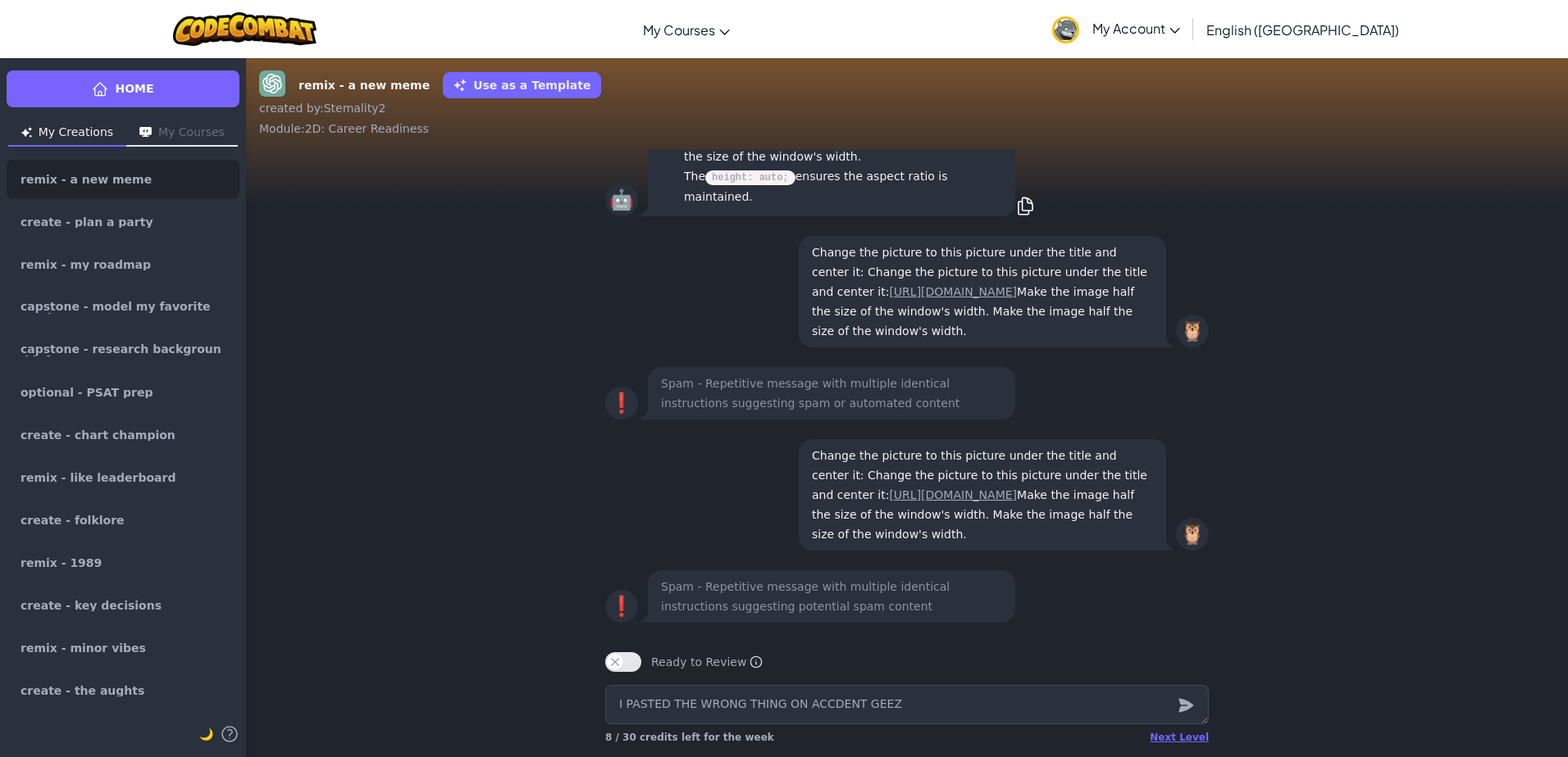
type textarea "x"
type textarea "I PASTED THE WRONG THING ON ACCIDENT GEEZ"
click at [1192, 712] on icon "submit" at bounding box center [1185, 706] width 18 height 20
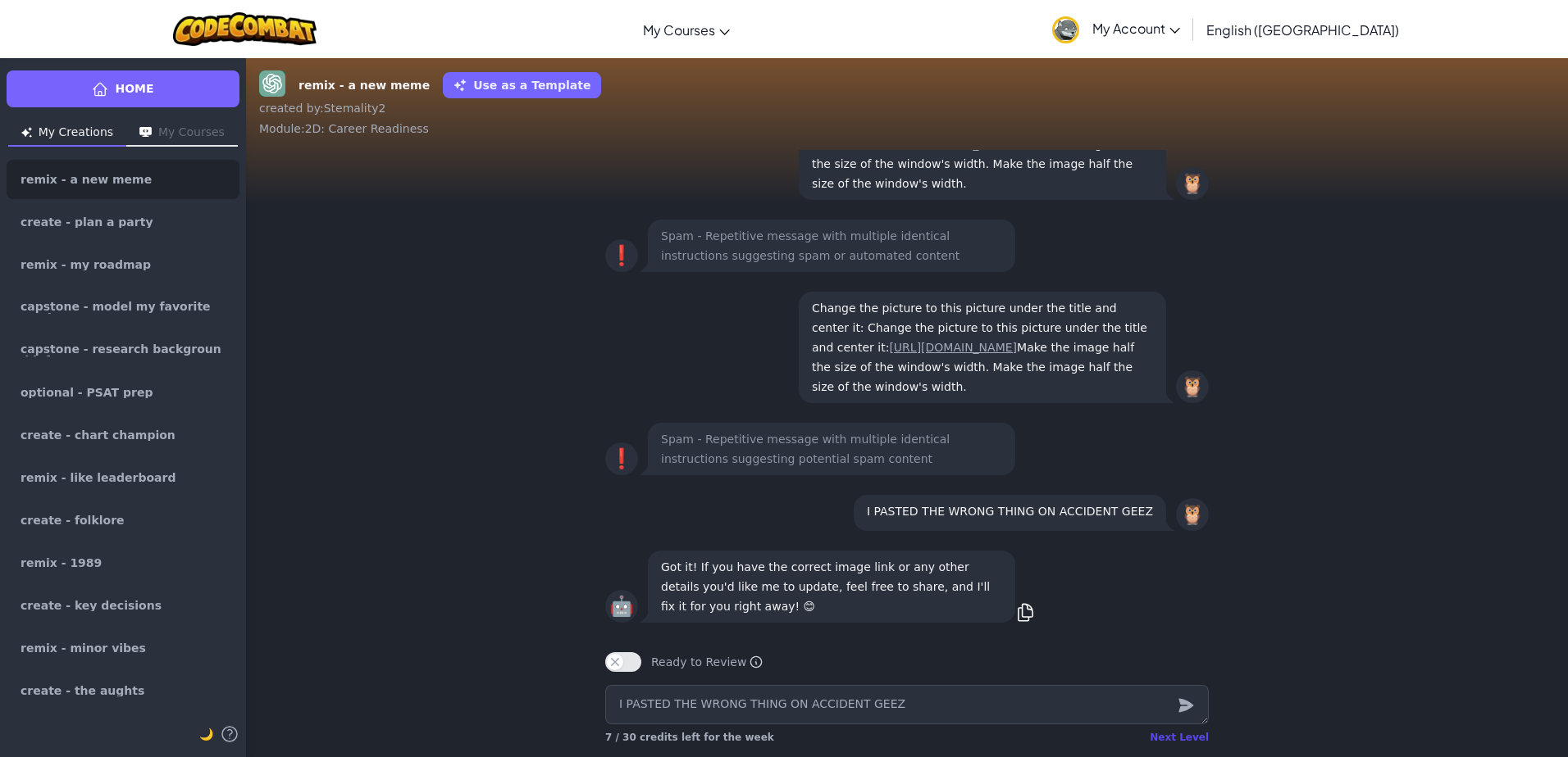
click at [1175, 738] on div "Next Level" at bounding box center [1179, 738] width 59 height 13
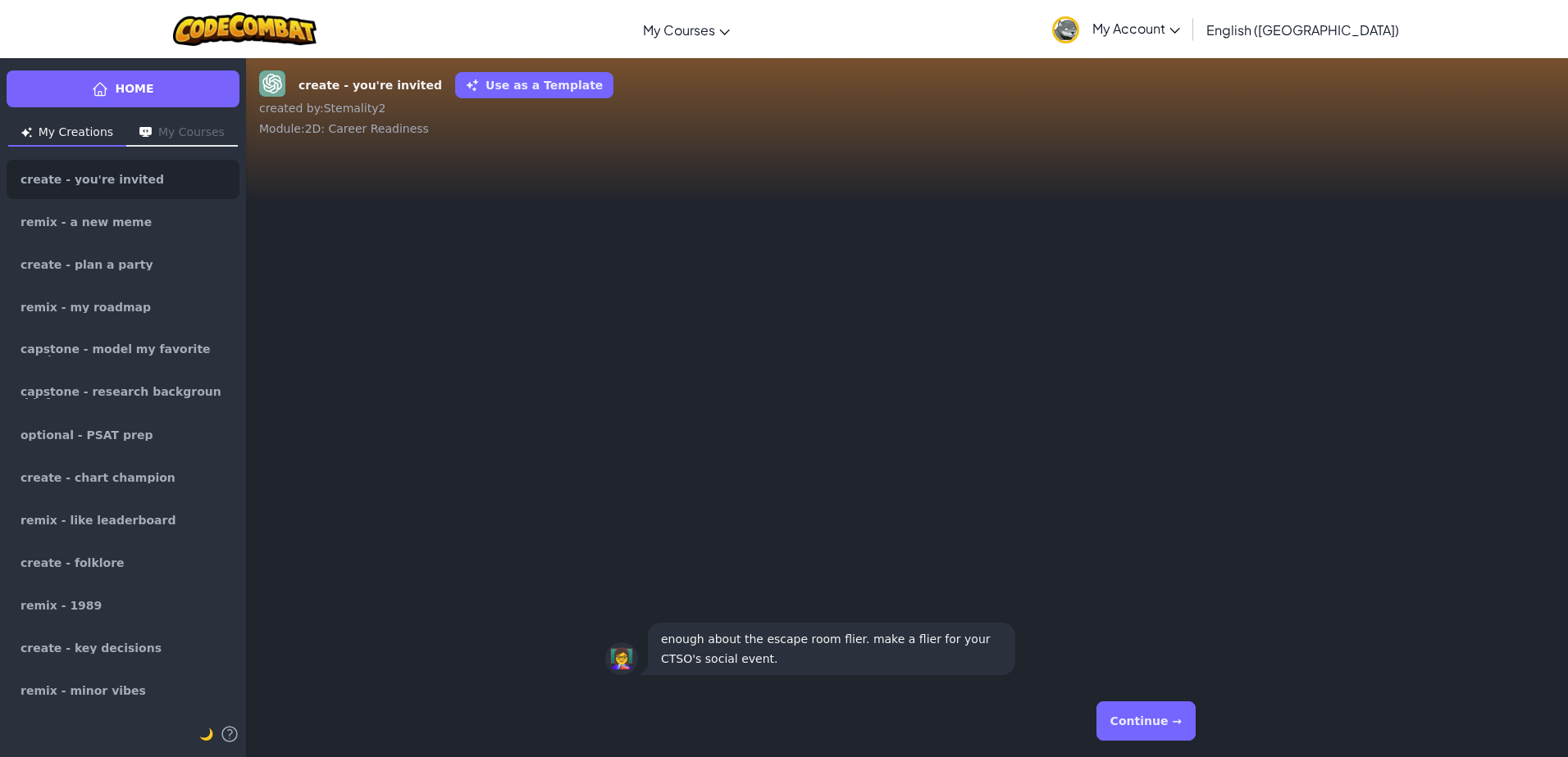
click at [1131, 726] on button "Continue →" at bounding box center [1146, 721] width 100 height 39
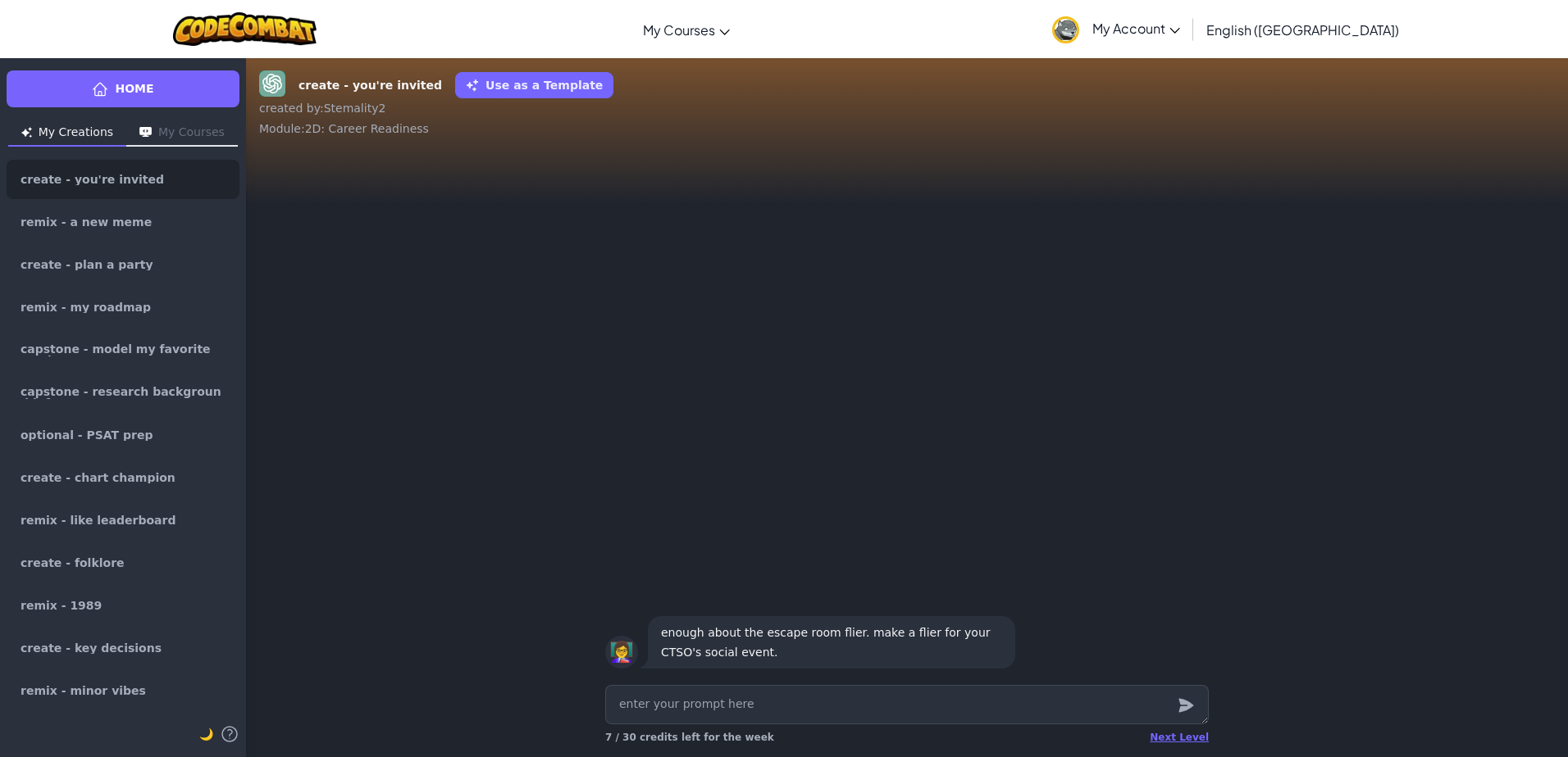
click at [159, 129] on button "My Courses" at bounding box center [182, 134] width 112 height 27
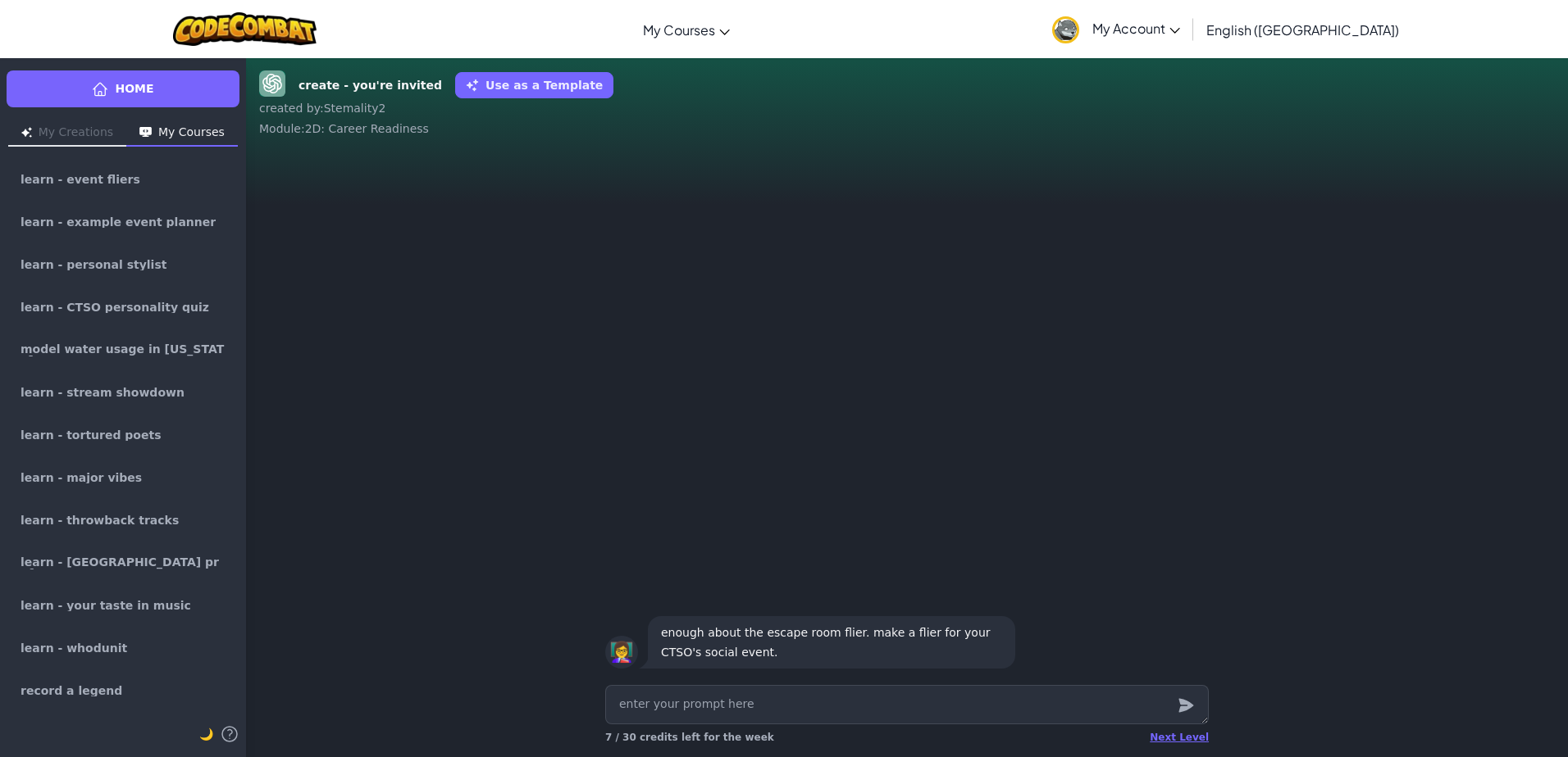
click at [110, 130] on button "My Creations" at bounding box center [67, 134] width 118 height 27
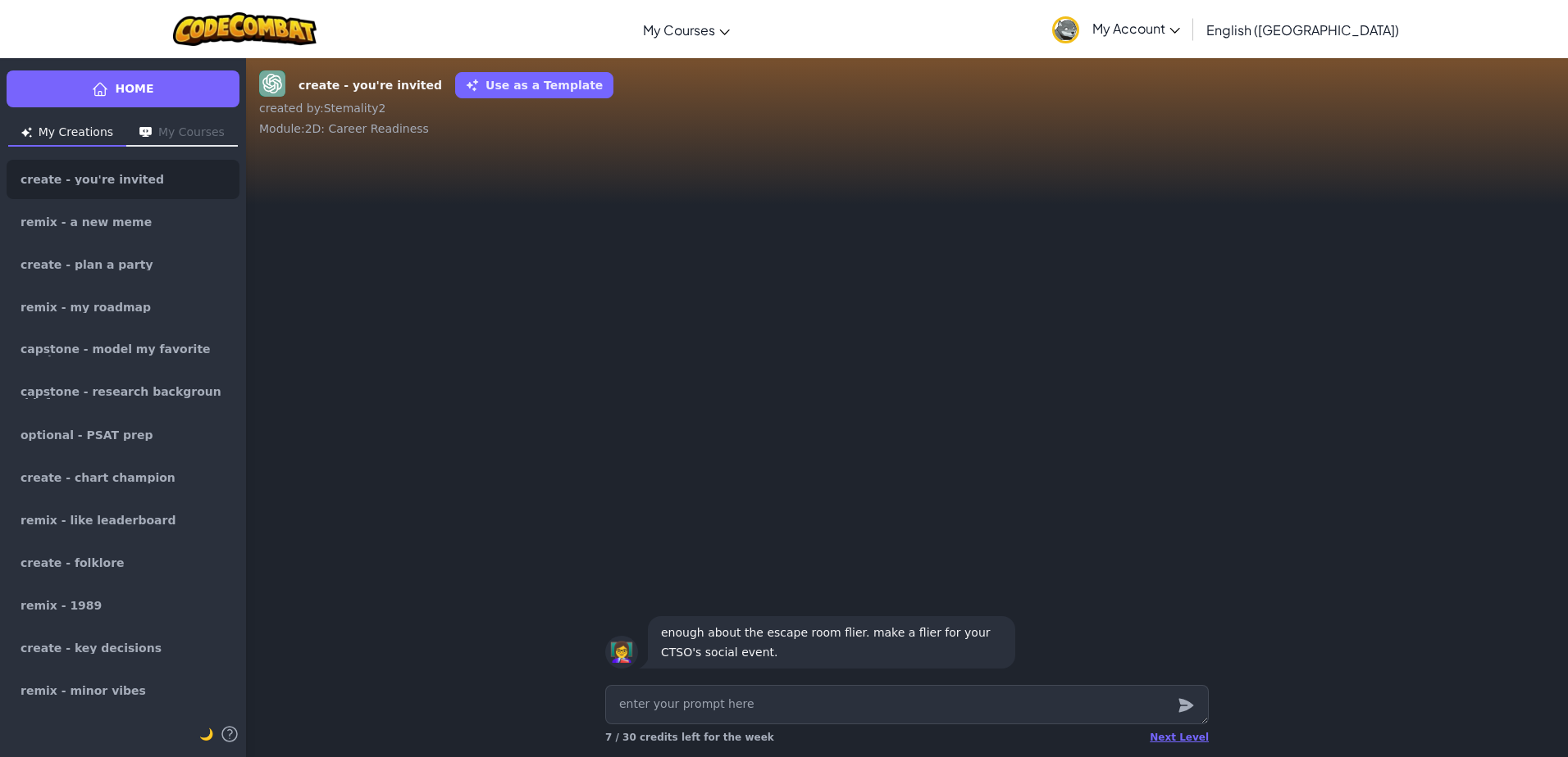
click at [183, 123] on button "My Courses" at bounding box center [182, 134] width 112 height 27
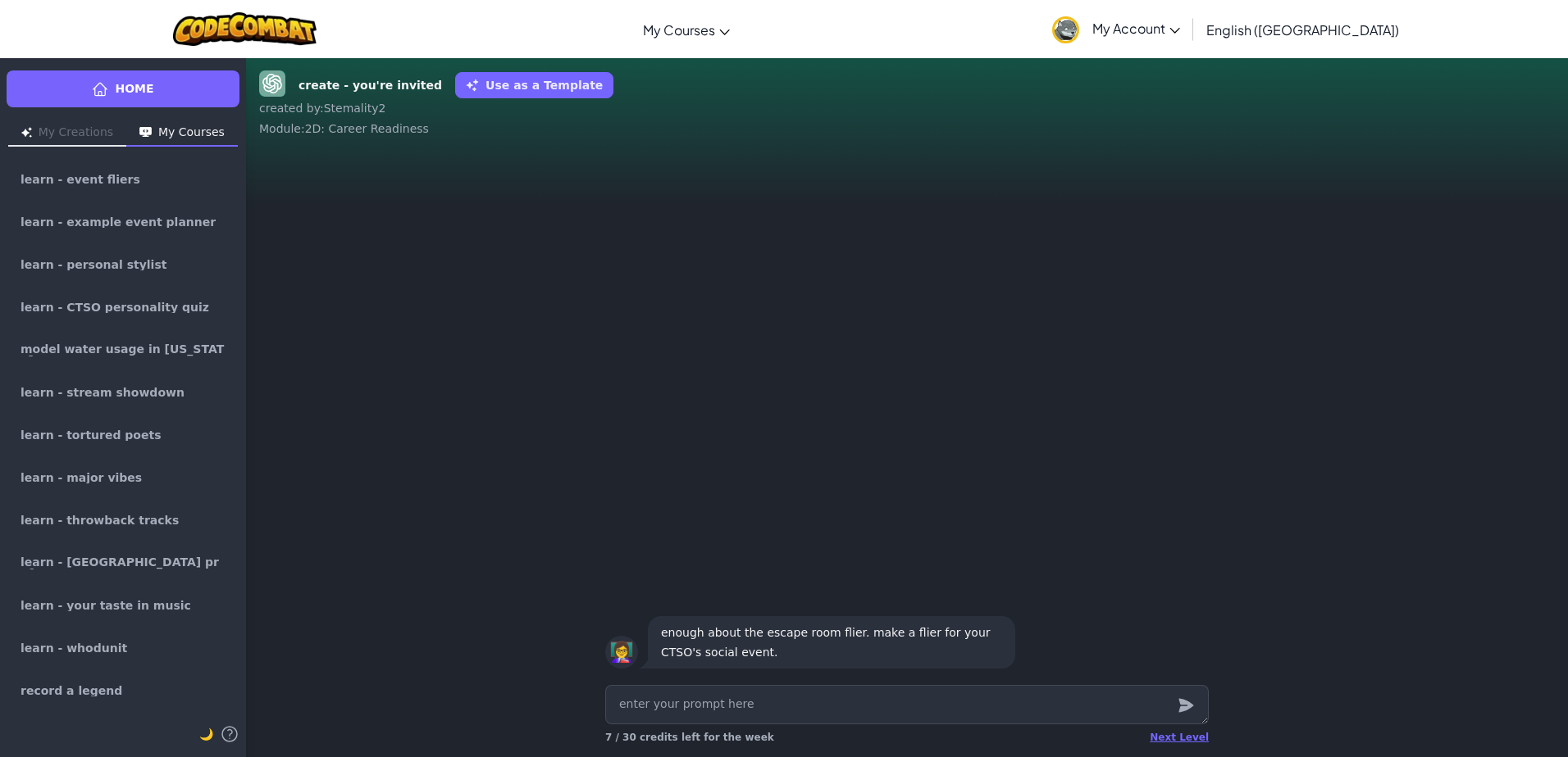
click at [715, 494] on div "👩‍🏫 enough about the escape room flier. make a flier for your CTSO's social eve…" at bounding box center [906, 414] width 1322 height 528
click at [703, 493] on div "👩‍🏫 enough about the escape room flier. make a flier for your CTSO's social eve…" at bounding box center [906, 414] width 1322 height 528
click at [701, 491] on div "👩‍🏫 enough about the escape room flier. make a flier for your CTSO's social eve…" at bounding box center [906, 414] width 1322 height 528
click at [701, 489] on div "👩‍🏫 enough about the escape room flier. make a flier for your CTSO's social eve…" at bounding box center [906, 414] width 1322 height 528
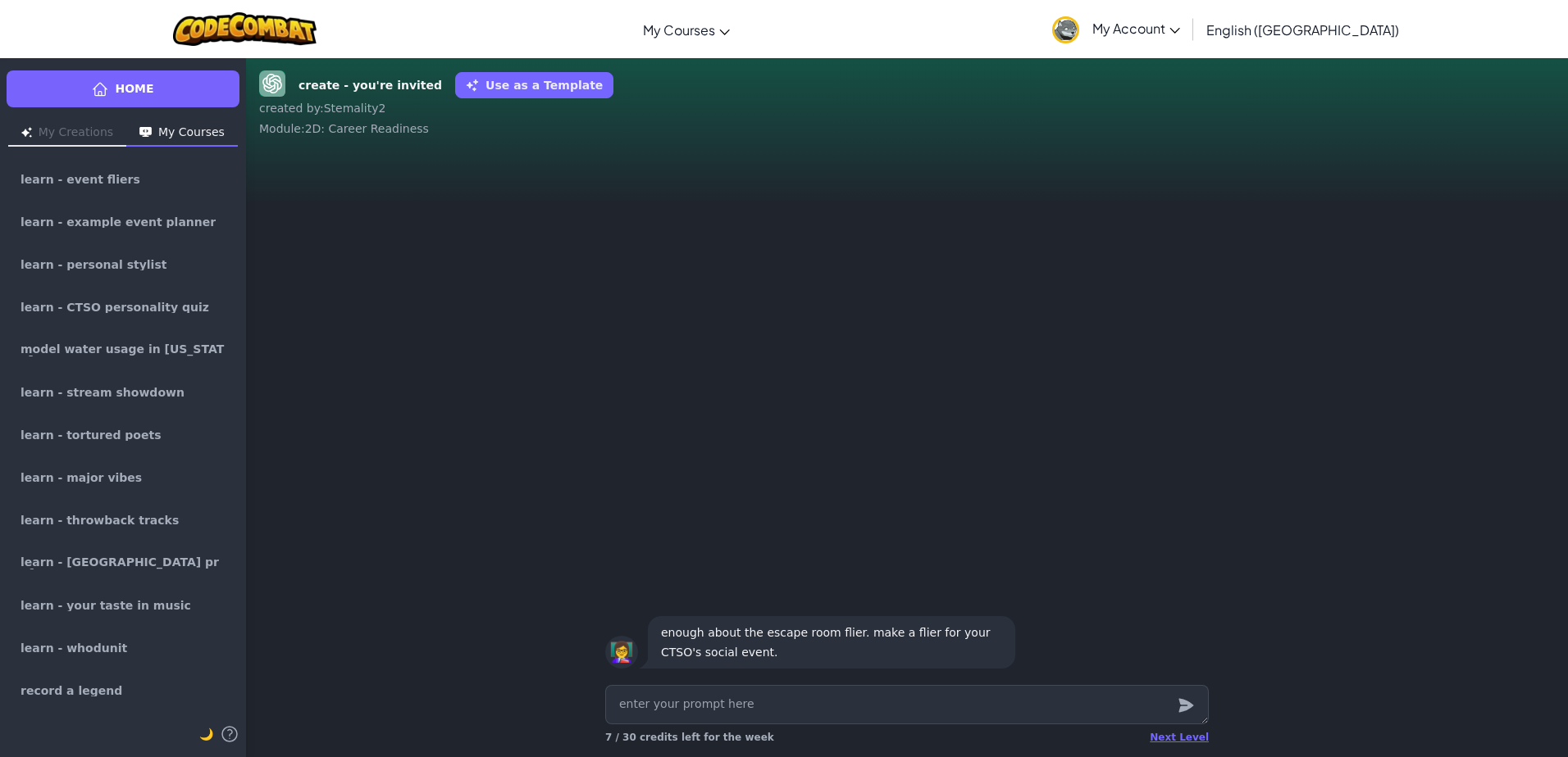
click at [724, 729] on div "Next Level 7 / 30 credits left for the week" at bounding box center [907, 738] width 604 height 27
click at [720, 703] on textarea at bounding box center [907, 704] width 604 height 39
click at [181, 118] on div "Home My Creations My Courses learn - event fliers learn - example event planner…" at bounding box center [122, 407] width 246 height 700
click at [143, 195] on link "learn - event fliers" at bounding box center [122, 178] width 233 height 39
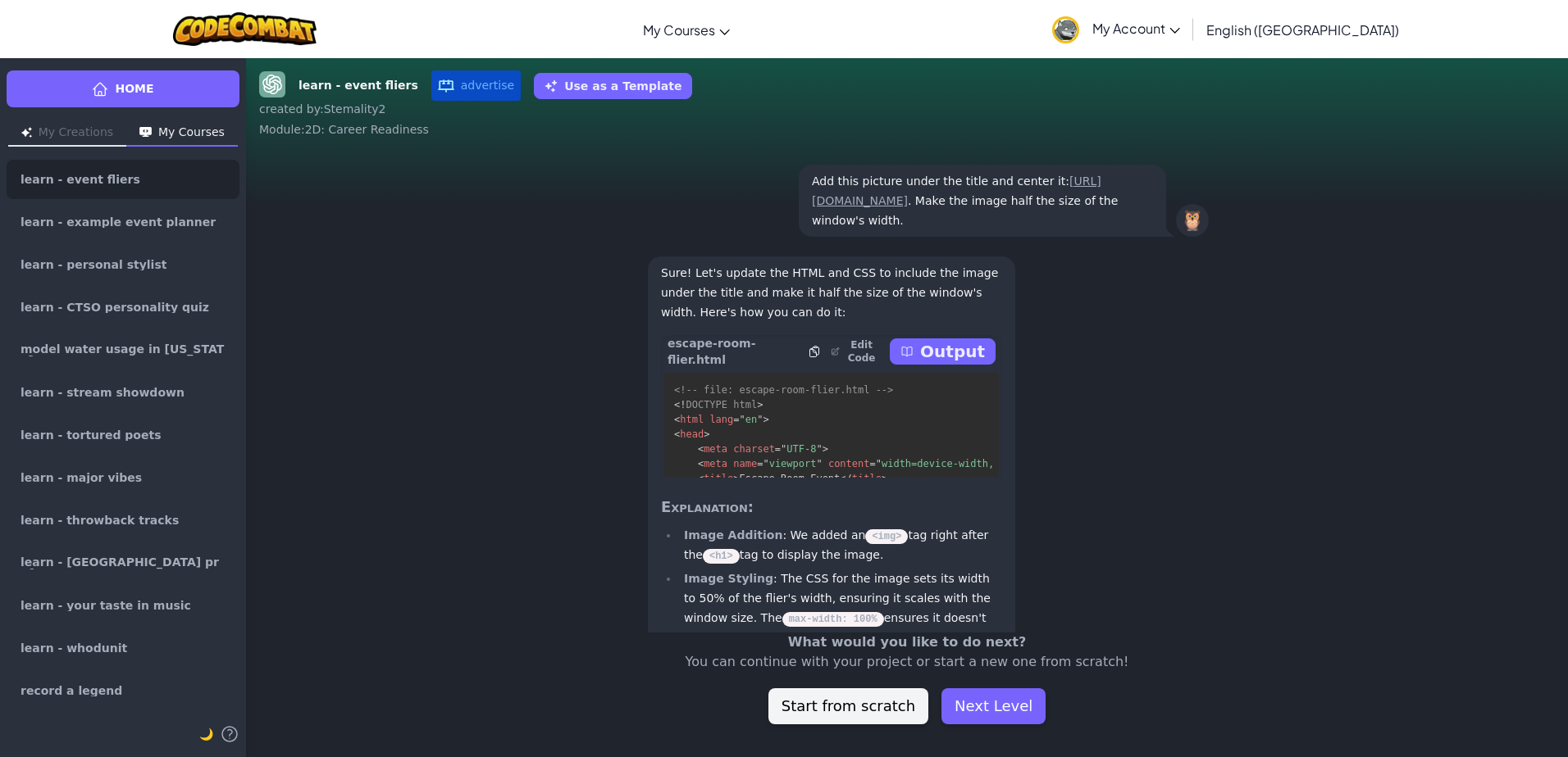
scroll to position [-1884, 0]
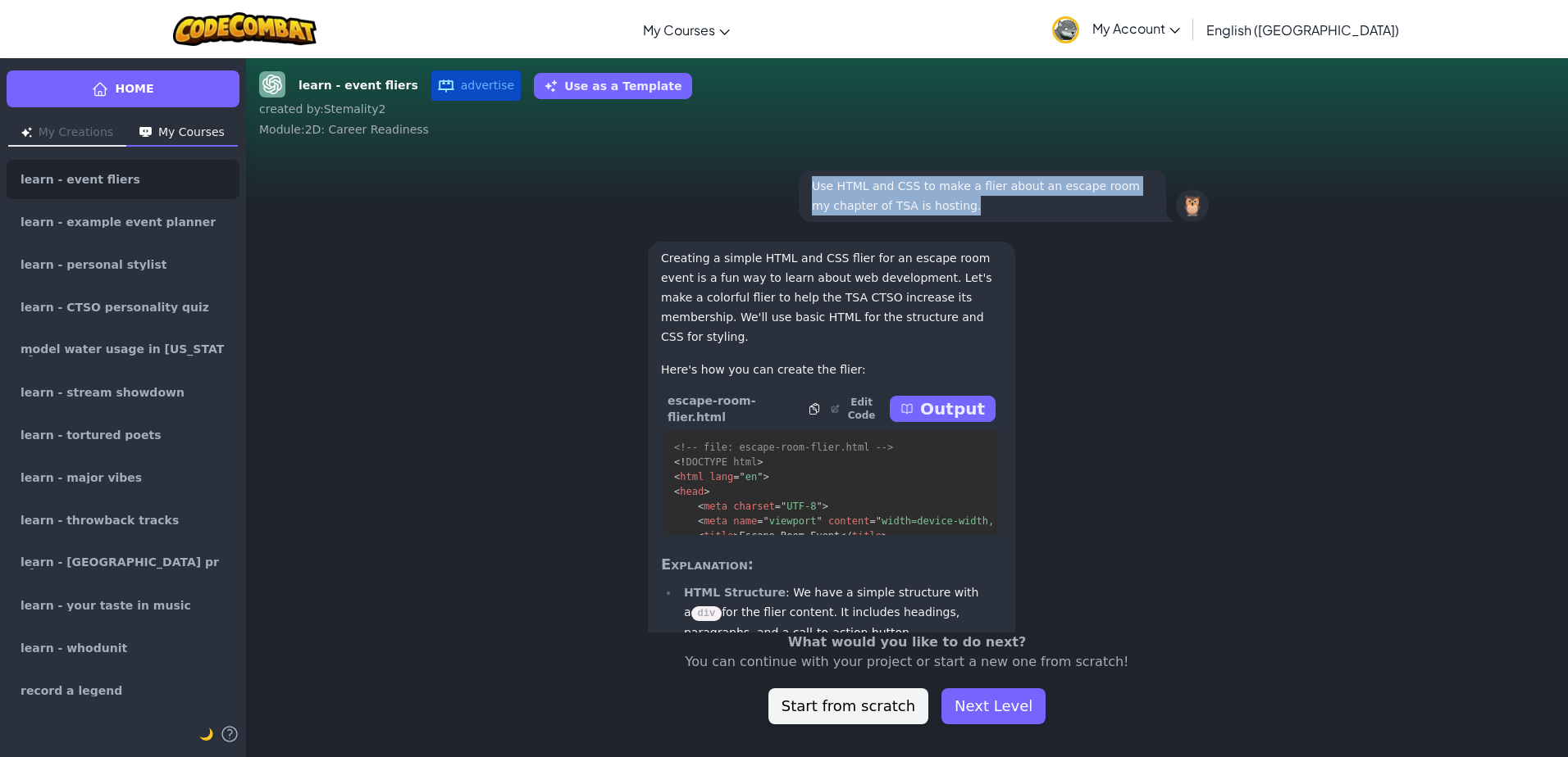
drag, startPoint x: 805, startPoint y: 279, endPoint x: 1052, endPoint y: 325, distance: 251.2
click at [1052, 226] on div "🦉 Use HTML and CSS to make a flier about an escape room my chapter of TSA is ho…" at bounding box center [907, 195] width 604 height 59
copy p "Use HTML and CSS to make a flier about an escape room my chapter of TSA is host…"
click at [91, 130] on button "My Creations" at bounding box center [67, 134] width 118 height 27
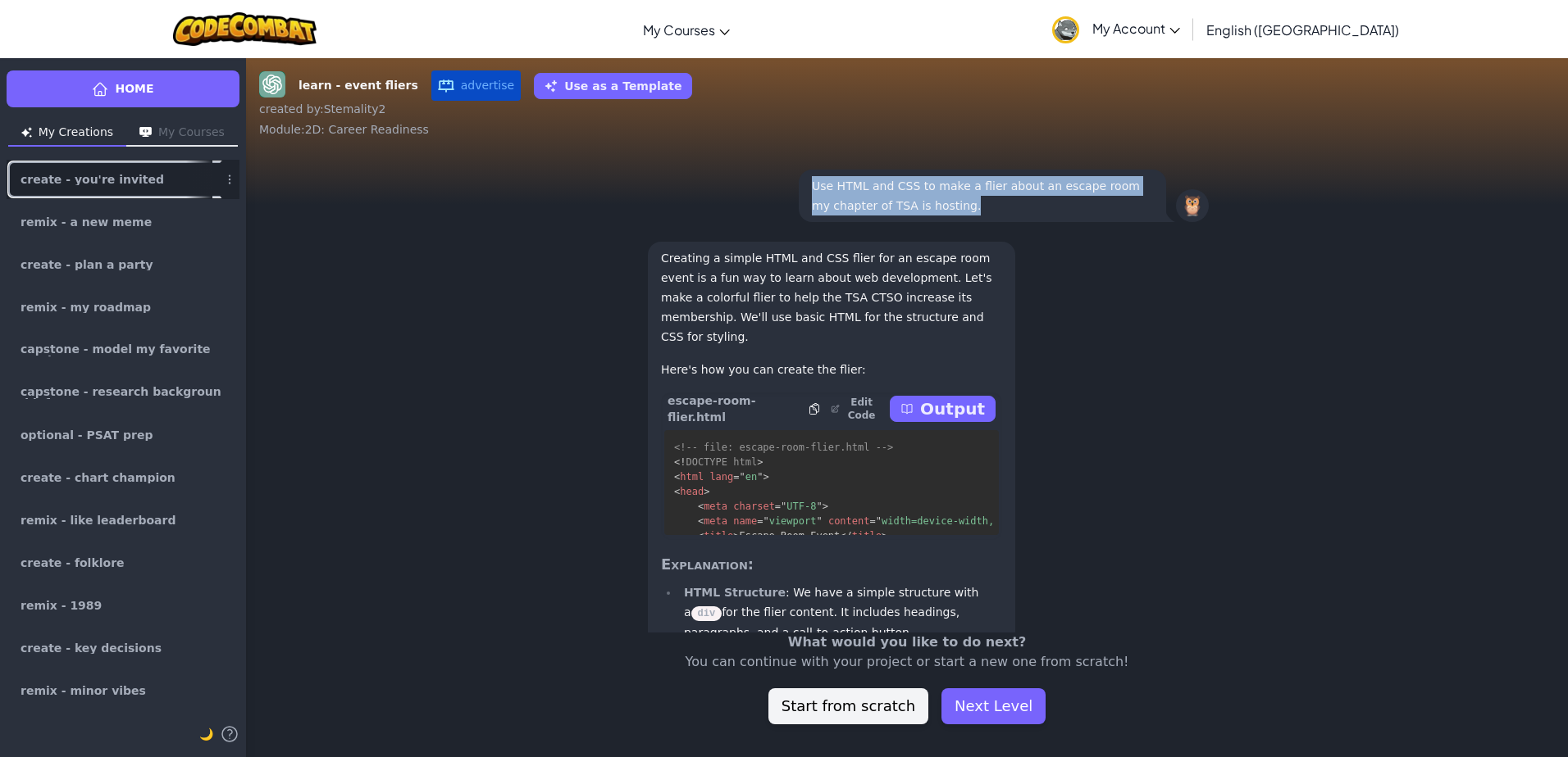
click at [100, 174] on span "create - you're invited" at bounding box center [92, 179] width 143 height 11
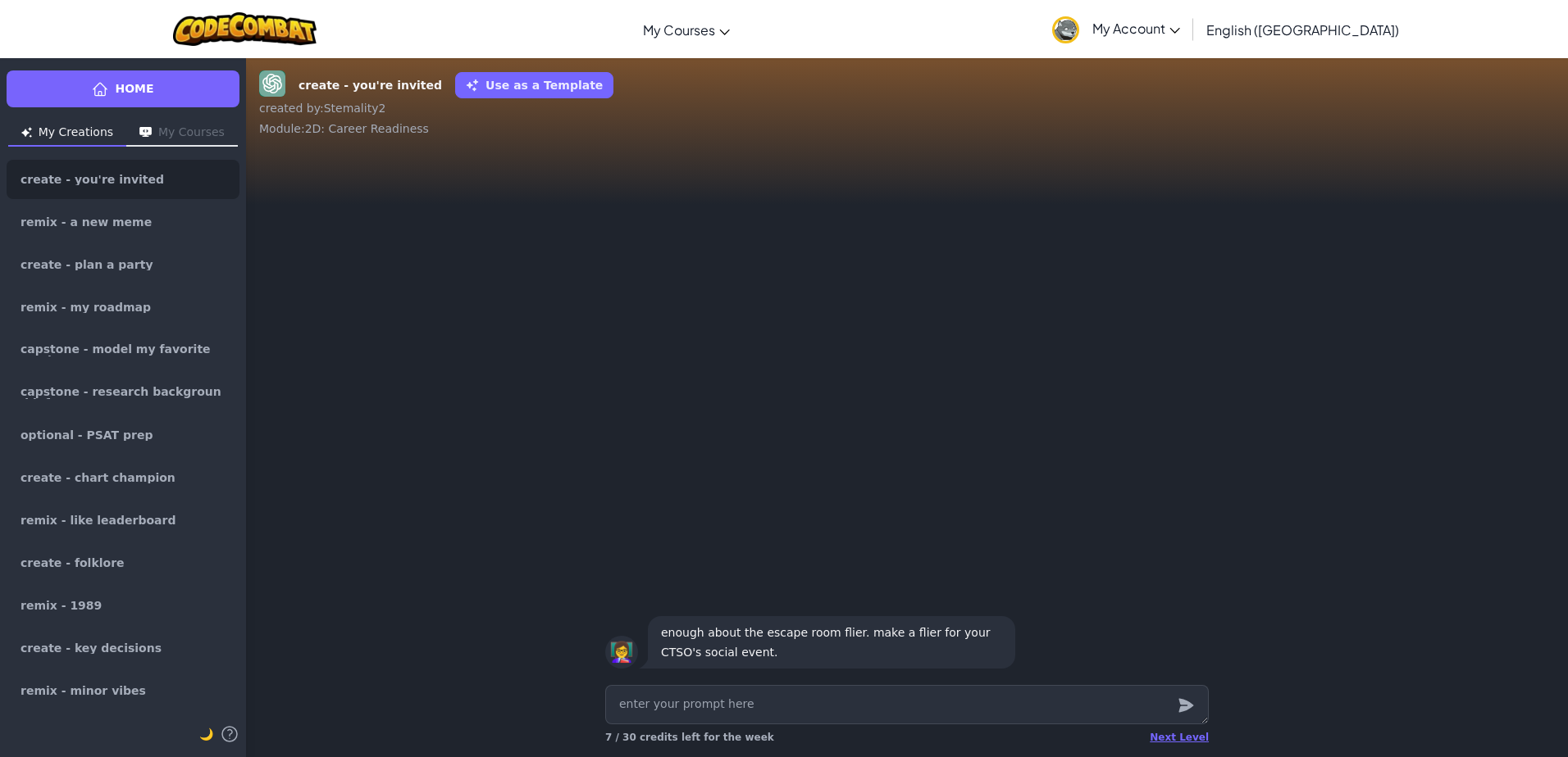
type textarea "x"
type textarea "Use HTML and CSS to make a flier about an escape room my chapter of TSA is host…"
drag, startPoint x: 1003, startPoint y: 709, endPoint x: 845, endPoint y: 721, distance: 158.5
click at [845, 721] on textarea "Use HTML and CSS to make a flier about an escape room my chapter of TSA is host…" at bounding box center [907, 704] width 604 height 39
type textarea "x"
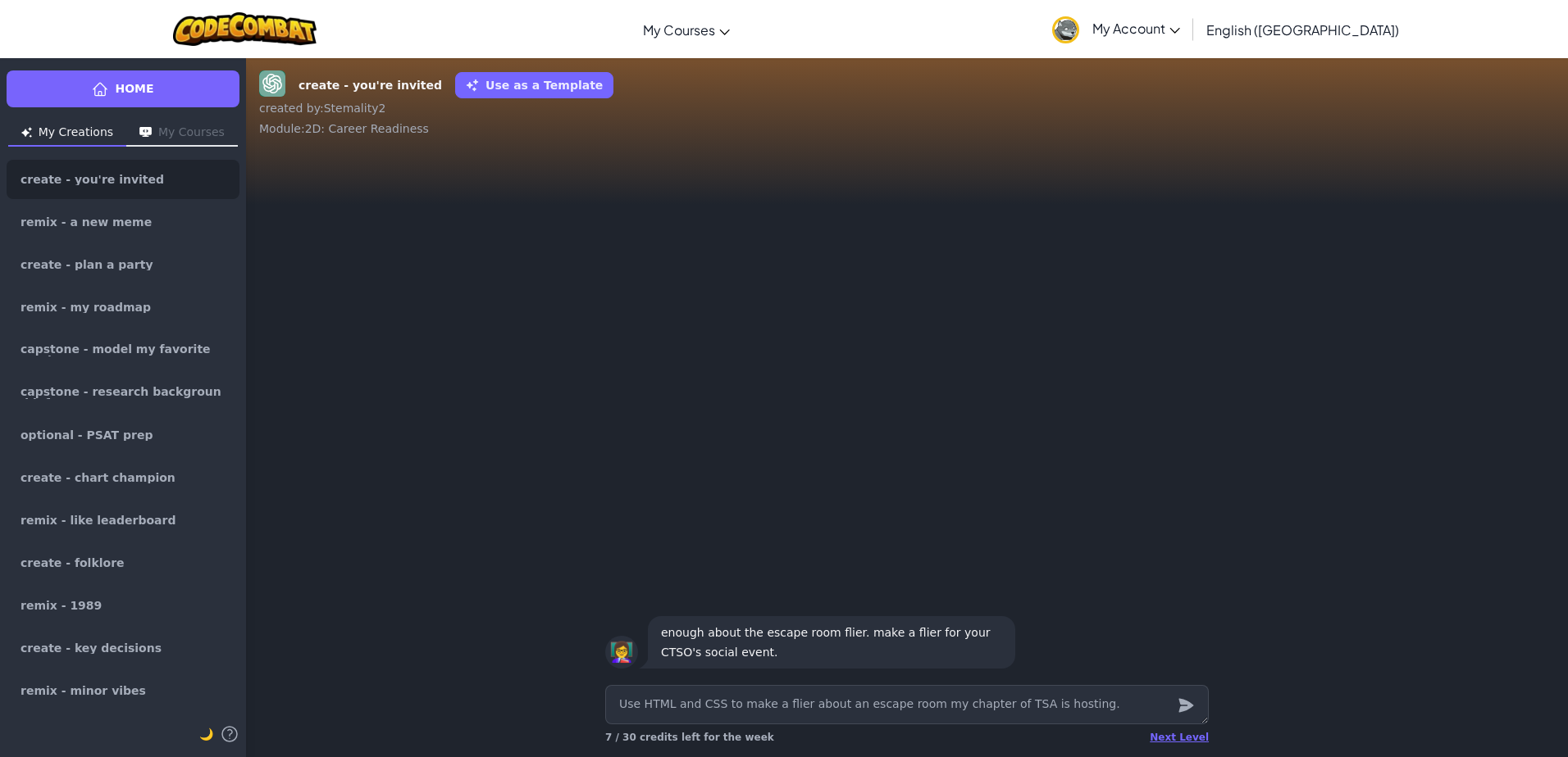
type textarea "Use HTML and CSS to make a flier about an is hosting."
type textarea "x"
type textarea "Use HTML and CSS to make a flier about an f is hosting."
type textarea "x"
type textarea "Use HTML and CSS to make a flier about an fu is hosting."
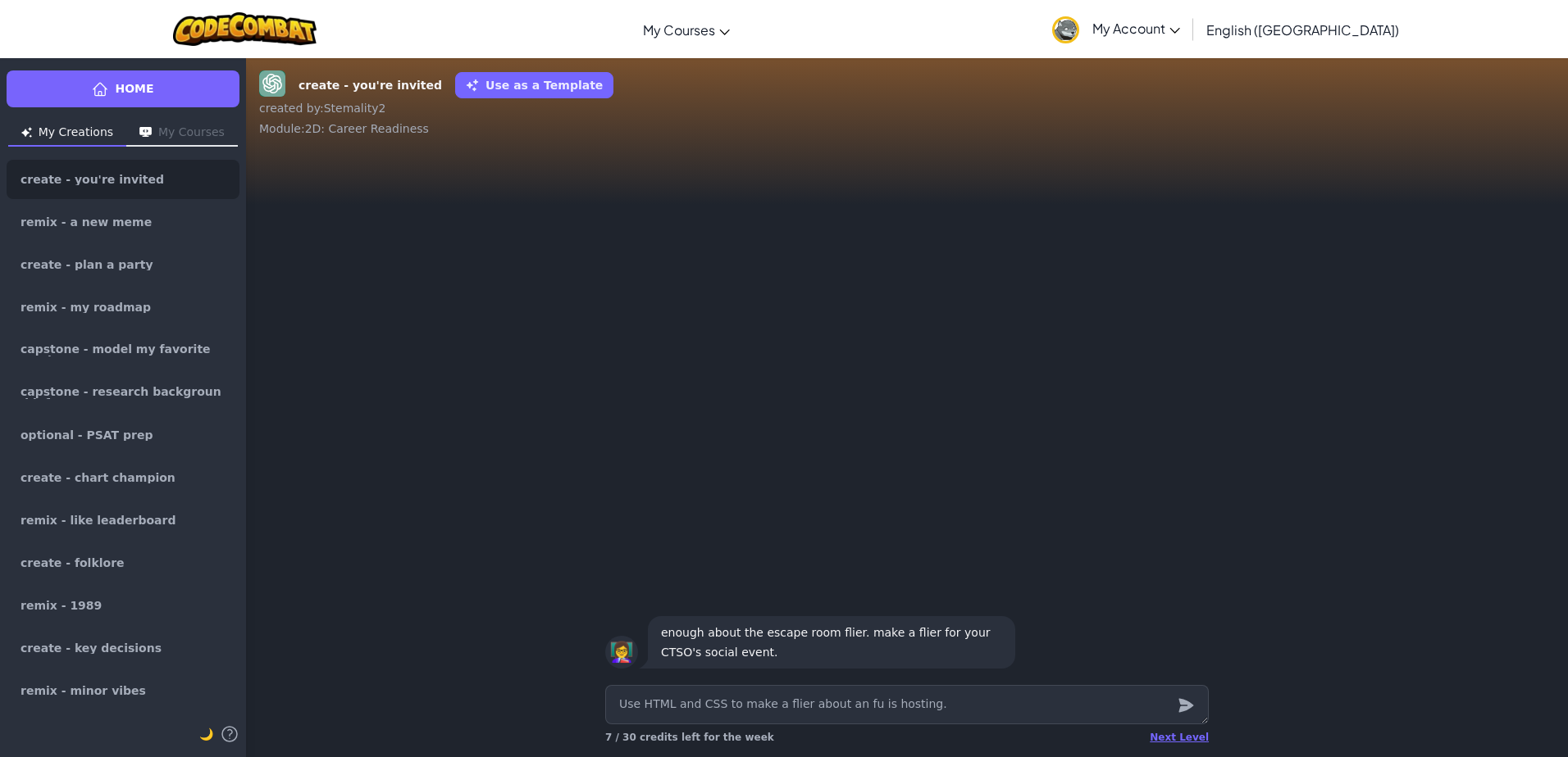
type textarea "x"
type textarea "Use HTML and CSS to make a flier about an fun is hosting."
type textarea "x"
type textarea "Use HTML and CSS to make a flier about an fund is hosting."
type textarea "x"
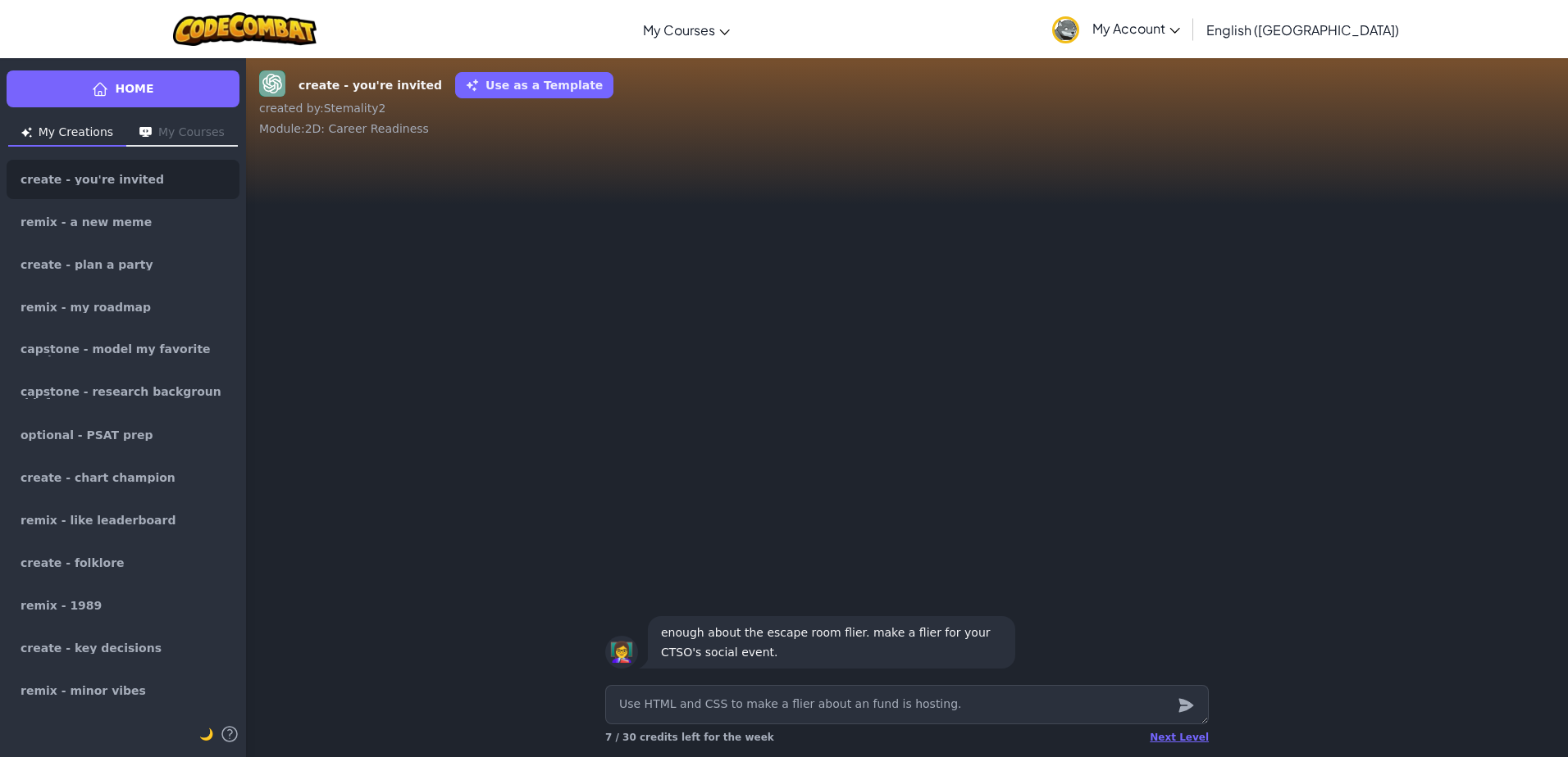
type textarea "Use HTML and CSS to make a flier about an fundr is hosting."
type textarea "x"
type textarea "Use HTML and CSS to make a flier about an fundra is hosting."
type textarea "x"
type textarea "Use HTML and CSS to make a flier about an fundrai is hosting."
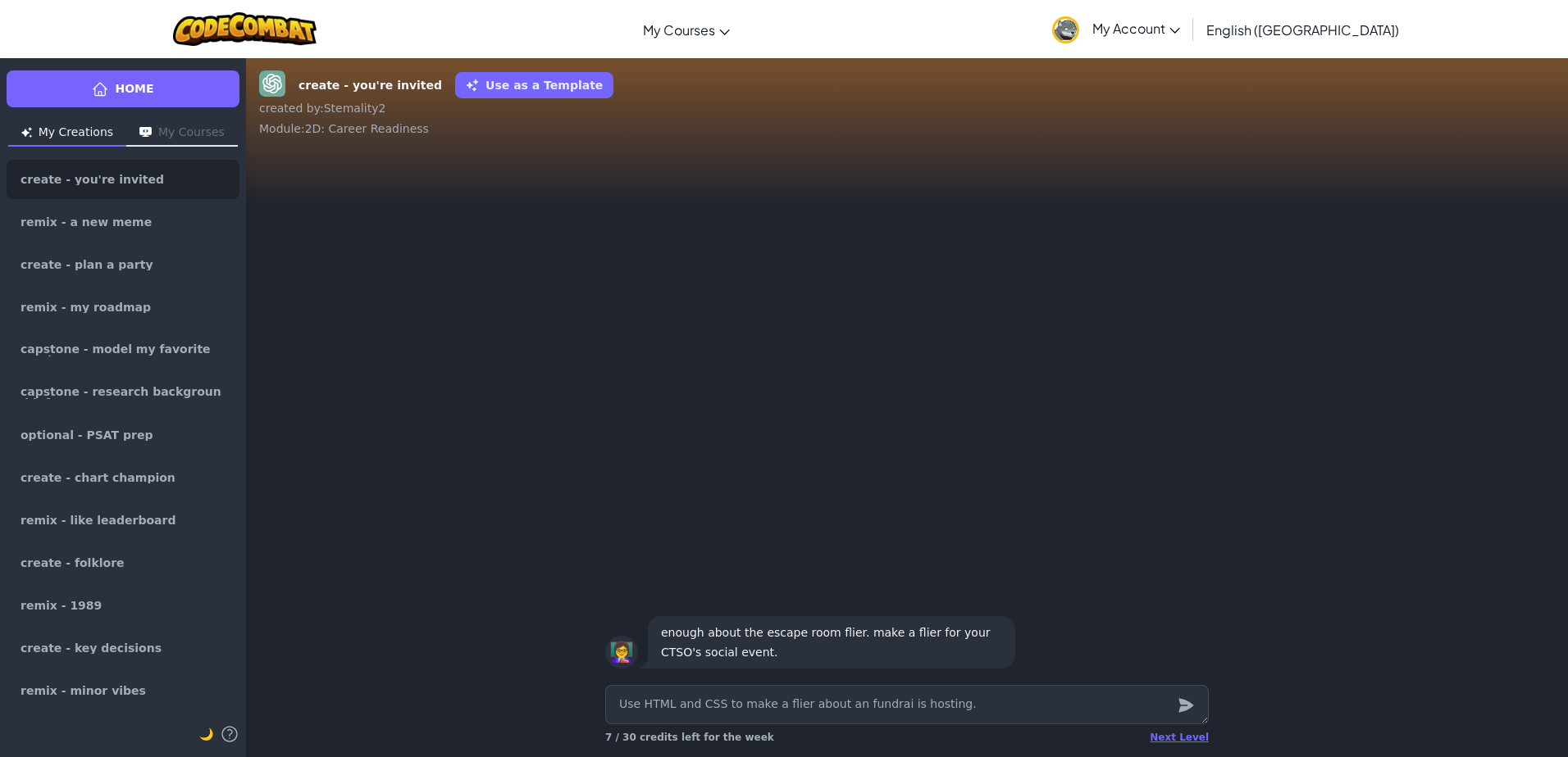
type textarea "x"
type textarea "Use HTML and CSS to make a flier about an fundrais is hosting."
type textarea "x"
type textarea "Use HTML and CSS to make a flier about an fundraise is hosting."
type textarea "x"
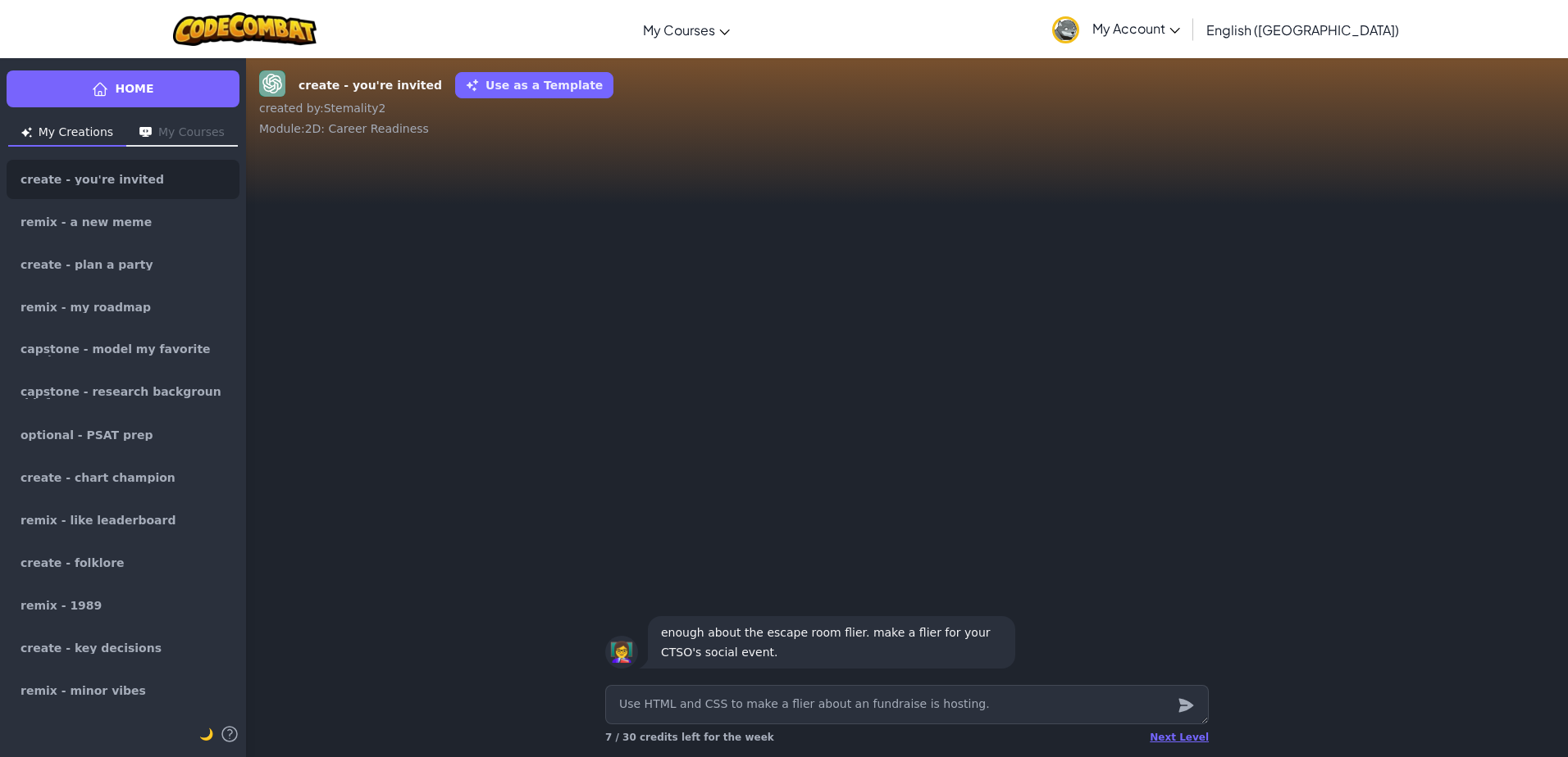
type textarea "Use HTML and CSS to make a flier about an fundraiser is hosting."
type textarea "x"
type textarea "Use HTML and CSS to make a flier about an fundraiser is hosting."
type textarea "x"
type textarea "Use HTML and CSS to make a flier about a fundraiser is hosting."
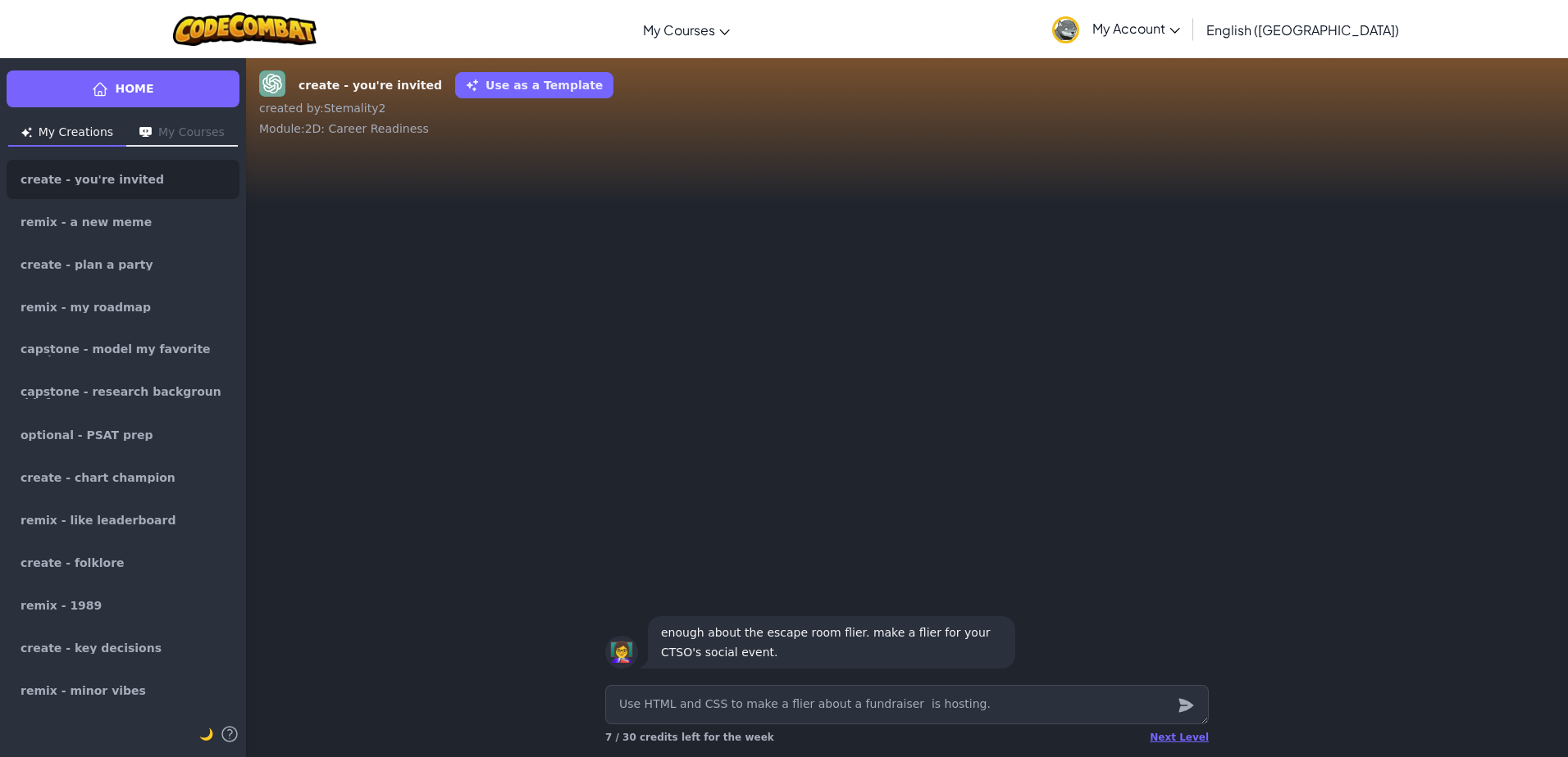
type textarea "x"
type textarea "Use HTML and CSS to make a flier about a fundraiser is hosting."
click at [885, 708] on textarea "Use HTML and CSS to make a flier about a fundraiser is hosting." at bounding box center [907, 704] width 604 height 39
click at [884, 707] on textarea "Use HTML and CSS to make a flier about a fundraiser is hosting." at bounding box center [907, 704] width 604 height 39
type textarea "x"
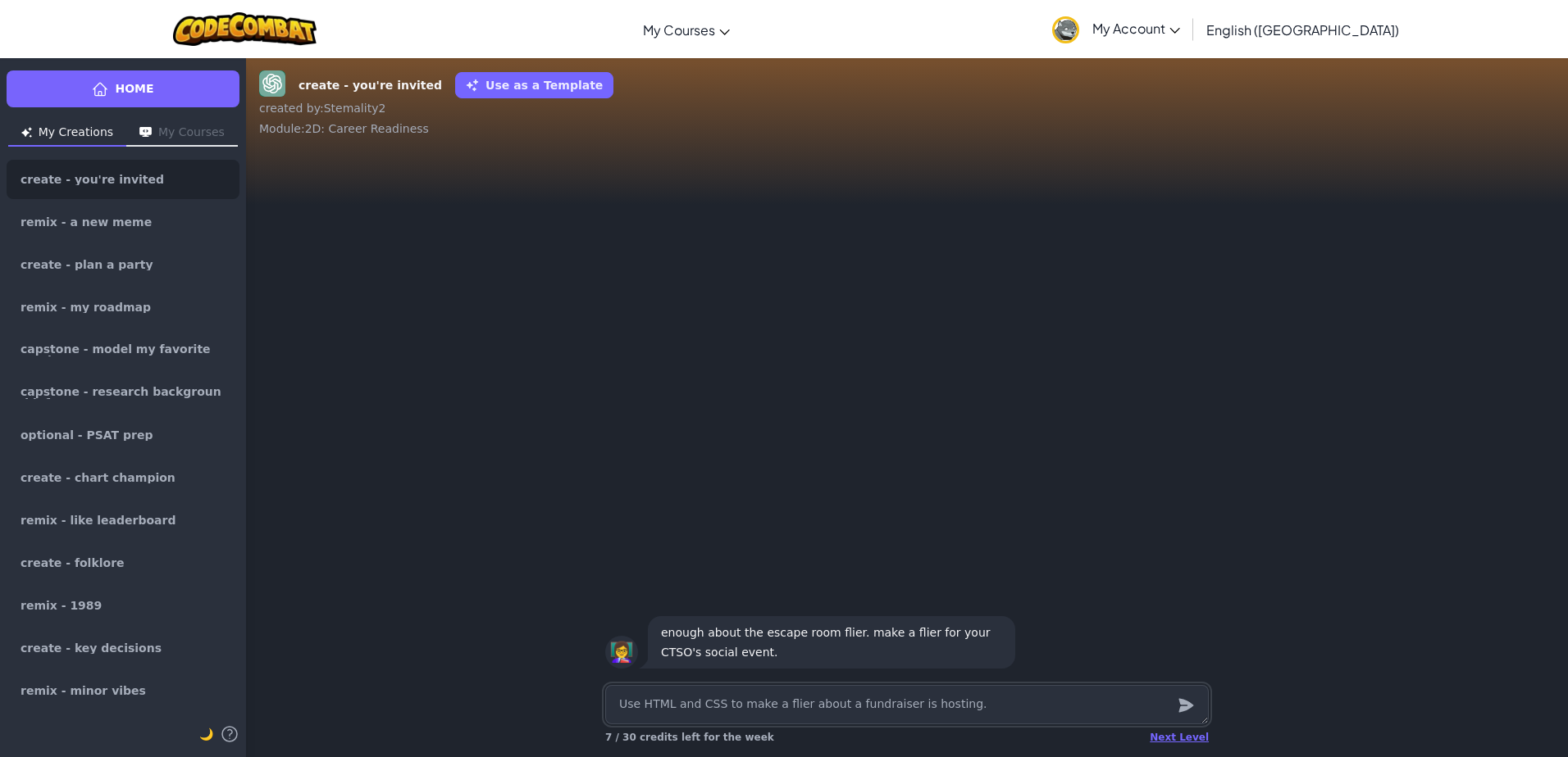
type textarea "Use HTML and CSS to make a flier about a fundraiser is hosting."
type textarea "x"
type textarea "Use HTML and CSS to make a flier about a fundraiser y is hosting."
type textarea "x"
type textarea "Use HTML and CSS to make a flier about a fundraiser is hosting."
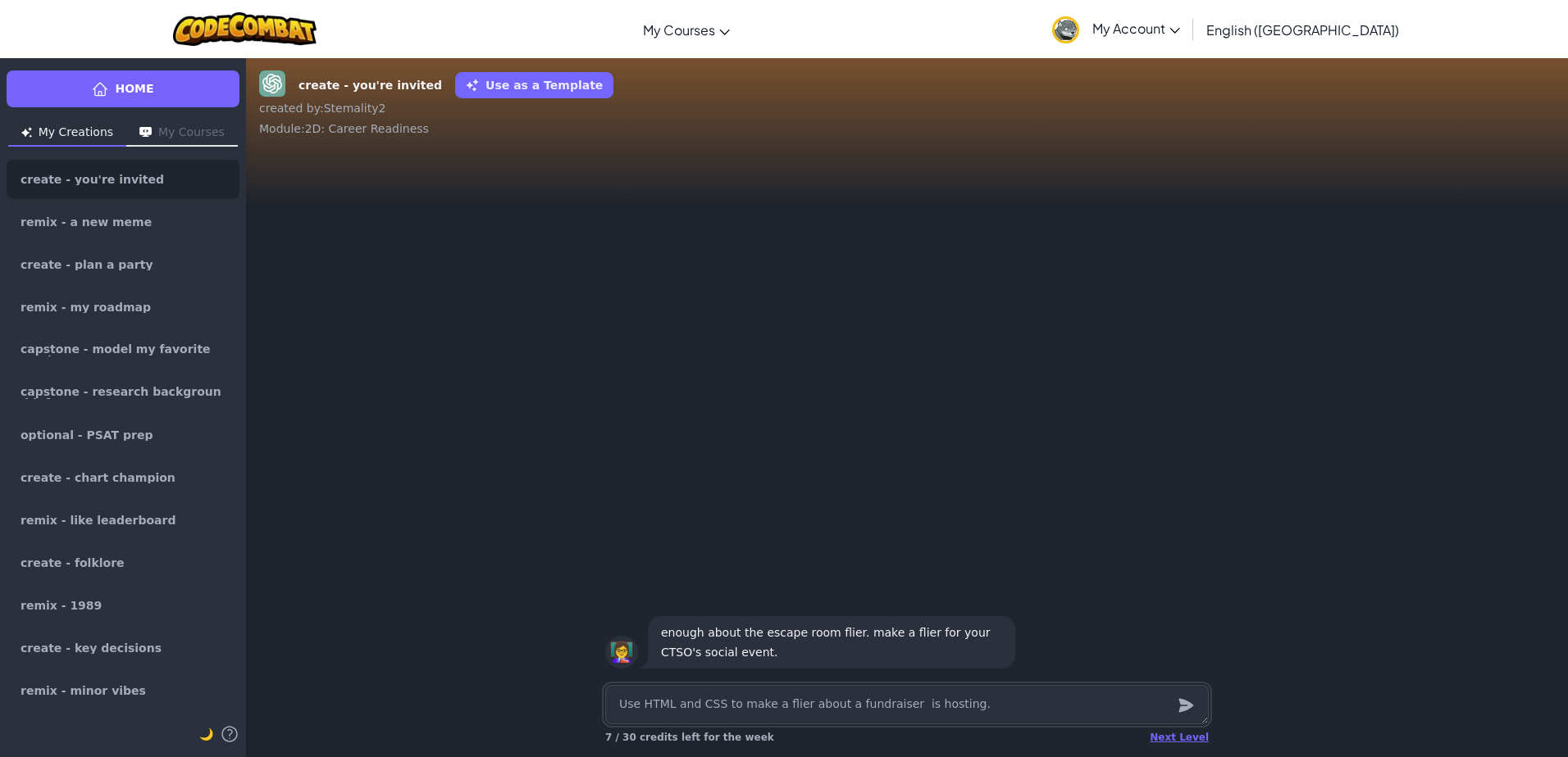
type textarea "x"
type textarea "Use HTML and CSS to make a flier about a fundraiser t is hosting."
type textarea "x"
type textarea "Use HTML and CSS to make a flier about a fundraiser th is hosting."
type textarea "x"
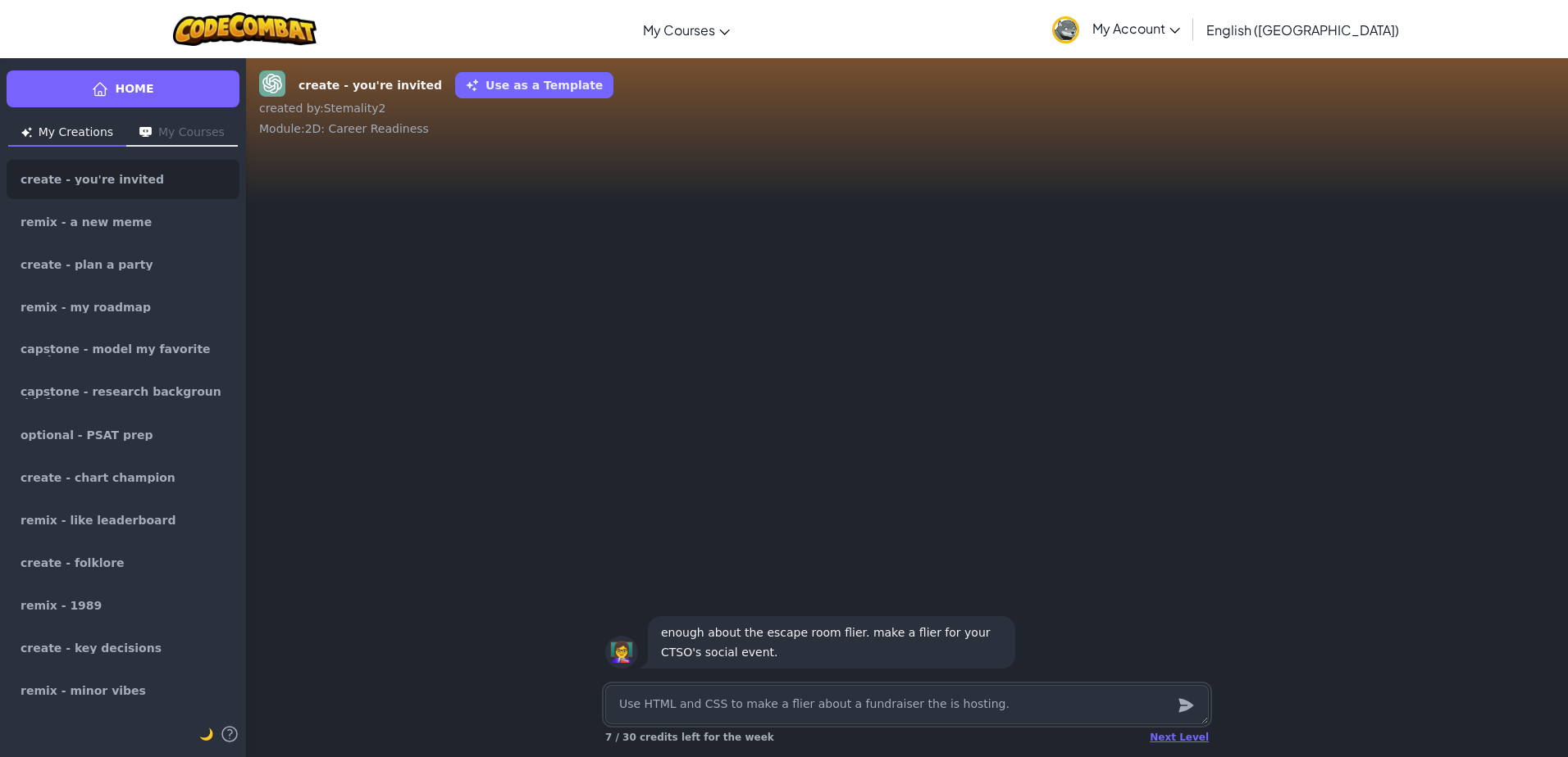
type textarea "Use HTML and CSS to make a flier about a fundraiser the is hosting."
click at [202, 134] on button "My Courses" at bounding box center [182, 134] width 112 height 27
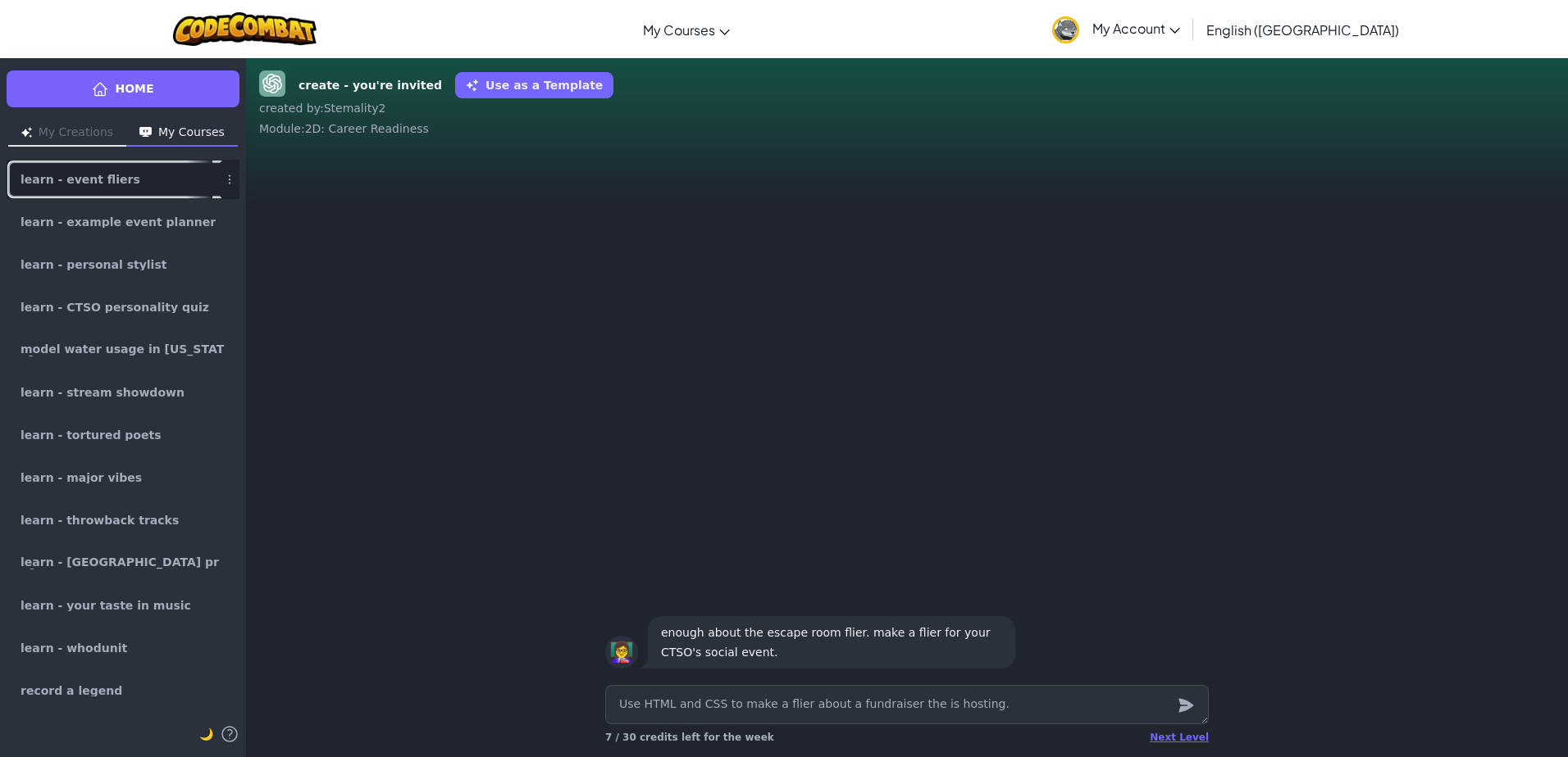
click at [186, 186] on div at bounding box center [199, 179] width 27 height 38
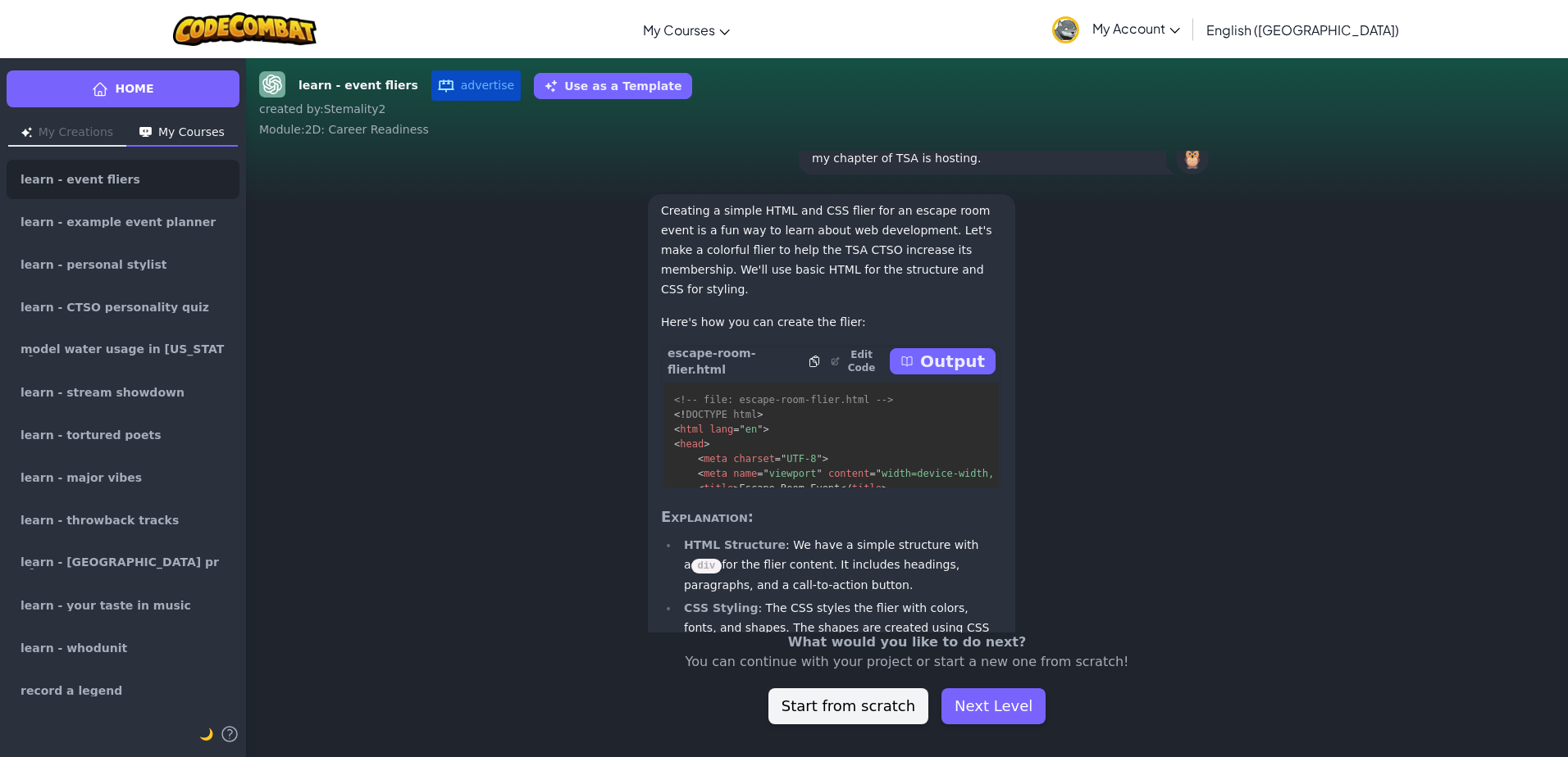
scroll to position [-1884, 0]
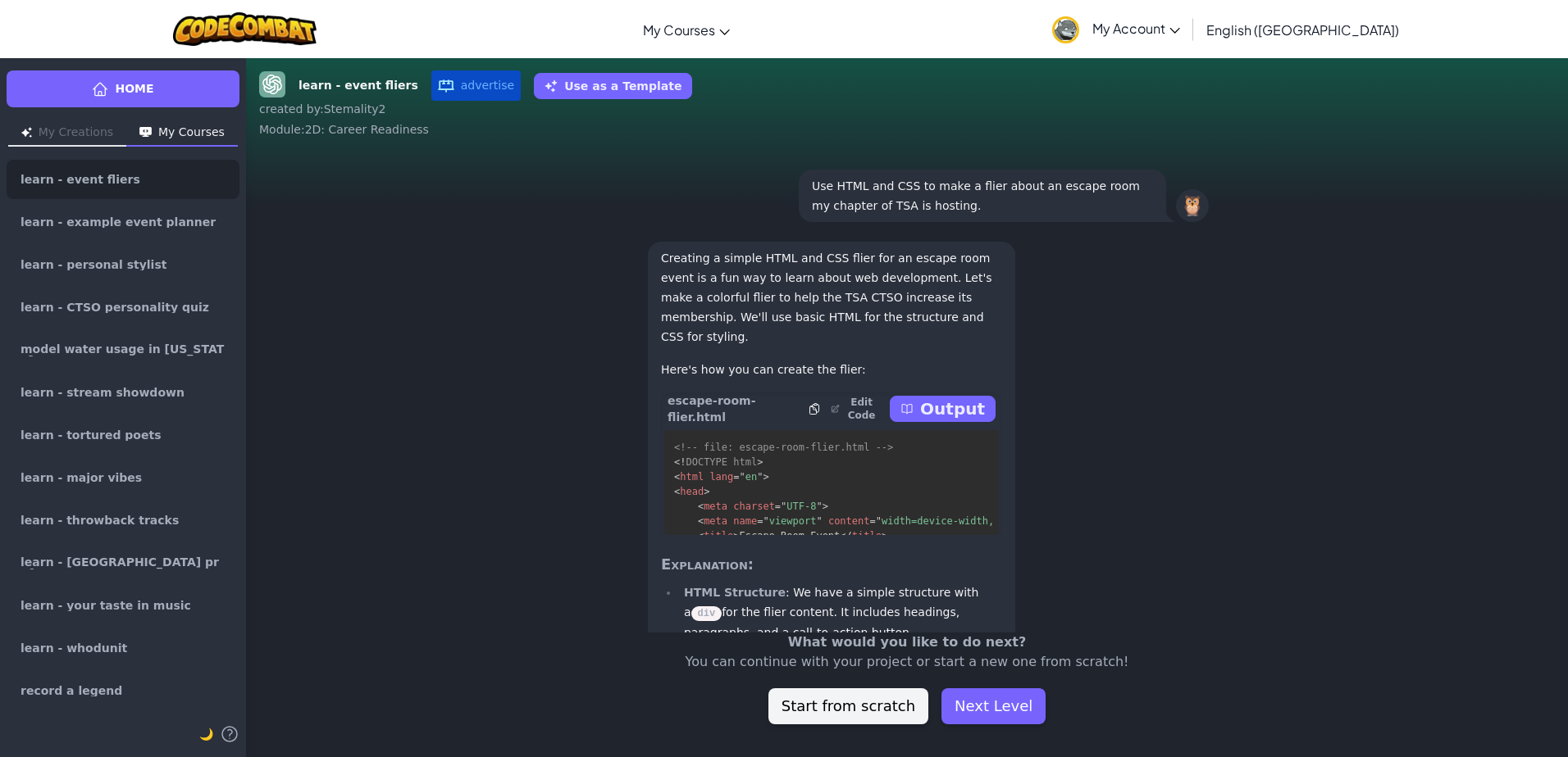
click at [89, 118] on div "Home My Creations My Courses learn - event fliers learn - example event planner…" at bounding box center [122, 407] width 246 height 700
click at [88, 130] on button "My Creations" at bounding box center [67, 134] width 118 height 27
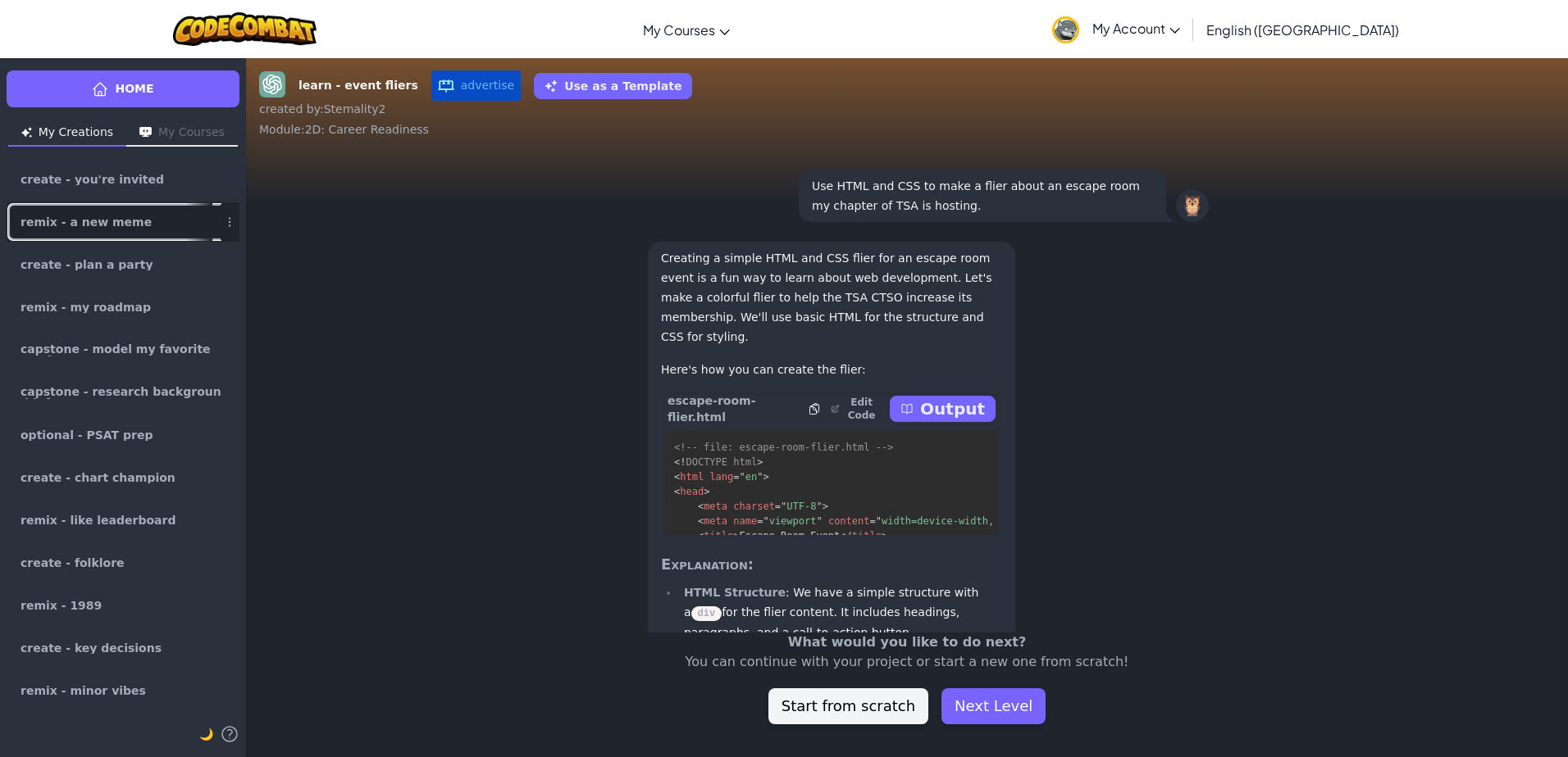
click at [103, 215] on link "remix - a new meme" at bounding box center [122, 221] width 233 height 39
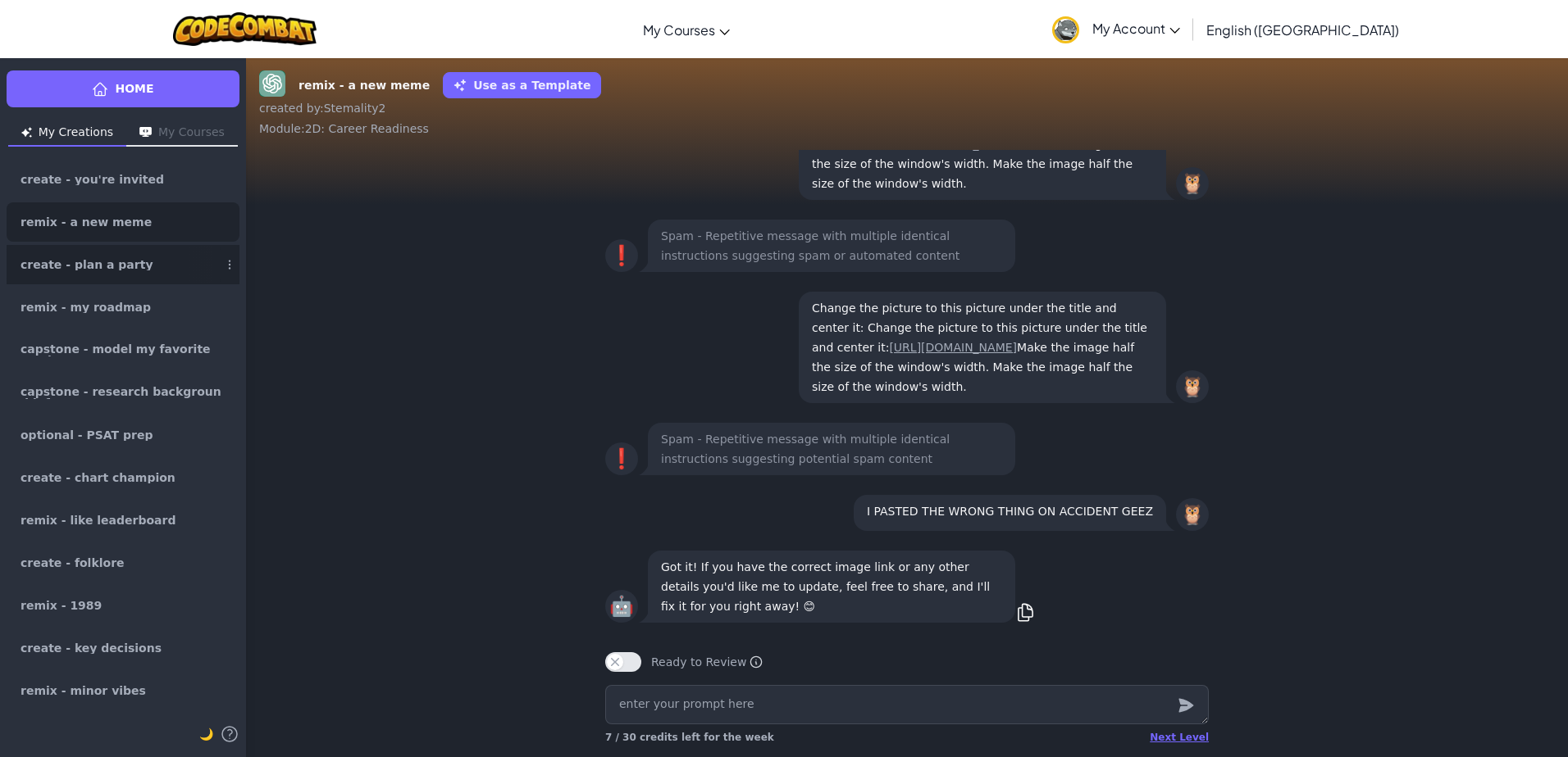
scroll to position [1, 0]
click at [105, 267] on span "create - plan a party" at bounding box center [87, 265] width 133 height 11
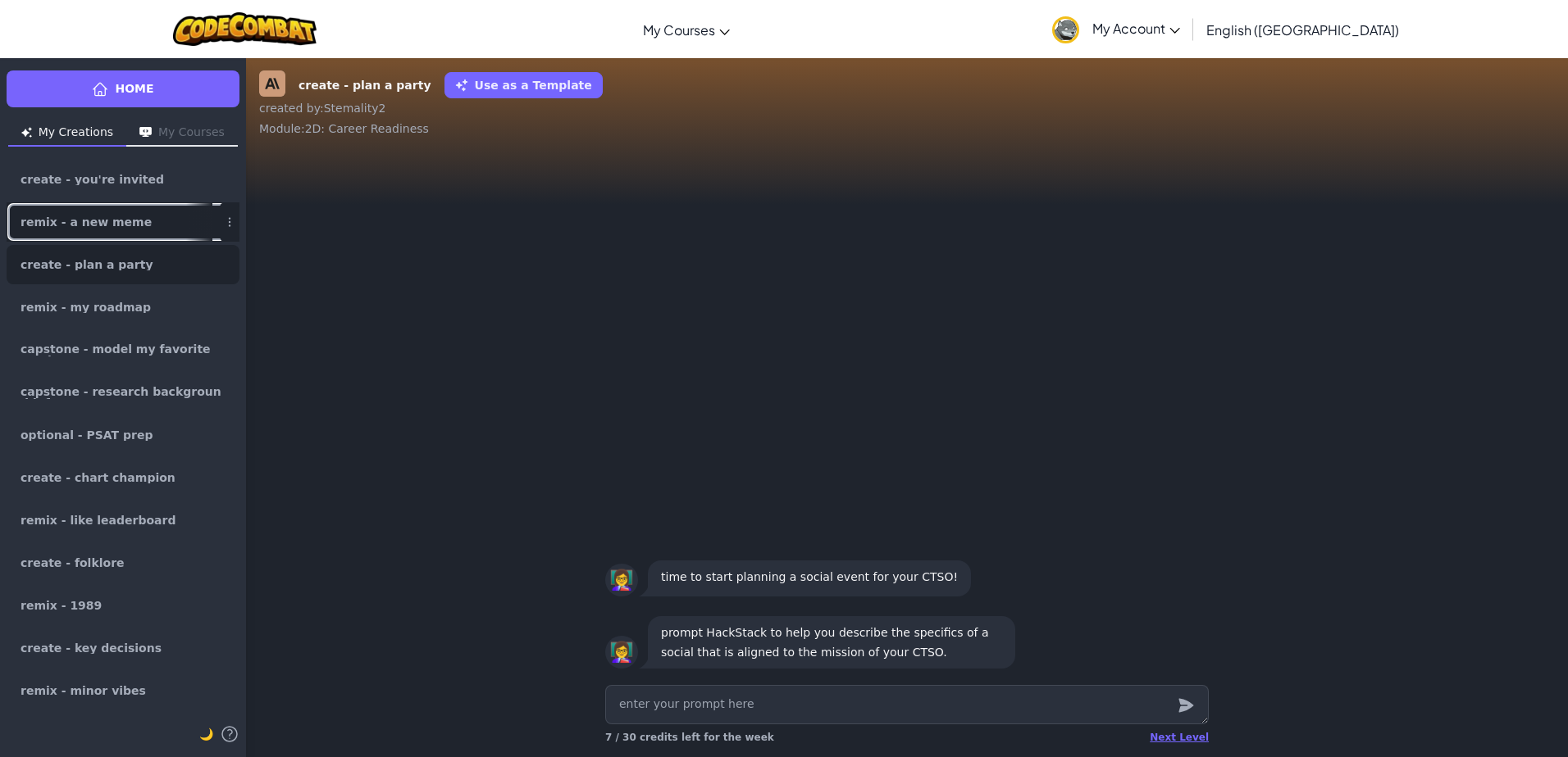
click at [164, 239] on link "remix - a new meme" at bounding box center [122, 221] width 233 height 39
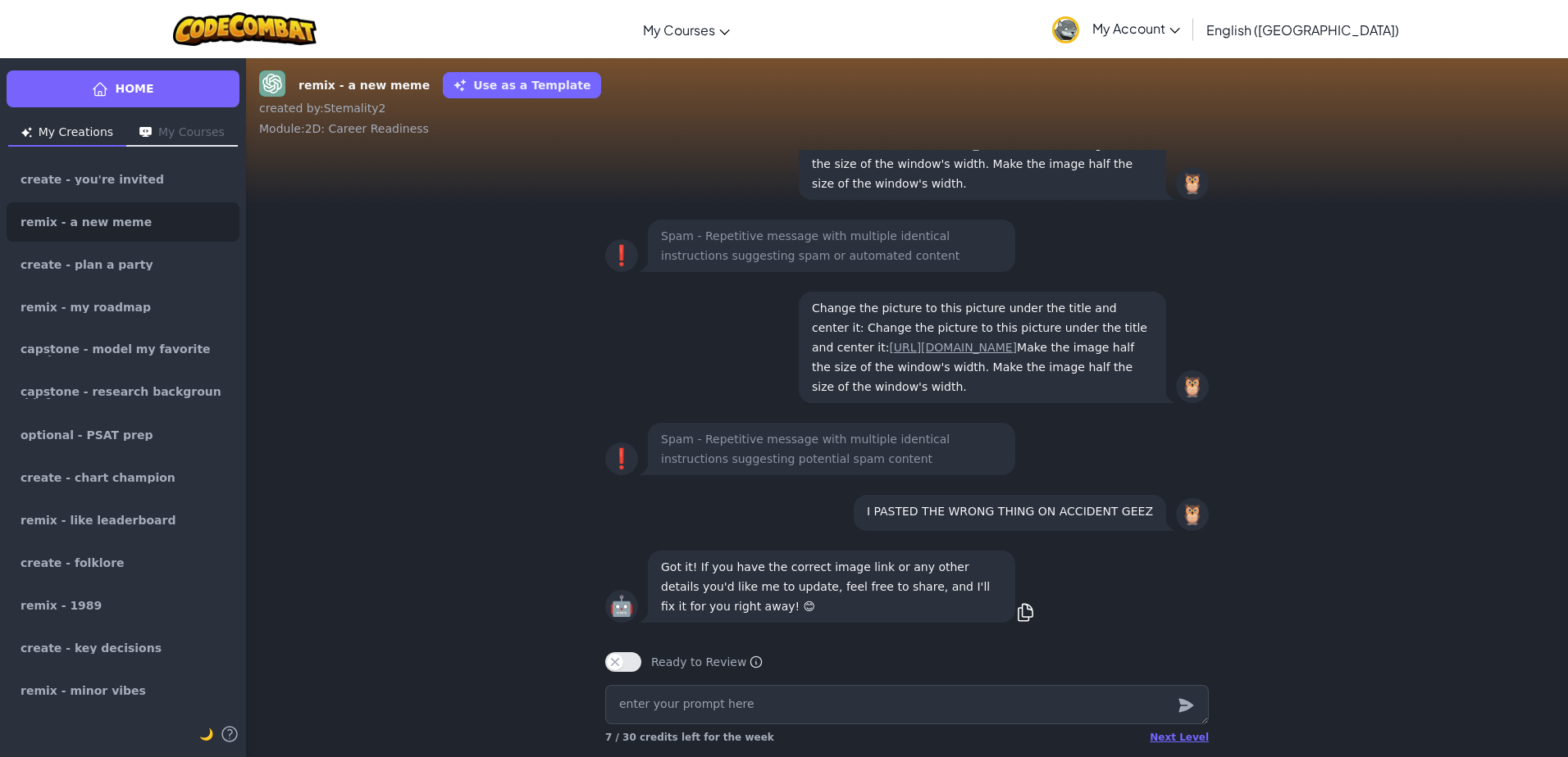
scroll to position [1, 0]
click at [171, 276] on link "create - plan a party" at bounding box center [122, 264] width 233 height 39
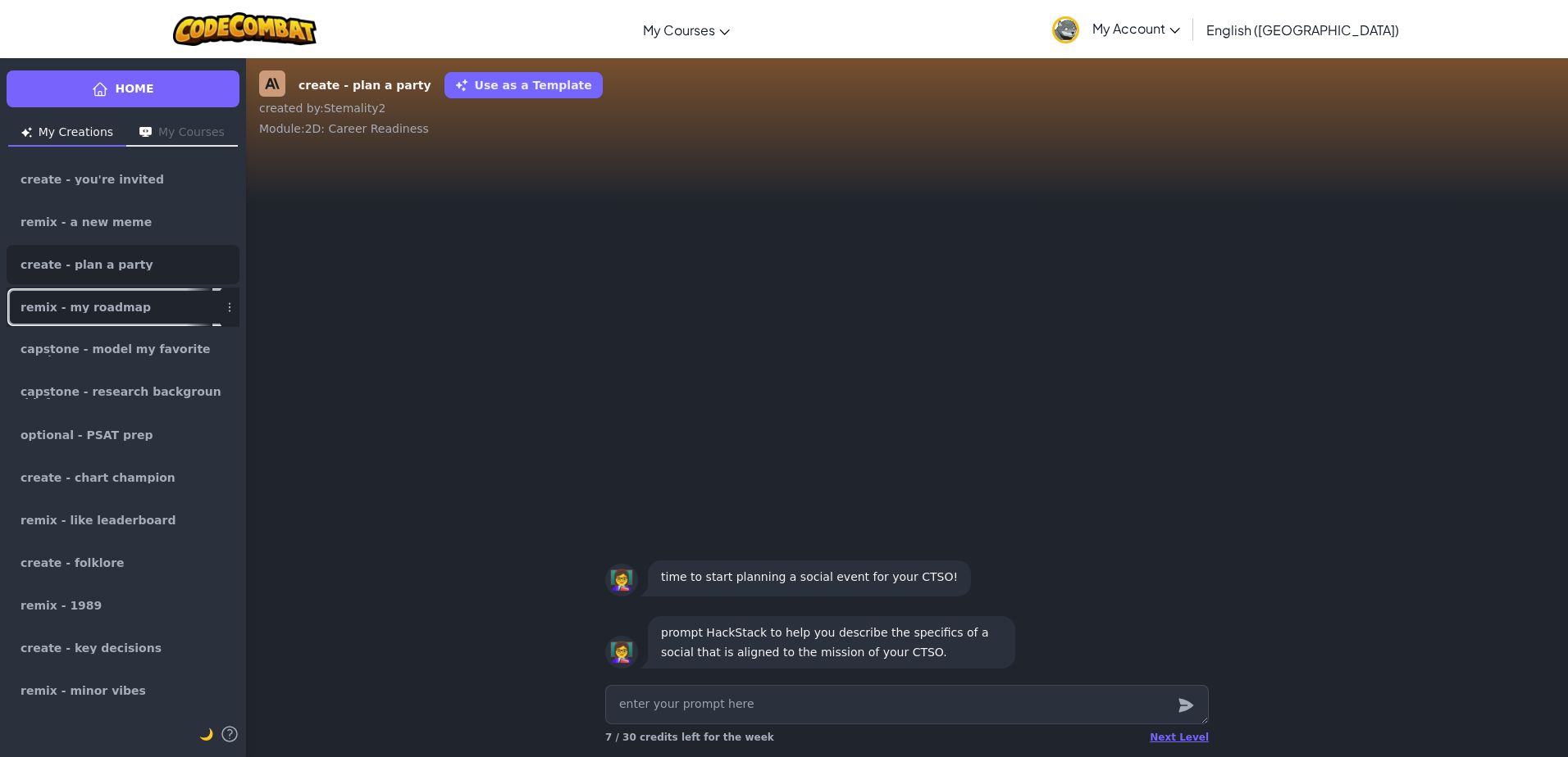
click at [154, 301] on link "remix - my roadmap" at bounding box center [122, 306] width 233 height 39
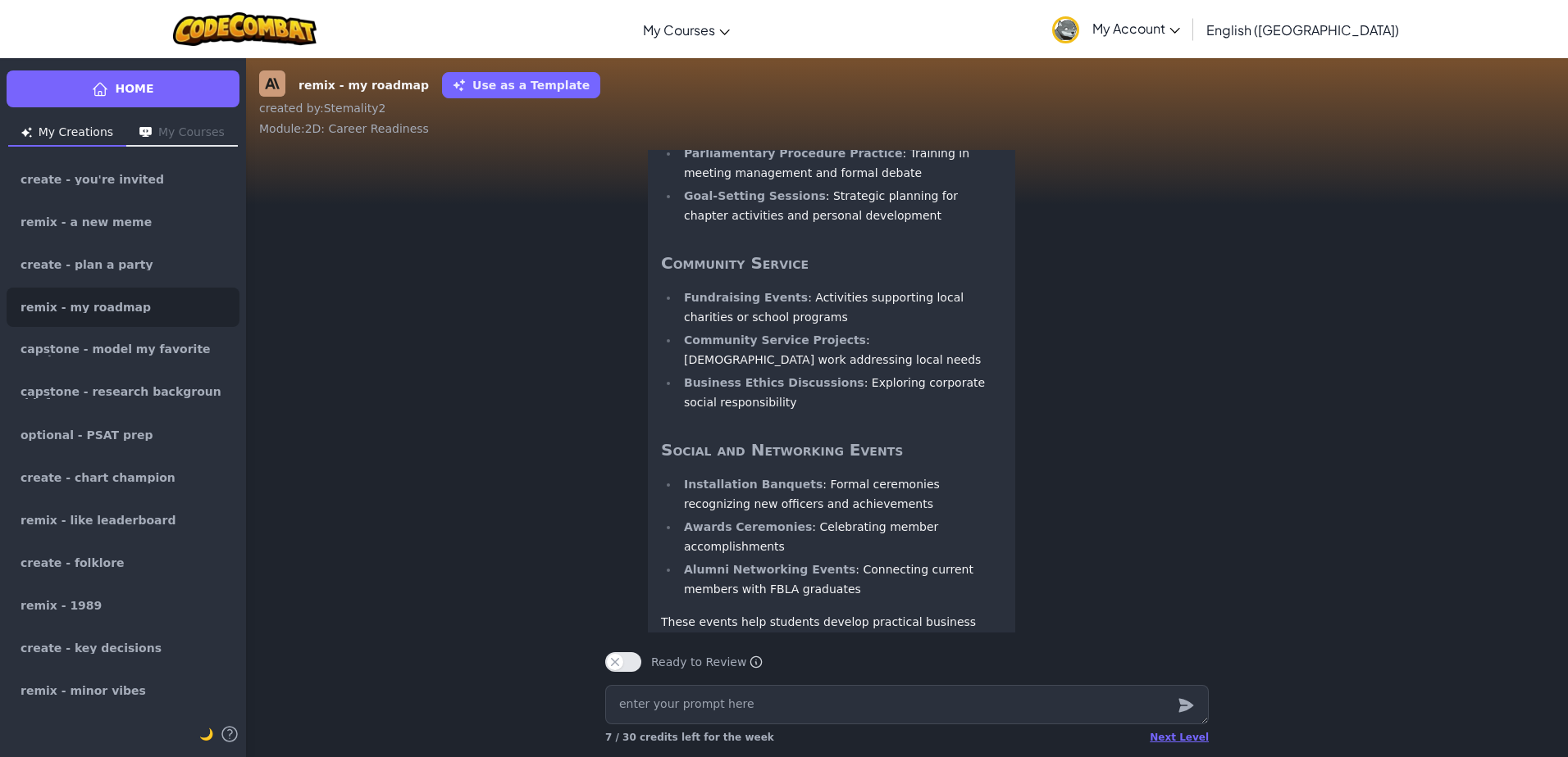
scroll to position [-2694, 0]
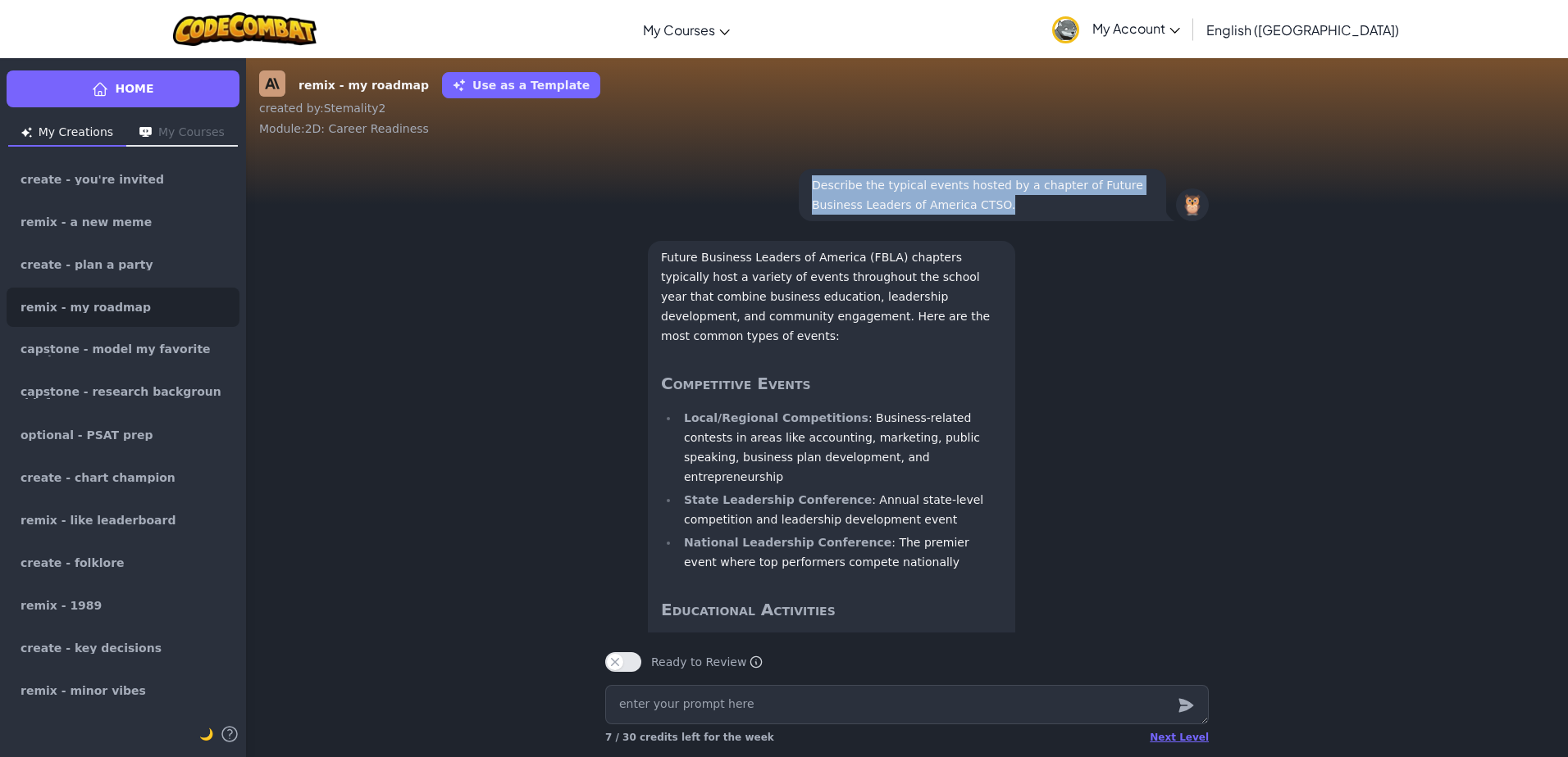
drag, startPoint x: 802, startPoint y: 397, endPoint x: 972, endPoint y: 439, distance: 175.1
click at [972, 231] on div "🦉 Describe the typical events hosted by a chapter of Future Business Leaders of…" at bounding box center [907, 195] width 630 height 72
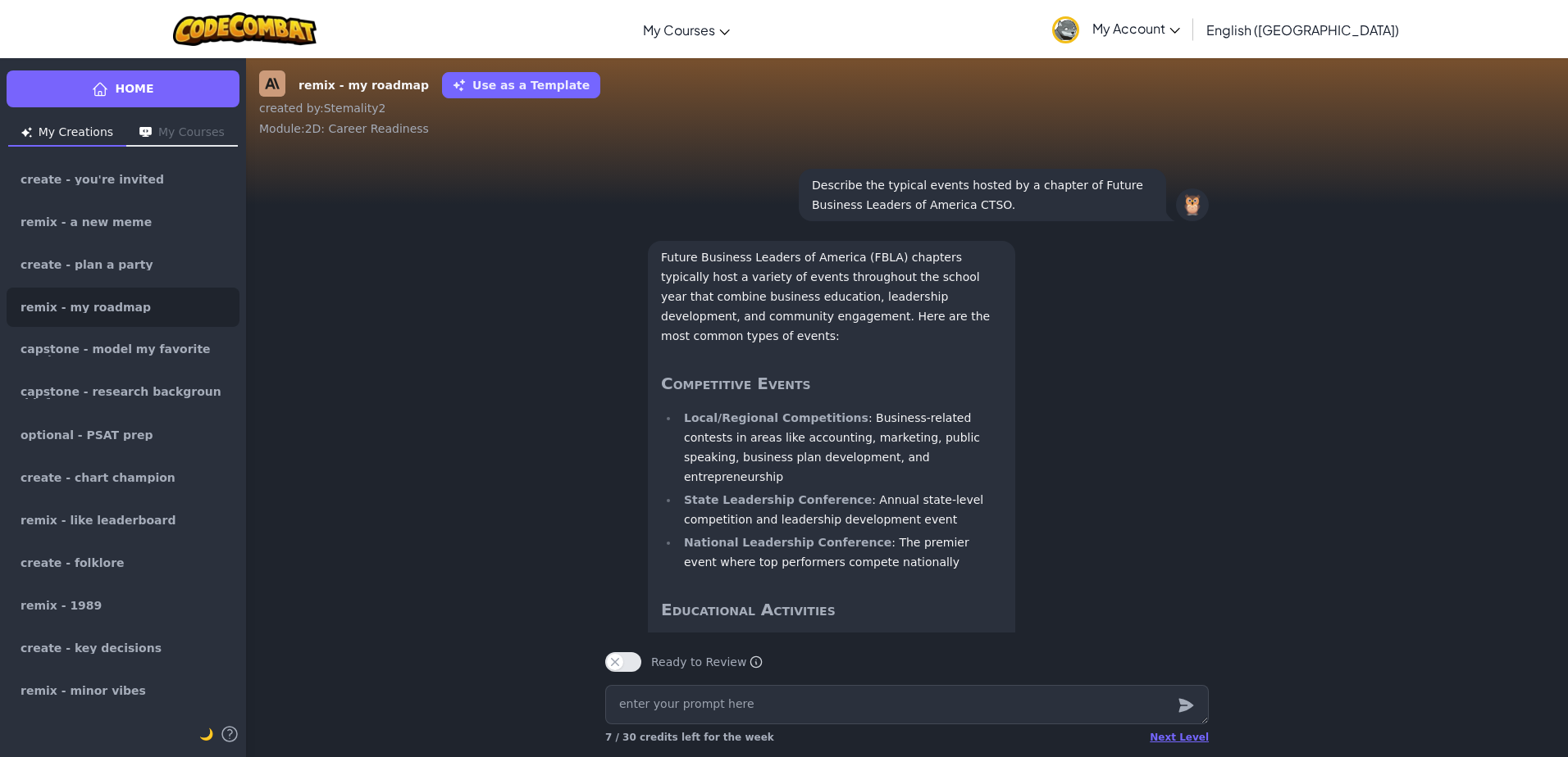
click at [1192, 221] on div "🦉" at bounding box center [1192, 205] width 33 height 33
drag, startPoint x: 1061, startPoint y: 389, endPoint x: 1071, endPoint y: 408, distance: 21.5
click at [1071, 214] on p "Describe the typical events hosted by a chapter of Future Business Leaders of A…" at bounding box center [981, 194] width 341 height 39
copy p "Future Business Leaders of America CTSO."
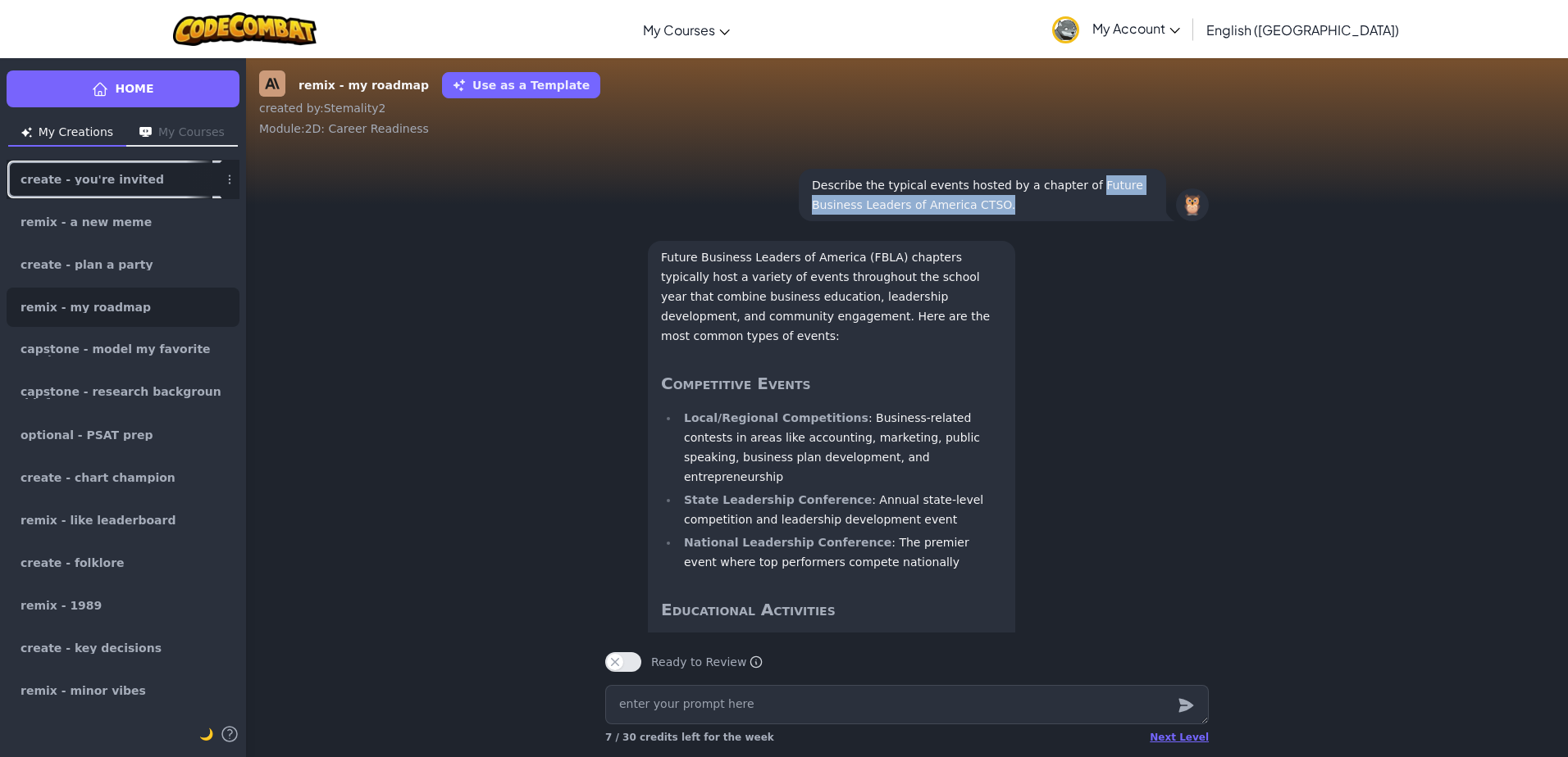
click at [121, 177] on span "create - you're invited" at bounding box center [92, 179] width 143 height 11
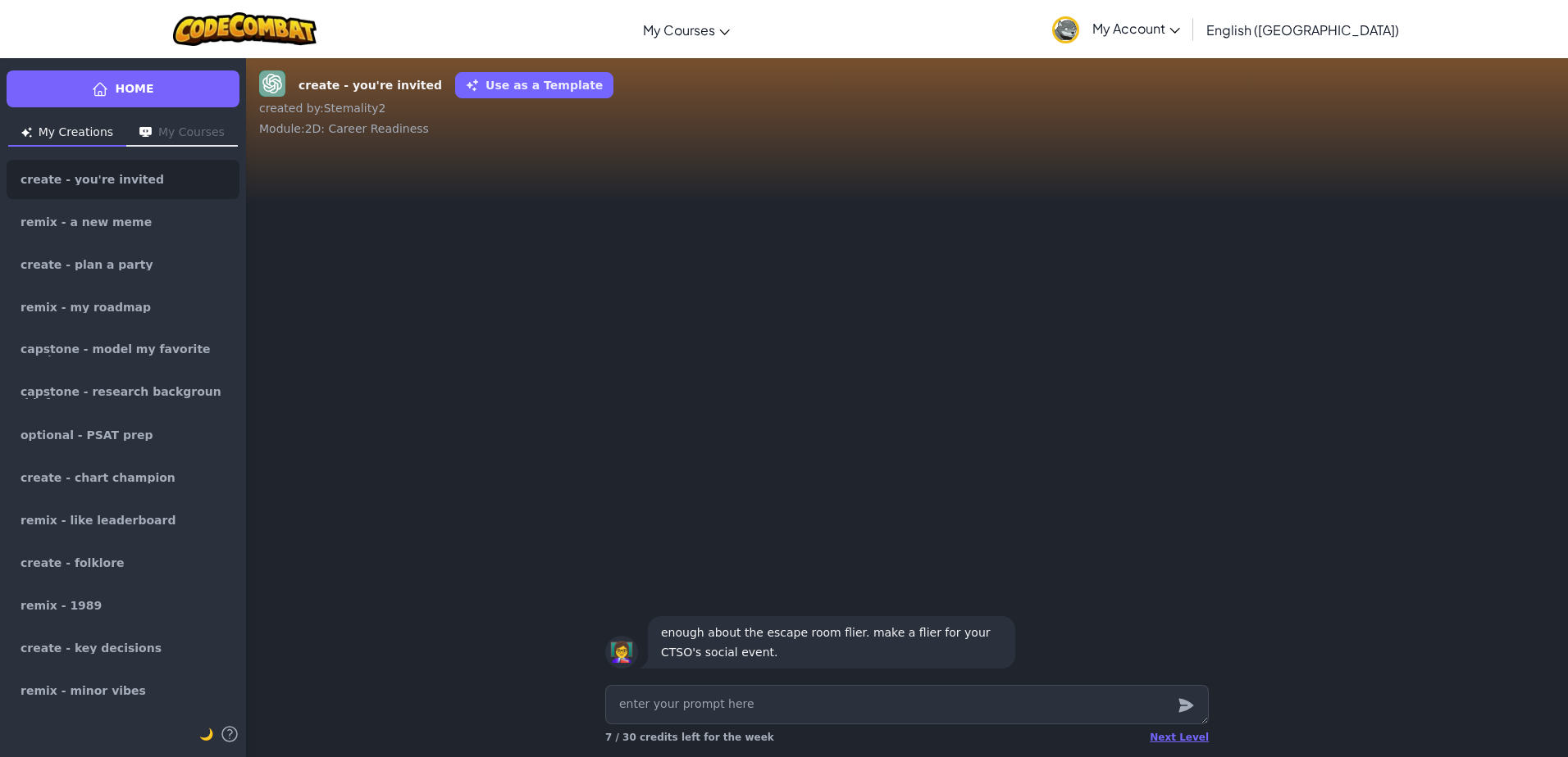
type textarea "x"
type textarea "Future Business Leaders of America CTSO."
click at [1027, 639] on div "👩‍🏫 enough about the escape room flier. make a flier for your CTSO's social eve…" at bounding box center [907, 642] width 604 height 59
click at [191, 140] on button "My Courses" at bounding box center [182, 134] width 112 height 27
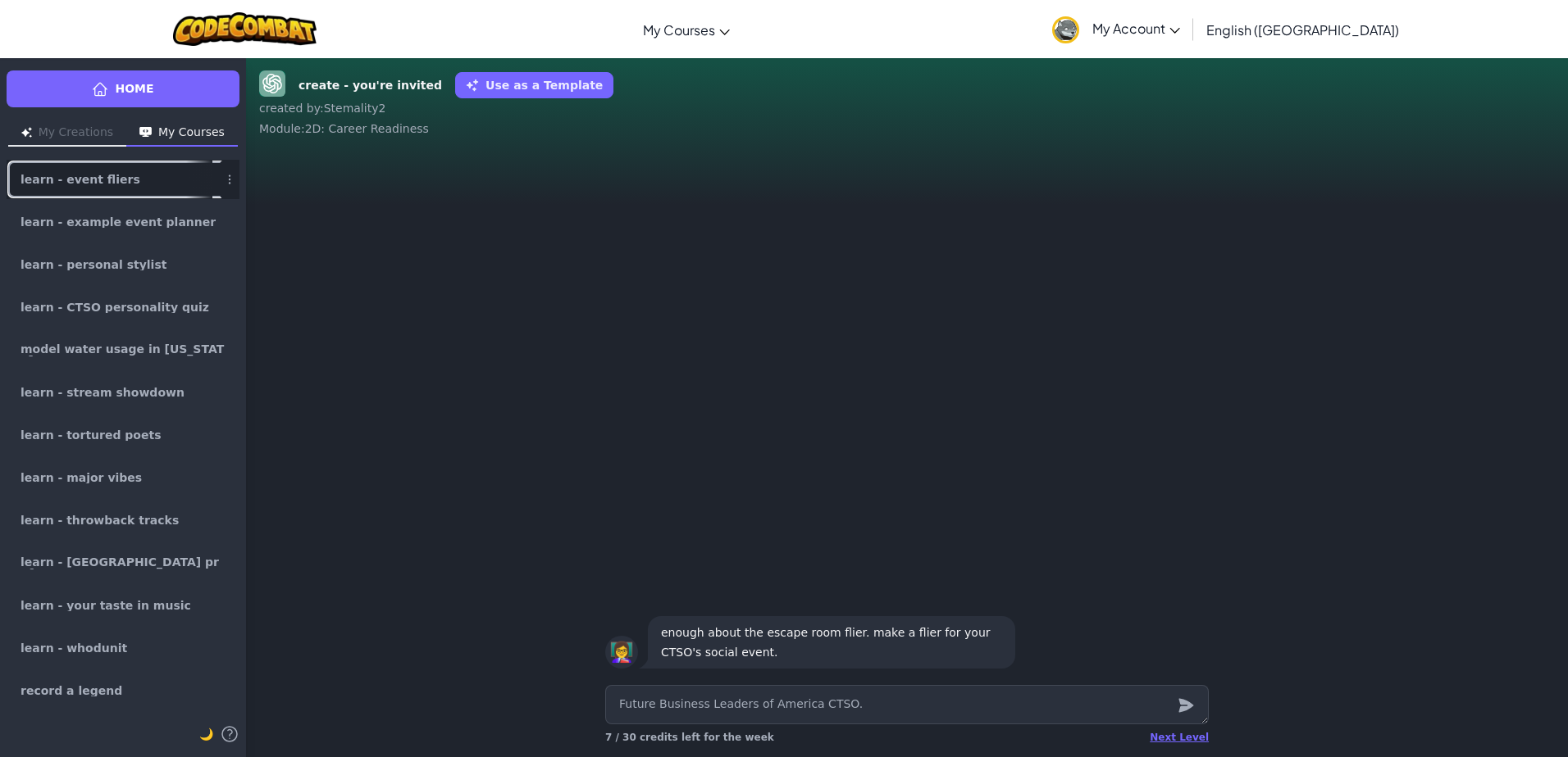
click at [41, 177] on span "learn - event fliers" at bounding box center [81, 179] width 120 height 11
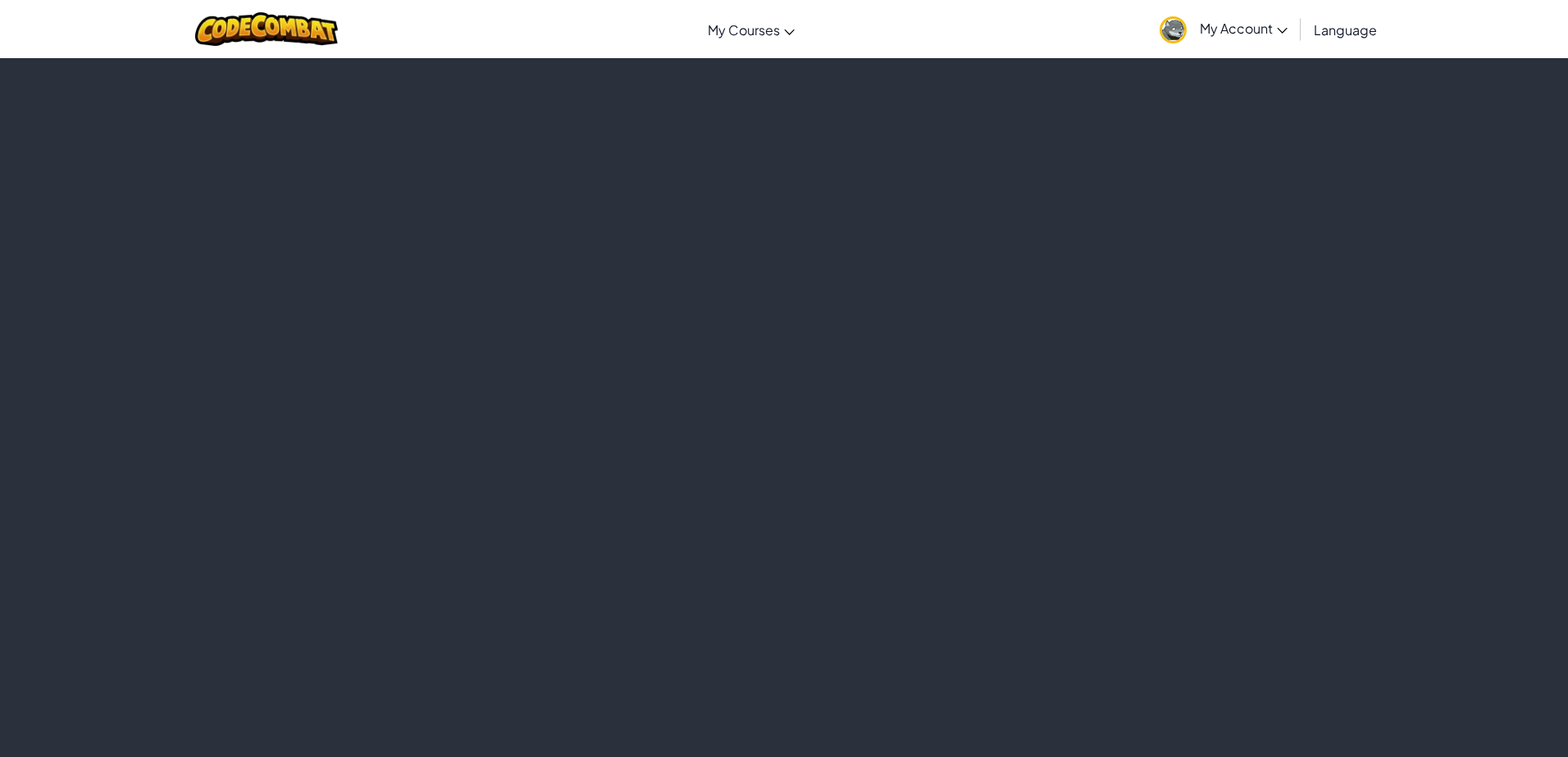
type textarea "x"
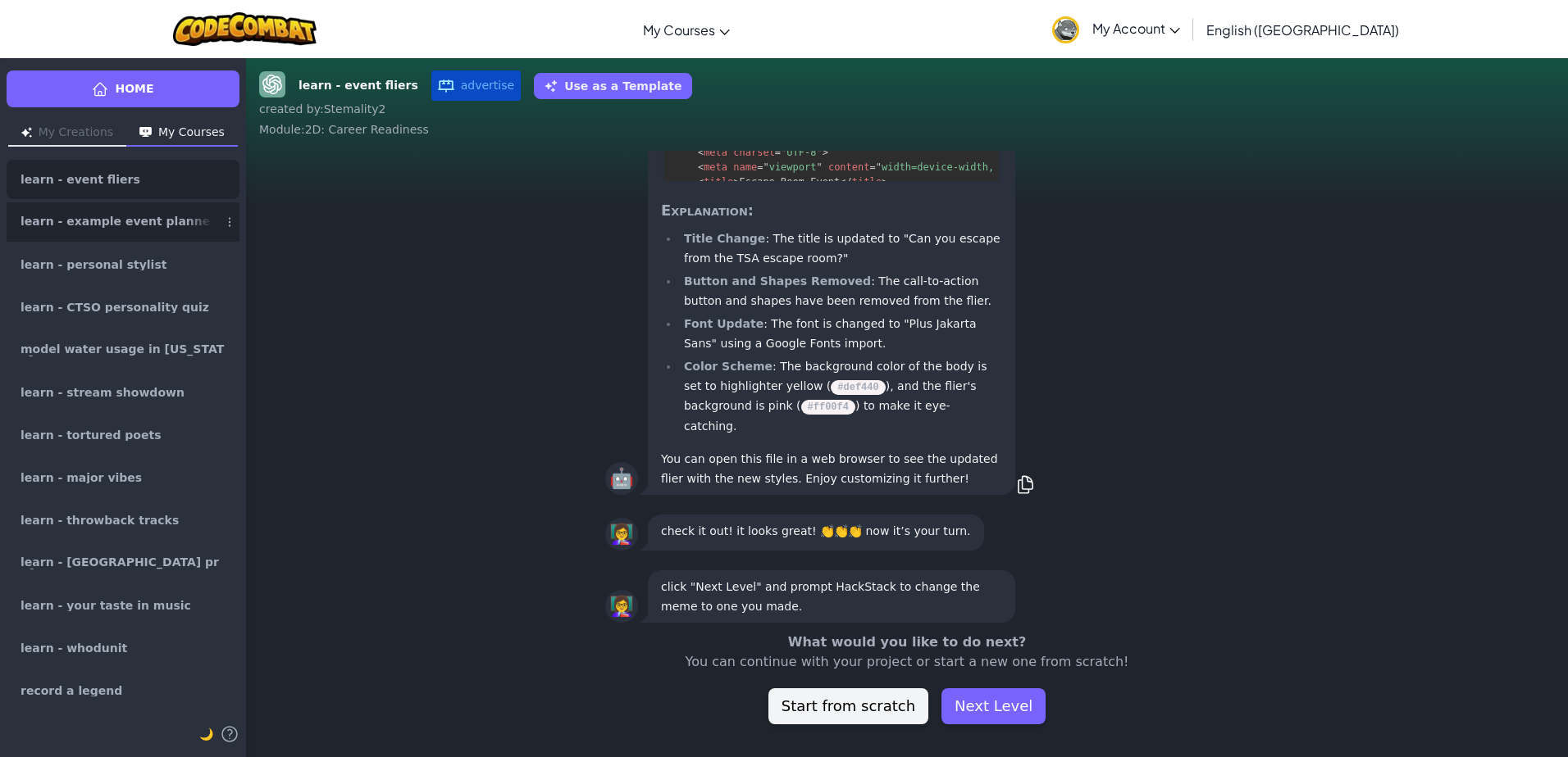
scroll to position [1, 0]
click at [172, 222] on link "learn - example event planner" at bounding box center [122, 221] width 233 height 39
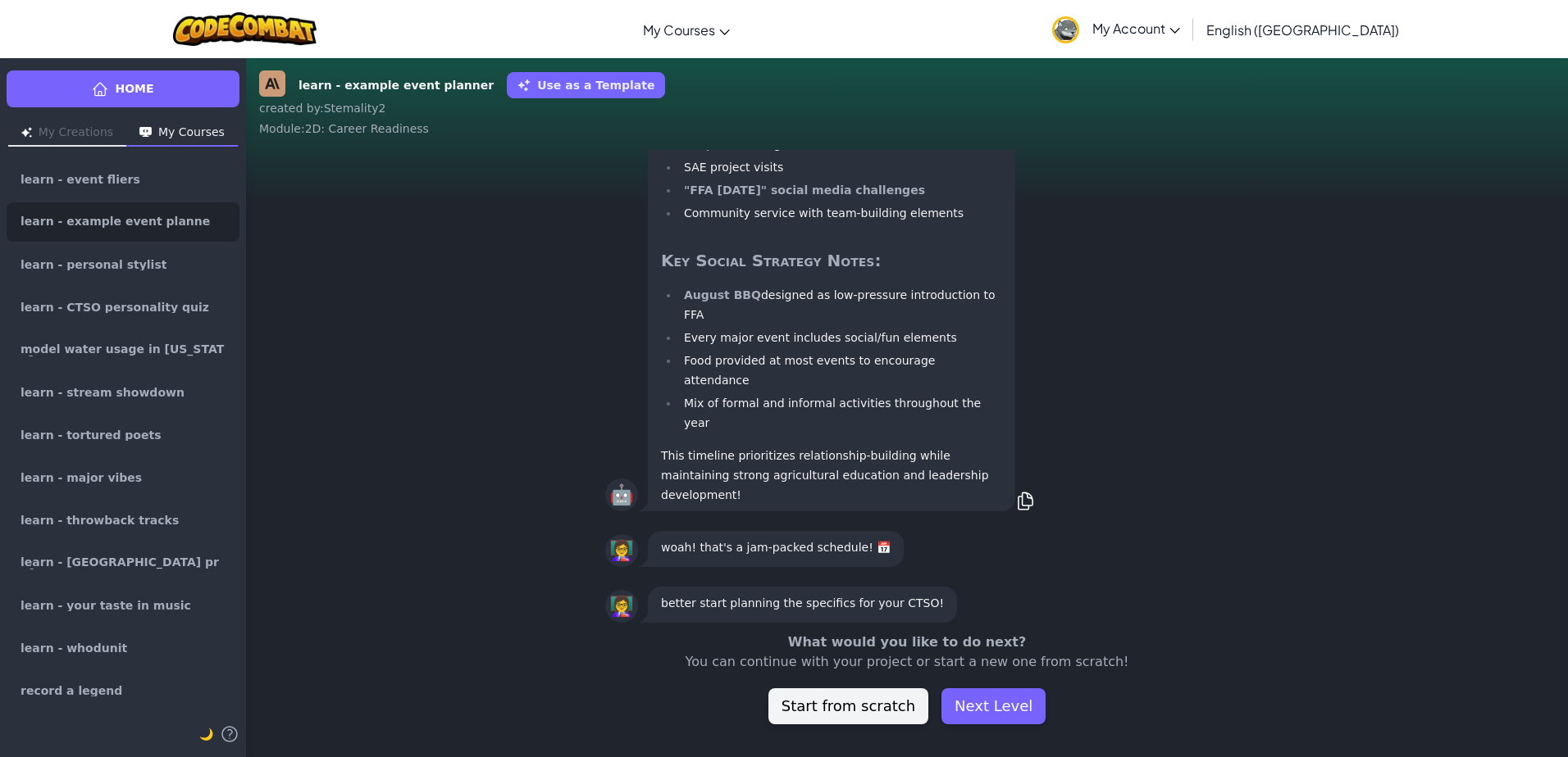
scroll to position [1, 0]
click at [144, 250] on link "learn - personal stylist" at bounding box center [122, 264] width 233 height 39
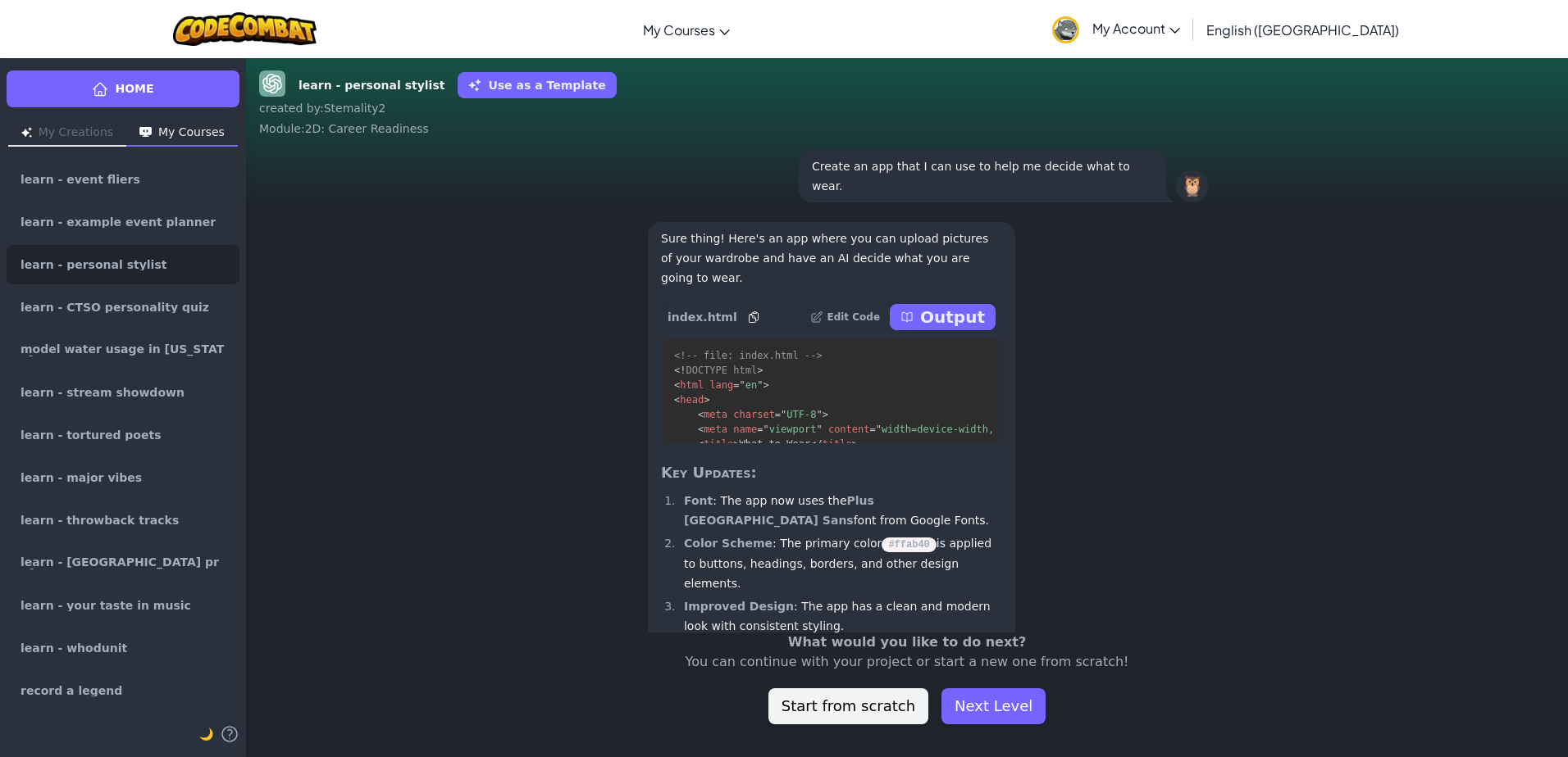
scroll to position [-189, 0]
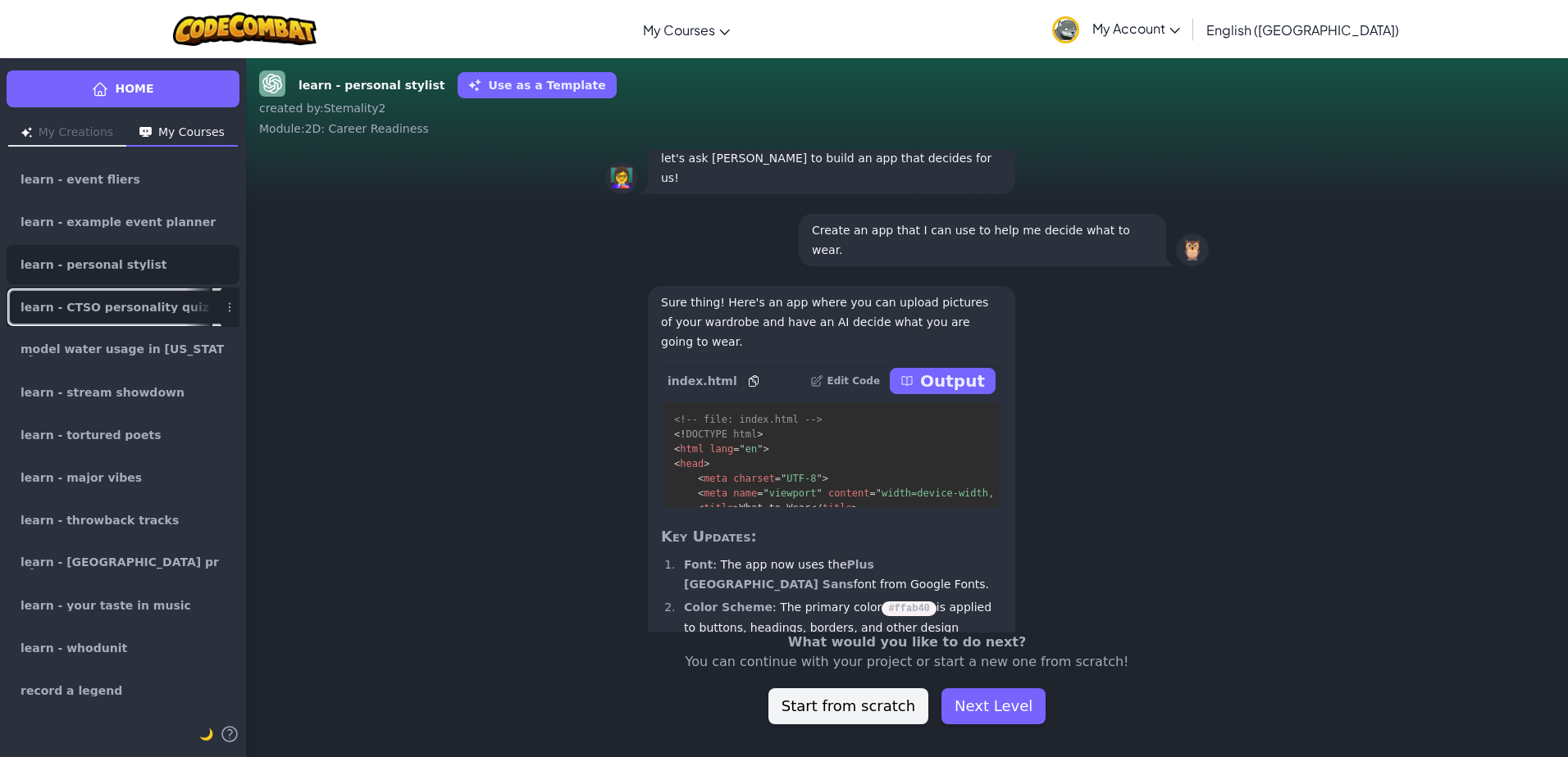
click at [92, 303] on span "learn - CTSO personality quiz" at bounding box center [115, 307] width 189 height 11
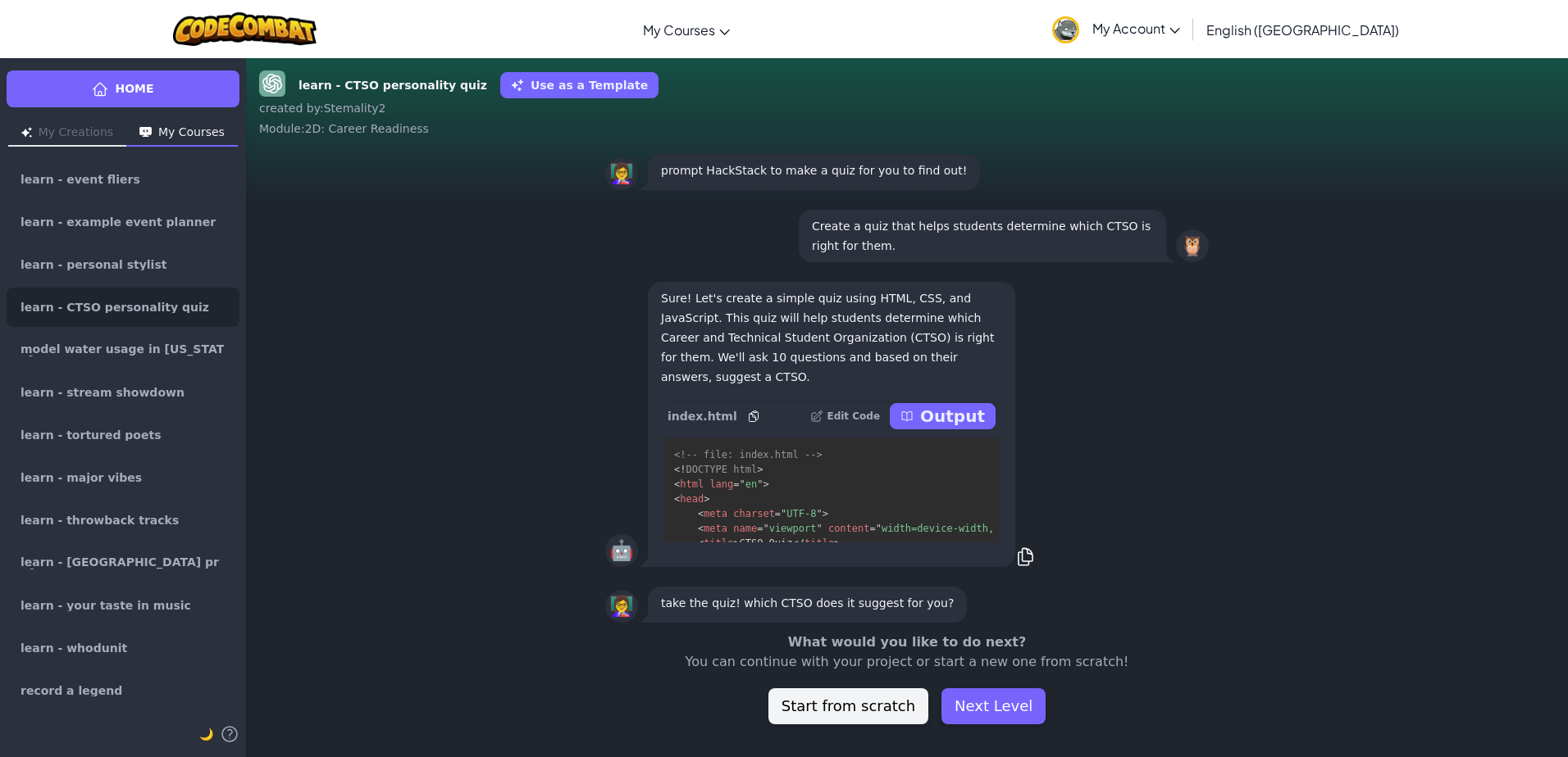
click at [914, 410] on icon at bounding box center [907, 416] width 13 height 13
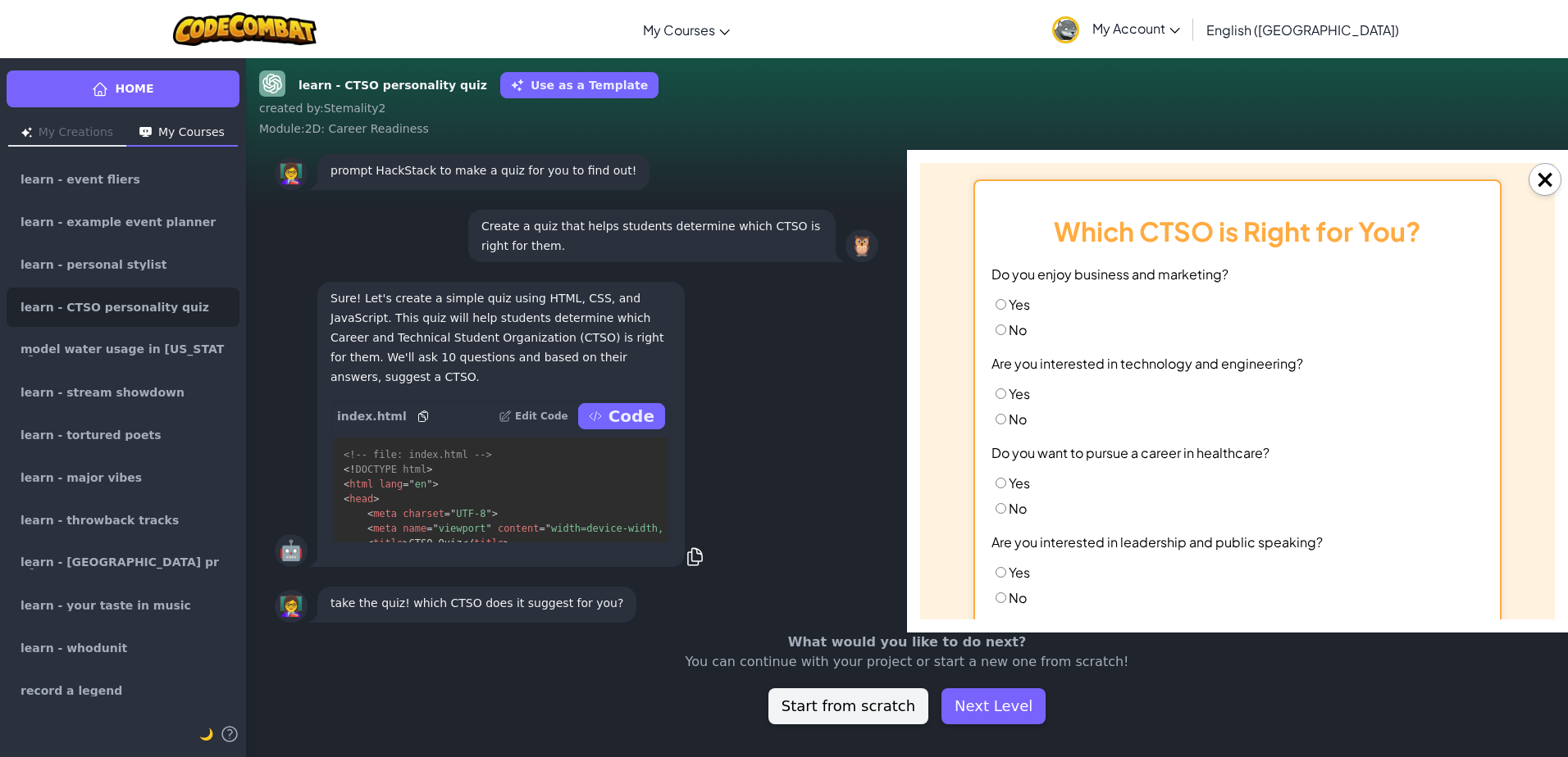
click at [996, 305] on input "Yes" at bounding box center [1000, 304] width 10 height 10
radio input "true"
click at [996, 418] on input "No" at bounding box center [1000, 418] width 10 height 10
radio input "true"
click at [998, 509] on input "No" at bounding box center [1000, 508] width 10 height 10
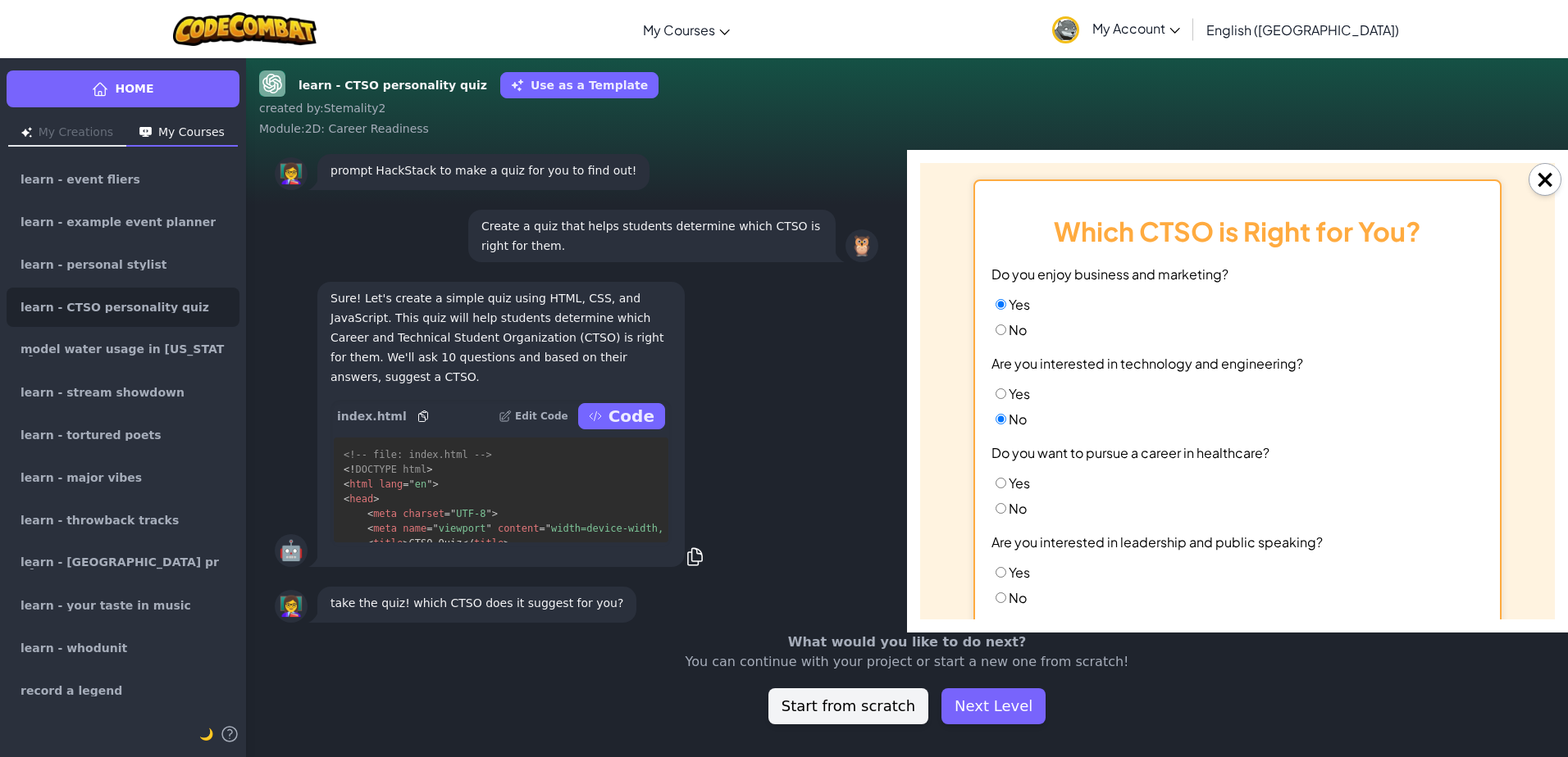
radio input "true"
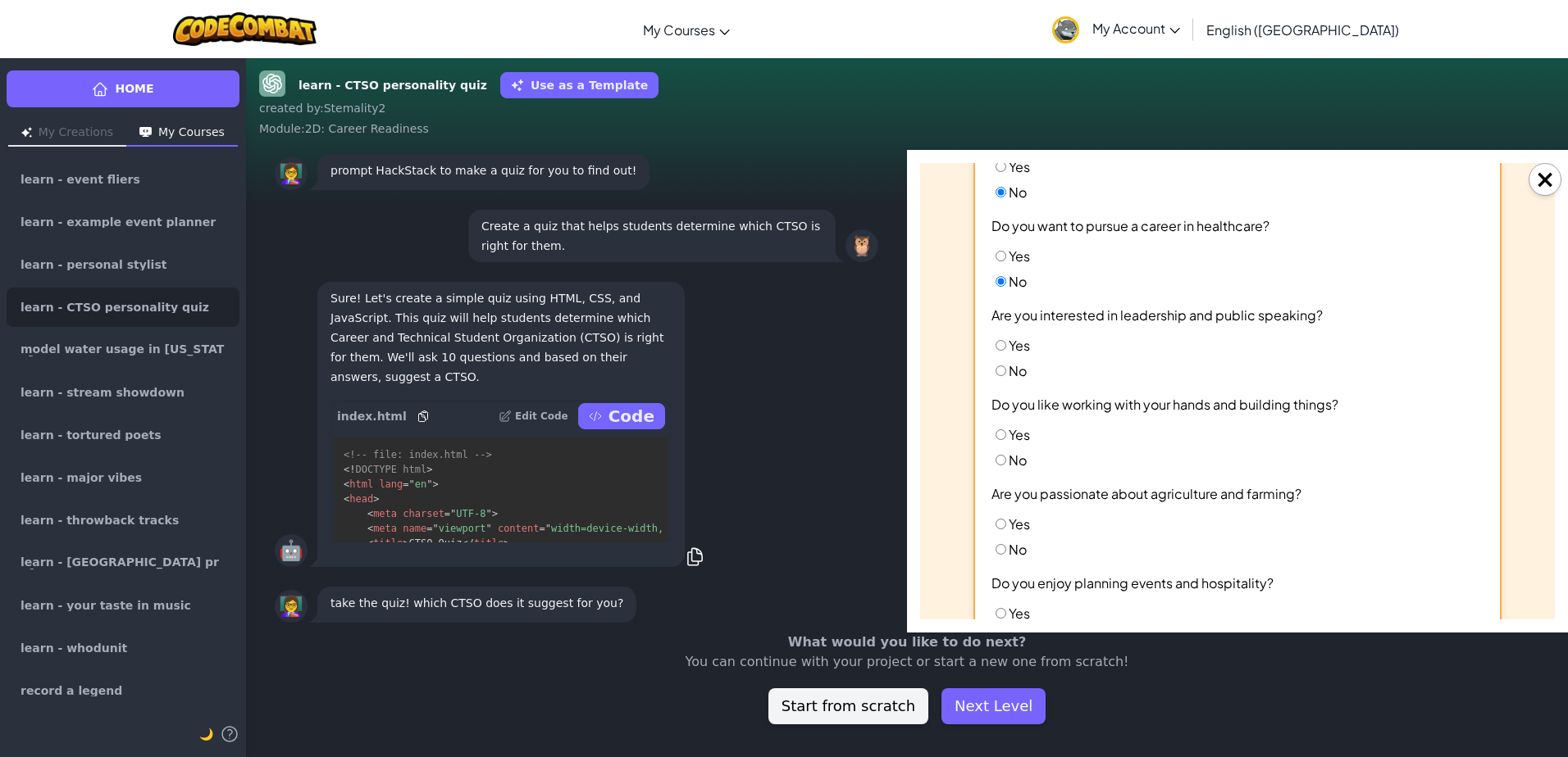
scroll to position [273, 0]
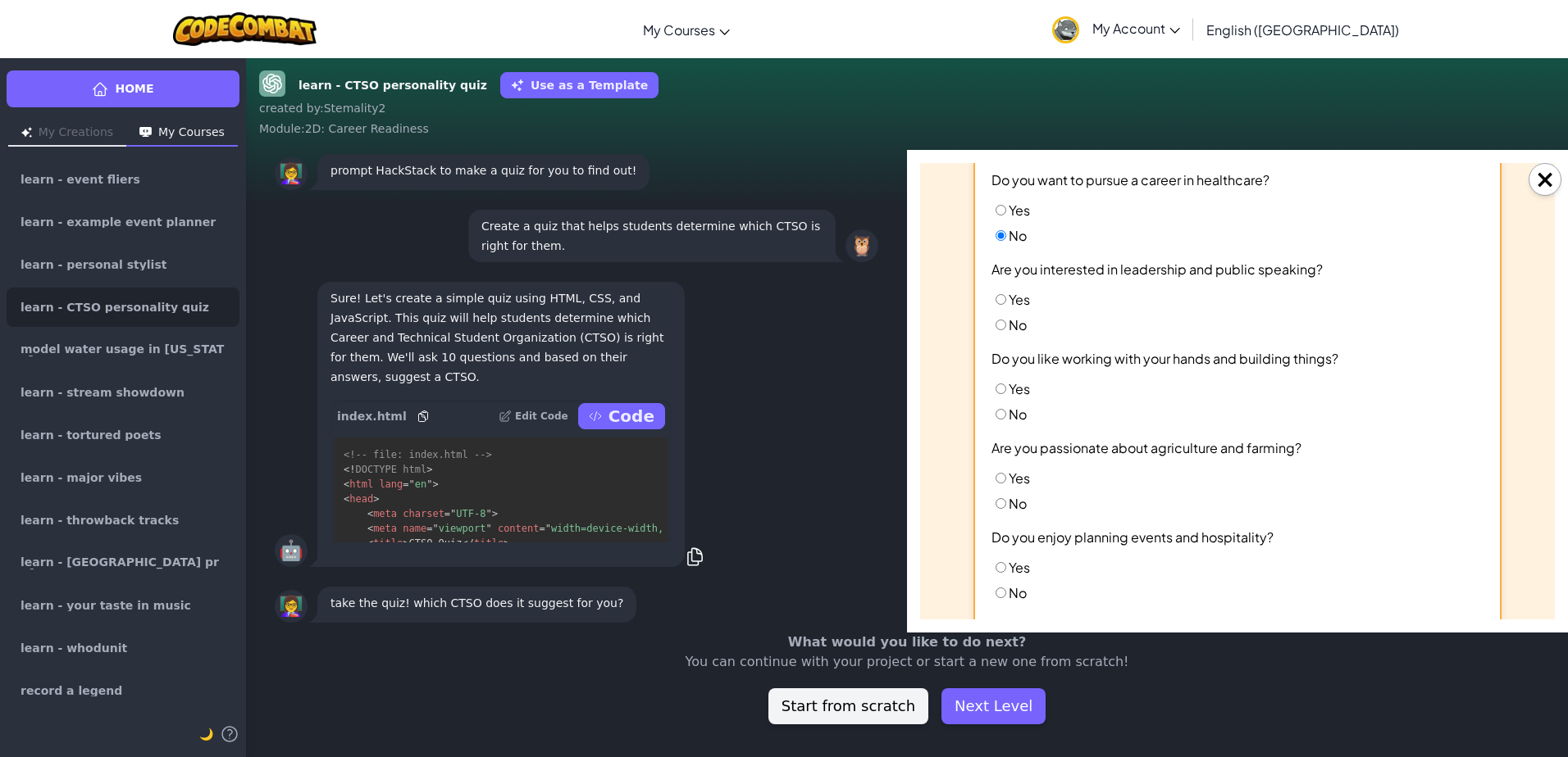
click at [996, 302] on input "Yes" at bounding box center [1000, 299] width 10 height 10
radio input "true"
click at [976, 401] on div "Which CTSO is Right for You? Do you enjoy business and marketing? Yes No Are yo…" at bounding box center [1238, 419] width 528 height 1026
click at [1001, 417] on label "No" at bounding box center [1009, 415] width 35 height 17
click at [1001, 417] on input "No" at bounding box center [1000, 414] width 10 height 10
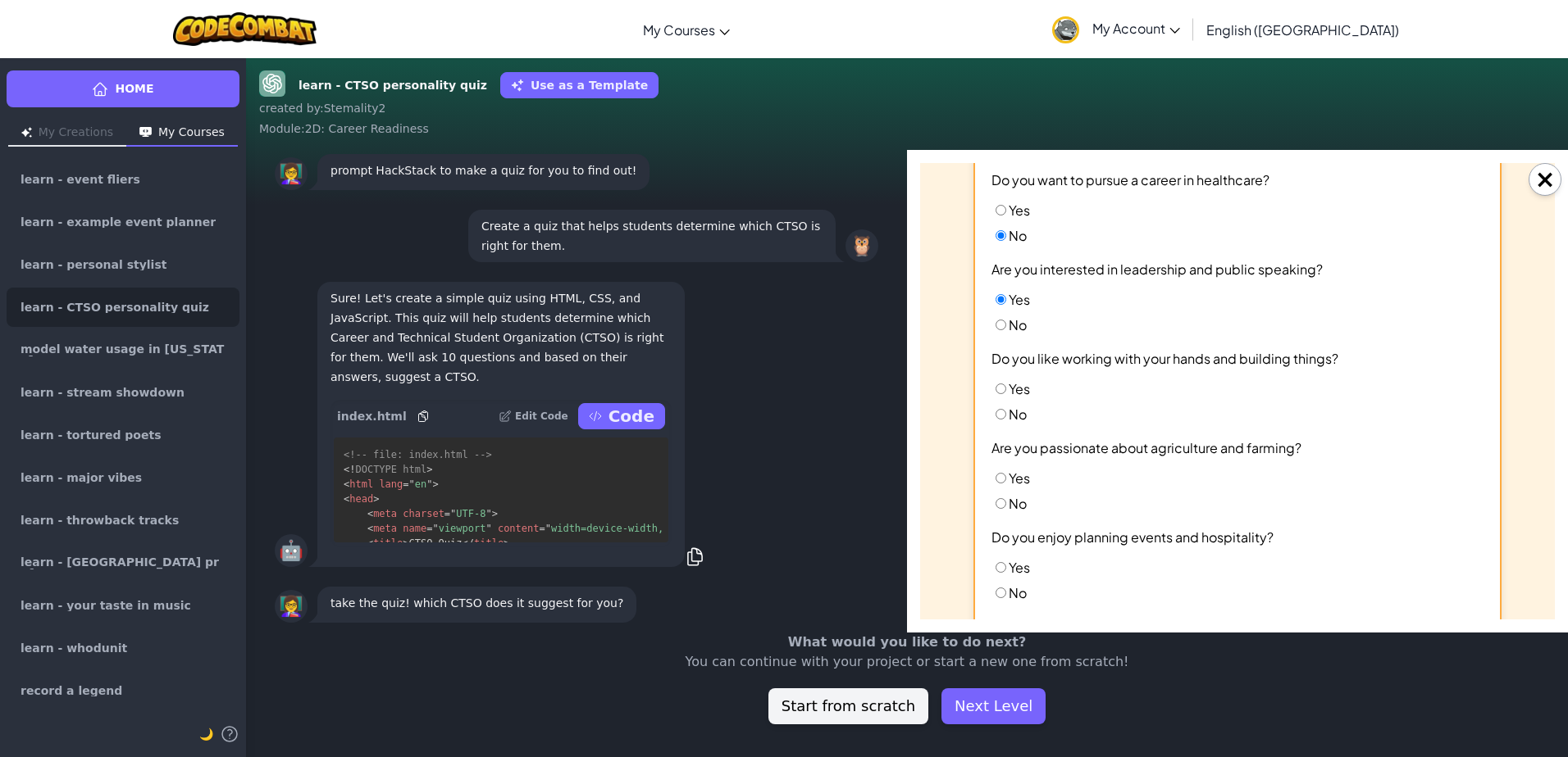
radio input "true"
click at [996, 503] on input "No" at bounding box center [1000, 503] width 10 height 10
radio input "true"
click at [996, 563] on input "Yes" at bounding box center [1000, 567] width 10 height 10
radio input "true"
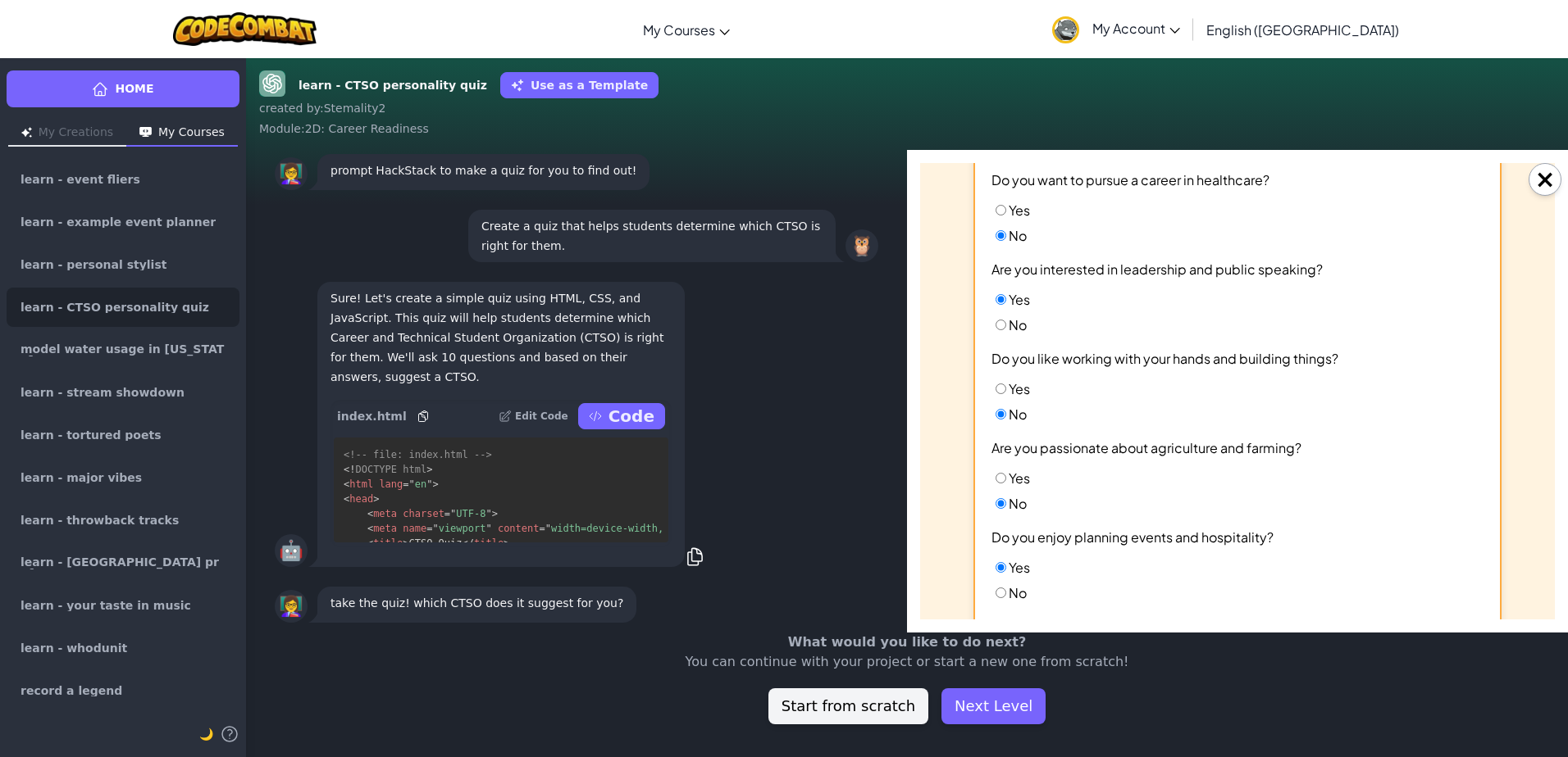
scroll to position [546, 0]
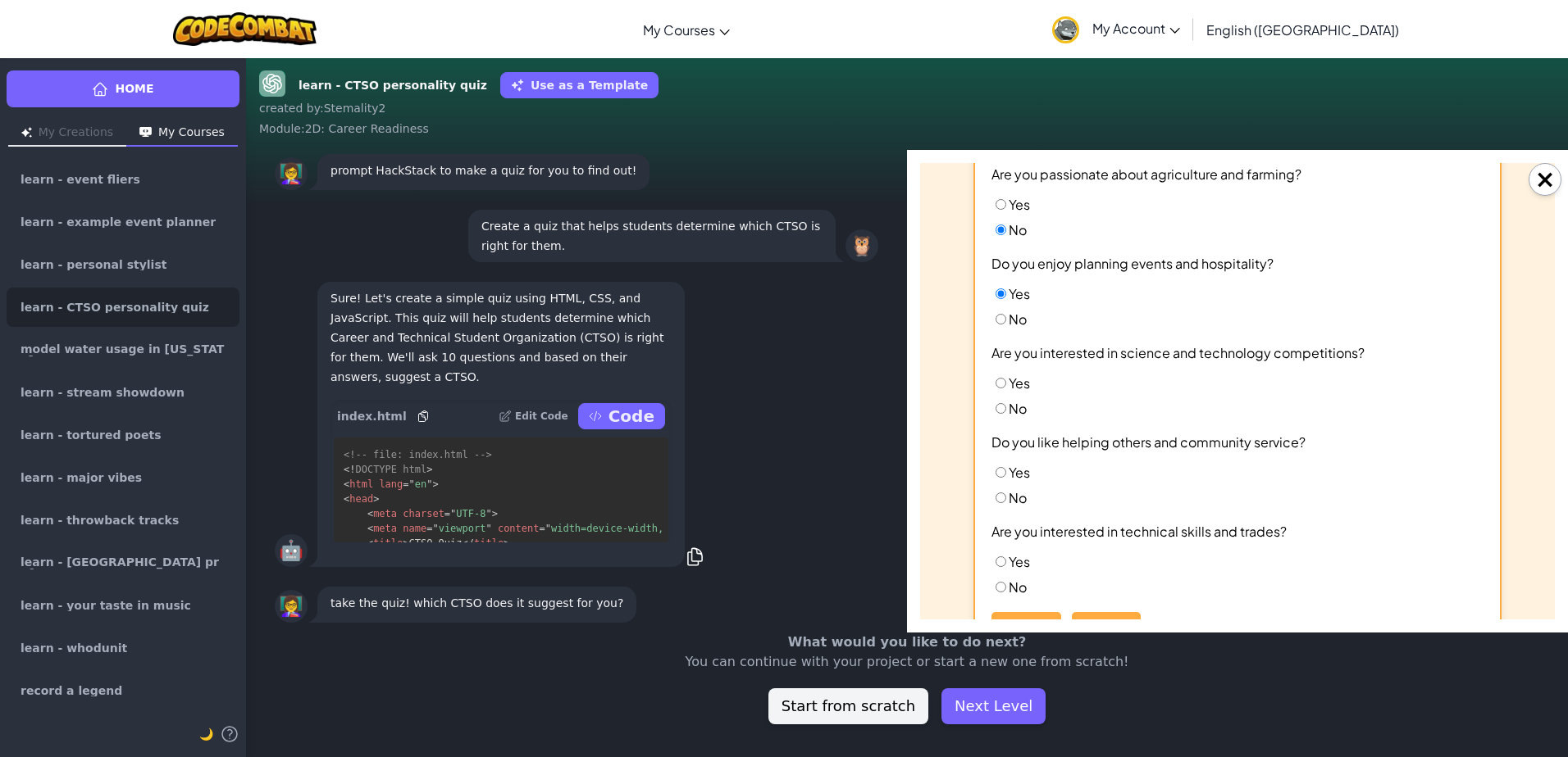
click at [999, 406] on input "No" at bounding box center [1000, 408] width 10 height 10
radio input "true"
click at [996, 493] on input "No" at bounding box center [1000, 497] width 10 height 10
radio input "true"
click at [999, 560] on input "Yes" at bounding box center [1000, 562] width 10 height 10
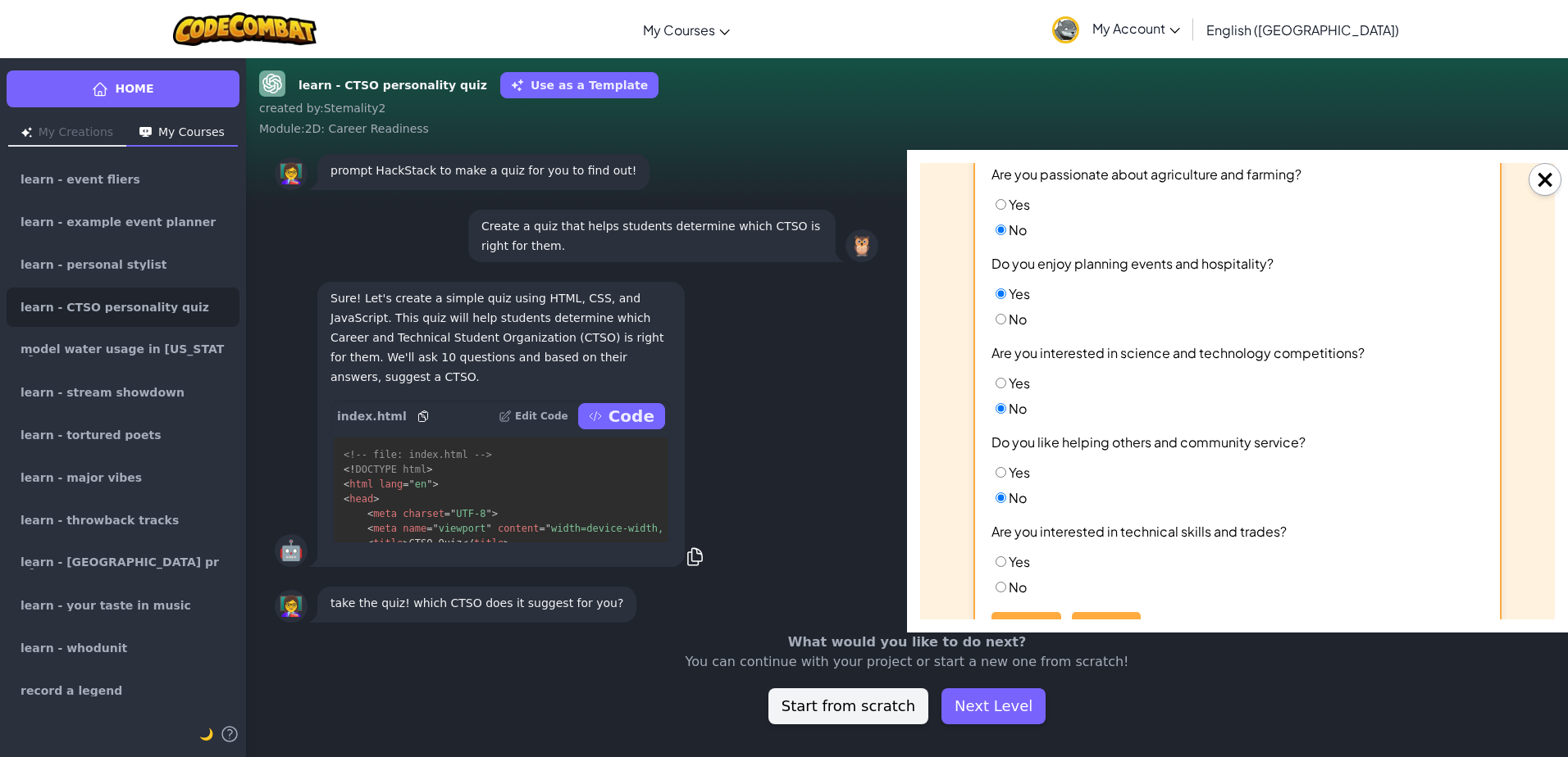
radio input "true"
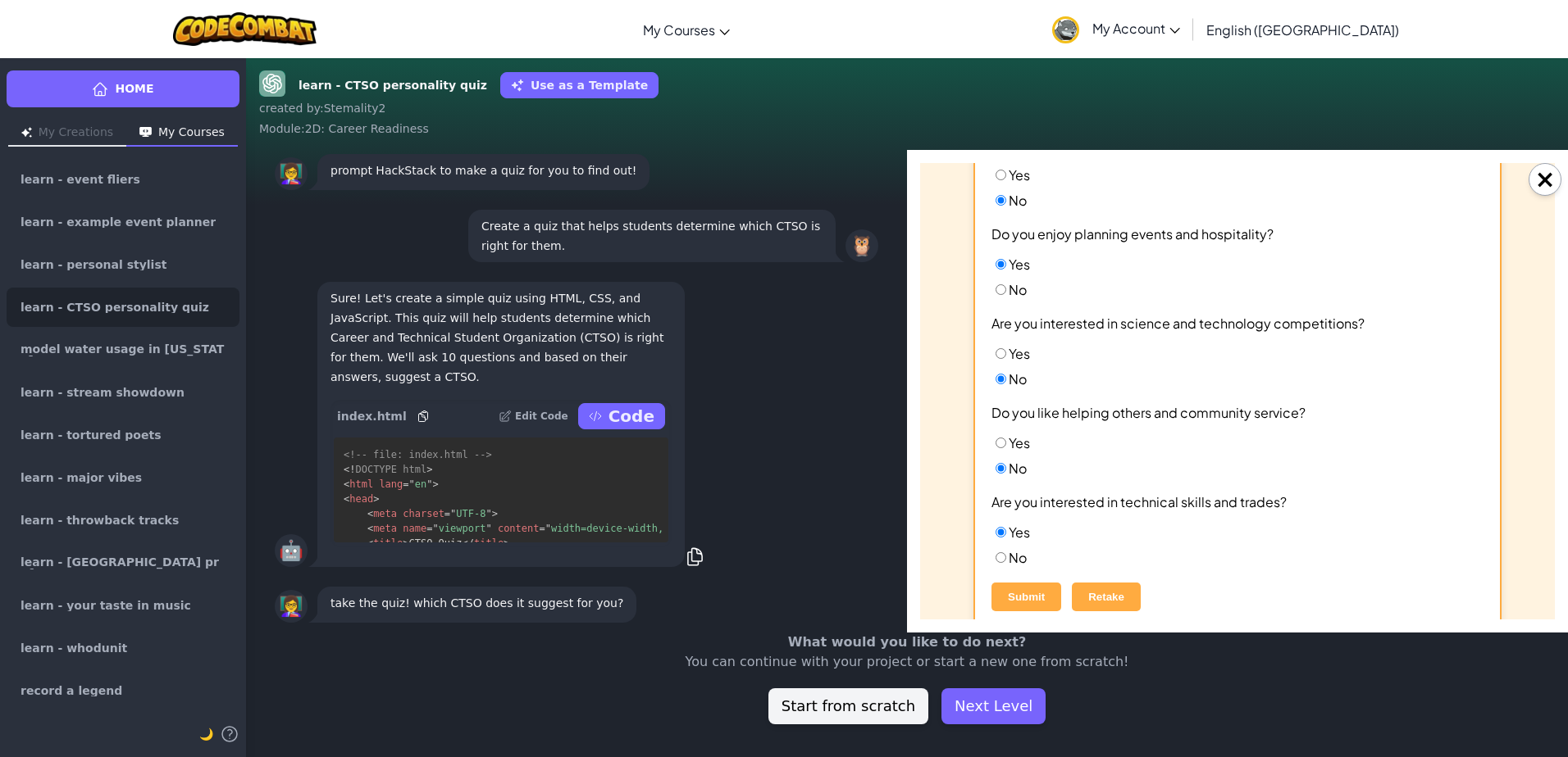
scroll to position [602, 0]
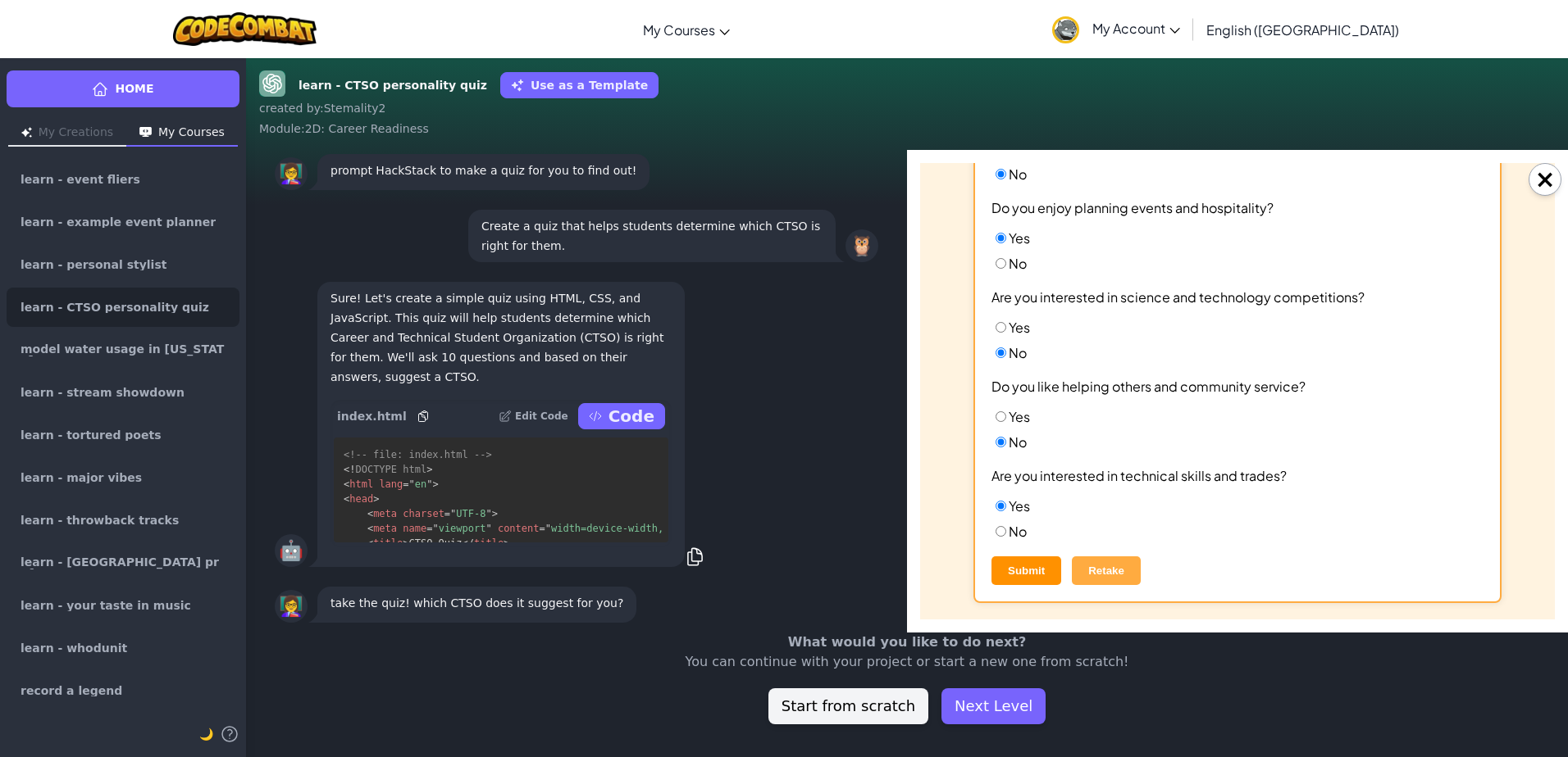
click at [1029, 570] on button "Submit" at bounding box center [1026, 571] width 69 height 28
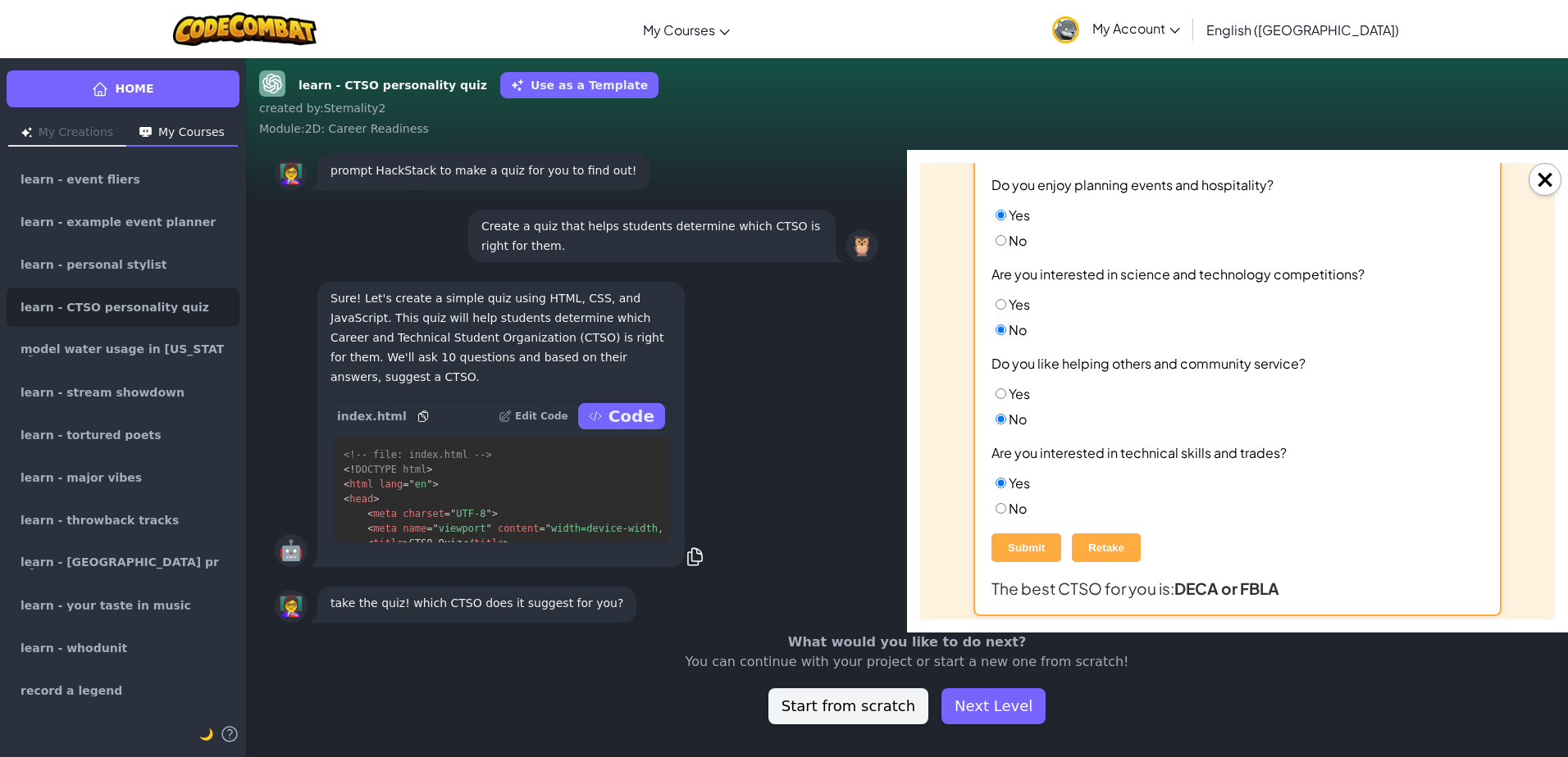
scroll to position [638, 0]
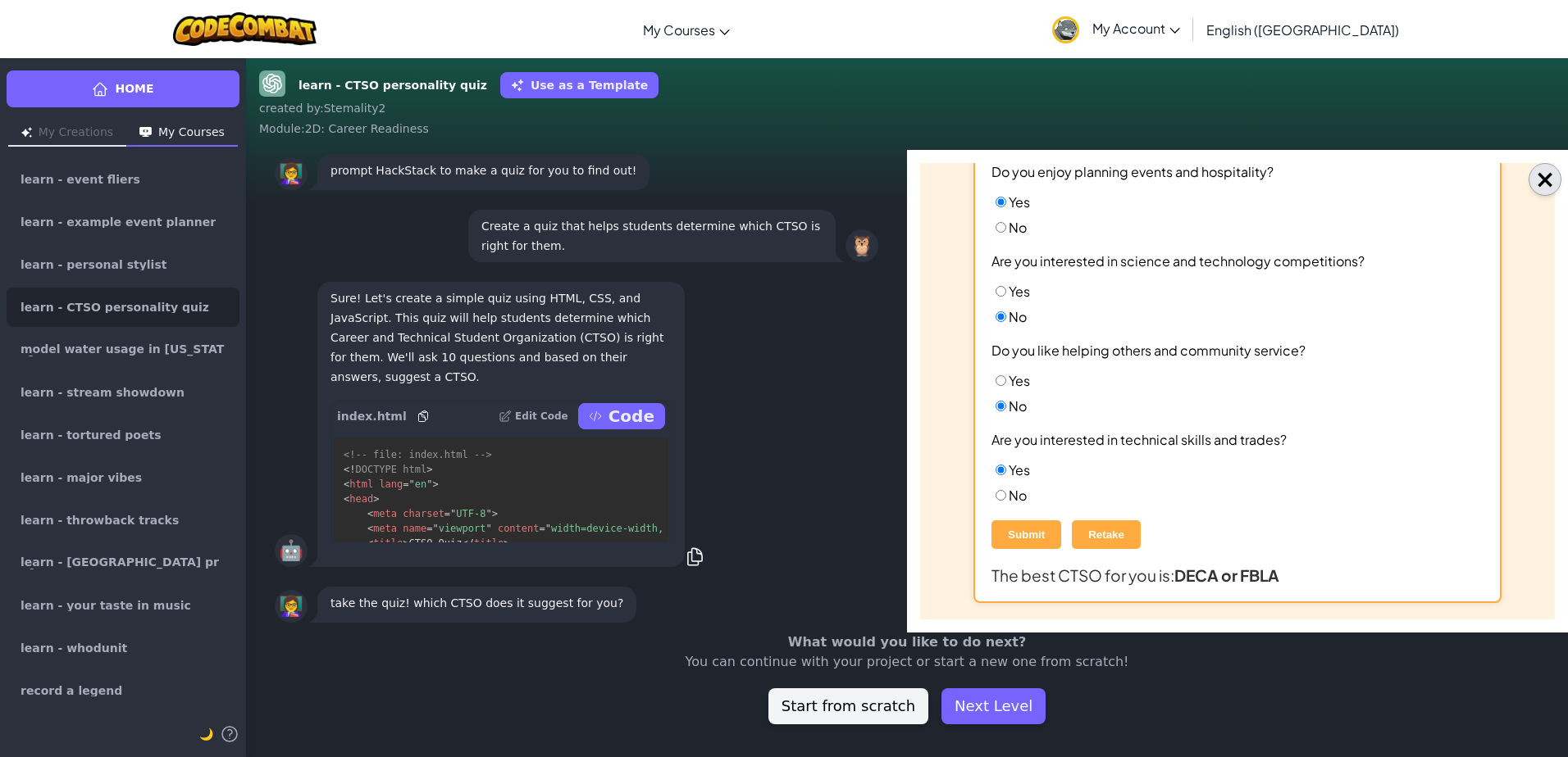
click at [1541, 178] on button "×" at bounding box center [1545, 179] width 33 height 33
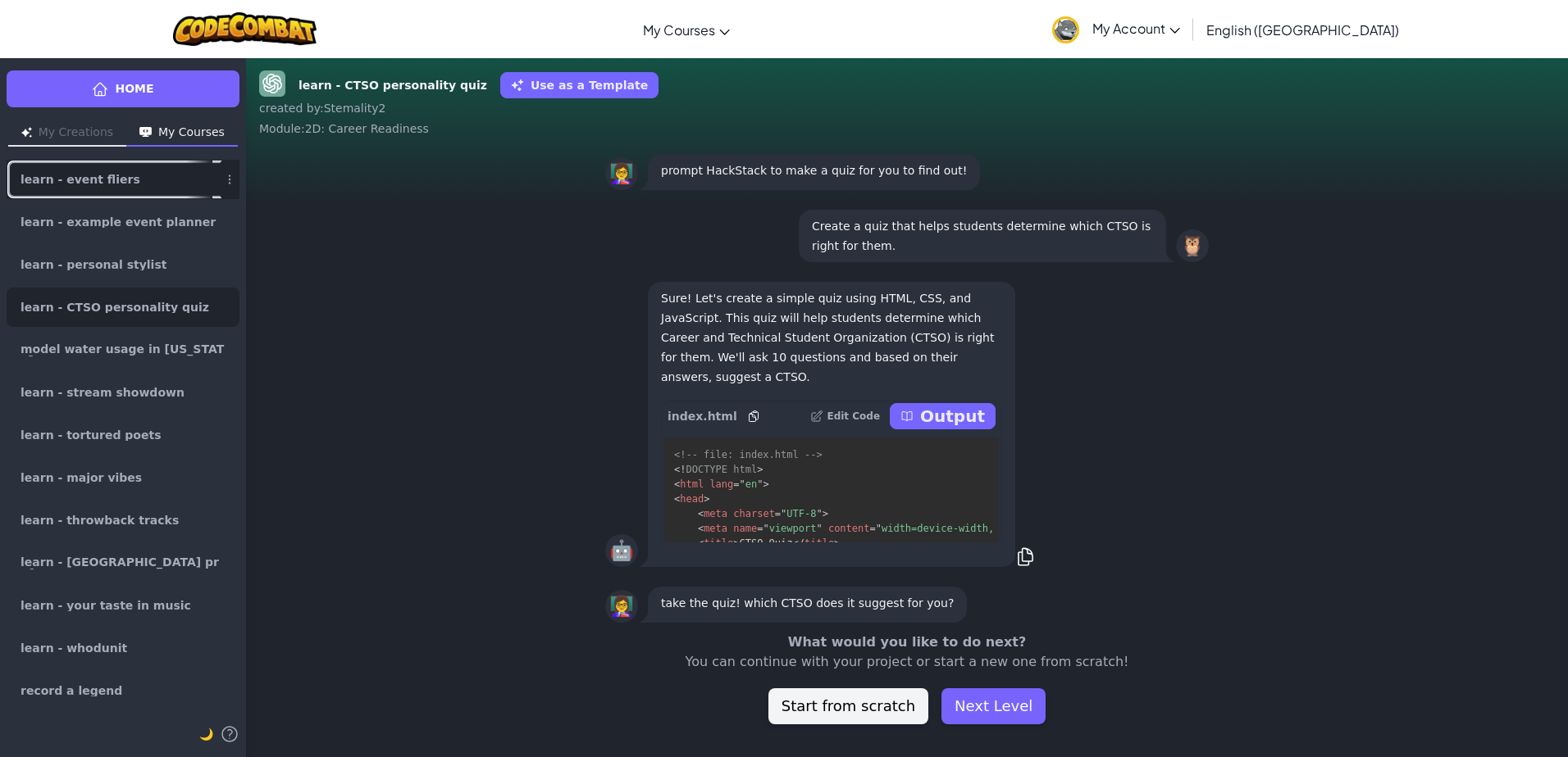
click at [112, 178] on span "learn - event fliers" at bounding box center [81, 179] width 120 height 11
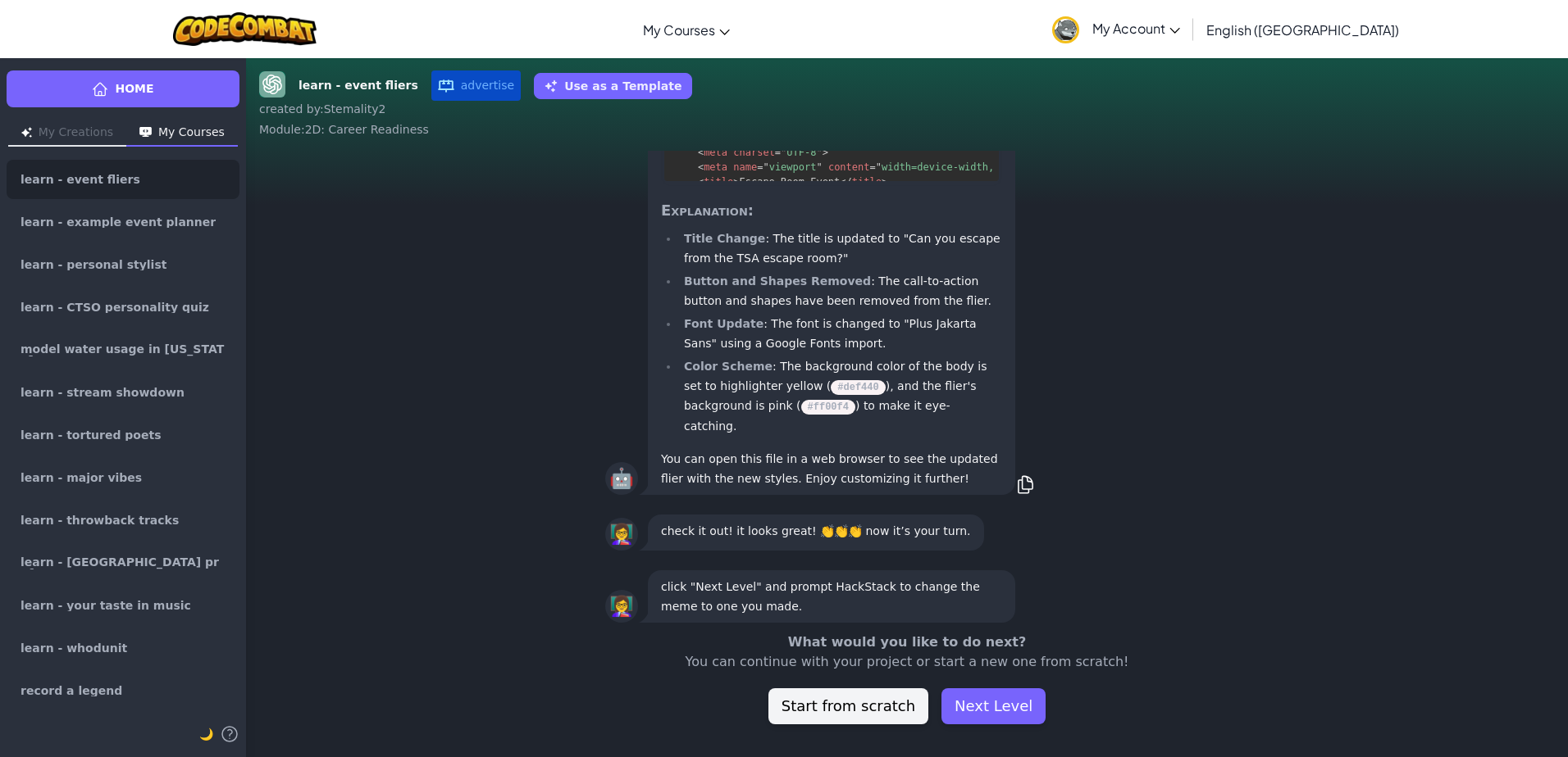
scroll to position [1, 0]
click at [160, 279] on link "learn - personal stylist" at bounding box center [122, 264] width 233 height 39
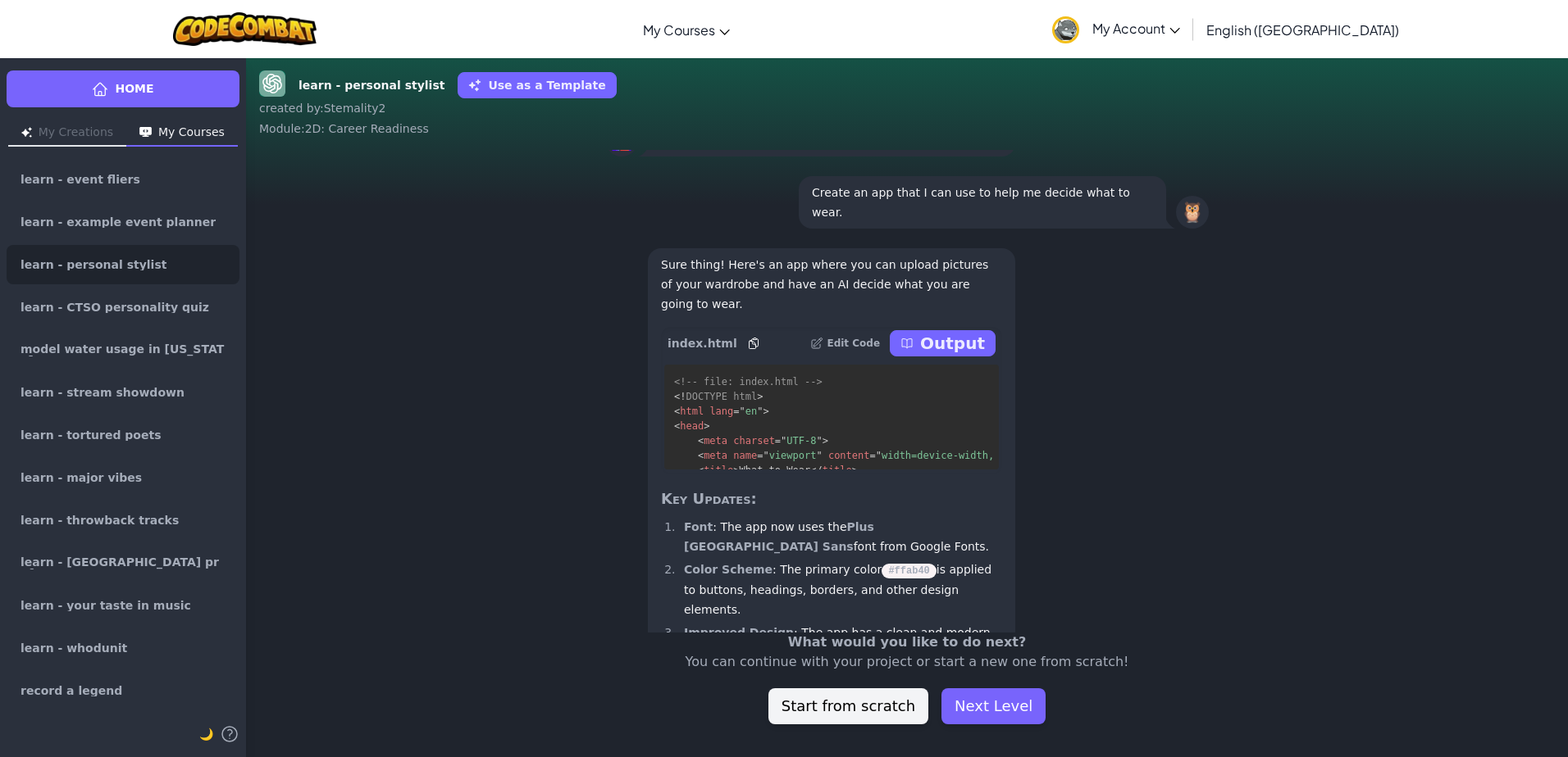
scroll to position [-189, 0]
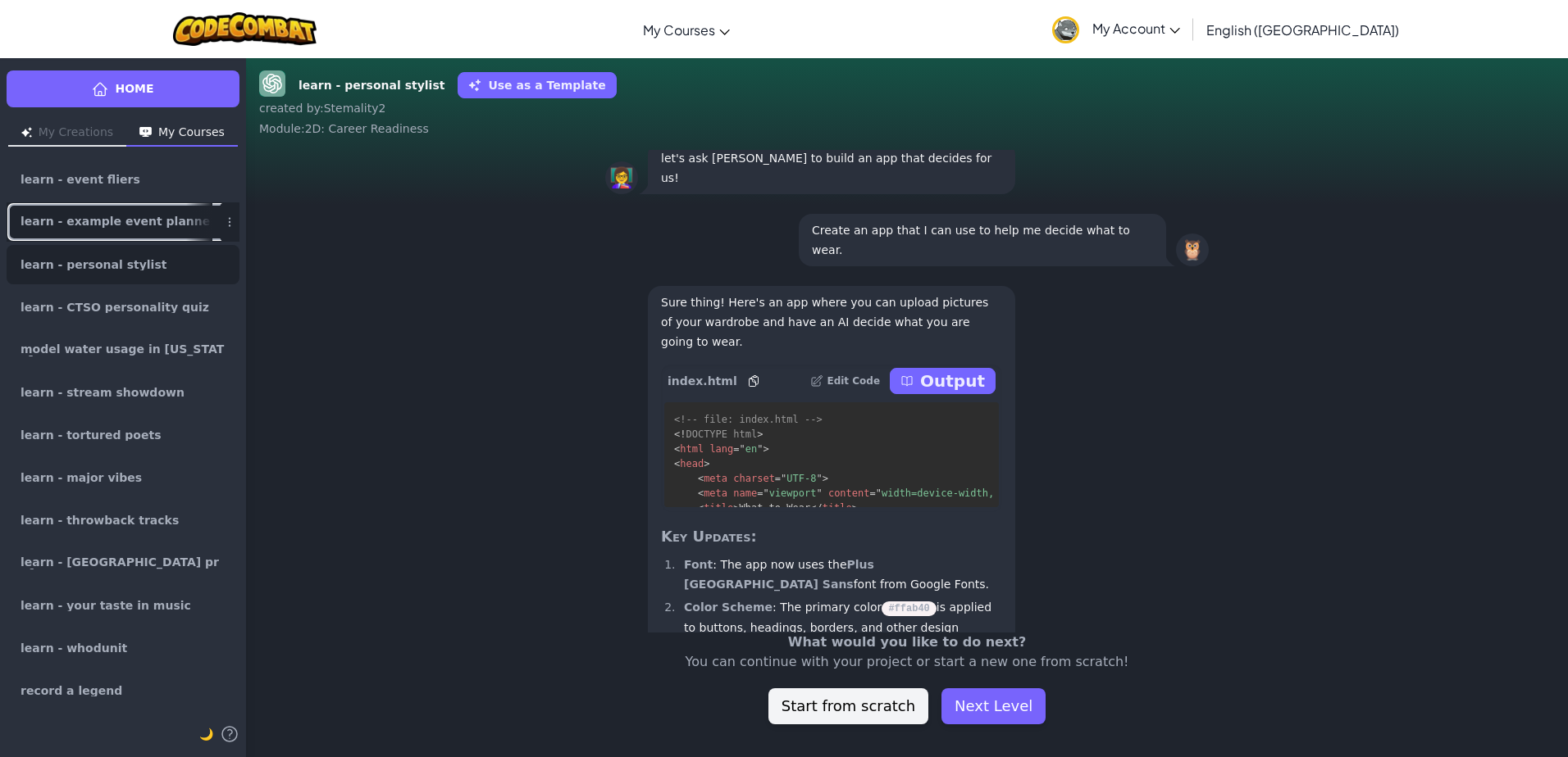
click at [157, 215] on link "learn - example event planner" at bounding box center [122, 221] width 233 height 39
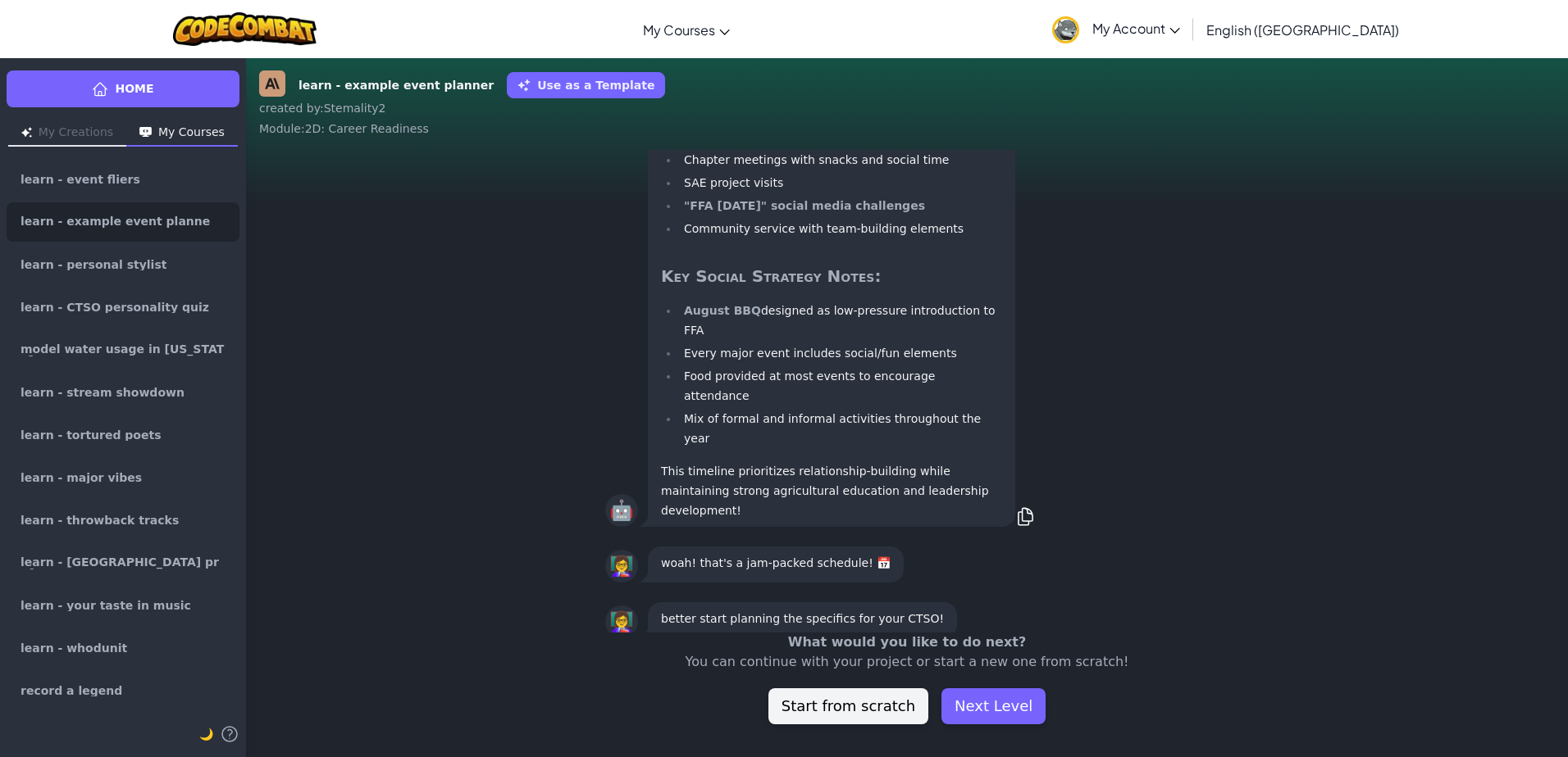
scroll to position [1, 0]
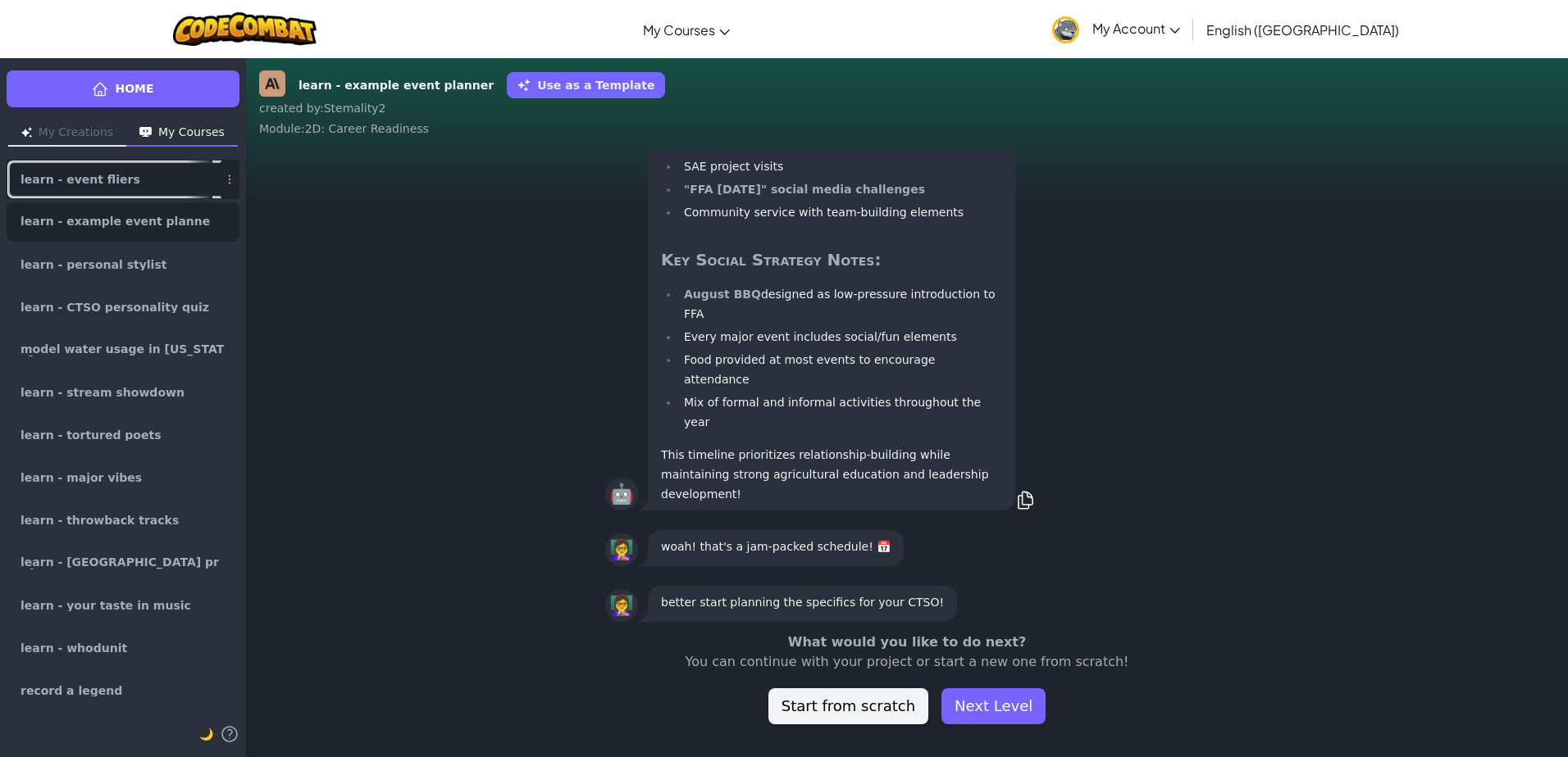
click at [146, 188] on link "learn - event fliers" at bounding box center [122, 178] width 233 height 39
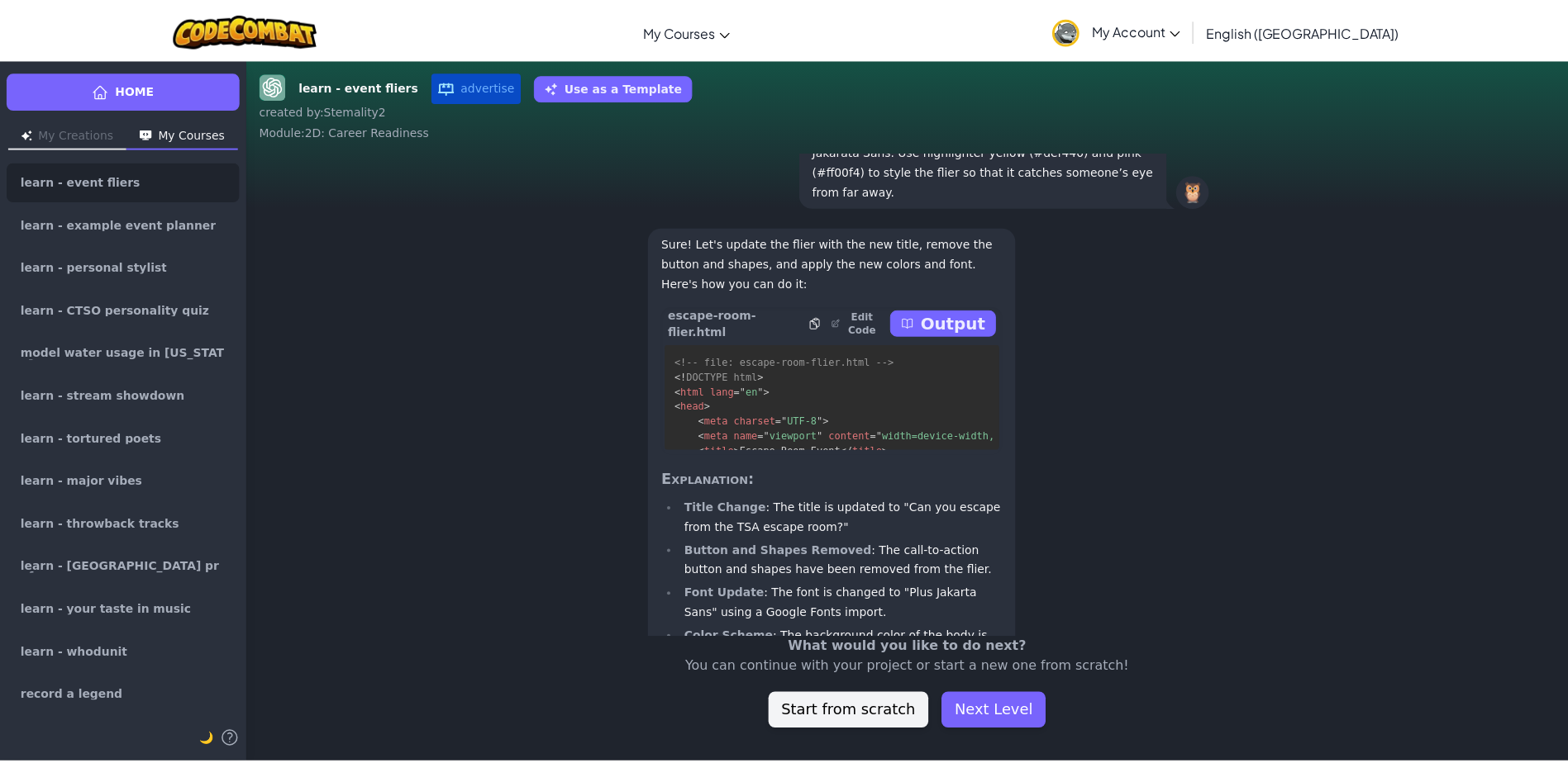
scroll to position [-274, 0]
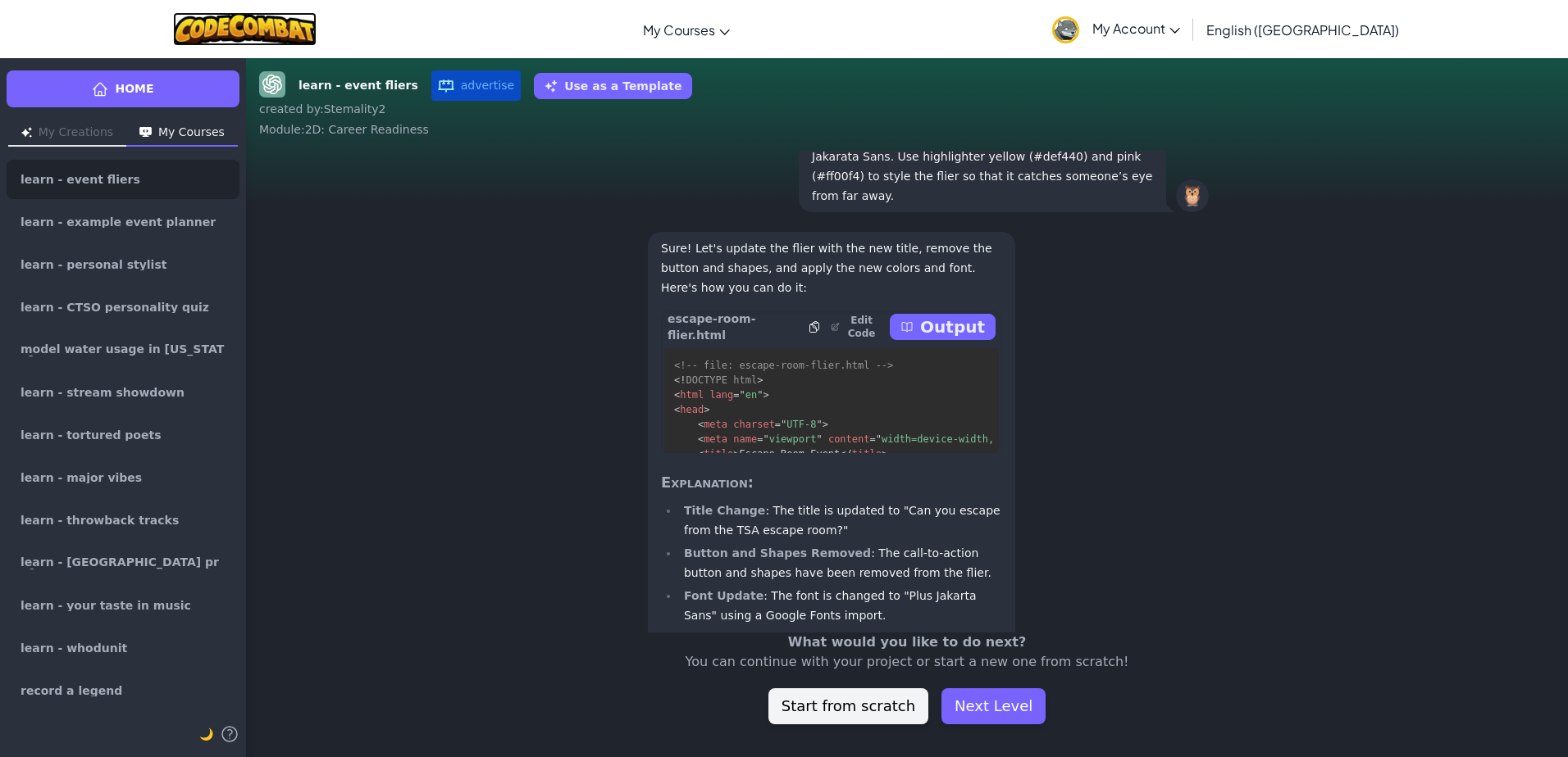
click at [281, 26] on img at bounding box center [244, 28] width 143 height 33
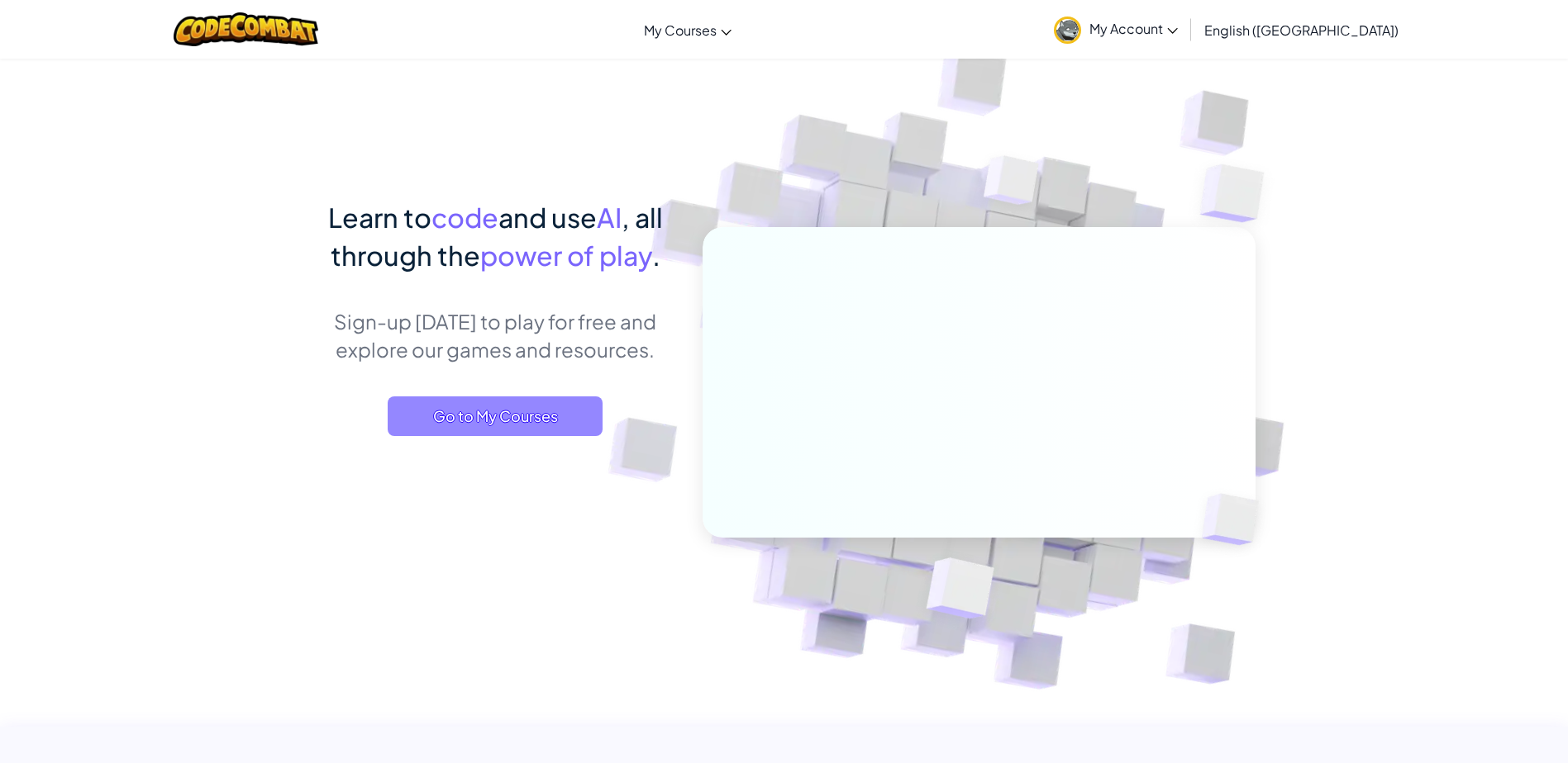
click at [477, 397] on span "Go to My Courses" at bounding box center [495, 416] width 215 height 39
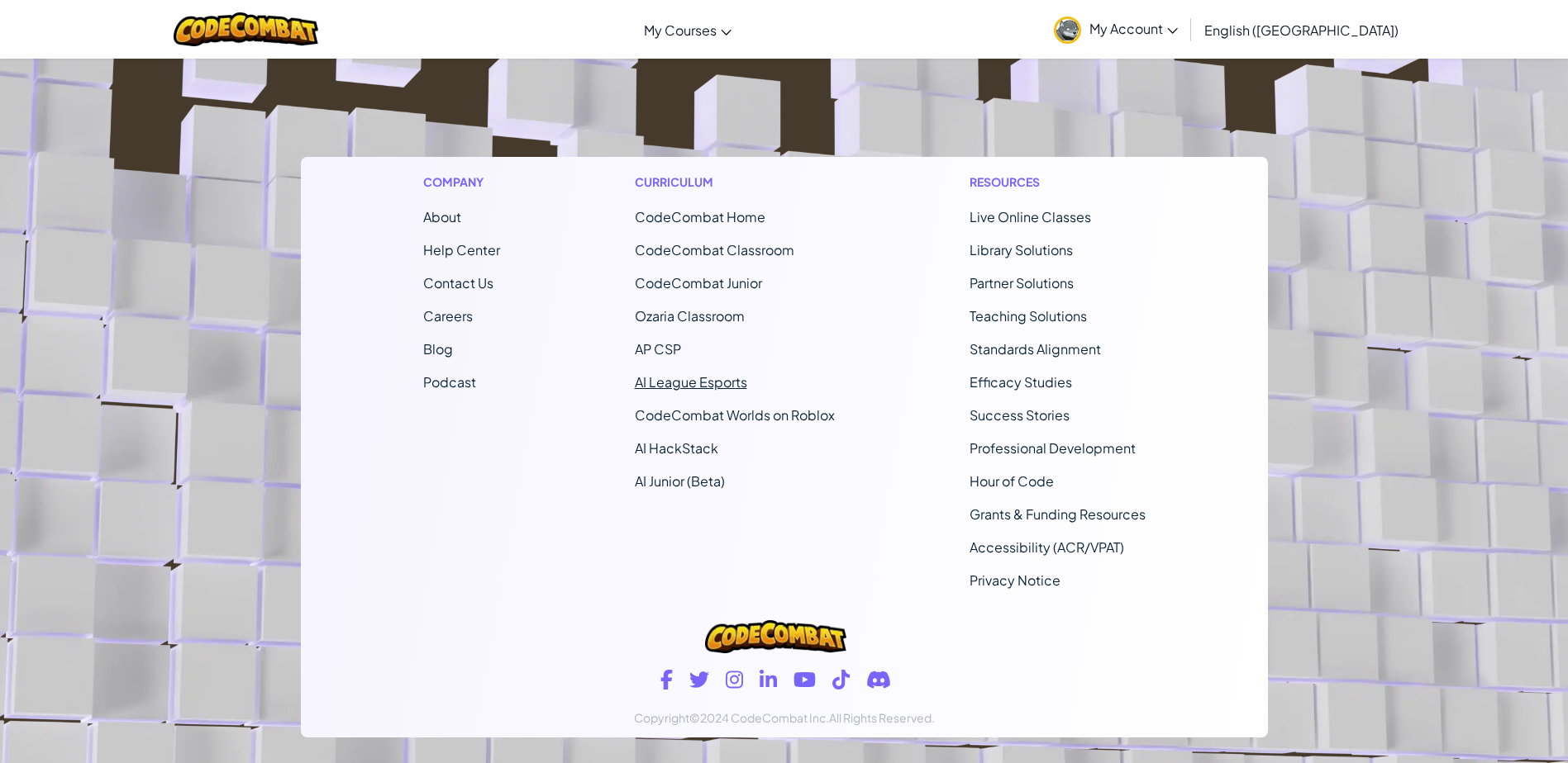
scroll to position [300, 0]
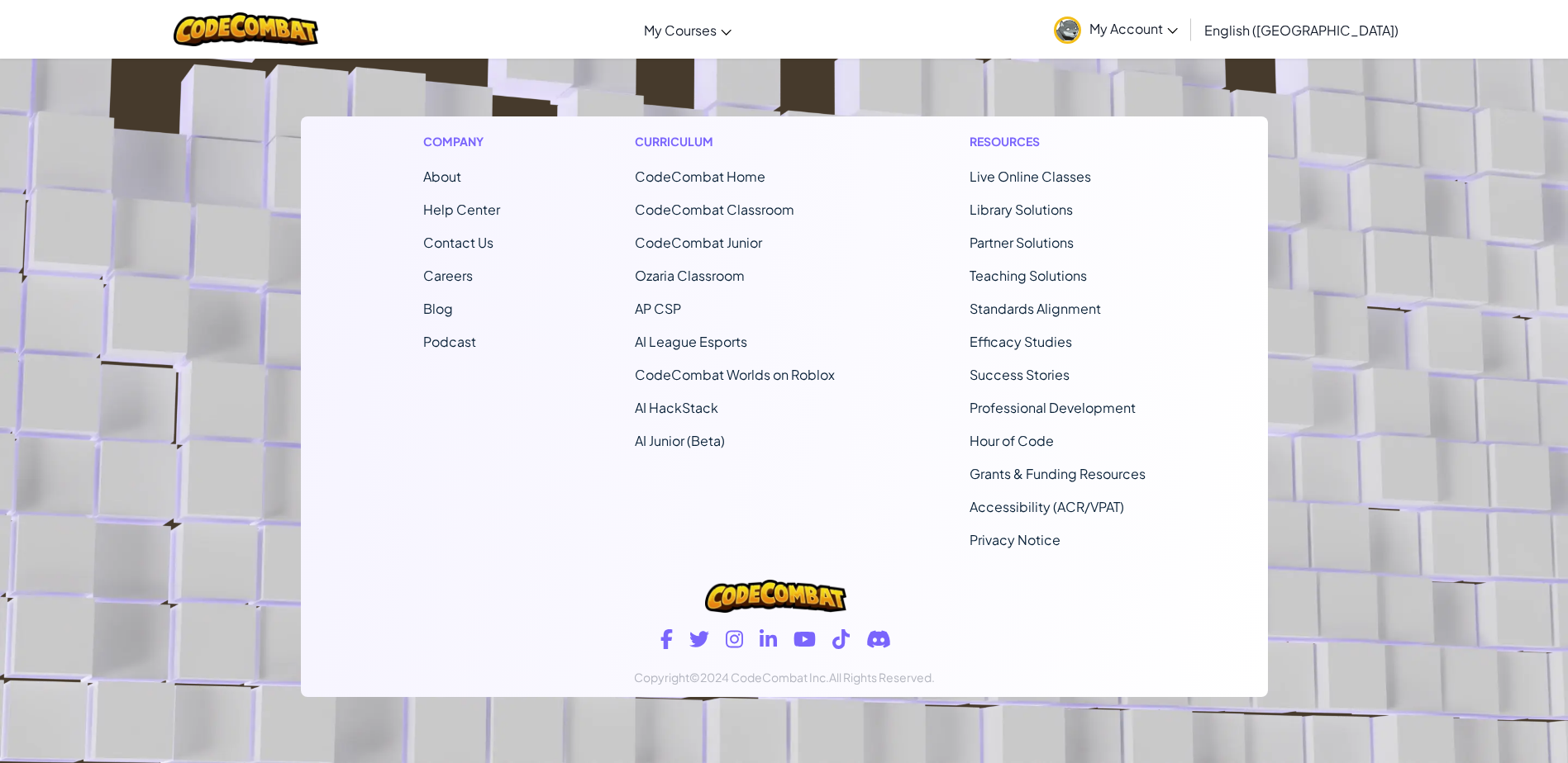
click at [676, 398] on ul "CodeCombat Home CodeCombat Classroom CodeCombat Junior Ozaria Classroom AP CSP …" at bounding box center [735, 309] width 200 height 284
click at [673, 413] on link "AI HackStack" at bounding box center [676, 407] width 83 height 17
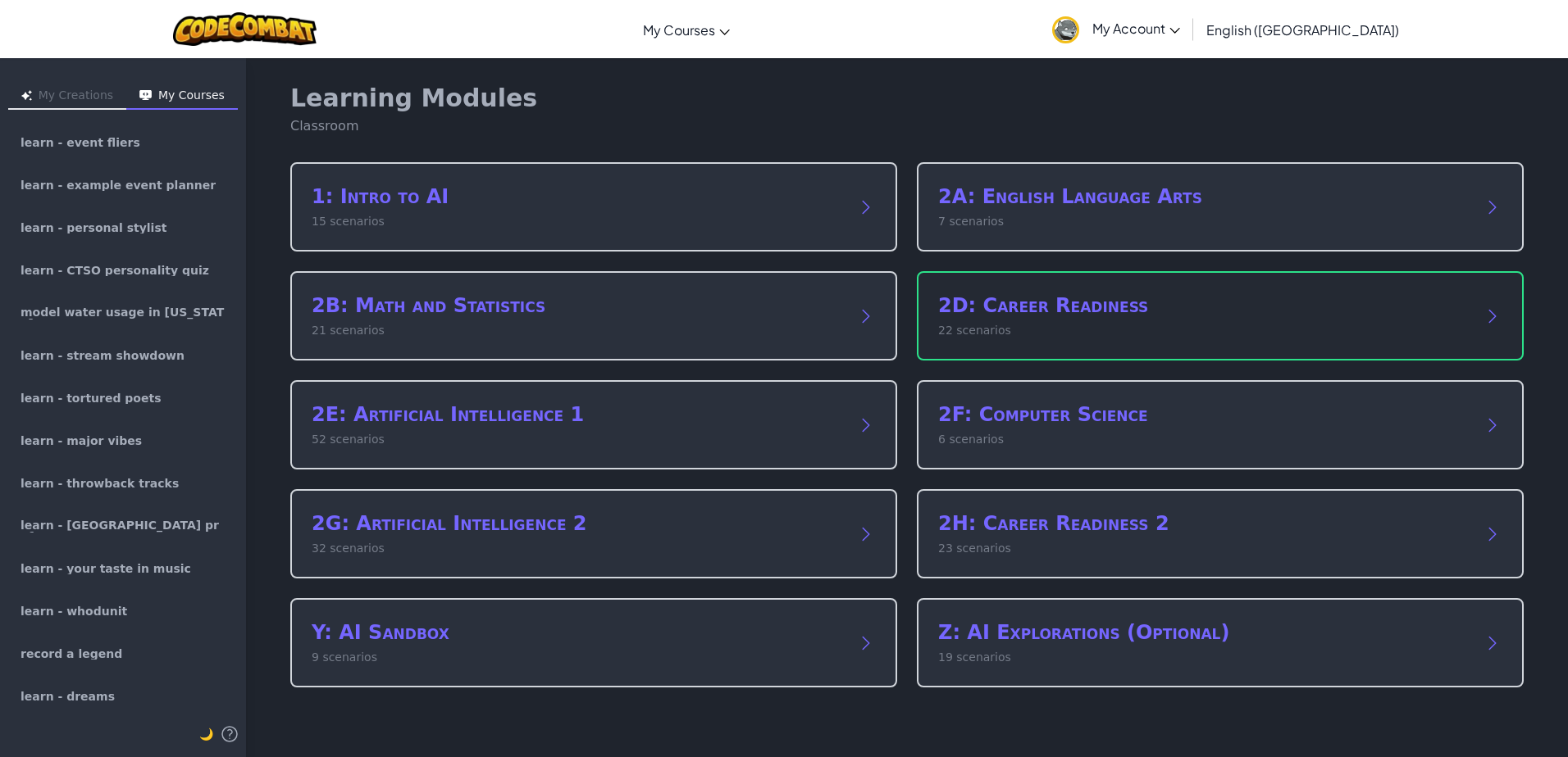
click at [1147, 350] on div "2D: Career Readiness 22 scenarios" at bounding box center [1220, 316] width 607 height 89
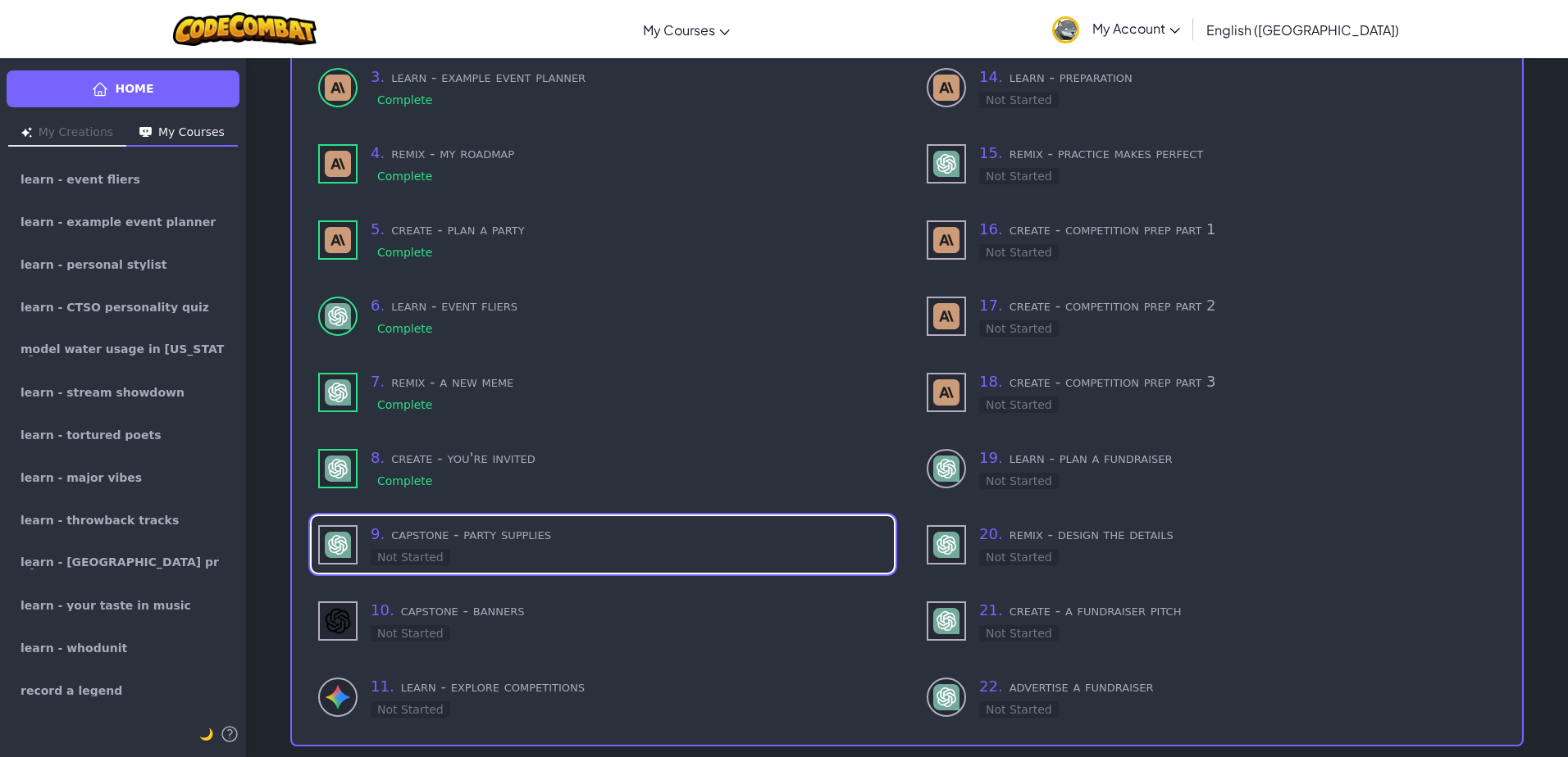
scroll to position [273, 0]
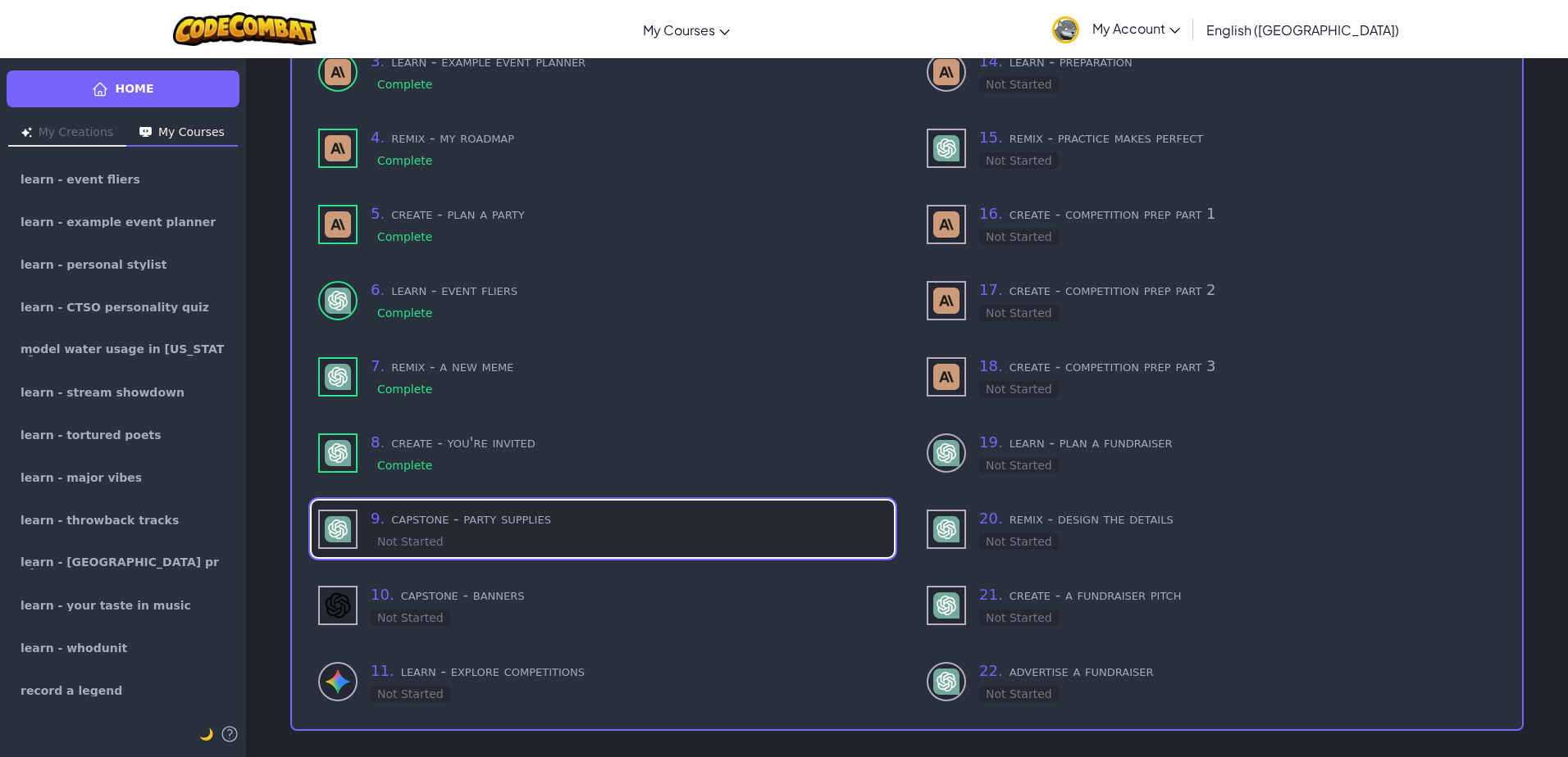
click at [498, 508] on h3 "9 . capstone - party supplies" at bounding box center [629, 519] width 516 height 23
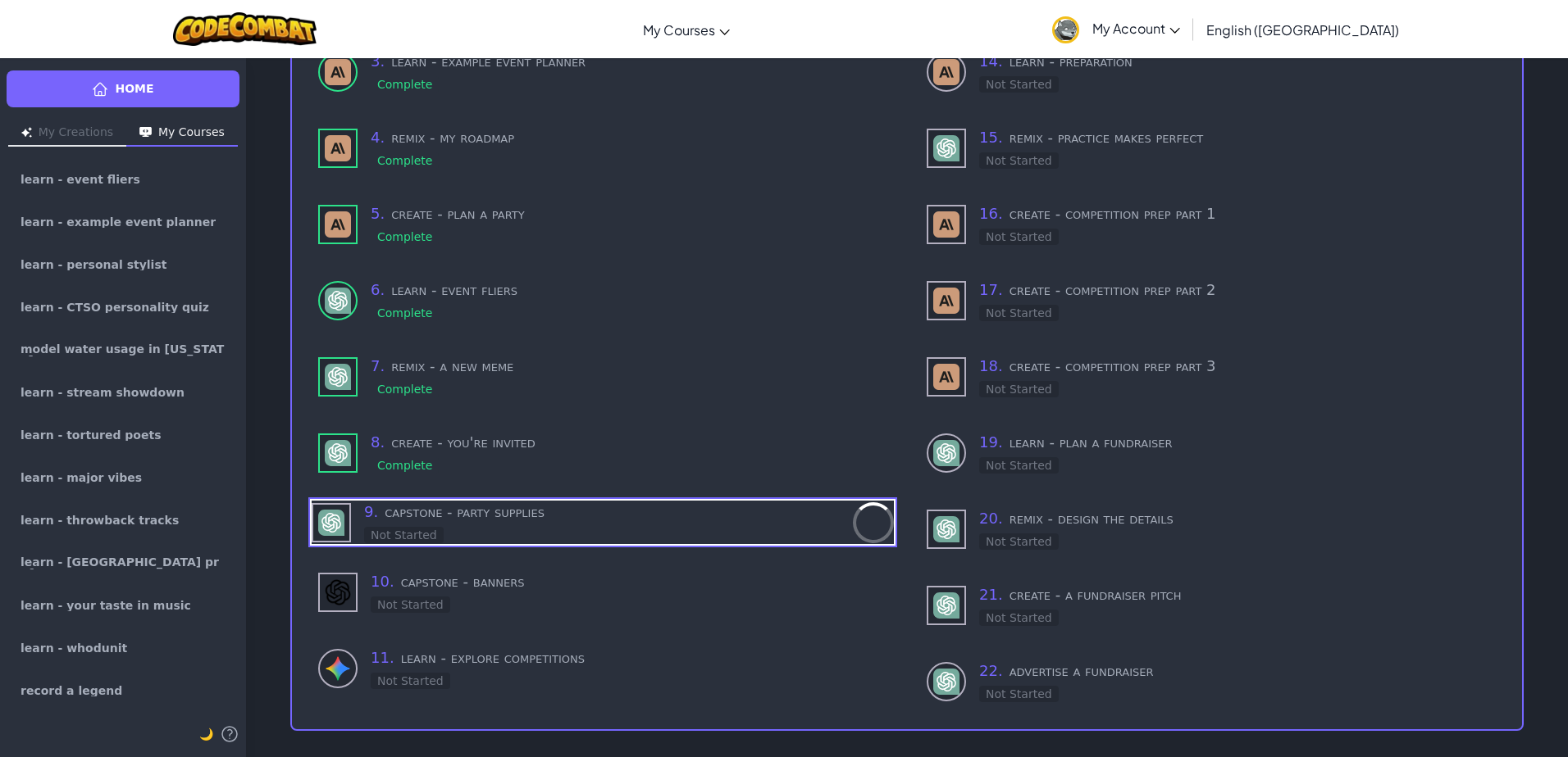
click at [420, 515] on h3 "9 . capstone - party supplies" at bounding box center [599, 512] width 469 height 23
click at [471, 522] on div "9 . capstone - party supplies Not Started" at bounding box center [599, 523] width 469 height 44
click at [95, 123] on button "My Creations" at bounding box center [67, 134] width 118 height 27
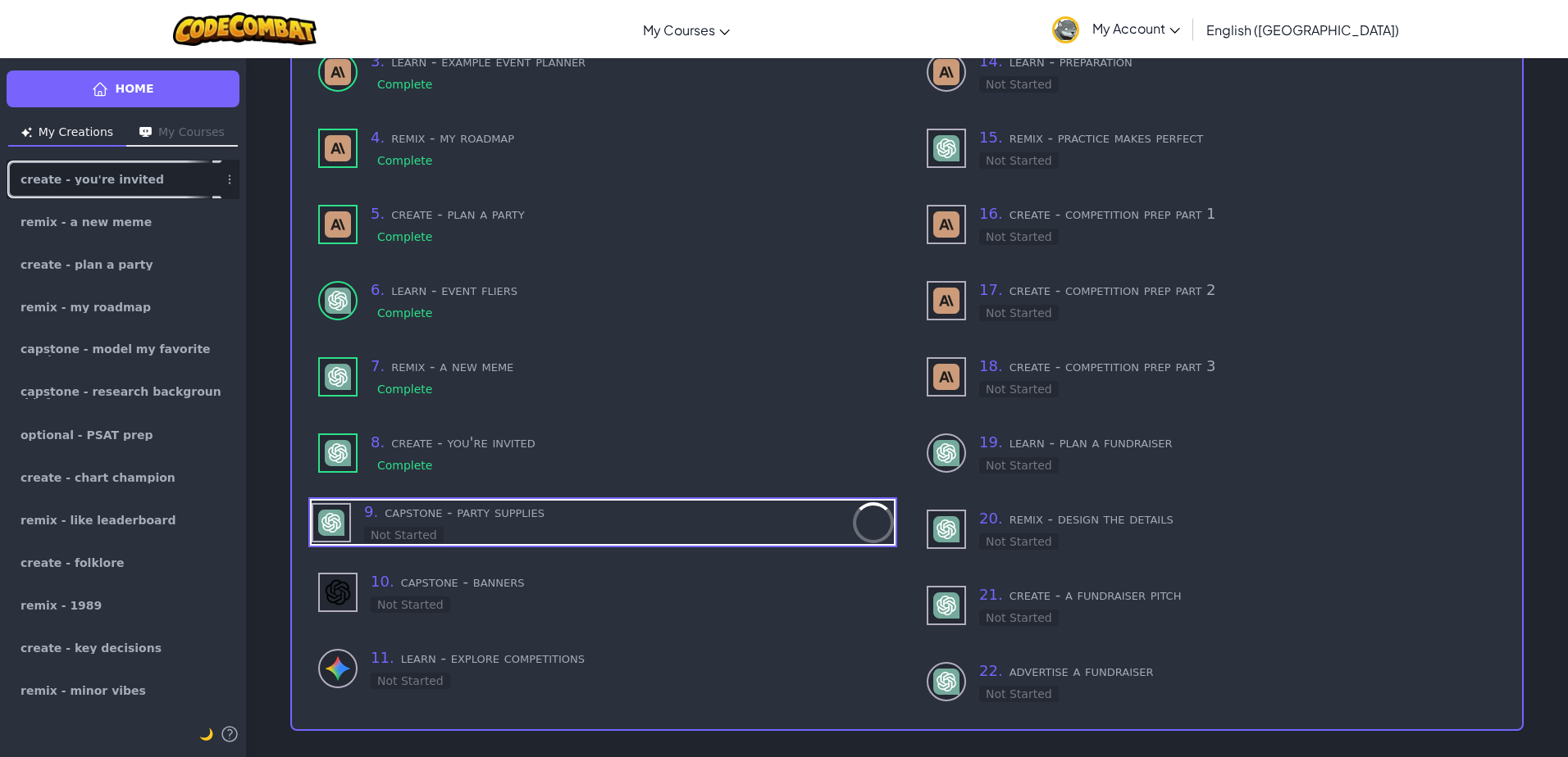
click at [94, 186] on link "create - you're invited" at bounding box center [122, 178] width 233 height 39
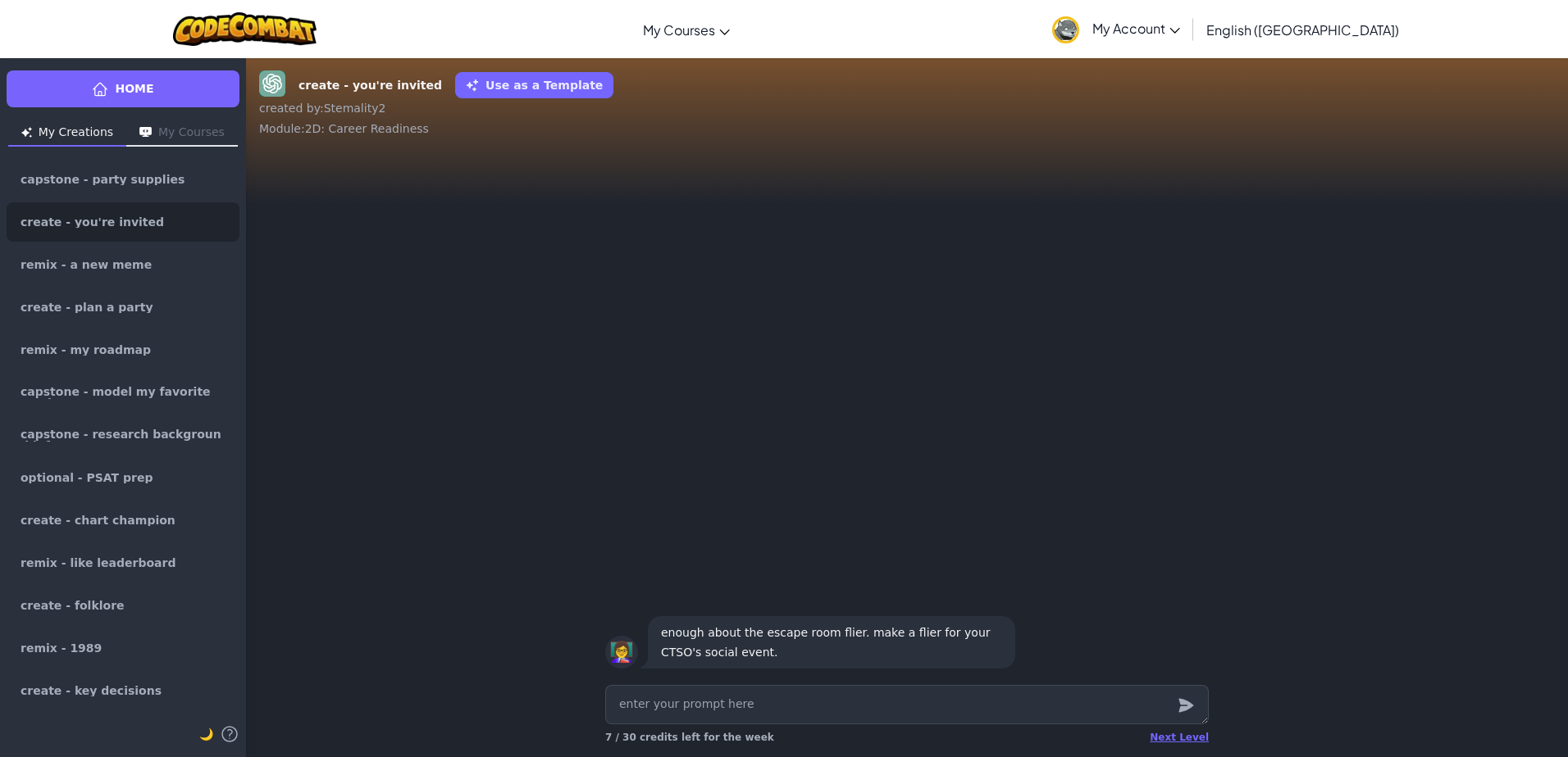
click at [159, 123] on button "My Courses" at bounding box center [182, 134] width 112 height 27
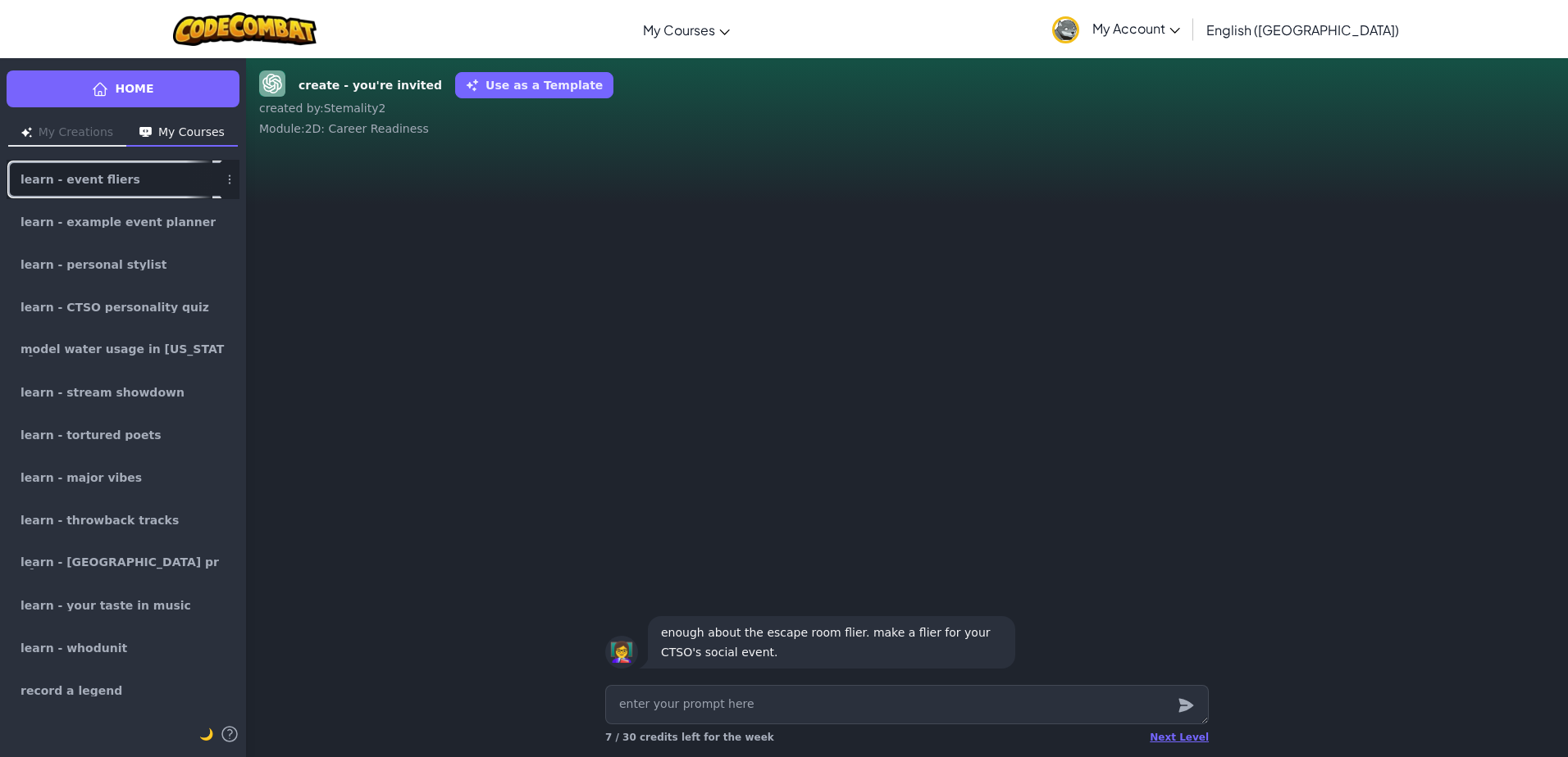
click at [142, 173] on link "learn - event fliers" at bounding box center [122, 178] width 233 height 39
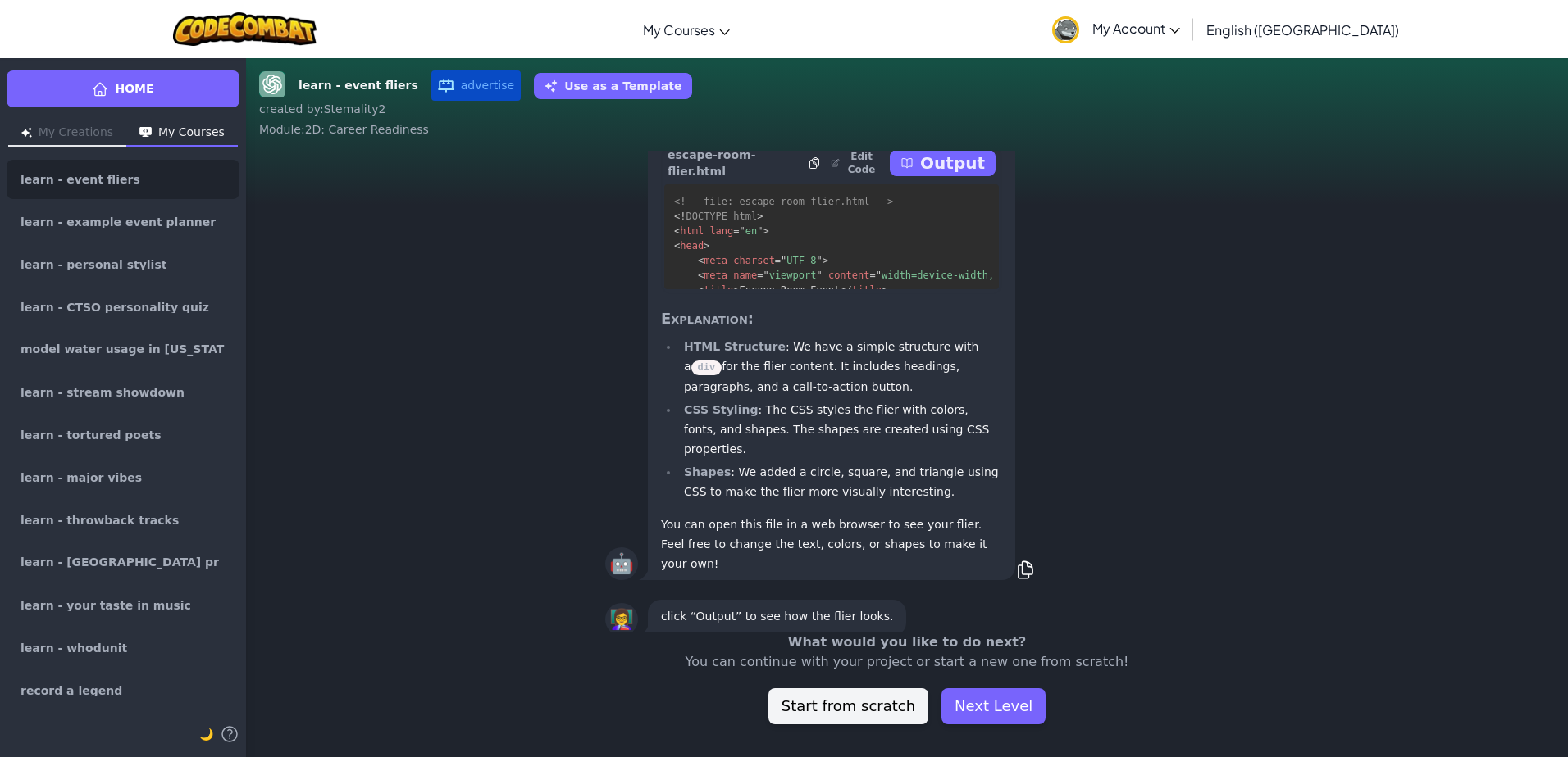
scroll to position [-1884, 0]
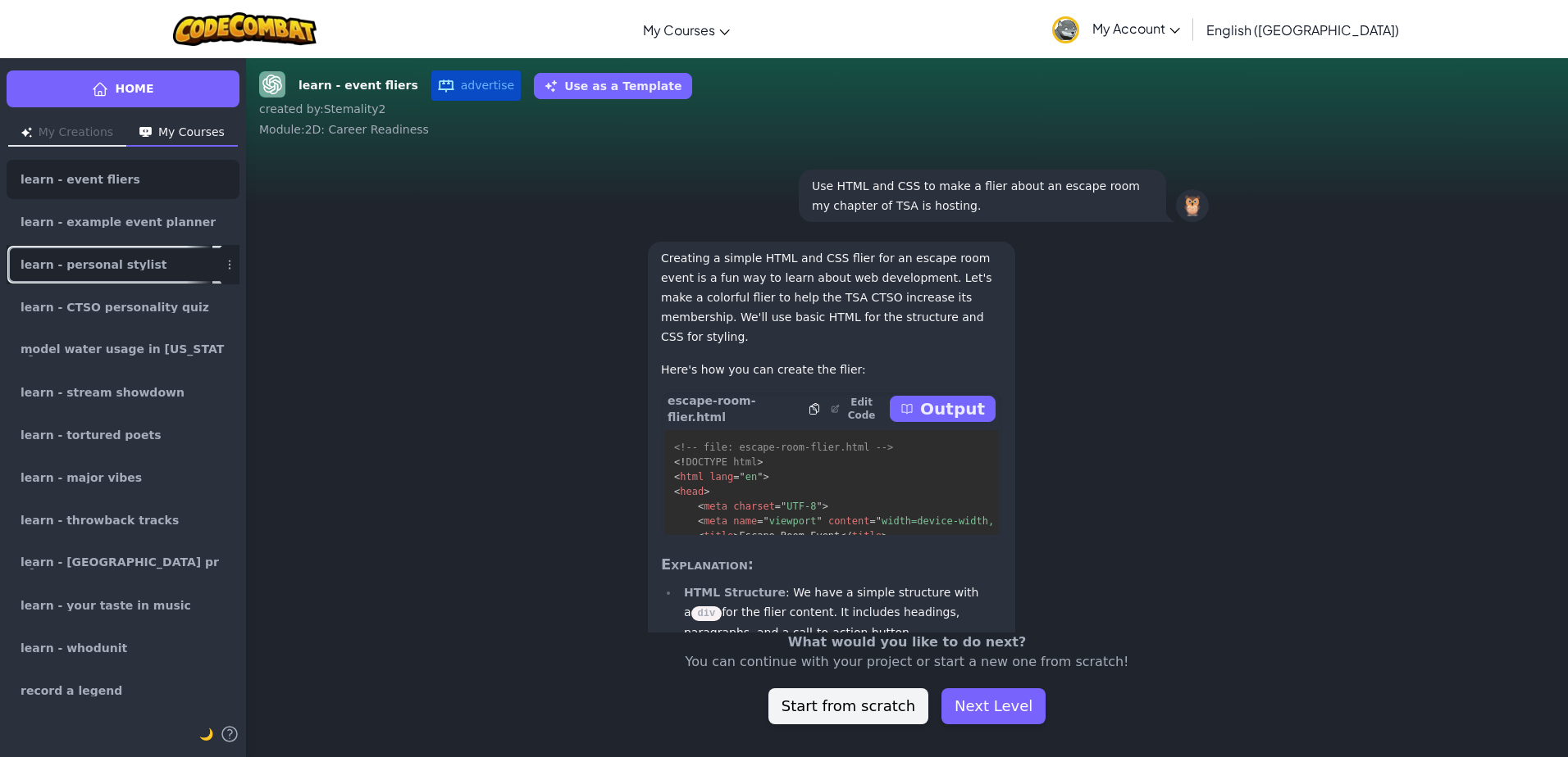
click at [118, 265] on span "learn - personal stylist" at bounding box center [94, 265] width 146 height 11
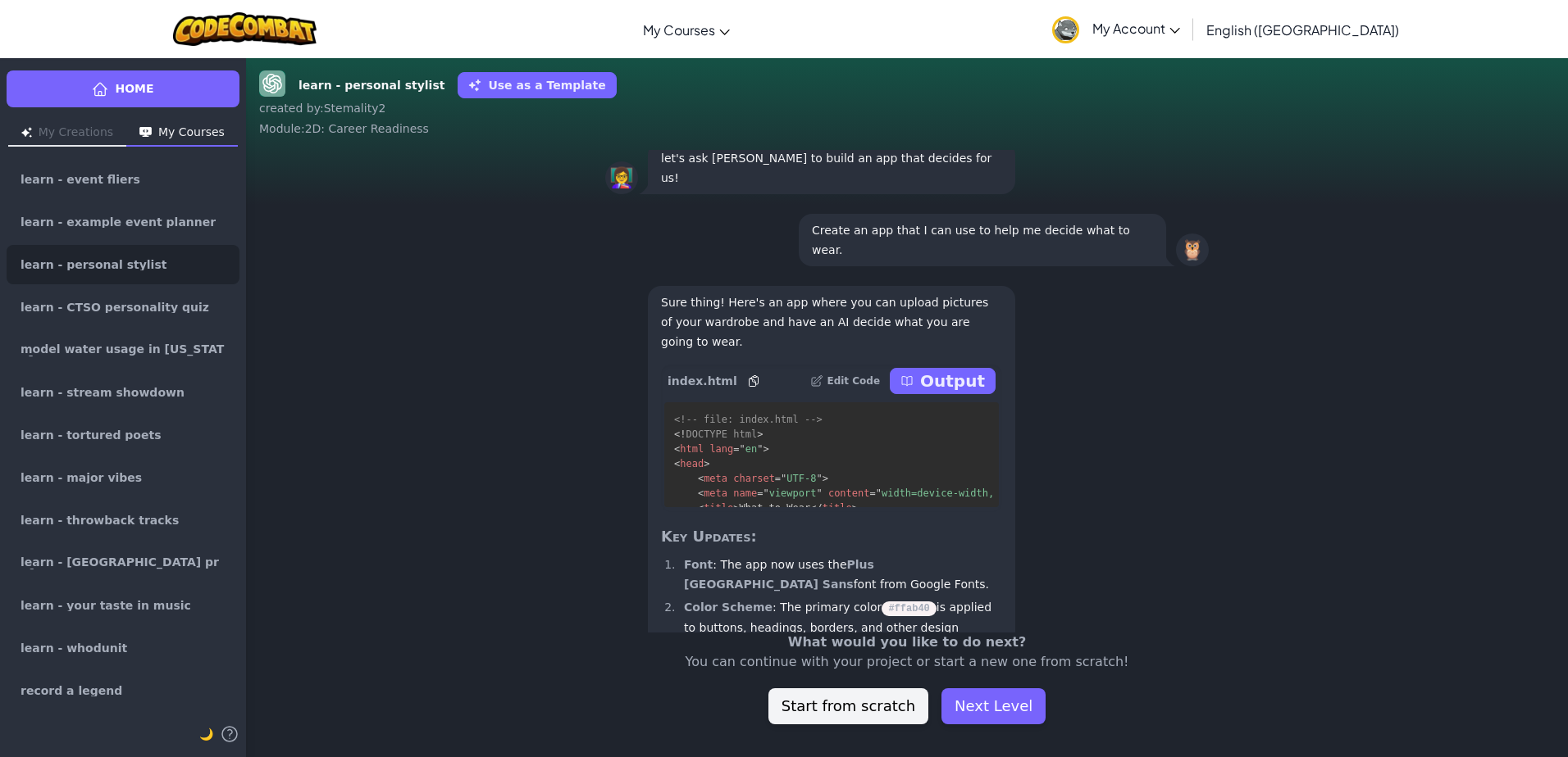
scroll to position [1, 0]
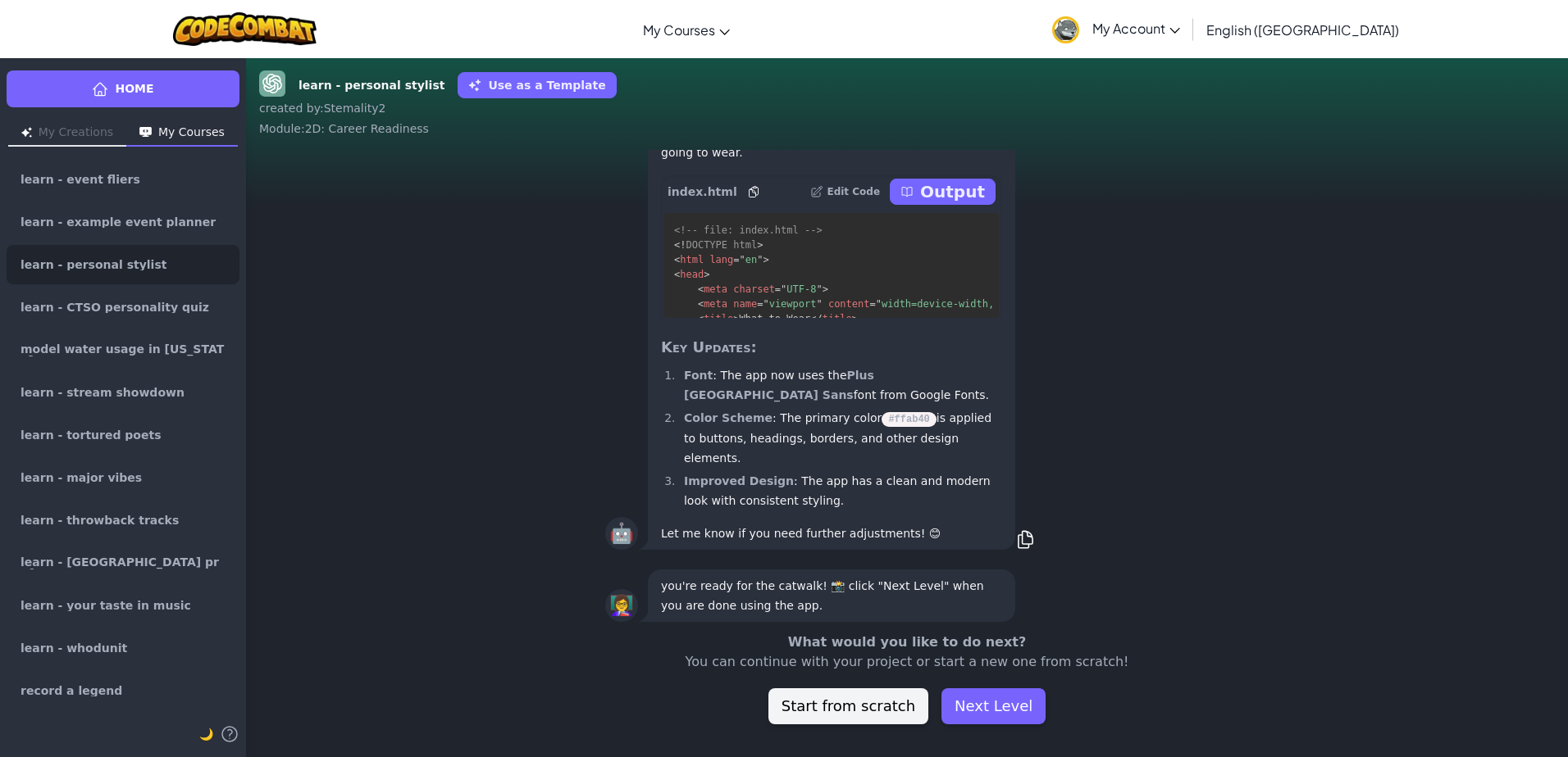
drag, startPoint x: 70, startPoint y: 126, endPoint x: 65, endPoint y: 134, distance: 9.4
click at [65, 133] on button "My Creations" at bounding box center [67, 134] width 118 height 27
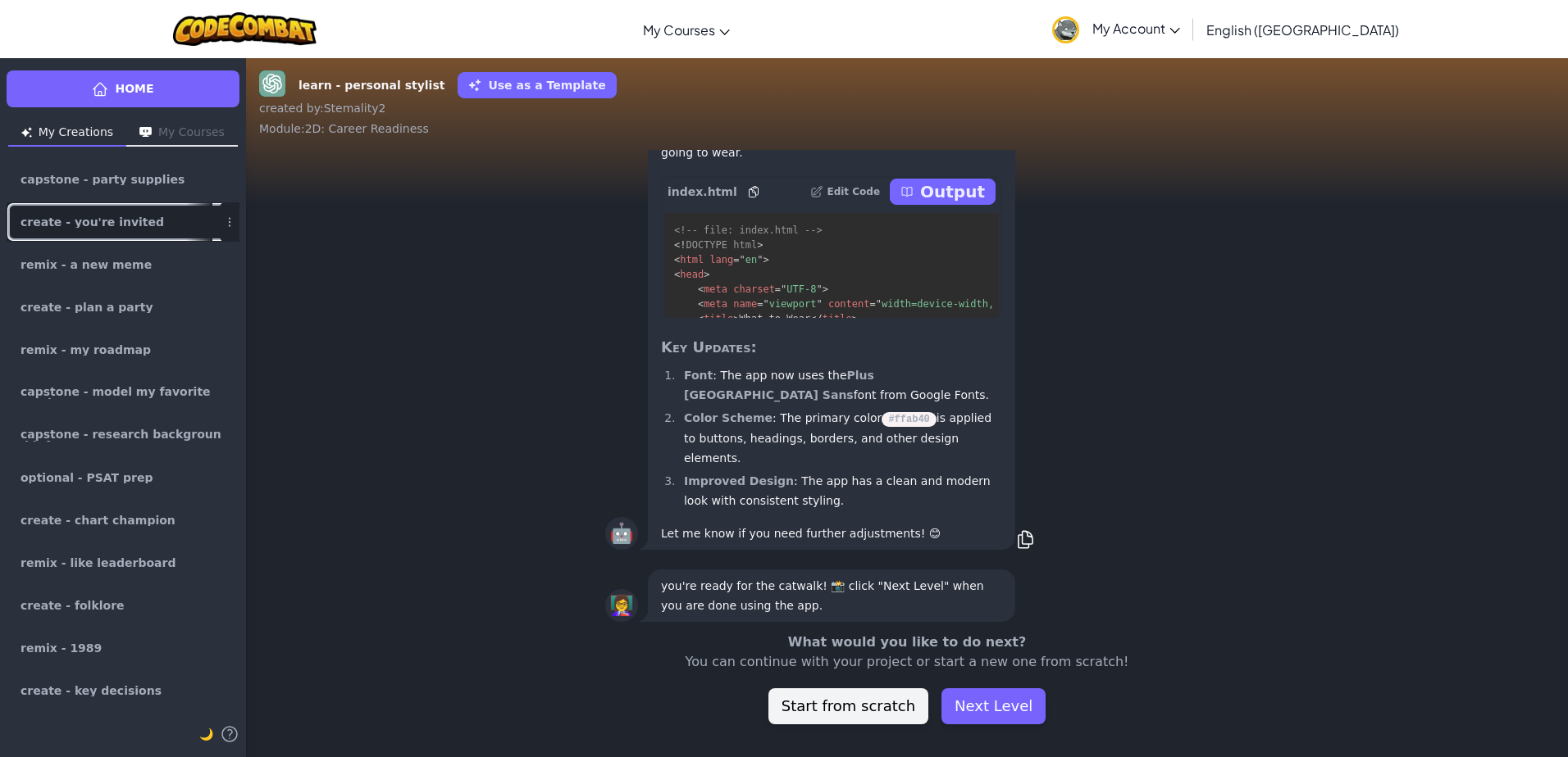
click at [107, 213] on link "create - you're invited" at bounding box center [122, 221] width 233 height 39
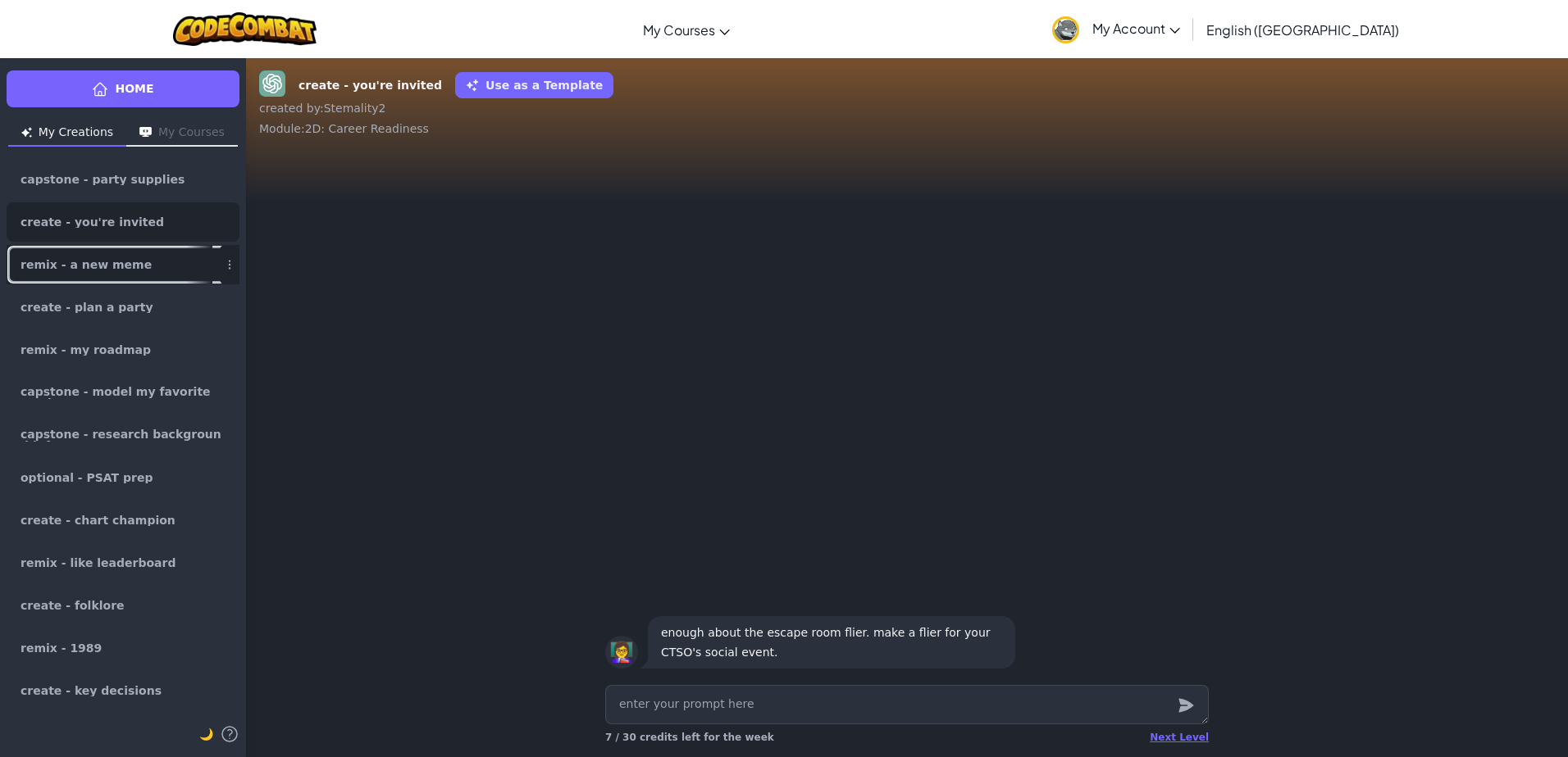
click at [109, 268] on span "remix - a new meme" at bounding box center [86, 265] width 131 height 11
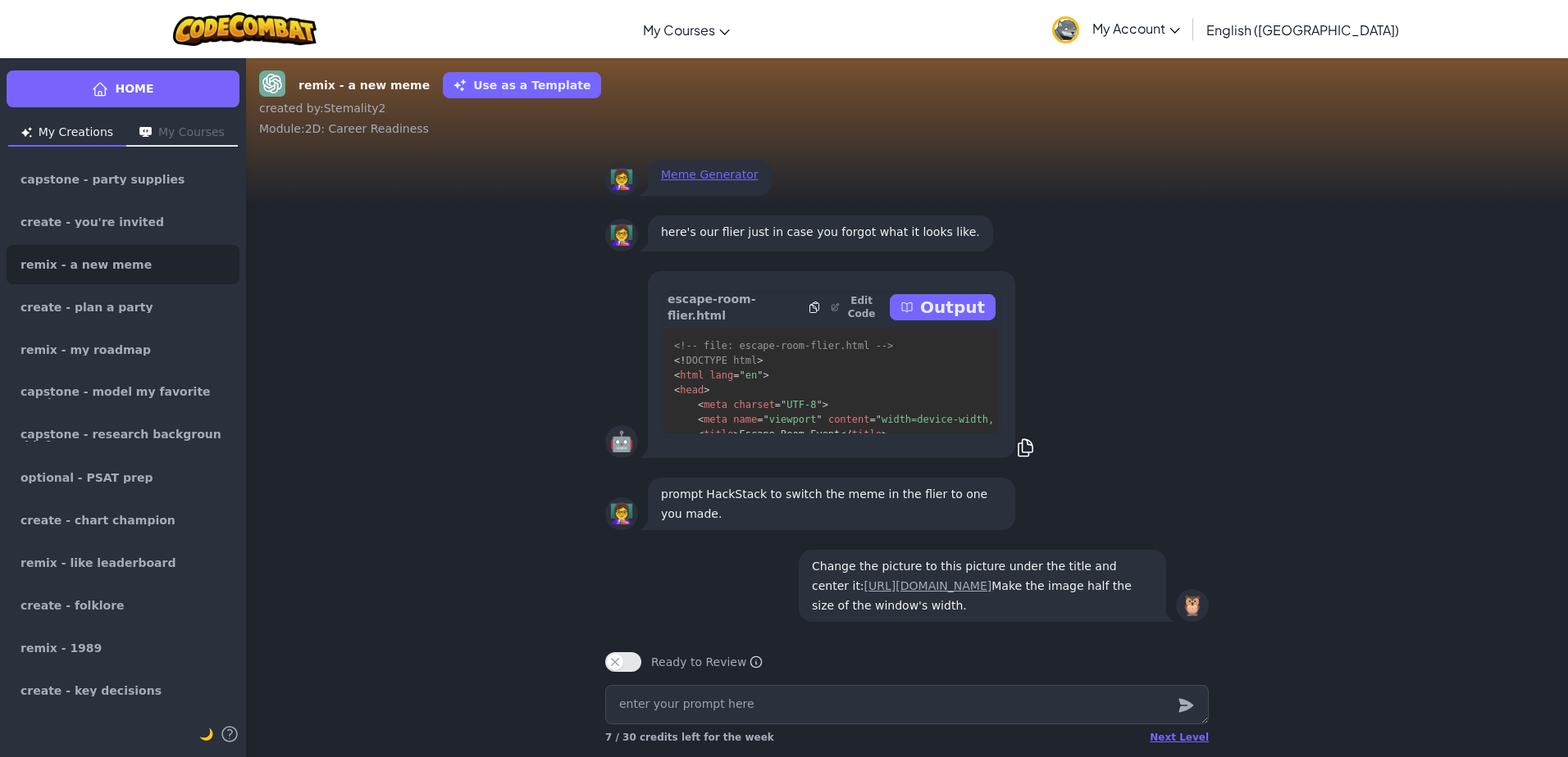
scroll to position [-1126, 0]
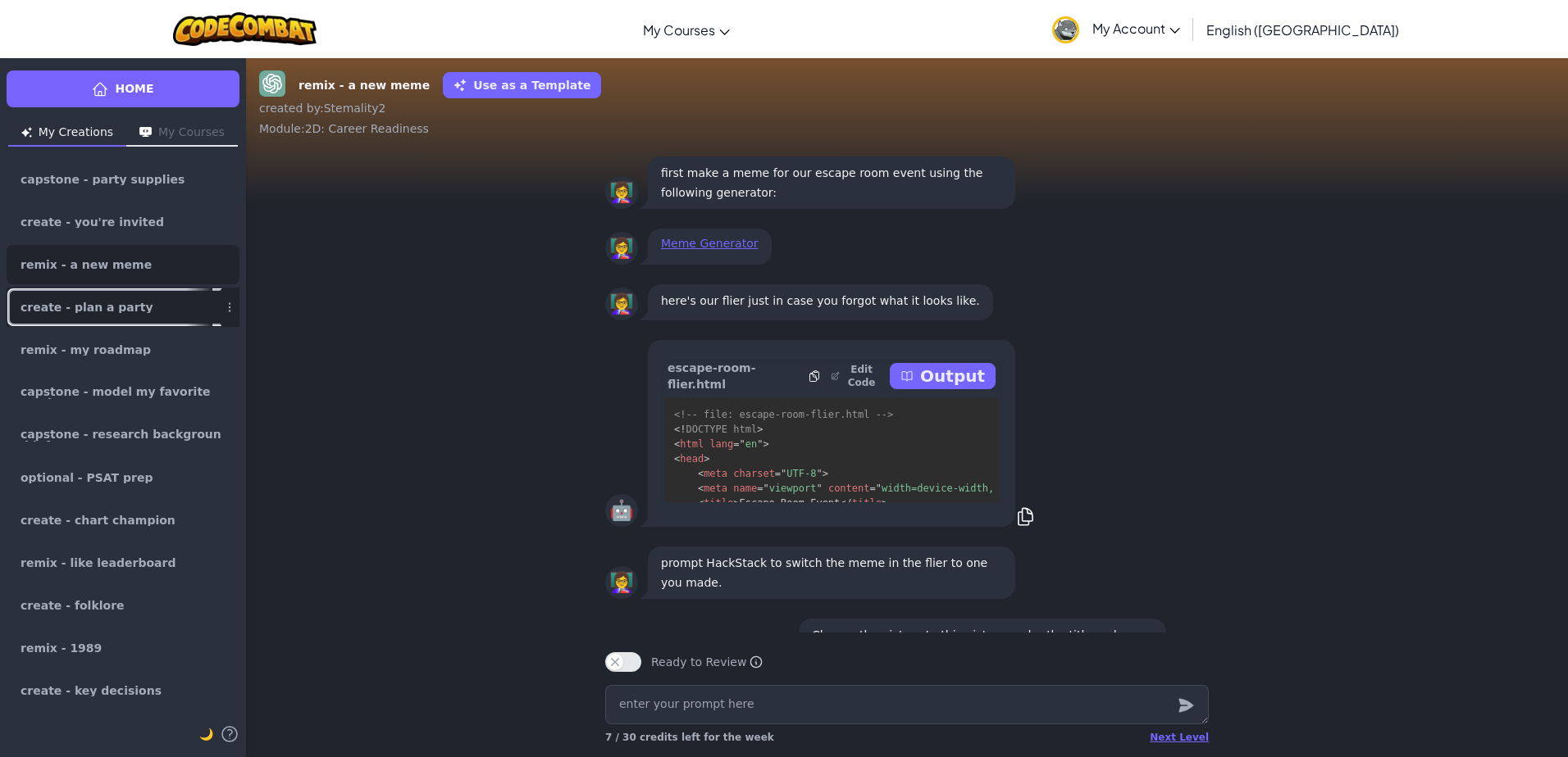
click at [137, 316] on link "create - plan a party" at bounding box center [122, 306] width 233 height 39
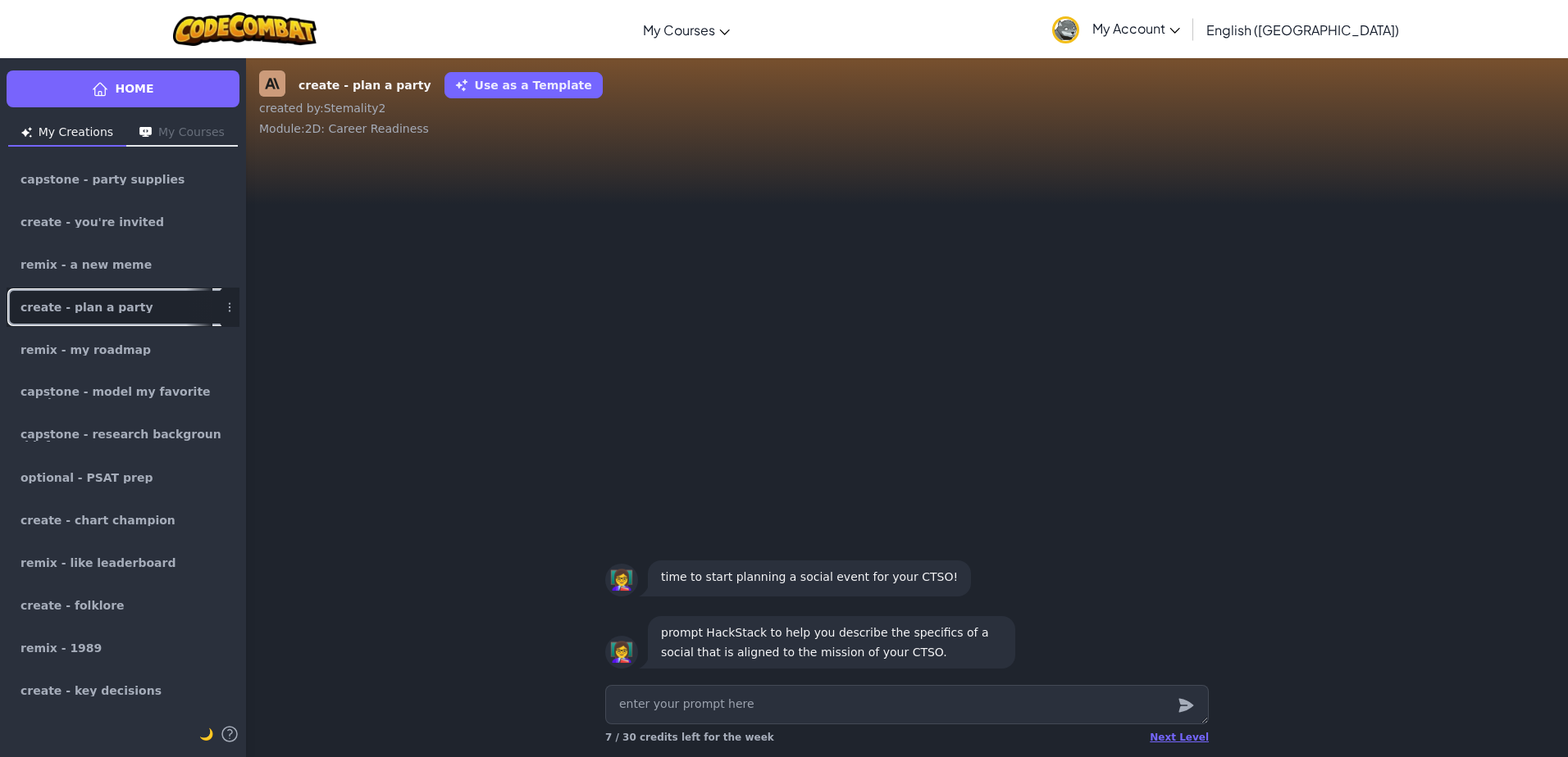
click at [97, 306] on span "create - plan a party" at bounding box center [87, 307] width 133 height 11
click at [859, 678] on div "👩‍🏫 prompt HackStack to help you describe the specifics of a social that is ali…" at bounding box center [907, 642] width 630 height 72
click at [1017, 707] on textarea at bounding box center [907, 704] width 604 height 39
type textarea "x"
type textarea "d"
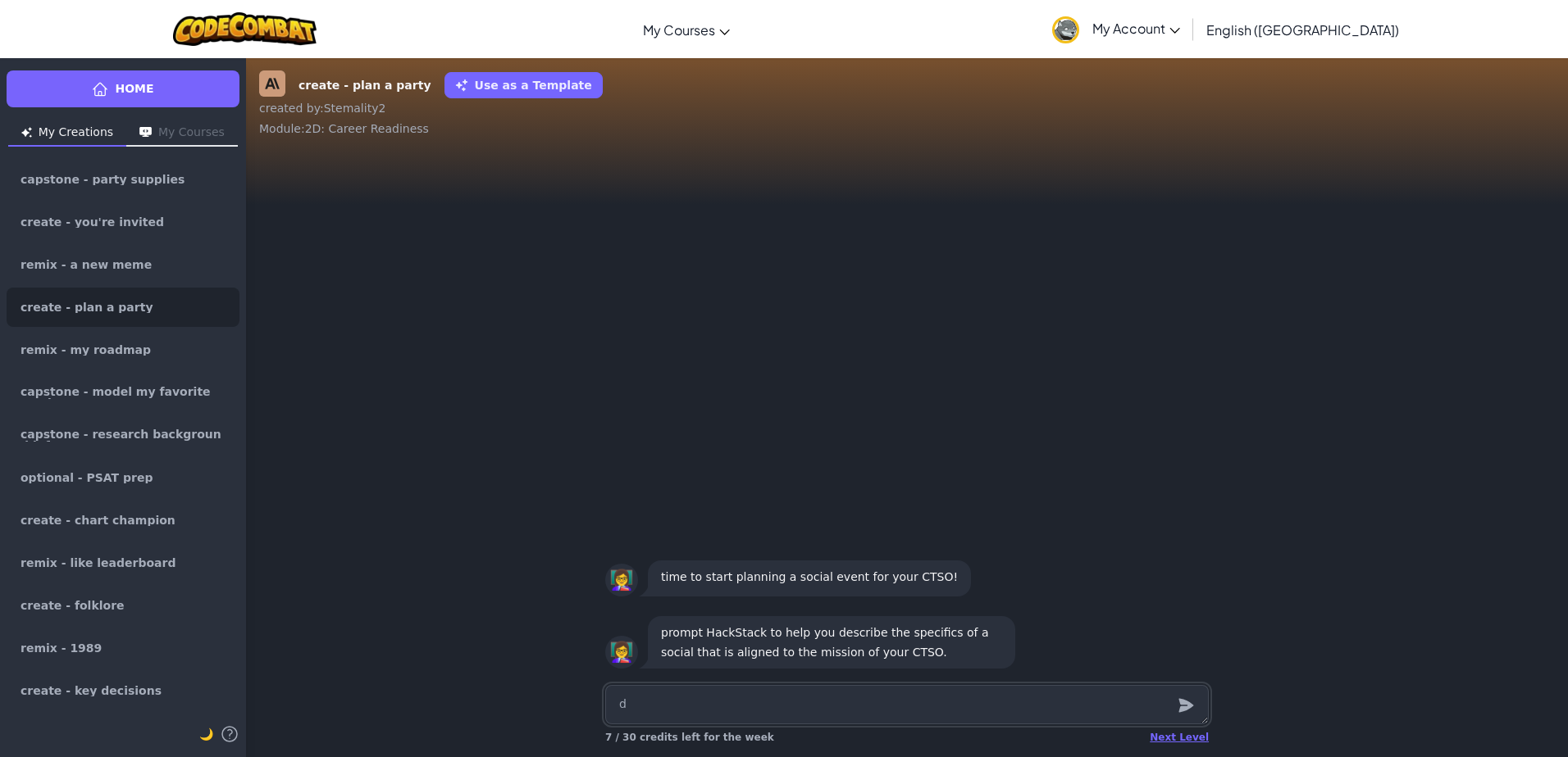
type textarea "x"
type textarea "de"
type textarea "x"
type textarea "des"
type textarea "x"
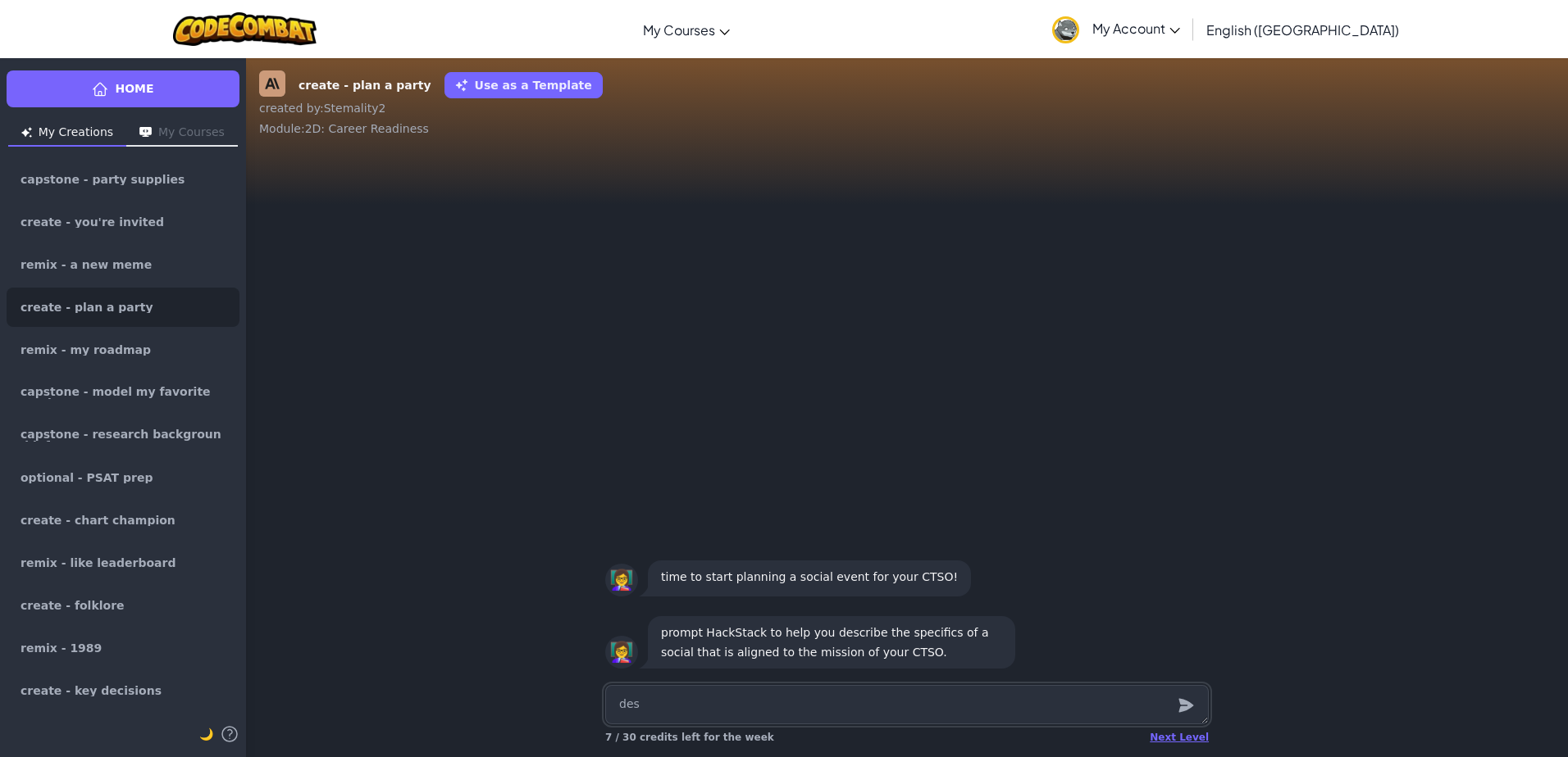
type textarea "desc"
type textarea "x"
type textarea "desci"
type textarea "x"
type textarea "descib"
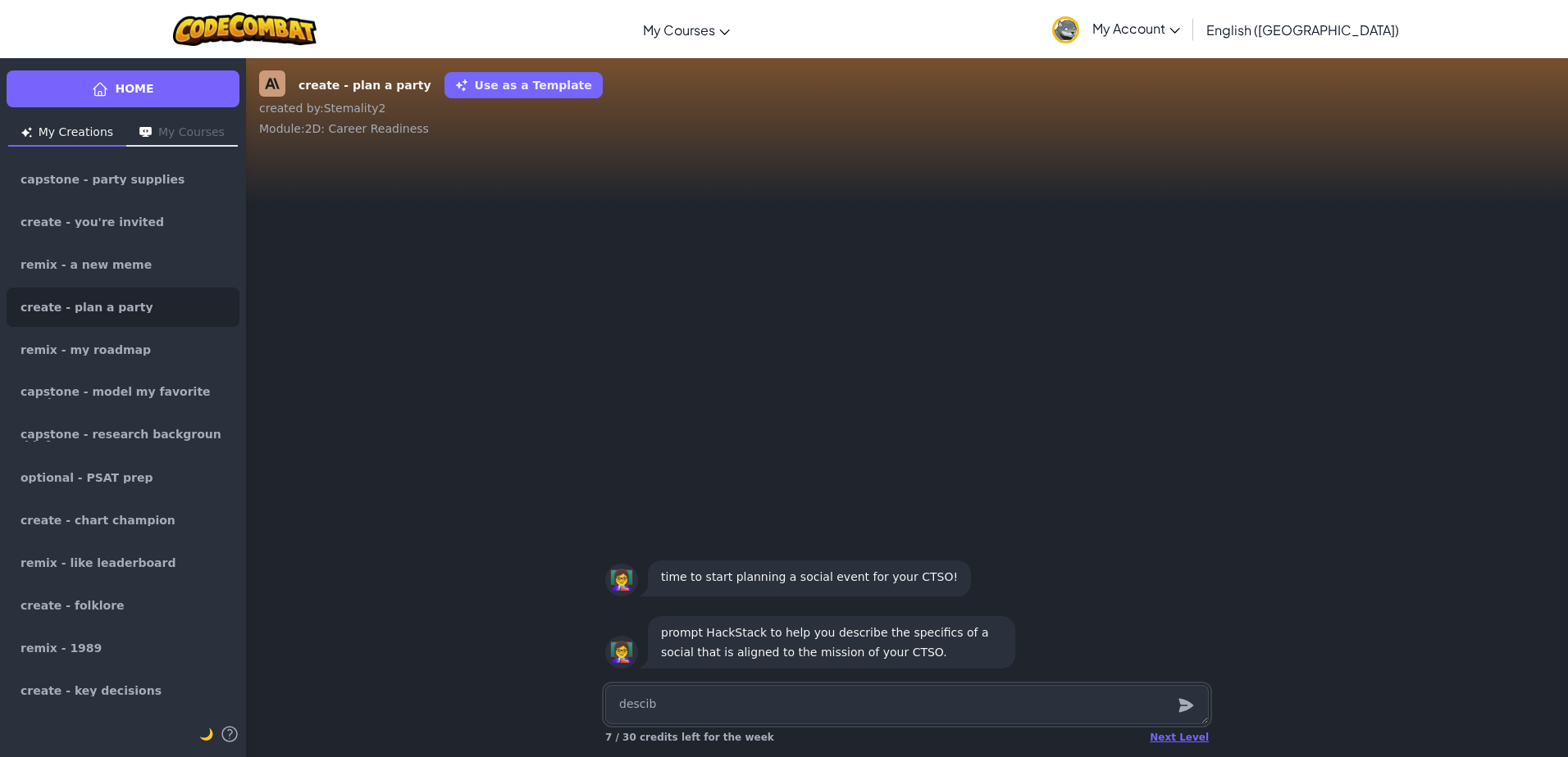
type textarea "x"
type textarea "descibe"
type textarea "x"
type textarea "descibe"
type textarea "x"
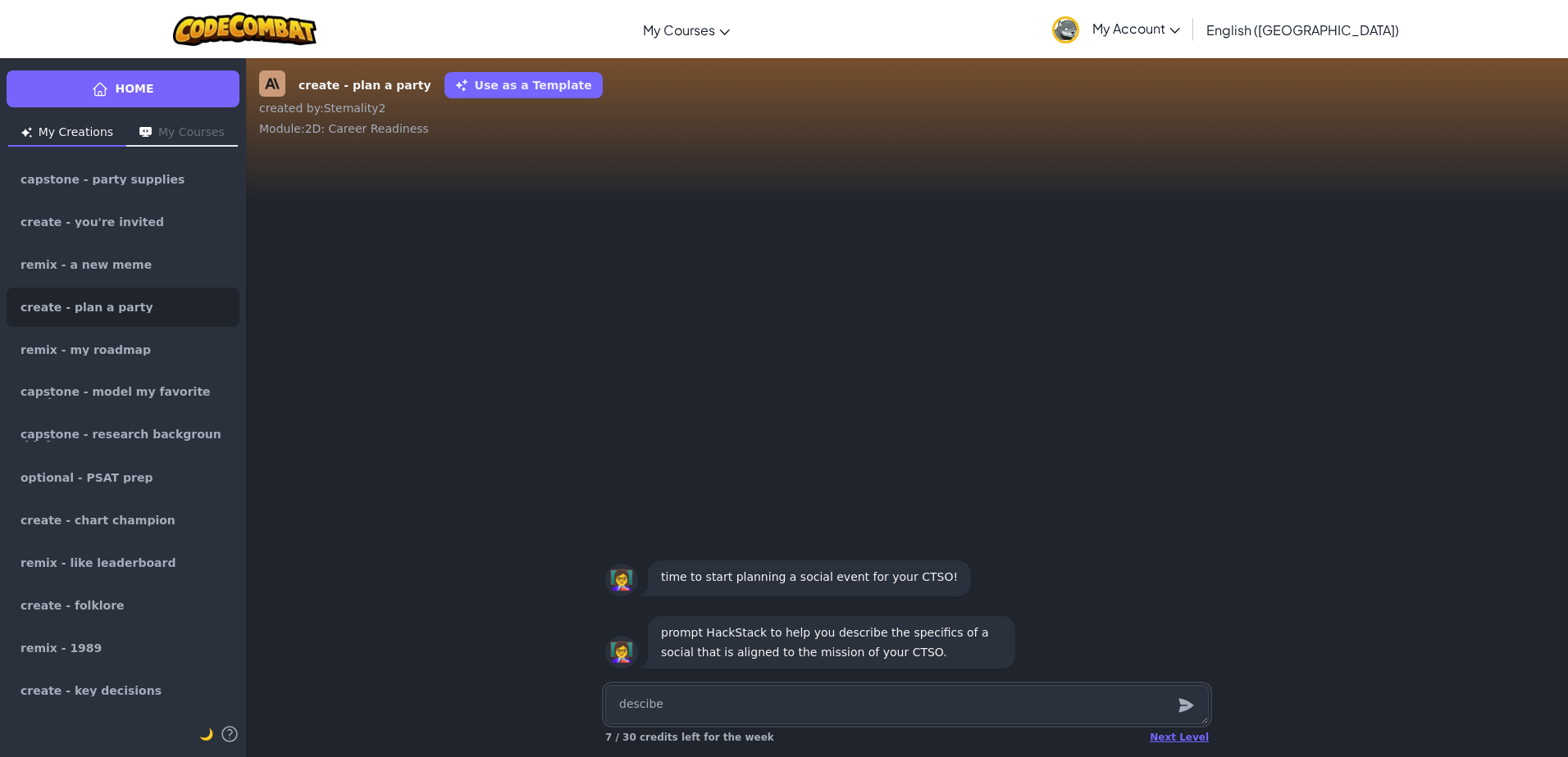
type textarea "descibe m"
type textarea "x"
type textarea "descibe me"
type textarea "x"
type textarea "descibe me"
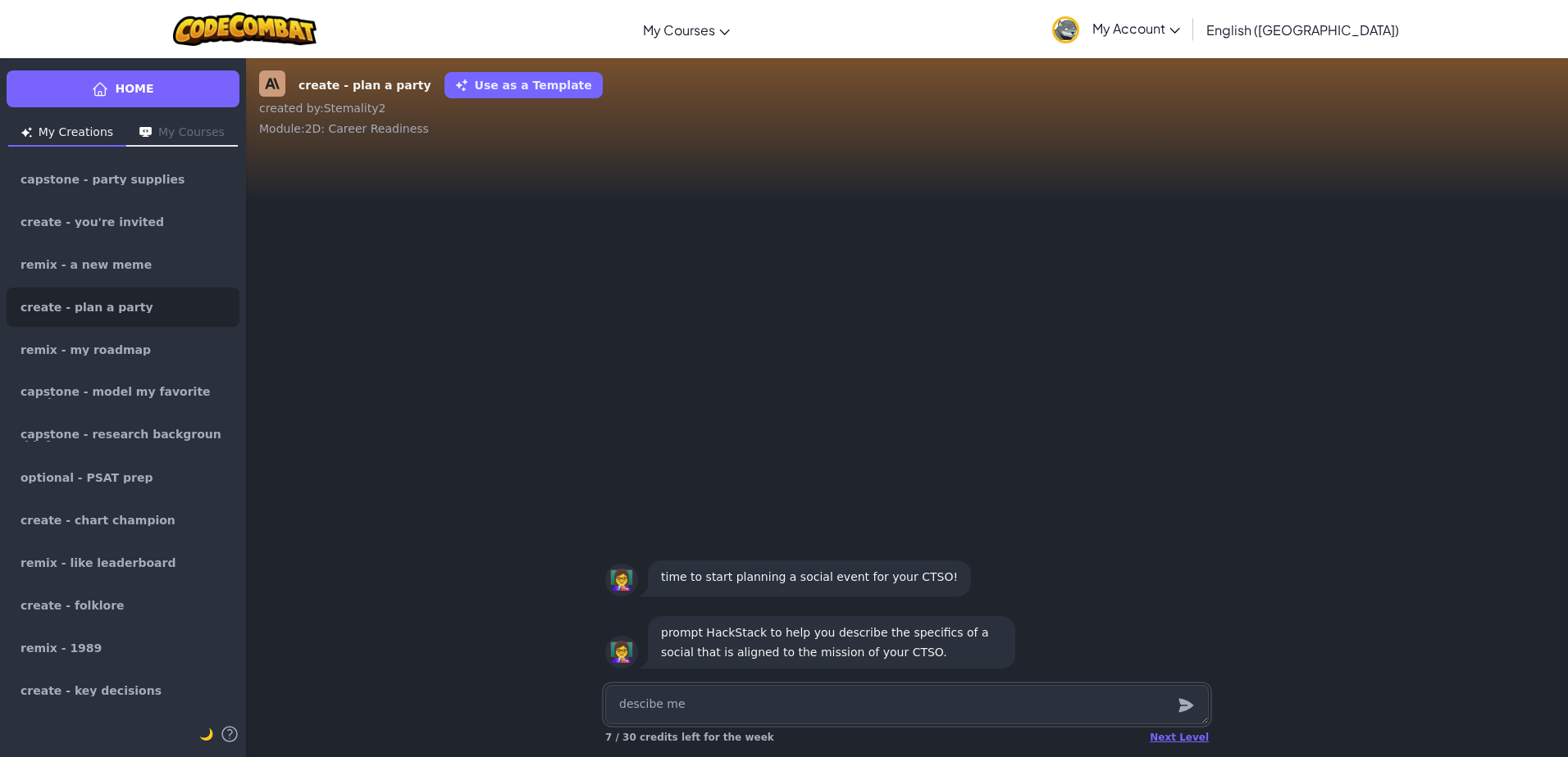
type textarea "x"
type textarea "descibe me t"
type textarea "x"
type textarea "descibe me th"
type textarea "x"
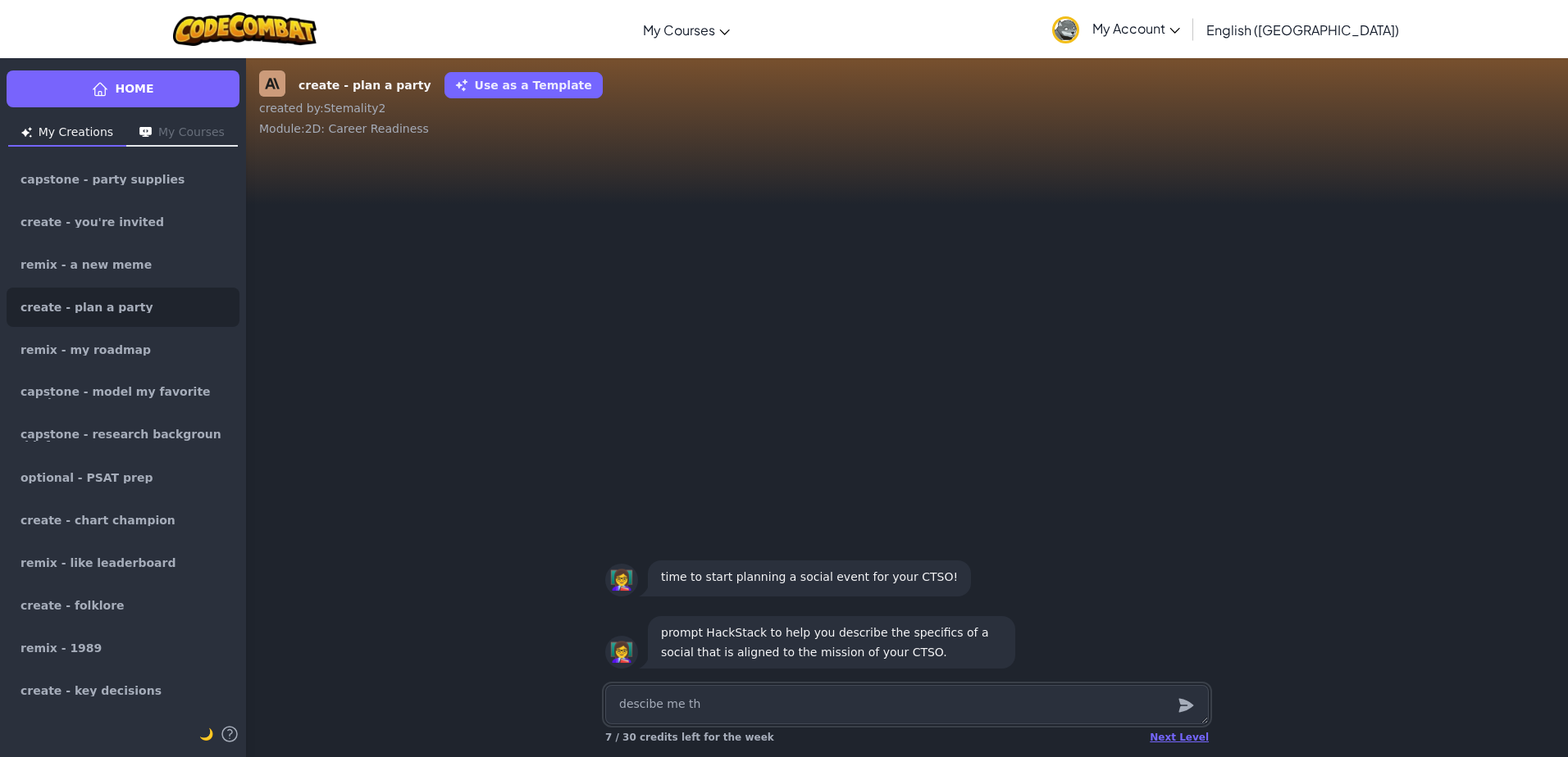
type textarea "descibe me the"
type textarea "x"
type textarea "descibe me the"
type textarea "x"
type textarea "descibe me the s"
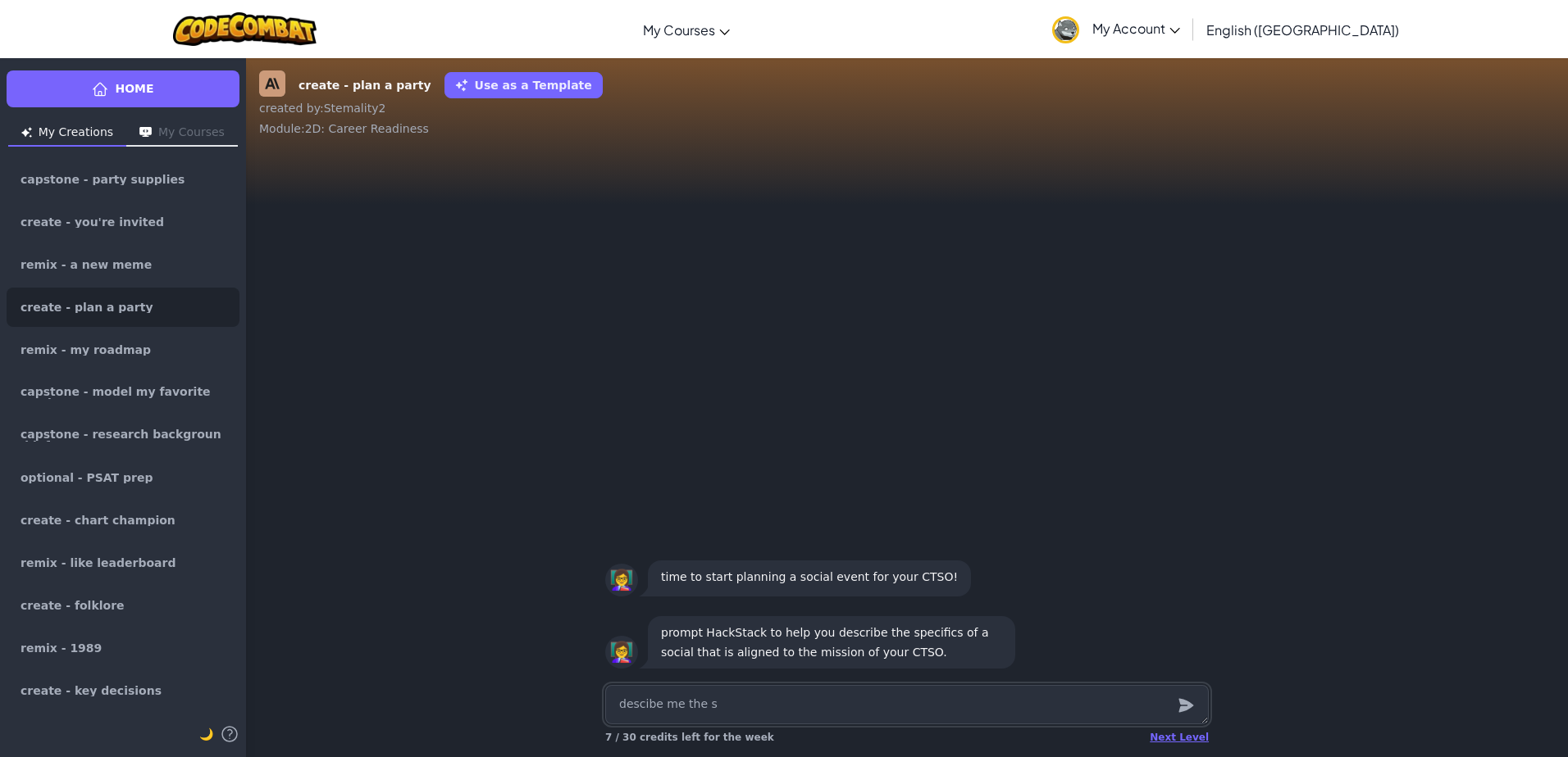
type textarea "x"
type textarea "descibe me the sp"
type textarea "x"
type textarea "descibe me the spe"
type textarea "x"
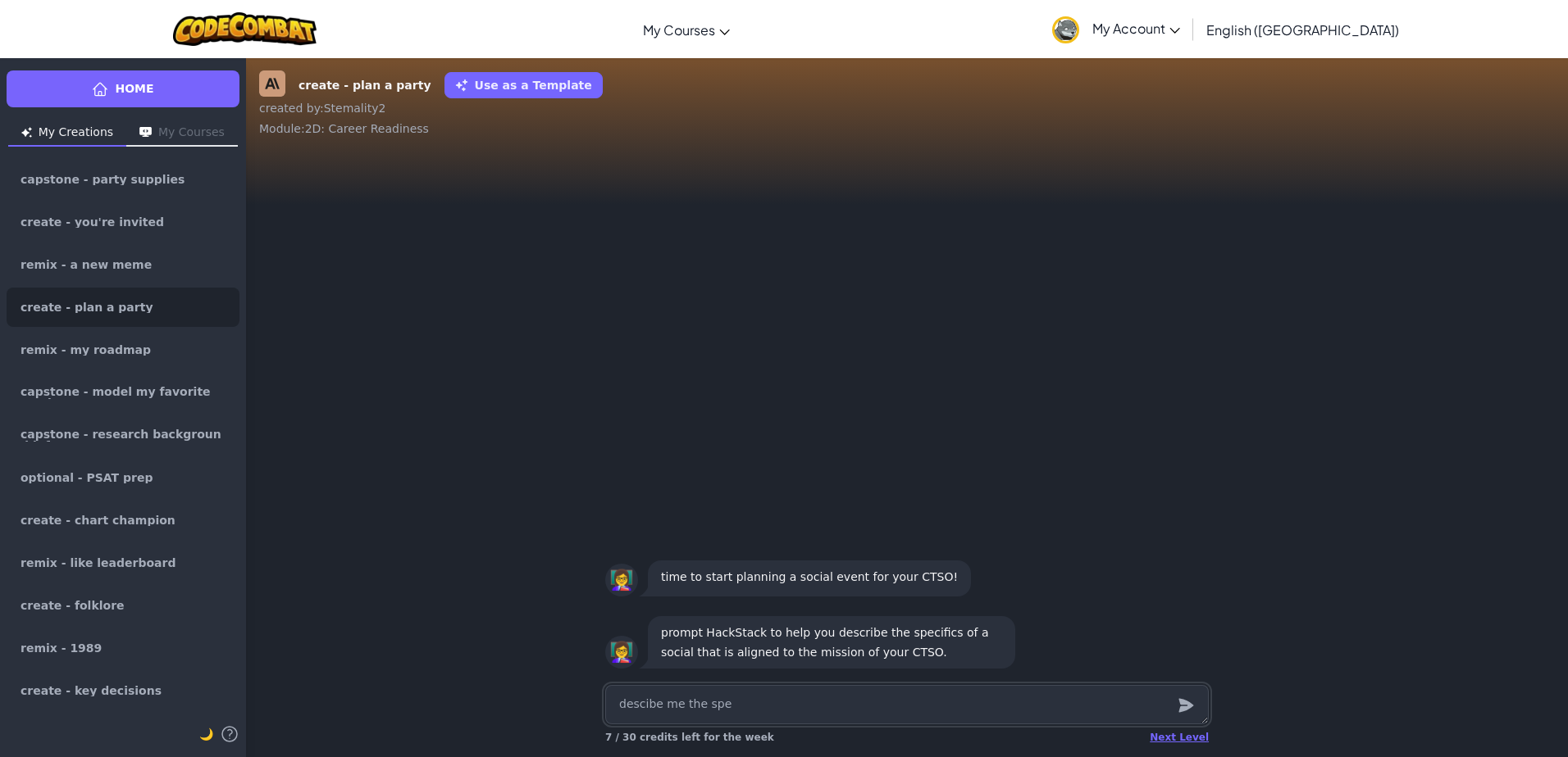
type textarea "descibe me the spec"
type textarea "x"
type textarea "descibe me the speci"
type textarea "x"
type textarea "descibe me the specif"
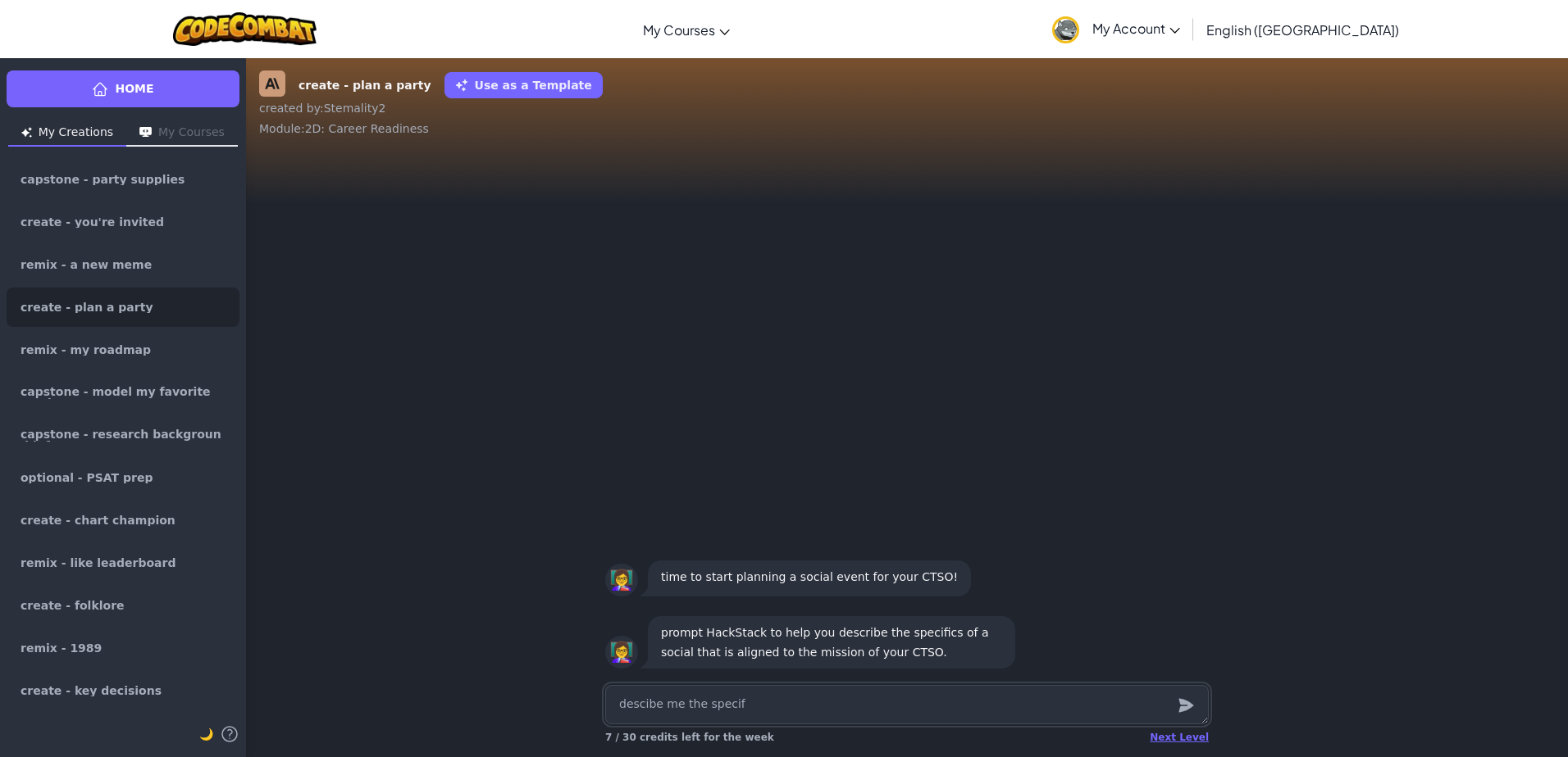
type textarea "x"
type textarea "descibe me the specifi"
type textarea "x"
click at [854, 705] on textarea "describe me the specifics of the Future" at bounding box center [907, 704] width 604 height 39
click at [784, 709] on textarea "describe me the specifics of the Future Business Leaders of America CTSO" at bounding box center [907, 704] width 604 height 39
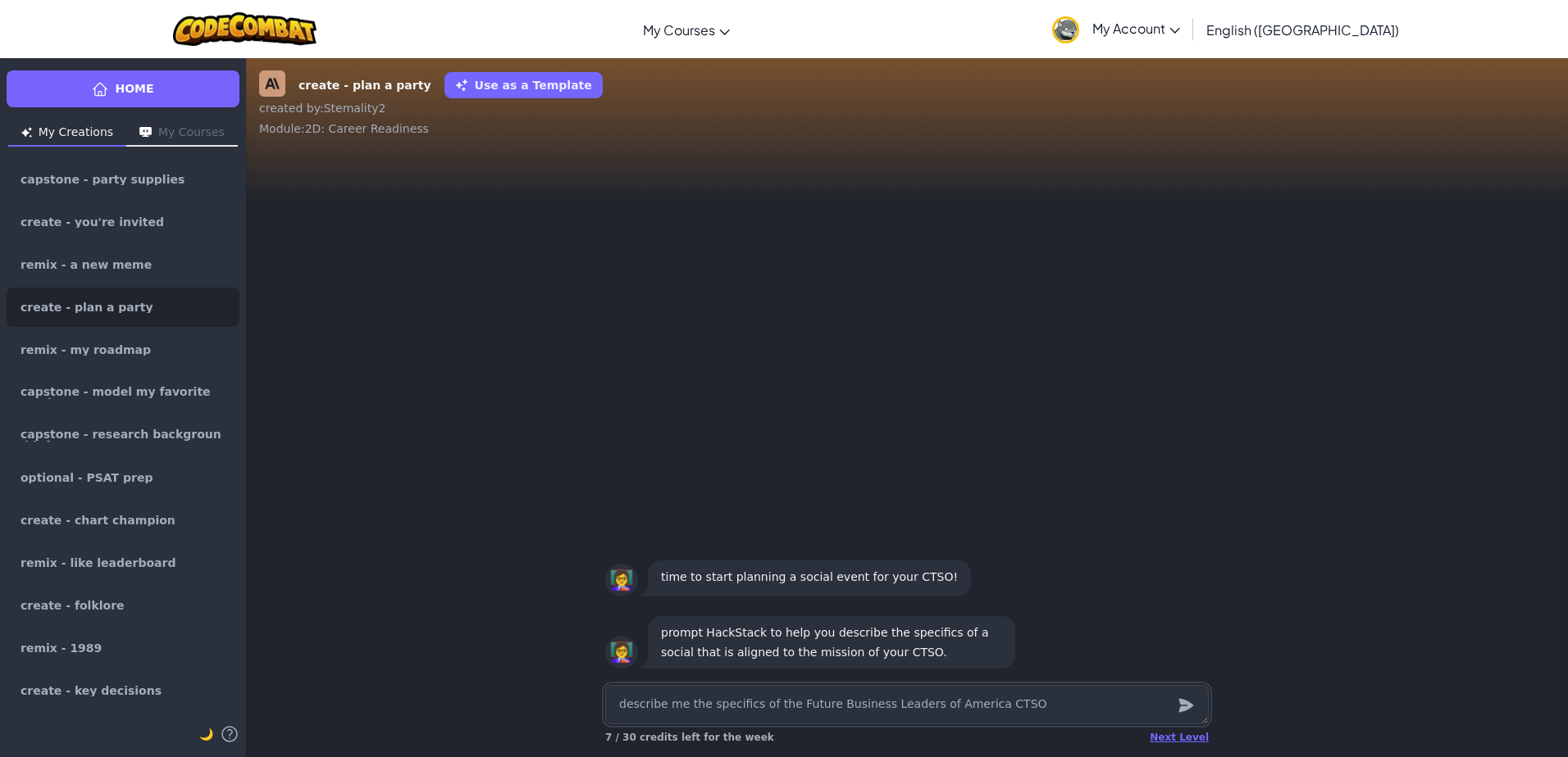
click at [994, 703] on textarea "describe me the specifics of the Future Business Leaders of America CTSO" at bounding box center [907, 704] width 604 height 39
click at [1177, 710] on icon "submit" at bounding box center [1185, 706] width 18 height 20
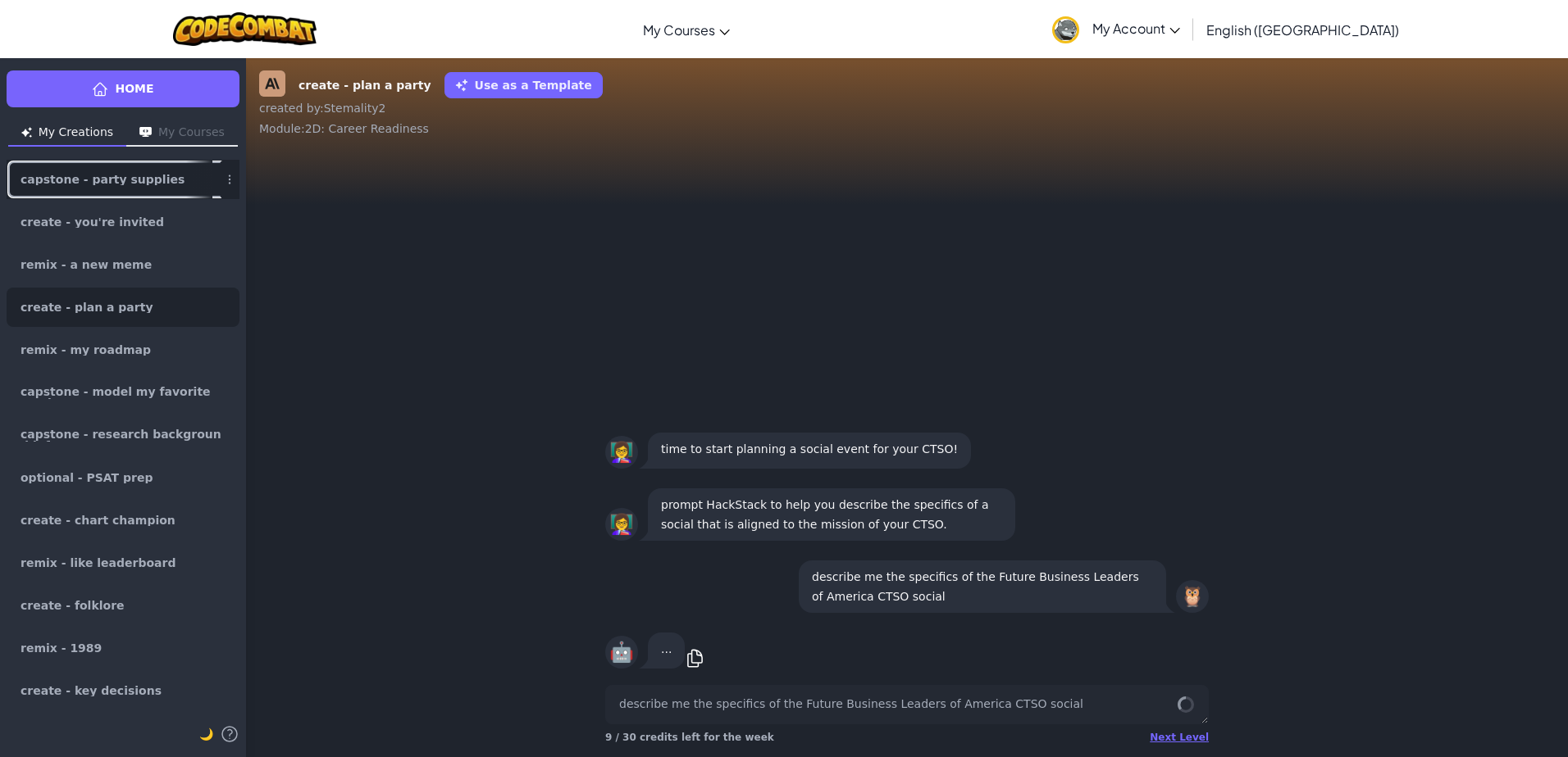
click at [158, 175] on link "capstone - party supplies" at bounding box center [122, 178] width 233 height 39
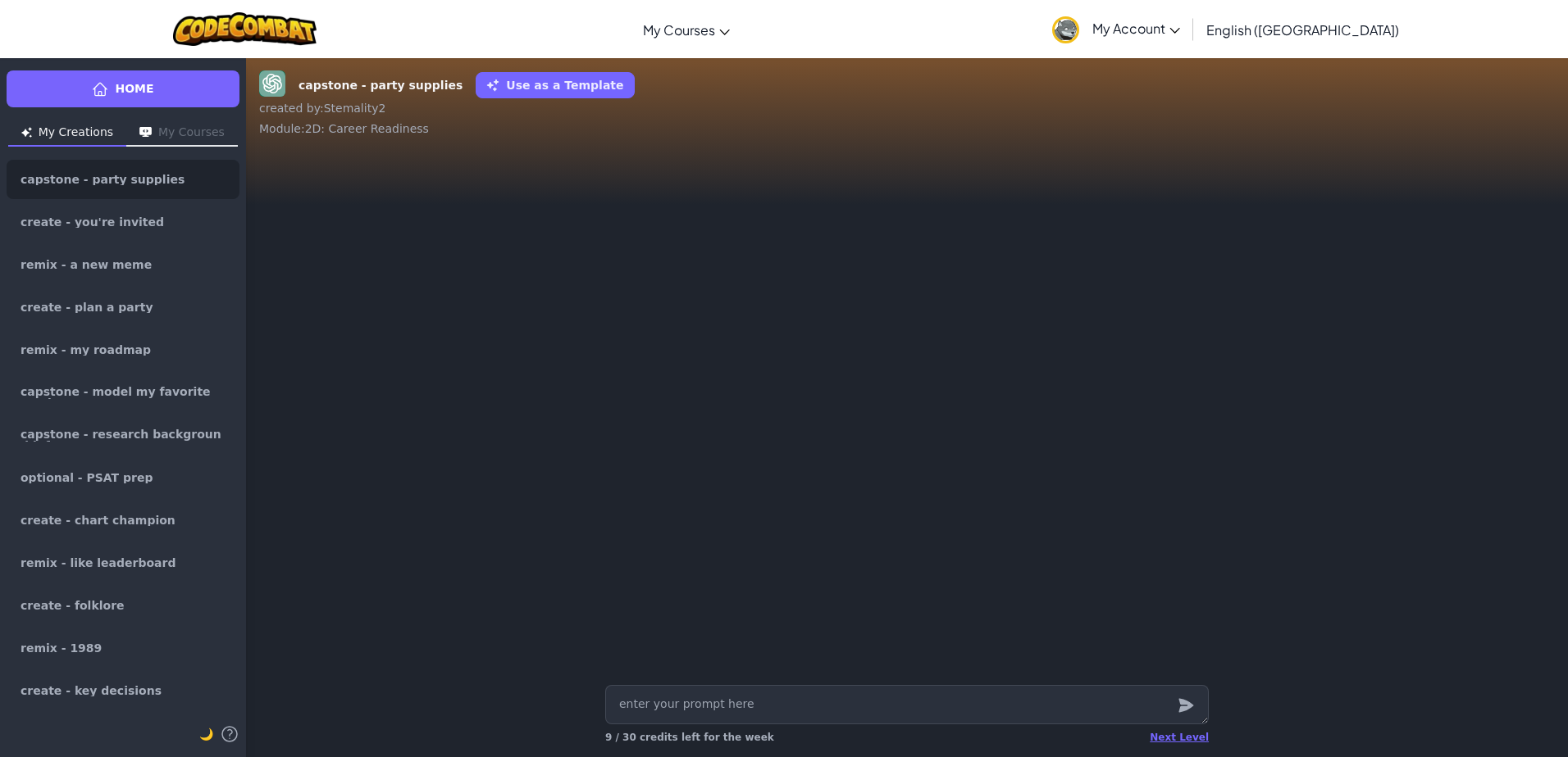
click at [777, 721] on textarea at bounding box center [907, 704] width 604 height 39
click at [160, 231] on link "create - you're invited" at bounding box center [122, 221] width 233 height 39
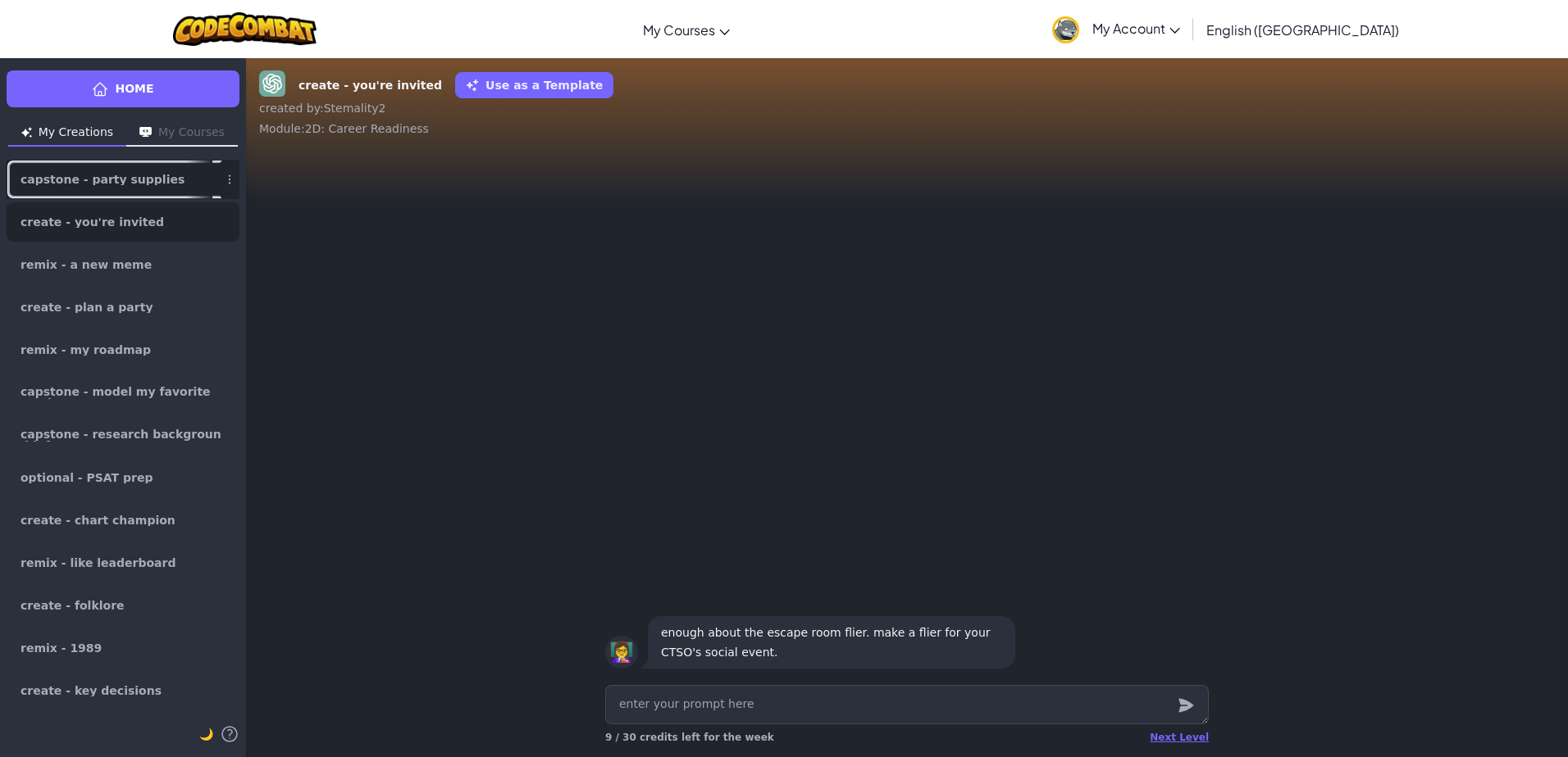
click at [140, 164] on link "capstone - party supplies" at bounding box center [122, 178] width 233 height 39
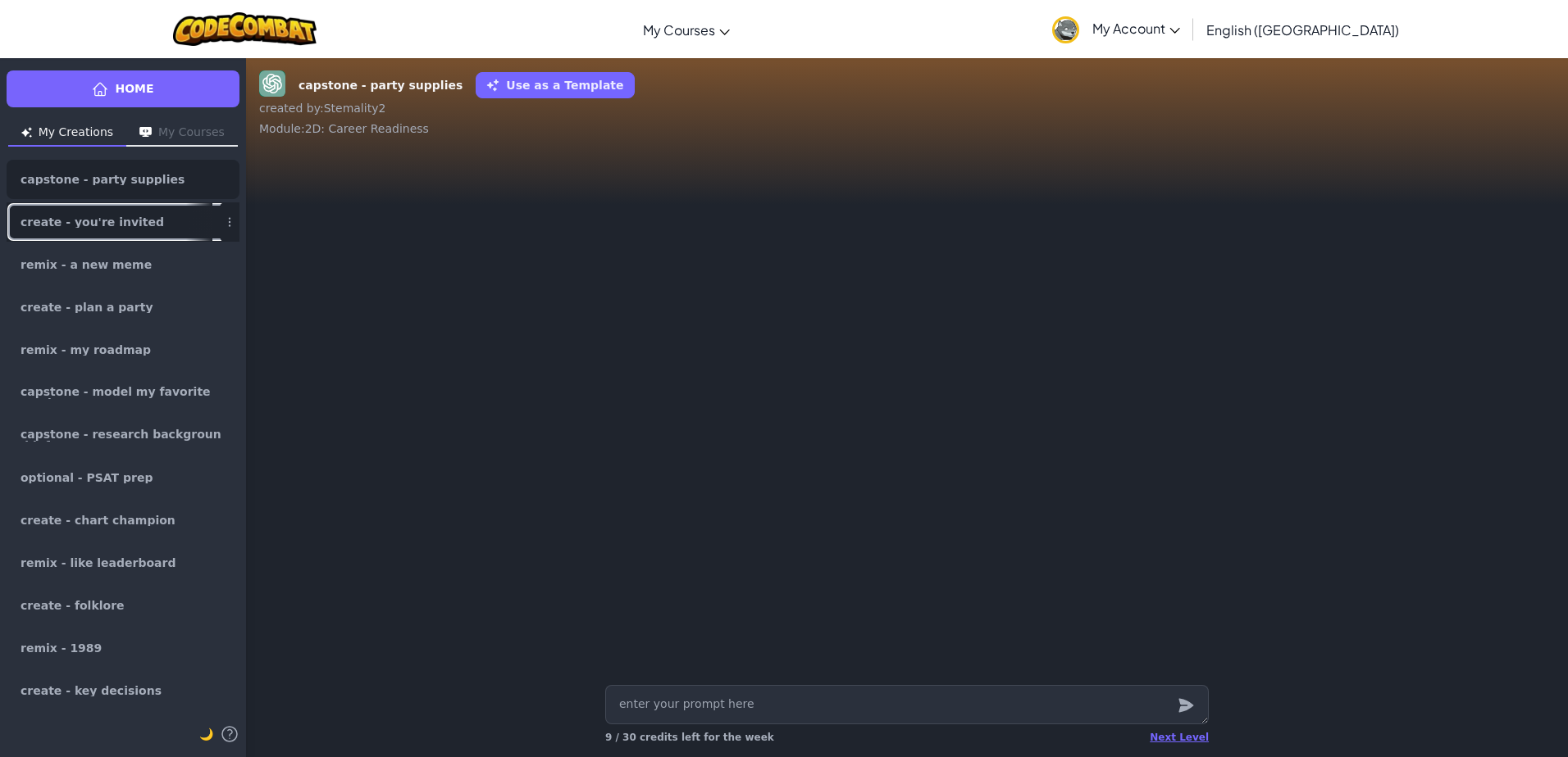
click at [148, 226] on link "create - you're invited" at bounding box center [122, 221] width 233 height 39
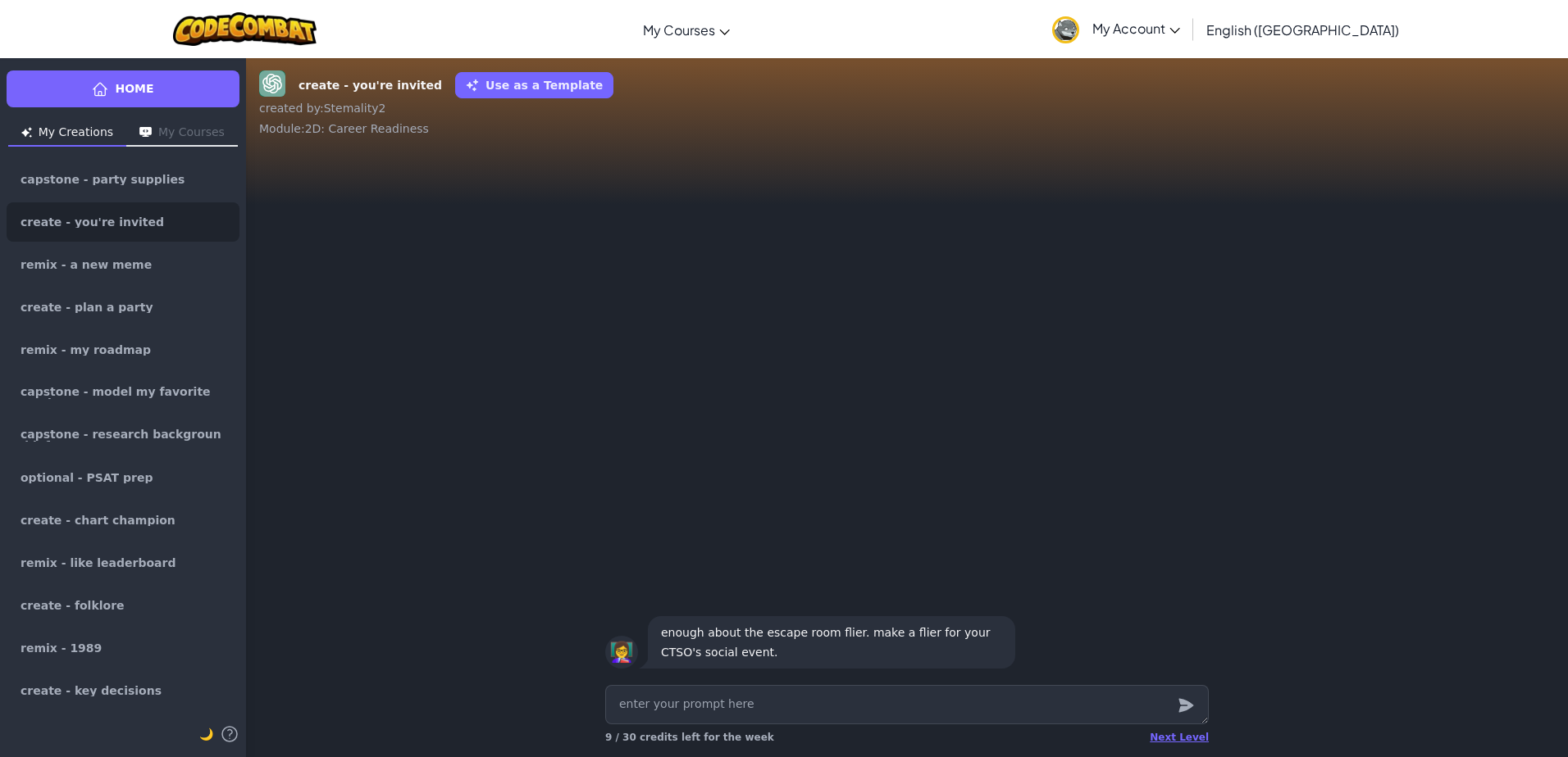
click at [194, 130] on button "My Courses" at bounding box center [182, 134] width 112 height 27
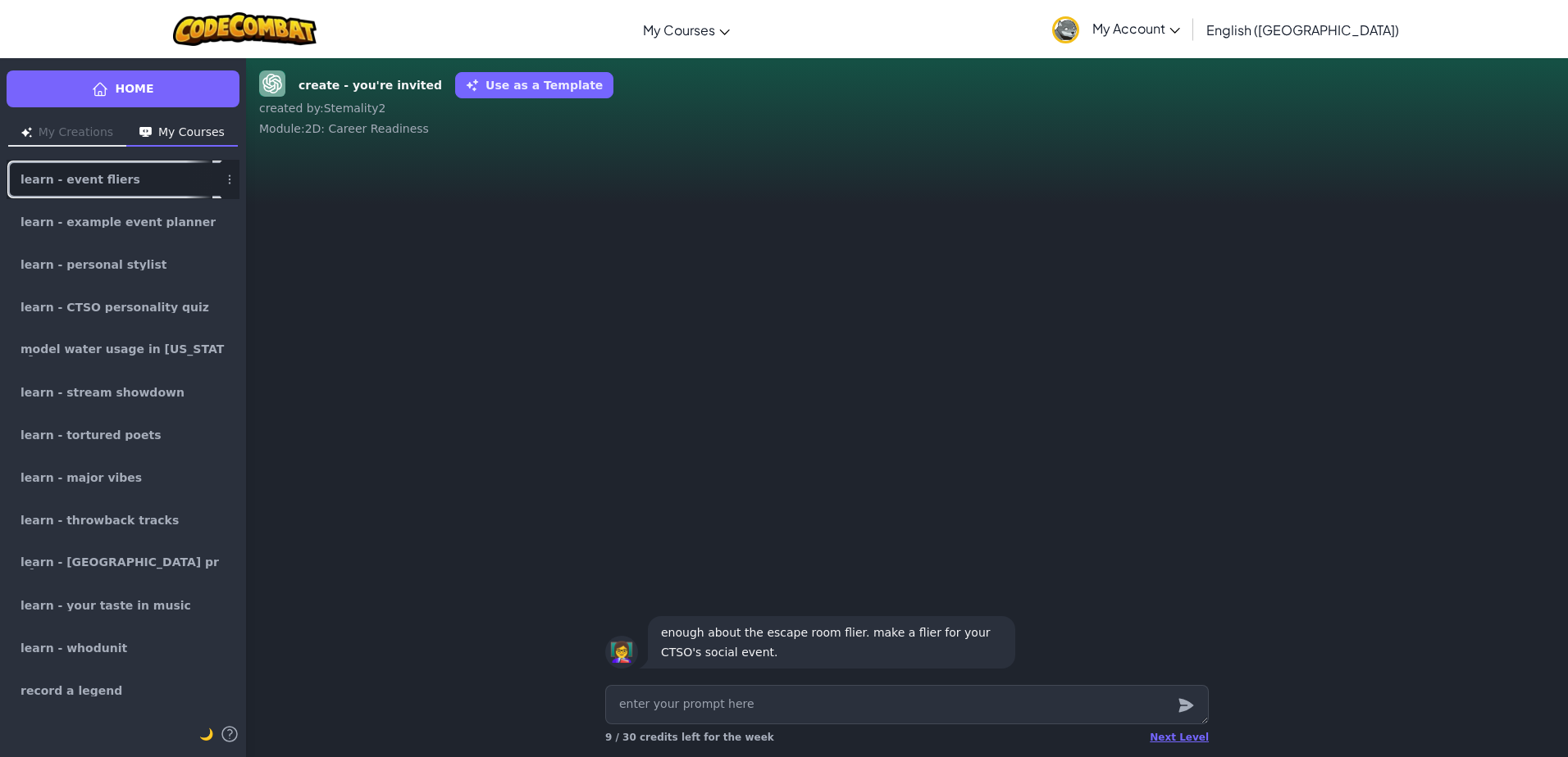
click at [153, 184] on link "learn - event fliers" at bounding box center [122, 178] width 233 height 39
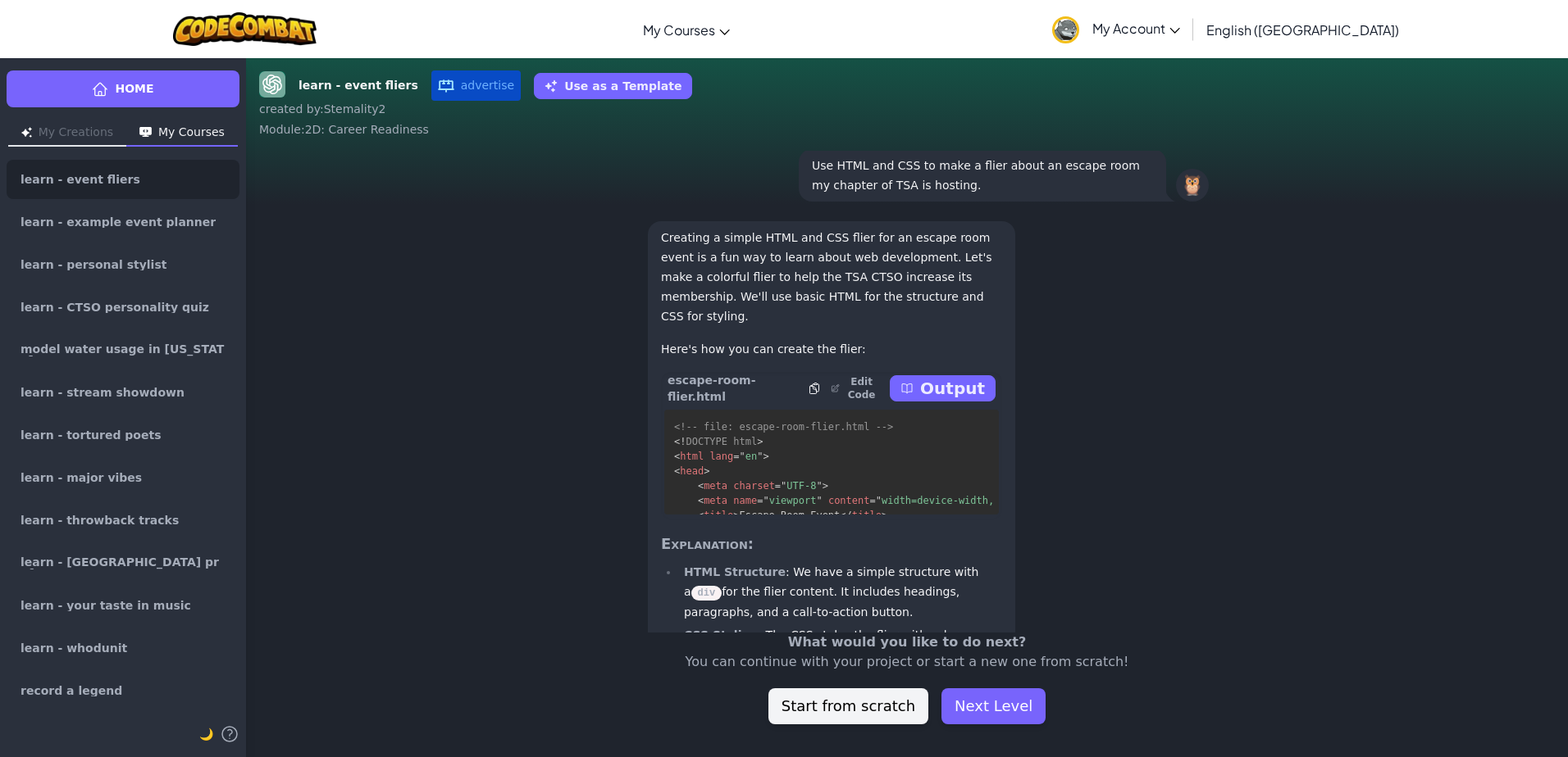
scroll to position [-1884, 0]
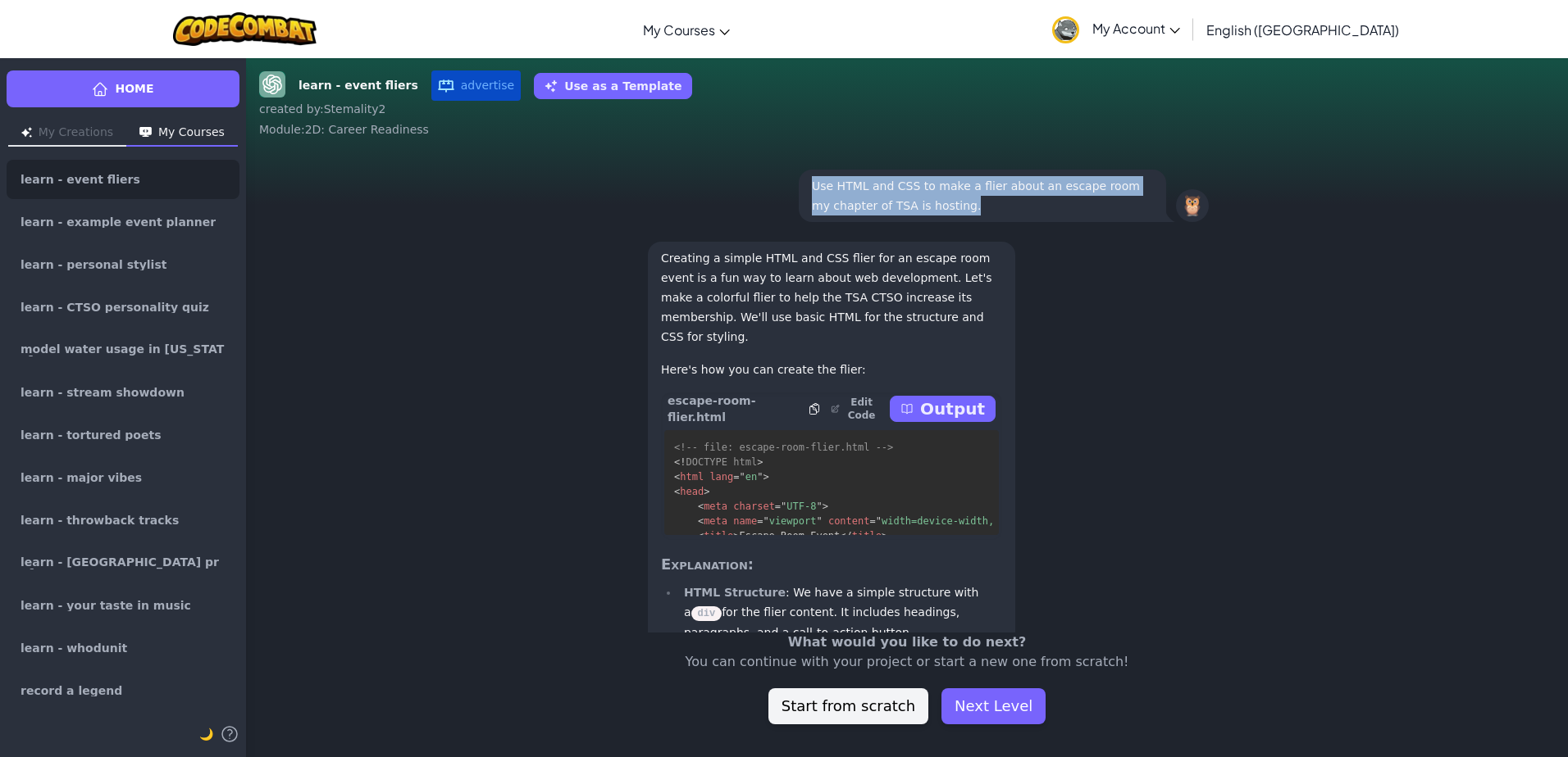
drag, startPoint x: 806, startPoint y: 284, endPoint x: 1048, endPoint y: 334, distance: 247.1
click at [1048, 232] on div "🦉 Use HTML and CSS to make a flier about an escape room my chapter of TSA is ho…" at bounding box center [907, 195] width 630 height 72
copy p "Use HTML and CSS to make a flier about an escape room my chapter of TSA is host…"
click at [77, 130] on button "My Creations" at bounding box center [67, 134] width 118 height 27
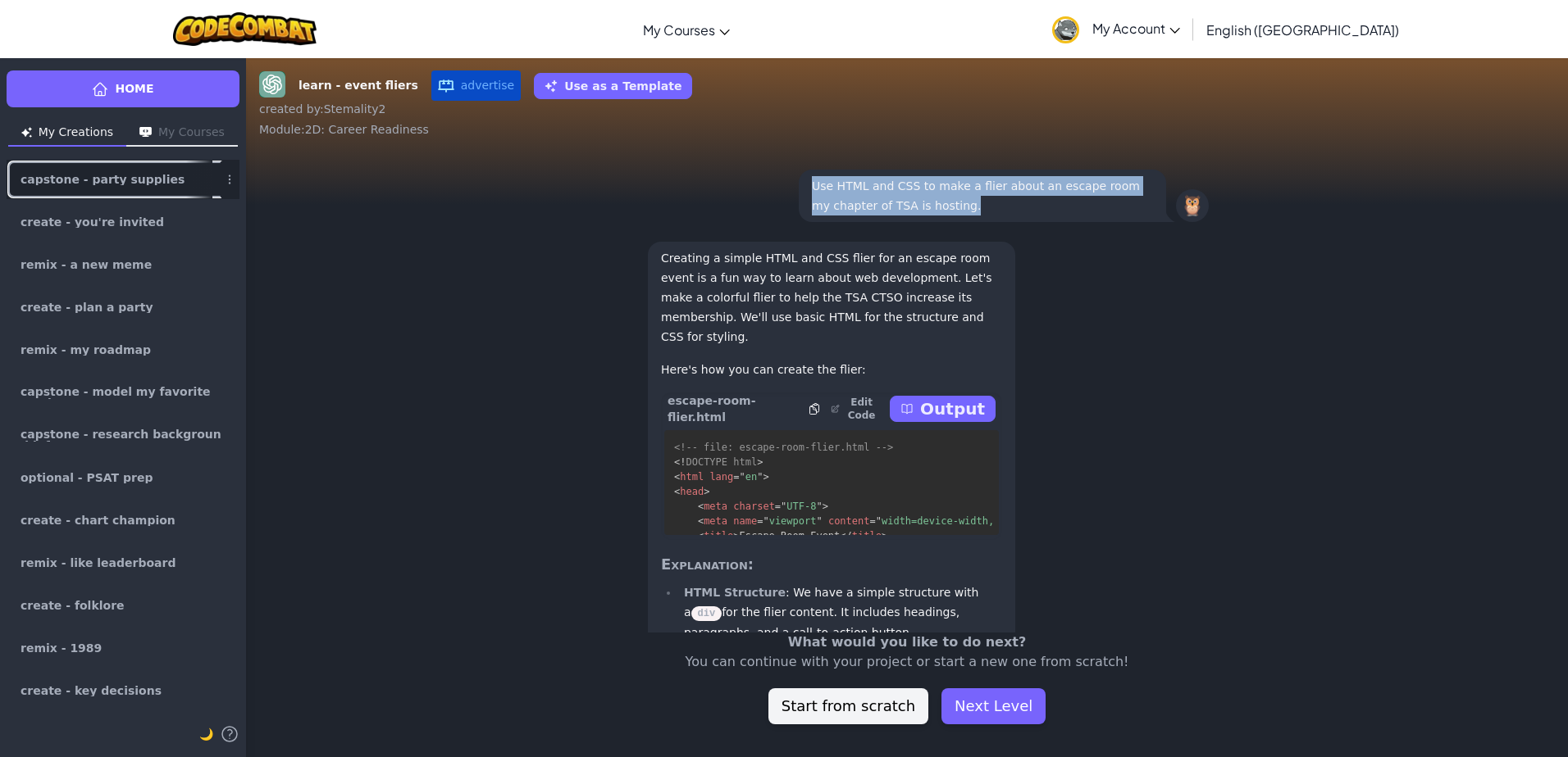
click at [97, 180] on span "capstone - party supplies" at bounding box center [103, 179] width 164 height 11
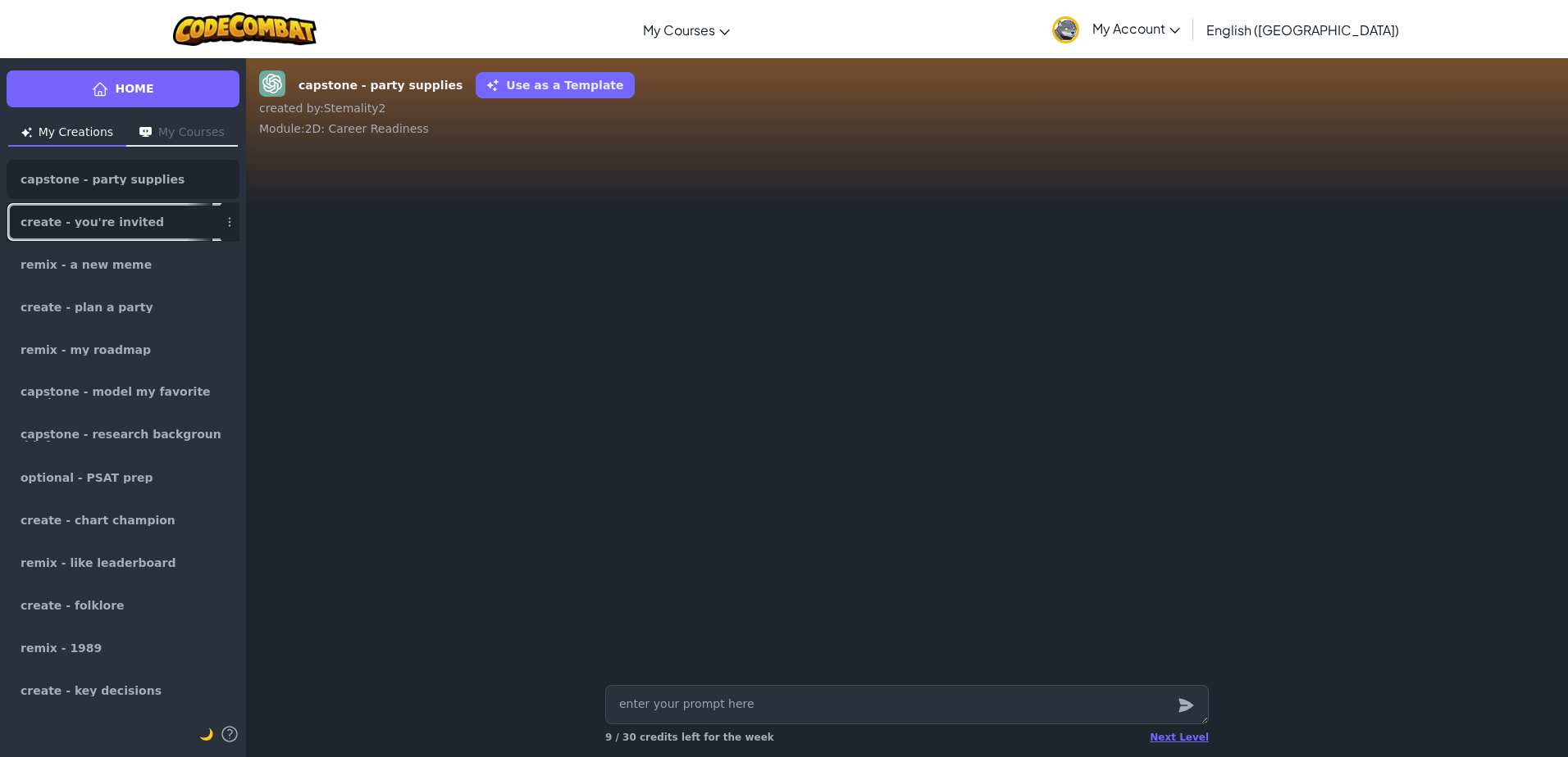
click at [163, 232] on link "create - you're invited" at bounding box center [122, 221] width 233 height 39
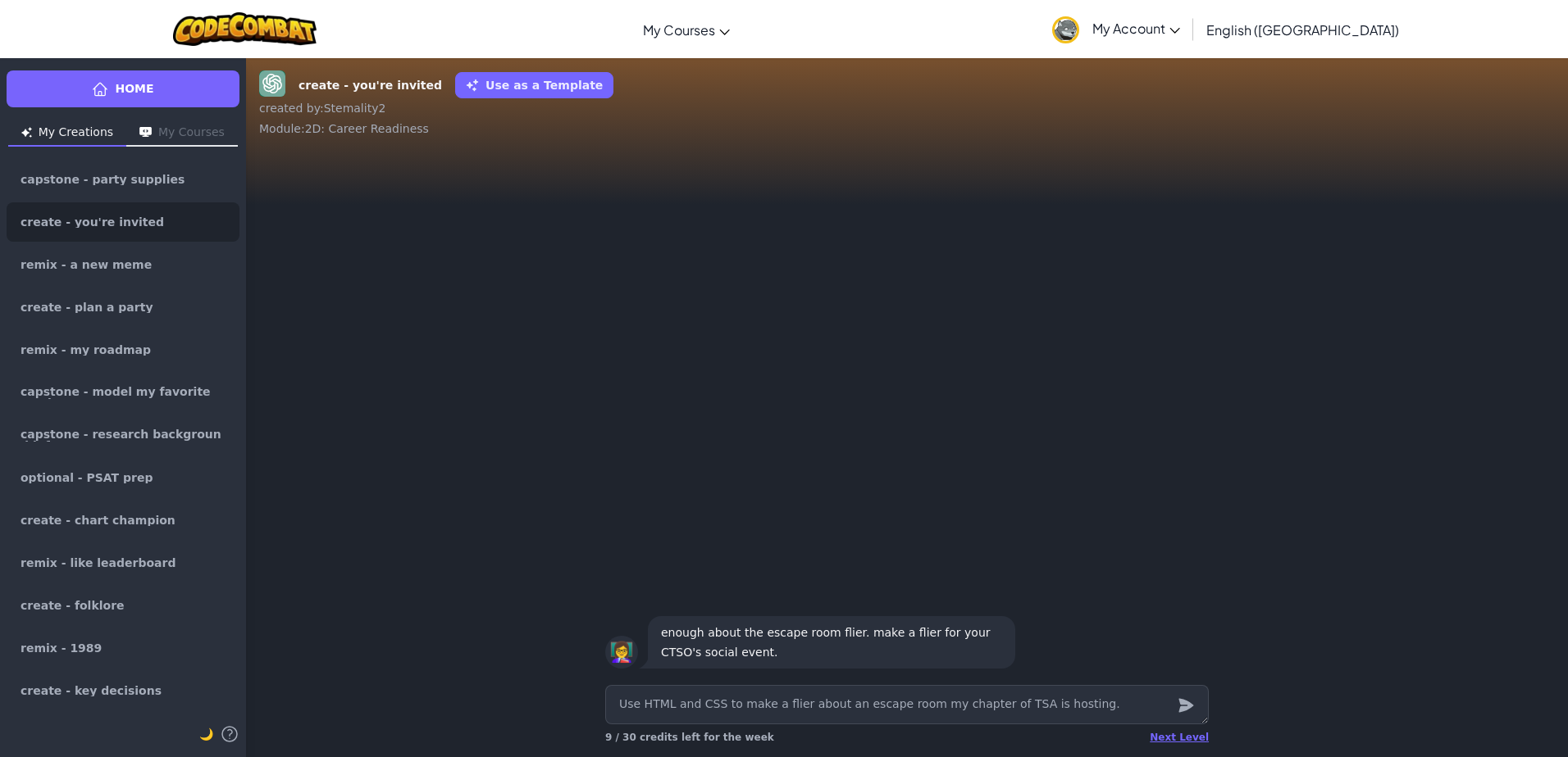
drag, startPoint x: 909, startPoint y: 704, endPoint x: 831, endPoint y: 695, distance: 78.5
click at [831, 695] on textarea "Use HTML and CSS to make a flier about an escape room my chapter of TSA is host…" at bounding box center [907, 704] width 604 height 39
click at [982, 707] on textarea "Use HTML and CSS to make a flier about a fundraiser my chapter of TSA is hostin…" at bounding box center [907, 704] width 604 height 39
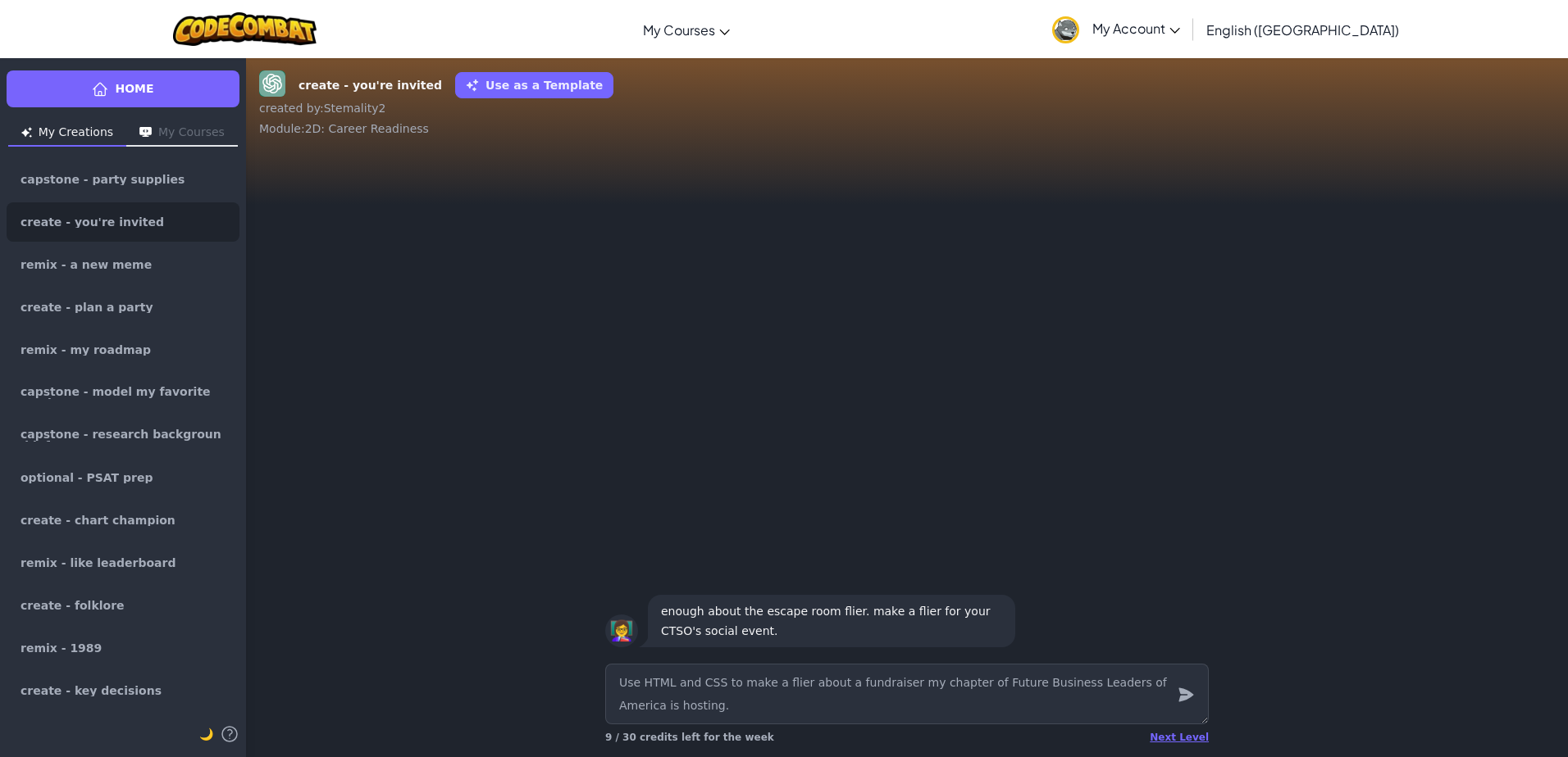
click at [1177, 695] on icon "submit" at bounding box center [1185, 694] width 18 height 20
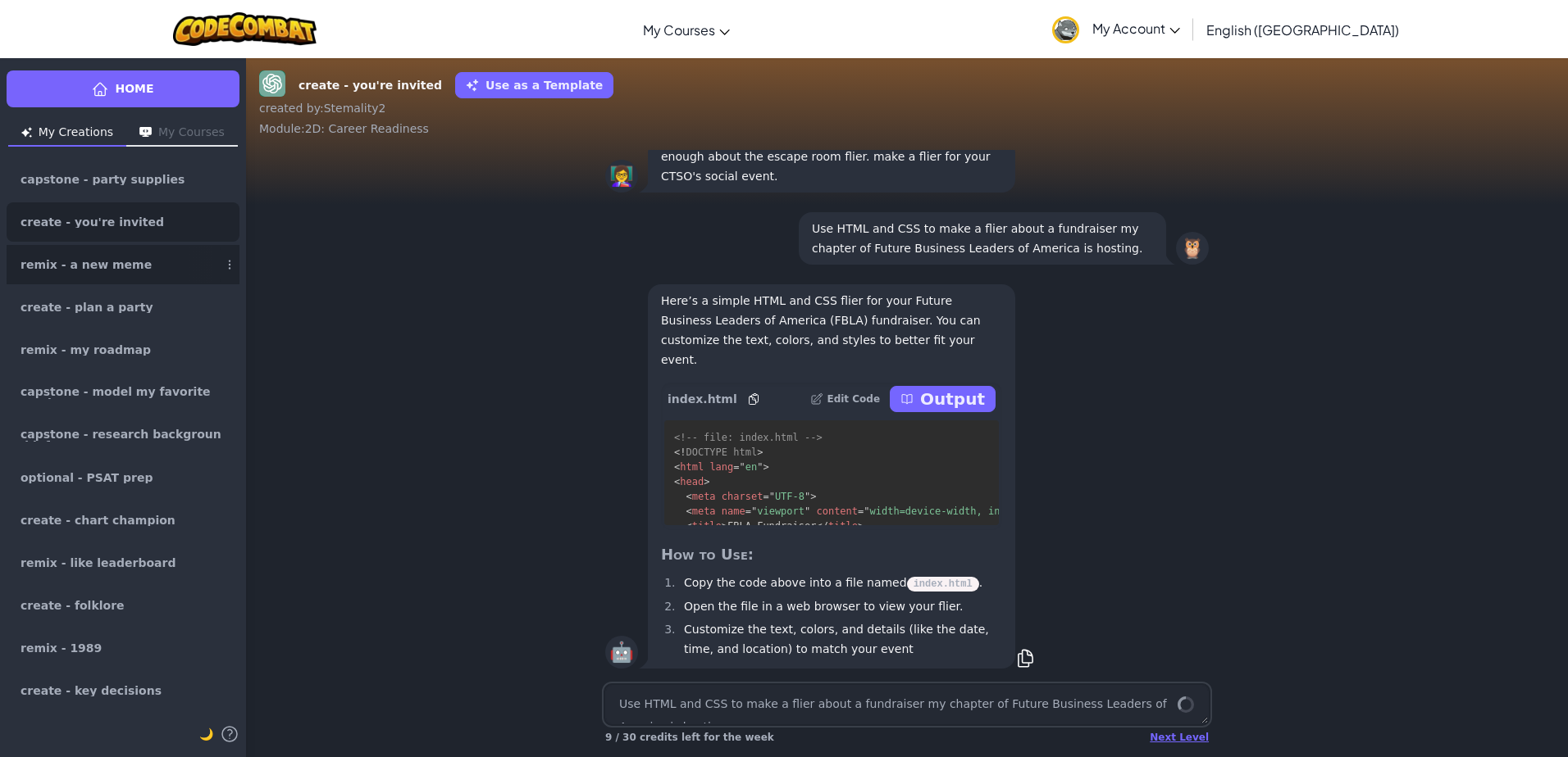
scroll to position [1, 0]
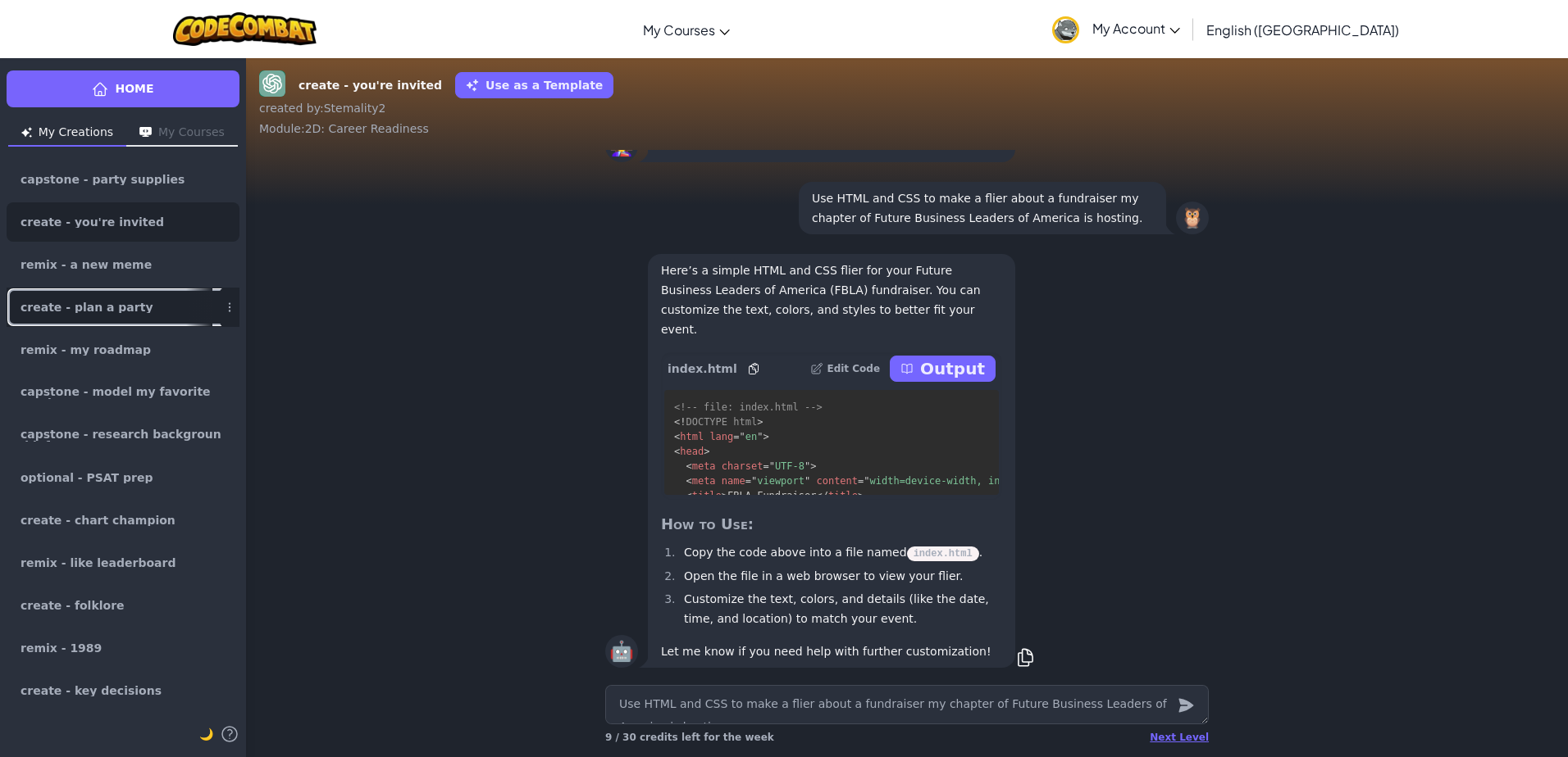
click at [151, 321] on link "create - plan a party" at bounding box center [122, 306] width 233 height 39
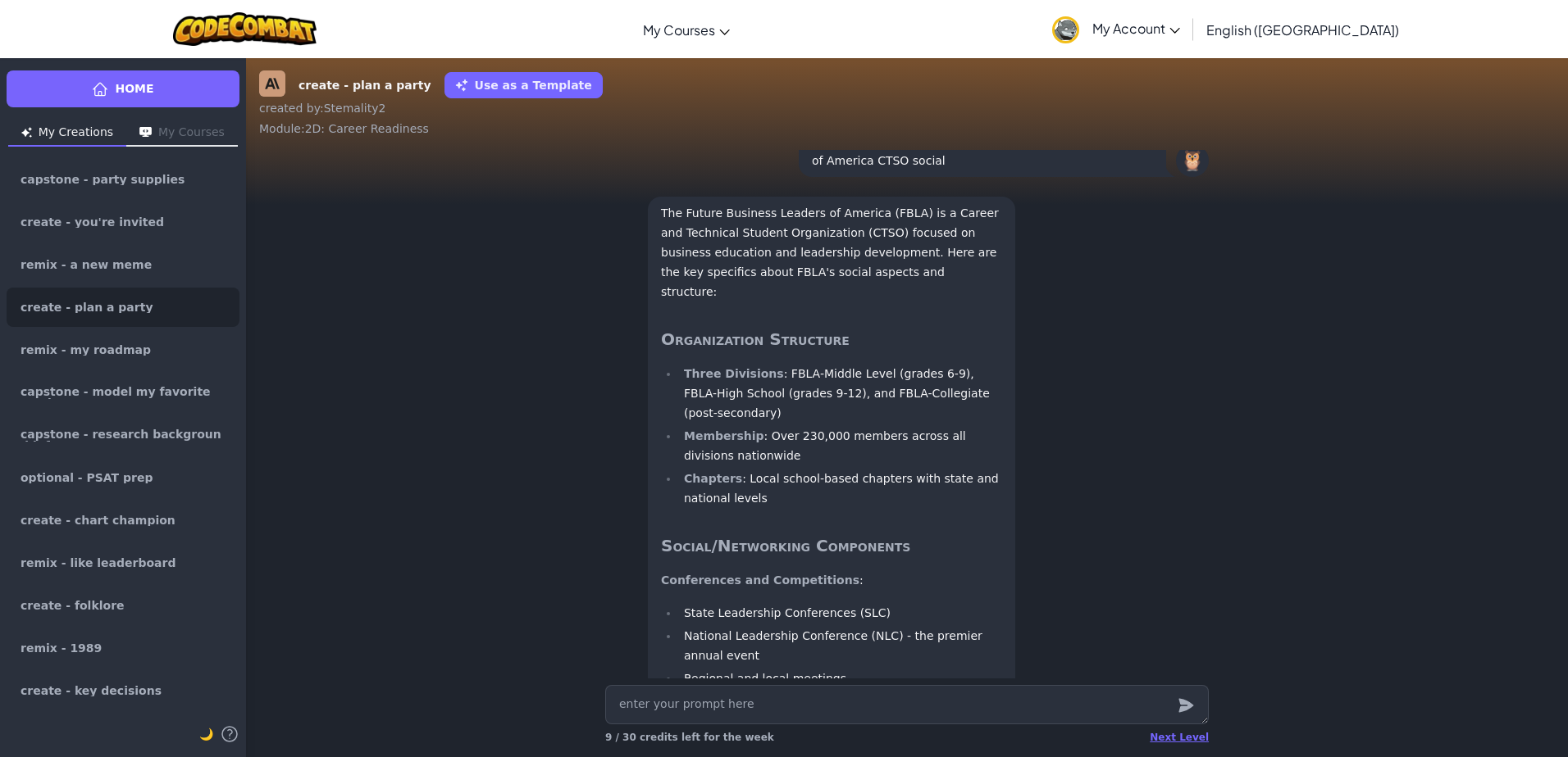
scroll to position [-805, 0]
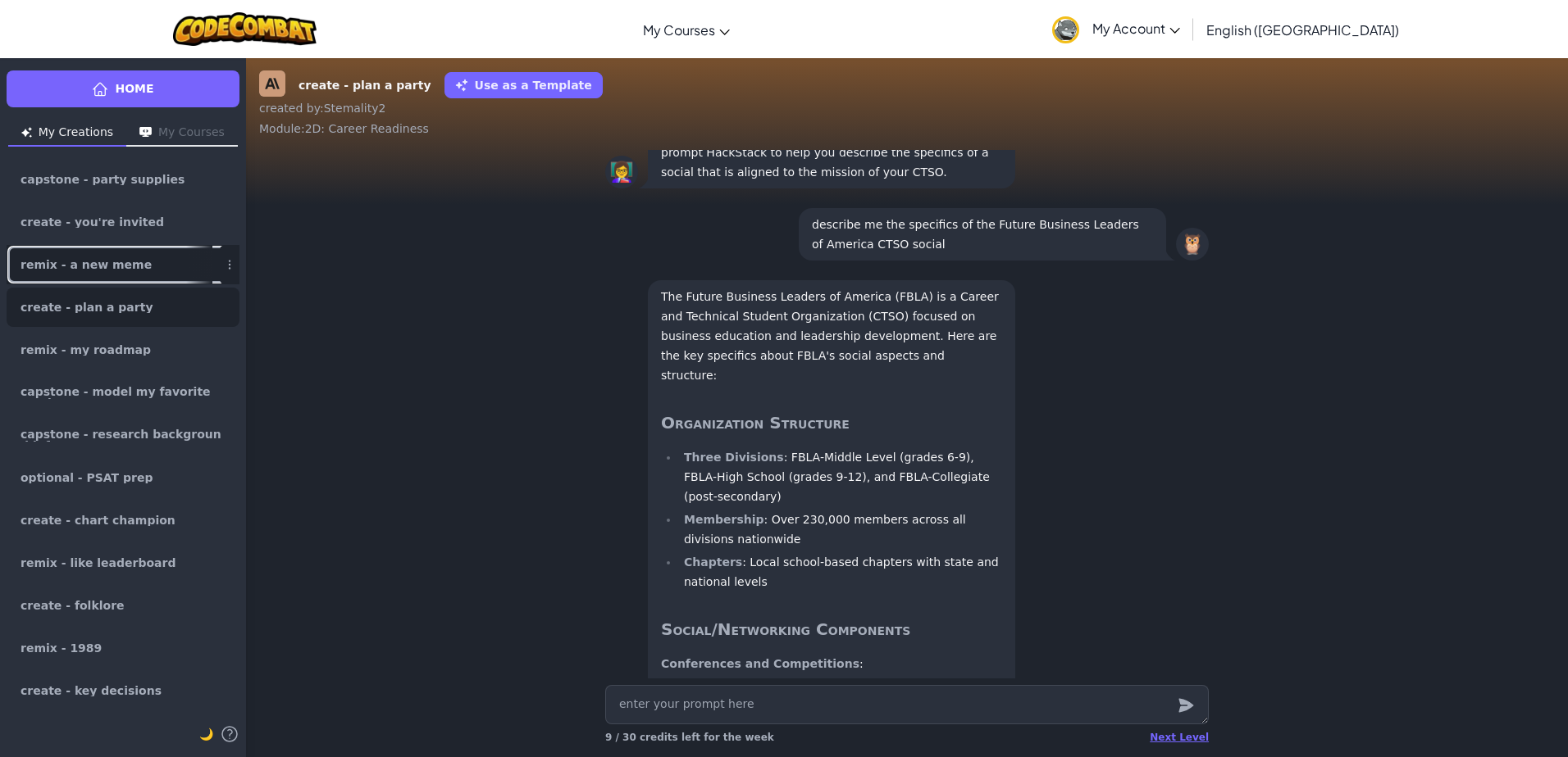
click at [73, 272] on link "remix - a new meme" at bounding box center [122, 264] width 233 height 39
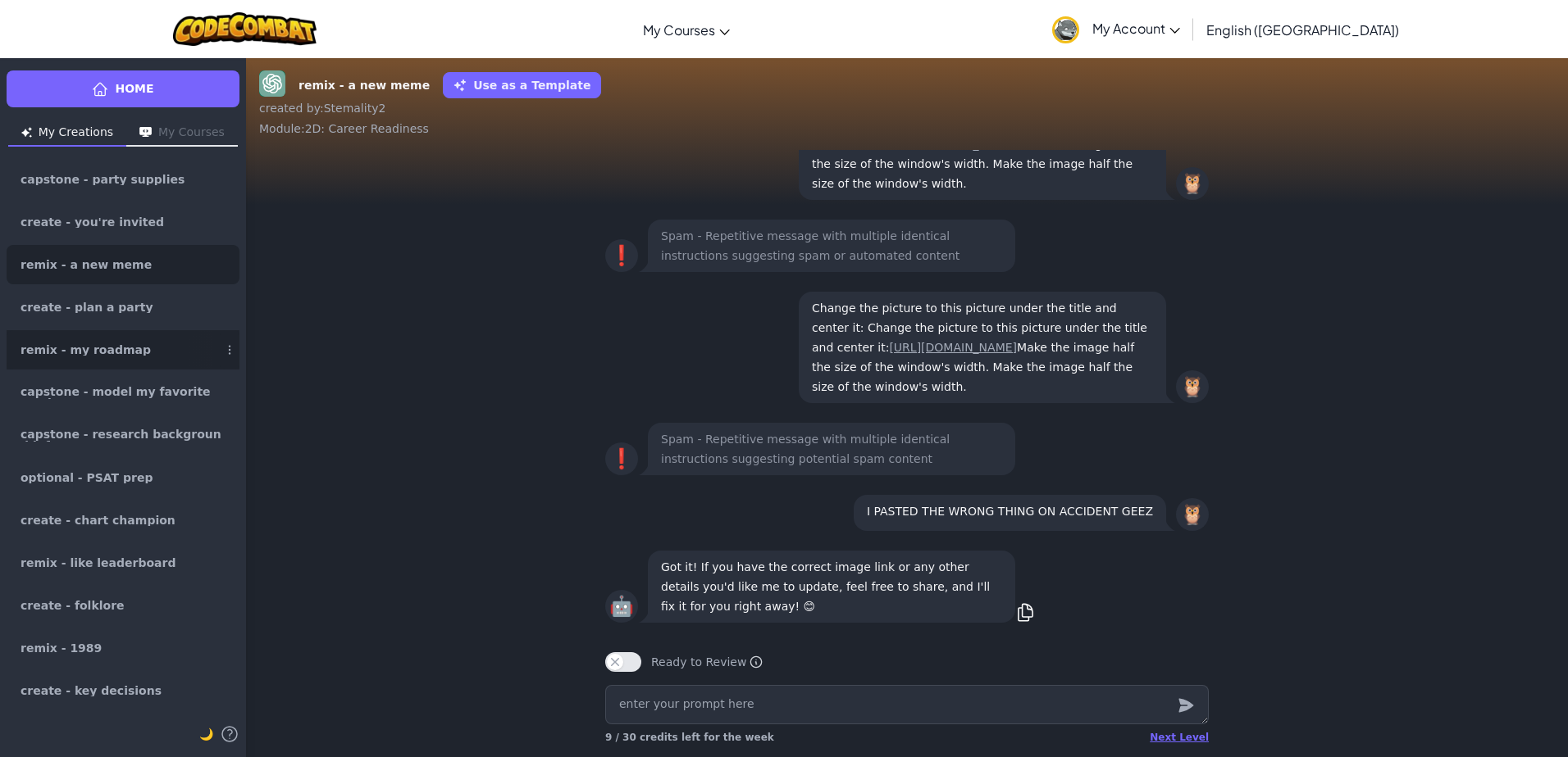
scroll to position [1, 0]
click at [126, 313] on link "create - plan a party" at bounding box center [122, 306] width 233 height 39
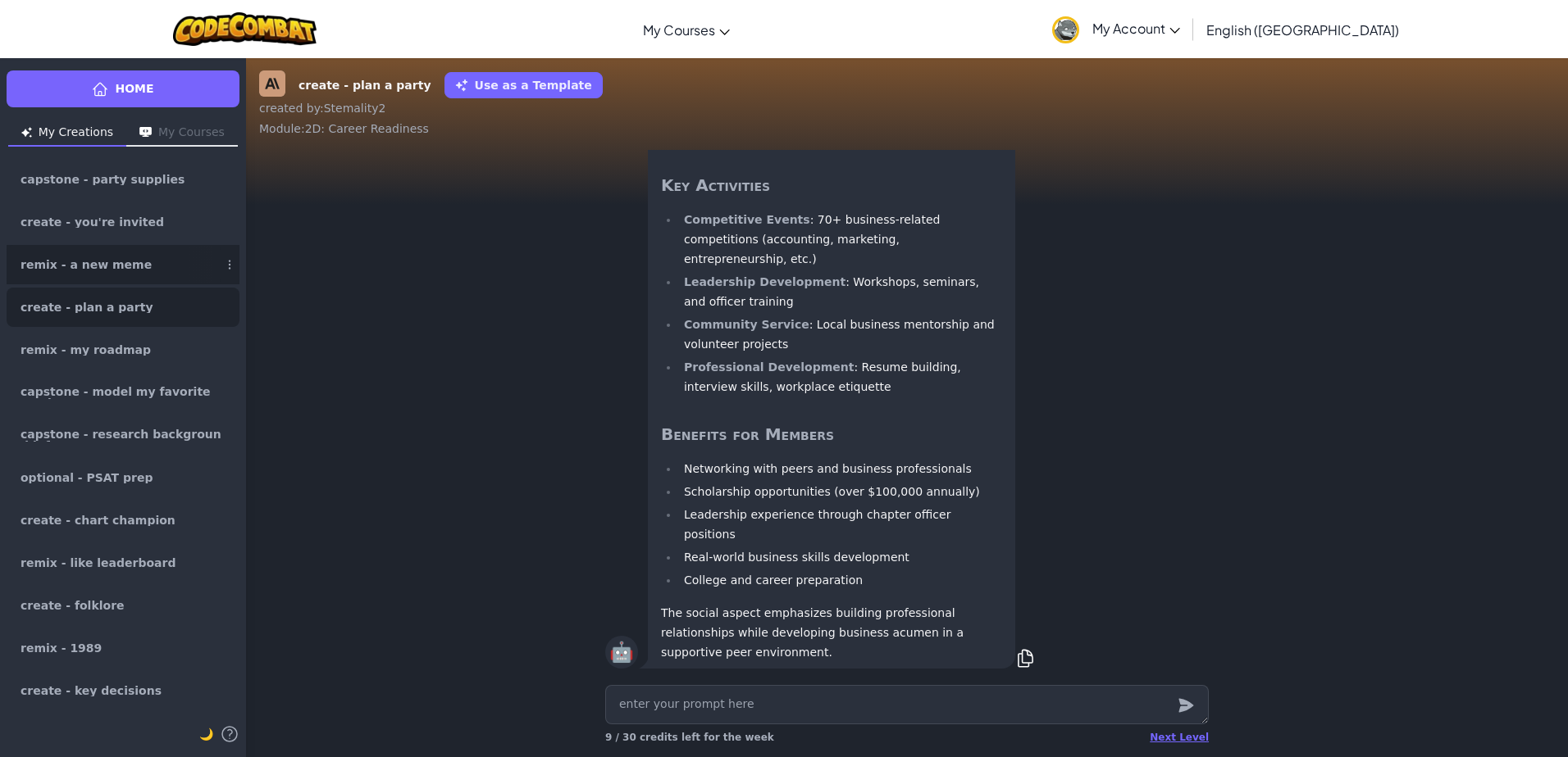
scroll to position [1, 0]
click at [191, 238] on div at bounding box center [199, 222] width 27 height 38
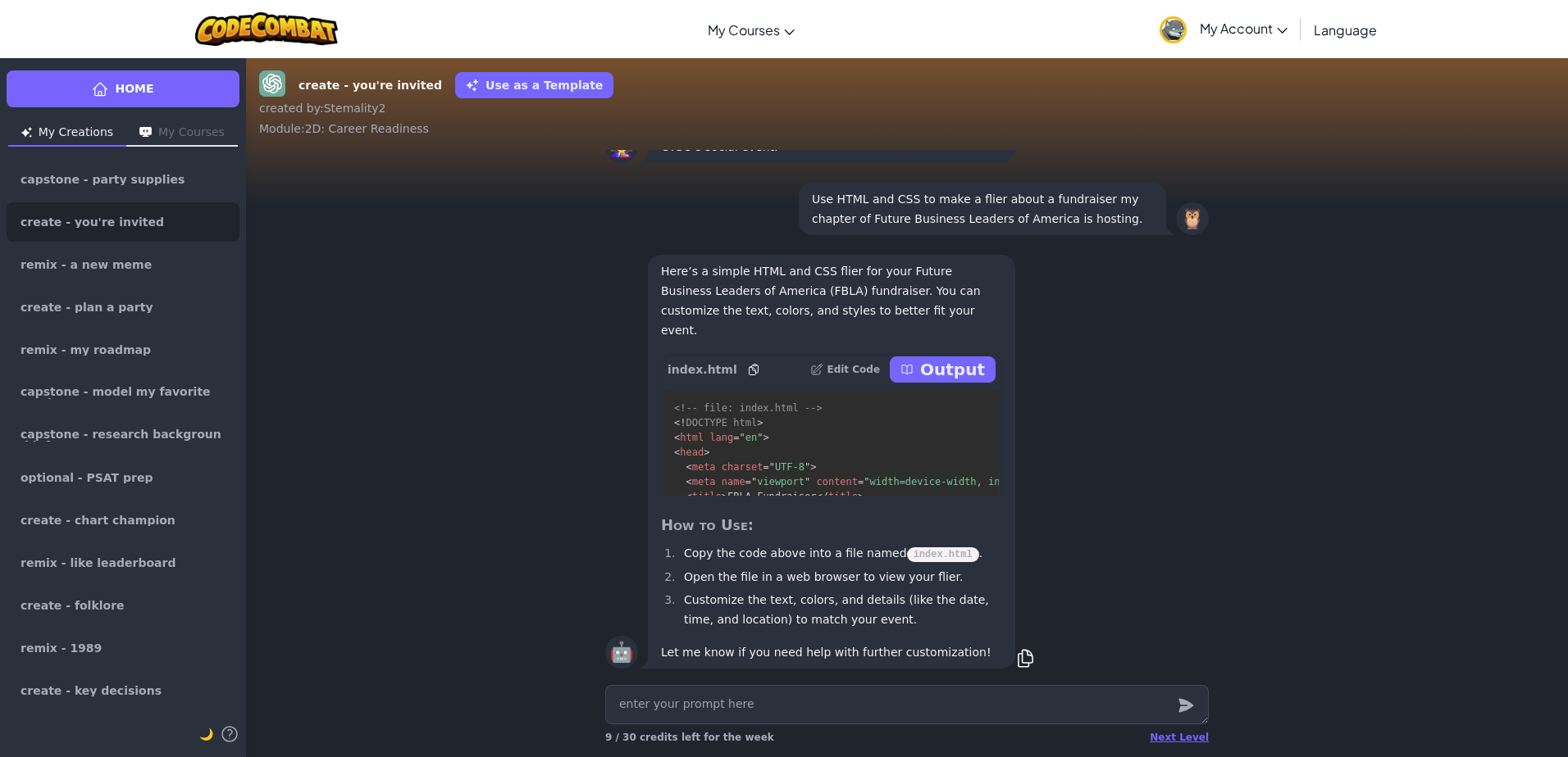
scroll to position [1, 0]
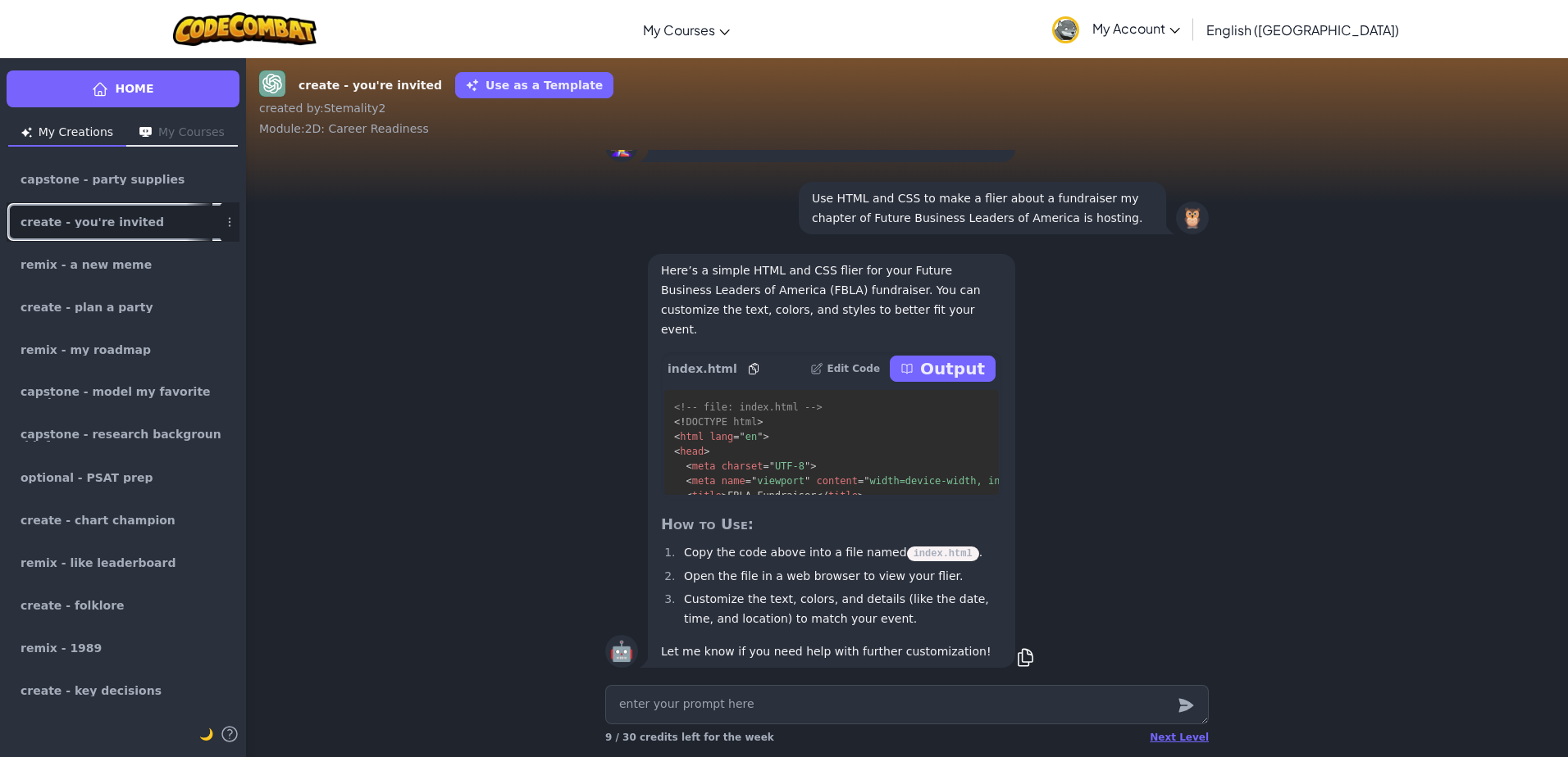
click at [193, 202] on li "create - you're invited" at bounding box center [122, 221] width 233 height 39
click at [186, 177] on div at bounding box center [199, 179] width 27 height 38
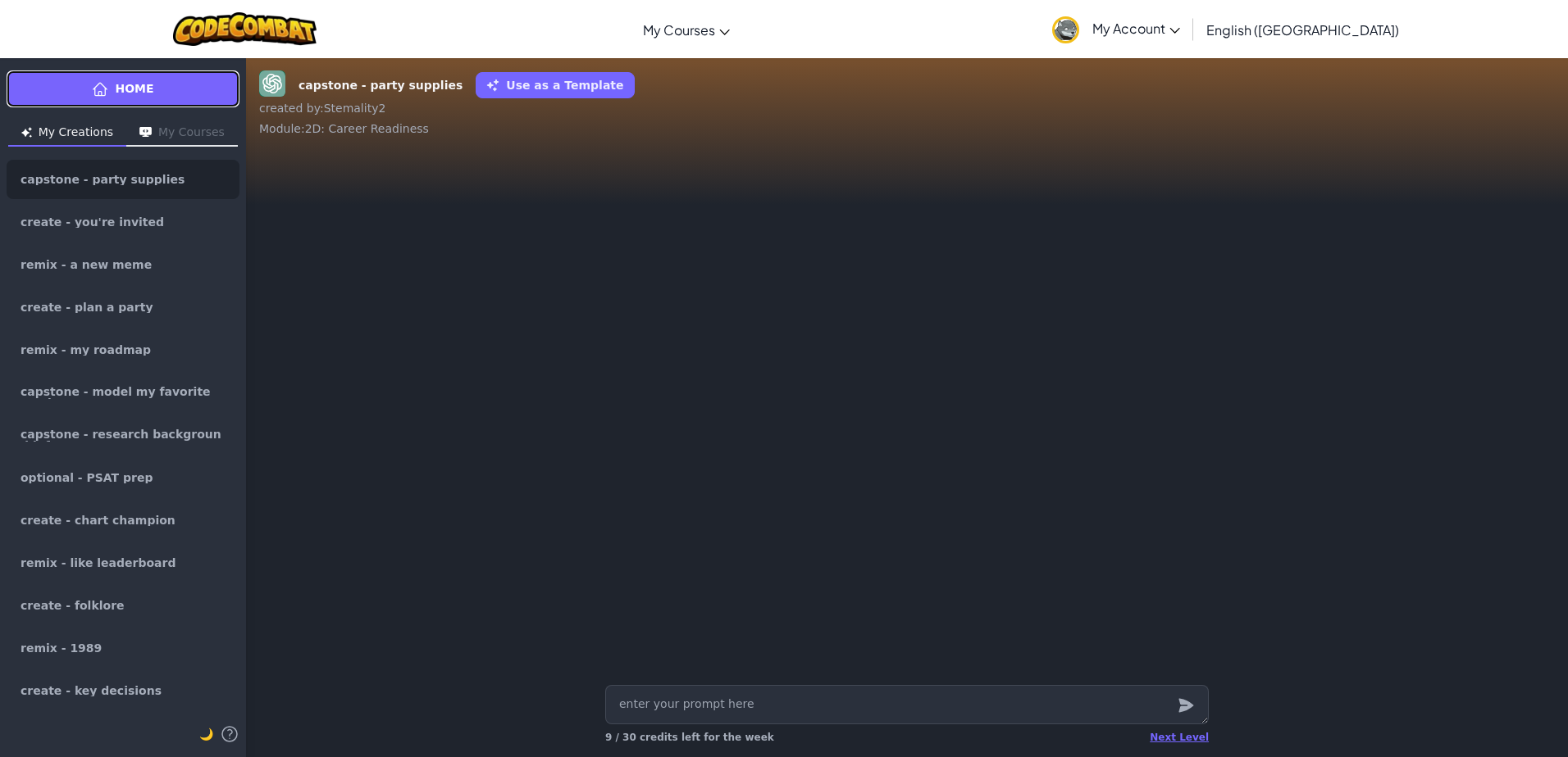
click at [166, 85] on link "Home" at bounding box center [122, 88] width 233 height 37
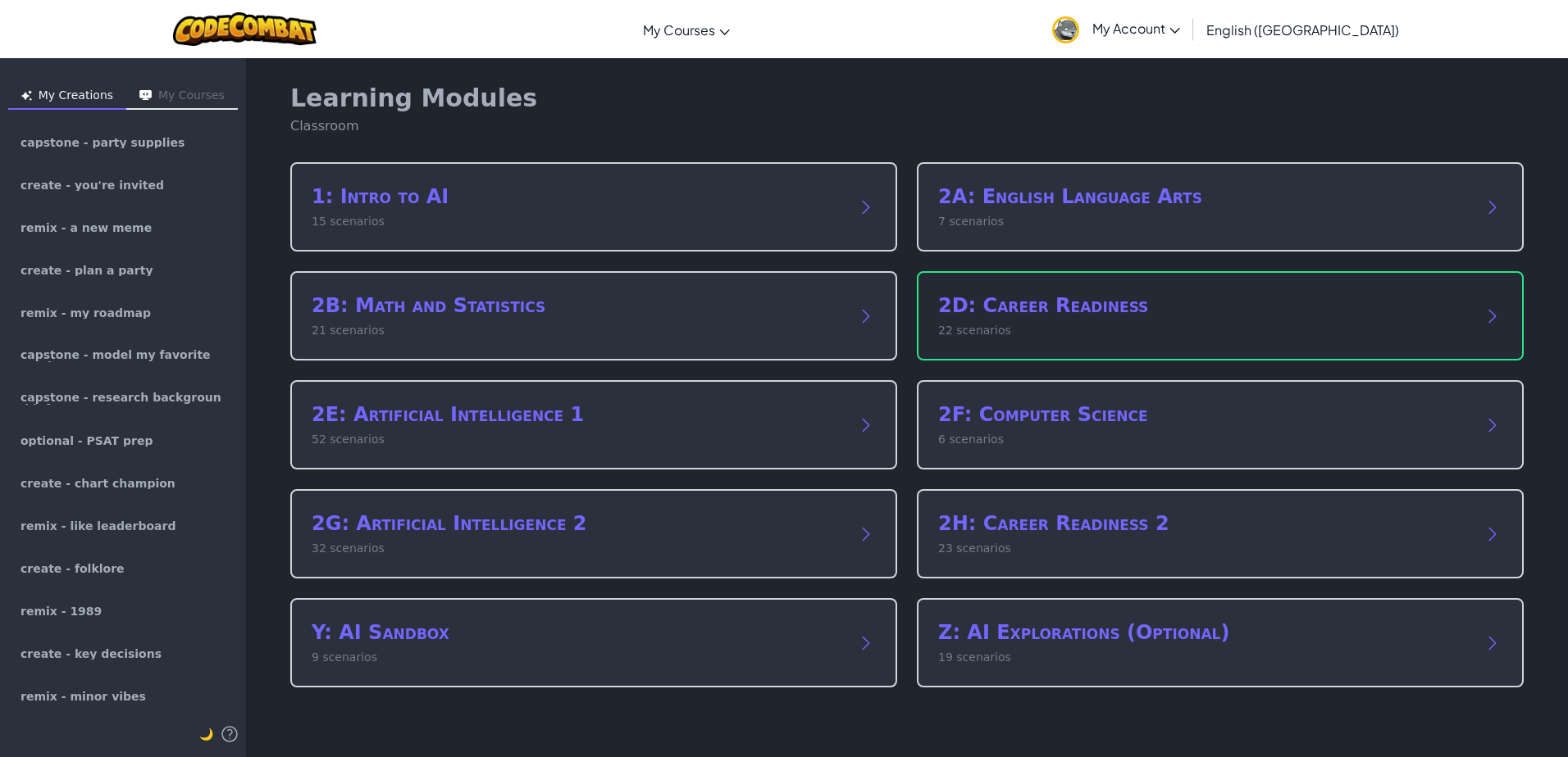
click at [1071, 307] on h2 "2D: Career Readiness" at bounding box center [1204, 305] width 532 height 27
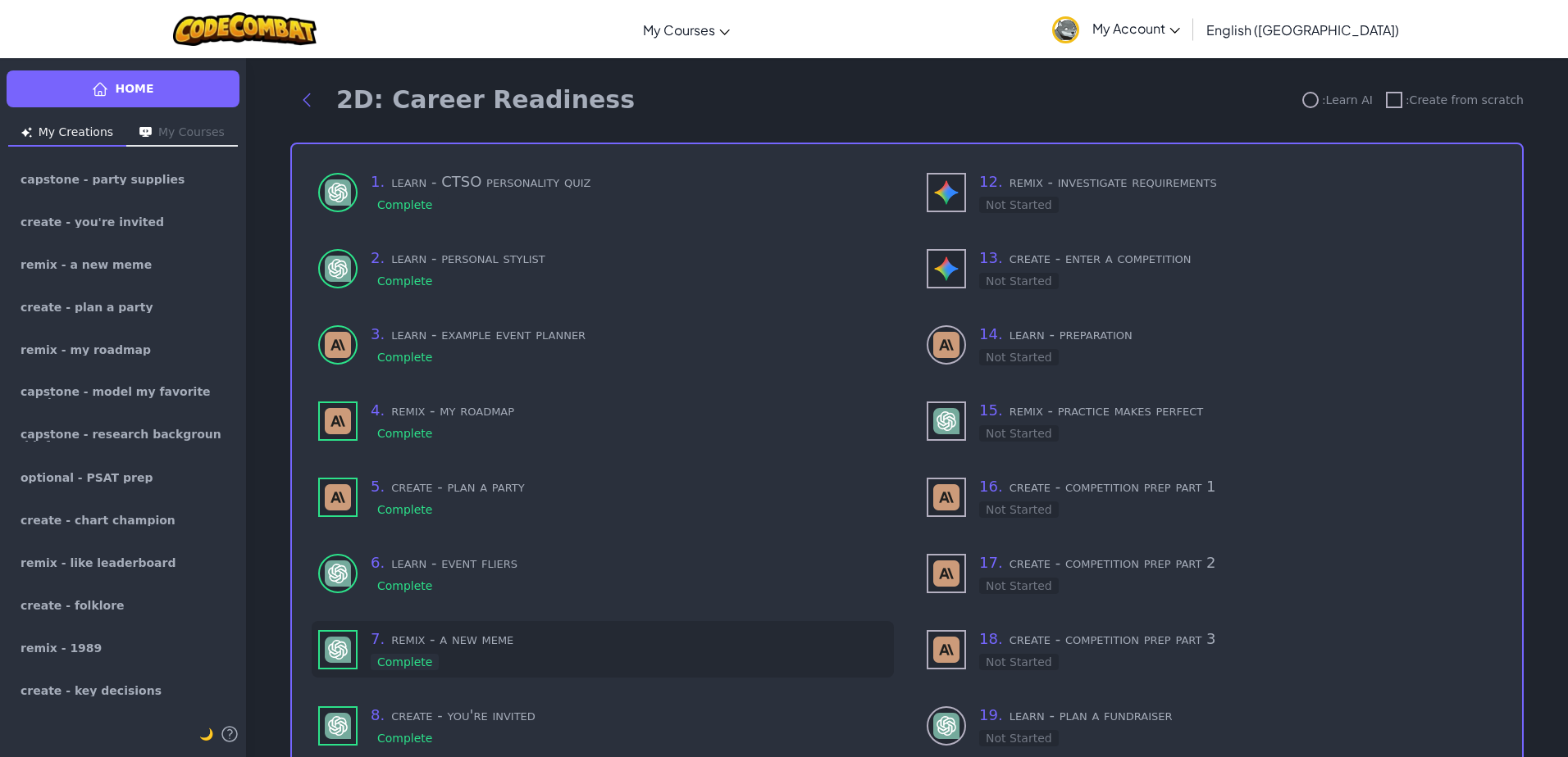
scroll to position [290, 0]
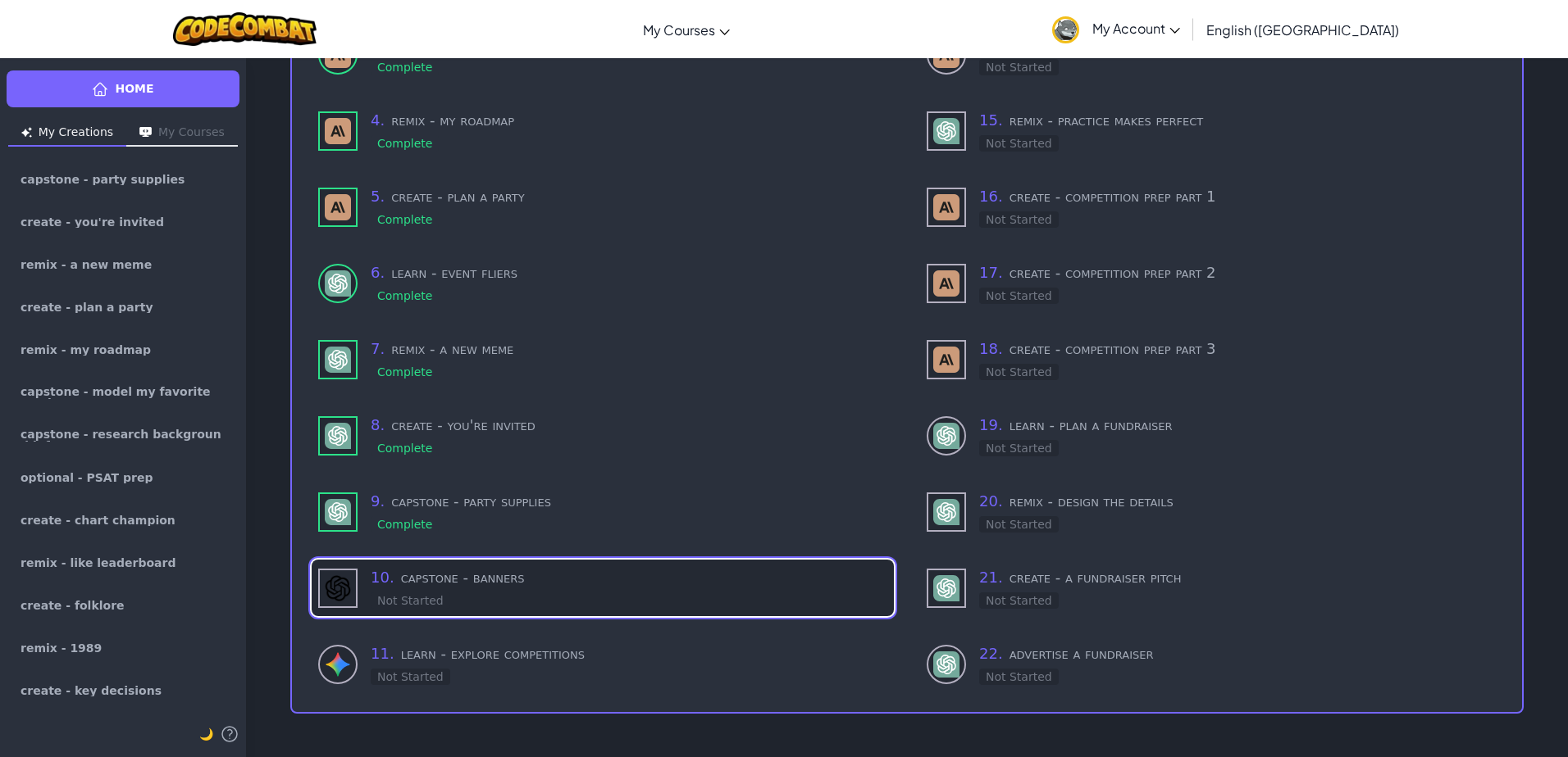
click at [522, 566] on h3 "10 . capstone - banners" at bounding box center [629, 578] width 516 height 23
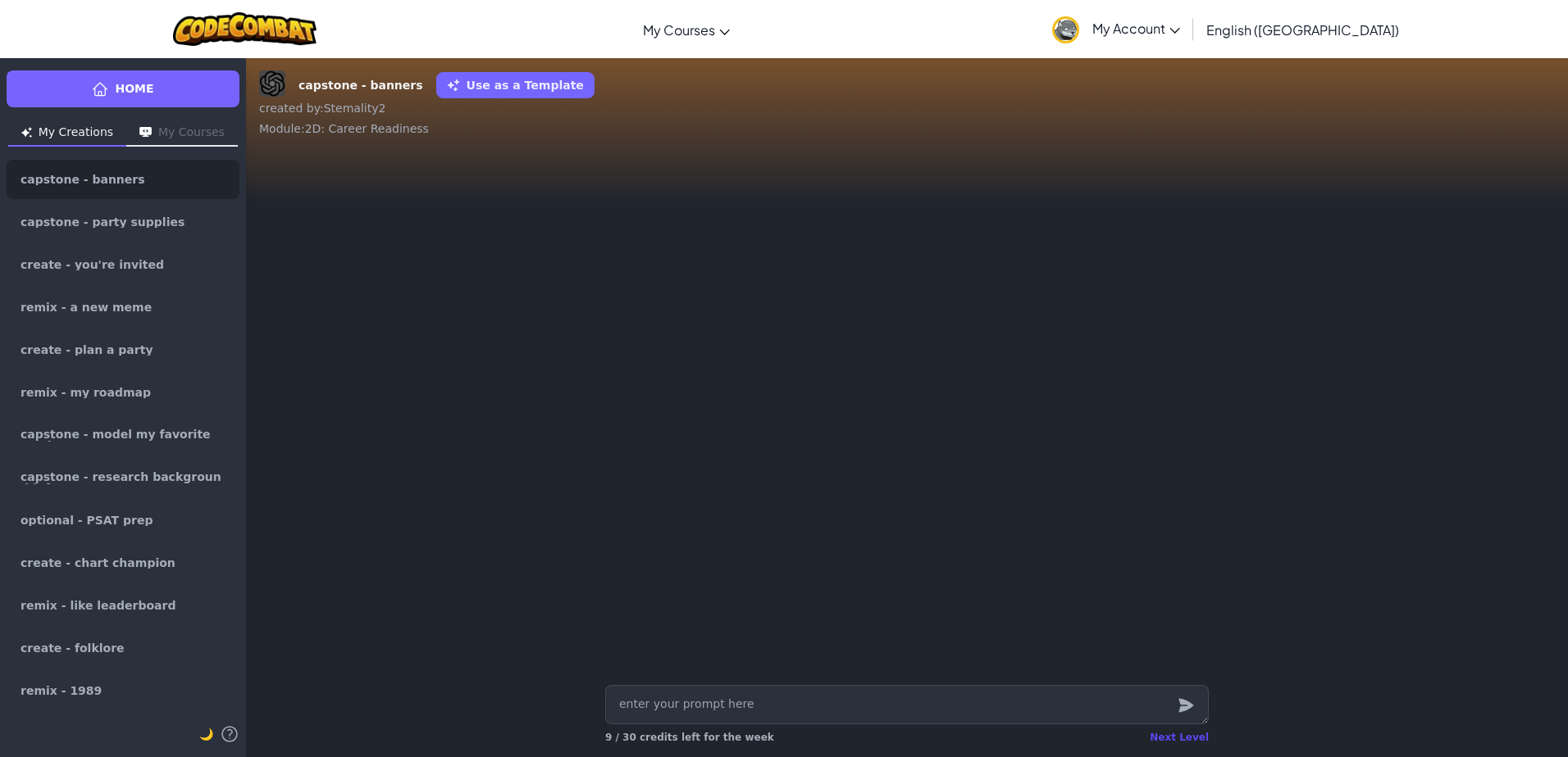
click at [1181, 740] on div "Next Level" at bounding box center [1179, 738] width 59 height 13
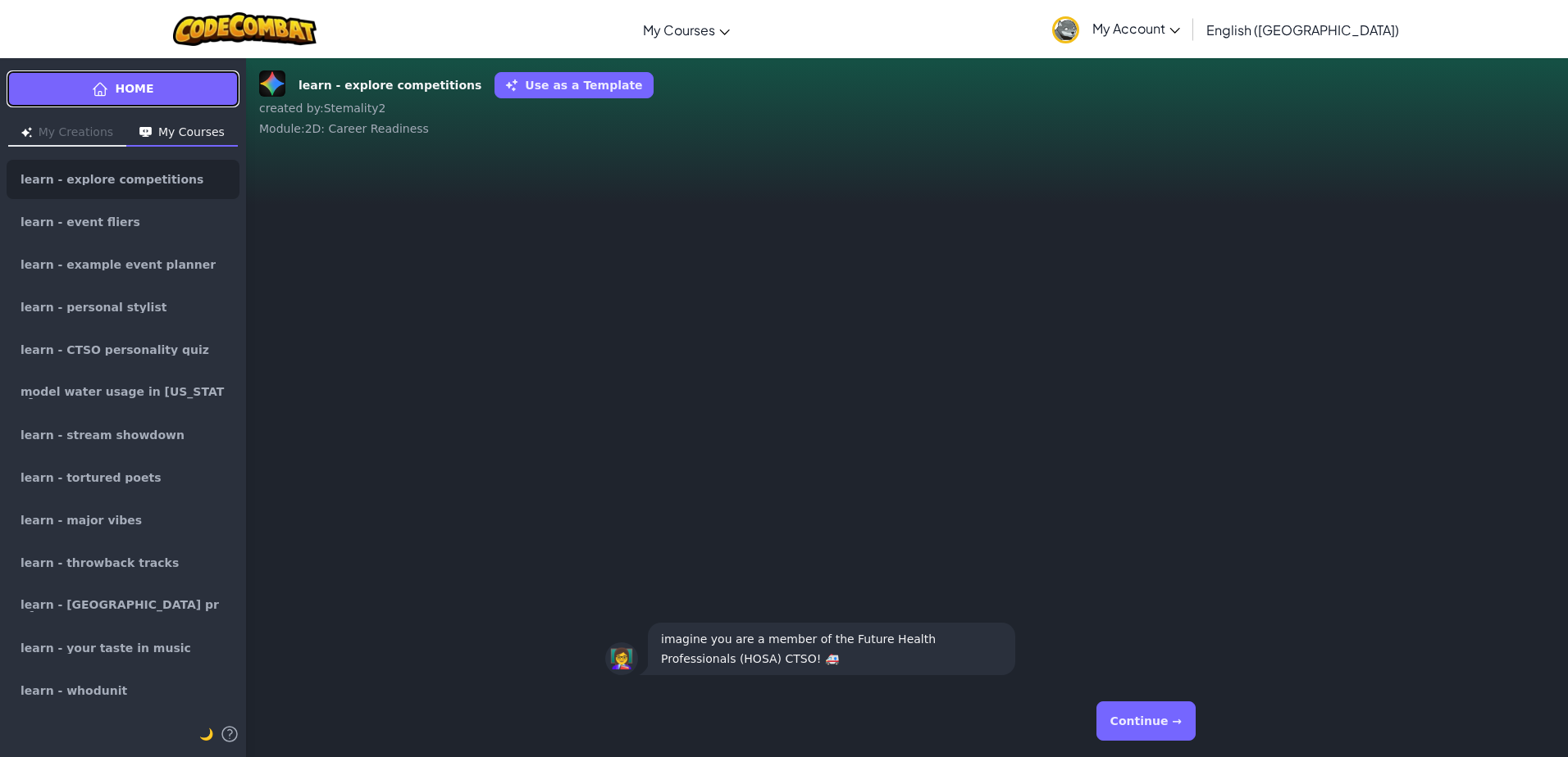
click at [218, 101] on link "Home" at bounding box center [122, 88] width 233 height 37
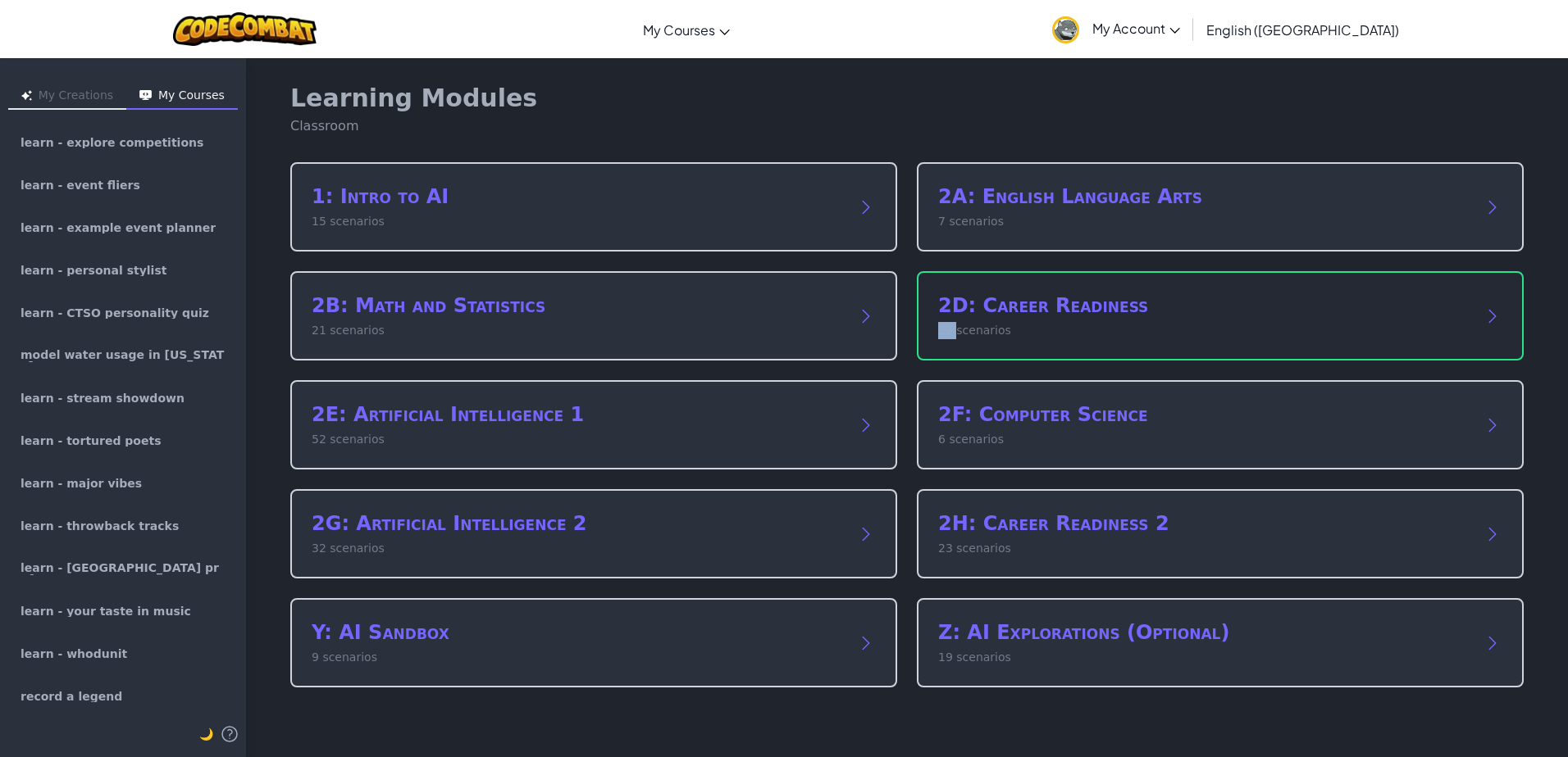
click at [940, 329] on p "22 scenarios" at bounding box center [1204, 331] width 532 height 17
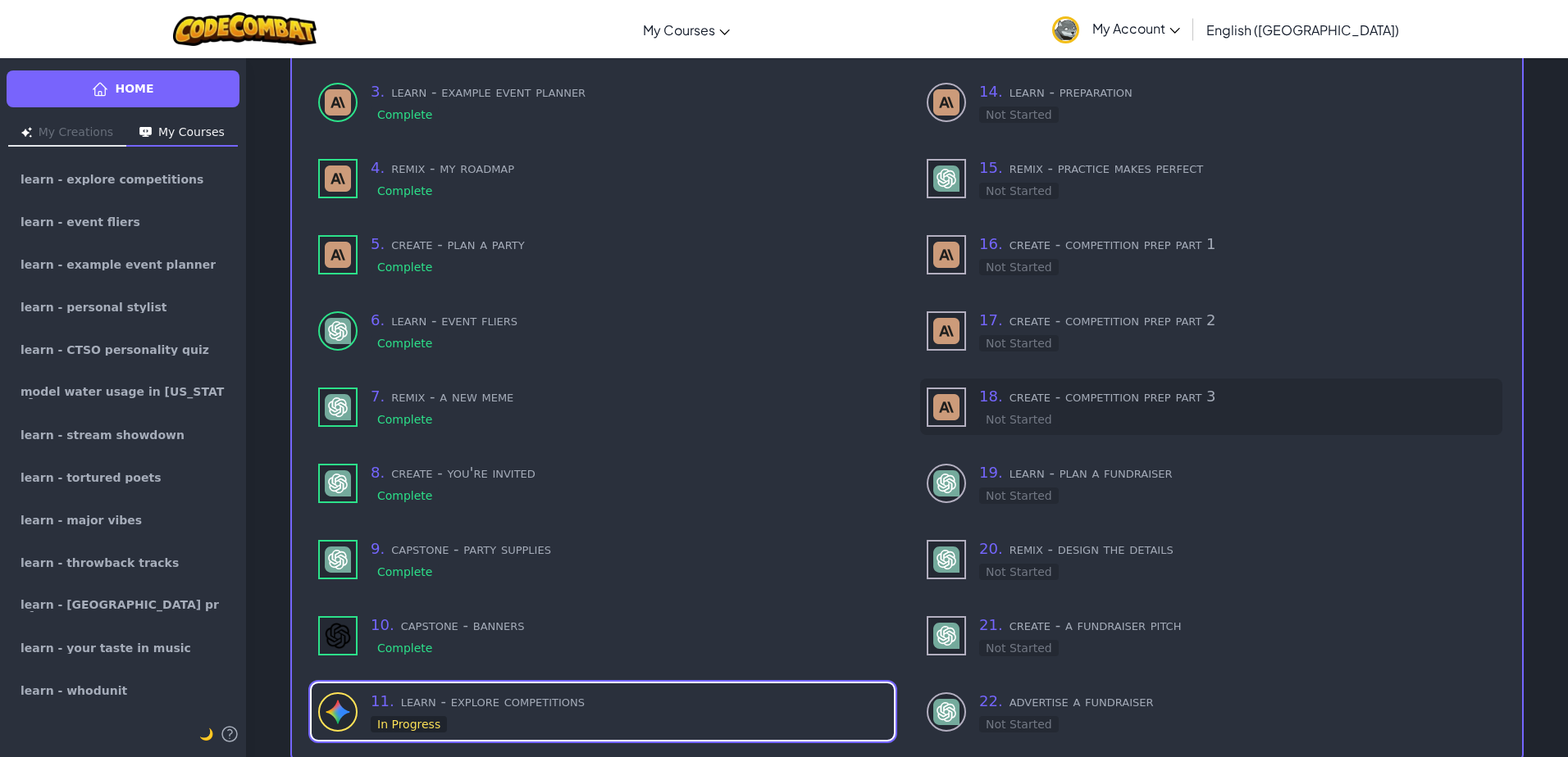
scroll to position [290, 0]
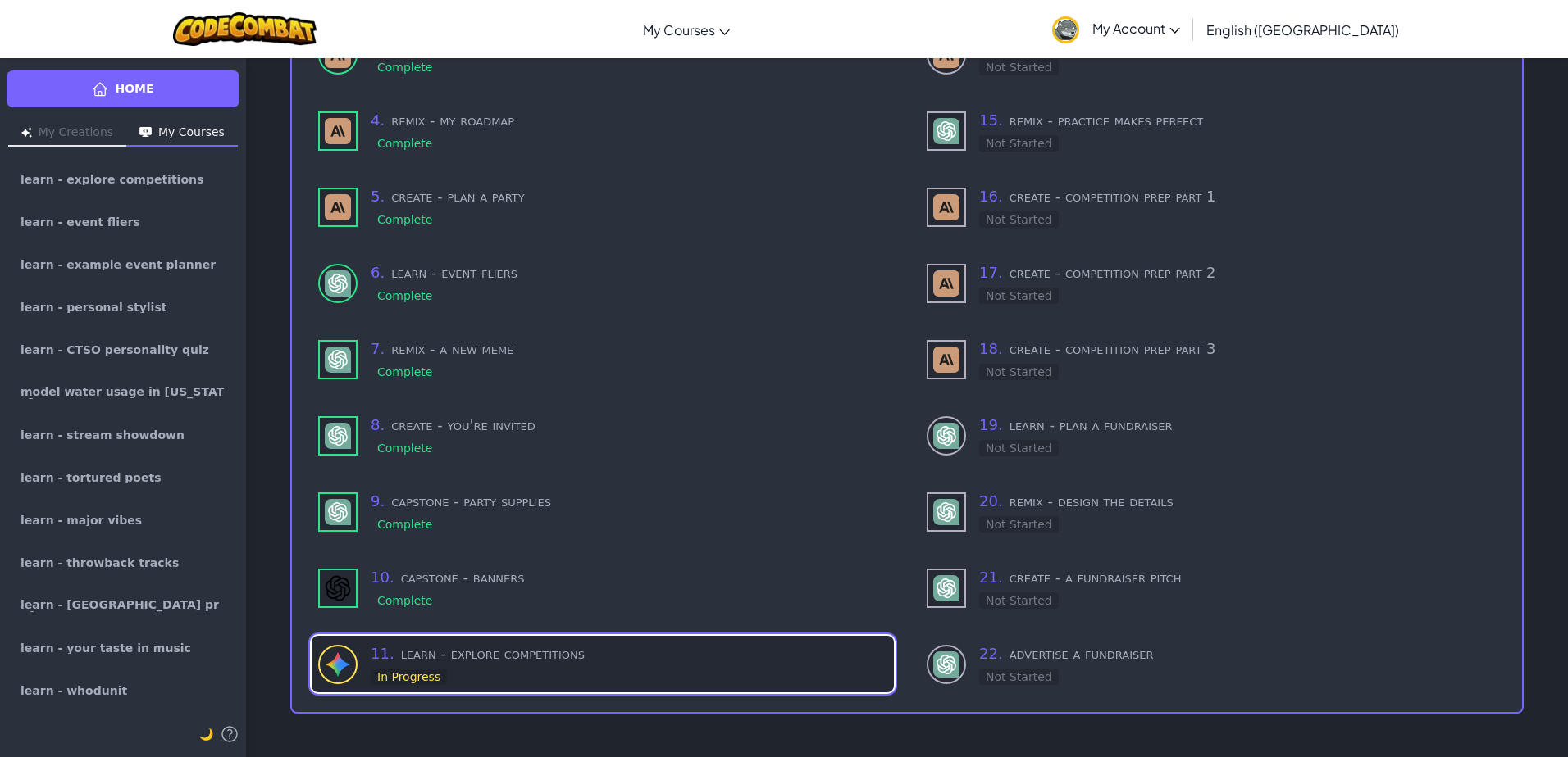
click at [771, 655] on h3 "11 . learn - explore competitions" at bounding box center [629, 654] width 516 height 23
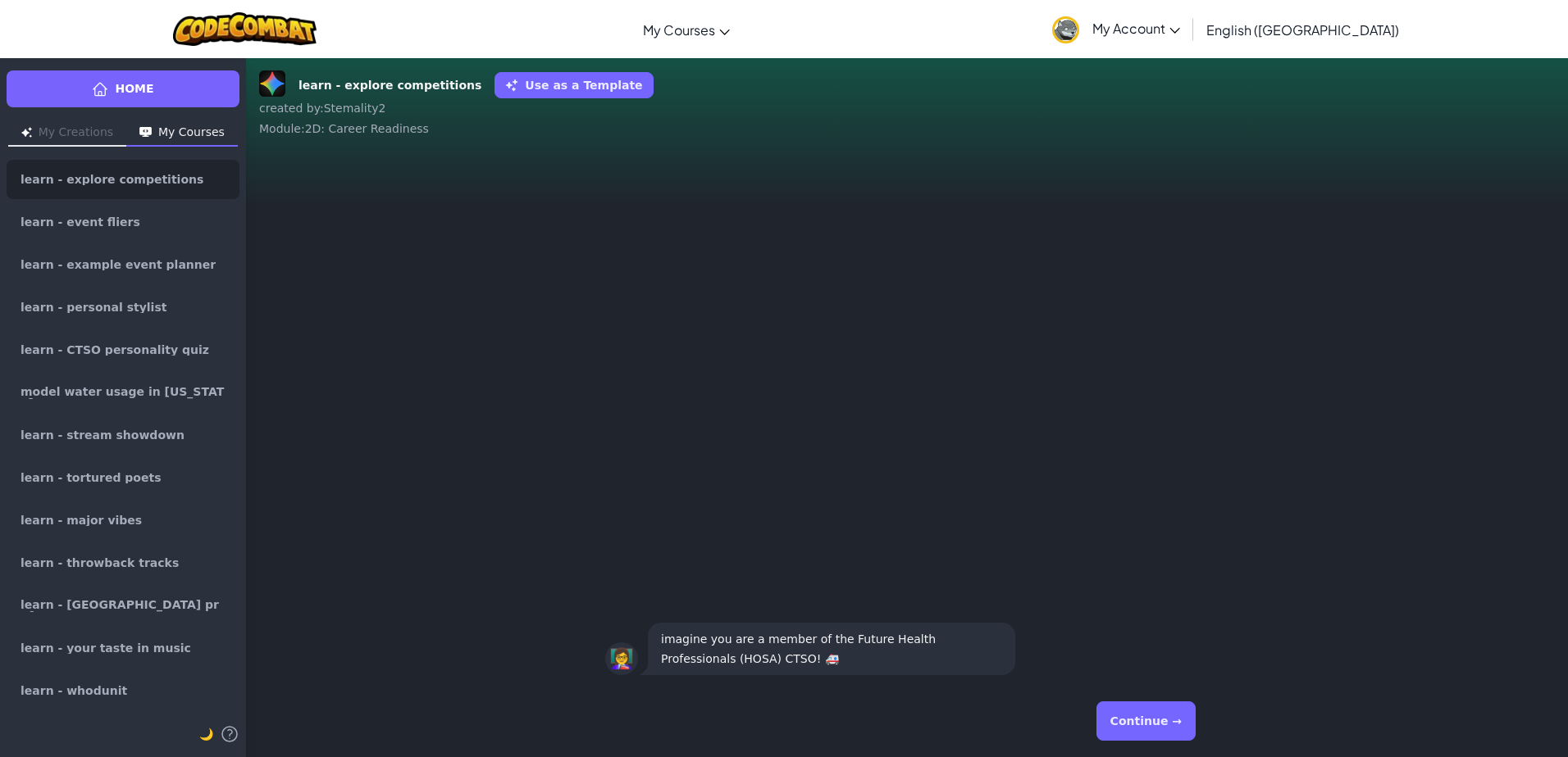
click at [1148, 738] on button "Continue →" at bounding box center [1146, 721] width 100 height 39
click at [946, 475] on div "👩‍🏫 prompt HackStack to learn about HOSA's competition scene." at bounding box center [906, 417] width 1322 height 535
click at [943, 471] on div "👩‍🏫 prompt HackStack to learn about HOSA's competition scene." at bounding box center [906, 417] width 1322 height 535
click at [940, 464] on div "👩‍🏫 prompt HackStack to learn about HOSA's competition scene." at bounding box center [906, 417] width 1322 height 535
click at [940, 463] on div "👩‍🏫 prompt HackStack to learn about HOSA's competition scene." at bounding box center [906, 417] width 1322 height 535
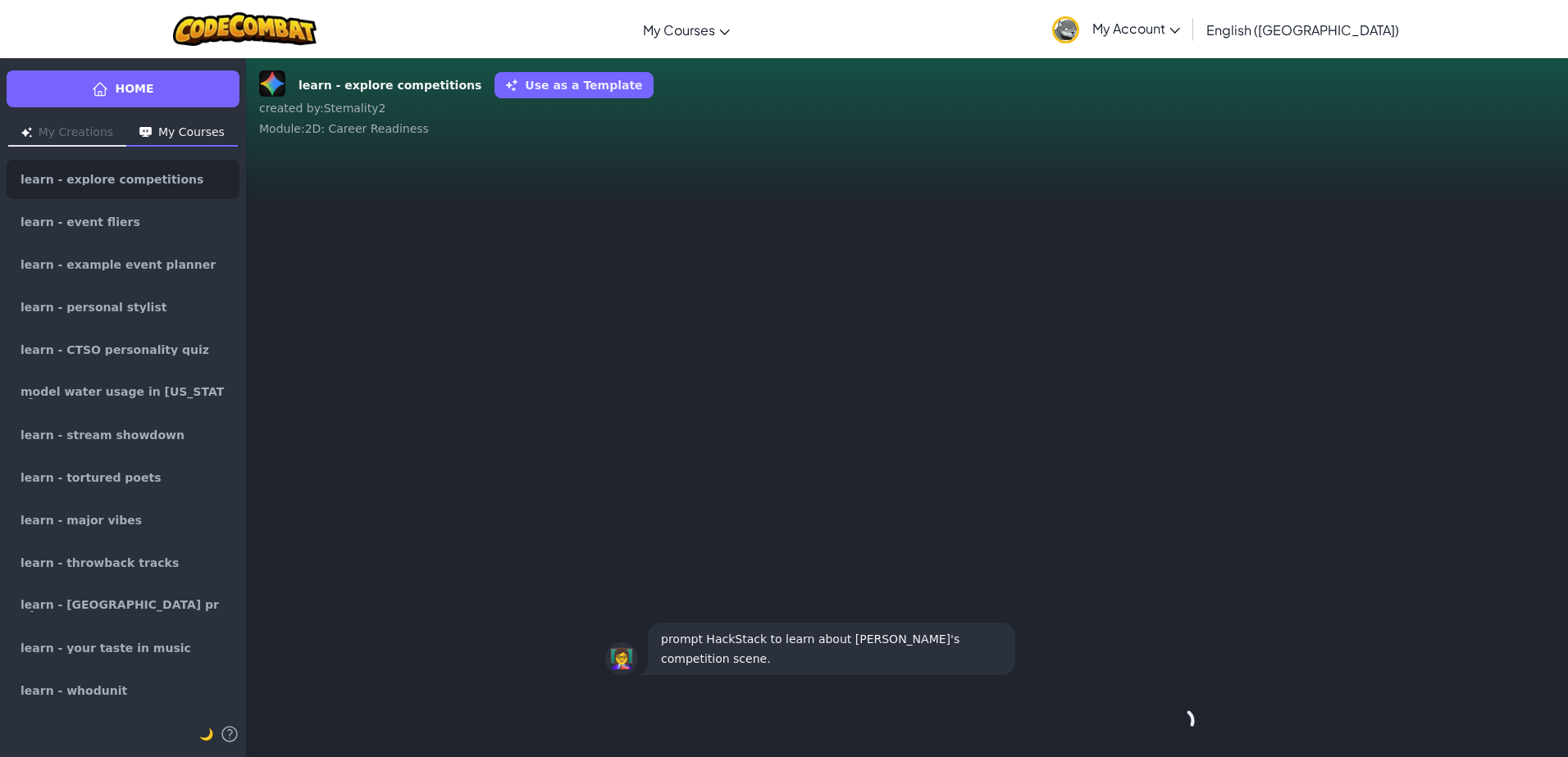
click at [926, 434] on div "👩‍🏫 prompt HackStack to learn about HOSA's competition scene." at bounding box center [906, 417] width 1322 height 535
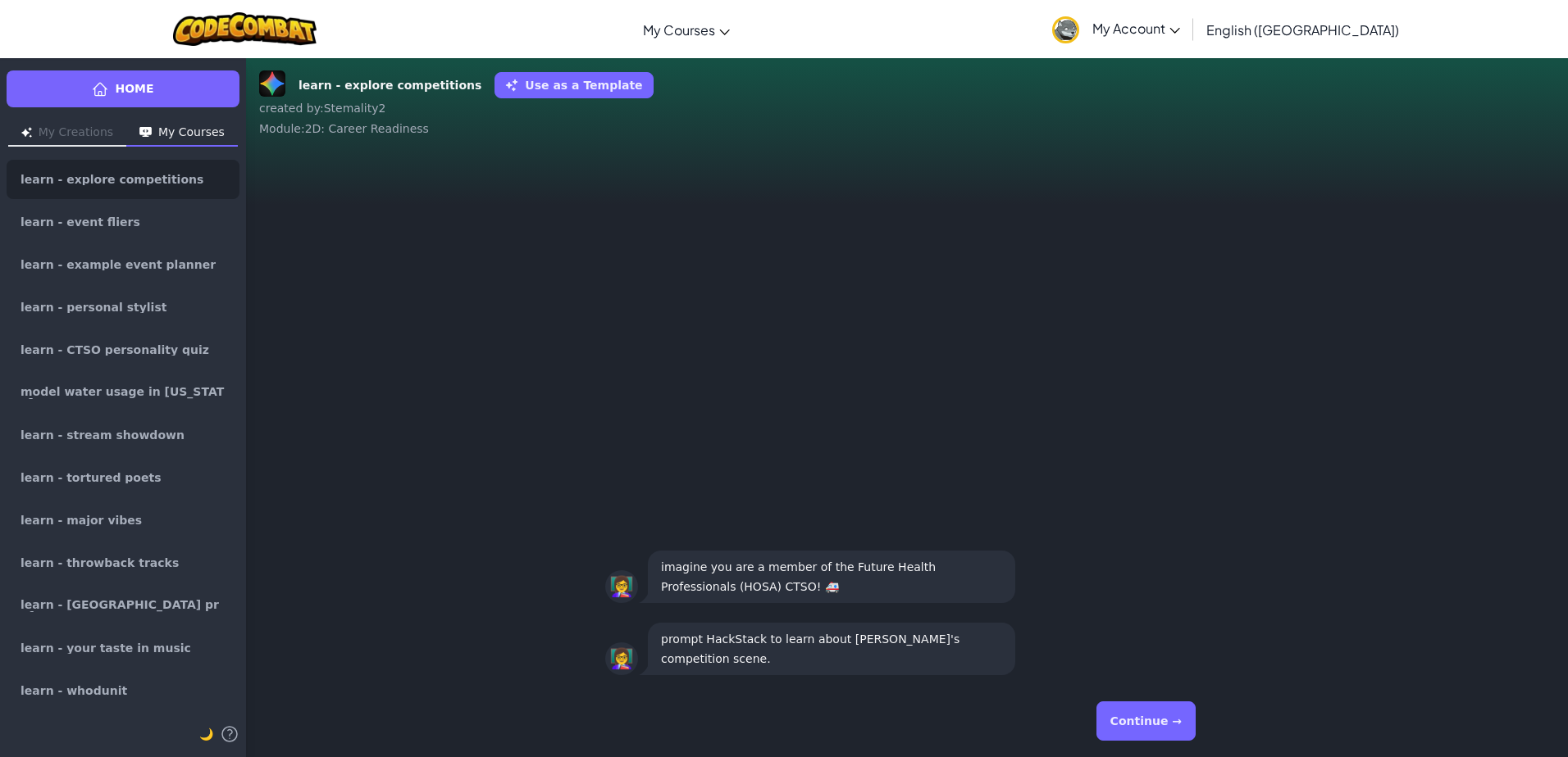
click at [1129, 727] on button "Continue →" at bounding box center [1146, 721] width 100 height 39
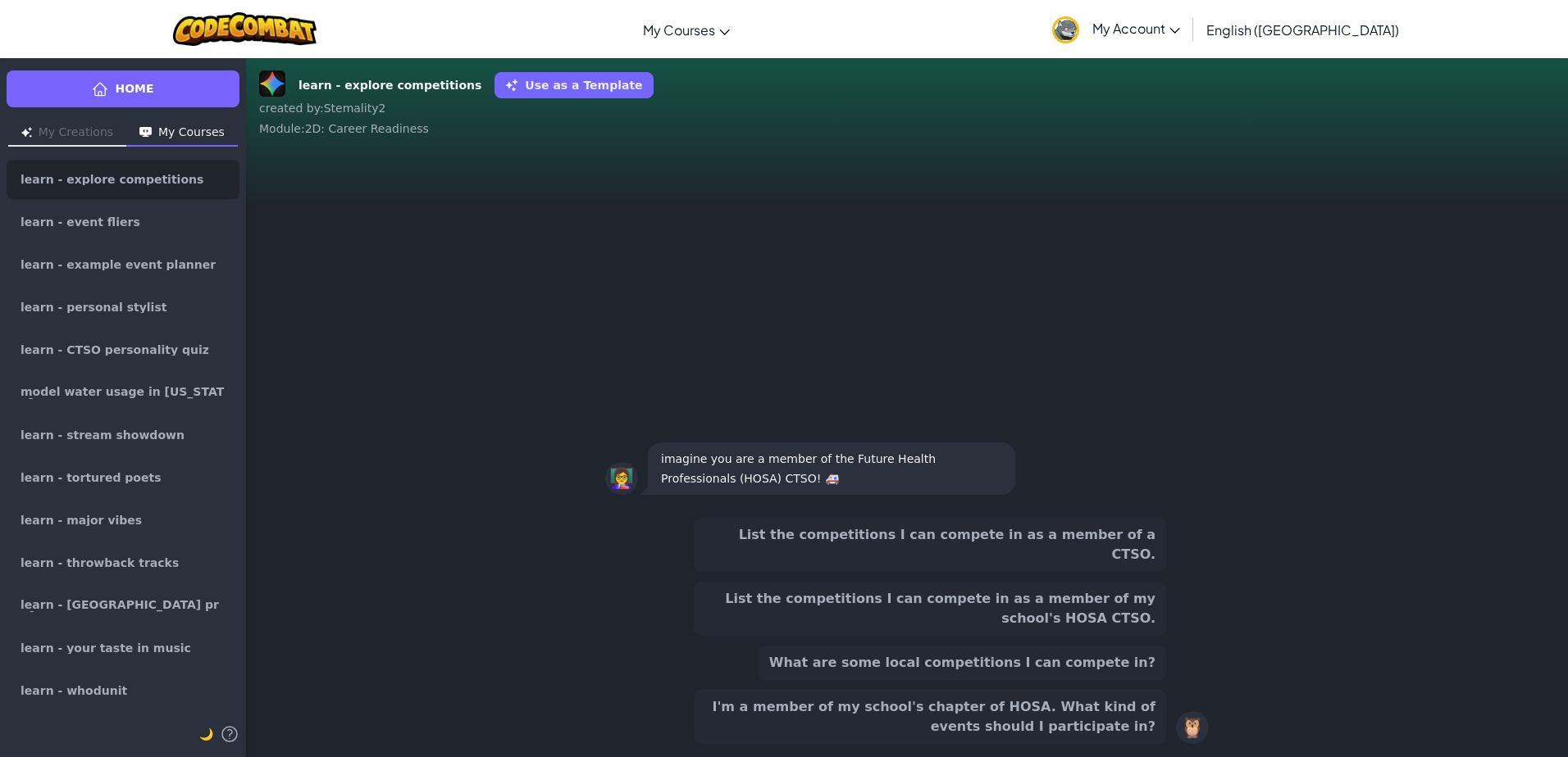
drag, startPoint x: 1115, startPoint y: 642, endPoint x: 1113, endPoint y: 695, distance: 53.0
click at [1113, 672] on div "List the competitions I can compete in as a member of a CTSO. List the competit…" at bounding box center [930, 631] width 473 height 226
click at [1114, 620] on button "List the competitions I can compete in as a member of my school's HOSA CTSO." at bounding box center [930, 608] width 473 height 54
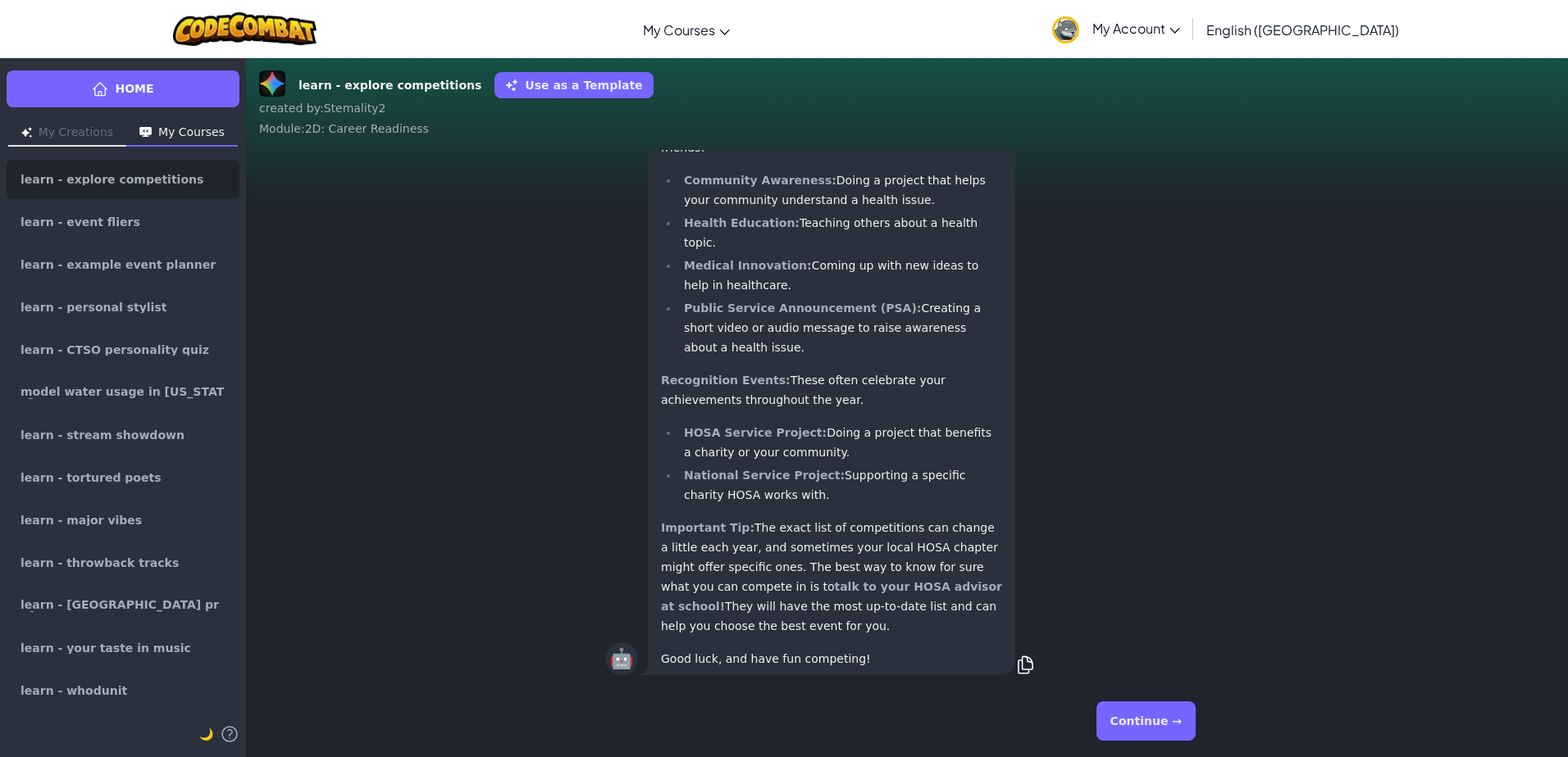
click at [1149, 719] on button "Continue →" at bounding box center [1146, 721] width 100 height 39
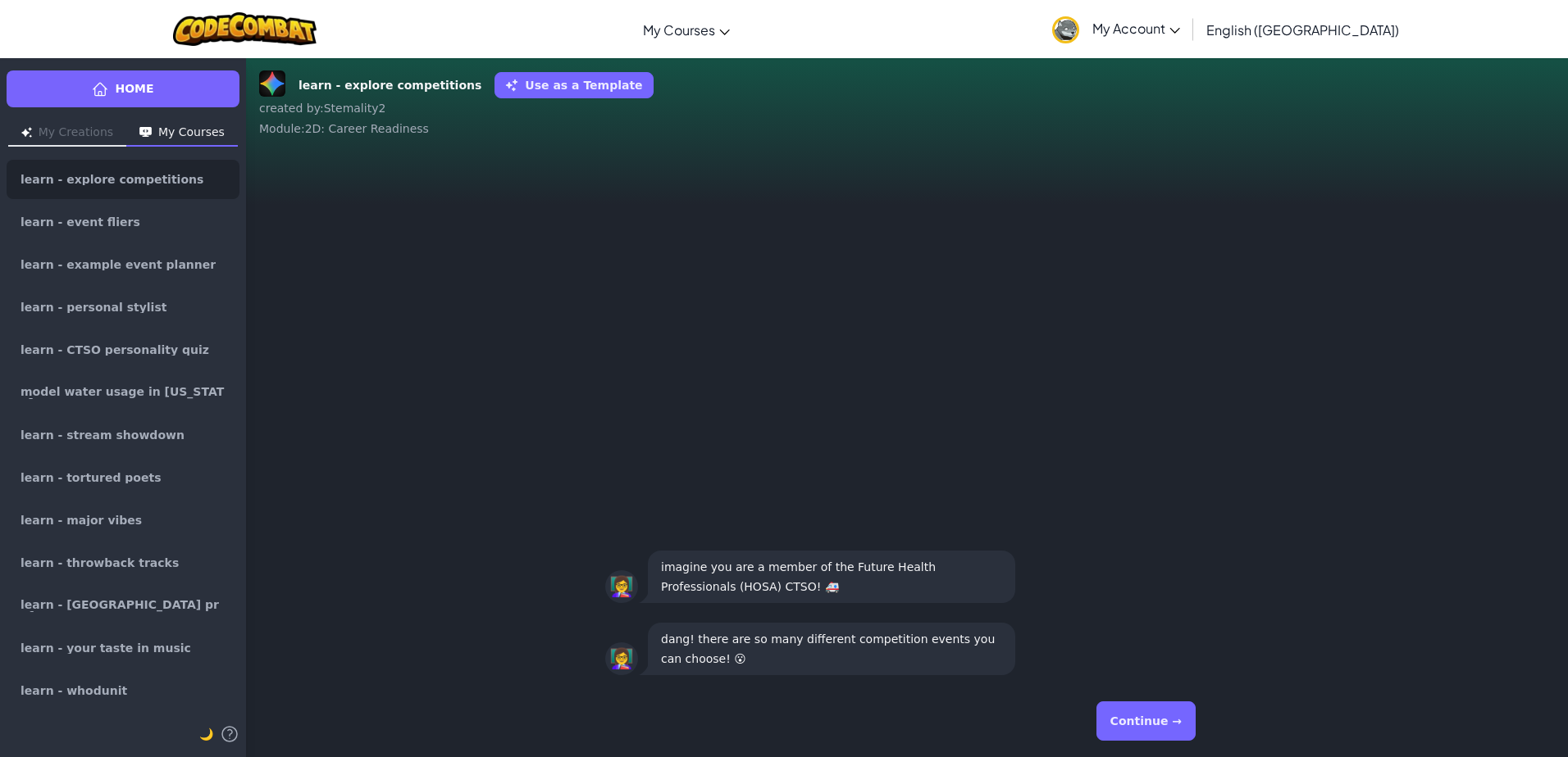
click at [1138, 744] on div "Continue →" at bounding box center [907, 721] width 604 height 59
click at [1137, 717] on button "Continue →" at bounding box center [1146, 721] width 100 height 39
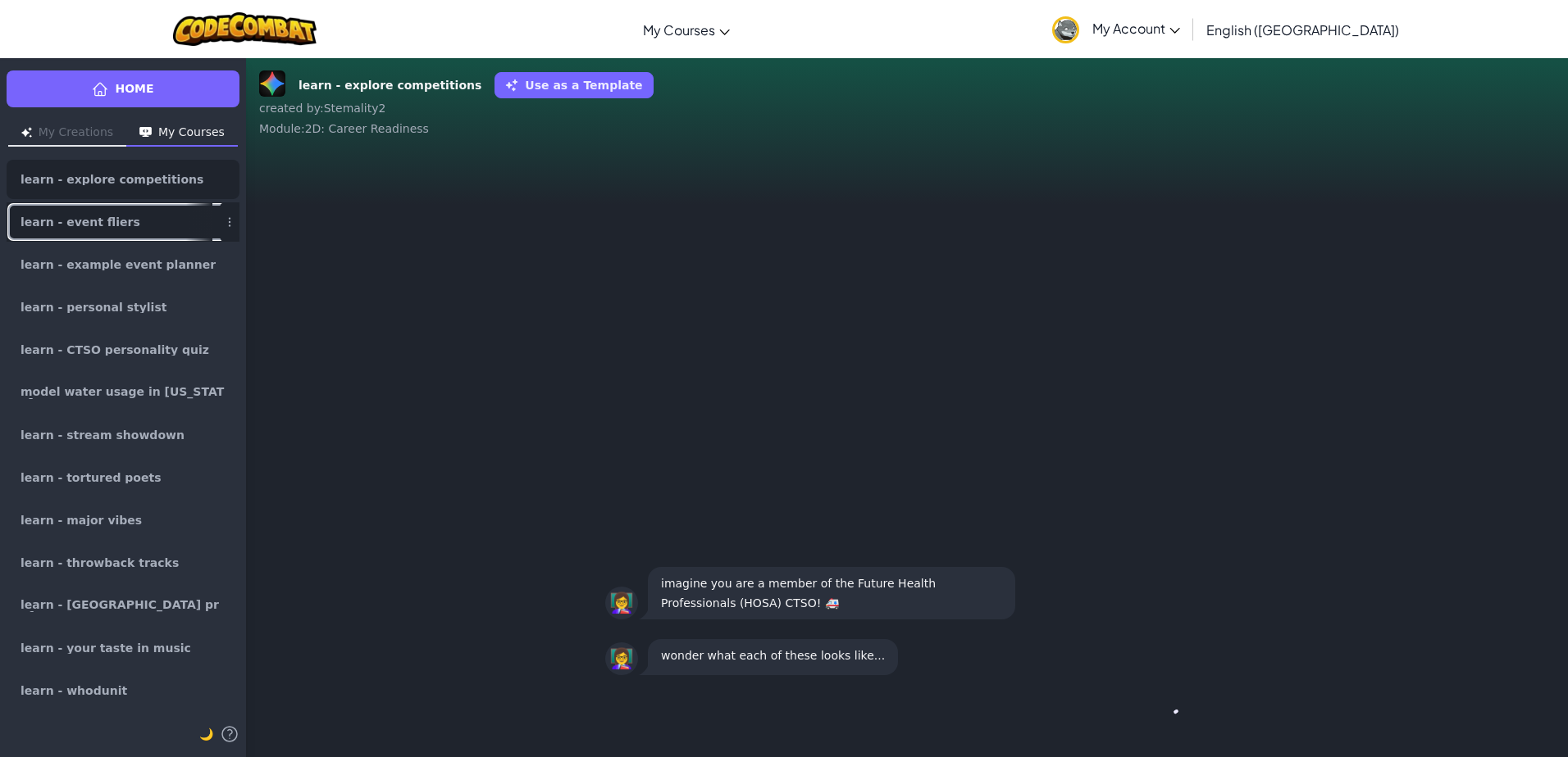
click at [186, 227] on div at bounding box center [199, 222] width 27 height 38
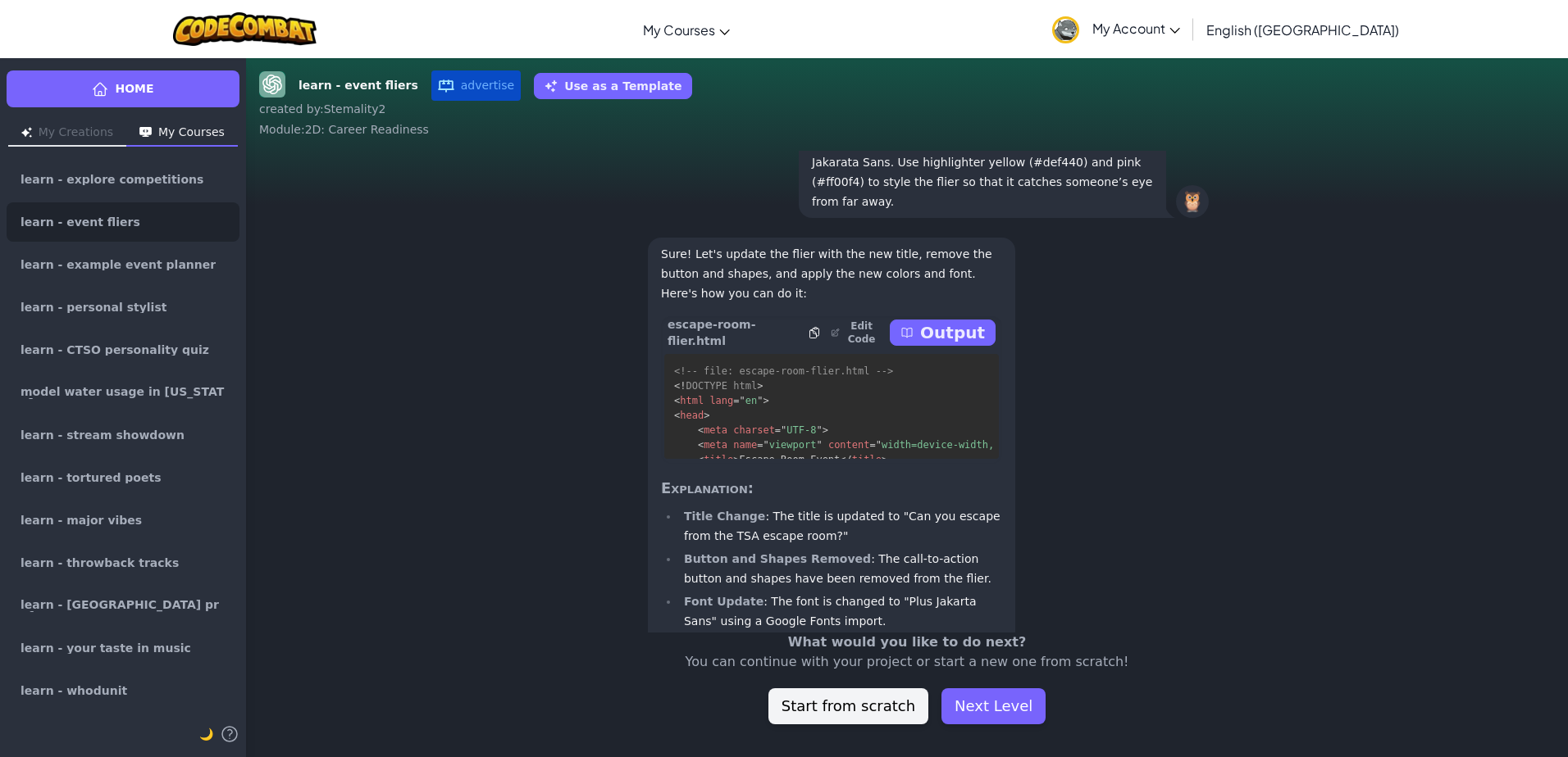
scroll to position [-272, 0]
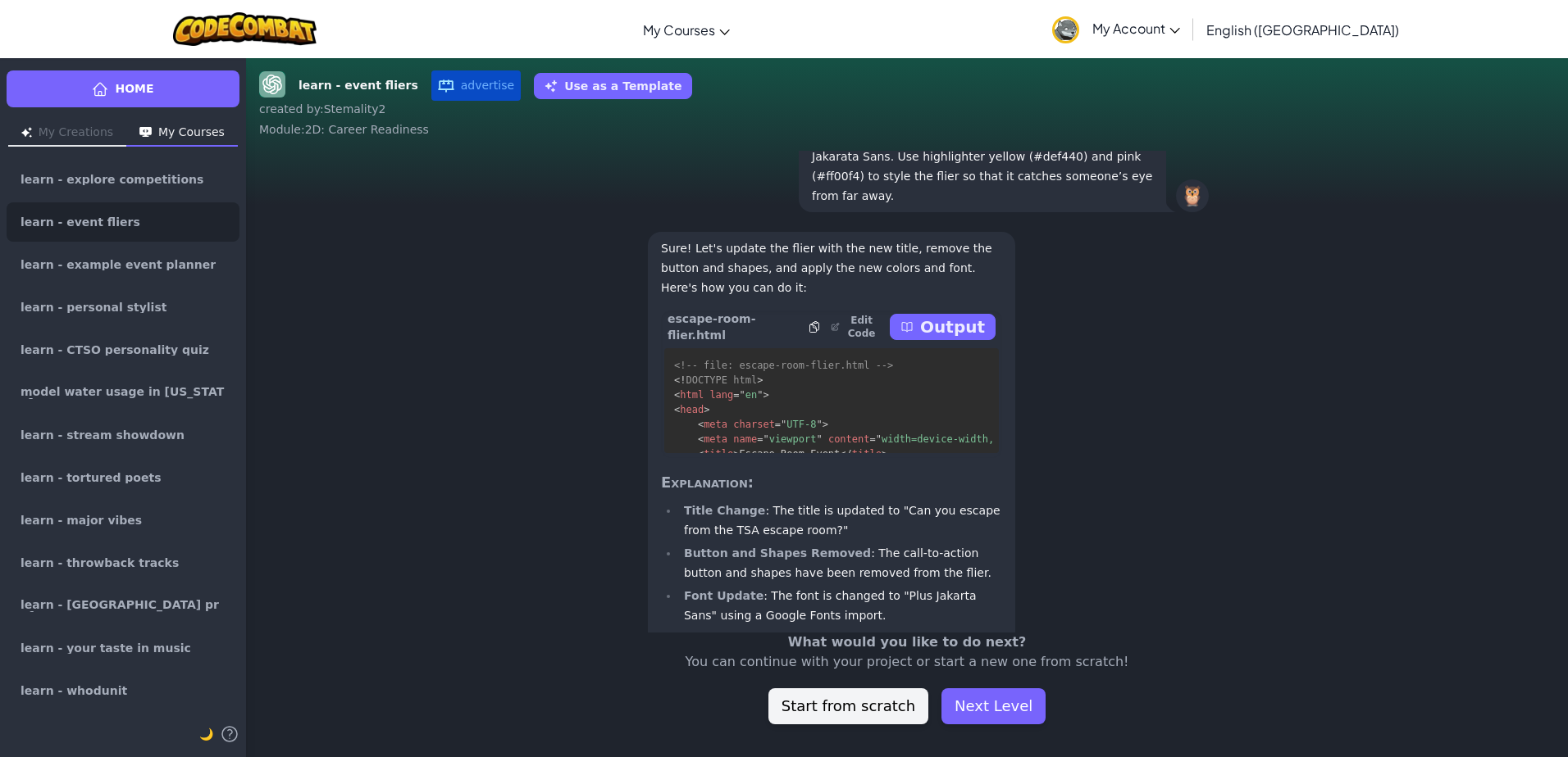
click at [860, 341] on p "Edit Code" at bounding box center [861, 327] width 37 height 27
click at [971, 714] on button "Next Level" at bounding box center [994, 707] width 104 height 36
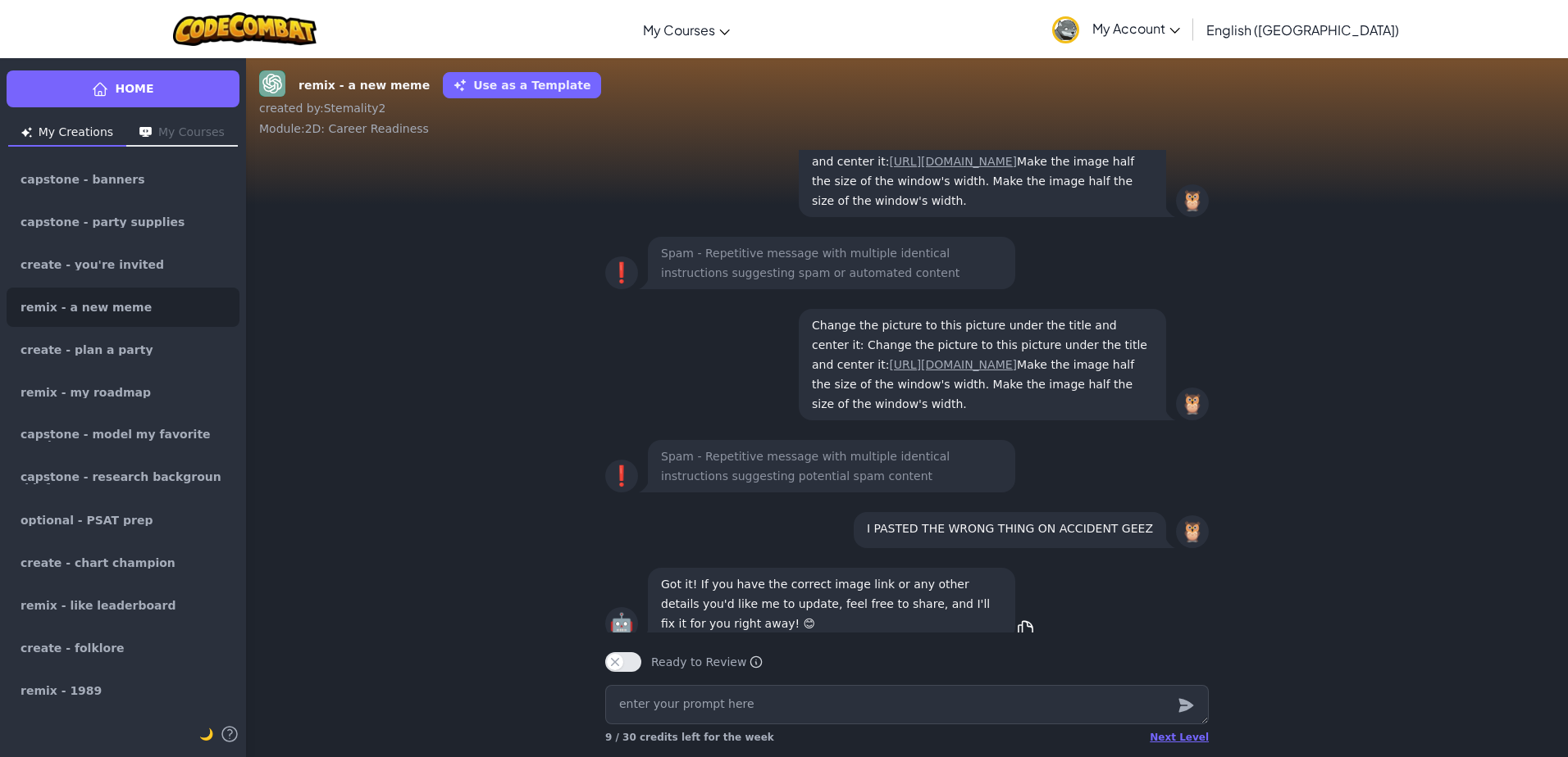
scroll to position [1, 0]
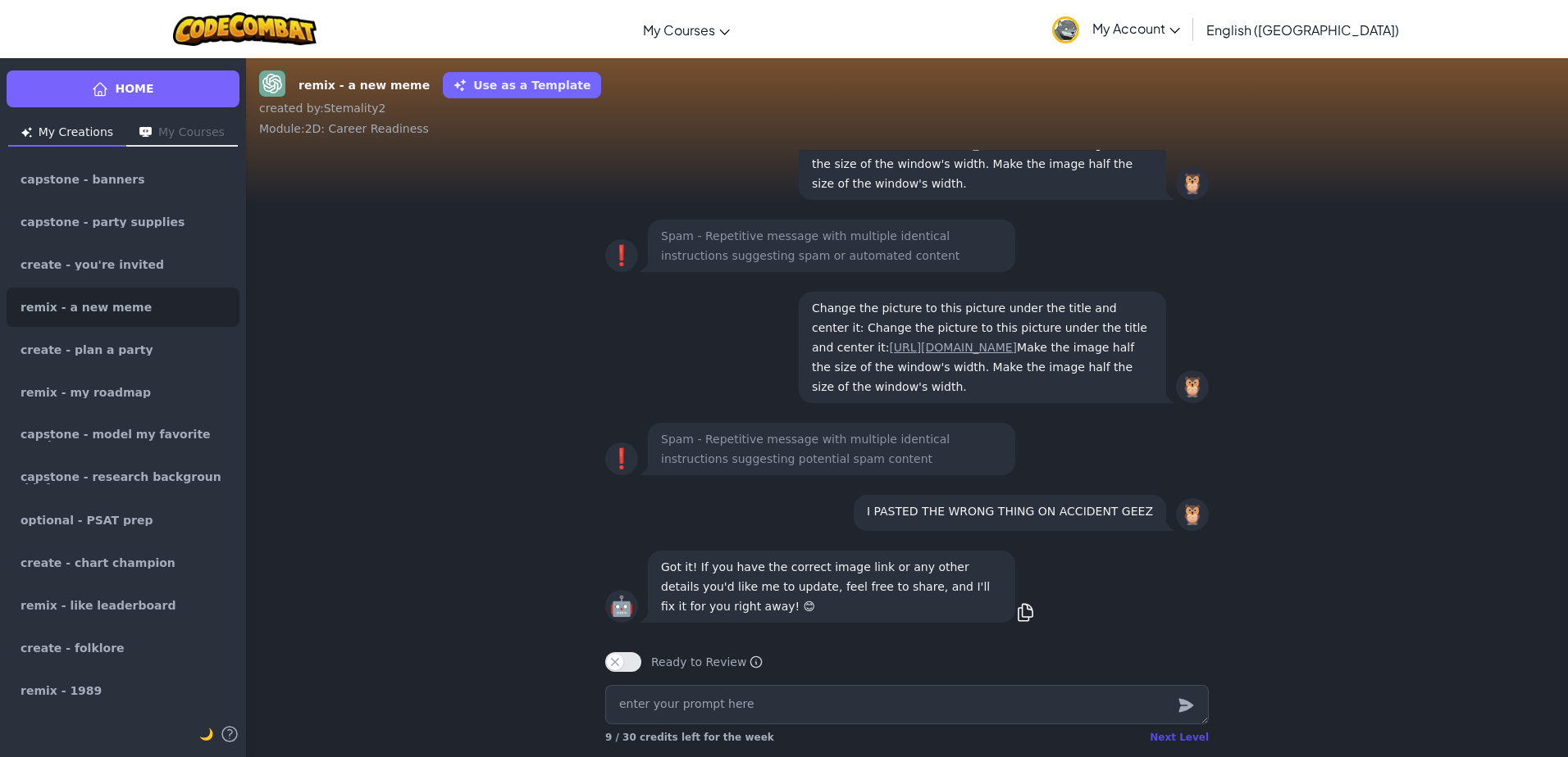
click at [1199, 735] on div "Next Level" at bounding box center [1179, 738] width 59 height 13
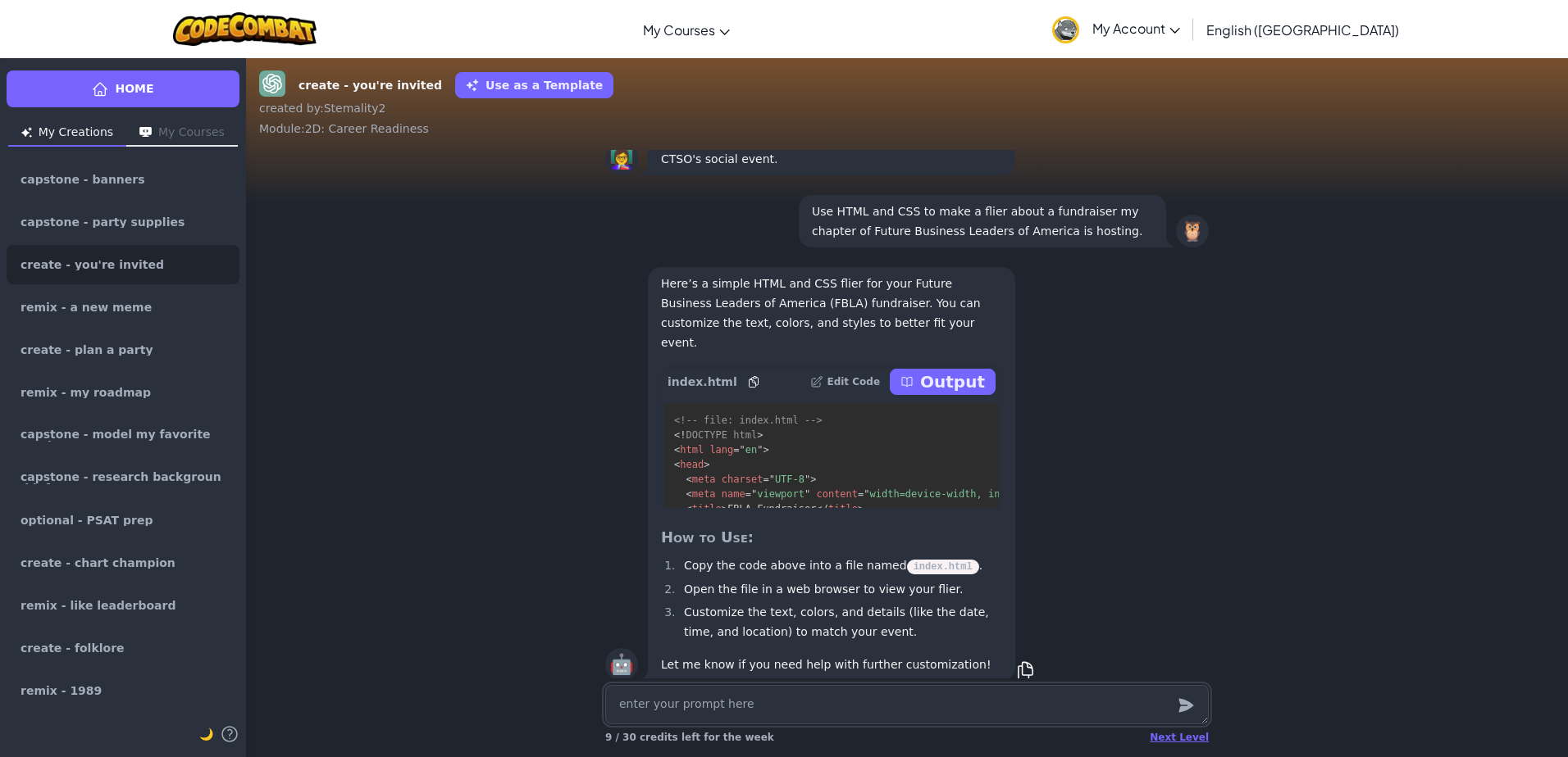
scroll to position [1, 0]
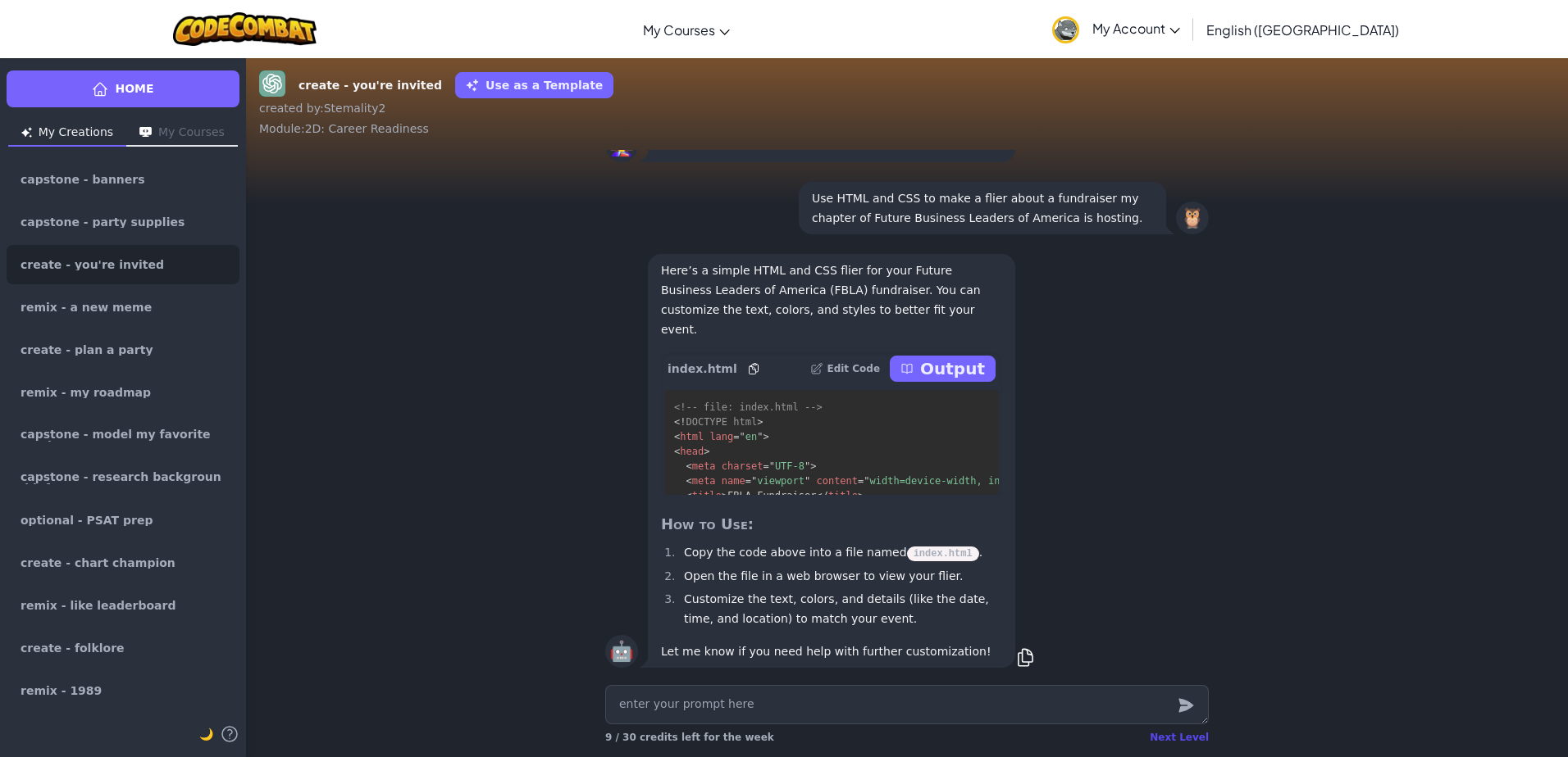
click at [1177, 742] on div "Next Level" at bounding box center [1179, 738] width 59 height 13
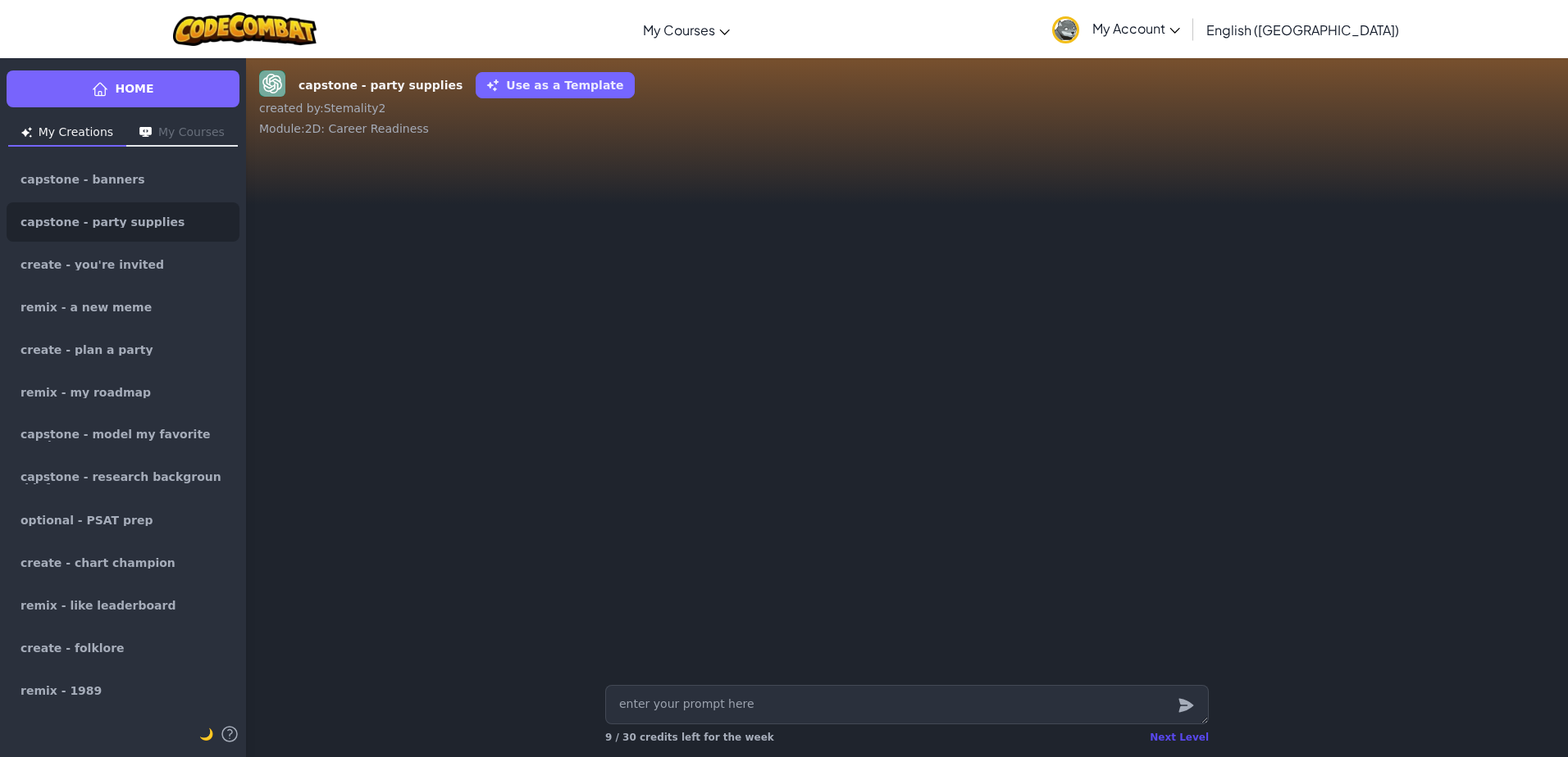
click at [1177, 742] on div "Next Level" at bounding box center [1179, 738] width 59 height 13
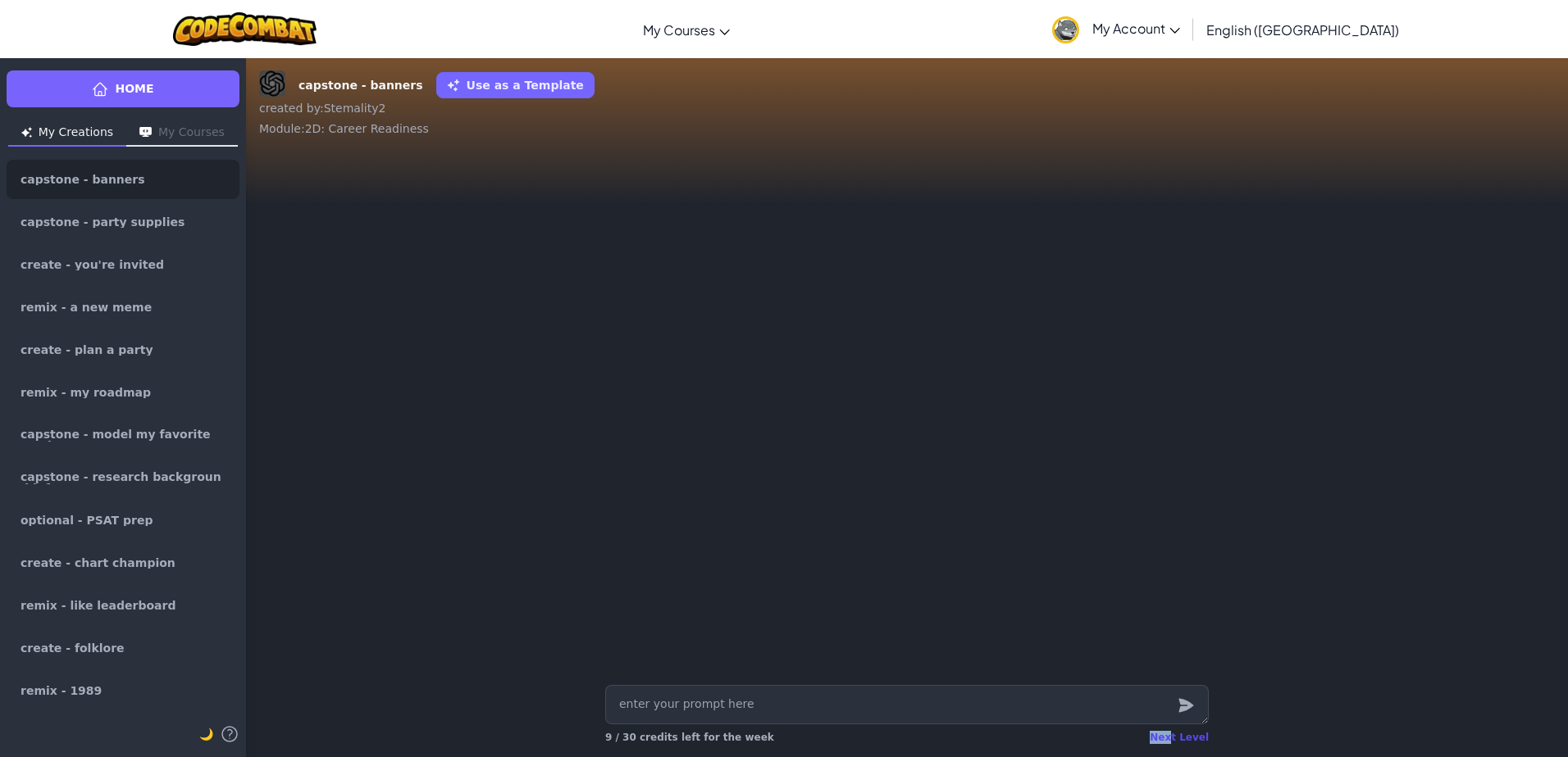
drag, startPoint x: 1177, startPoint y: 742, endPoint x: 1162, endPoint y: 742, distance: 15.0
click at [1162, 742] on div "Next Level" at bounding box center [1179, 738] width 59 height 13
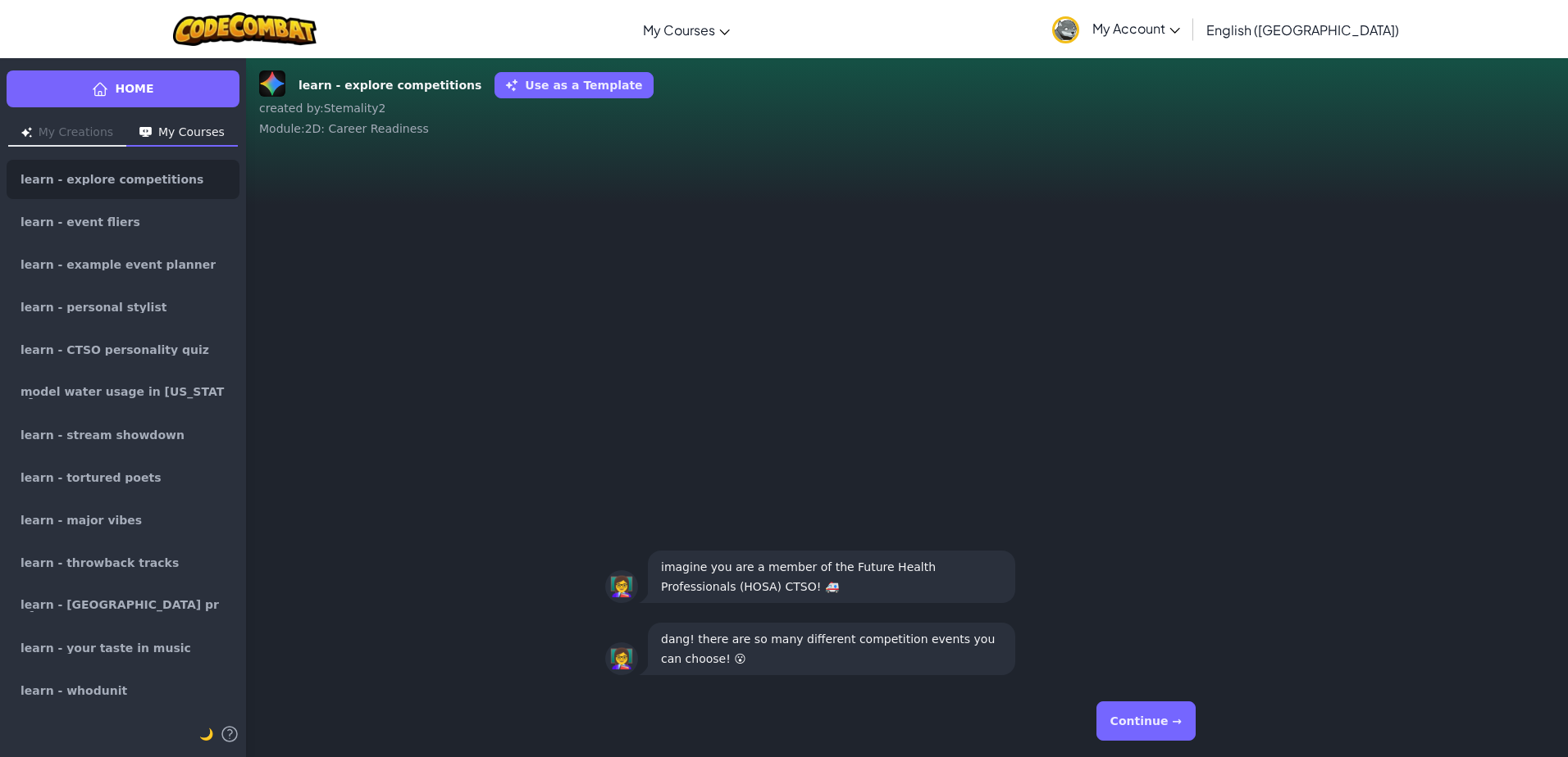
click at [1115, 711] on button "Continue →" at bounding box center [1146, 721] width 100 height 39
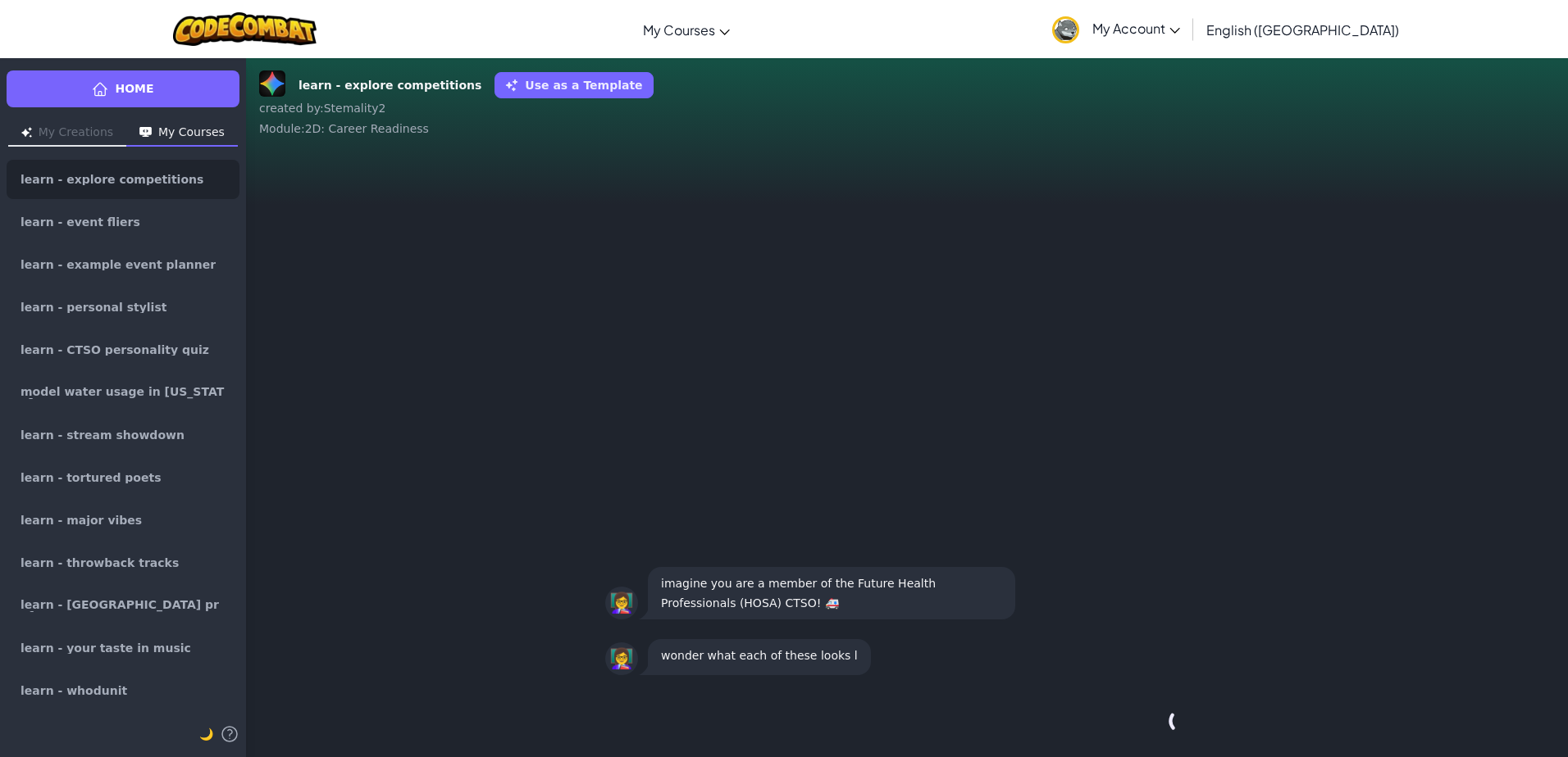
scroll to position [1, 0]
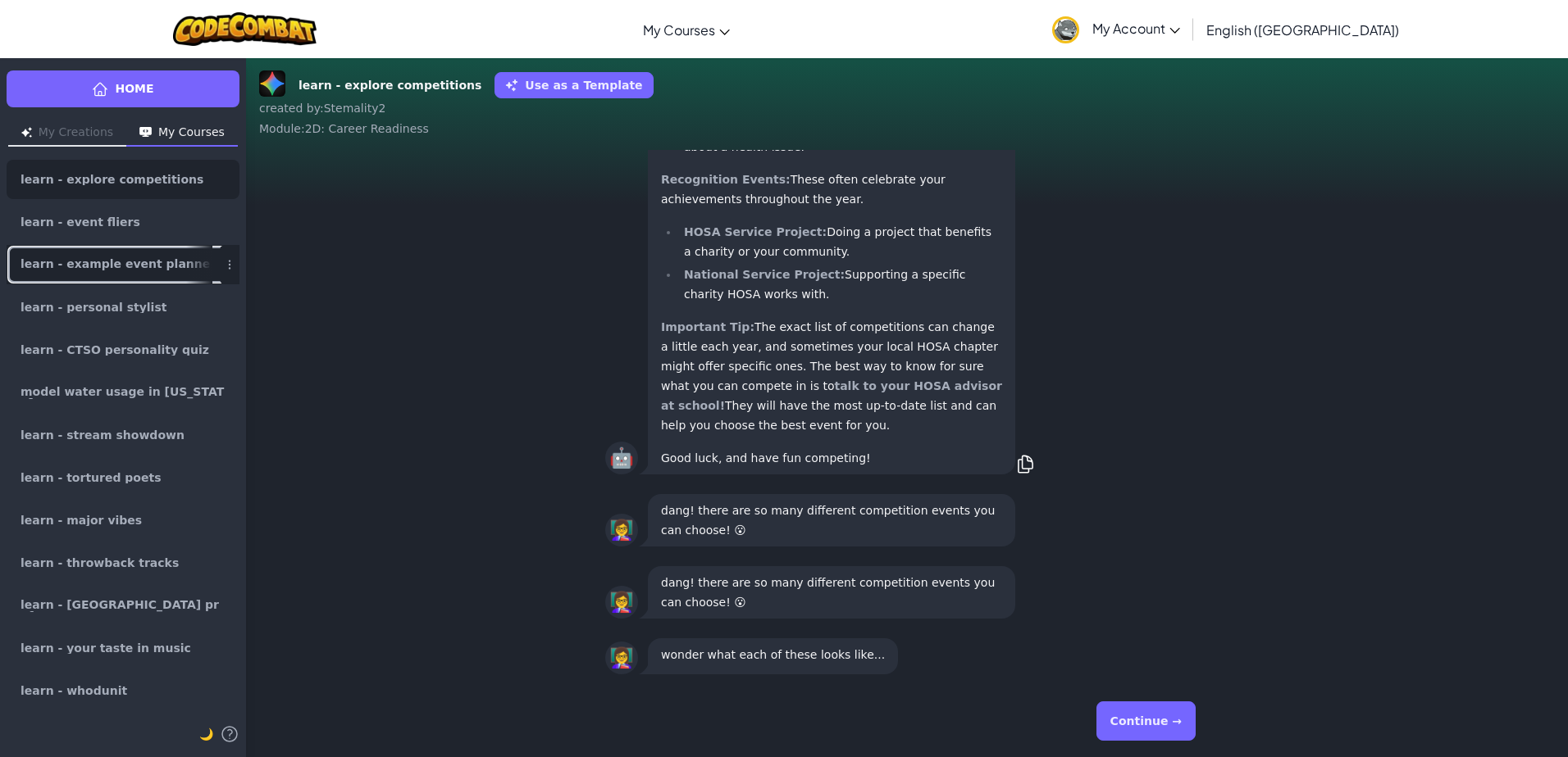
click at [155, 261] on span "learn - example event planner" at bounding box center [117, 265] width 192 height 13
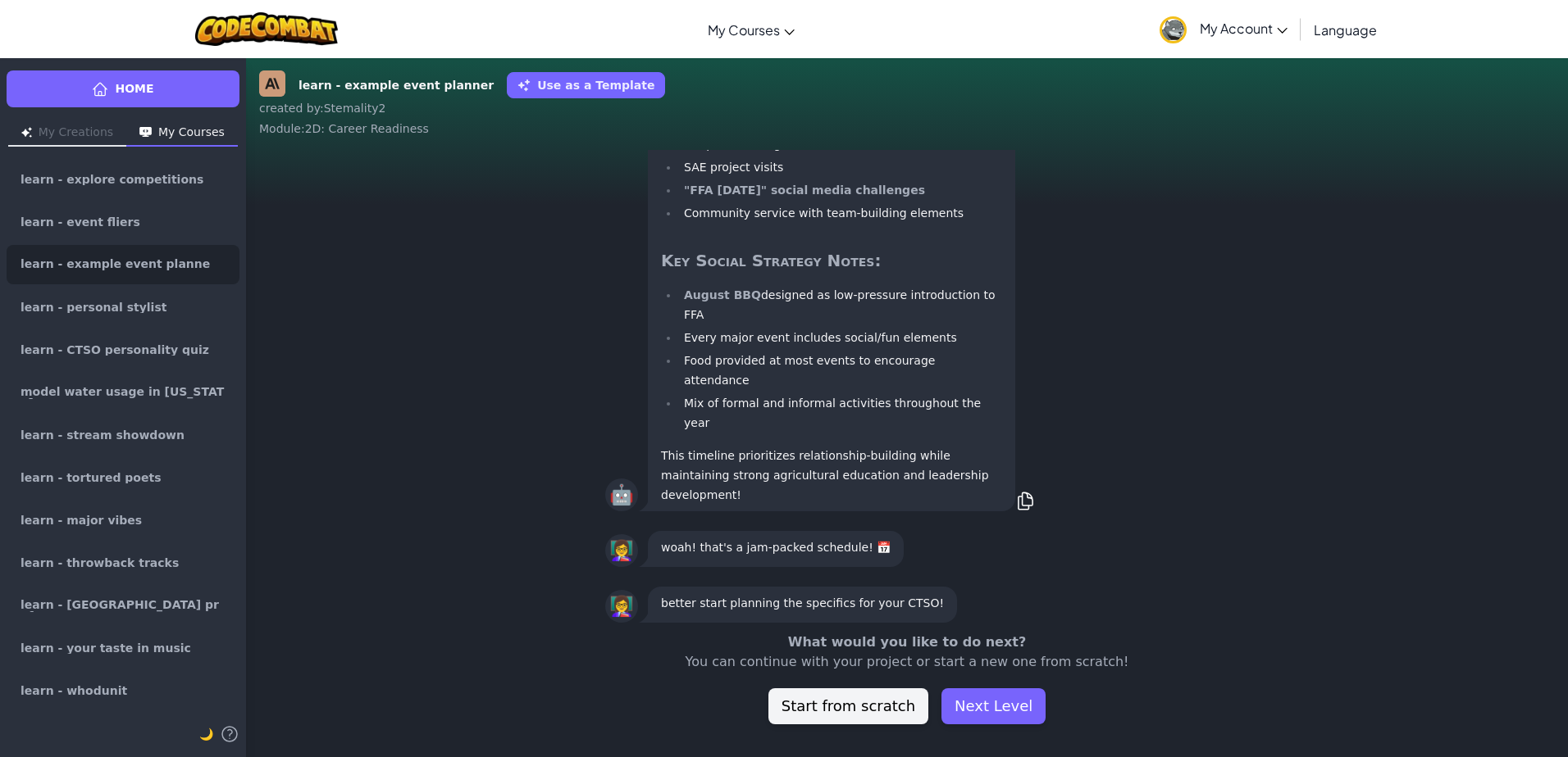
scroll to position [1, 0]
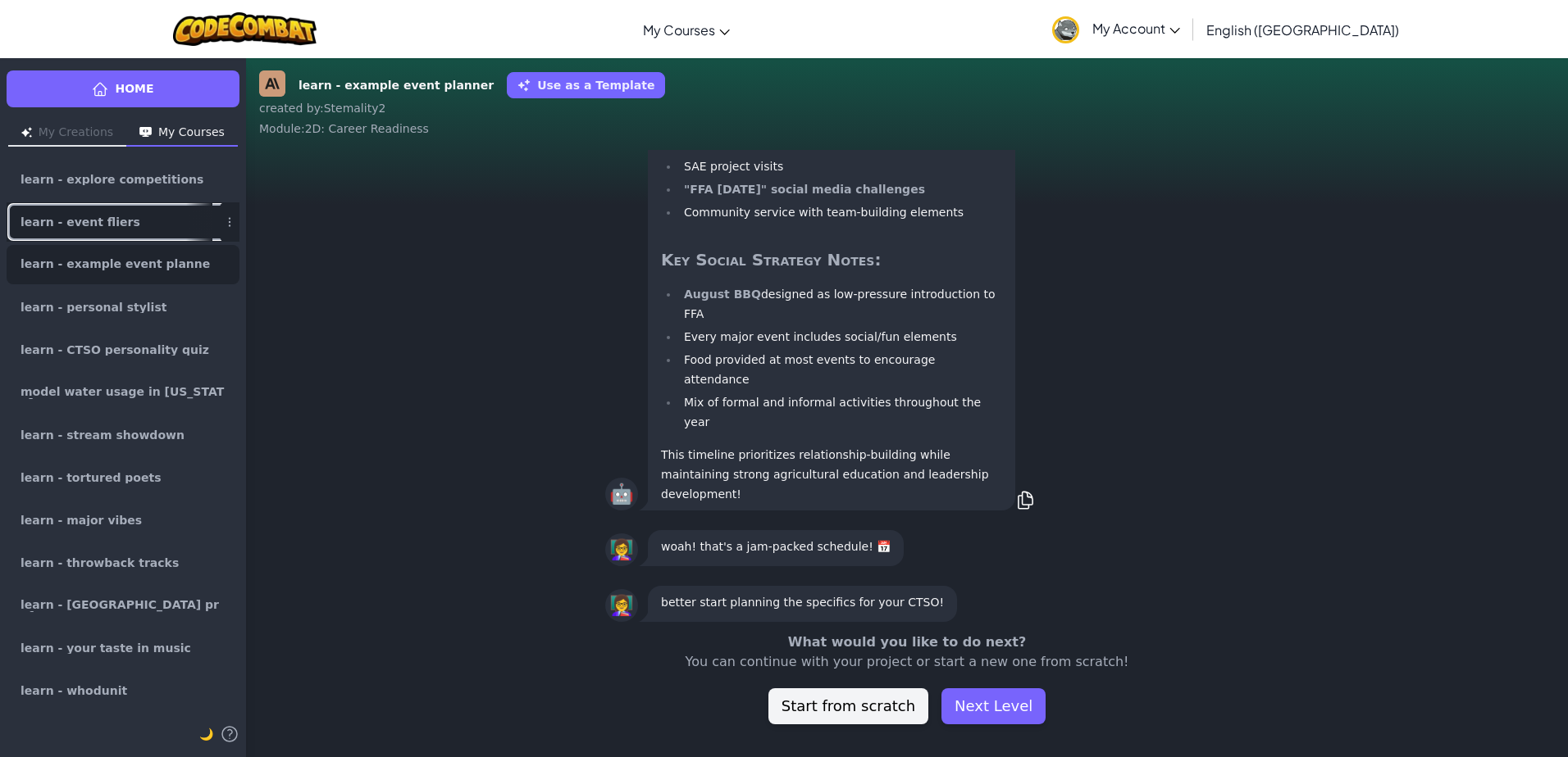
click at [168, 231] on link "learn - event fliers" at bounding box center [122, 221] width 233 height 39
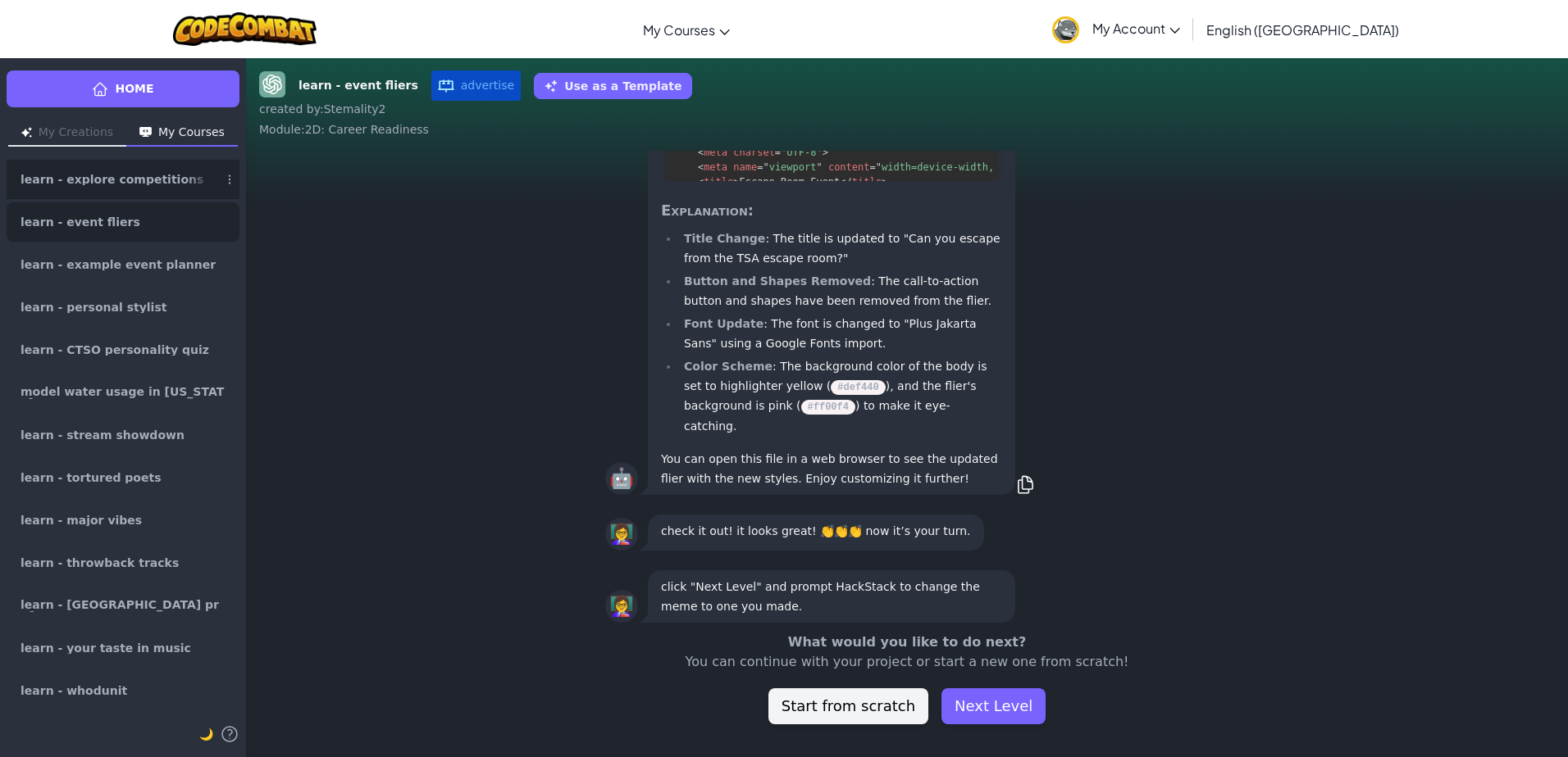
scroll to position [1, 0]
click at [141, 166] on link "learn - explore competitions" at bounding box center [122, 178] width 233 height 39
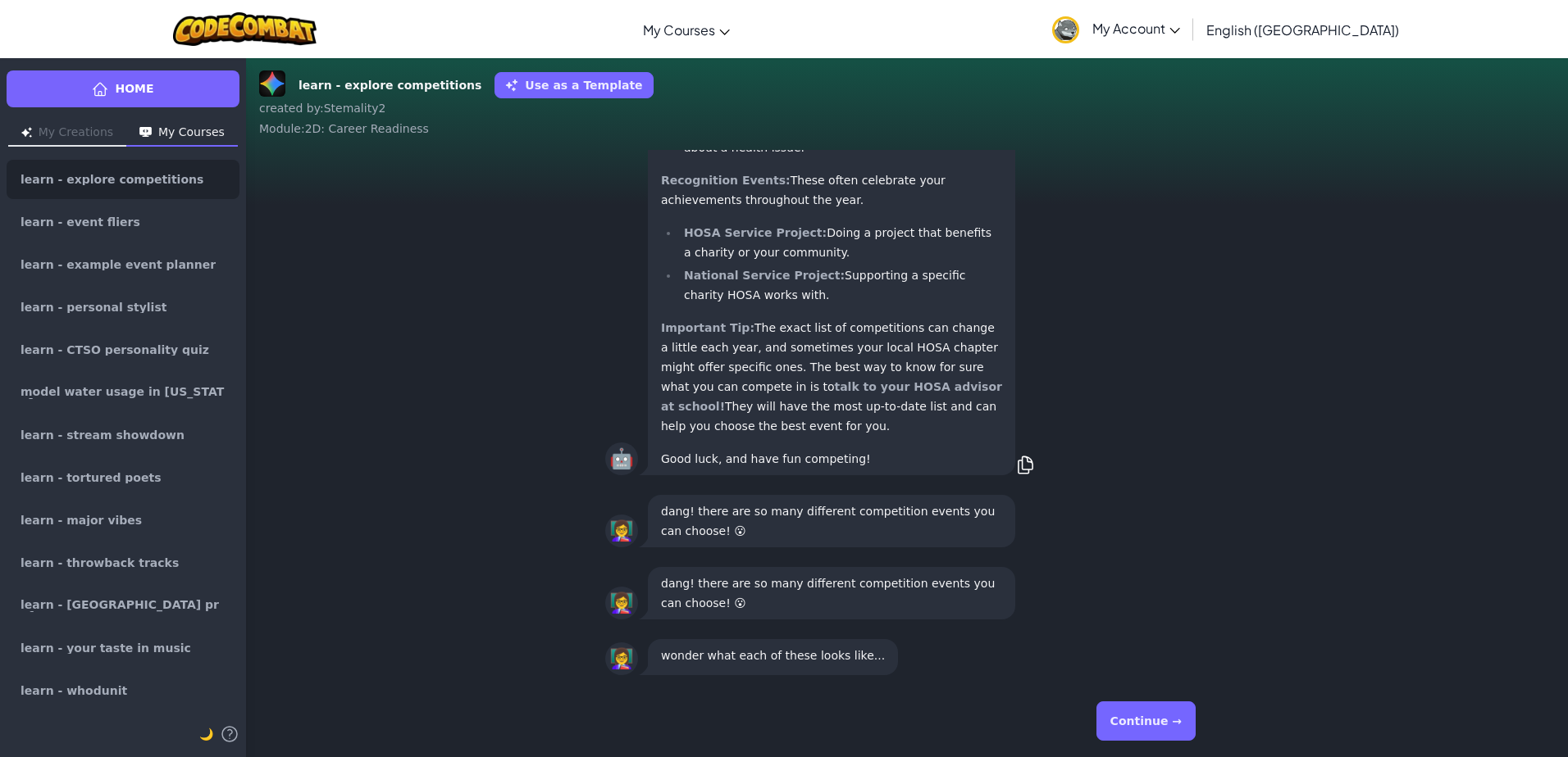
scroll to position [1, 0]
click at [1134, 728] on button "Continue →" at bounding box center [1146, 721] width 100 height 39
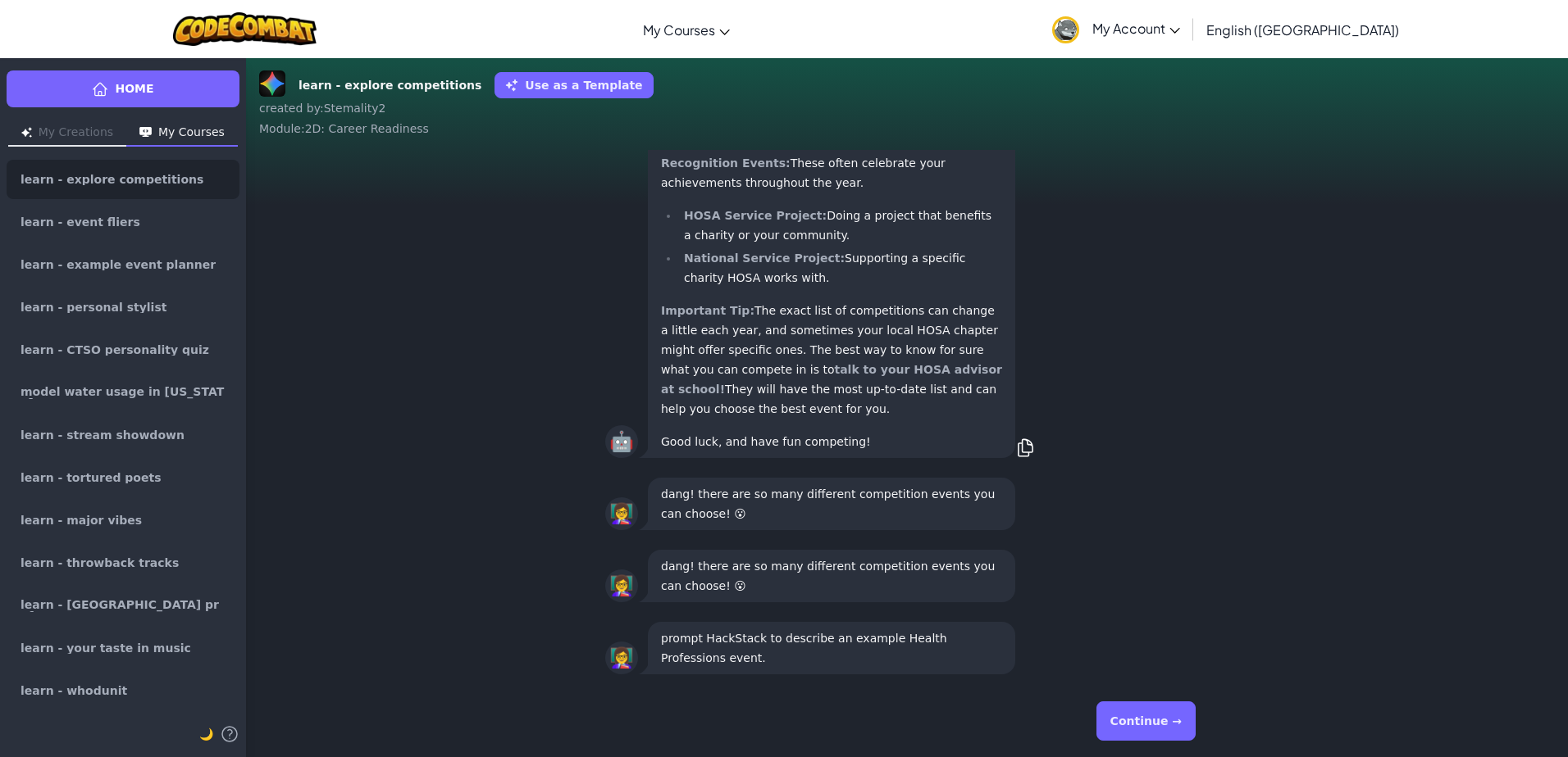
click at [1129, 711] on button "Continue →" at bounding box center [1146, 721] width 100 height 39
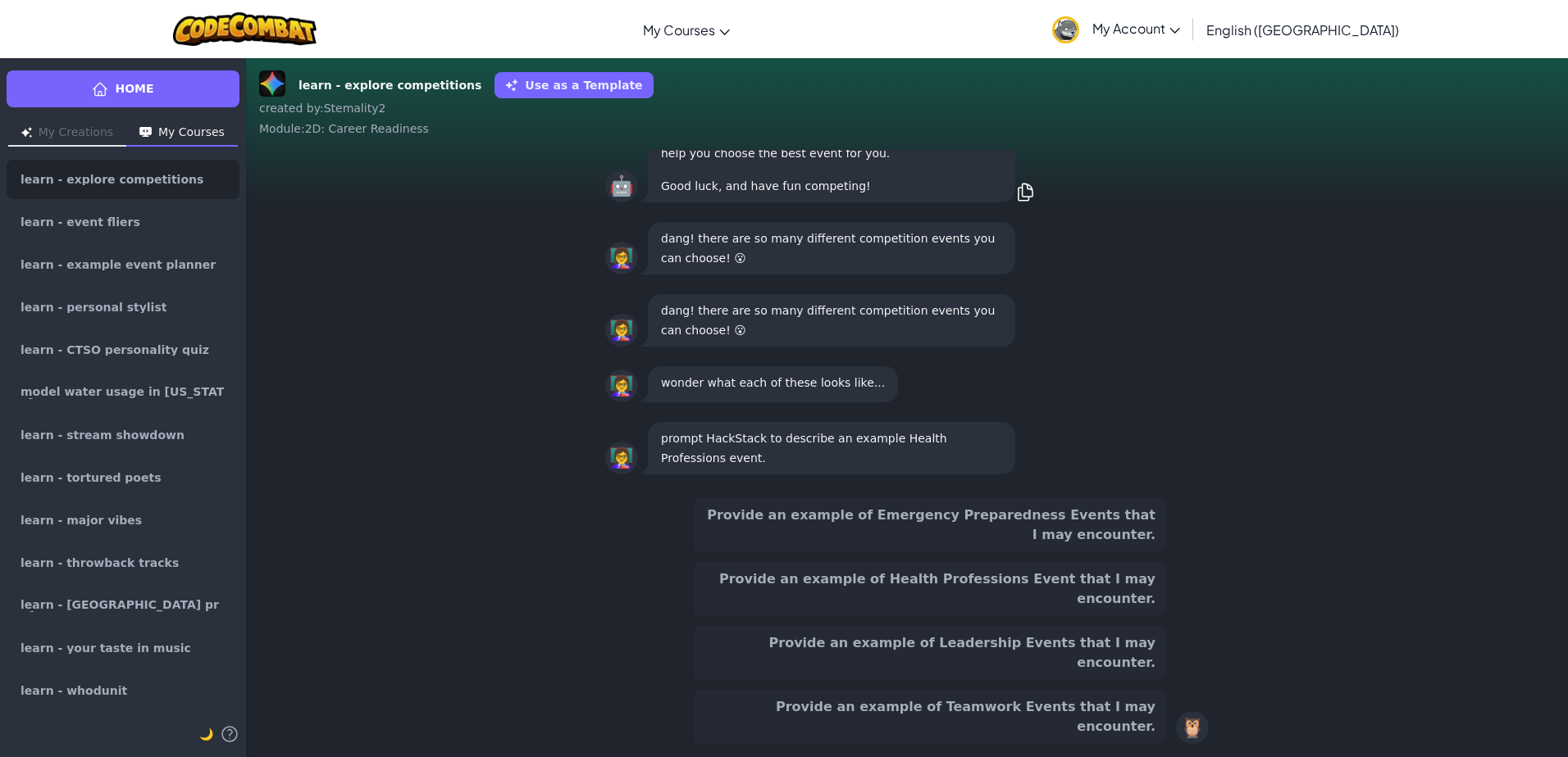
click at [1014, 617] on button "Provide an example of Health Professions Event that I may encounter." at bounding box center [930, 589] width 473 height 54
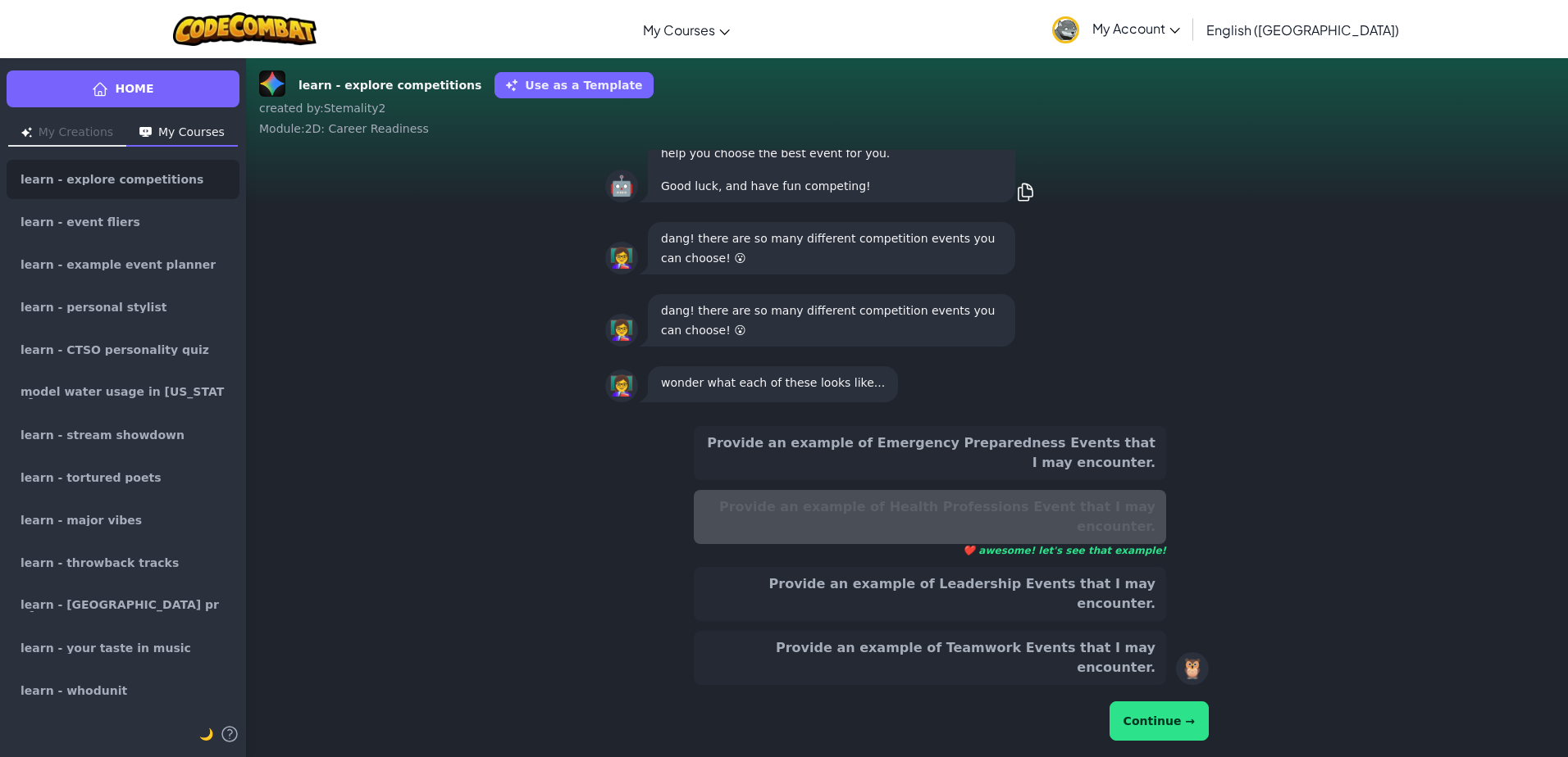
click at [1175, 730] on button "Continue →" at bounding box center [1159, 721] width 100 height 39
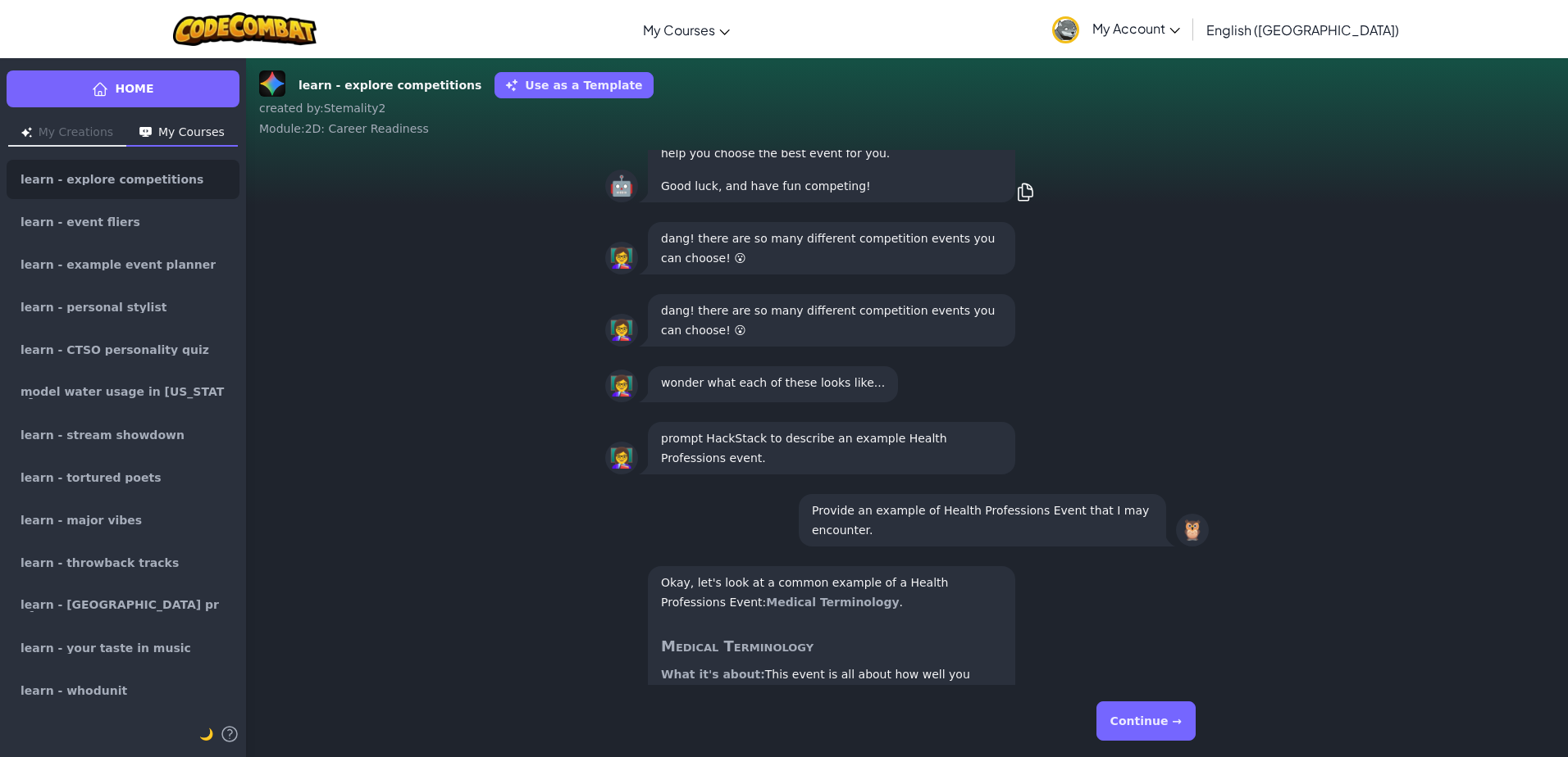
drag, startPoint x: 1194, startPoint y: 754, endPoint x: 1218, endPoint y: 750, distance: 24.3
click at [1218, 750] on div "Continue →" at bounding box center [907, 721] width 630 height 72
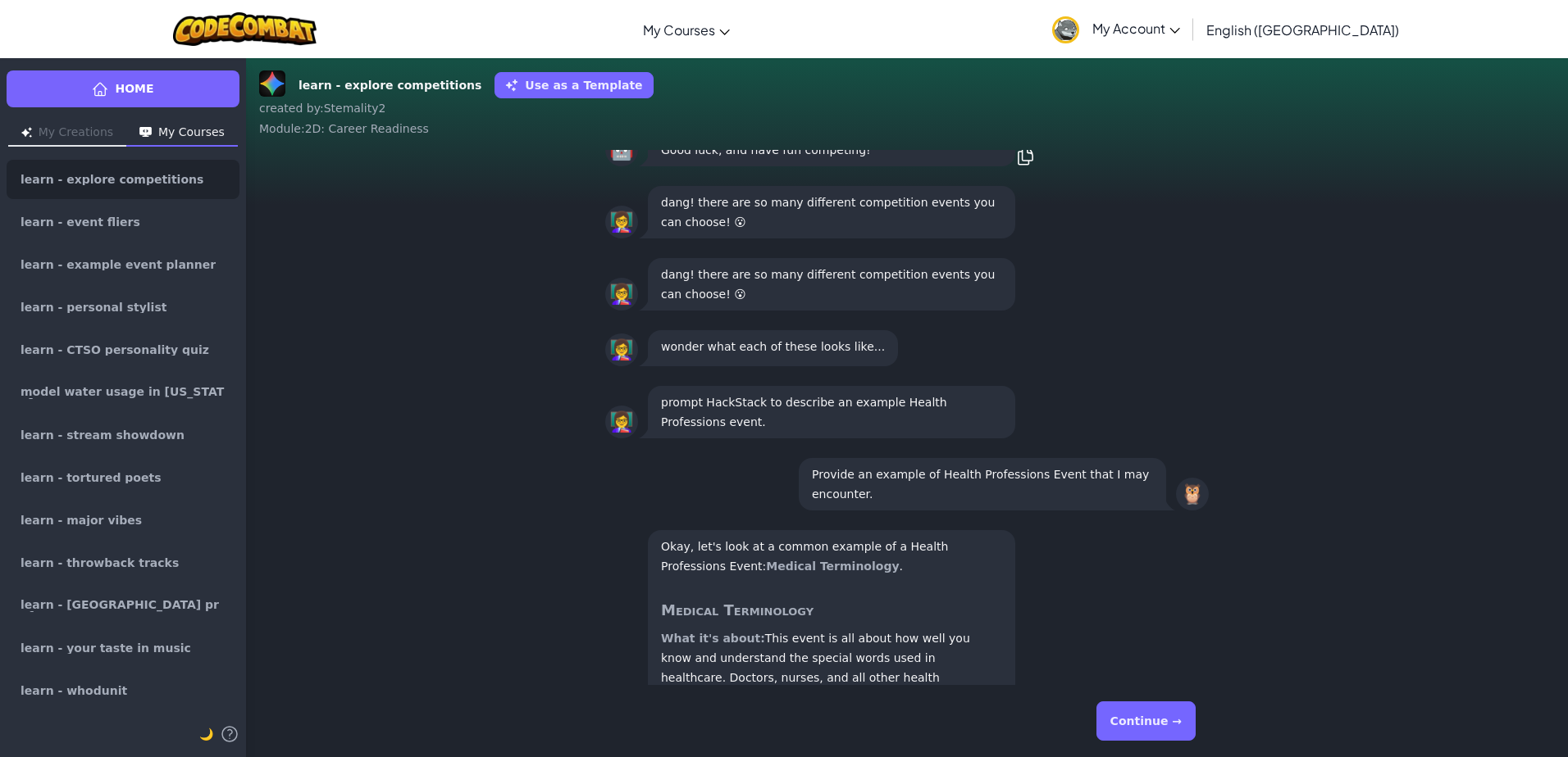
click at [1155, 728] on button "Continue →" at bounding box center [1146, 721] width 100 height 39
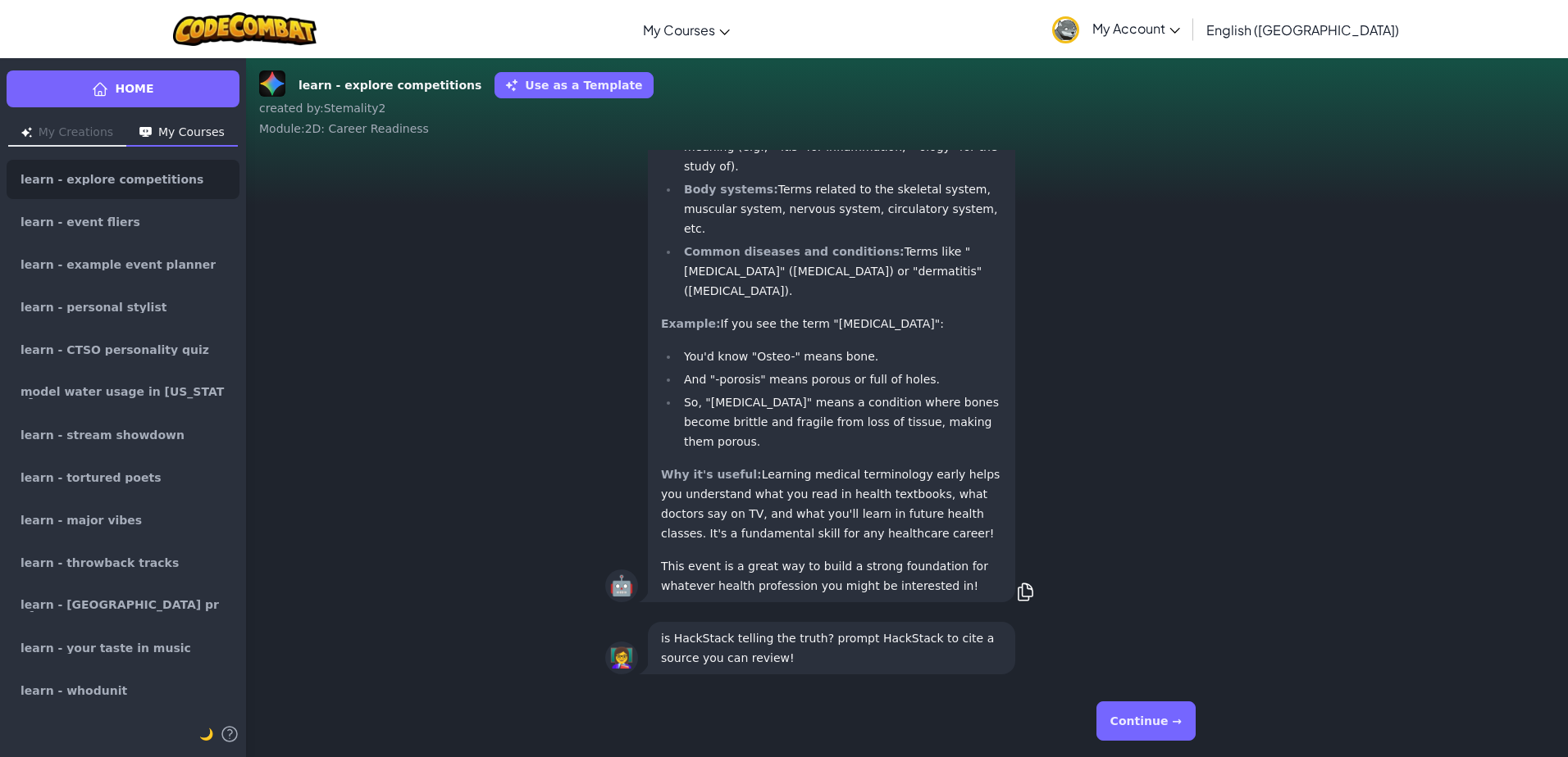
scroll to position [1, 0]
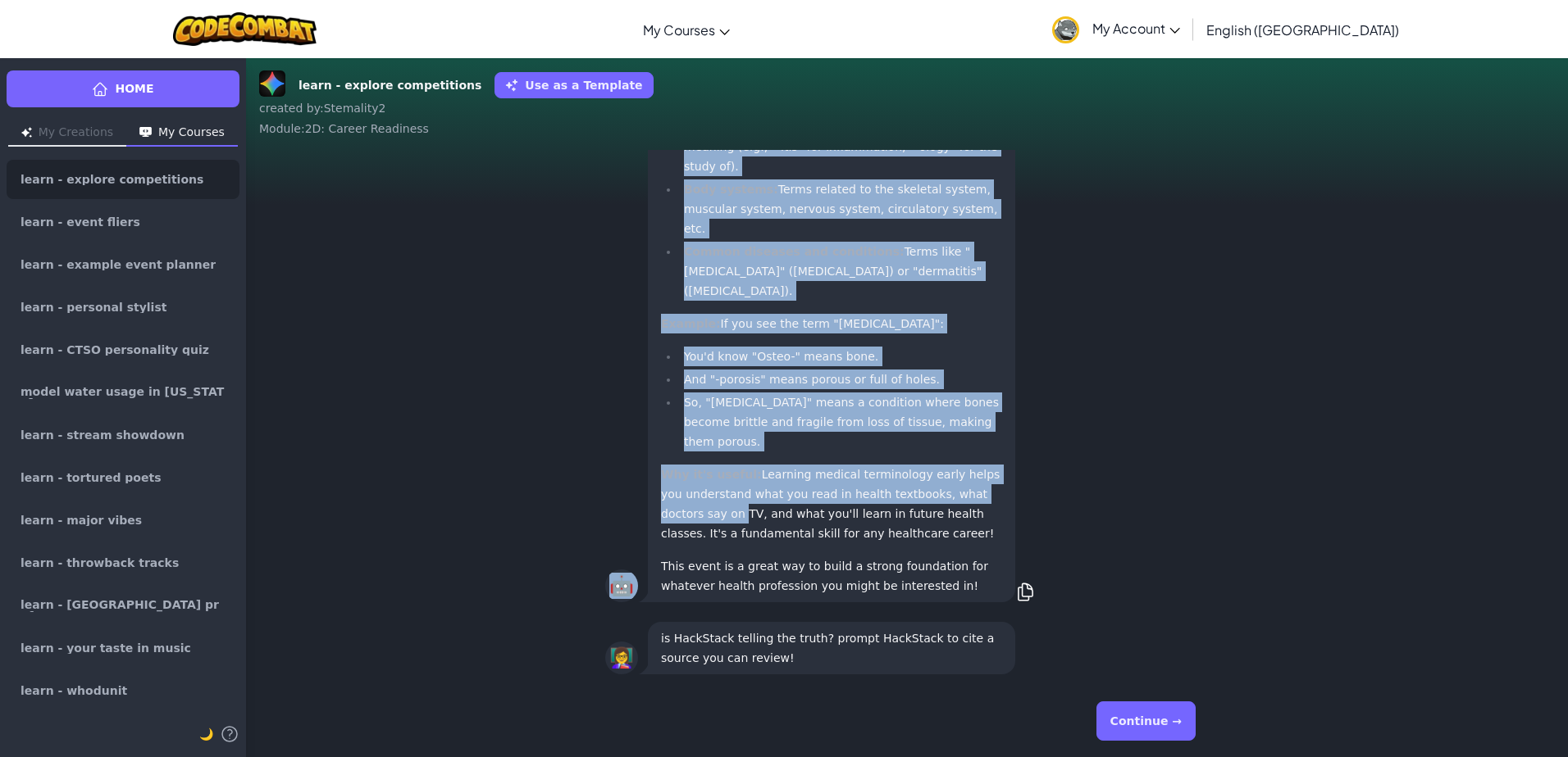
click at [1185, 493] on div "👩‍🏫 is HackStack telling the truth? prompt HackStack to cite a source you can r…" at bounding box center [906, 417] width 1322 height 535
click at [1141, 729] on button "Continue →" at bounding box center [1146, 721] width 100 height 39
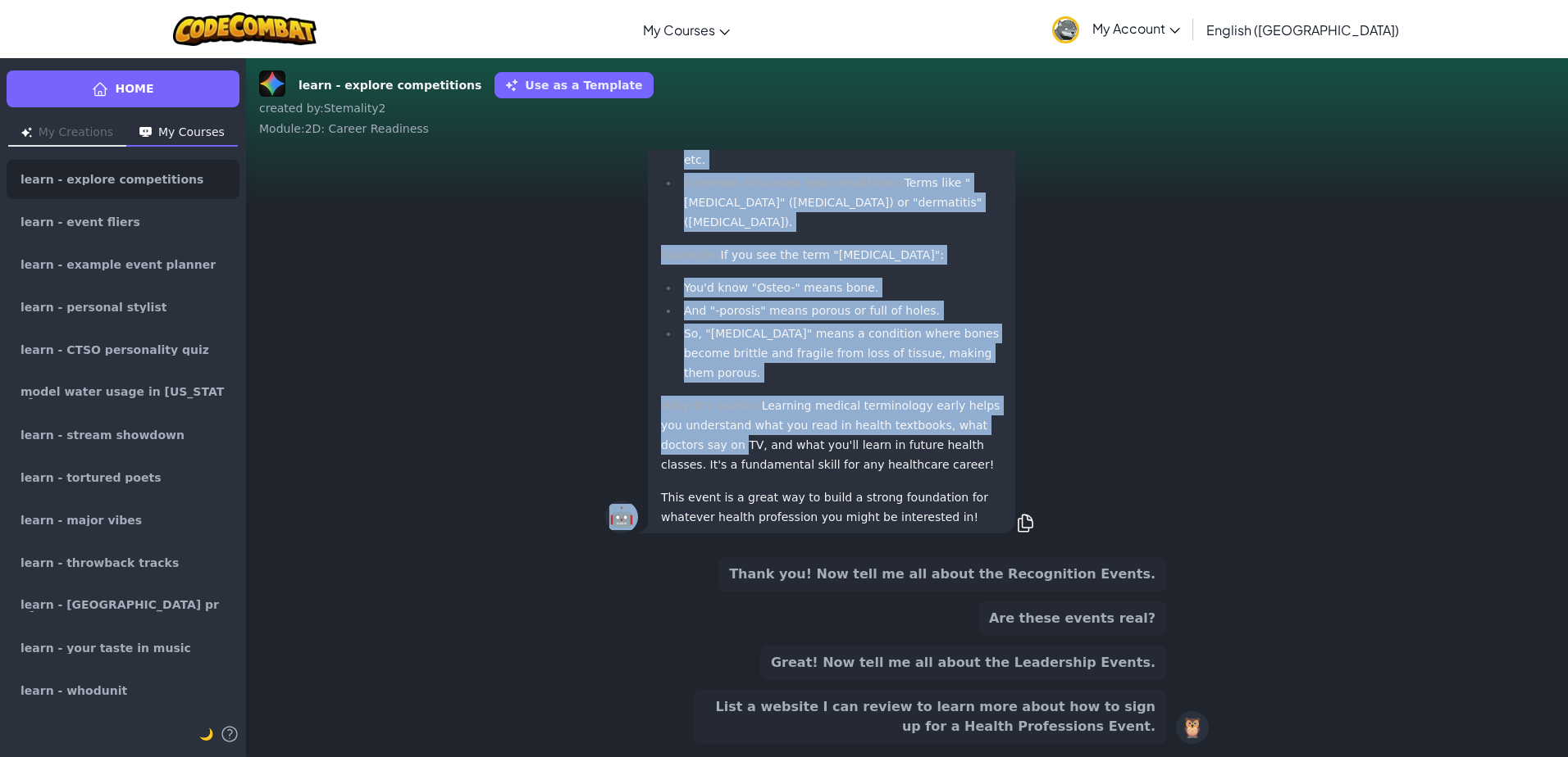
scroll to position [-140, 0]
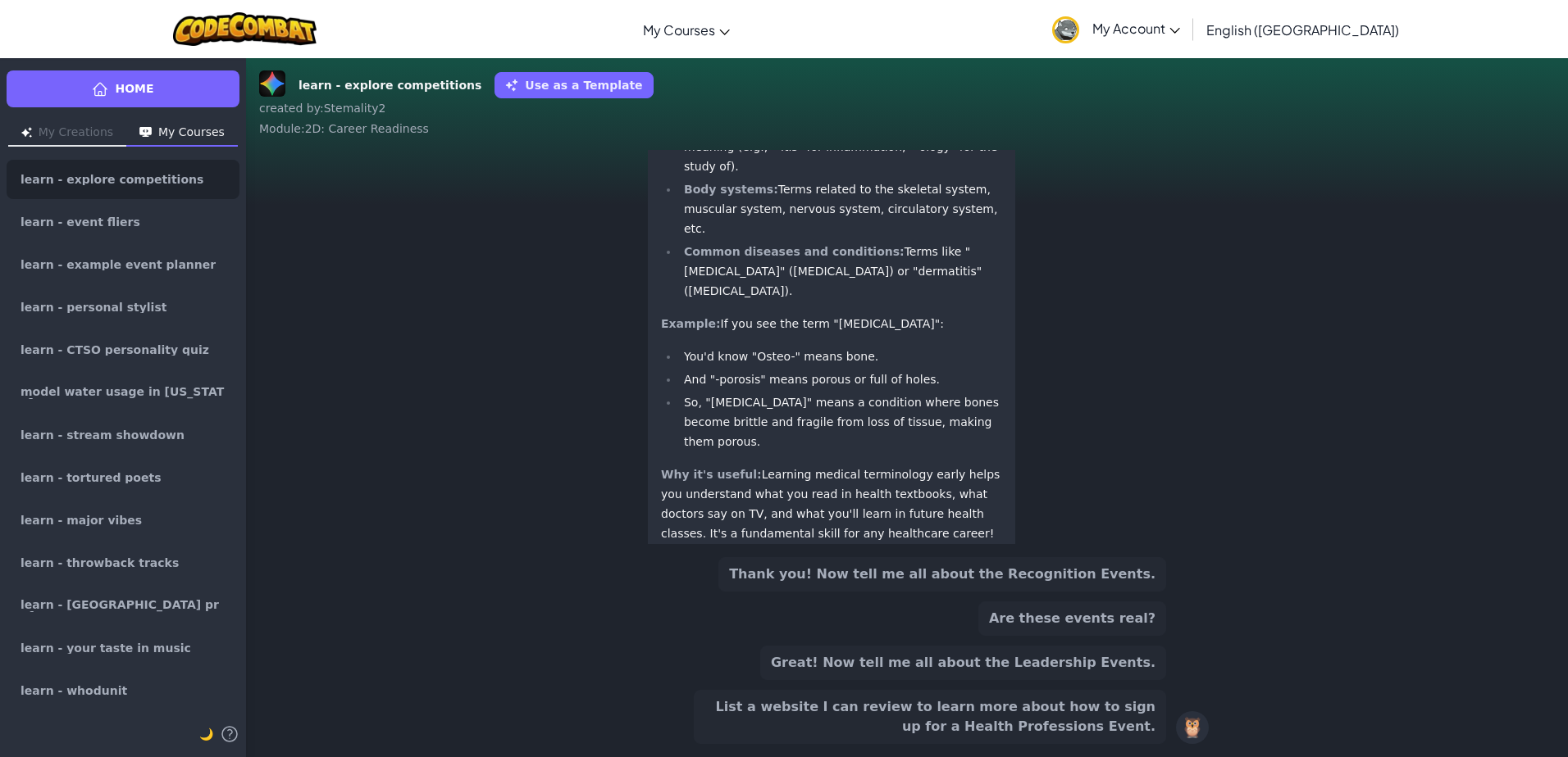
click at [1306, 637] on div "Thank you! Now tell me all about the Recognition Events. Are these events real?…" at bounding box center [906, 651] width 1322 height 213
click at [984, 713] on button "List a website I can review to learn more about how to sign up for a Health Pro…" at bounding box center [930, 717] width 473 height 54
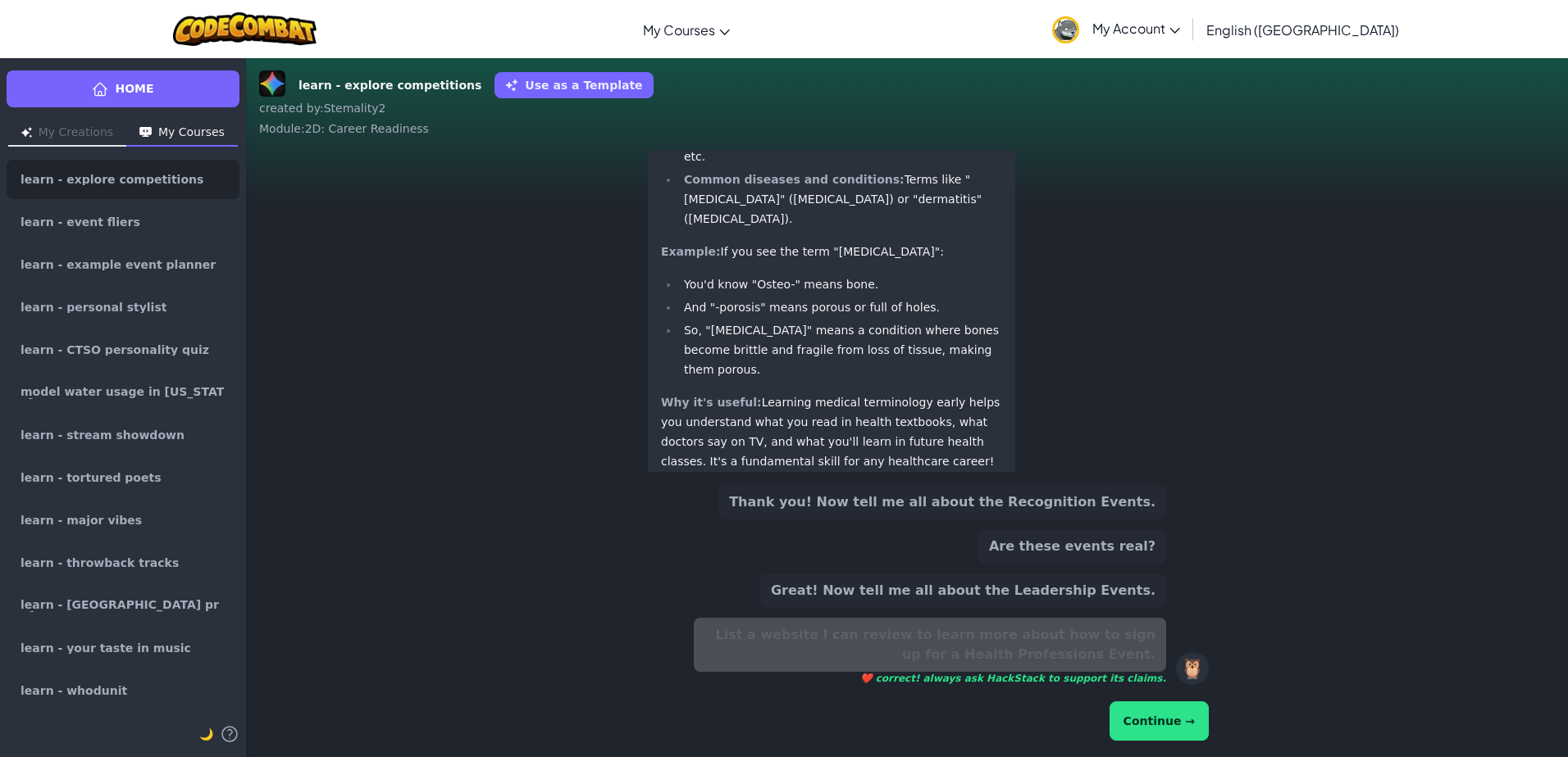
scroll to position [-212, 0]
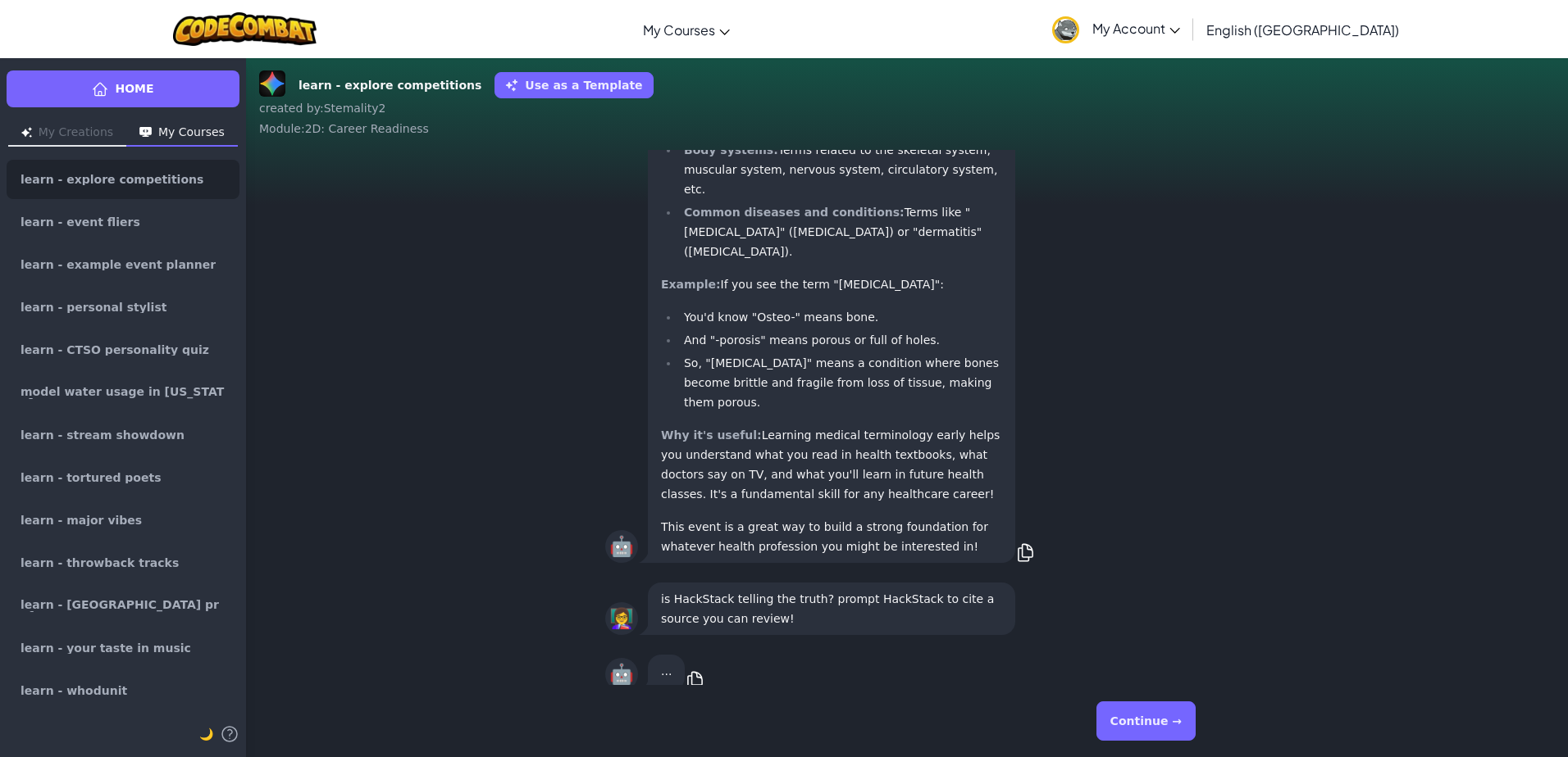
click at [1168, 731] on button "Continue →" at bounding box center [1146, 721] width 100 height 39
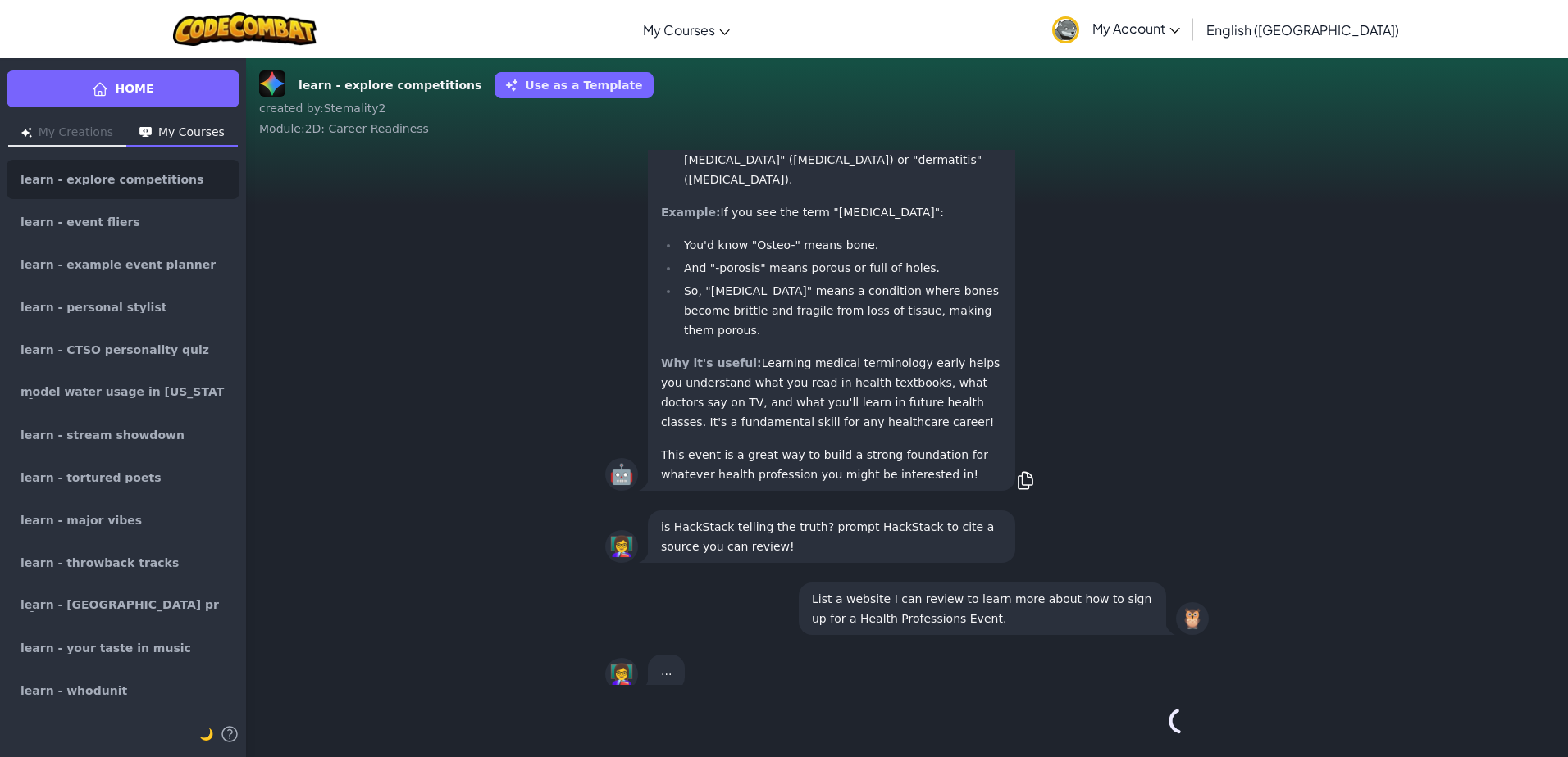
scroll to position [1, 0]
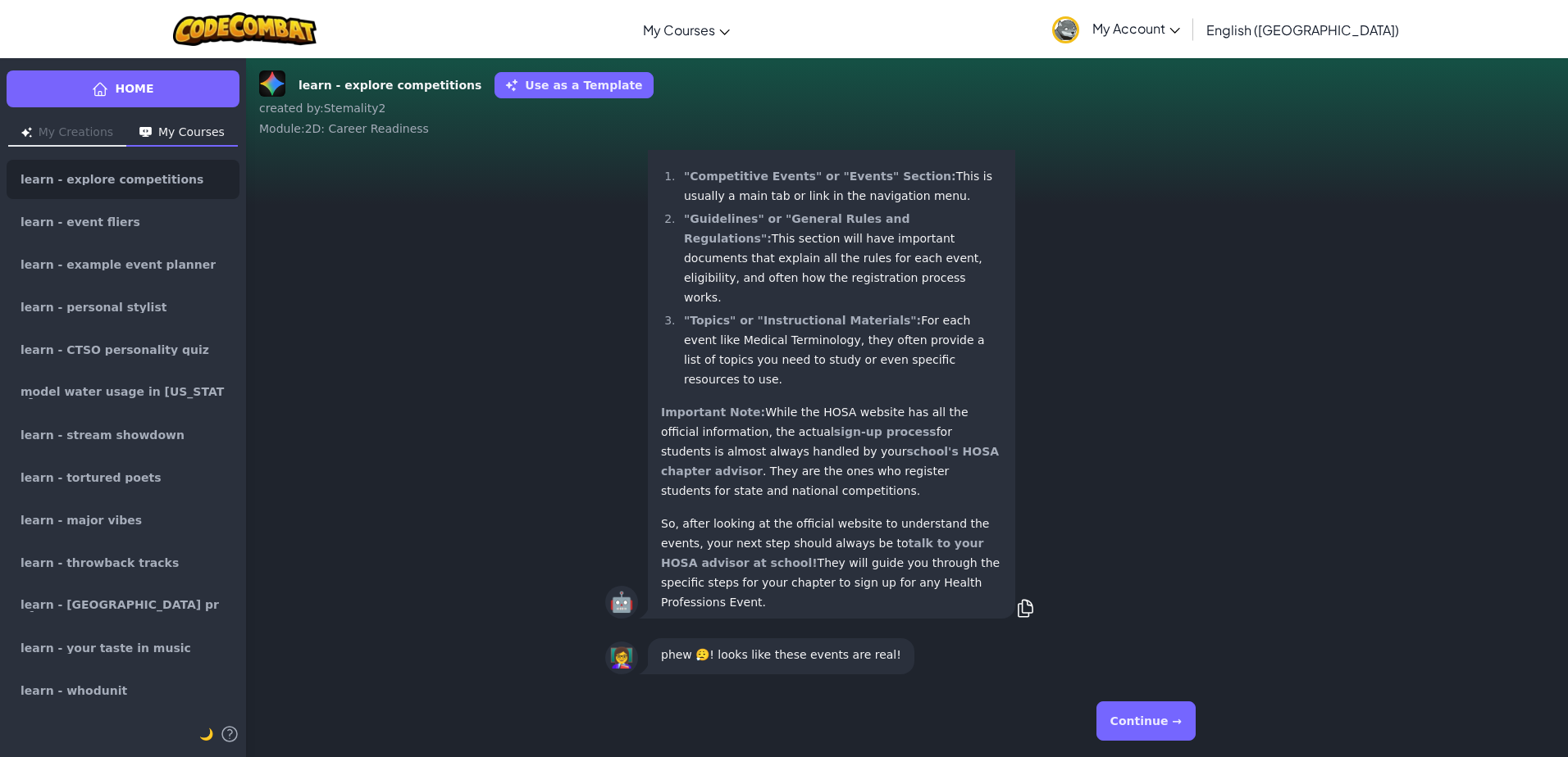
click at [1127, 712] on button "Continue →" at bounding box center [1146, 721] width 100 height 39
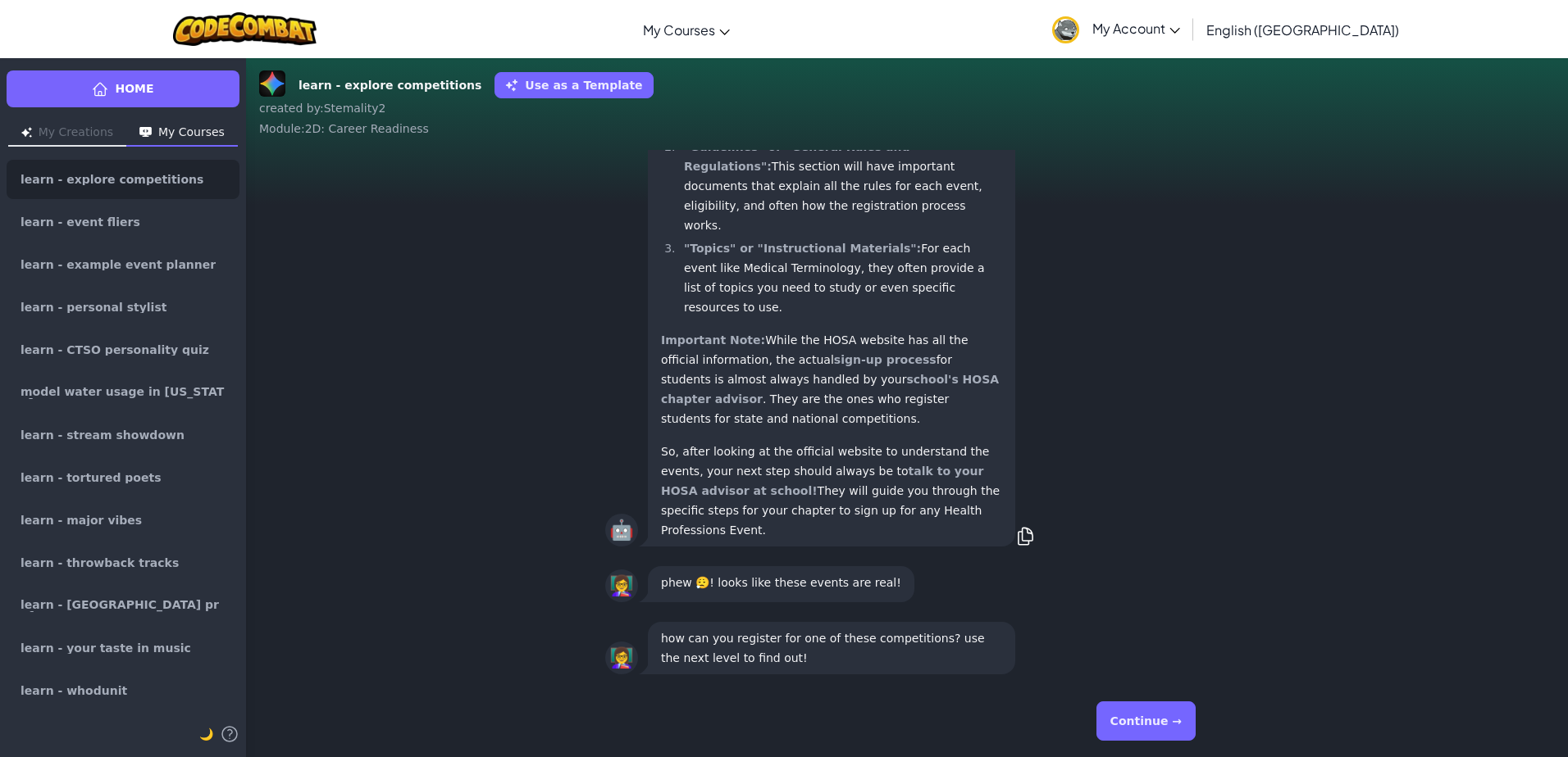
scroll to position [-15, 0]
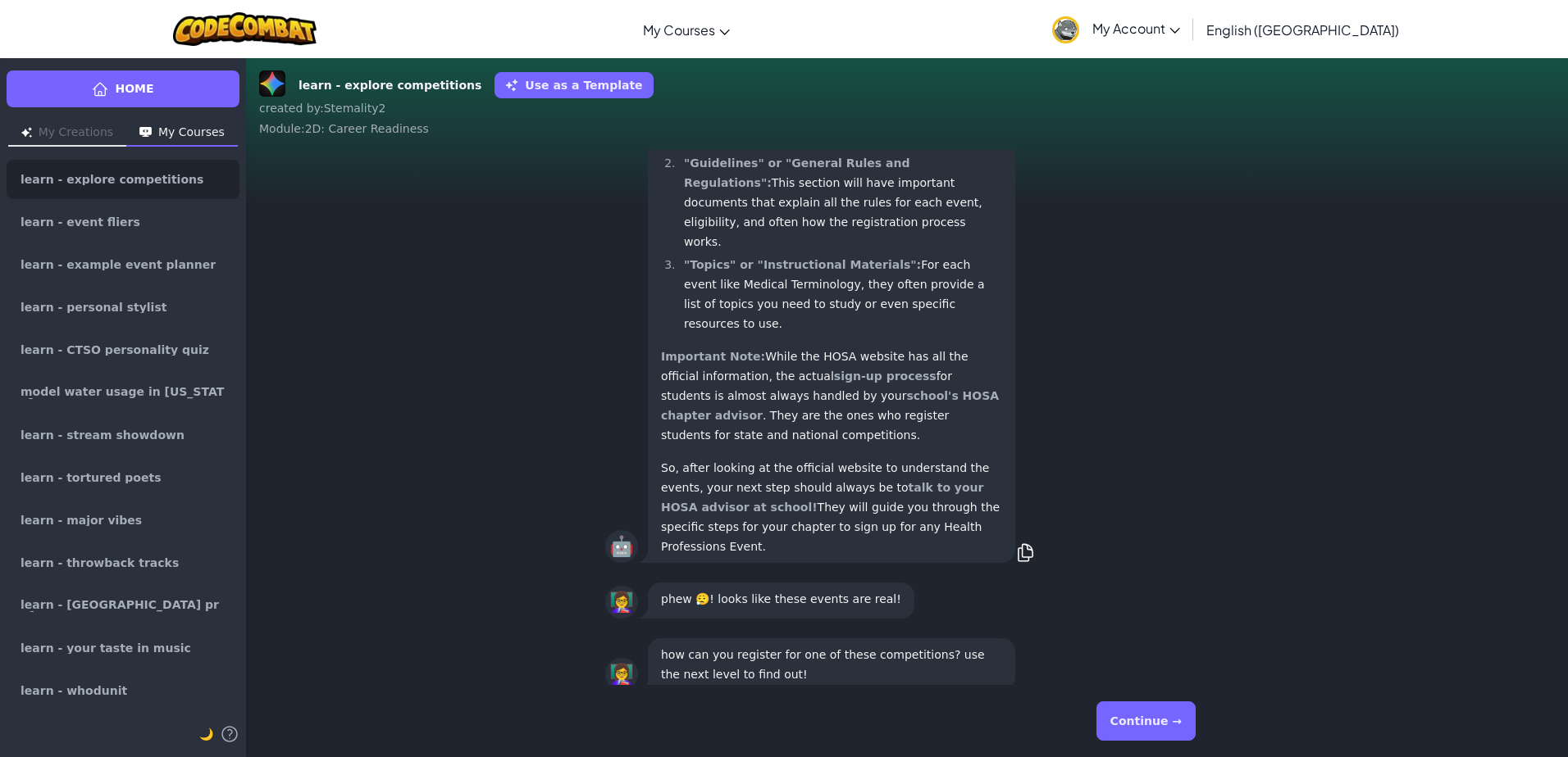
click at [1155, 720] on button "Continue →" at bounding box center [1146, 721] width 100 height 39
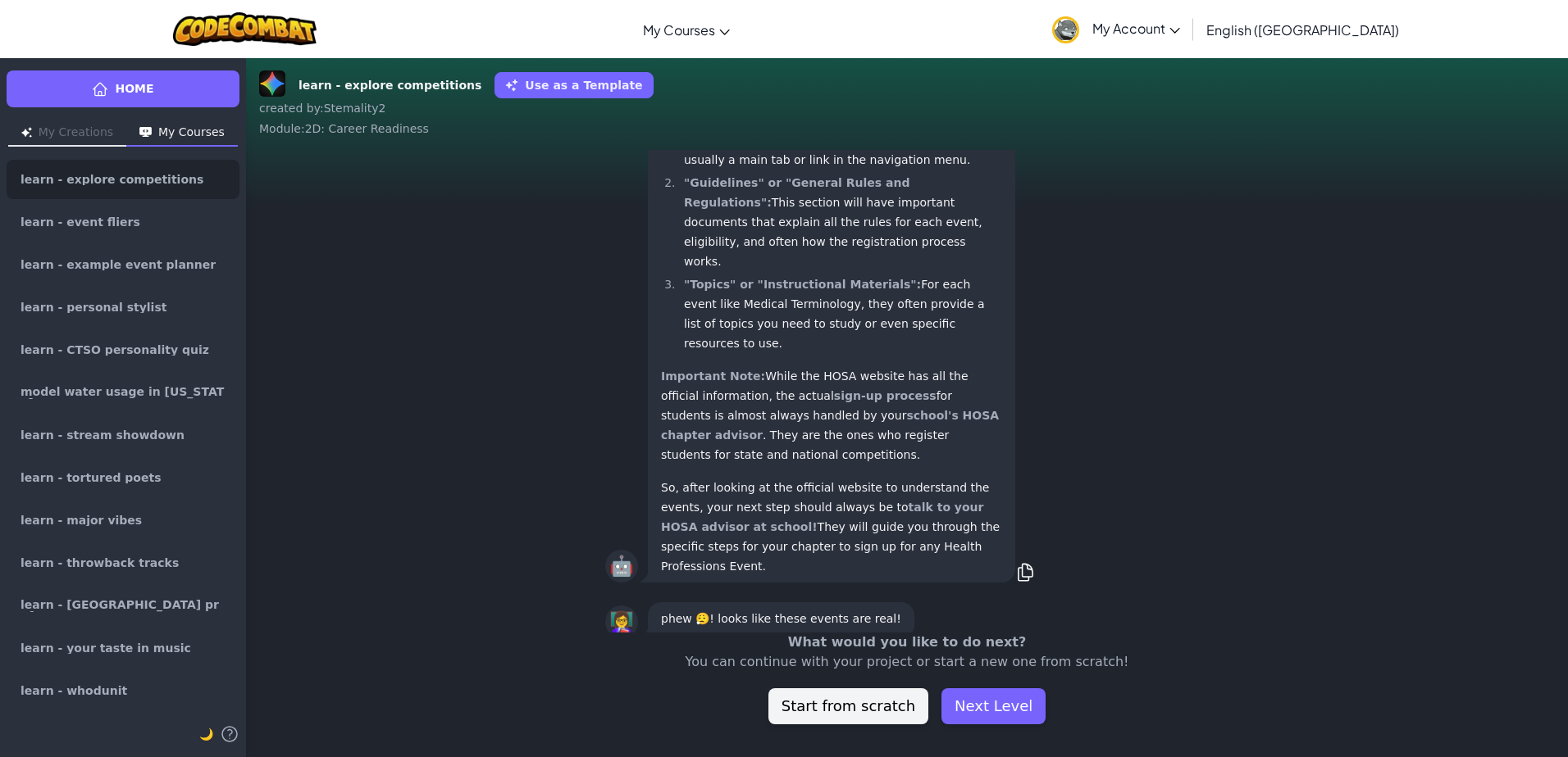
scroll to position [1, 0]
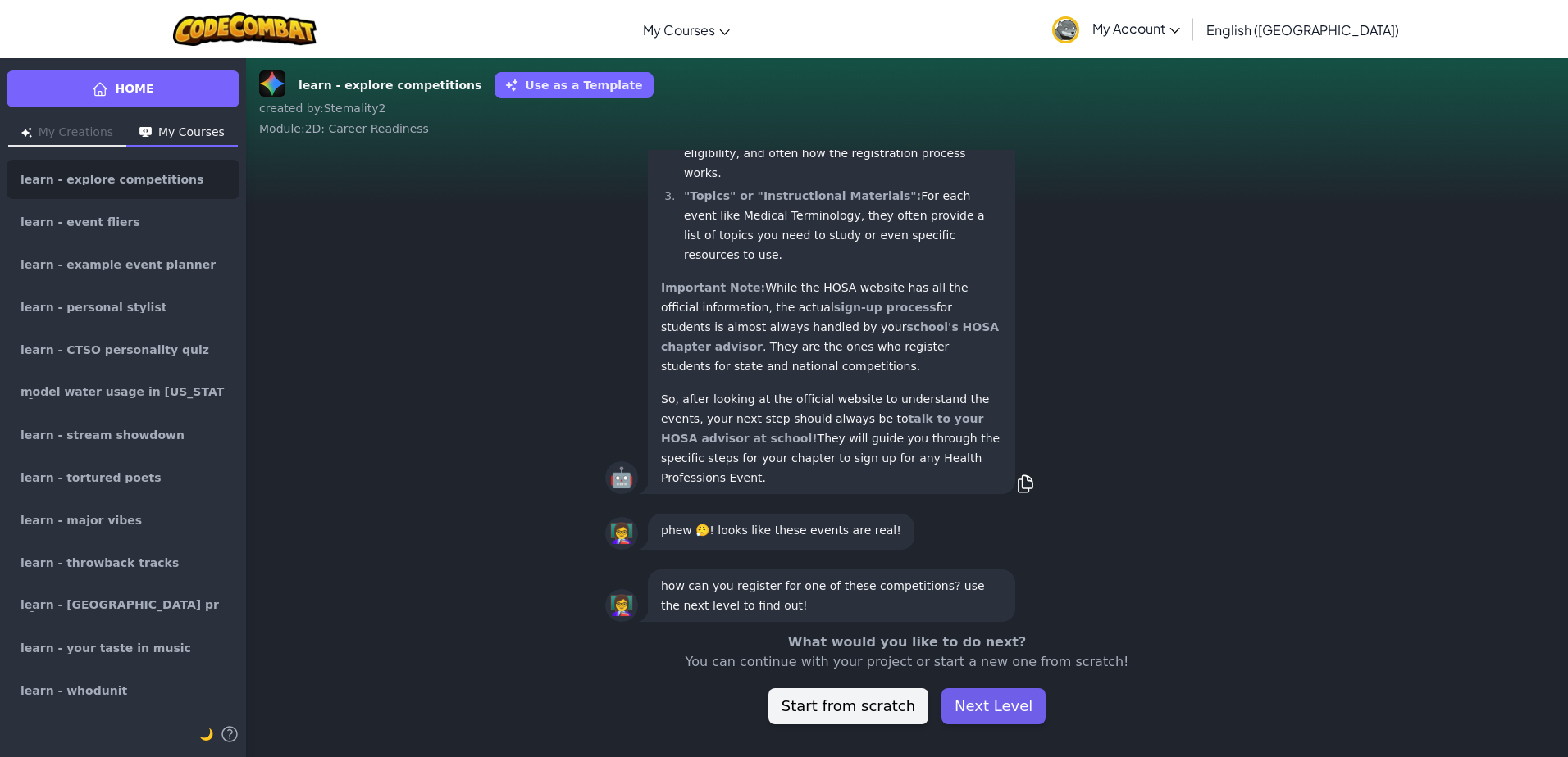
click at [989, 696] on button "Next Level" at bounding box center [994, 707] width 104 height 36
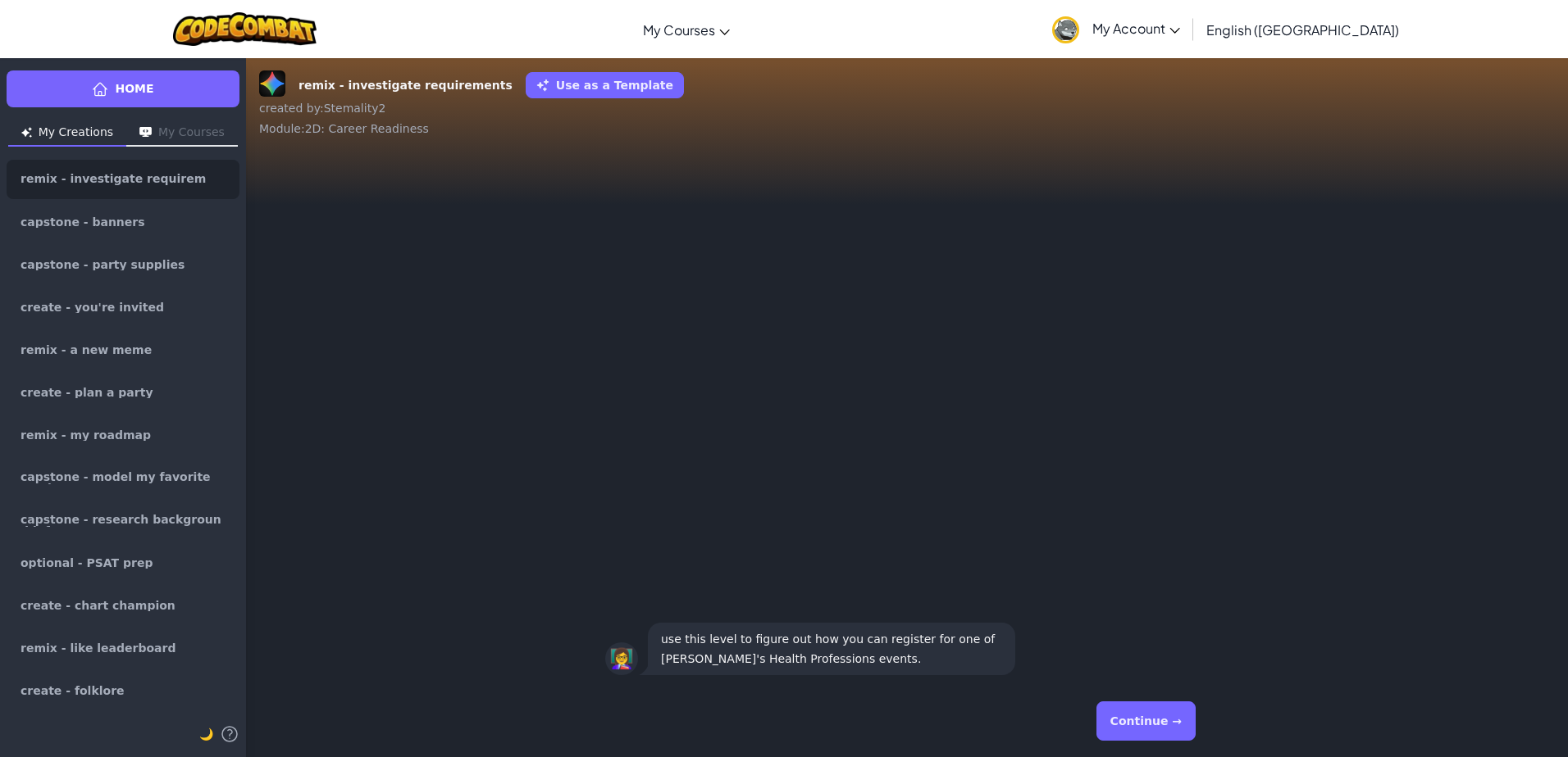
click at [1156, 732] on button "Continue →" at bounding box center [1146, 721] width 100 height 39
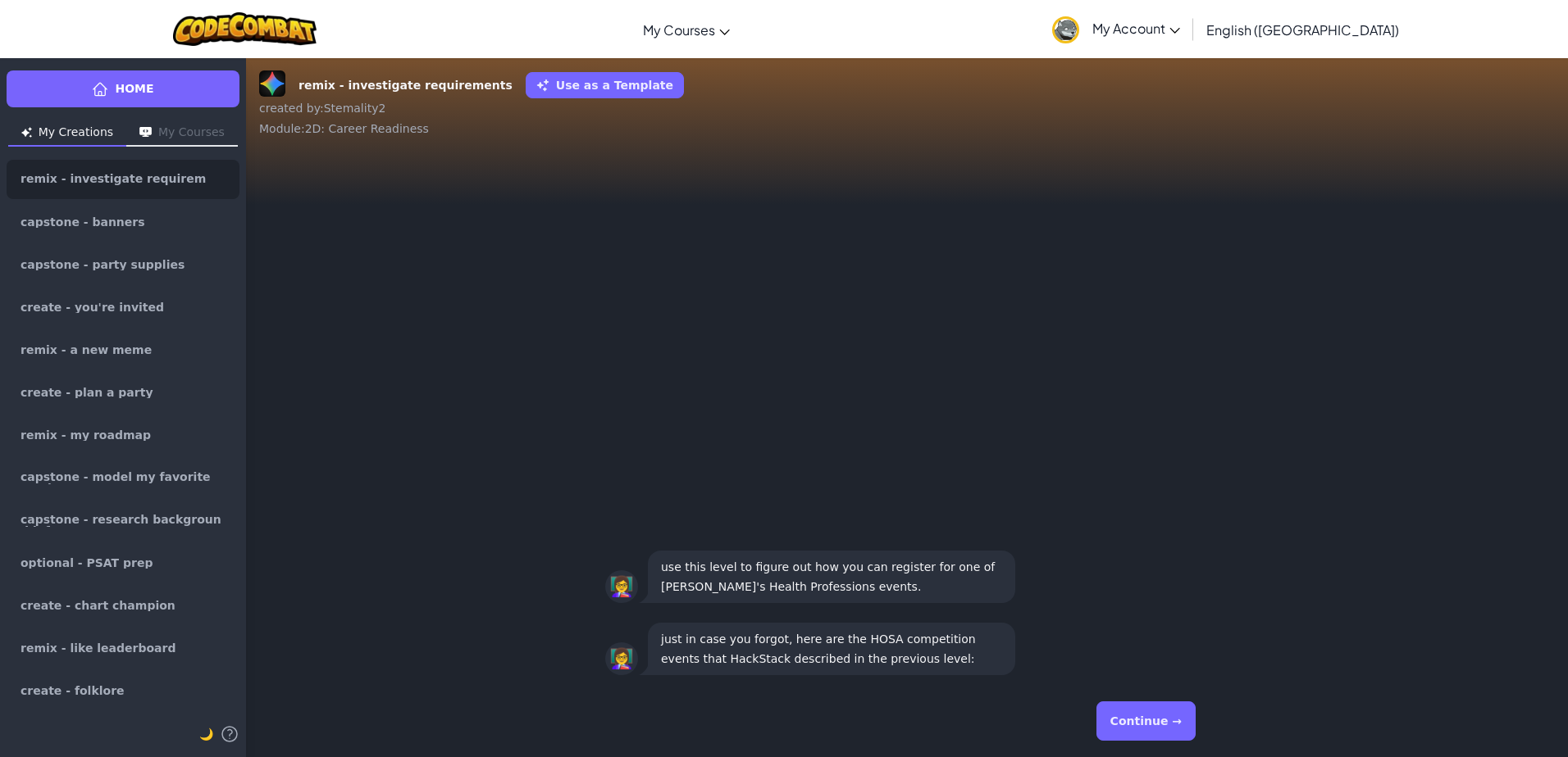
click at [1155, 735] on button "Continue →" at bounding box center [1146, 721] width 100 height 39
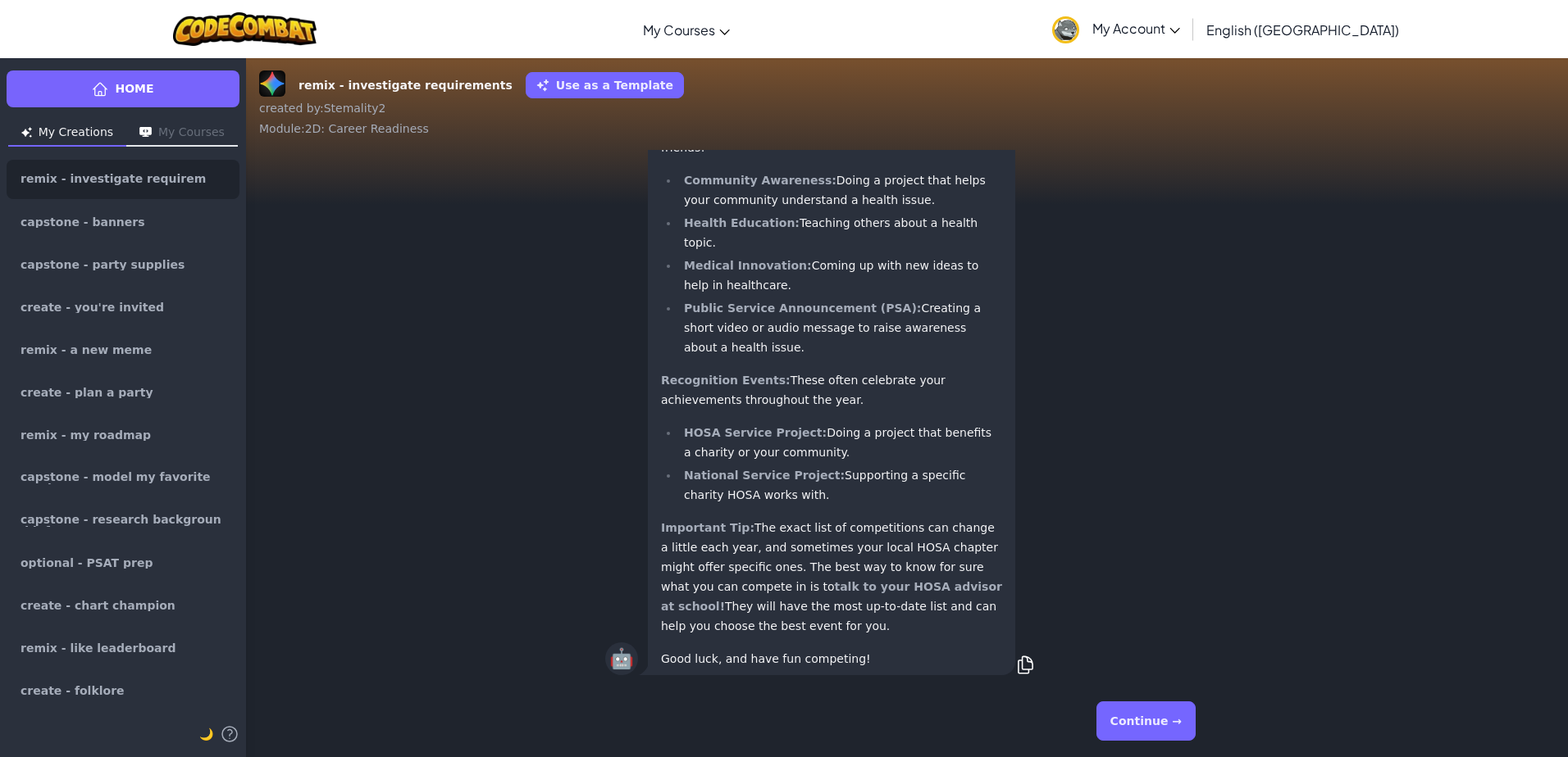
click at [1147, 732] on button "Continue →" at bounding box center [1146, 721] width 100 height 39
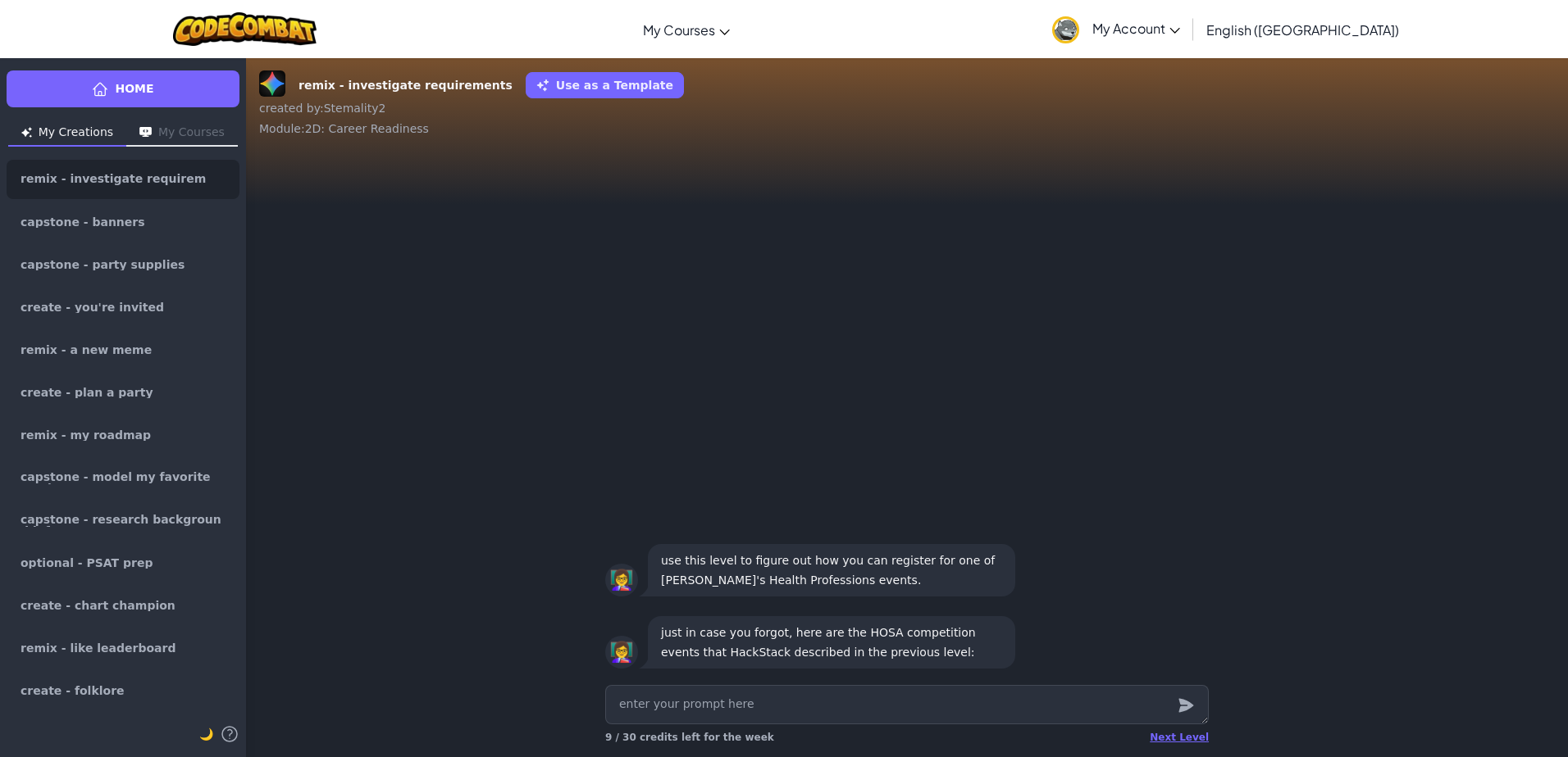
scroll to position [1, 0]
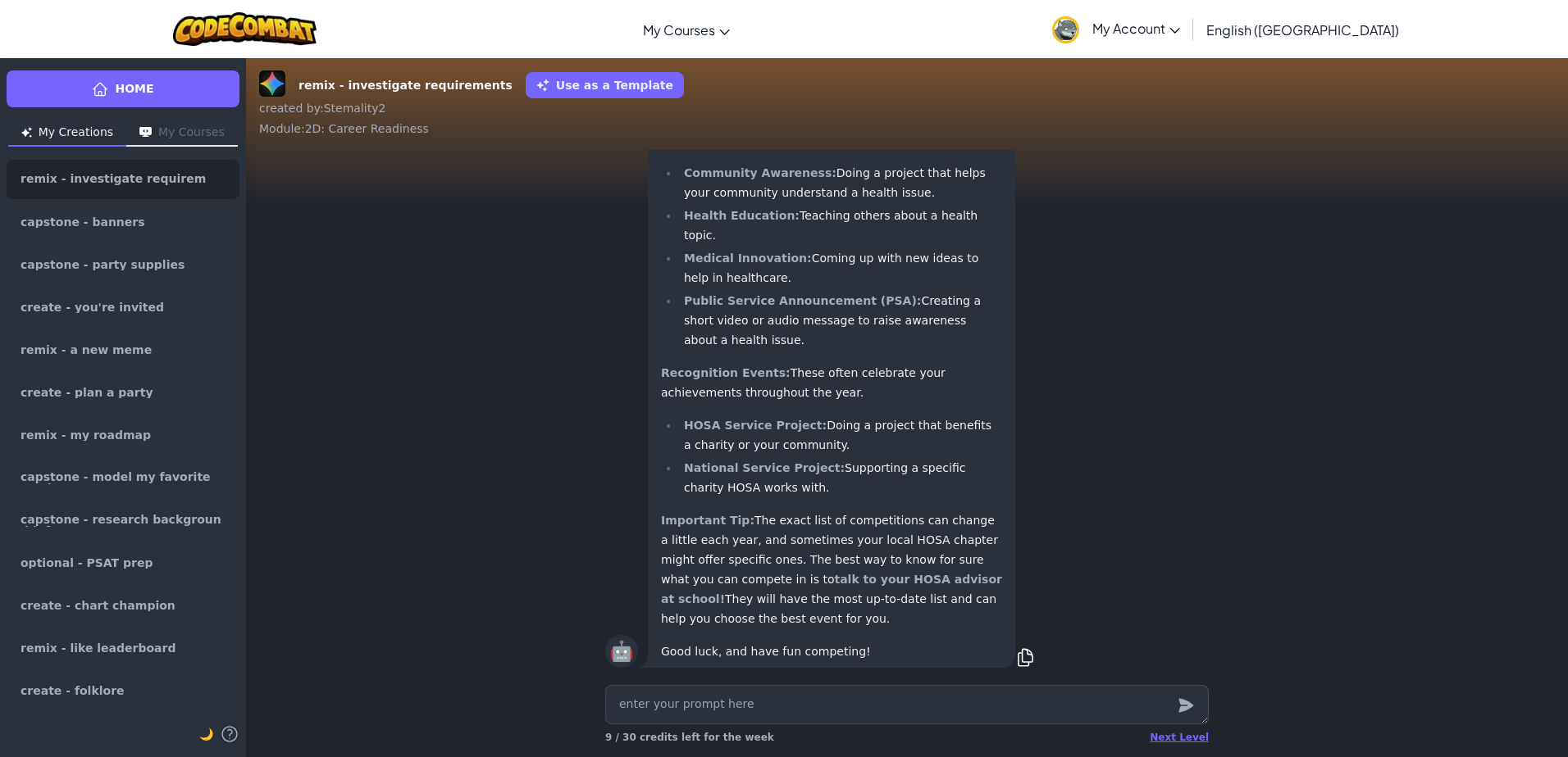
click at [1147, 727] on div "Next Level 9 / 30 credits left for the week" at bounding box center [907, 738] width 604 height 27
click at [1176, 736] on div "Next Level" at bounding box center [1179, 738] width 59 height 13
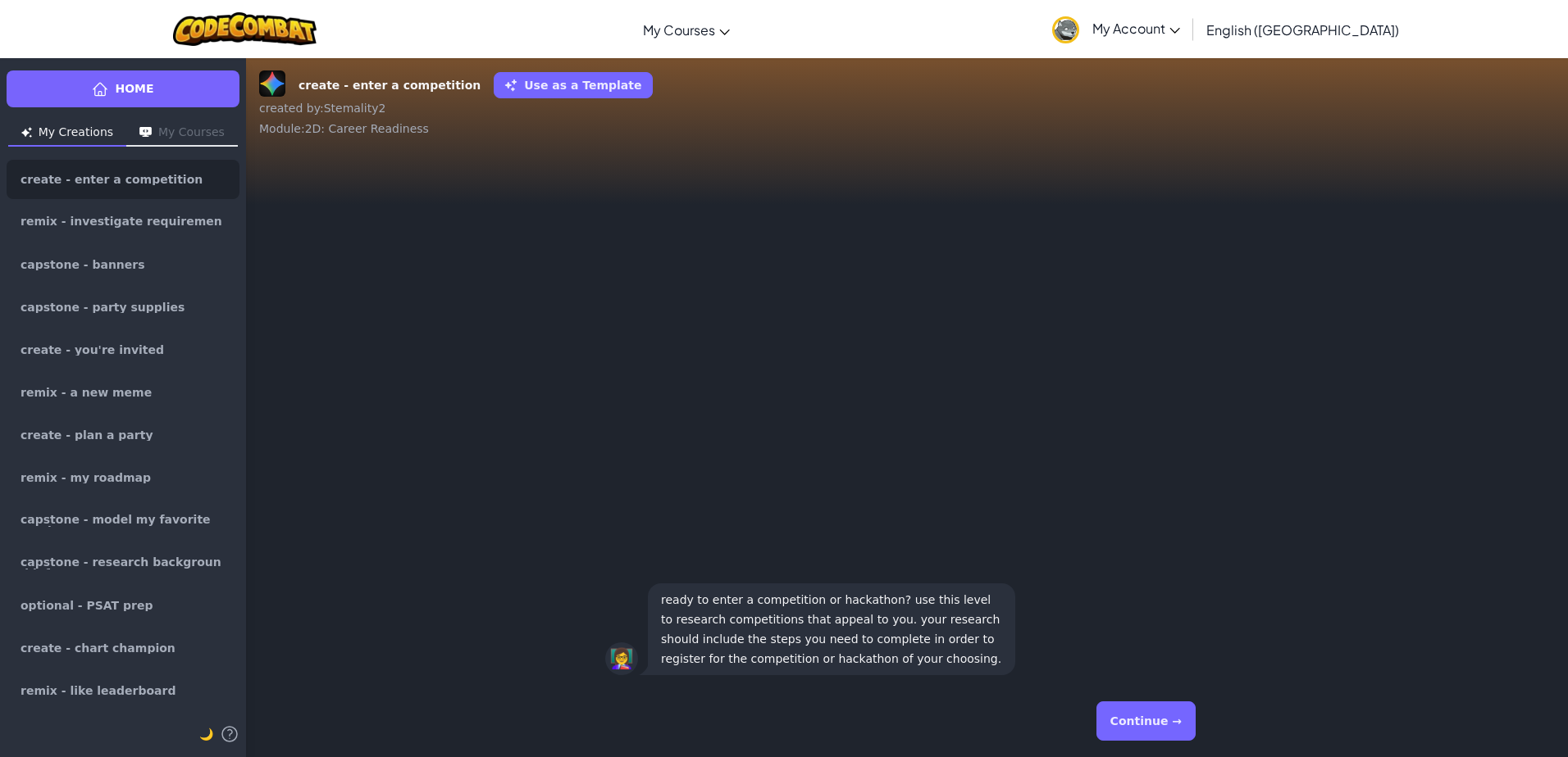
click at [1210, 727] on div "Continue →" at bounding box center [907, 721] width 630 height 72
click at [1170, 724] on button "Continue →" at bounding box center [1146, 721] width 100 height 39
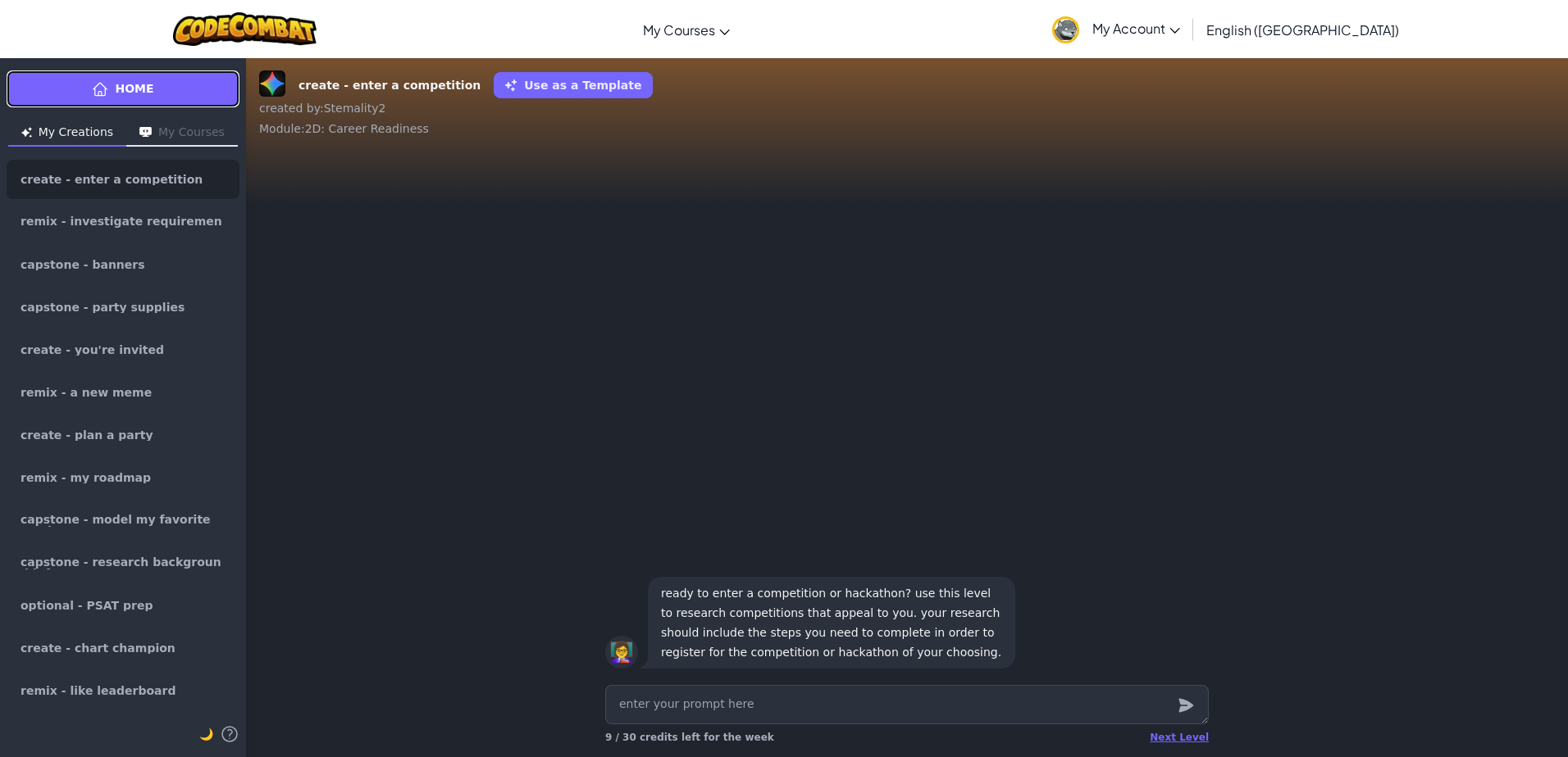
click at [104, 93] on icon at bounding box center [101, 88] width 13 height 12
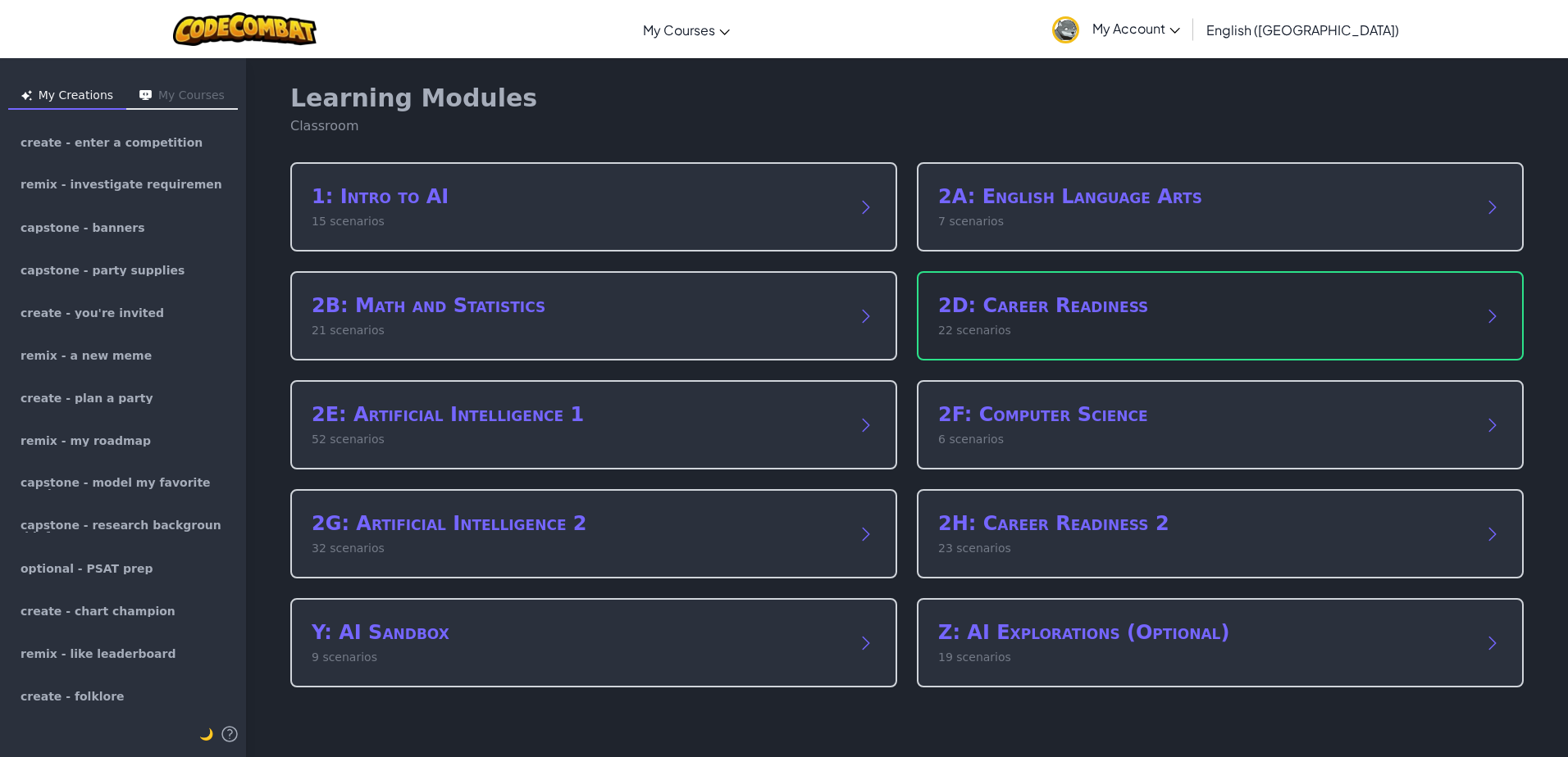
click at [1134, 313] on h2 "2D: Career Readiness" at bounding box center [1204, 305] width 532 height 27
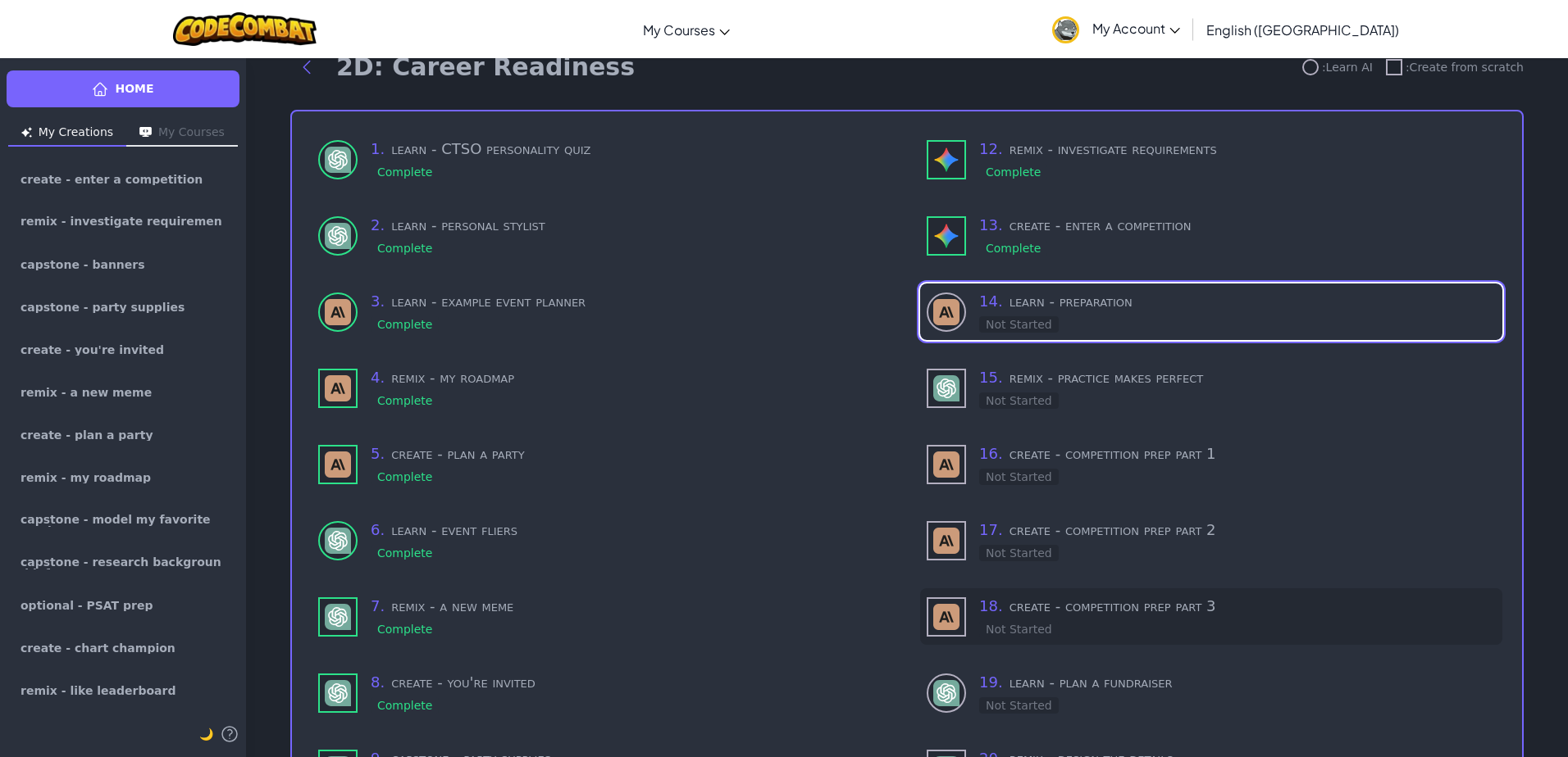
scroll to position [17, 0]
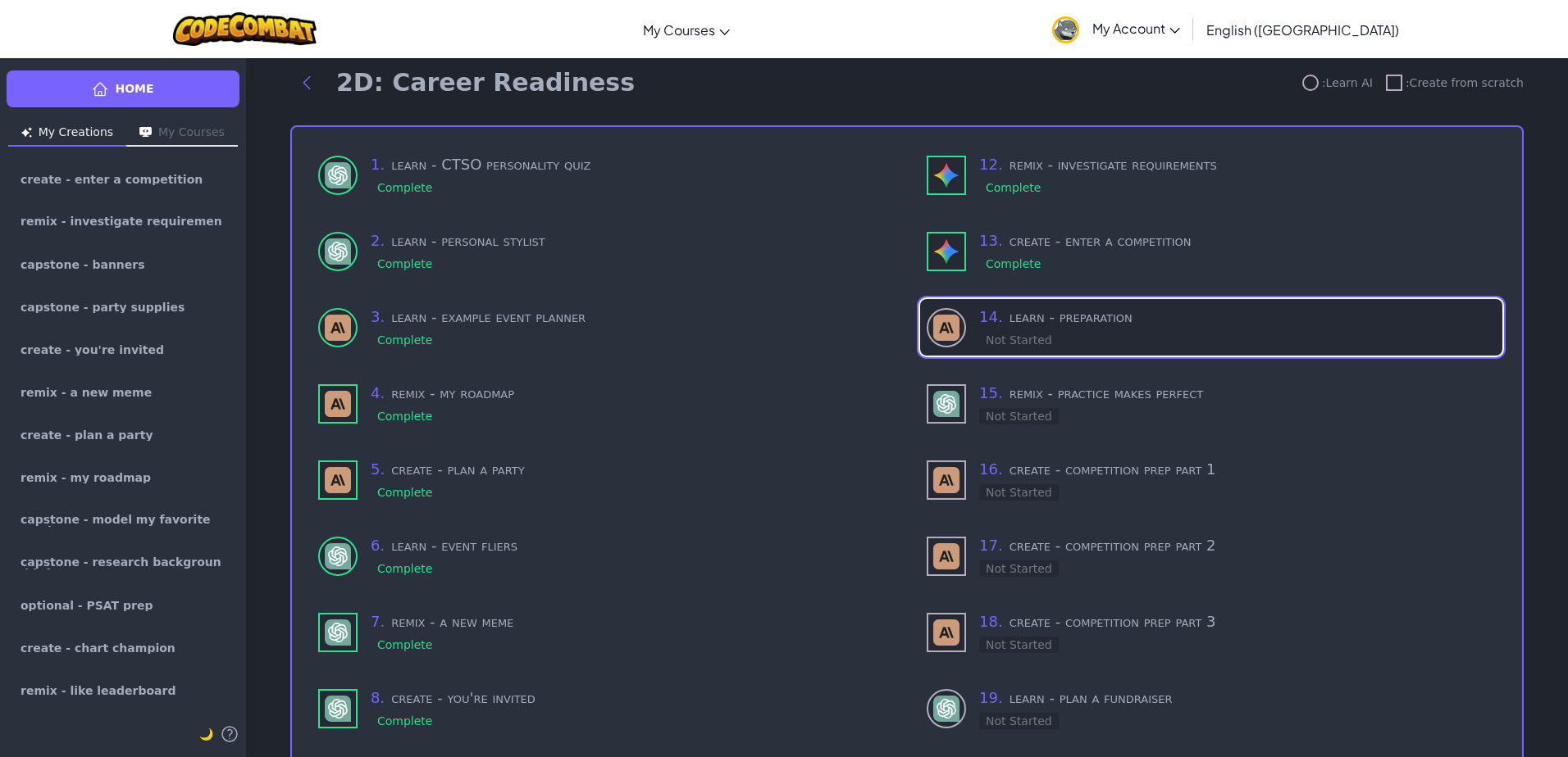
click at [1107, 307] on h3 "14 . learn - preparation" at bounding box center [1238, 317] width 516 height 23
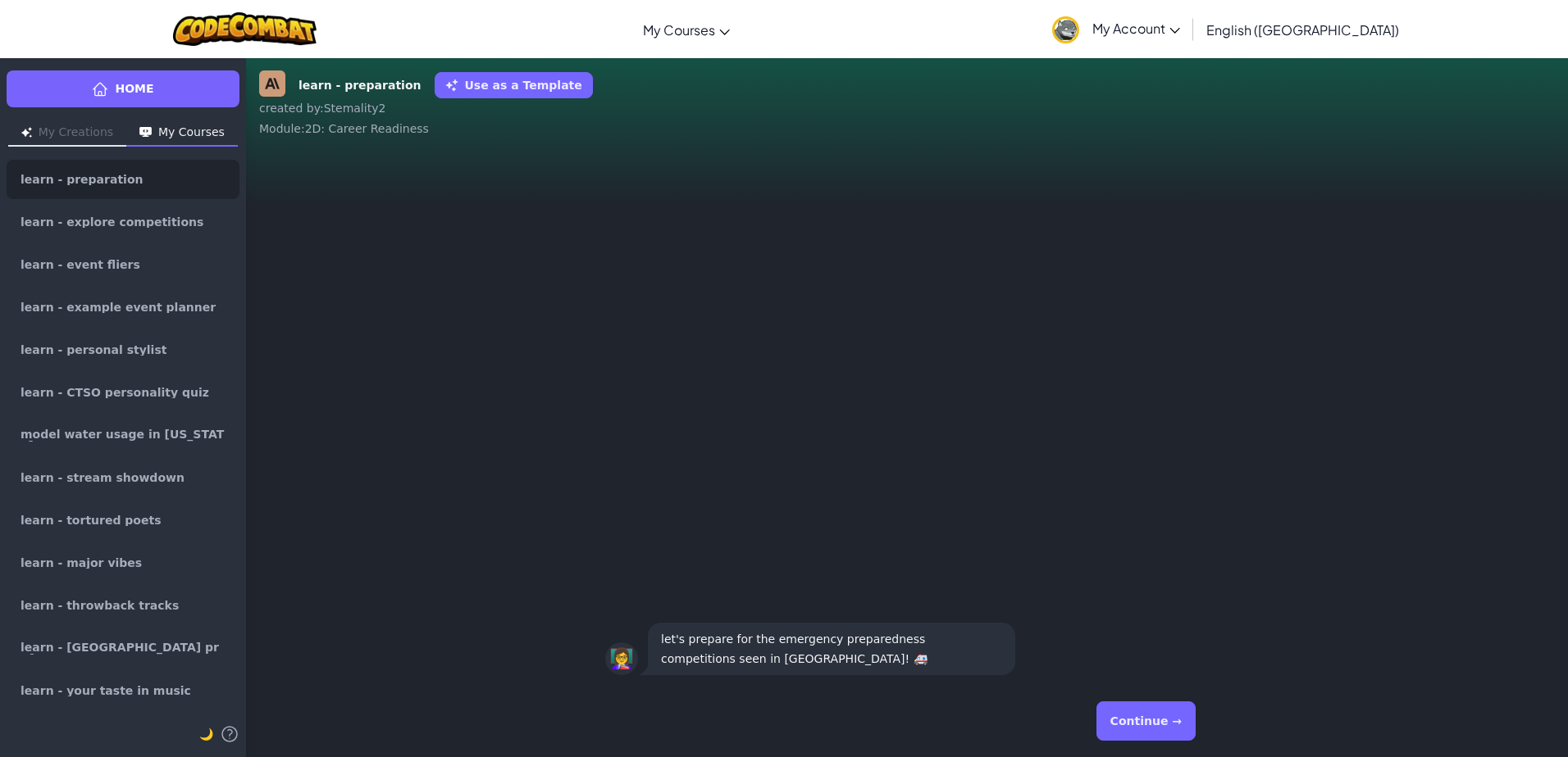
click at [77, 147] on div "Home My Creations My Courses learn - preparation learn - explore competitions l…" at bounding box center [122, 407] width 246 height 700
click at [72, 82] on link "Home" at bounding box center [122, 88] width 233 height 37
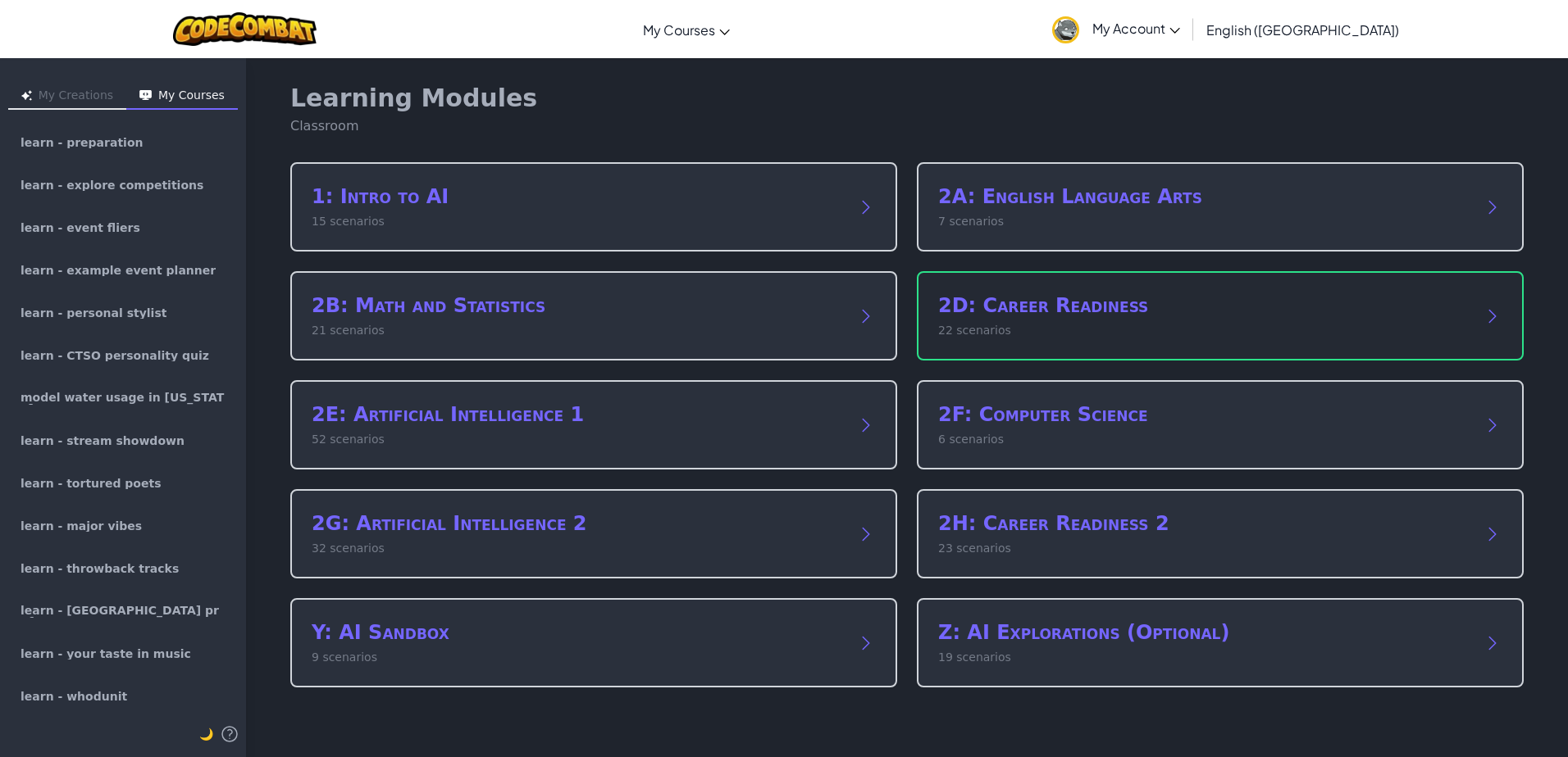
click at [1039, 318] on h2 "2D: Career Readiness" at bounding box center [1204, 305] width 532 height 27
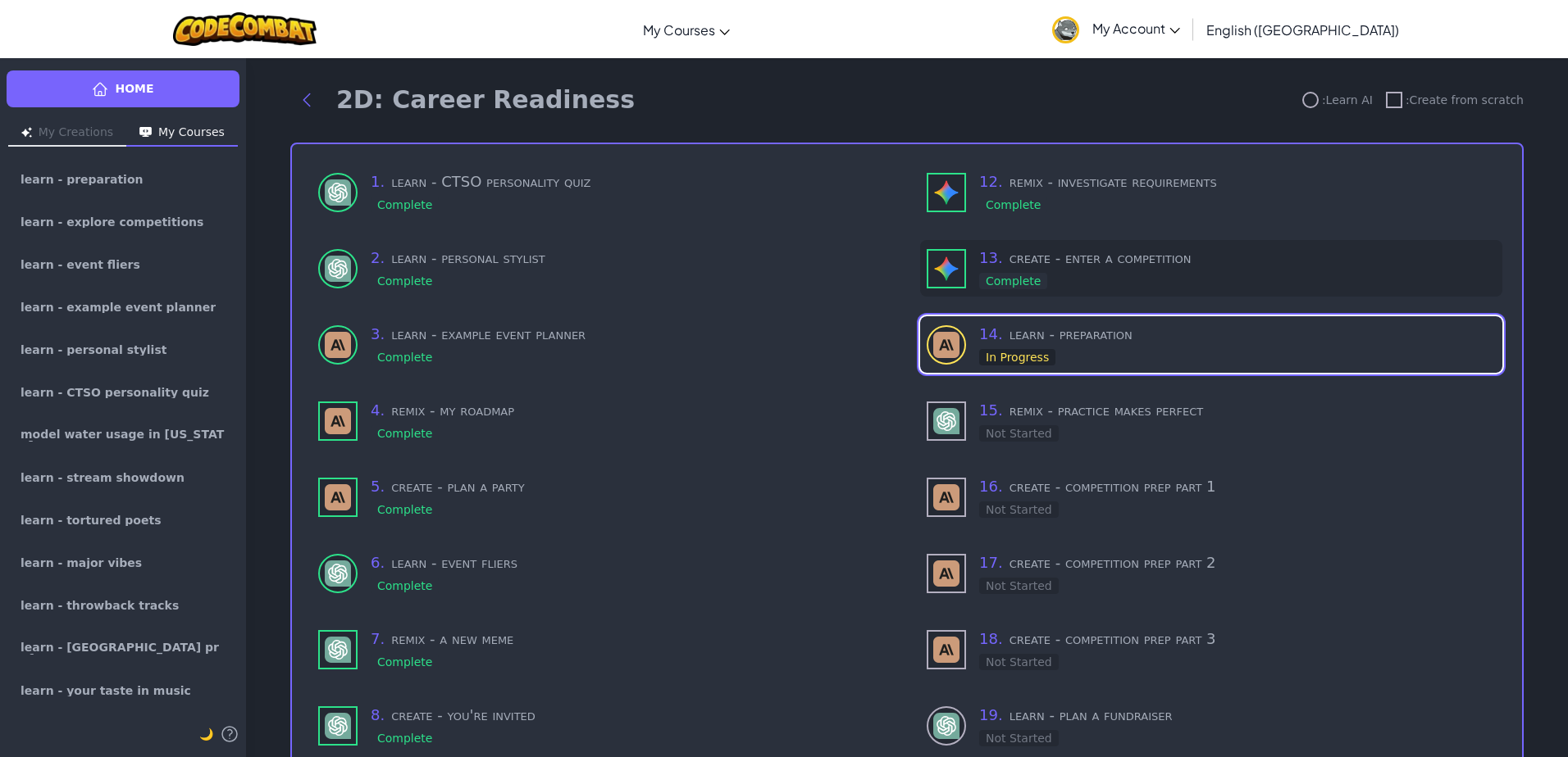
click at [1065, 286] on div "13 . create - enter a competition Complete" at bounding box center [1238, 268] width 516 height 44
